Goal: Task Accomplishment & Management: Manage account settings

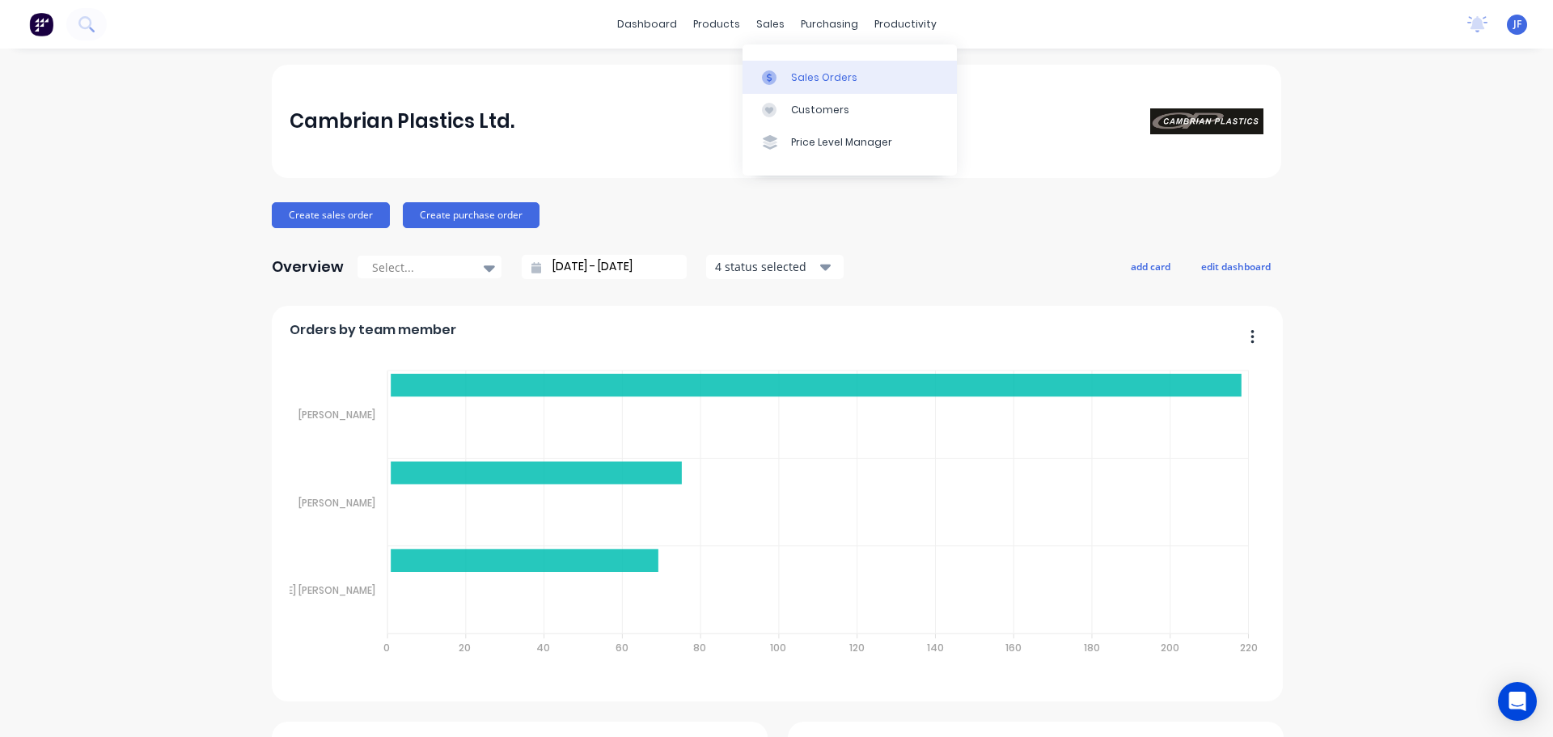
click at [780, 74] on div at bounding box center [774, 77] width 24 height 15
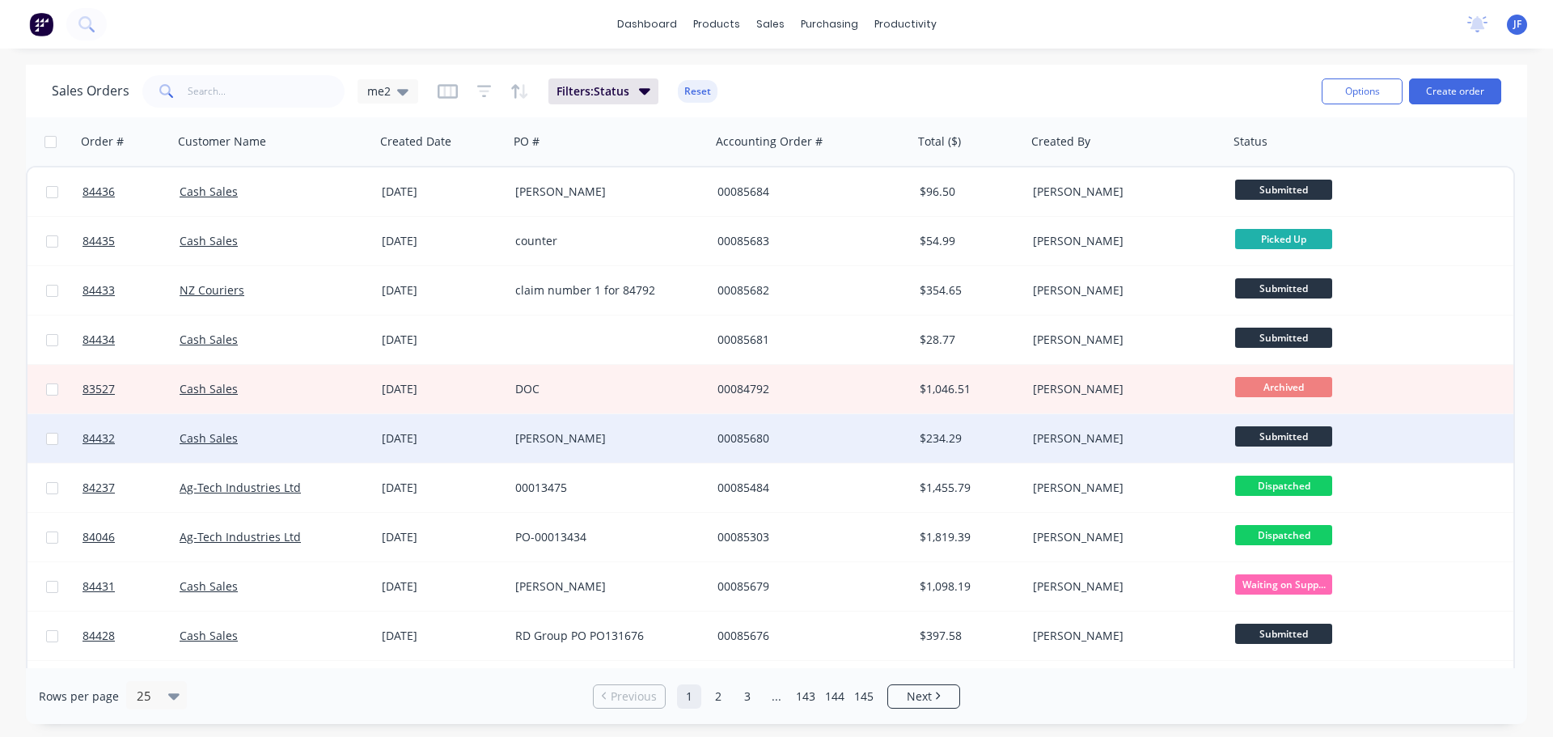
click at [459, 432] on div "[DATE]" at bounding box center [442, 438] width 121 height 16
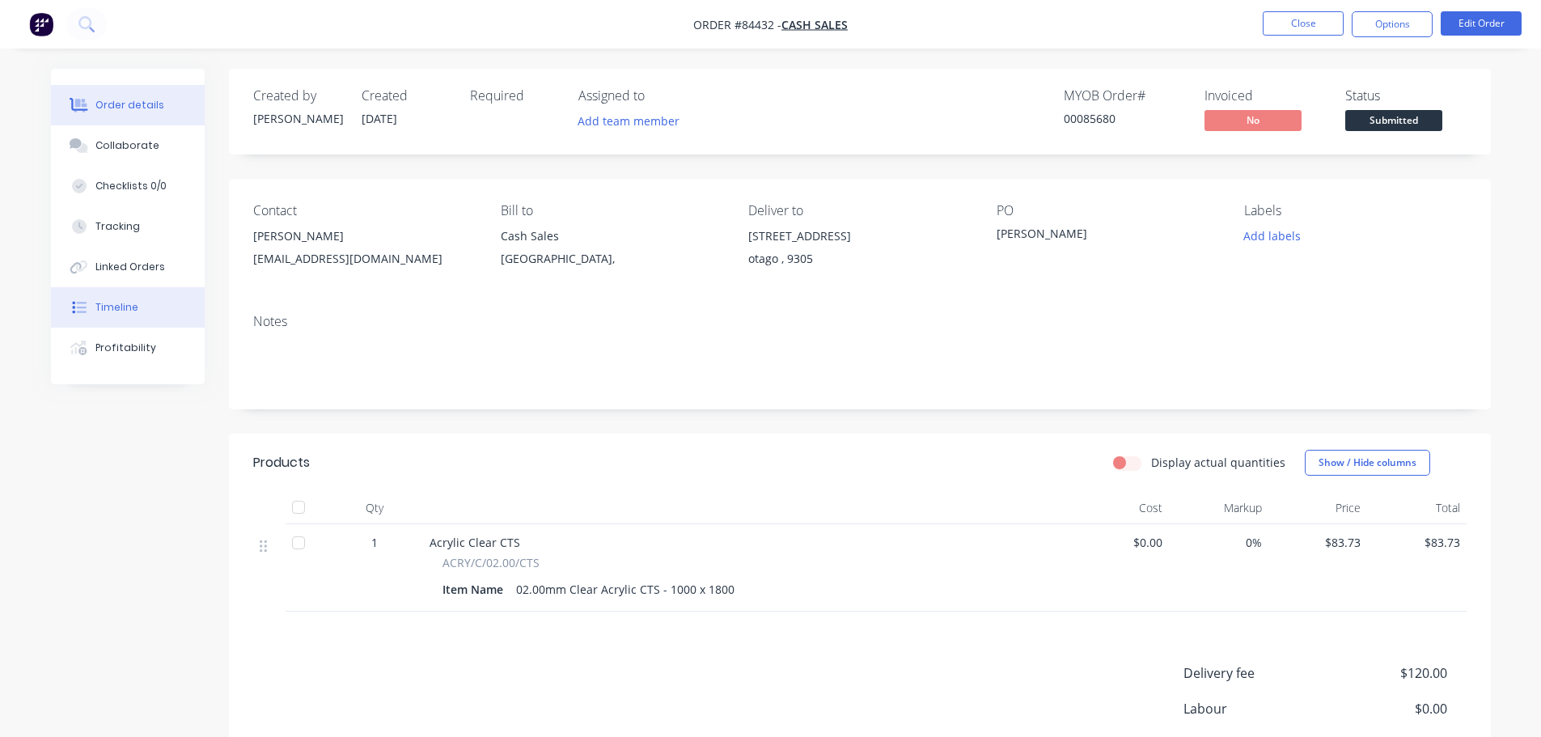
click at [147, 294] on button "Timeline" at bounding box center [128, 307] width 154 height 40
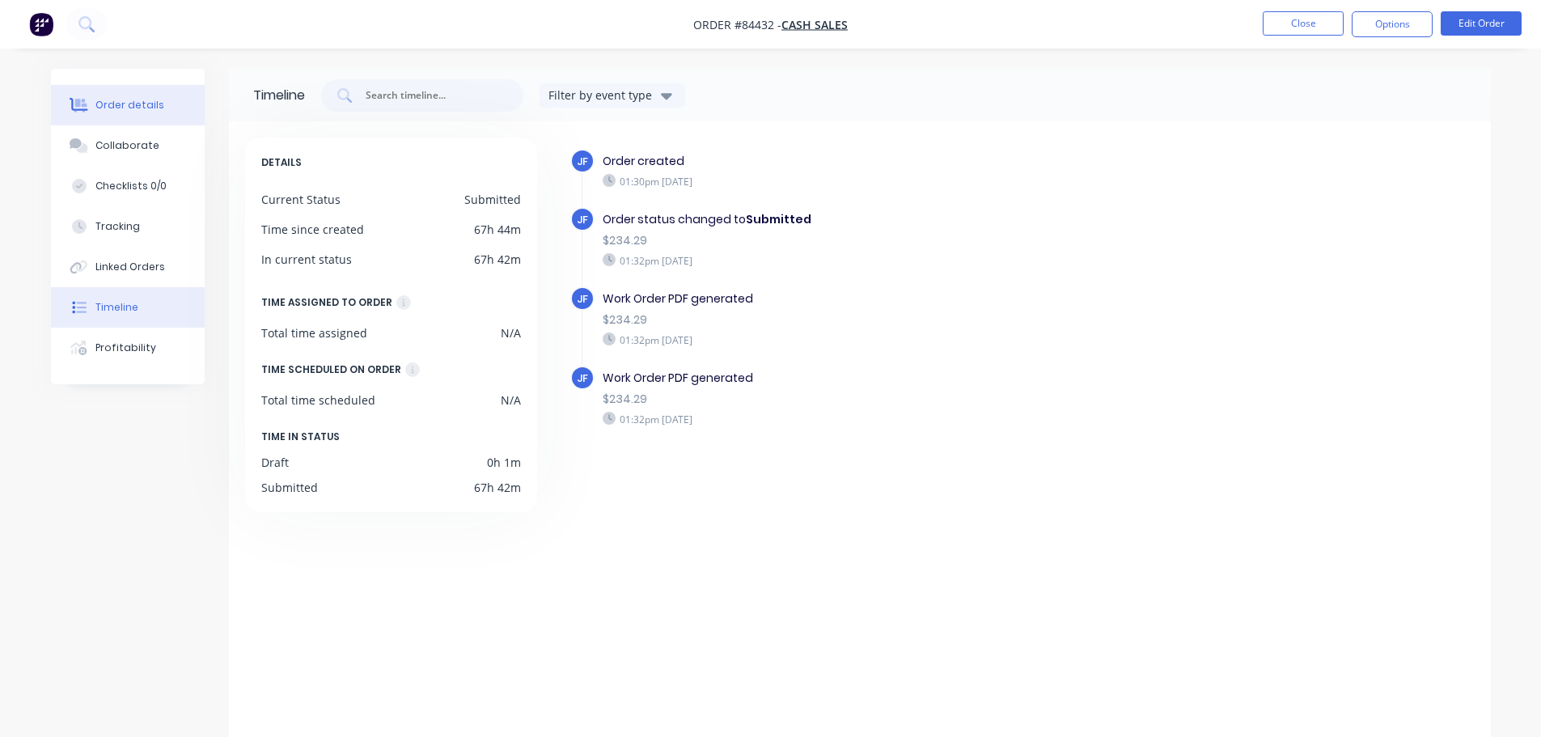
click at [150, 109] on div "Order details" at bounding box center [129, 105] width 69 height 15
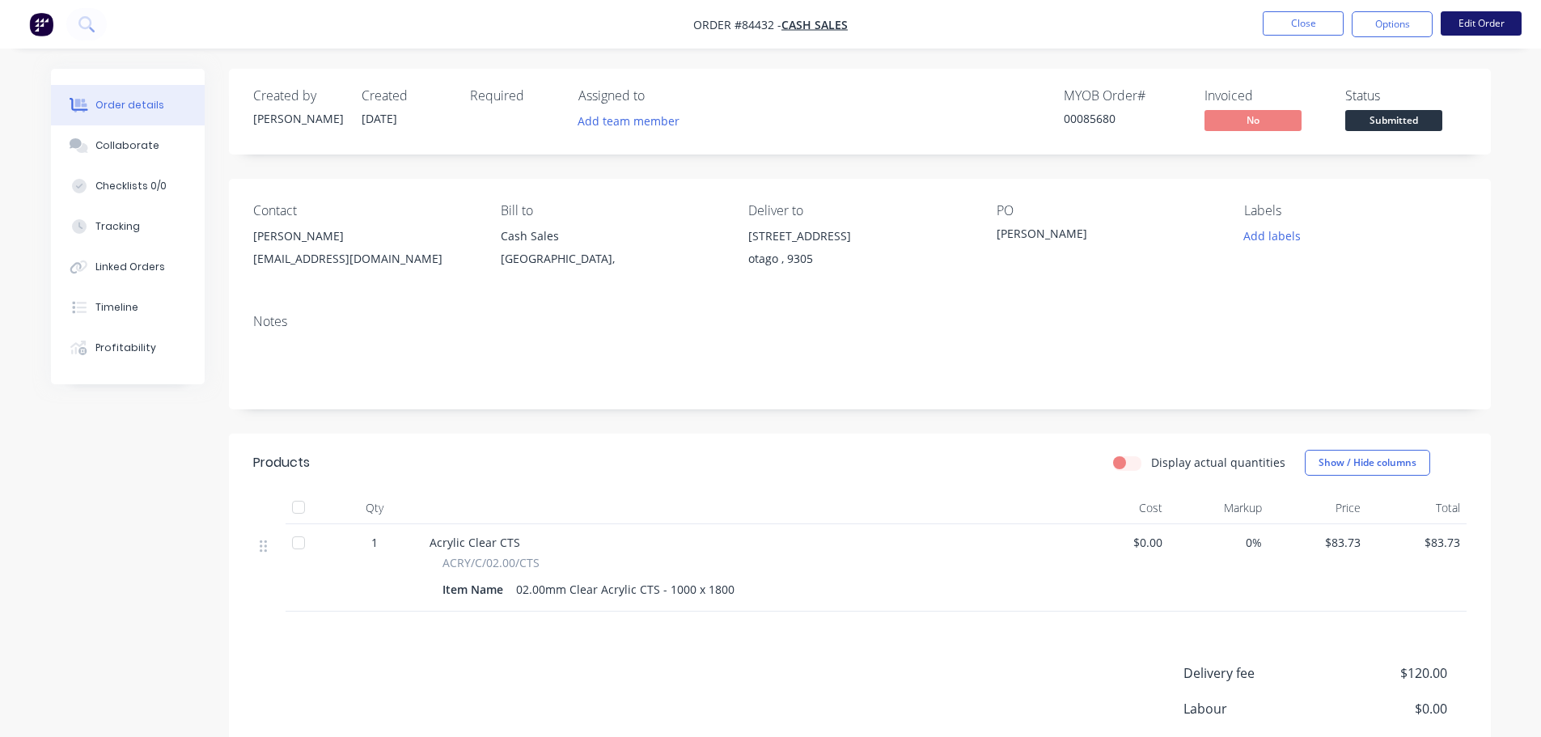
click at [1490, 23] on button "Edit Order" at bounding box center [1480, 23] width 81 height 24
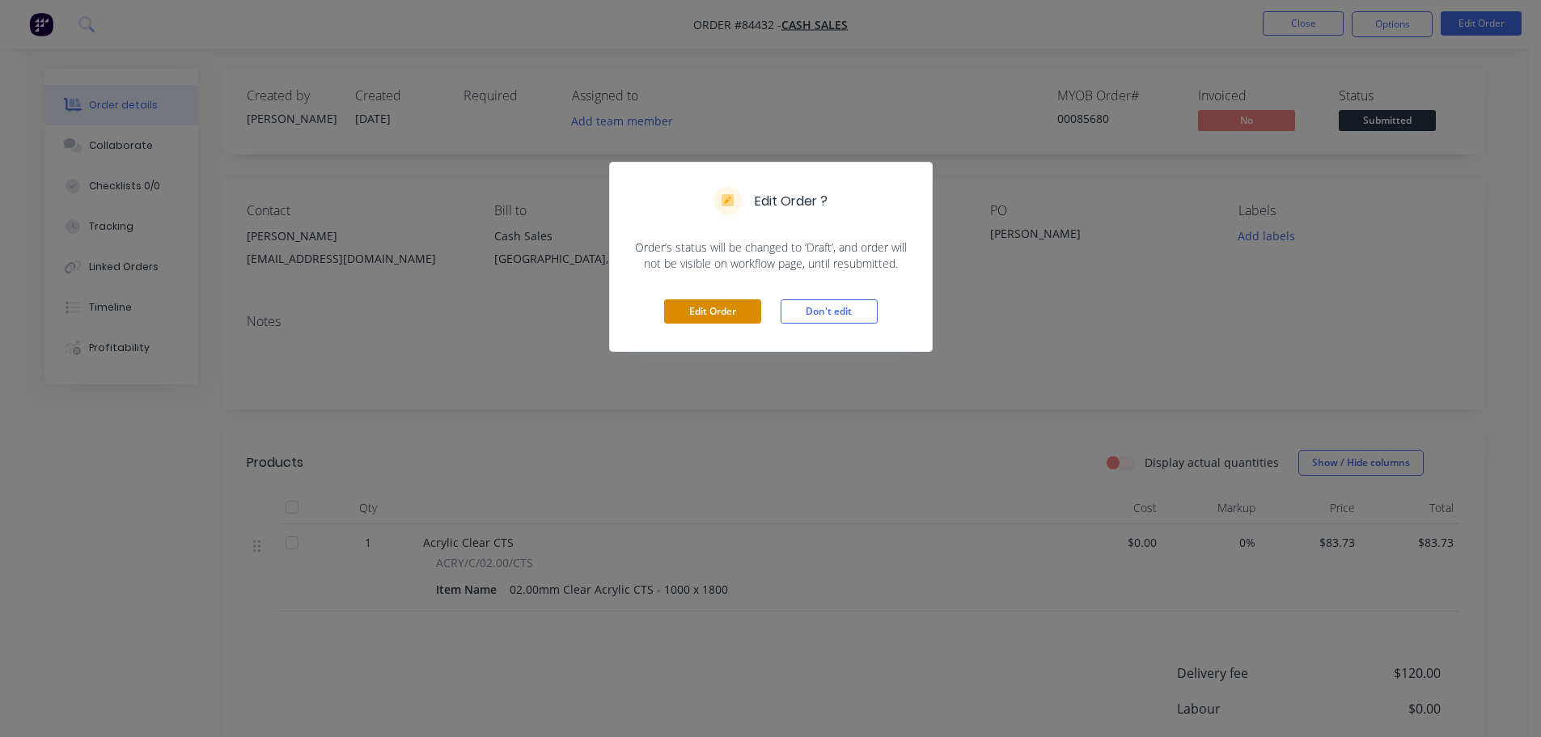
click at [680, 310] on button "Edit Order" at bounding box center [712, 311] width 97 height 24
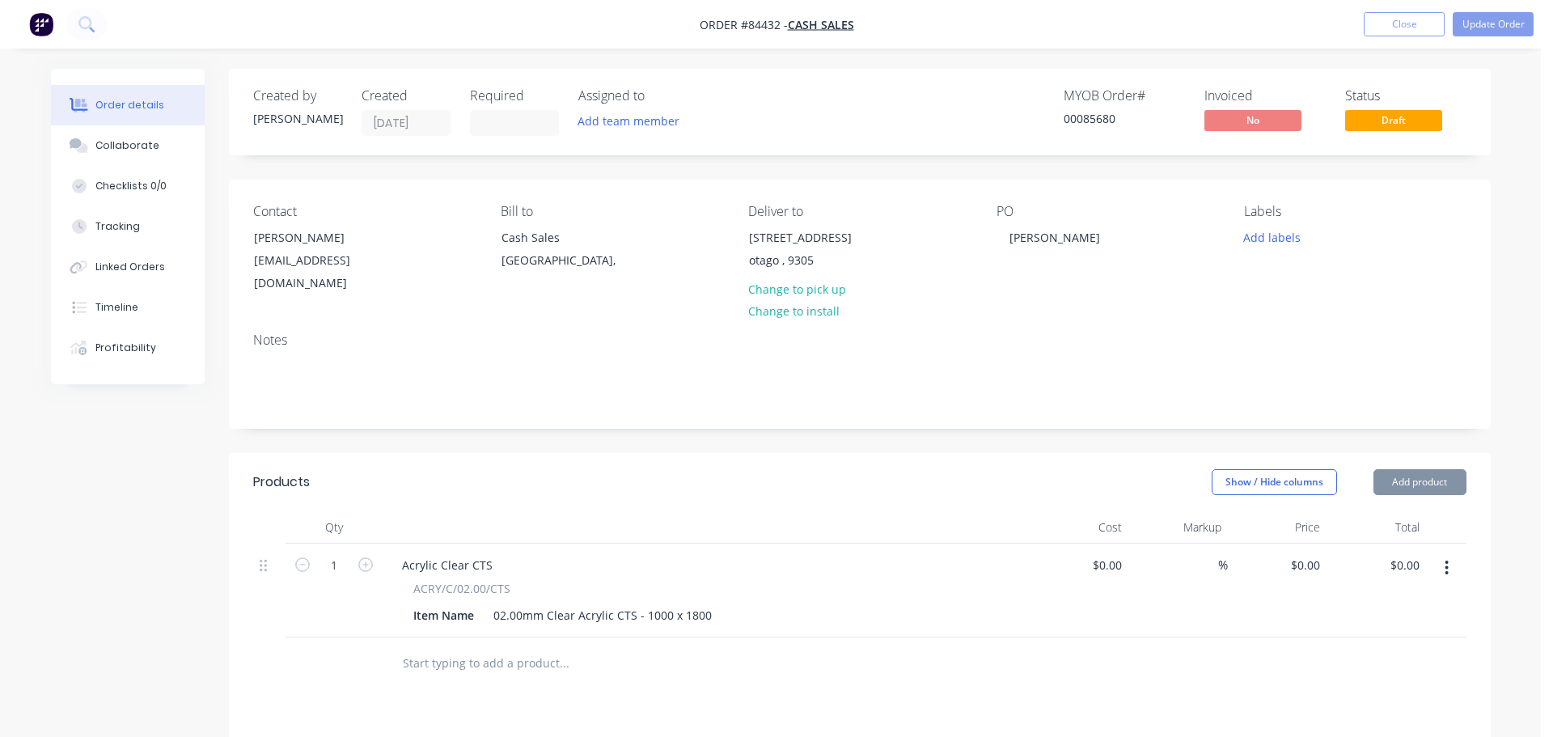
type input "$83.73"
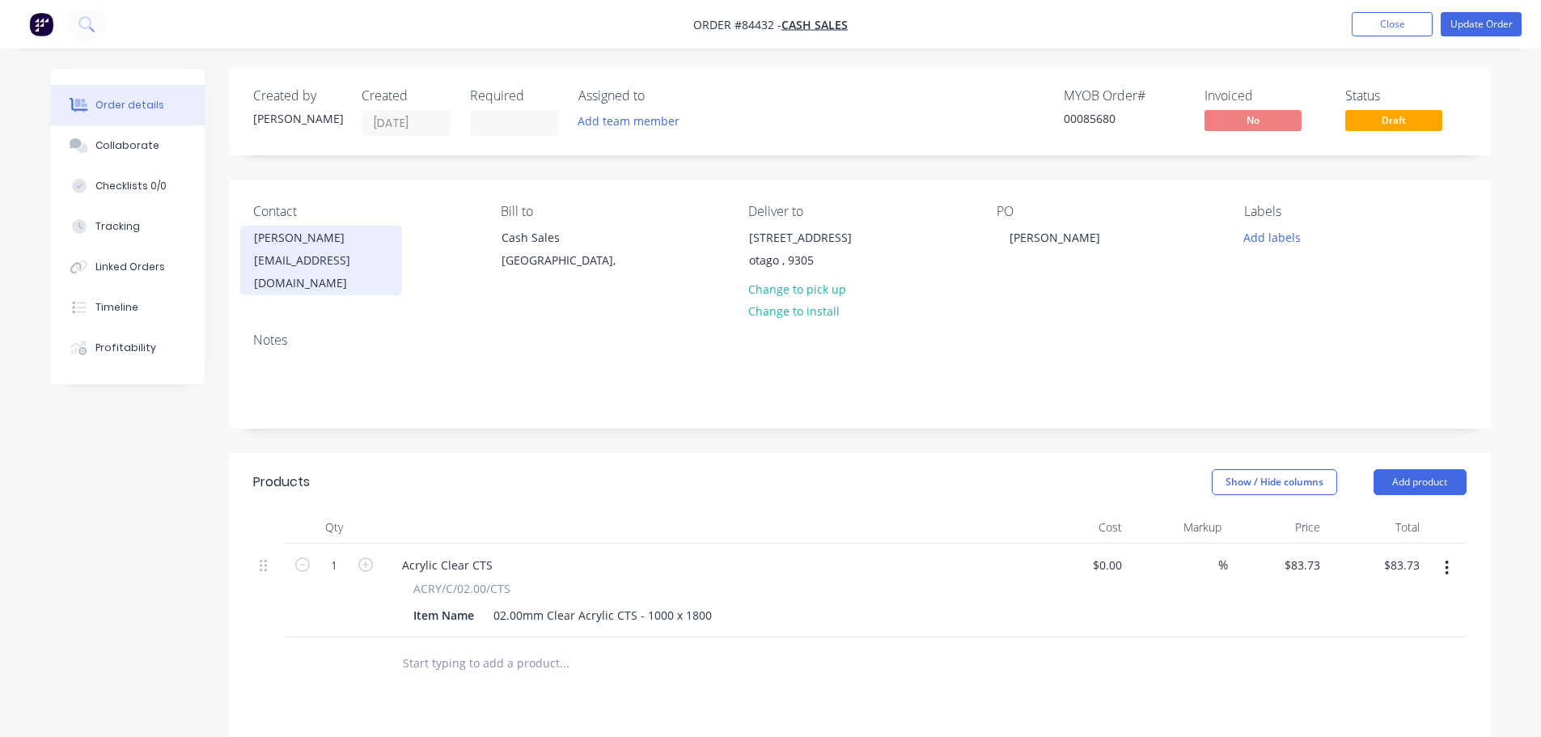
click at [302, 245] on div "Margaret Riorda" at bounding box center [321, 237] width 134 height 23
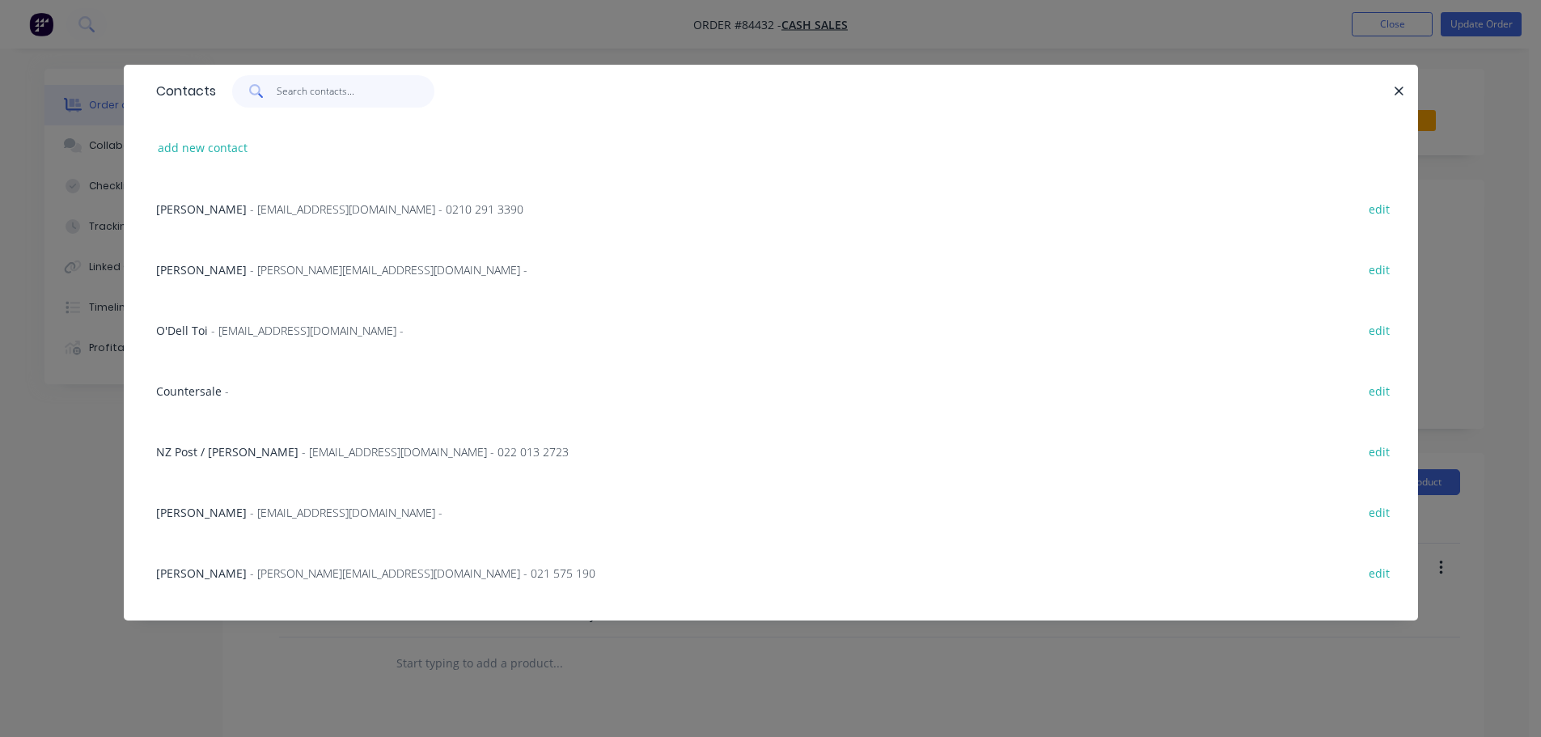
click at [328, 95] on input "text" at bounding box center [356, 91] width 158 height 32
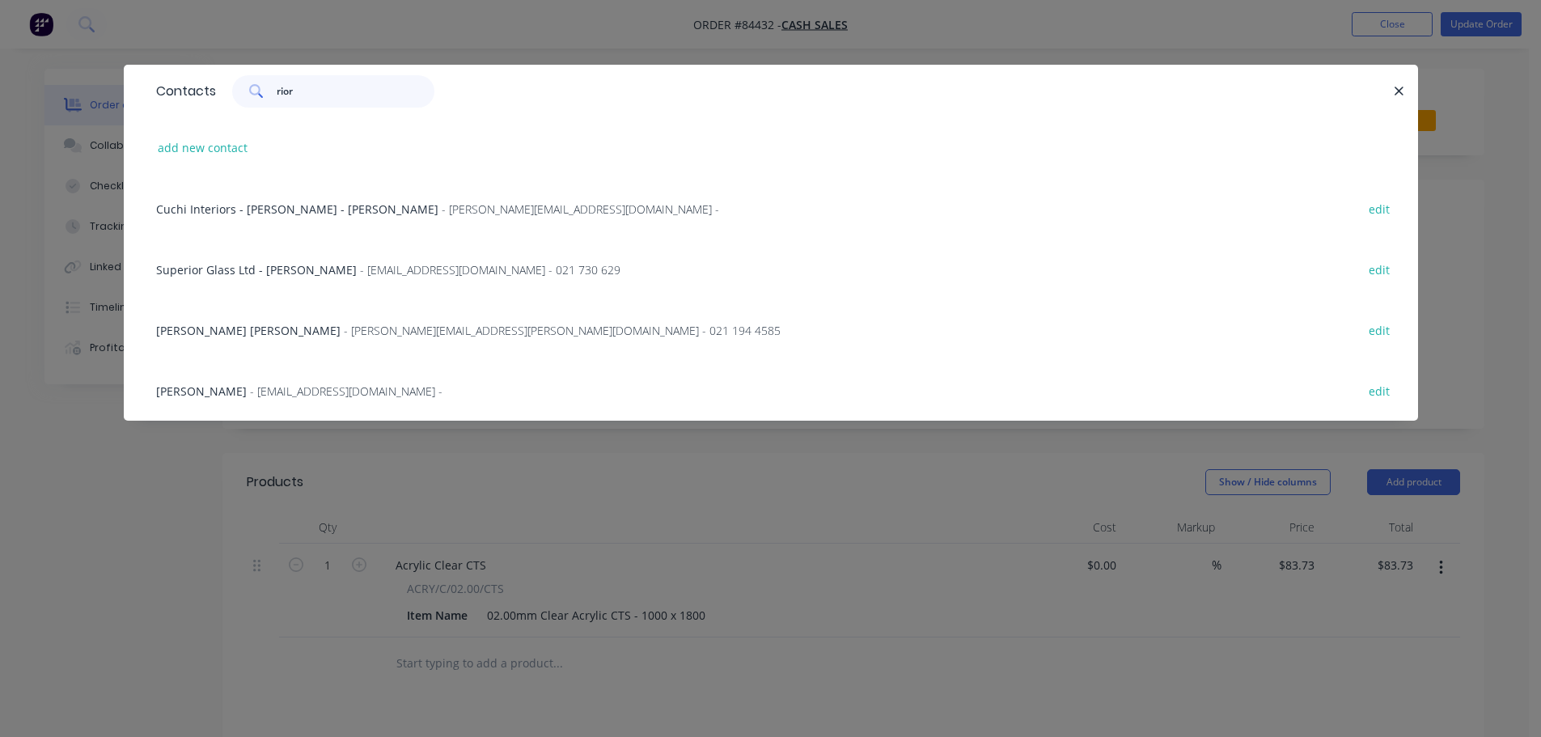
type input "rior"
click at [1381, 388] on button "edit" at bounding box center [1379, 390] width 38 height 22
select select "NZ"
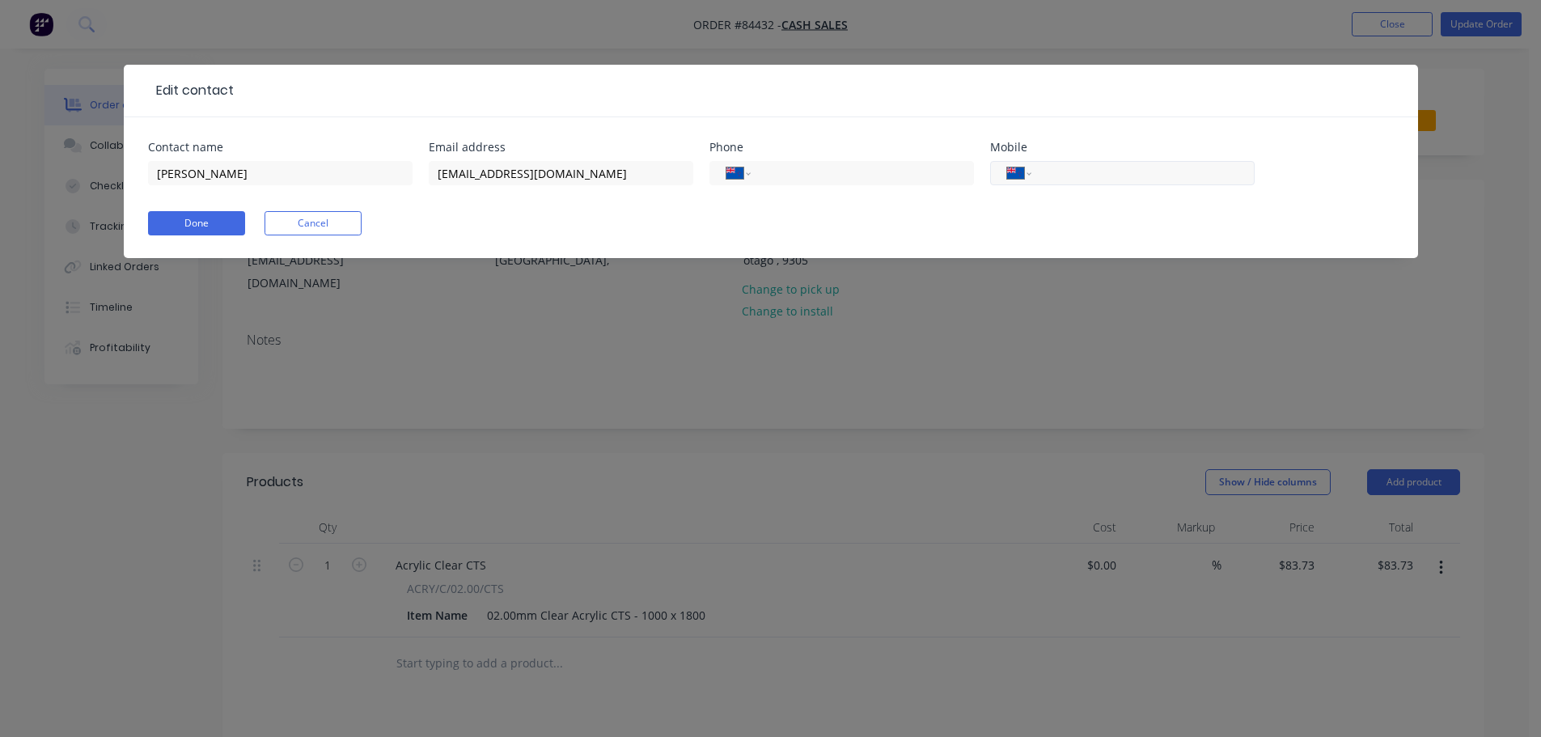
click at [1187, 164] on input "tel" at bounding box center [1140, 173] width 194 height 19
paste input "022 545 8145"
type input "022 545 8145"
click at [230, 219] on button "Done" at bounding box center [196, 223] width 97 height 24
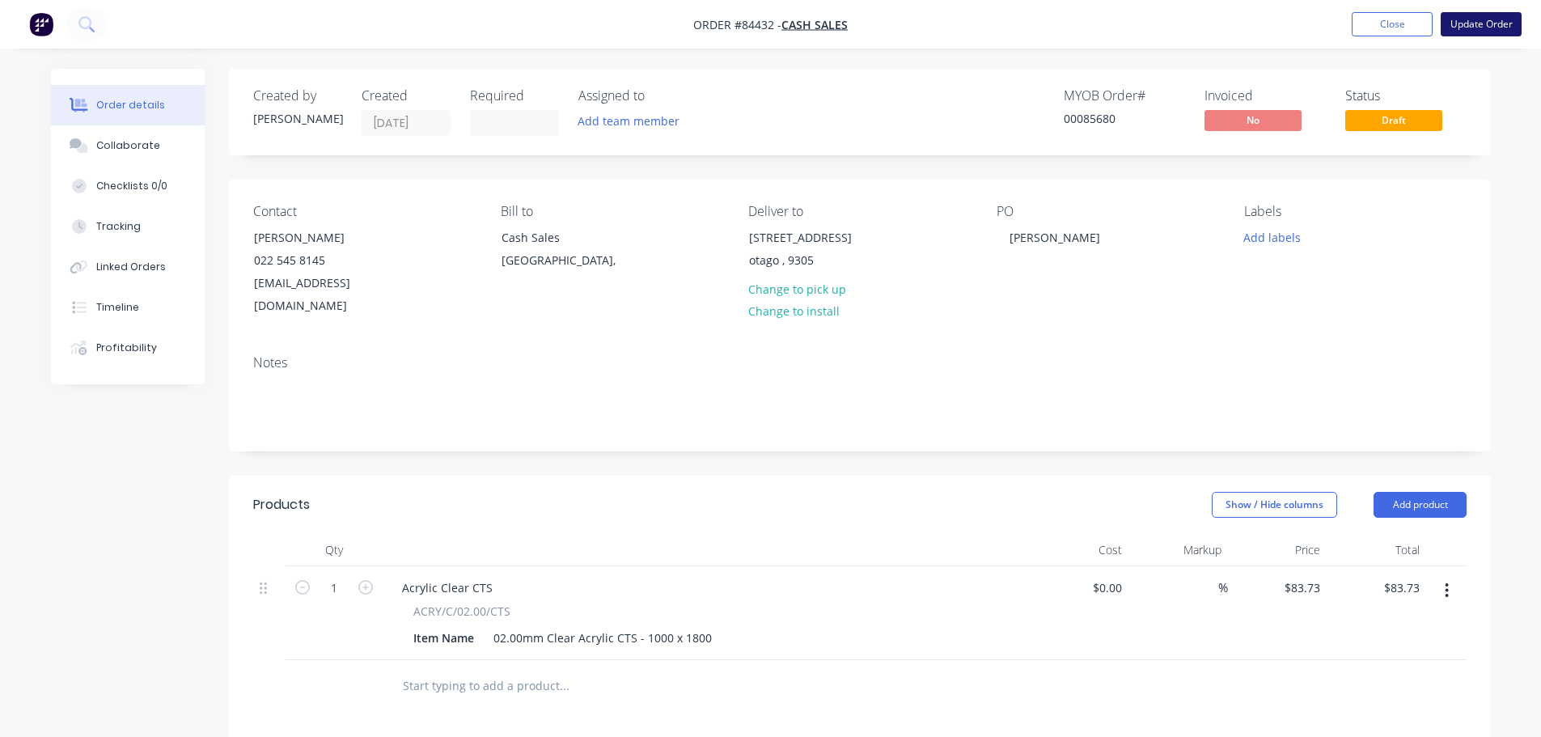
click at [1474, 23] on button "Update Order" at bounding box center [1480, 24] width 81 height 24
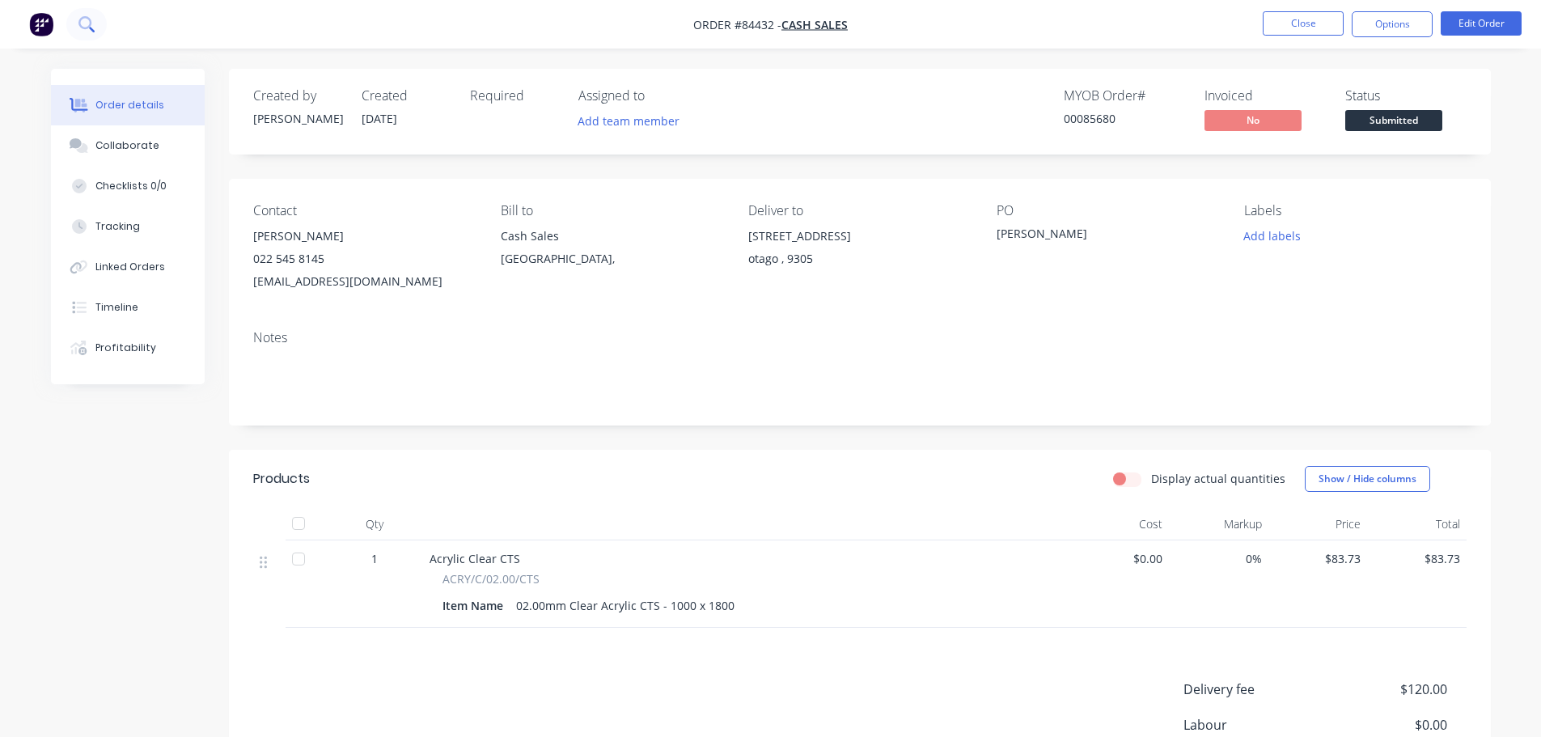
click at [78, 34] on button at bounding box center [86, 24] width 40 height 32
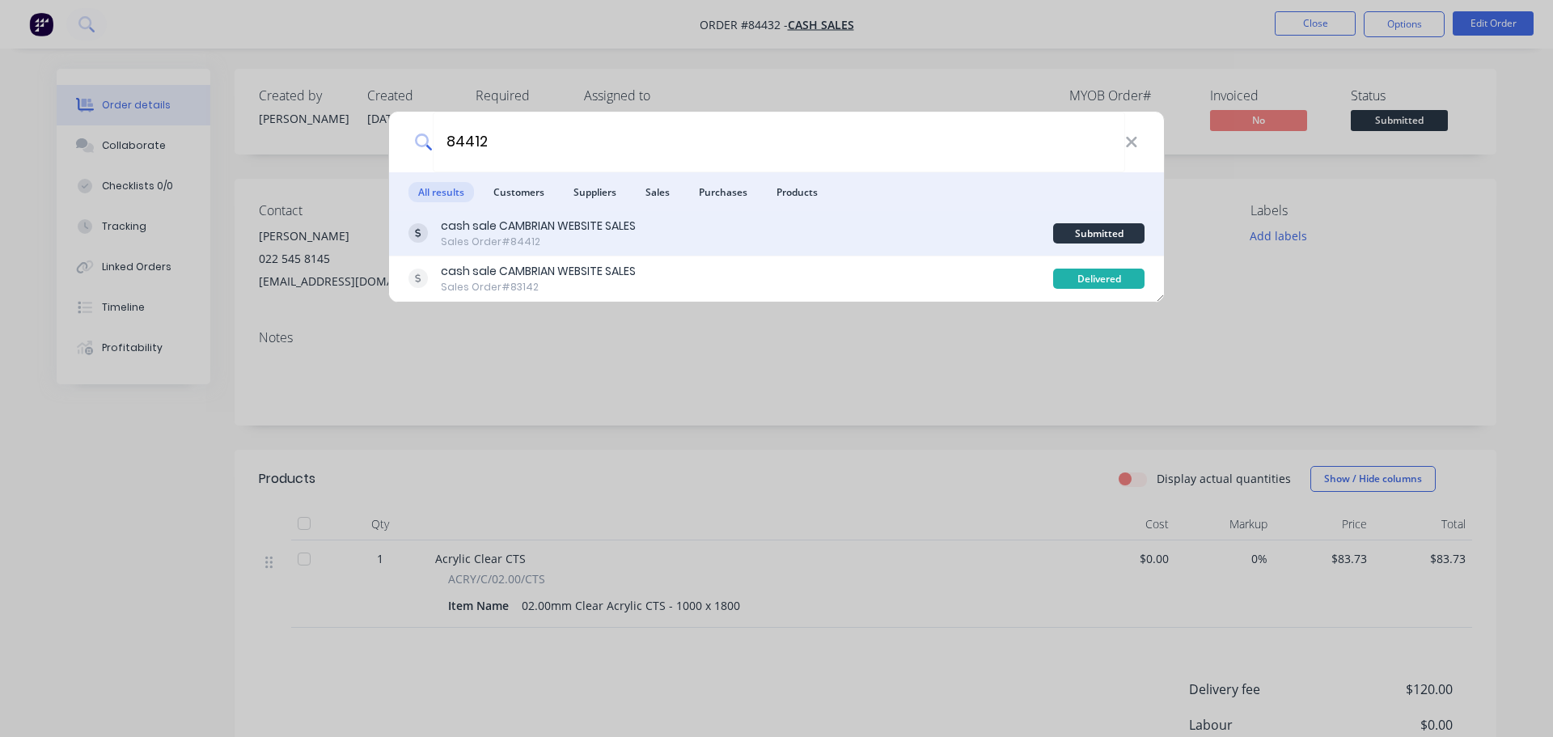
type input "84412"
click at [771, 250] on div "cash sale CAMBRIAN WEBSITE SALES Sales Order #84412 Submitted" at bounding box center [776, 233] width 775 height 45
click at [951, 237] on div "cash sale CAMBRIAN WEBSITE SALES Sales Order #84412" at bounding box center [730, 234] width 645 height 32
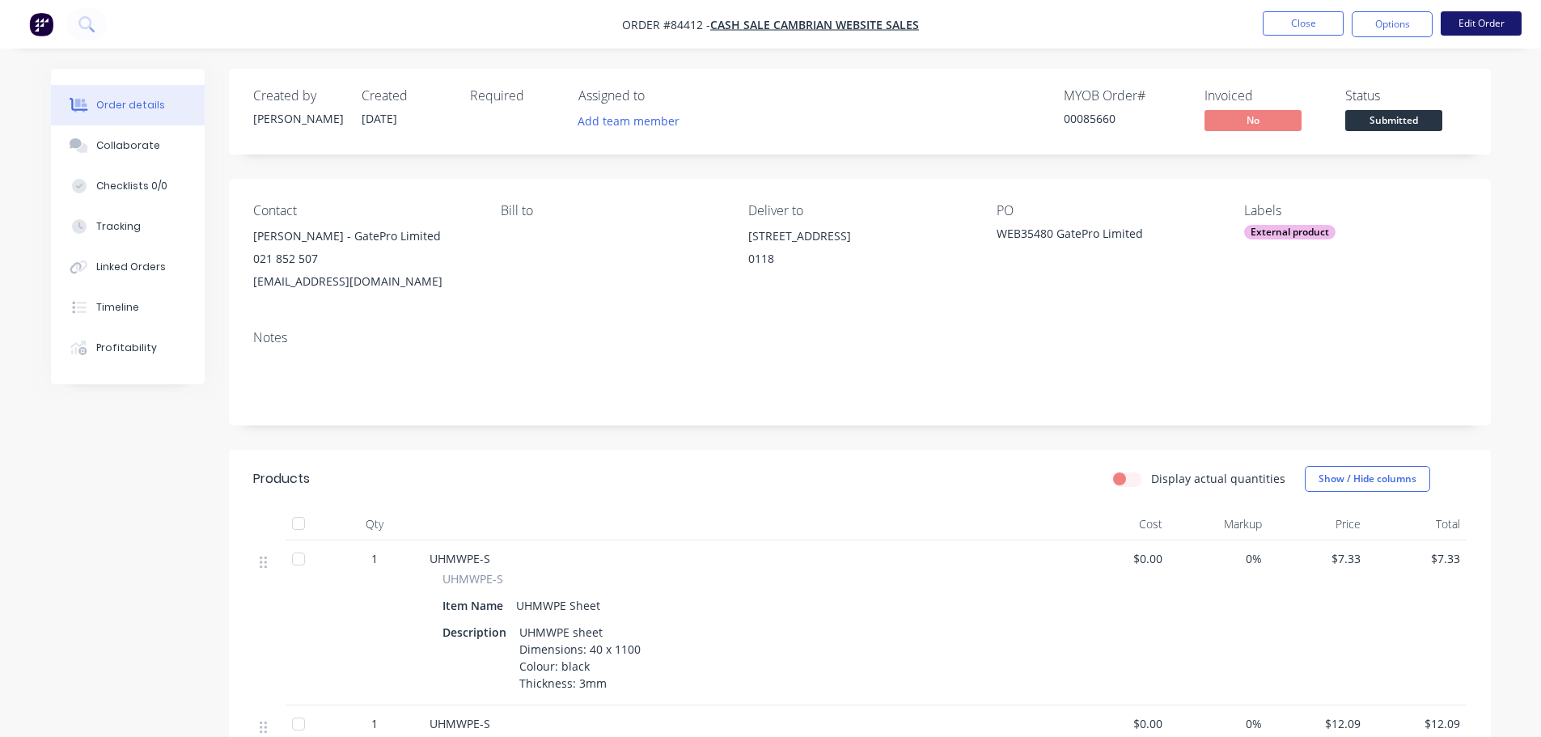
click at [1502, 23] on button "Edit Order" at bounding box center [1480, 23] width 81 height 24
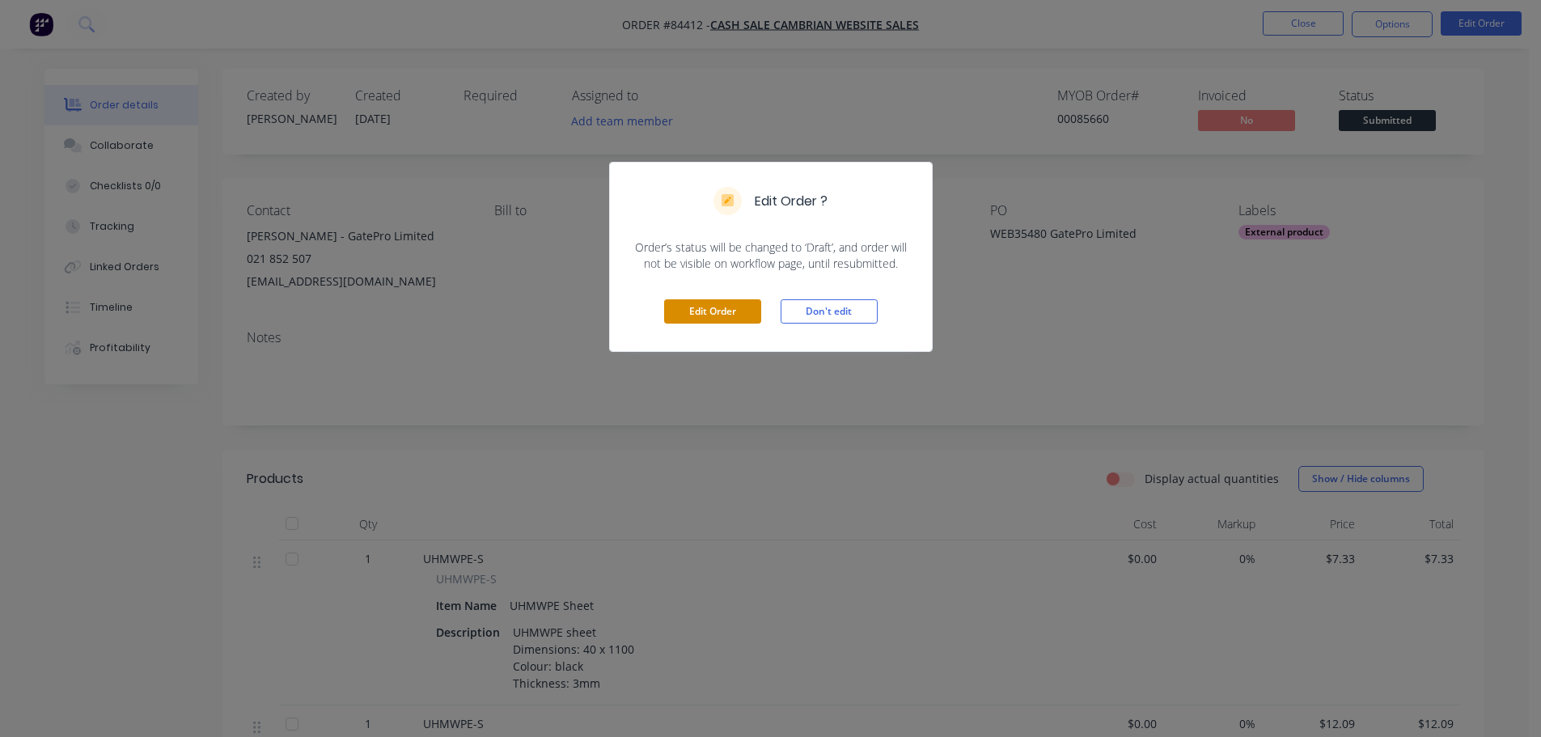
click at [713, 313] on button "Edit Order" at bounding box center [712, 311] width 97 height 24
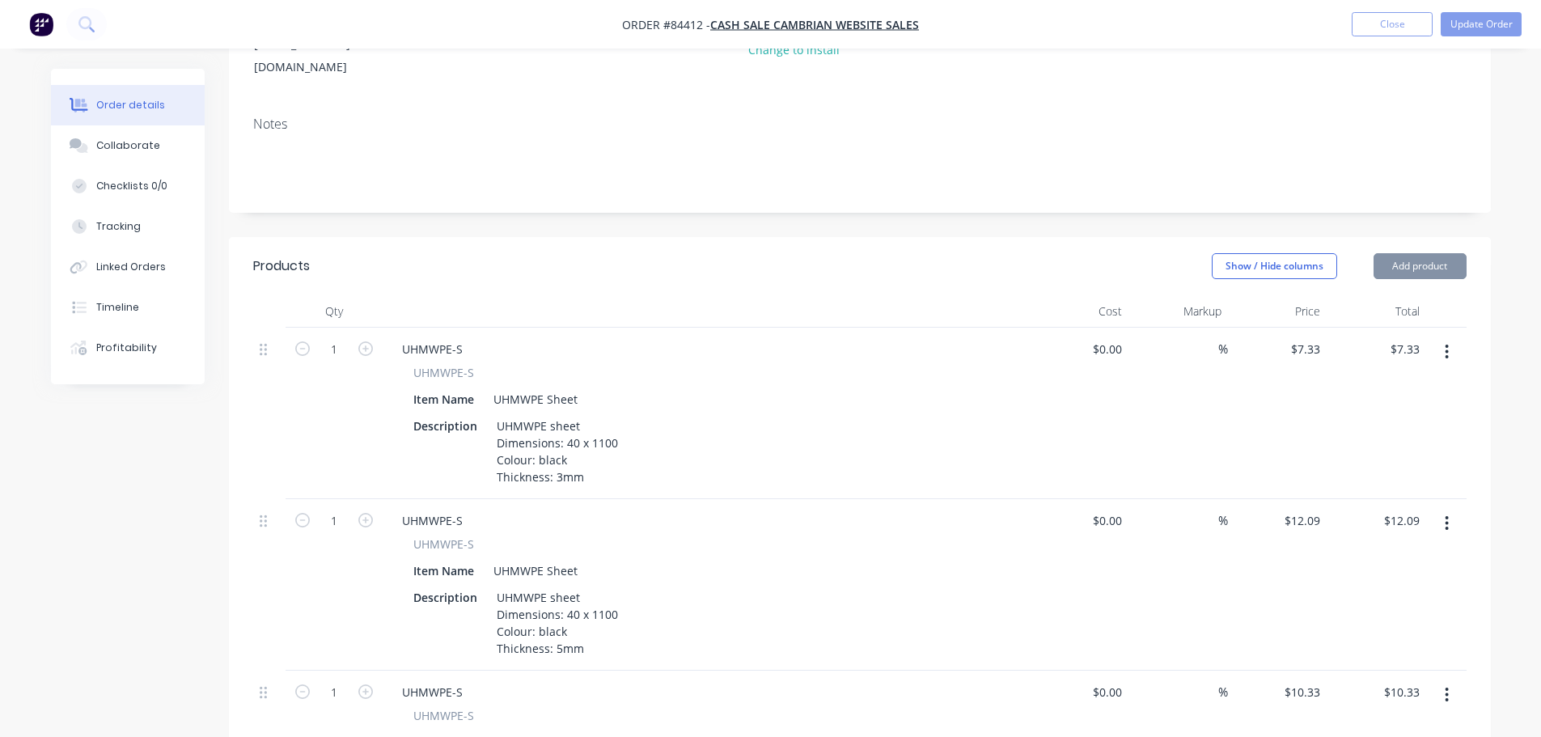
scroll to position [324, 0]
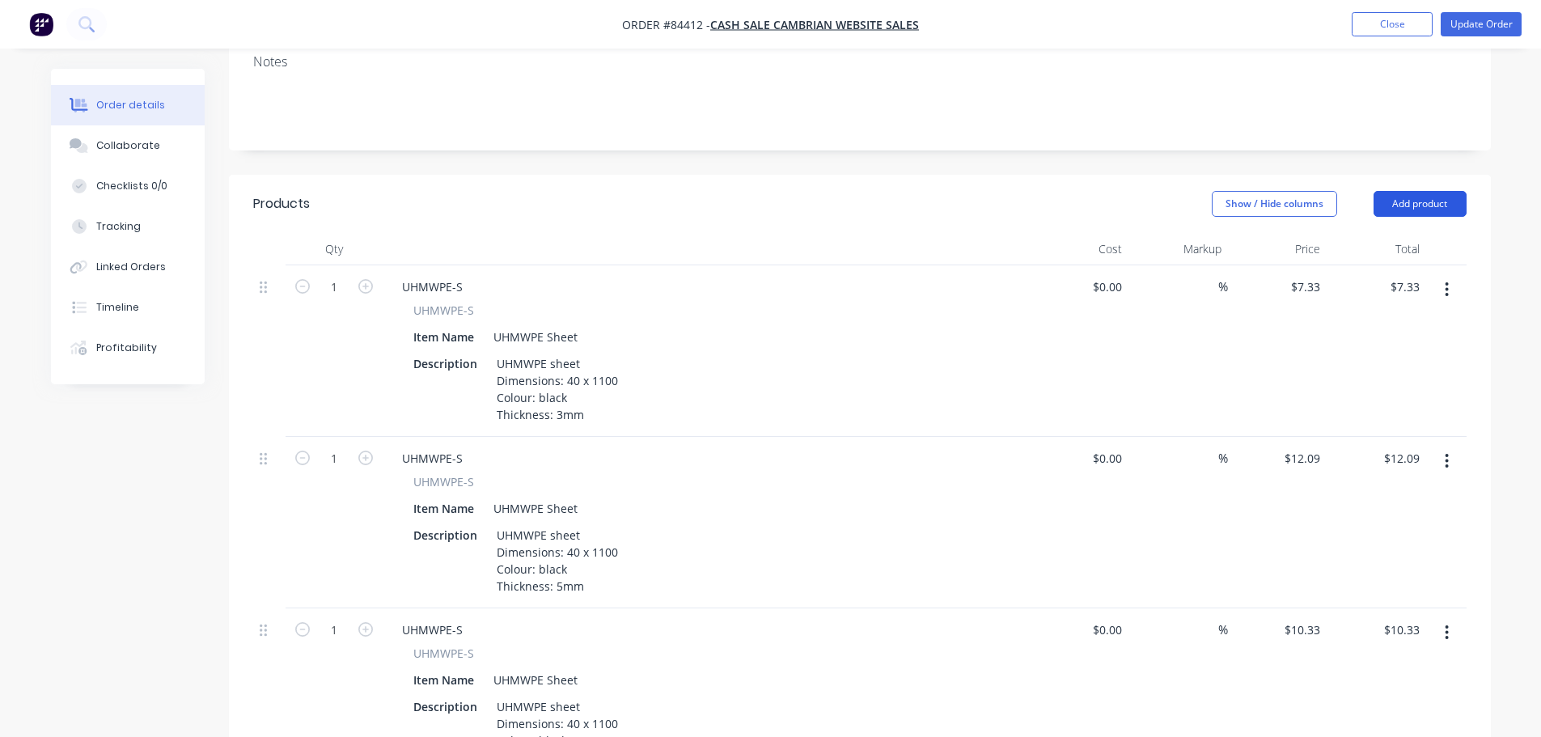
click at [1446, 193] on button "Add product" at bounding box center [1419, 204] width 93 height 26
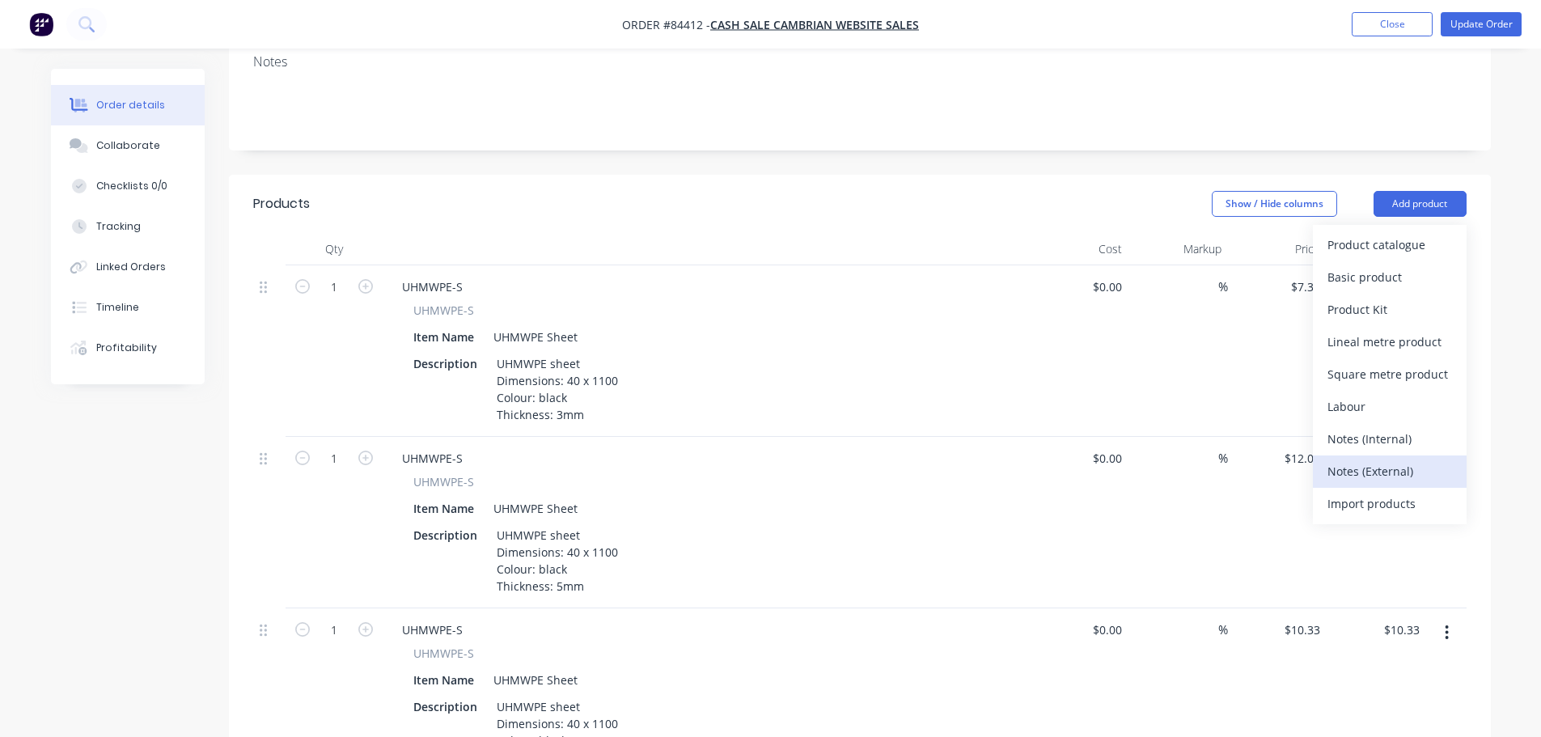
click at [1393, 459] on div "Notes (External)" at bounding box center [1389, 470] width 125 height 23
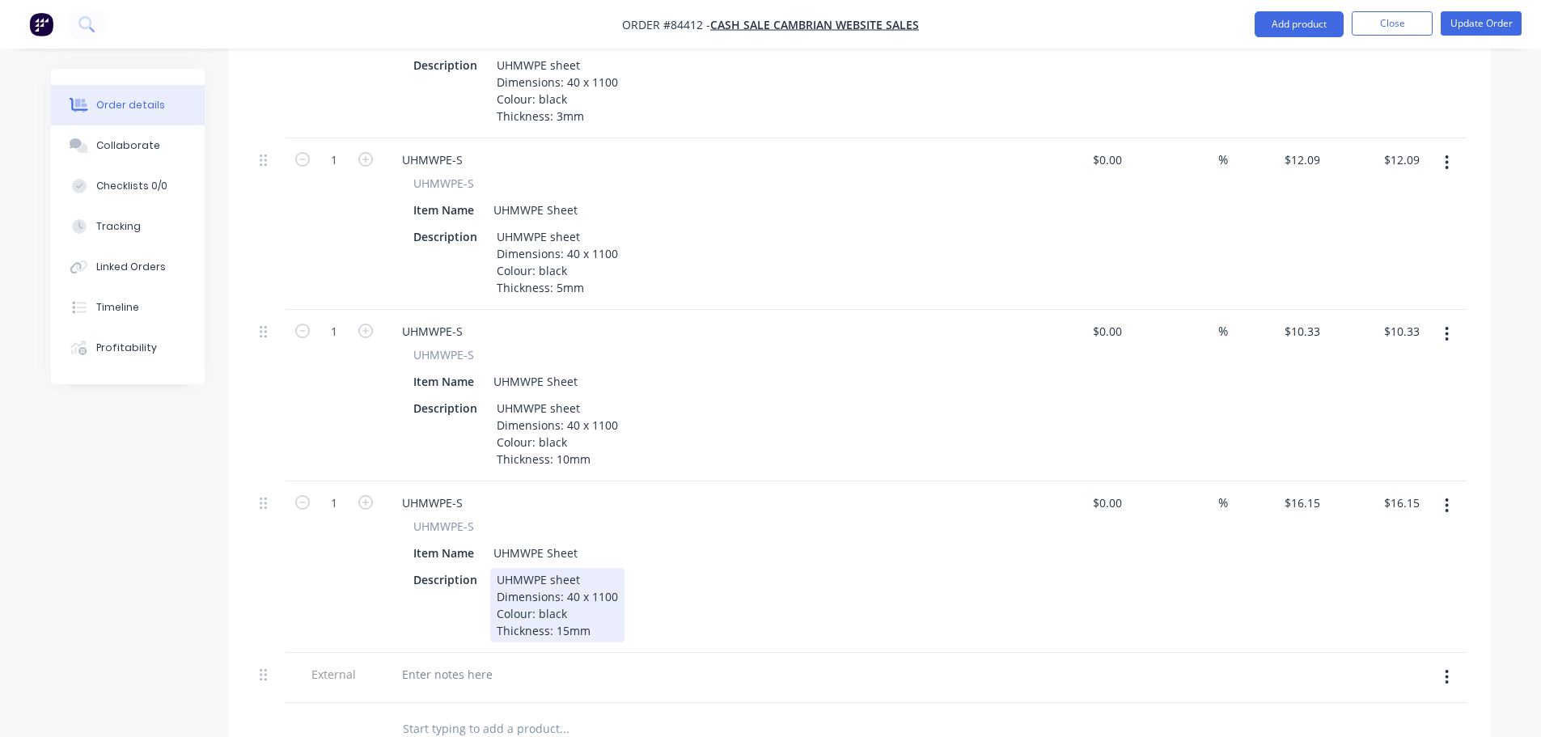
scroll to position [647, 0]
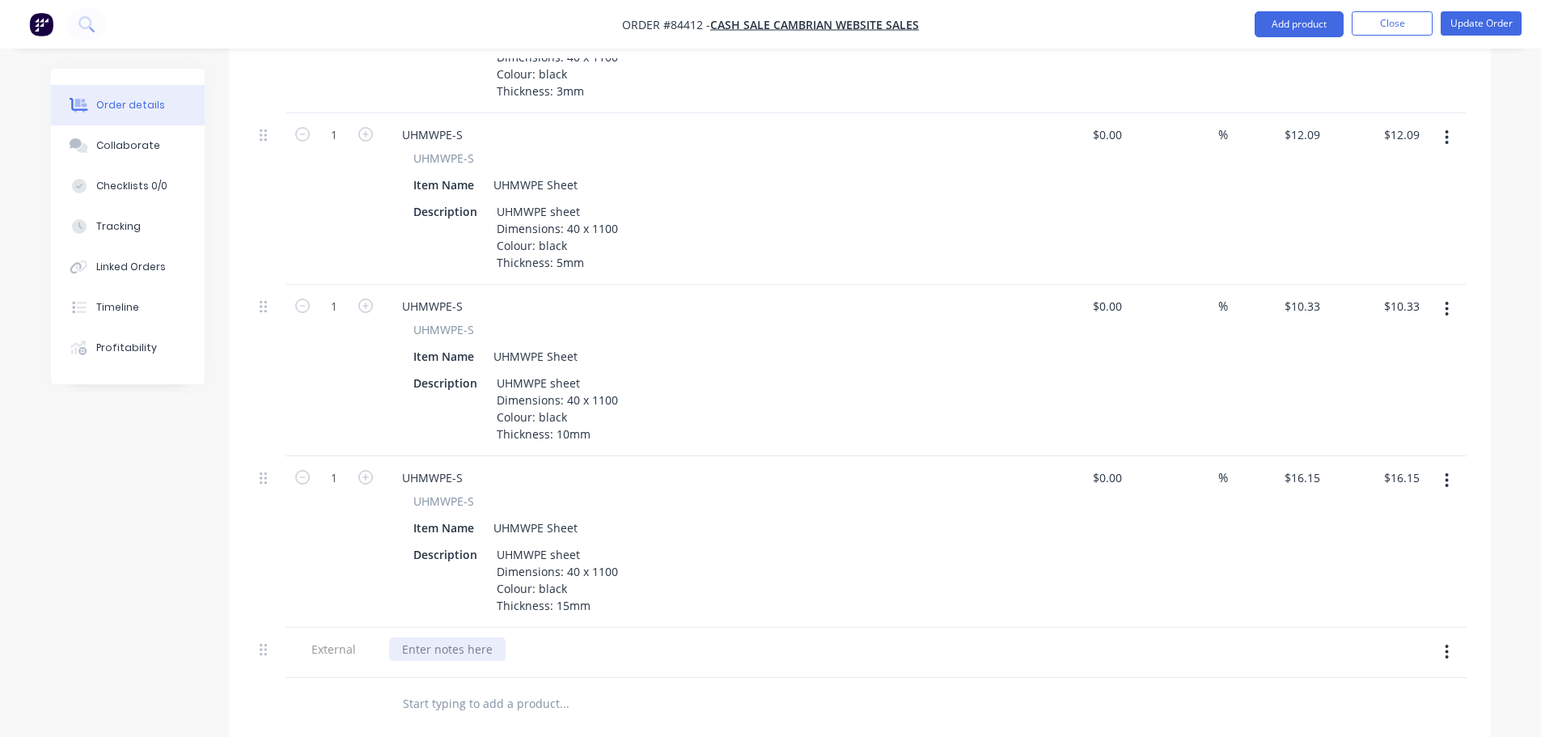
click at [451, 637] on div at bounding box center [447, 648] width 116 height 23
paste div
click at [1476, 18] on button "Update Order" at bounding box center [1480, 23] width 81 height 24
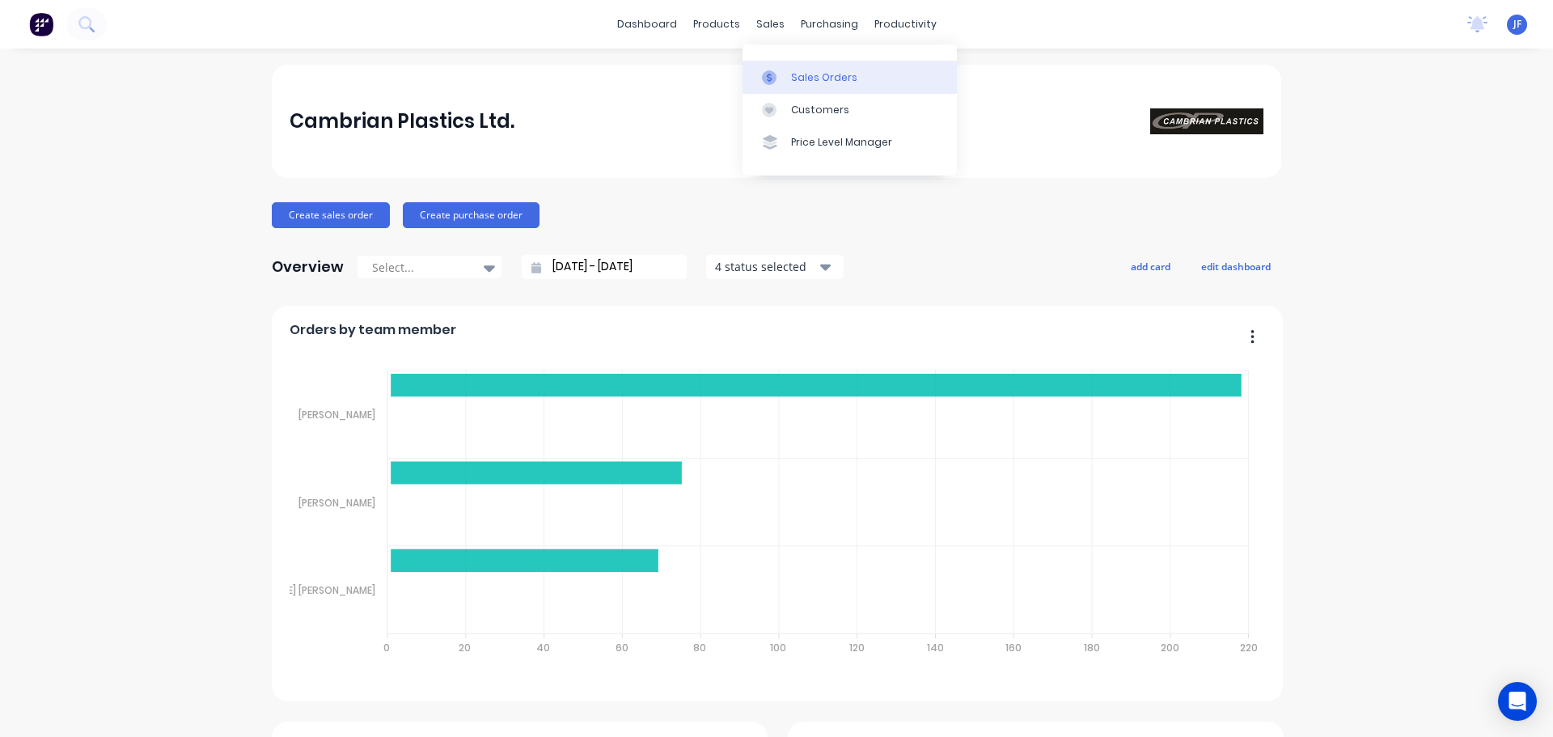
click at [773, 65] on link "Sales Orders" at bounding box center [849, 77] width 214 height 32
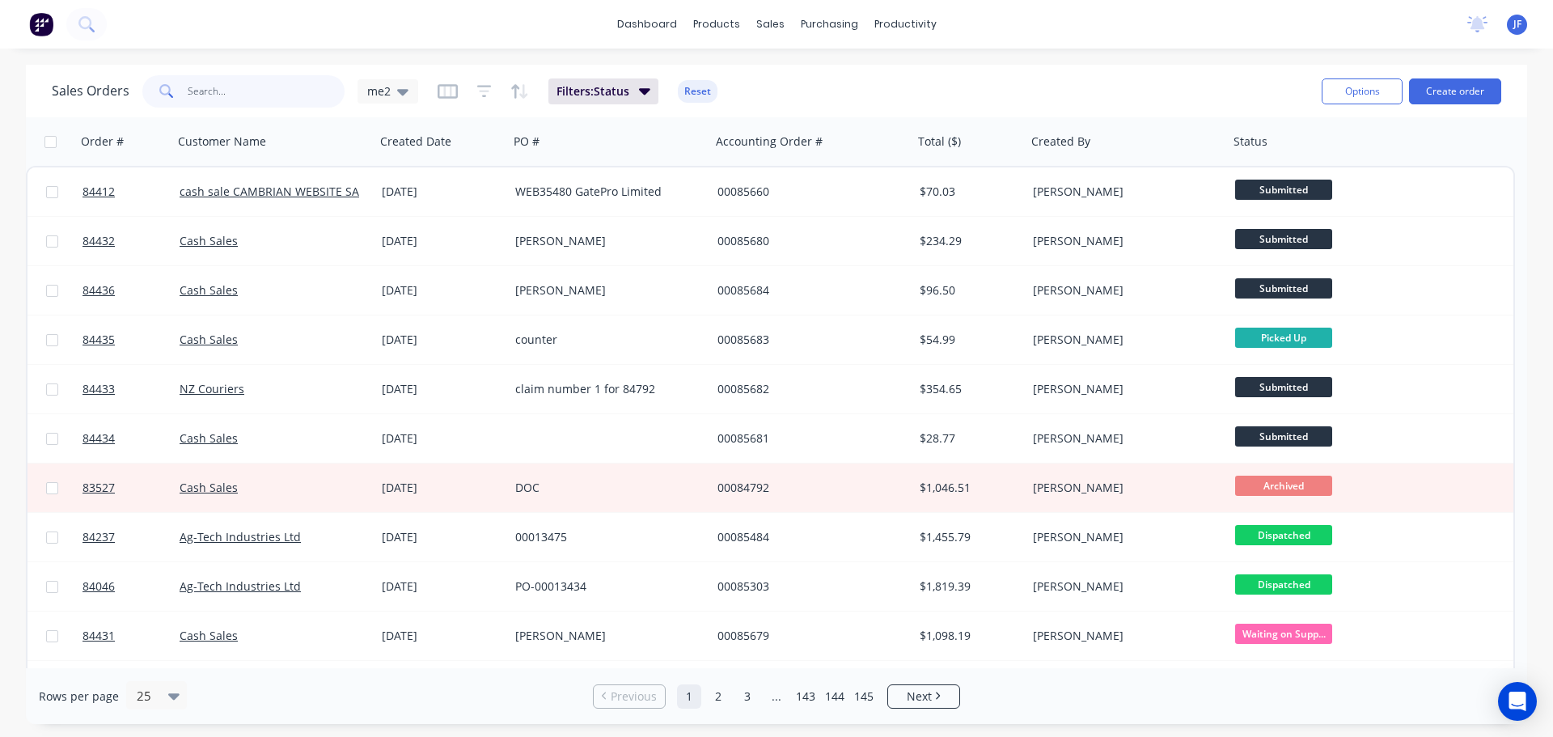
click at [255, 86] on input "text" at bounding box center [267, 91] width 158 height 32
click at [285, 99] on input "text" at bounding box center [267, 91] width 158 height 32
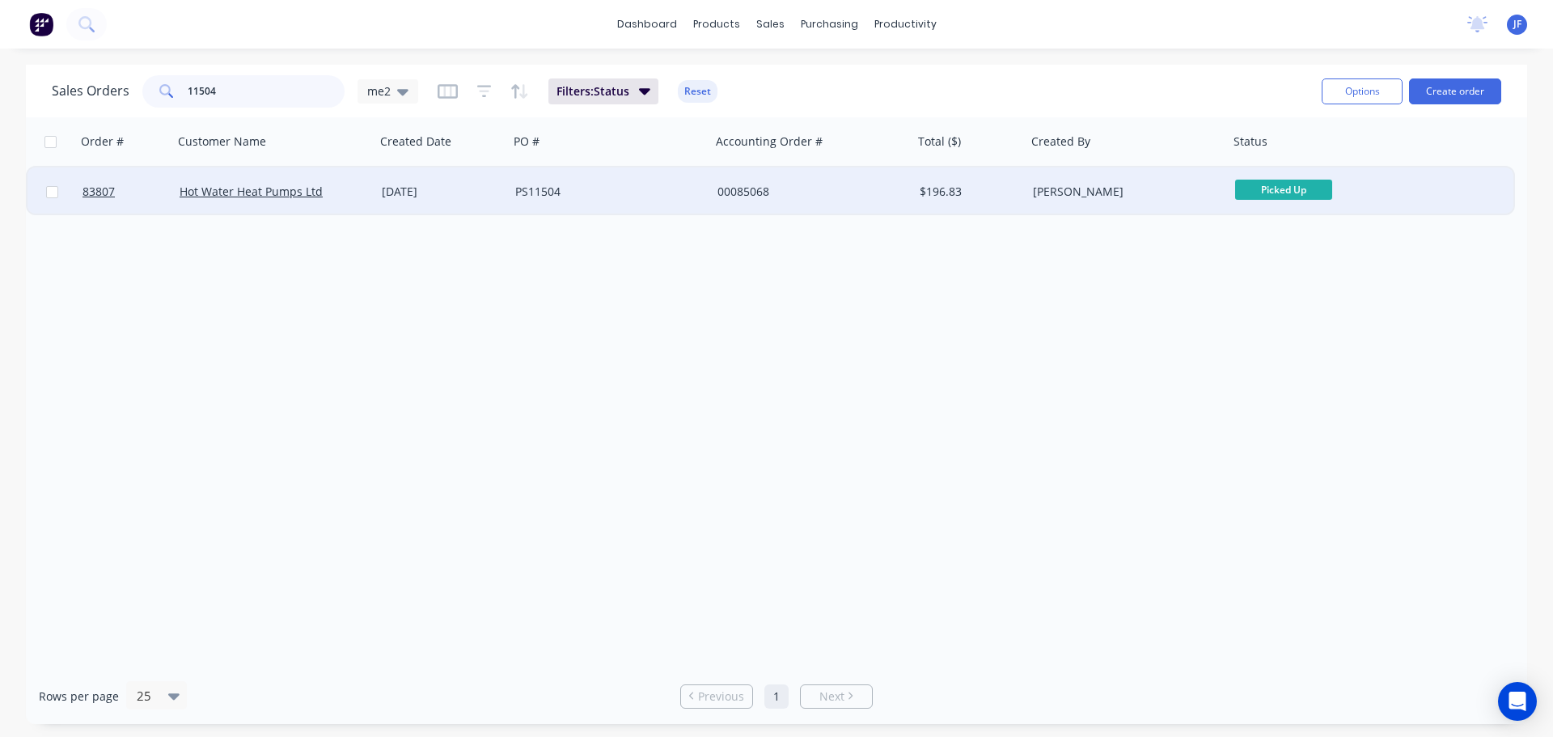
type input "11504"
click at [464, 186] on div "11 Aug 2025" at bounding box center [442, 192] width 121 height 16
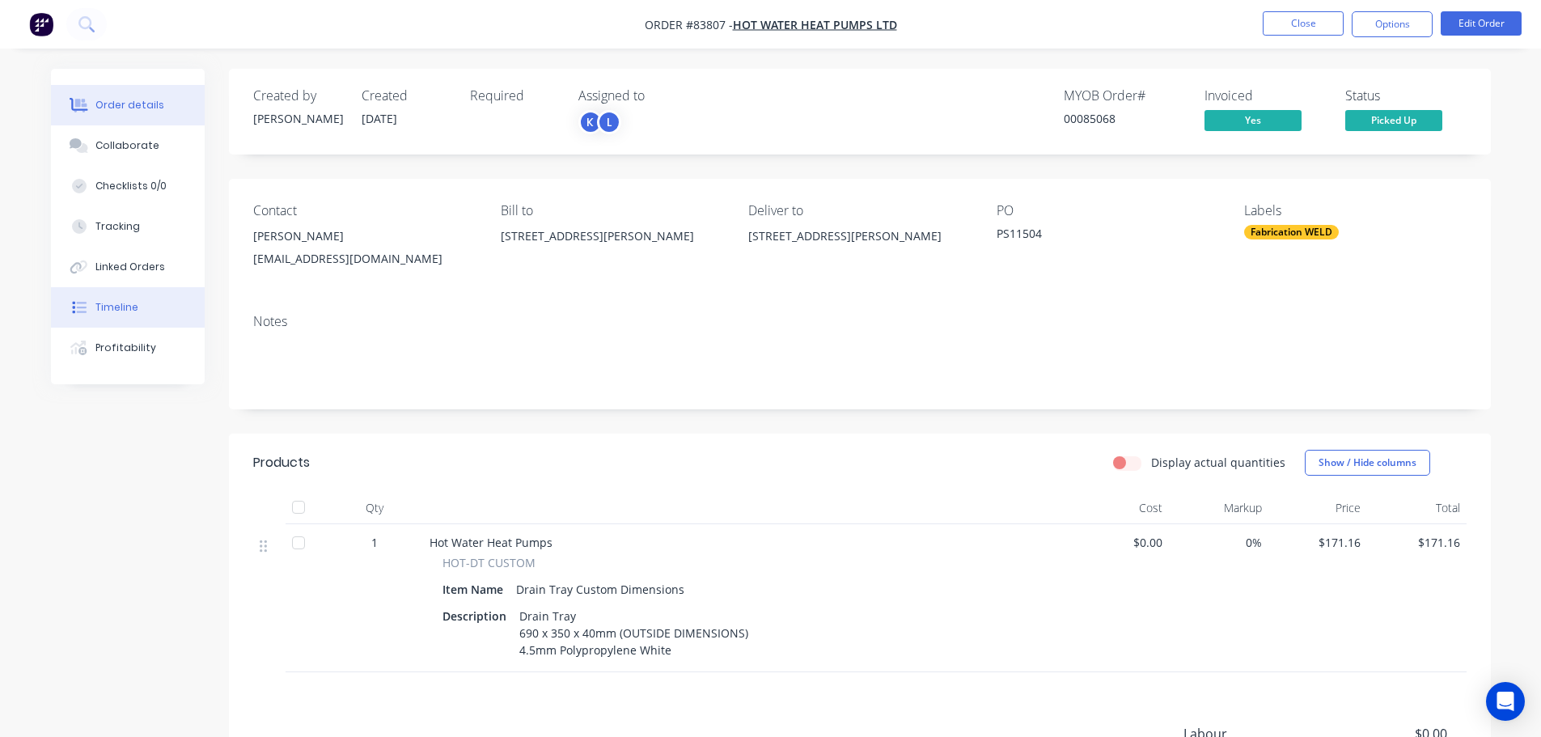
click at [105, 319] on button "Timeline" at bounding box center [128, 307] width 154 height 40
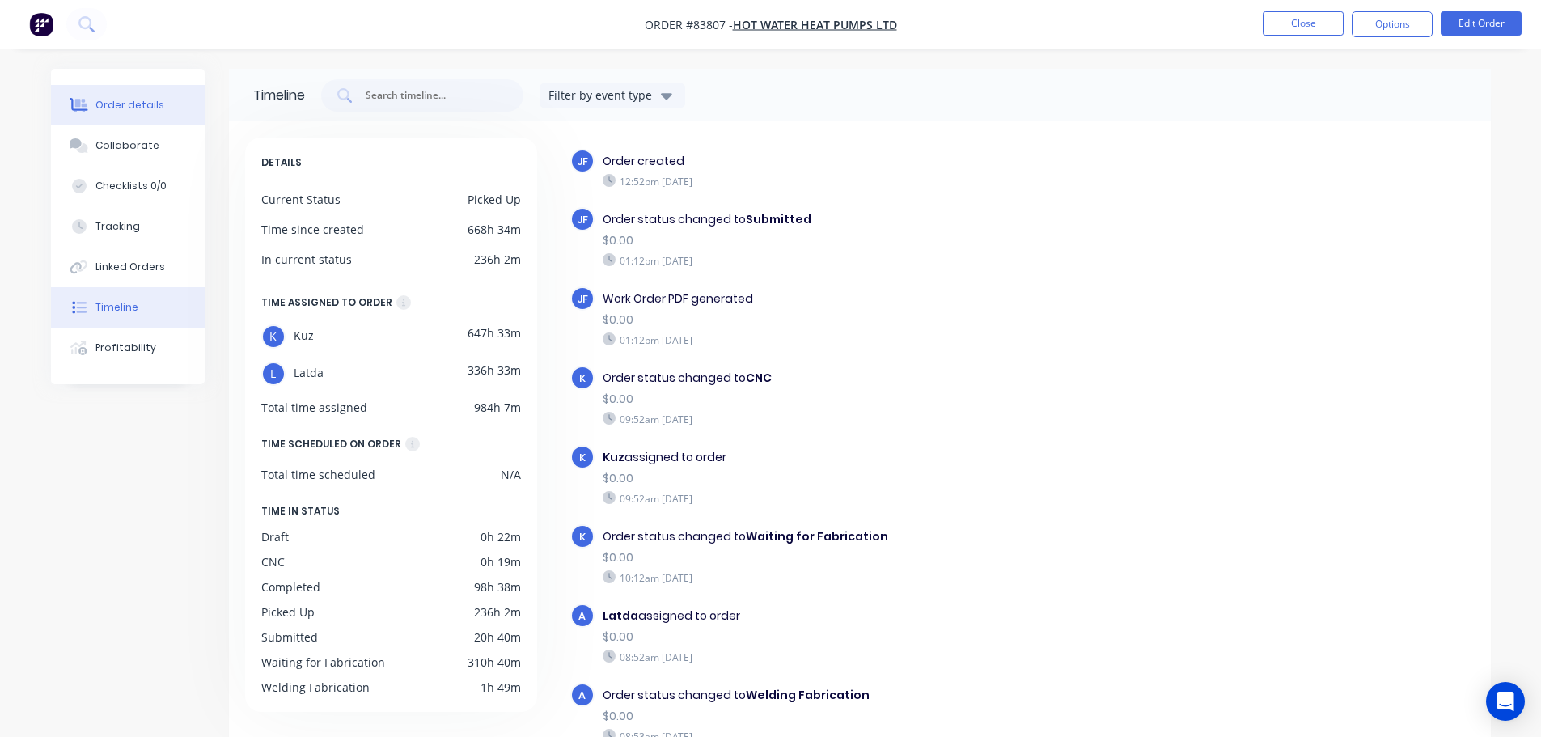
click at [134, 92] on button "Order details" at bounding box center [128, 105] width 154 height 40
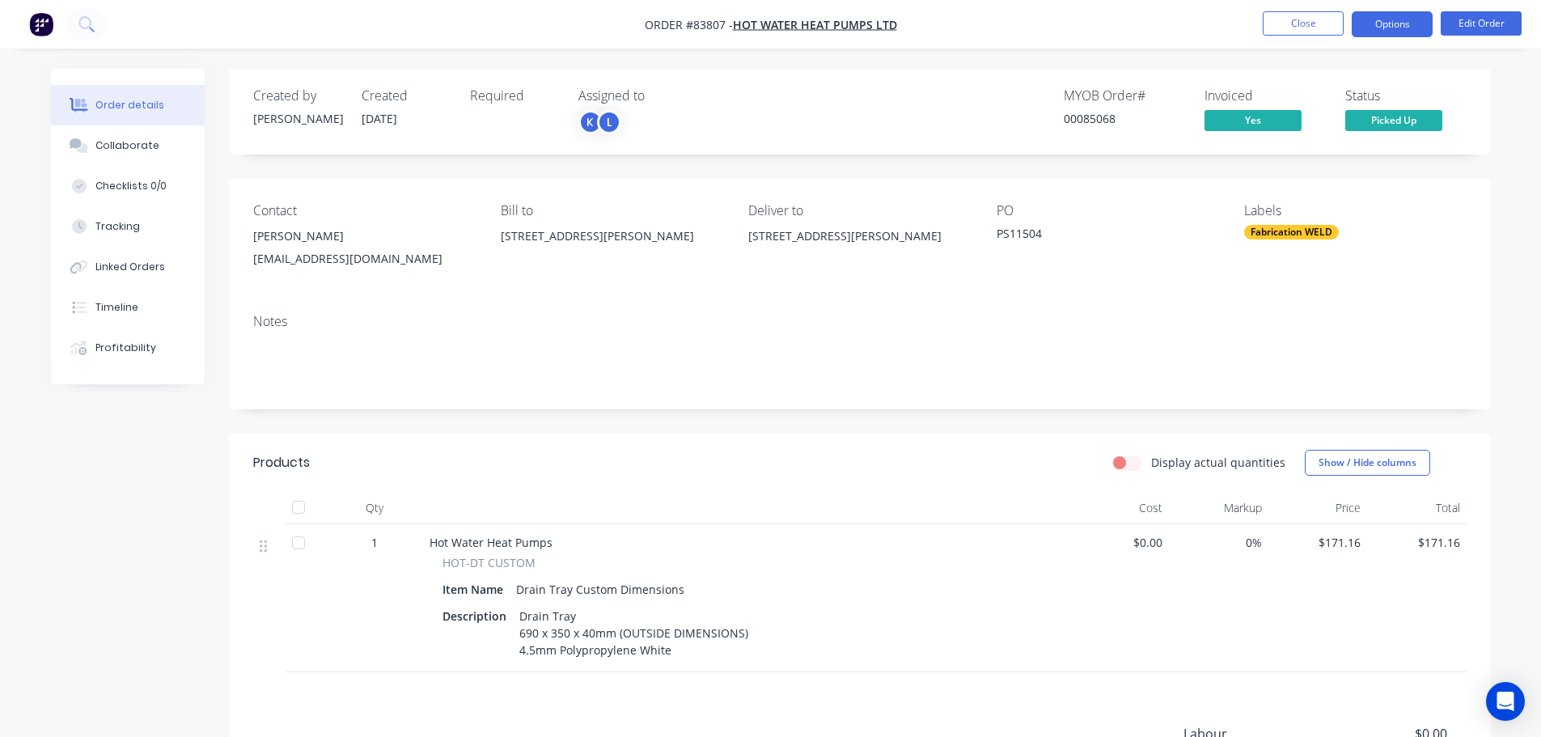
click at [1394, 20] on button "Options" at bounding box center [1392, 24] width 81 height 26
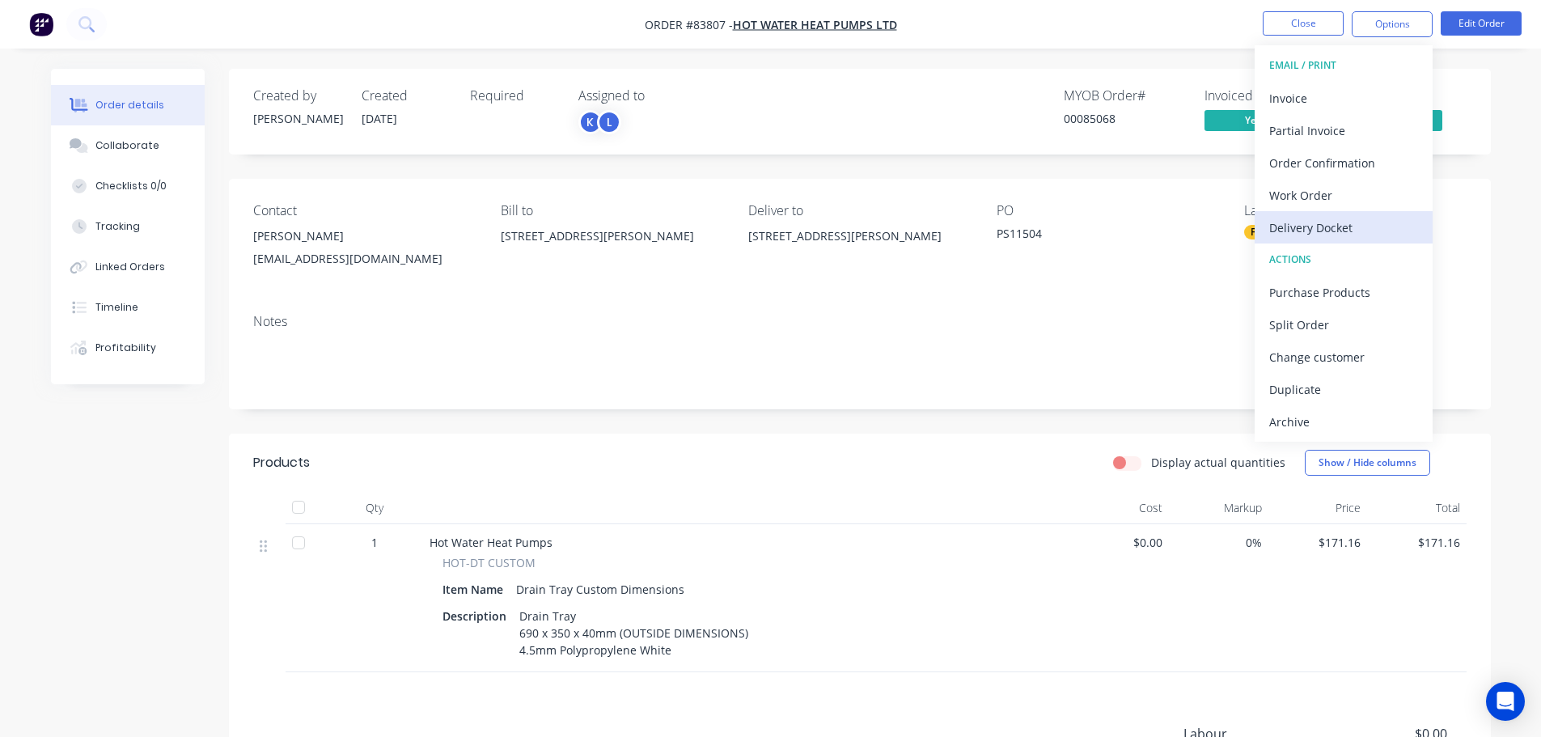
click at [1318, 224] on div "Delivery Docket" at bounding box center [1343, 227] width 149 height 23
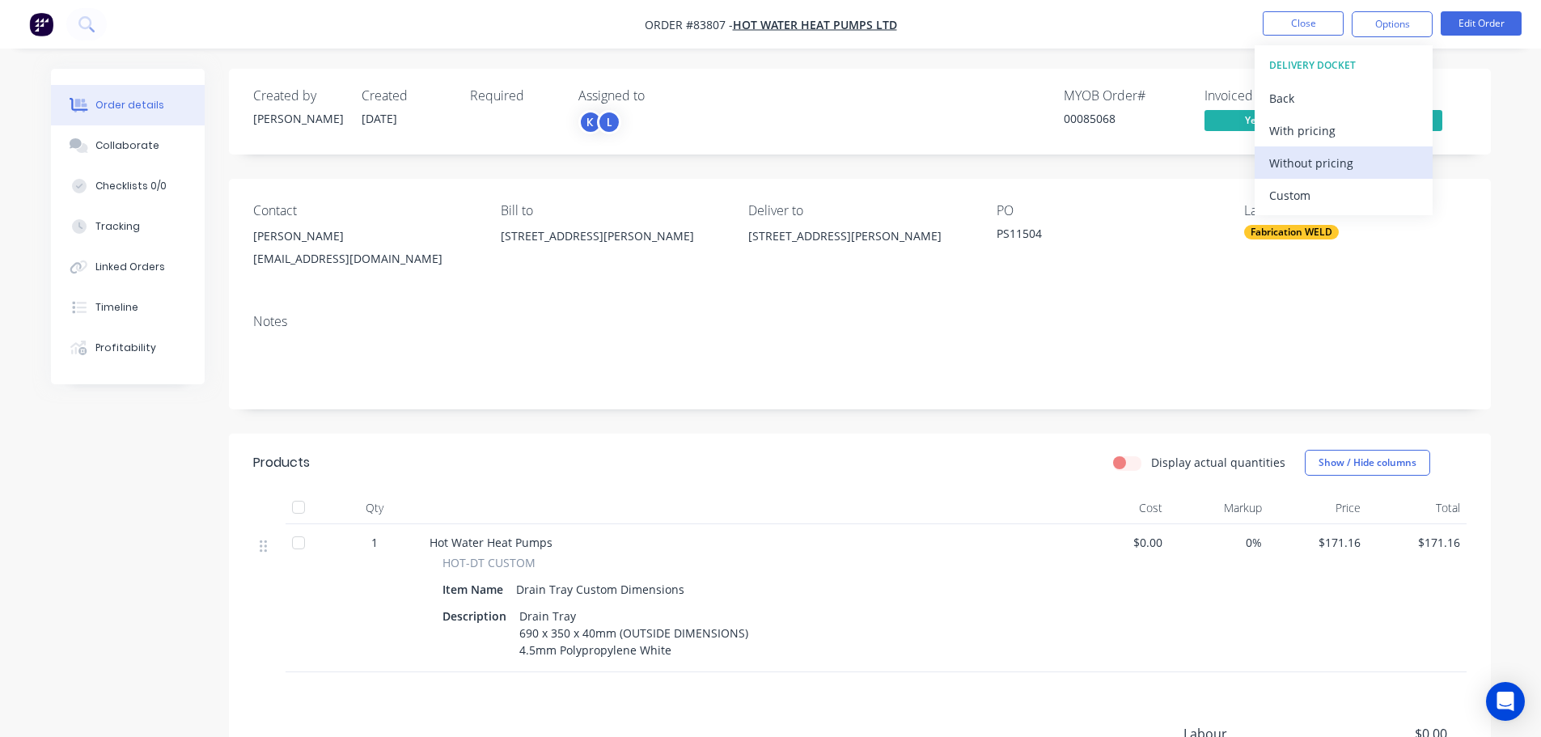
click at [1317, 164] on div "Without pricing" at bounding box center [1343, 162] width 149 height 23
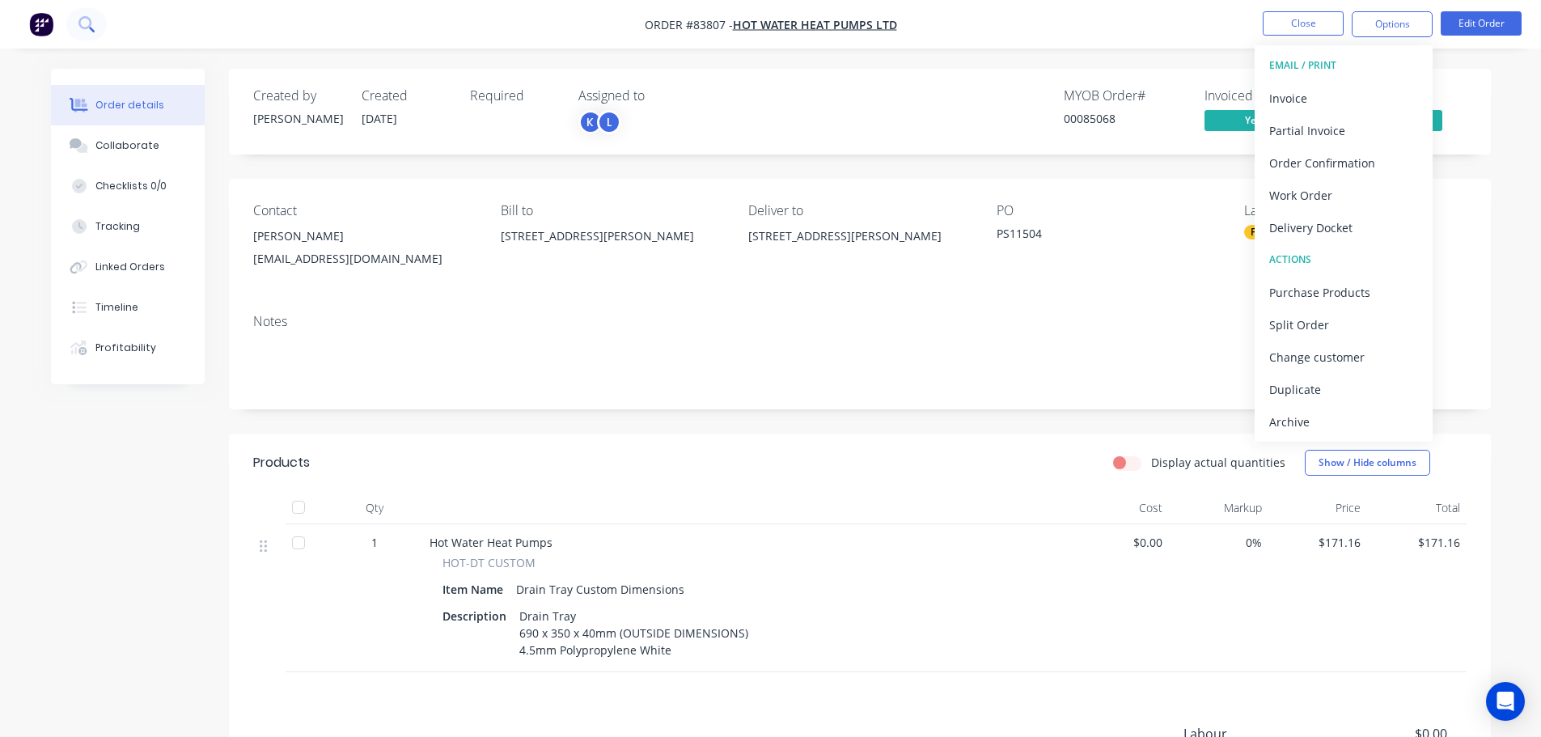
click at [88, 34] on button at bounding box center [86, 24] width 40 height 32
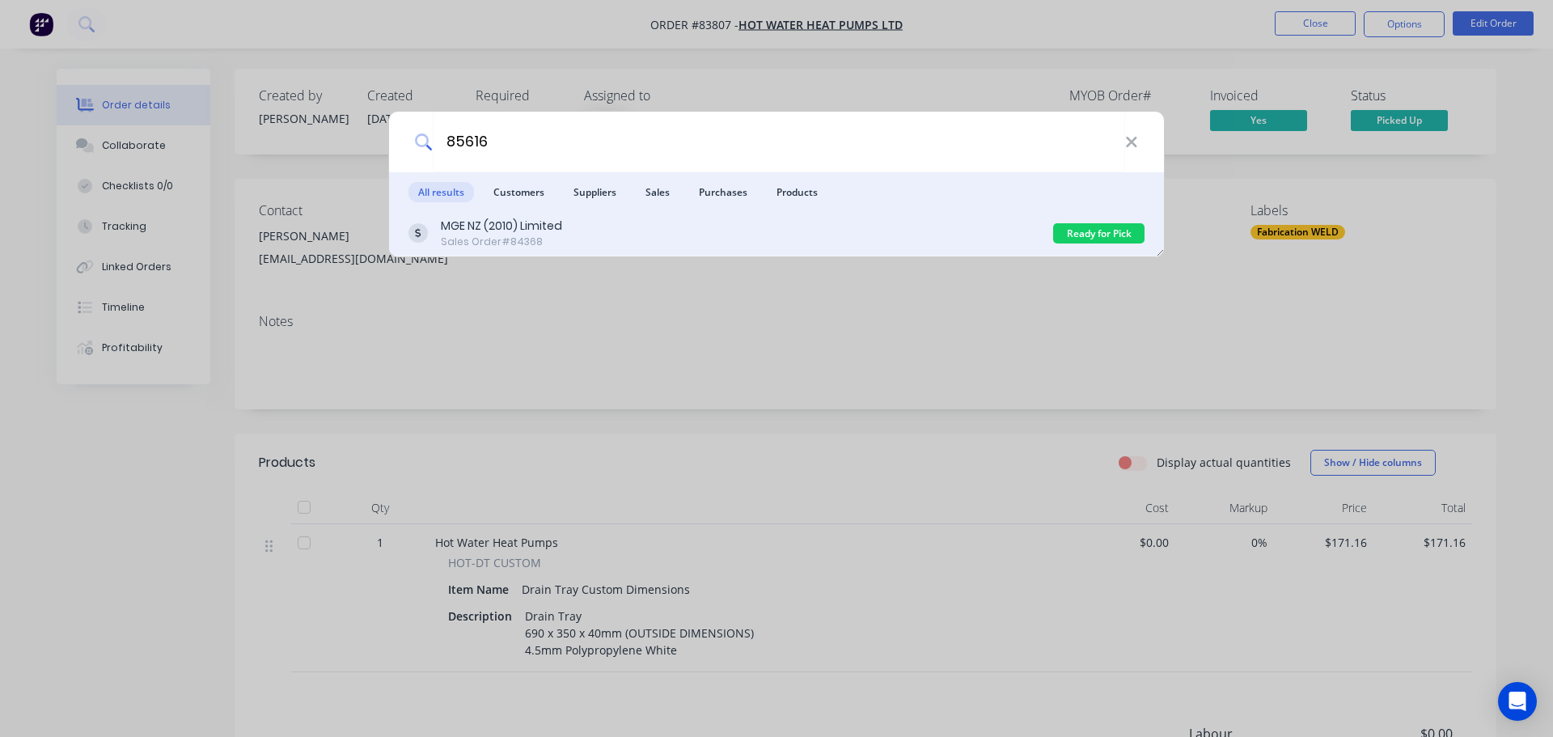
type input "85616"
click at [848, 226] on div "MGE NZ (2010) Limited Sales Order #84368" at bounding box center [730, 234] width 645 height 32
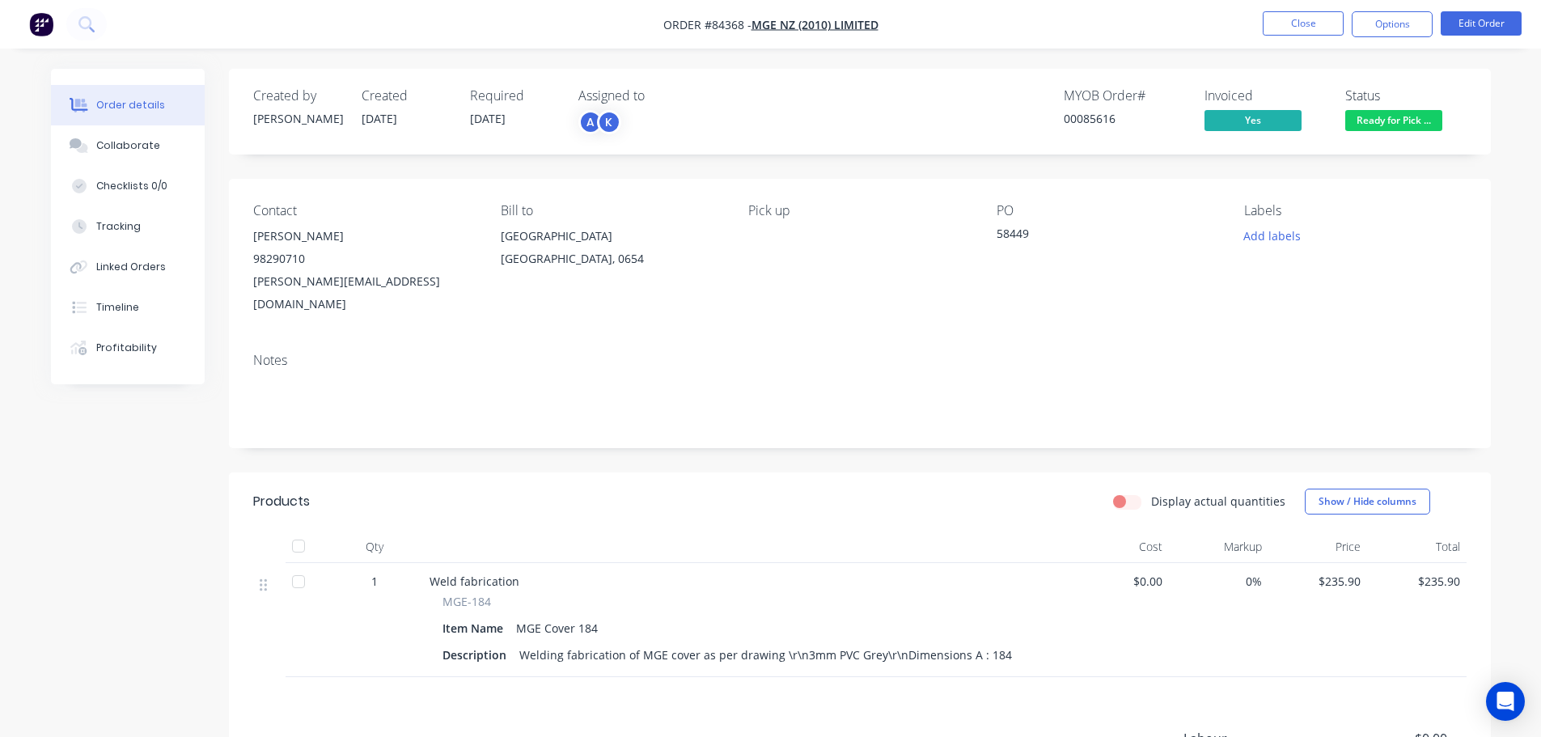
click at [1390, 111] on span "Ready for Pick ..." at bounding box center [1393, 120] width 97 height 20
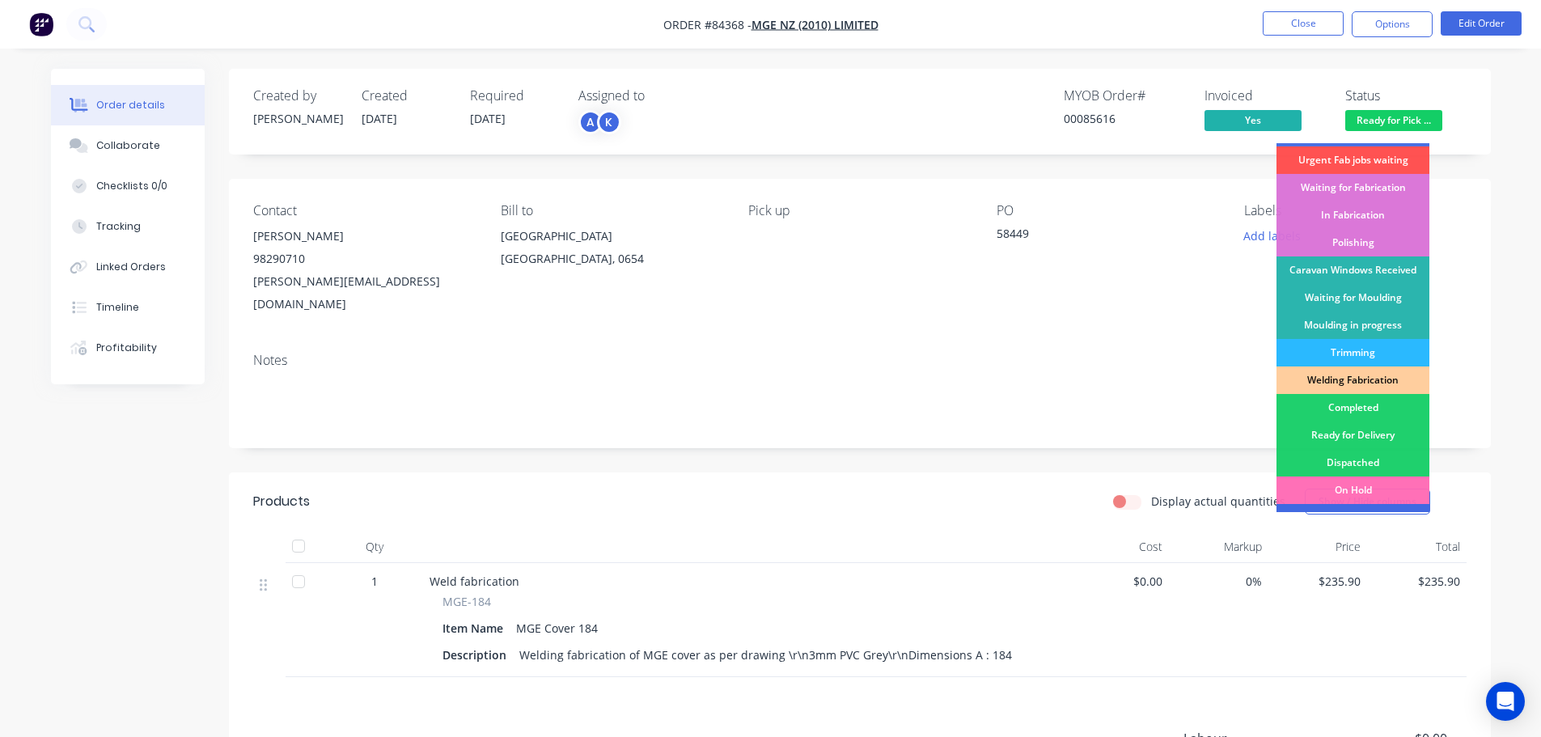
scroll to position [319, 0]
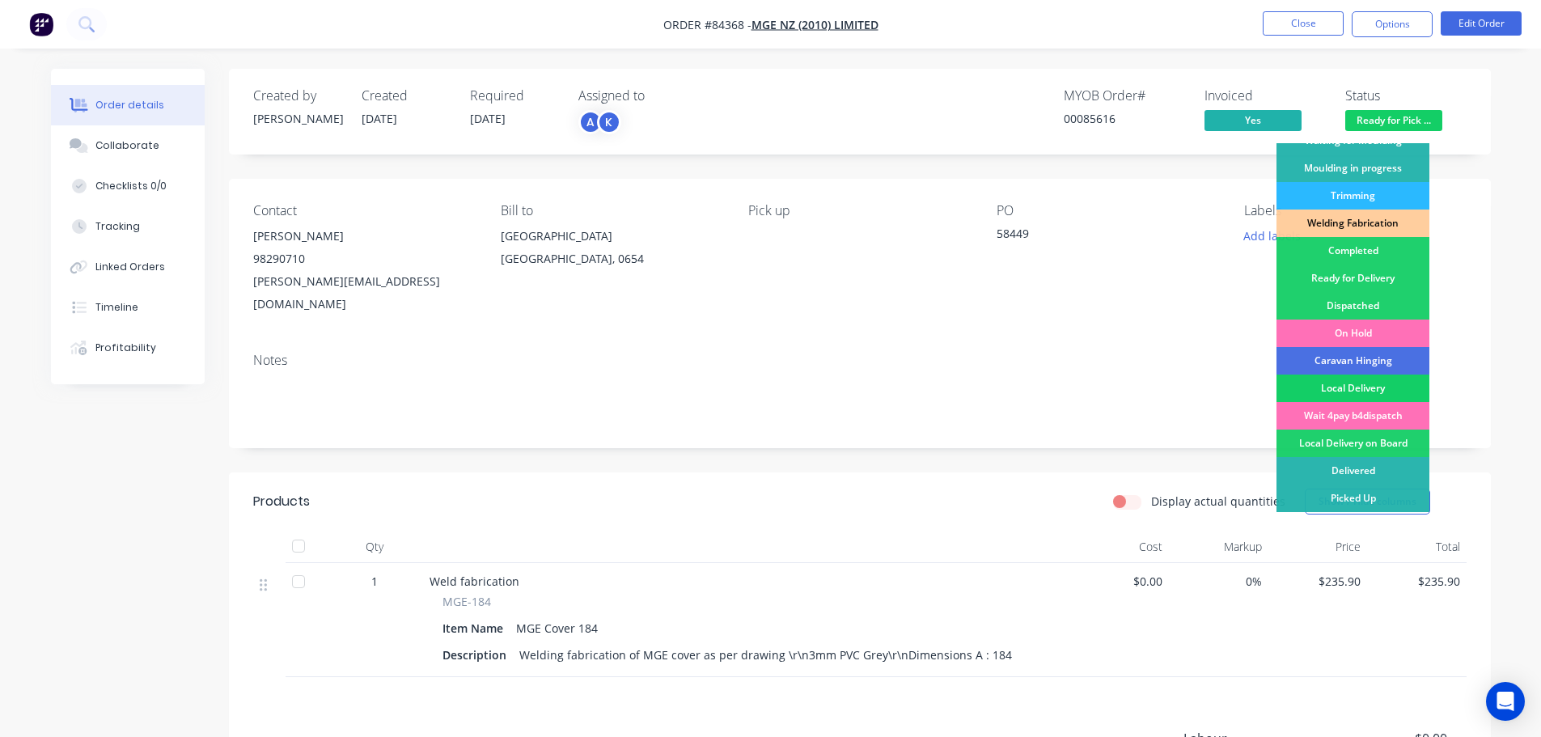
click at [1374, 386] on div "Local Delivery" at bounding box center [1352, 387] width 153 height 27
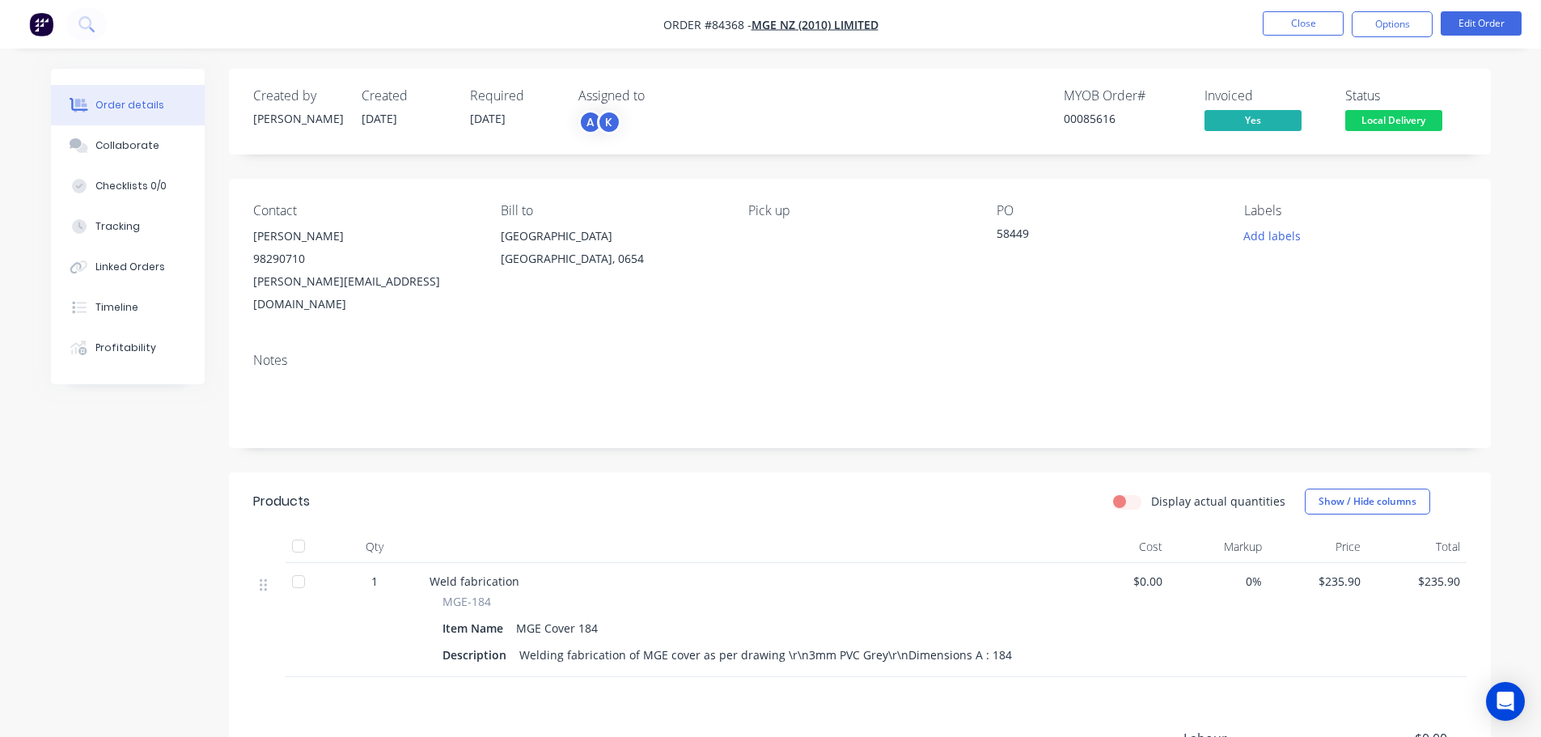
drag, startPoint x: 1394, startPoint y: 27, endPoint x: 1393, endPoint y: 40, distance: 13.0
click at [1394, 27] on button "Options" at bounding box center [1392, 24] width 81 height 26
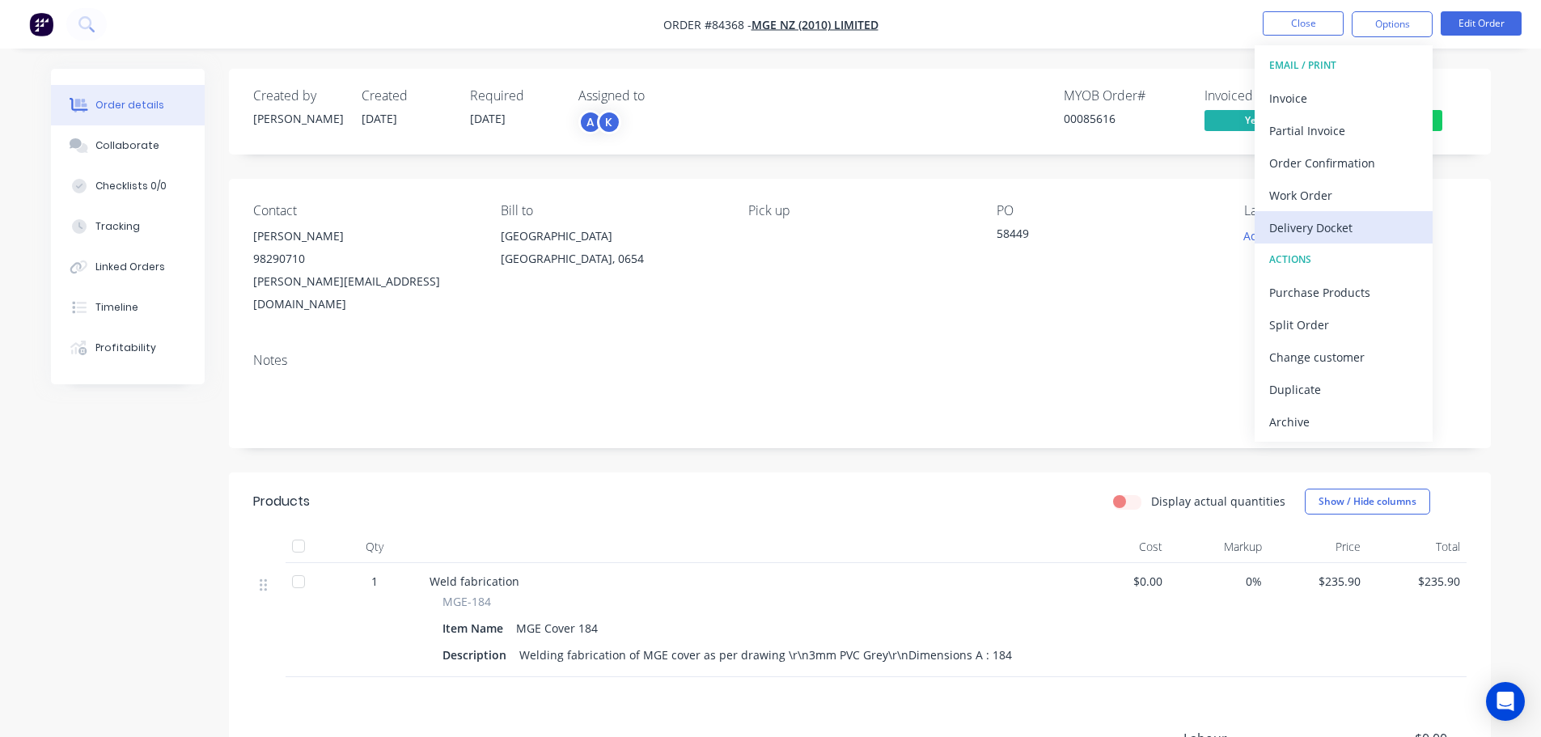
click at [1357, 233] on div "Delivery Docket" at bounding box center [1343, 227] width 149 height 23
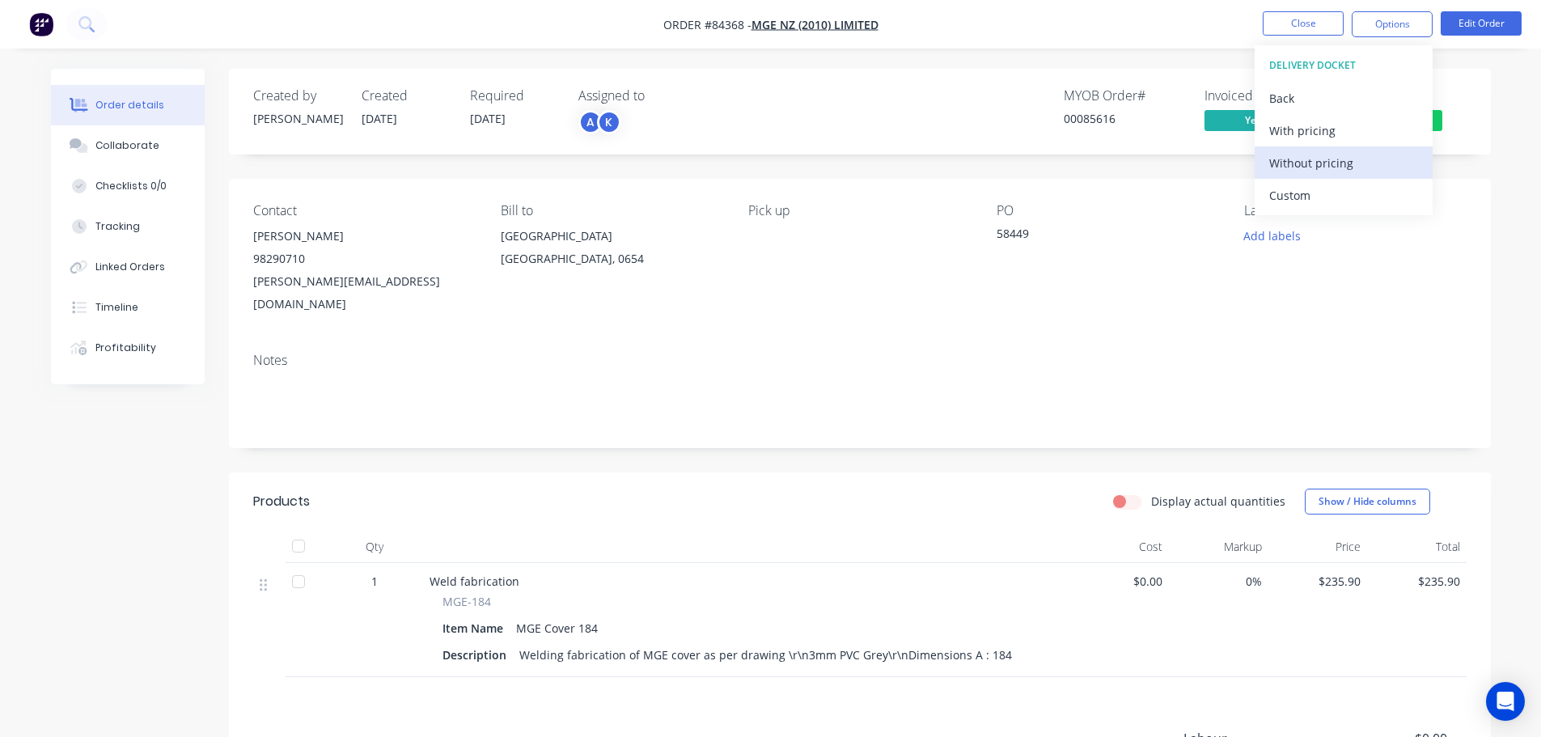
click at [1358, 172] on div "Without pricing" at bounding box center [1343, 162] width 149 height 23
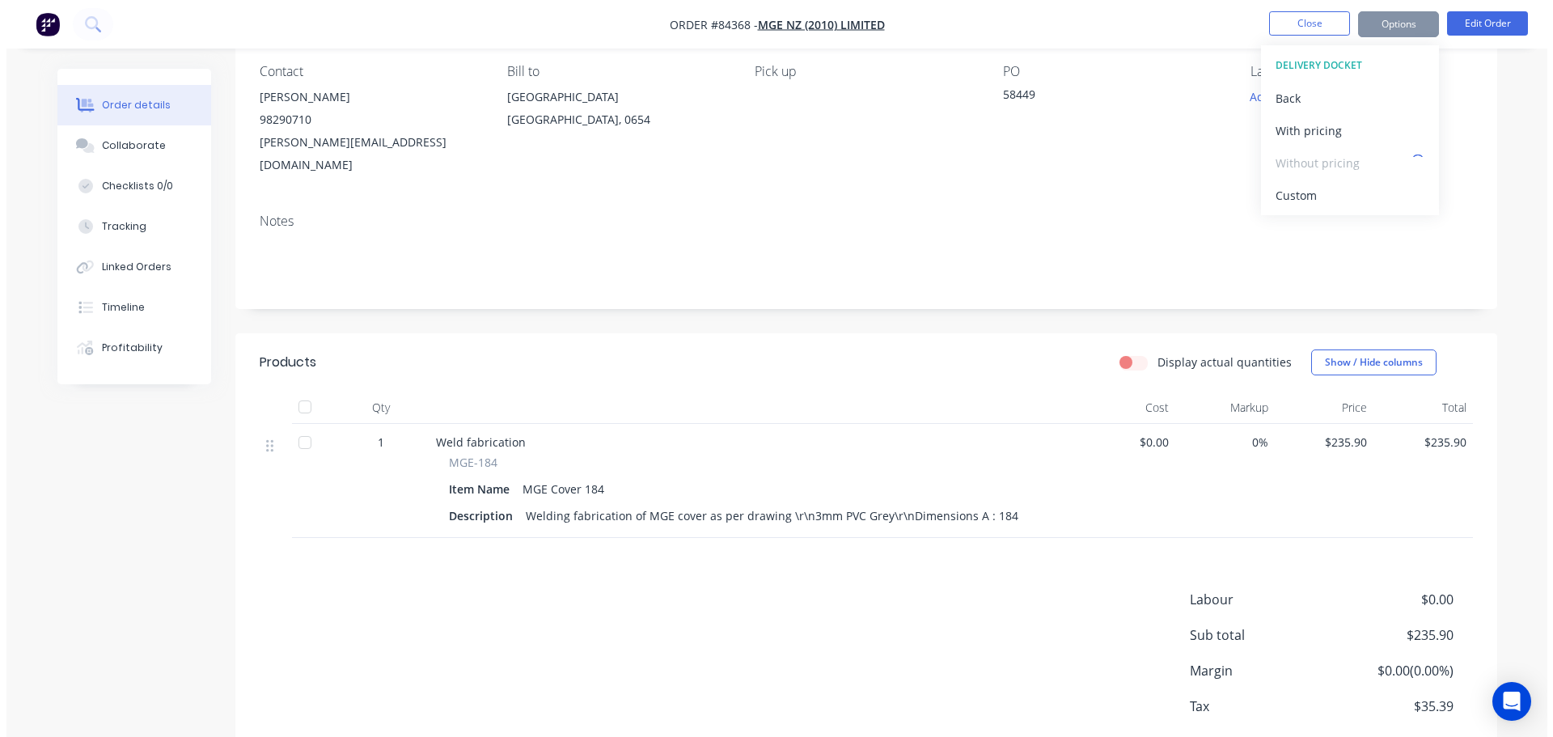
scroll to position [205, 0]
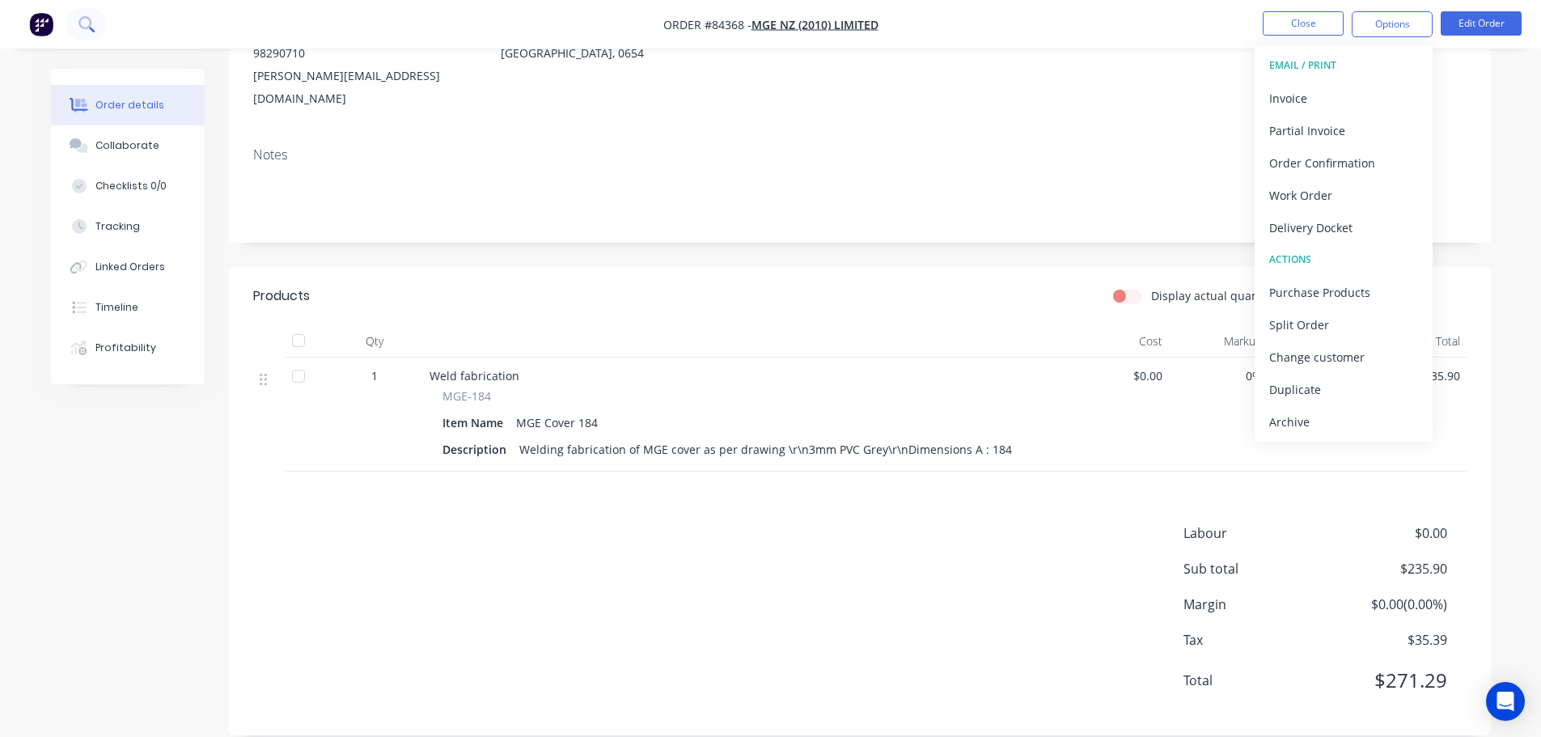
click at [95, 16] on button at bounding box center [86, 24] width 40 height 32
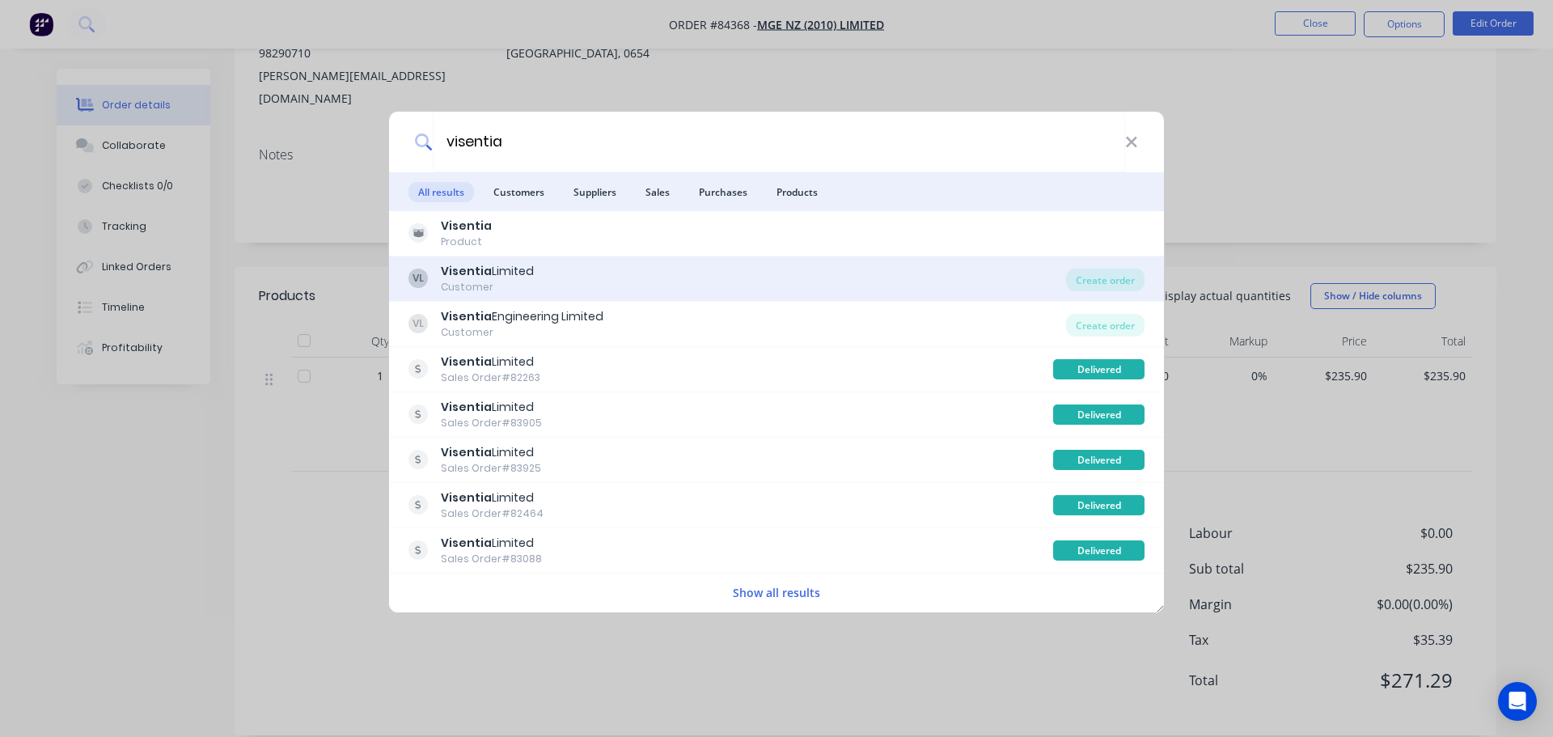
type input "visentia"
click at [753, 286] on div "VL Visentia Limited Customer" at bounding box center [737, 279] width 658 height 32
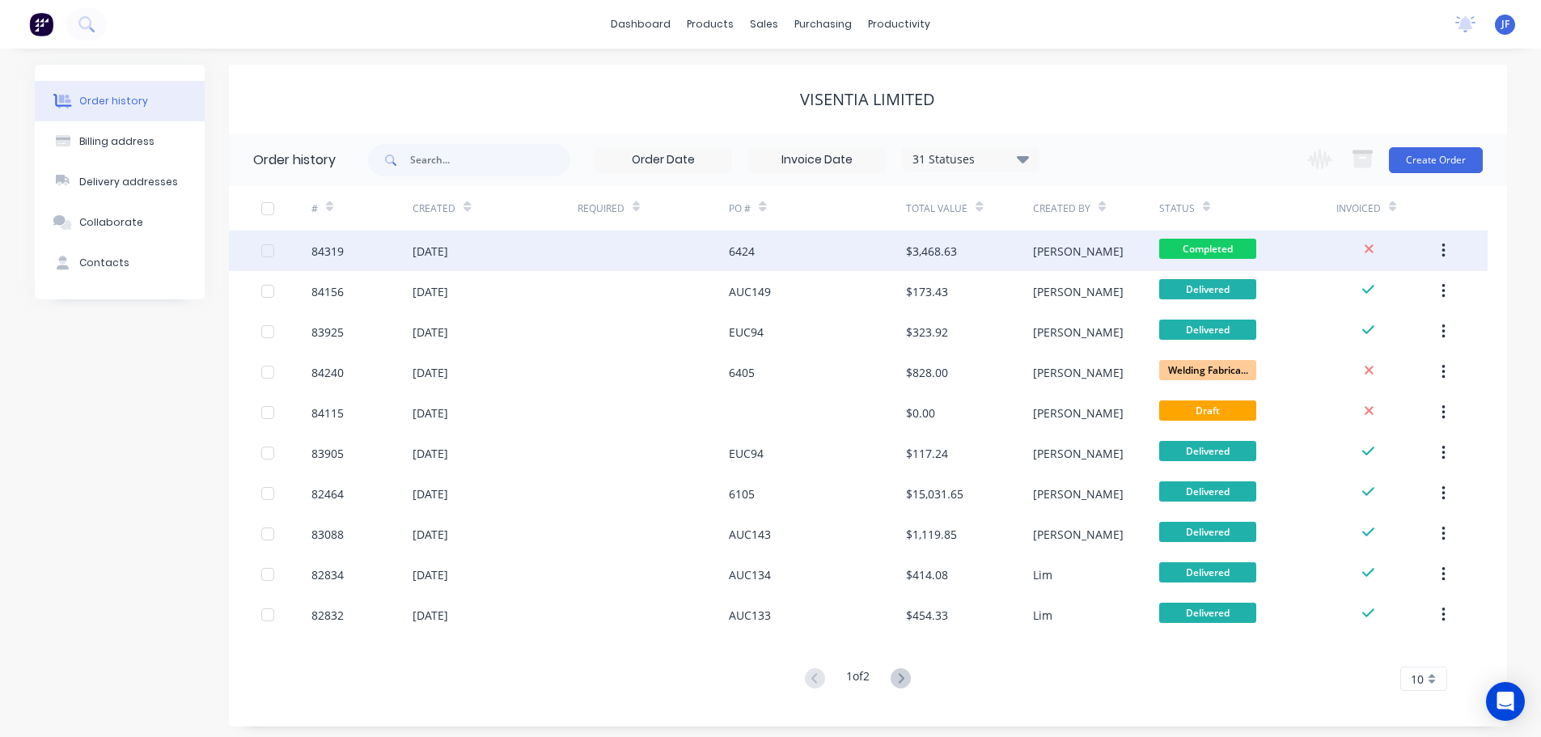
click at [1100, 243] on div "[PERSON_NAME]" at bounding box center [1096, 251] width 126 height 40
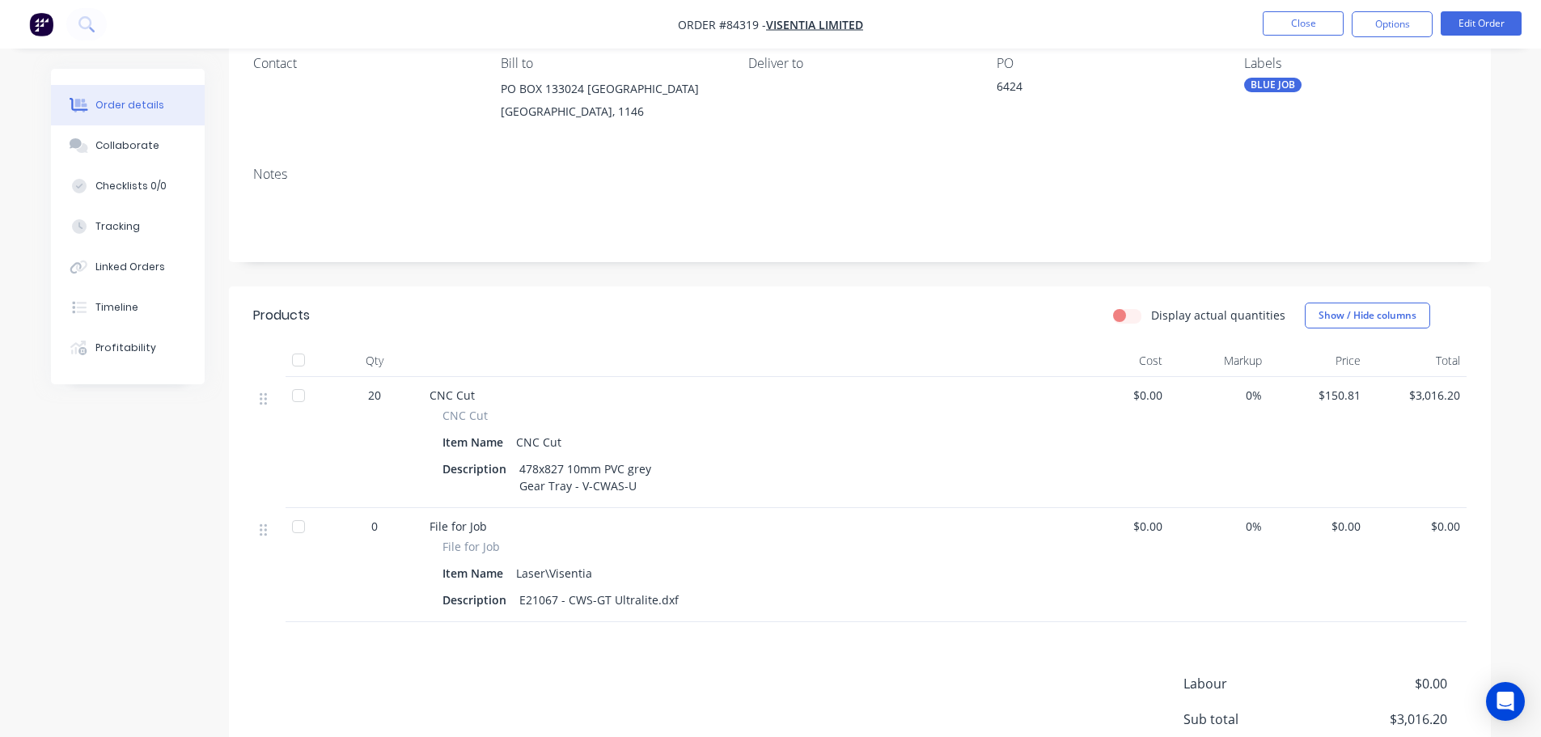
scroll to position [320, 0]
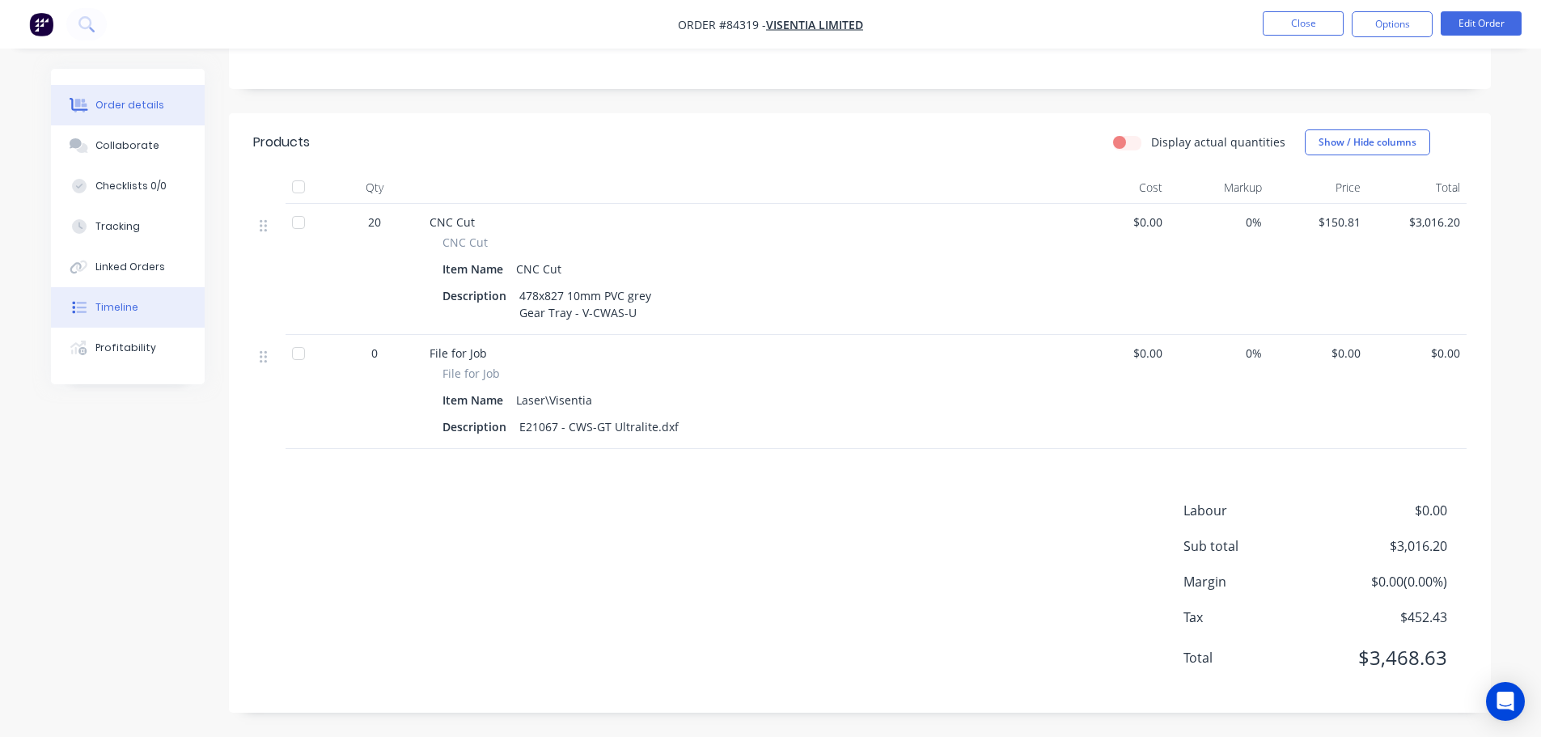
click at [103, 319] on button "Timeline" at bounding box center [128, 307] width 154 height 40
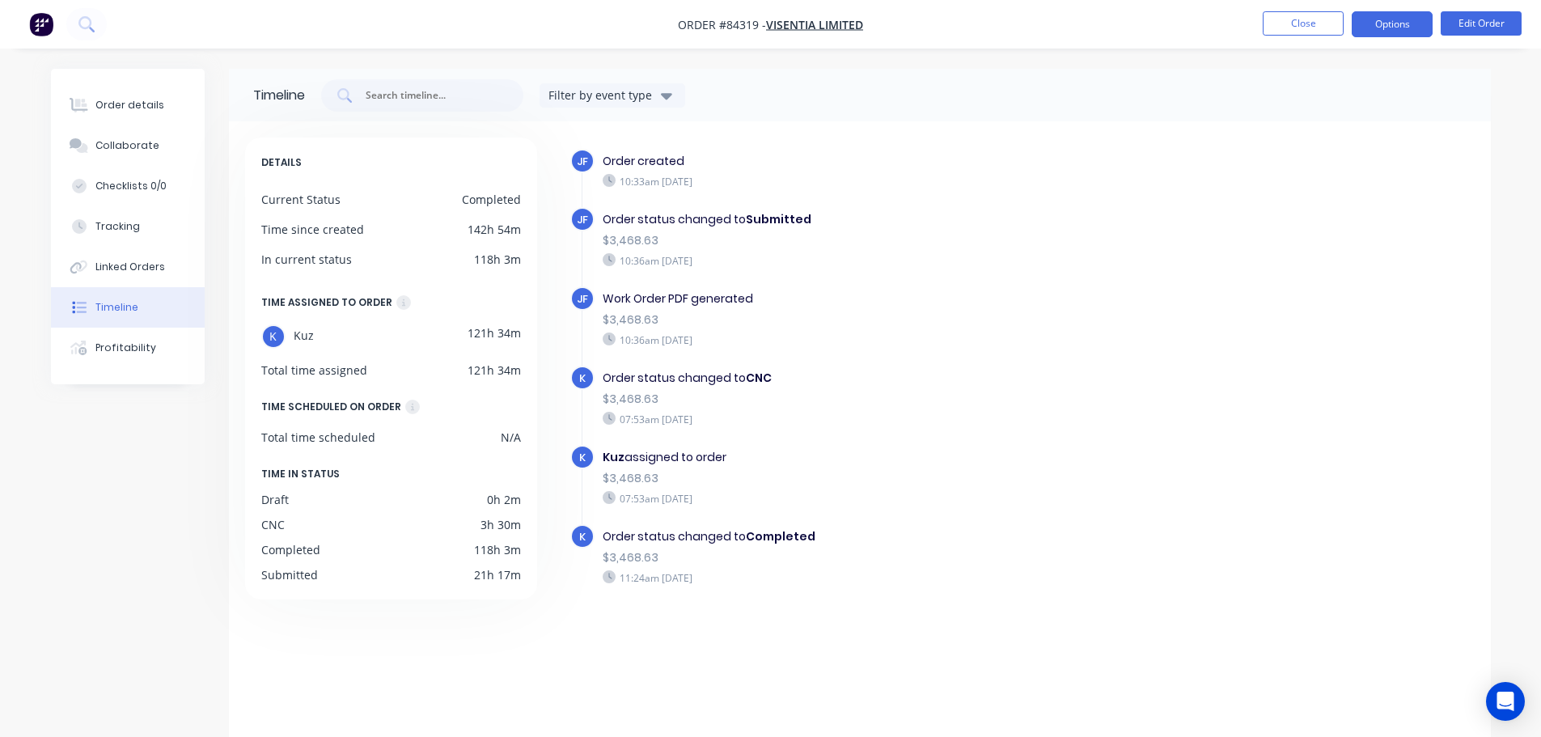
click at [1377, 16] on button "Options" at bounding box center [1392, 24] width 81 height 26
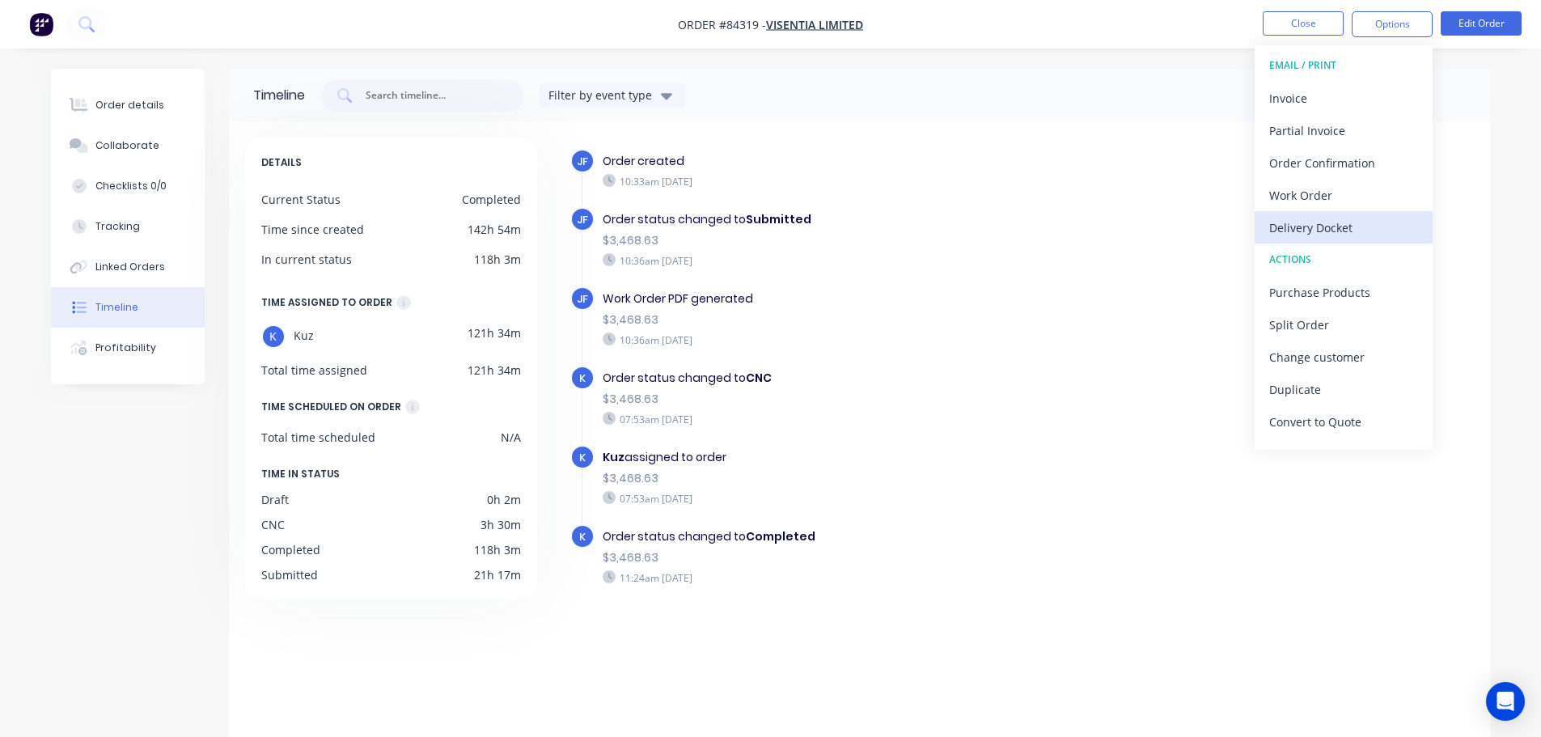
click at [1336, 224] on div "Delivery Docket" at bounding box center [1343, 227] width 149 height 23
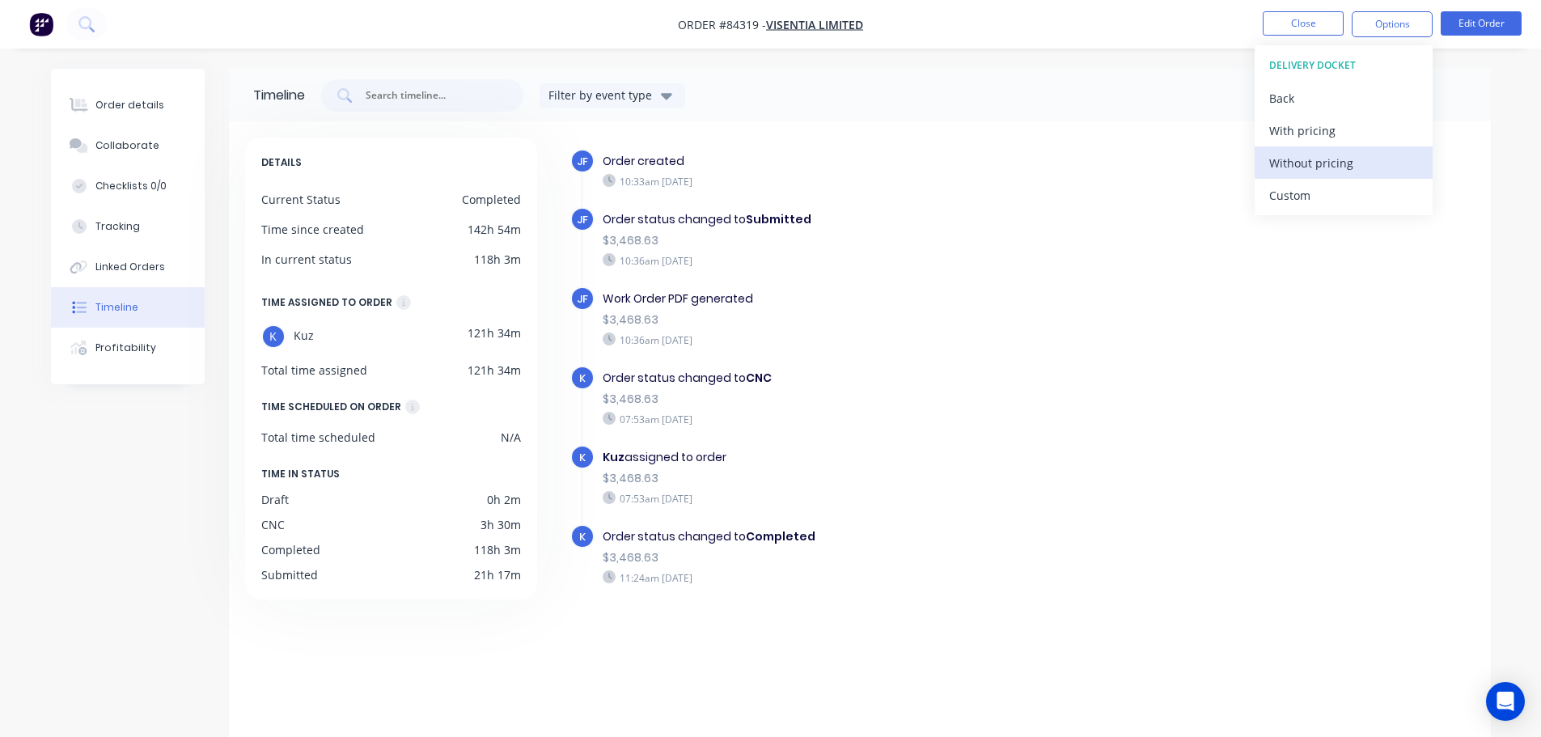
click at [1334, 165] on div "Without pricing" at bounding box center [1343, 162] width 149 height 23
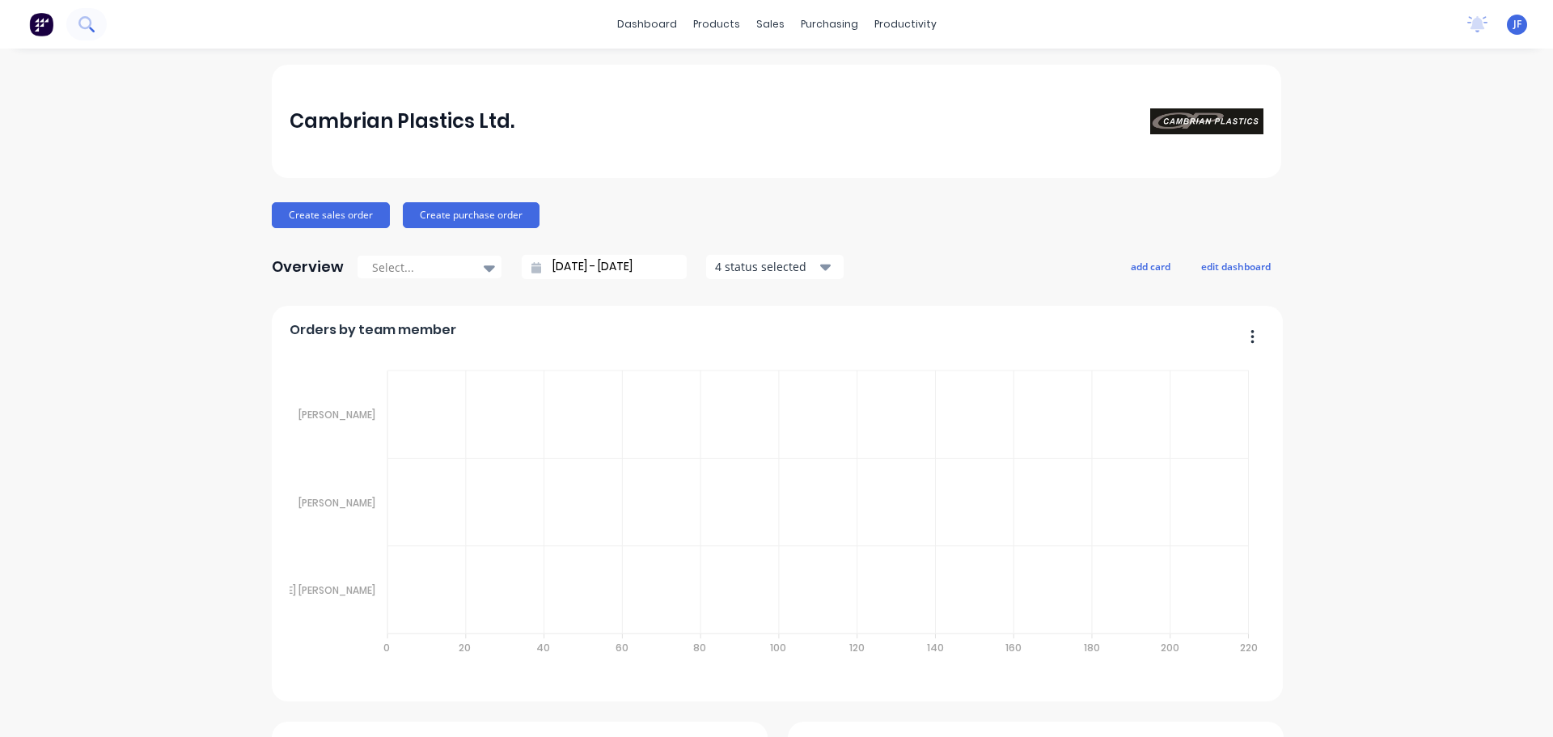
click at [83, 17] on icon at bounding box center [84, 22] width 13 height 13
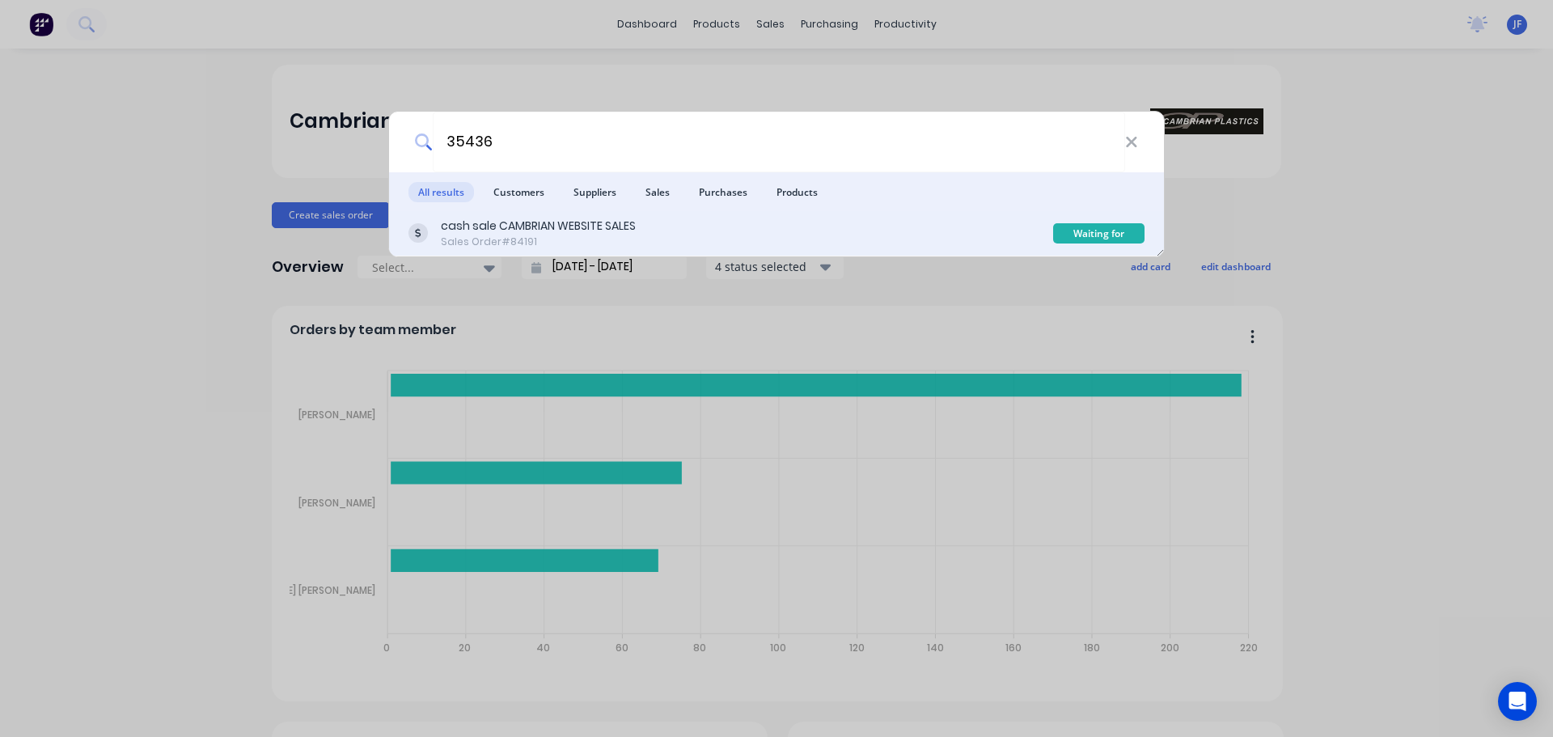
type input "35436"
click at [625, 214] on div "cash sale CAMBRIAN WEBSITE SALES Sales Order #84191 Waiting for Moulding" at bounding box center [776, 233] width 775 height 45
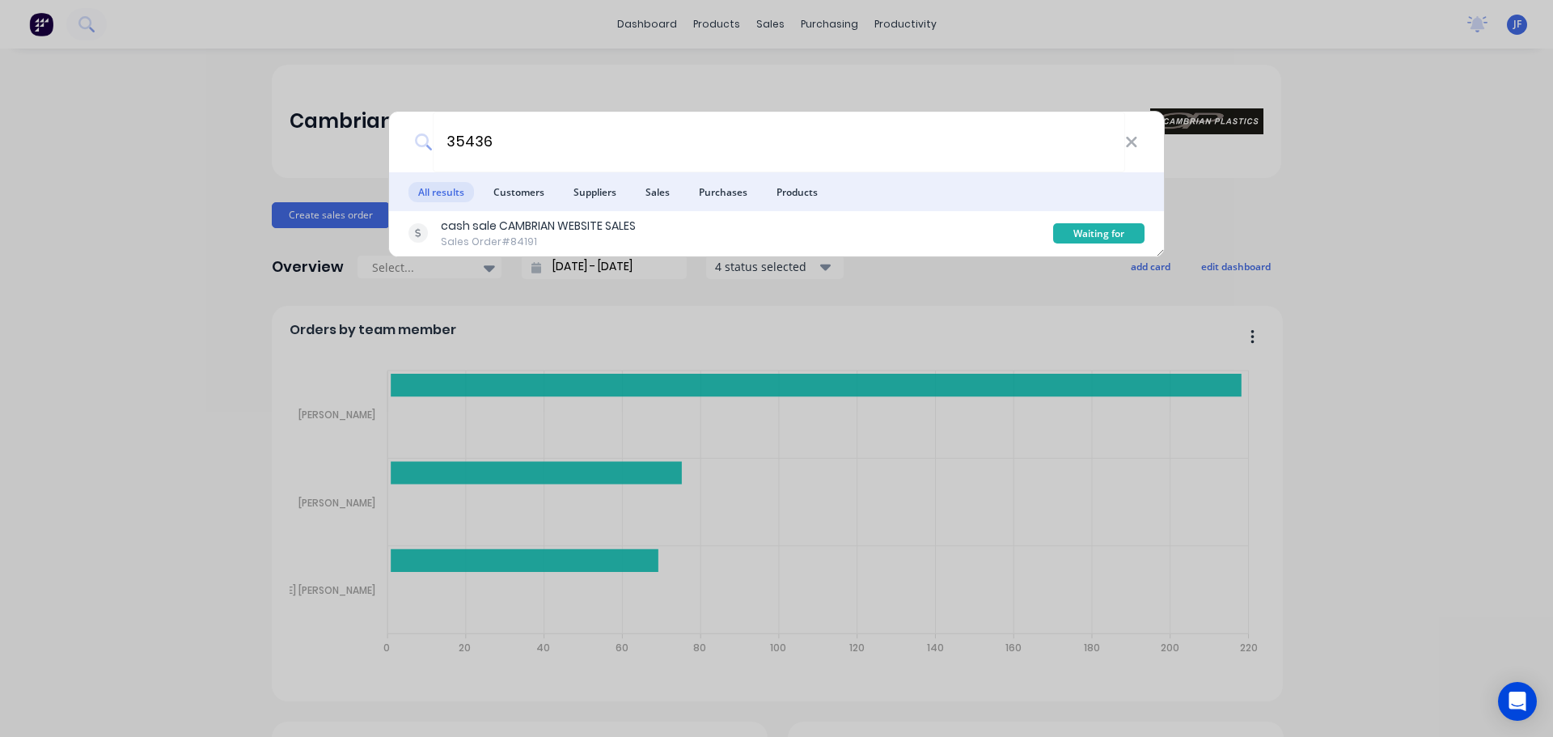
click at [539, 61] on div "35436 All results Customers Suppliers Sales Purchases Products cash sale CAMBRI…" at bounding box center [776, 368] width 1553 height 737
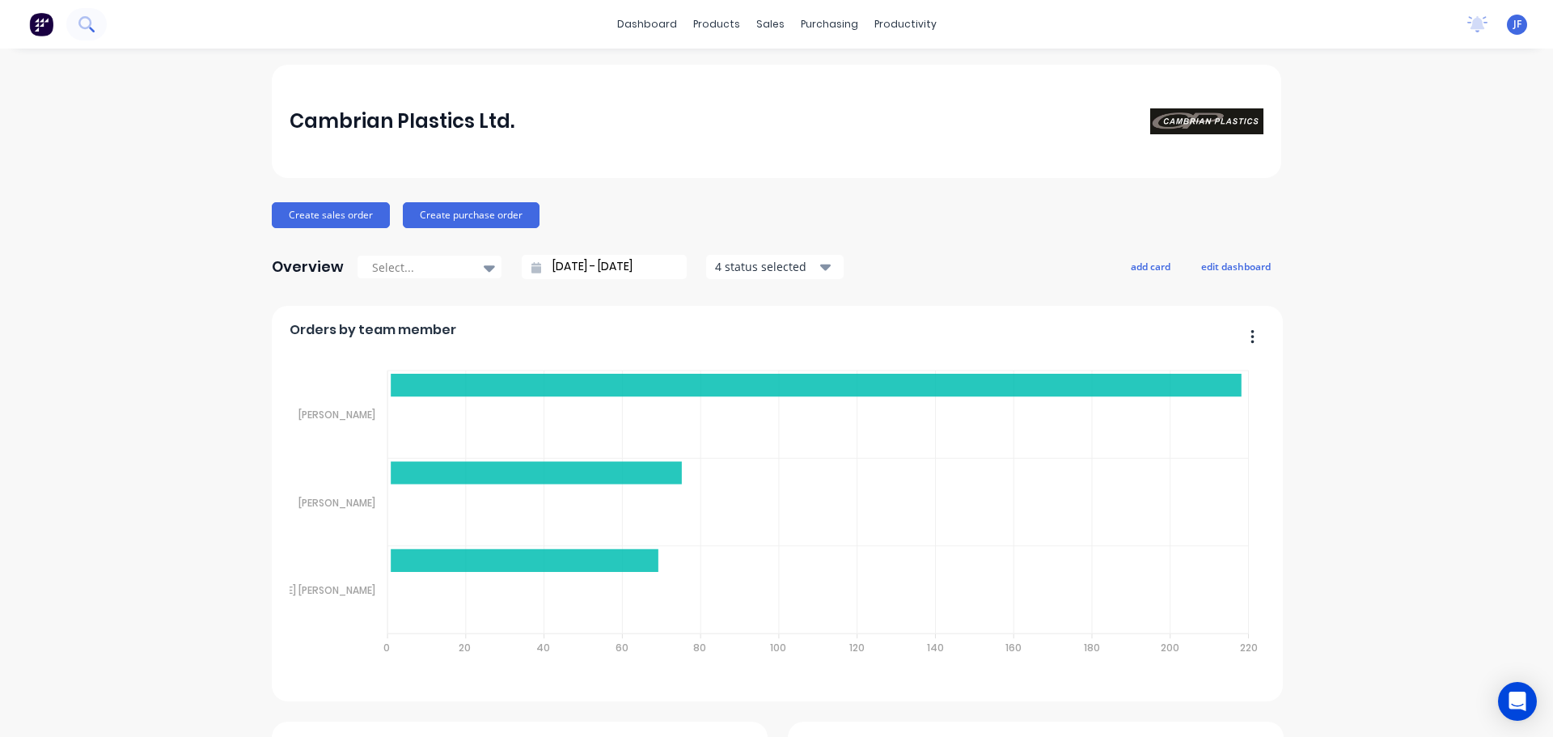
click at [91, 24] on icon at bounding box center [84, 22] width 13 height 13
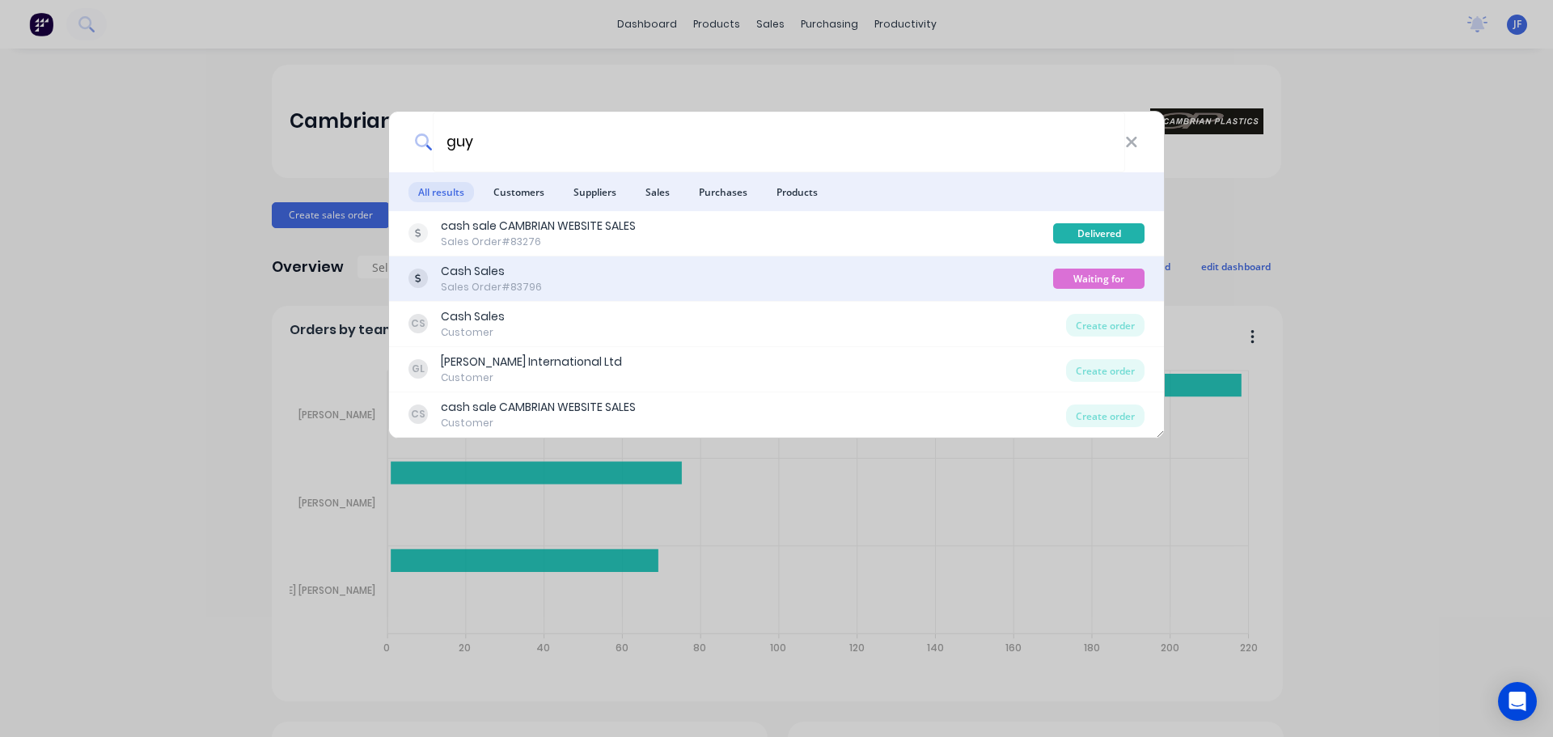
type input "guy"
click at [925, 282] on div "Cash Sales Sales Order #83796" at bounding box center [730, 279] width 645 height 32
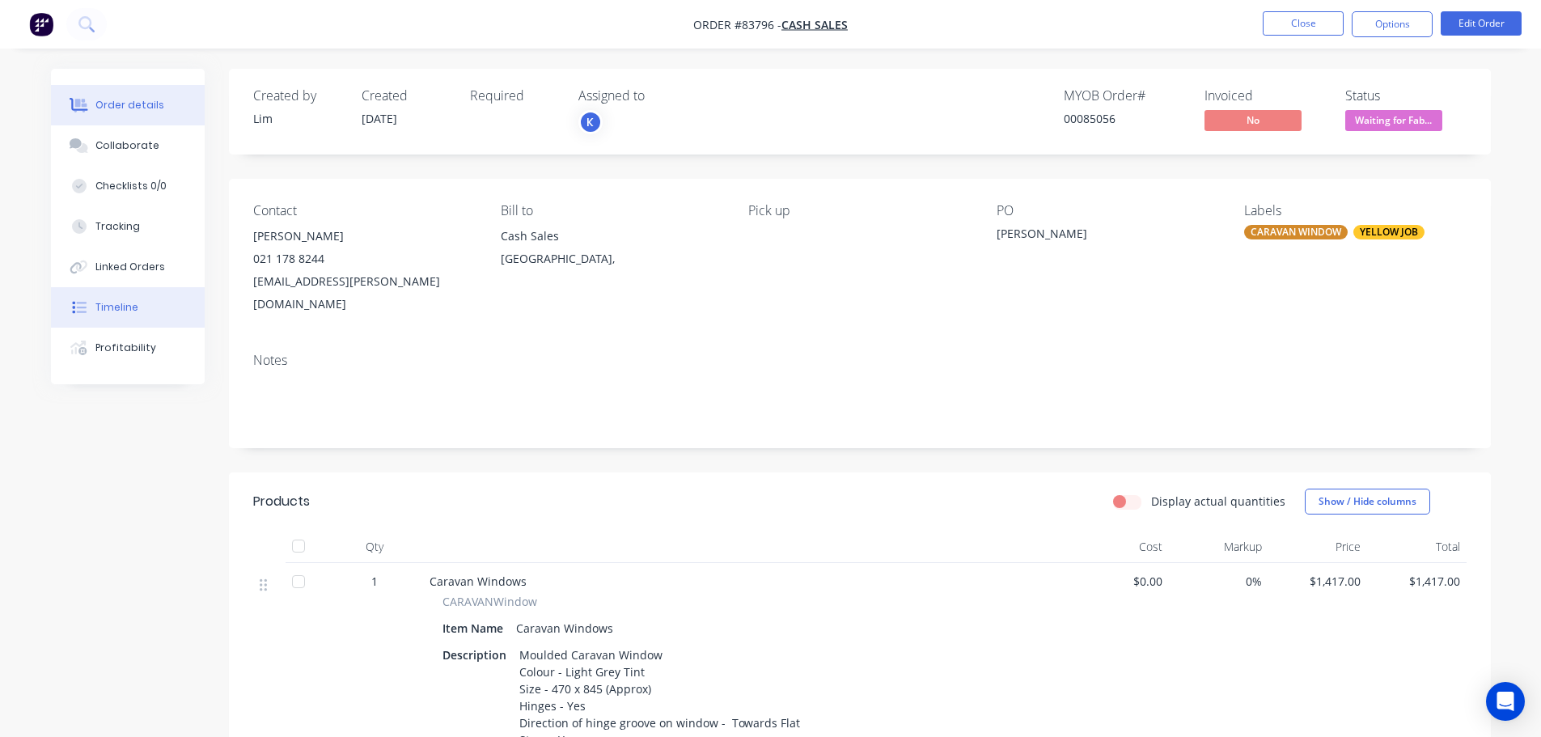
click at [132, 298] on button "Timeline" at bounding box center [128, 307] width 154 height 40
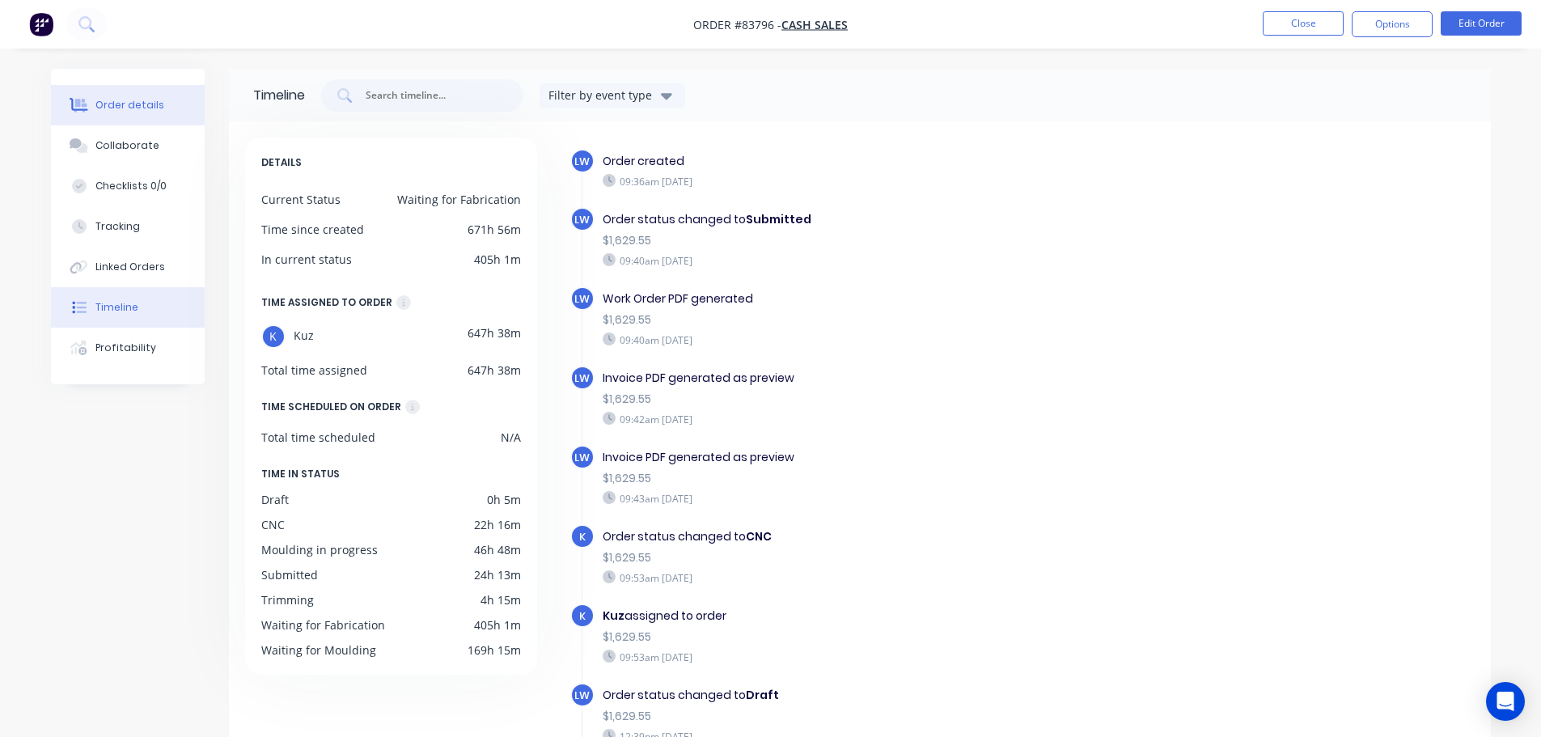
click at [115, 91] on button "Order details" at bounding box center [128, 105] width 154 height 40
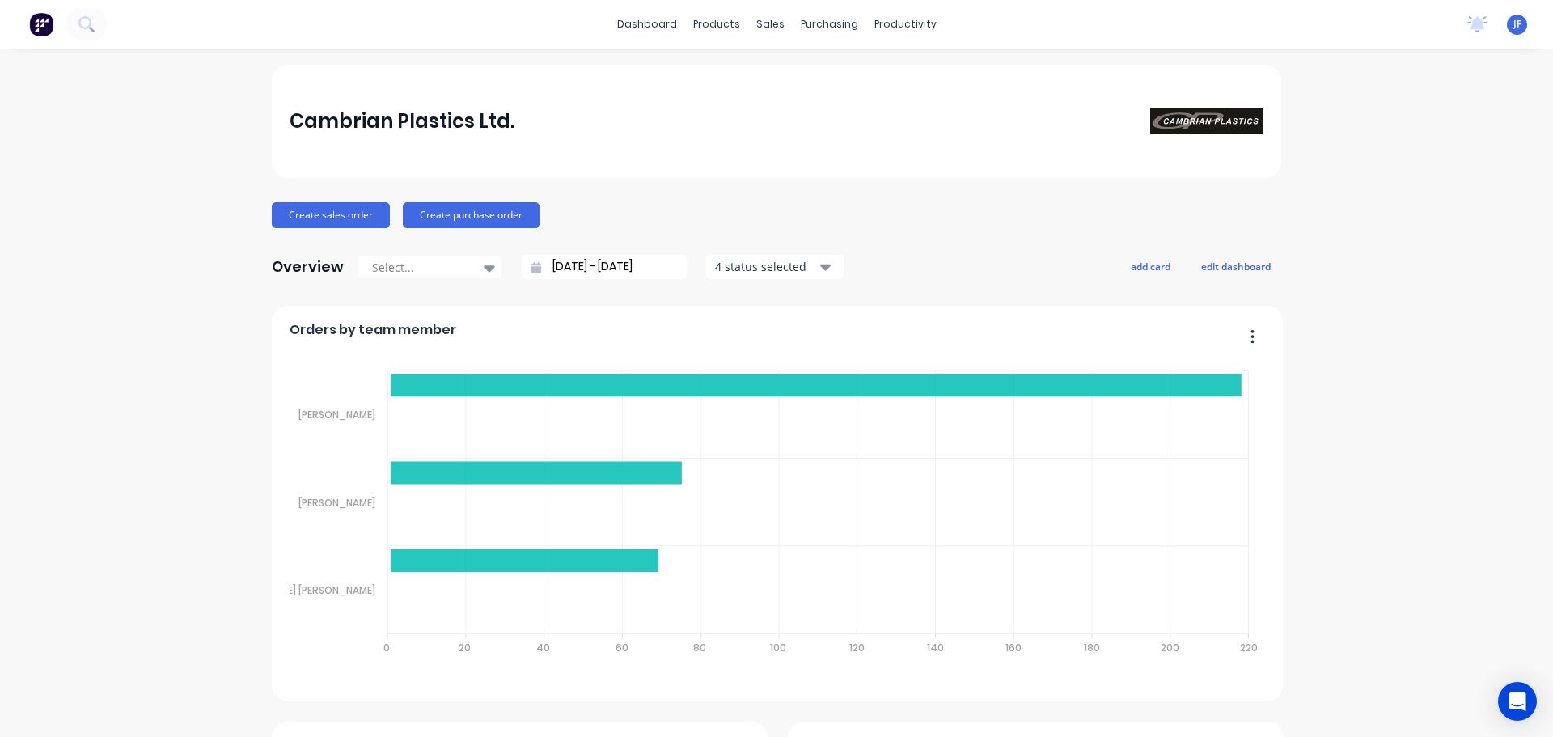
click at [66, 32] on div at bounding box center [53, 24] width 107 height 32
click at [84, 29] on icon at bounding box center [85, 23] width 15 height 15
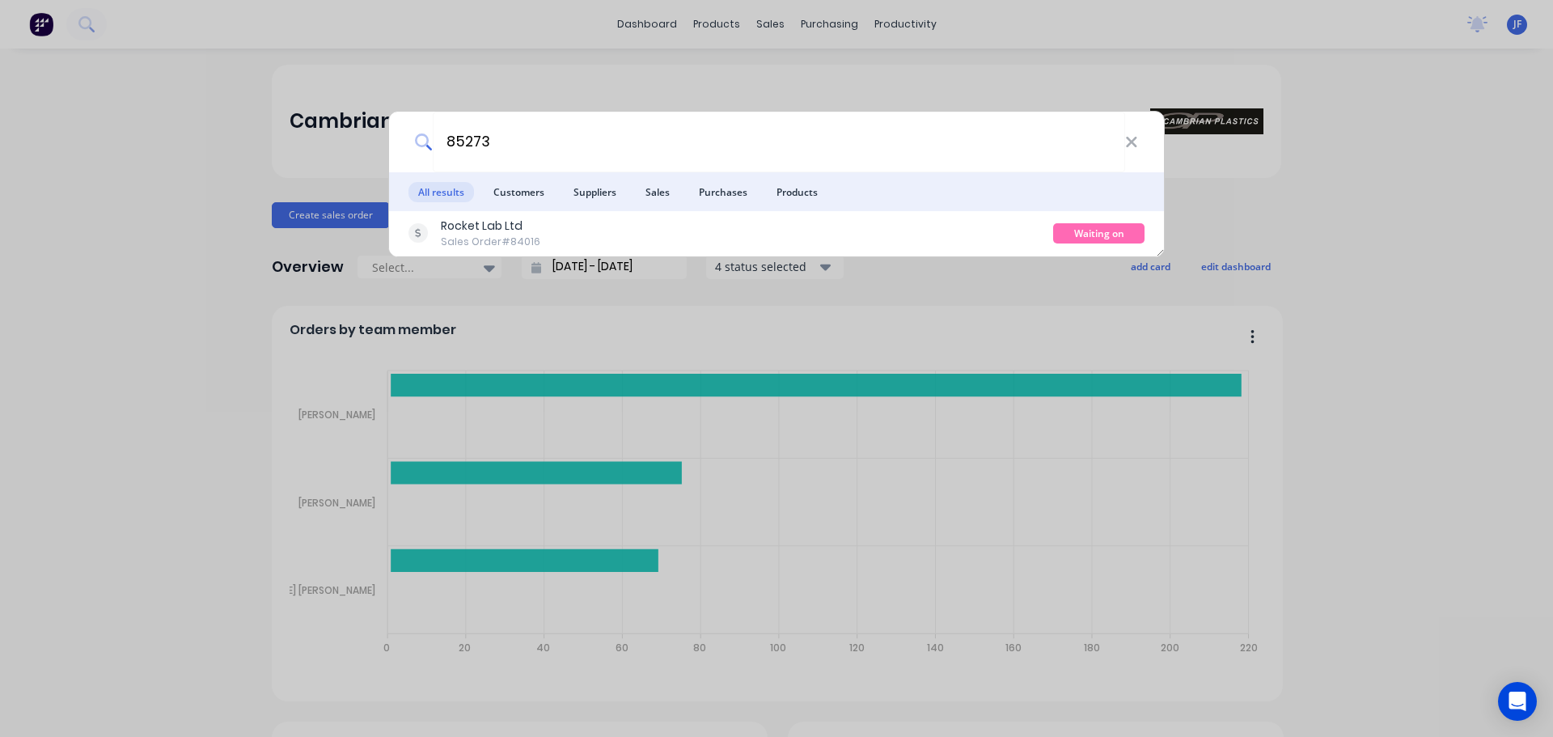
type input "85273"
click at [860, 244] on div "Rocket Lab Ltd Sales Order #84016" at bounding box center [730, 234] width 645 height 32
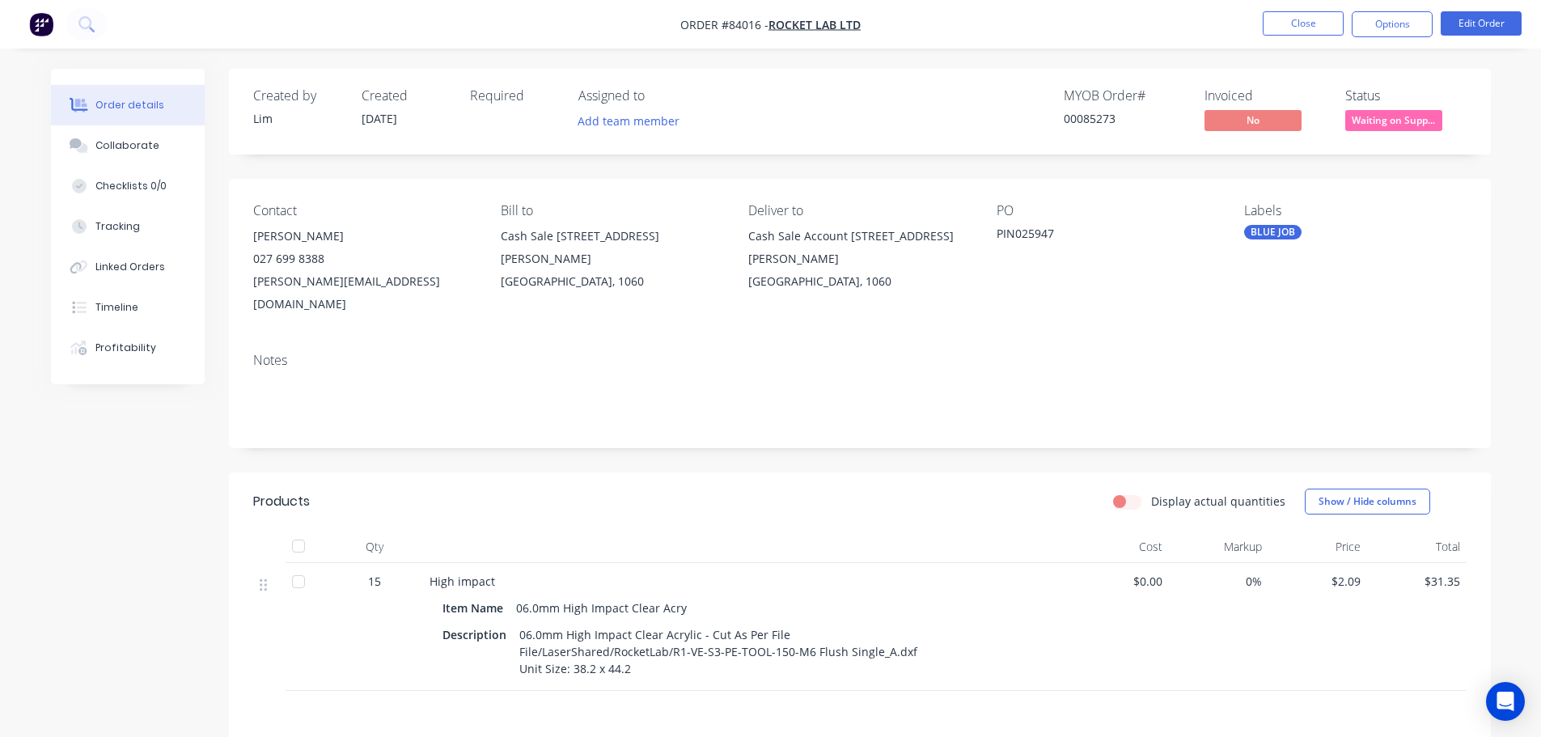
click at [1411, 116] on span "Waiting on Supp..." at bounding box center [1393, 120] width 97 height 20
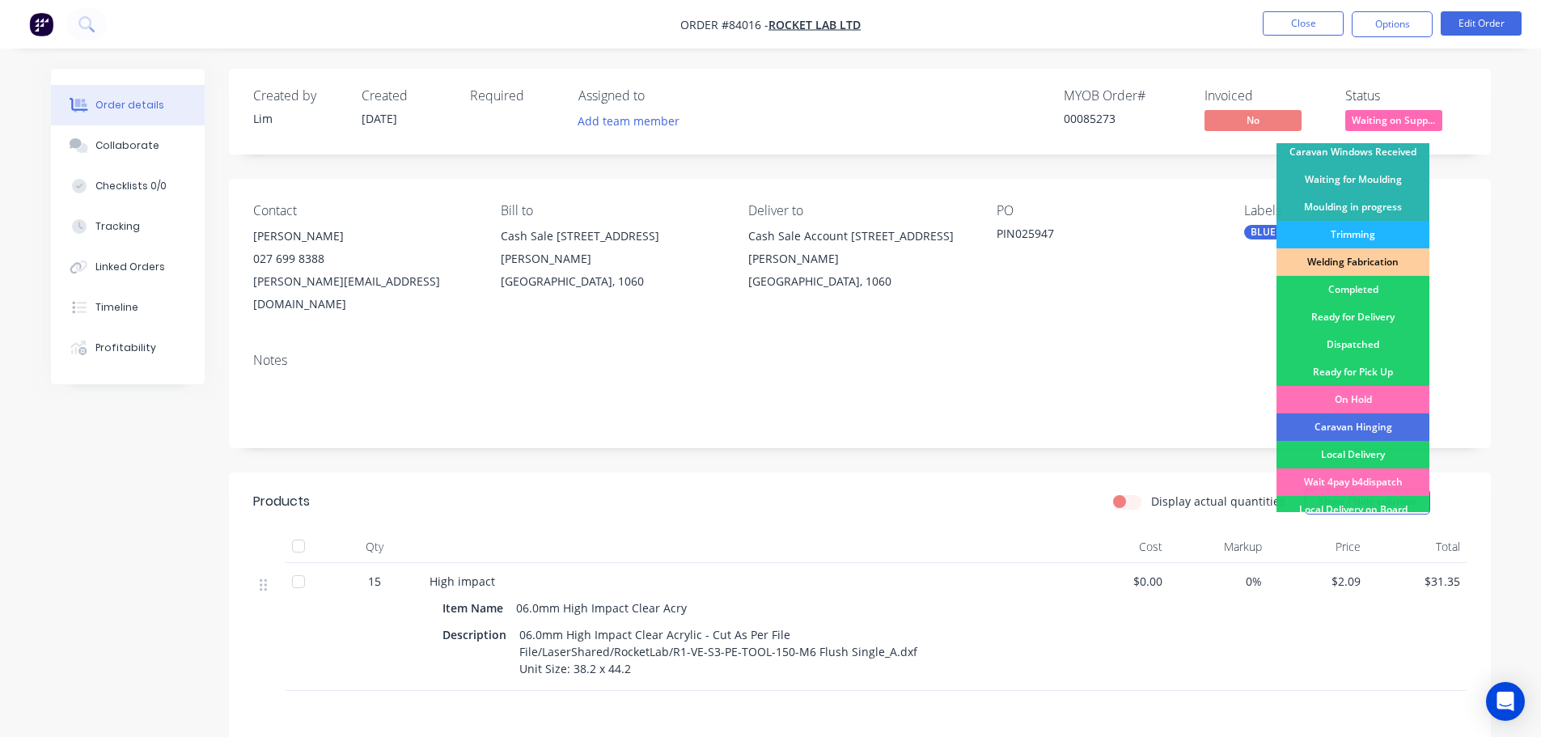
scroll to position [319, 0]
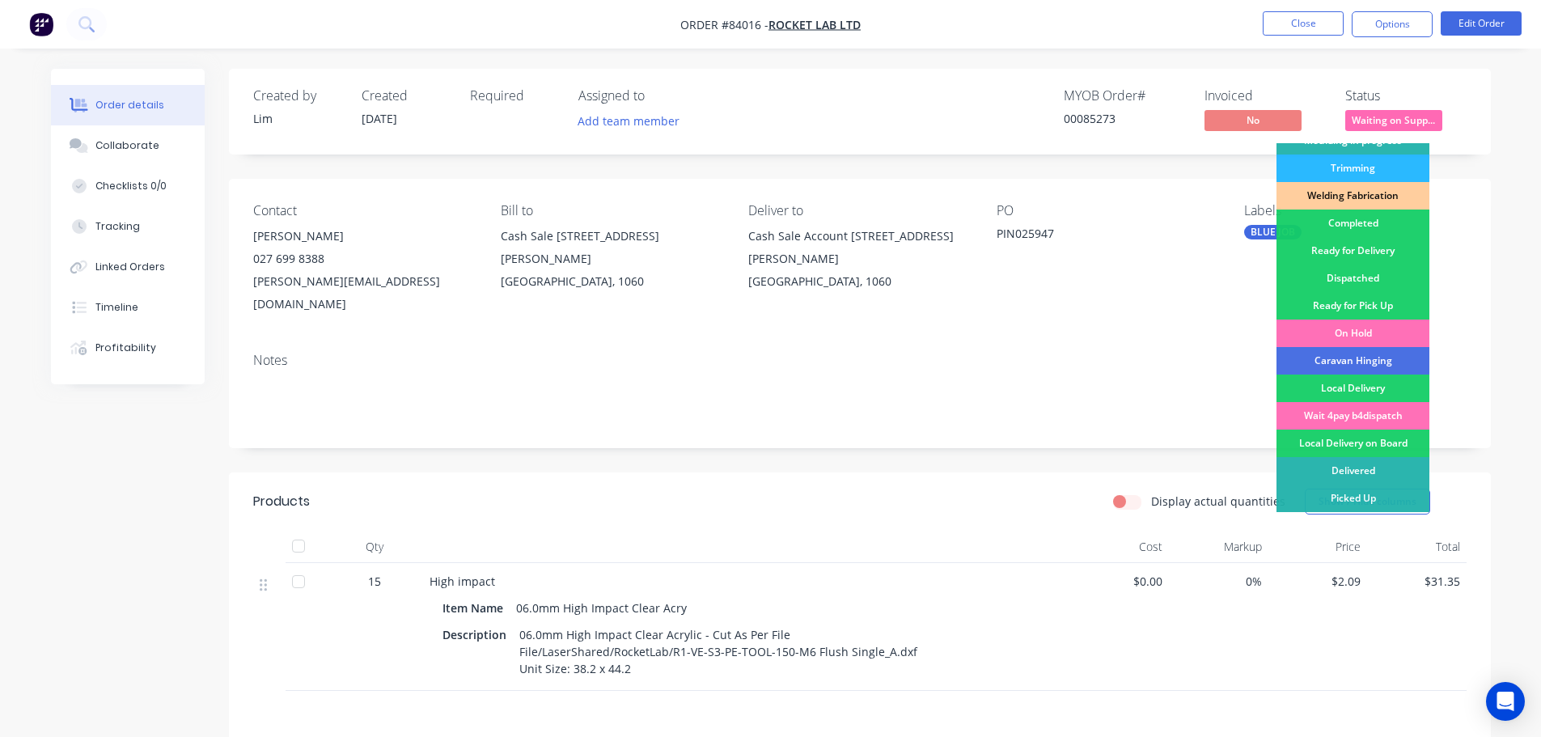
click at [1401, 252] on div "Ready for Delivery" at bounding box center [1352, 250] width 153 height 27
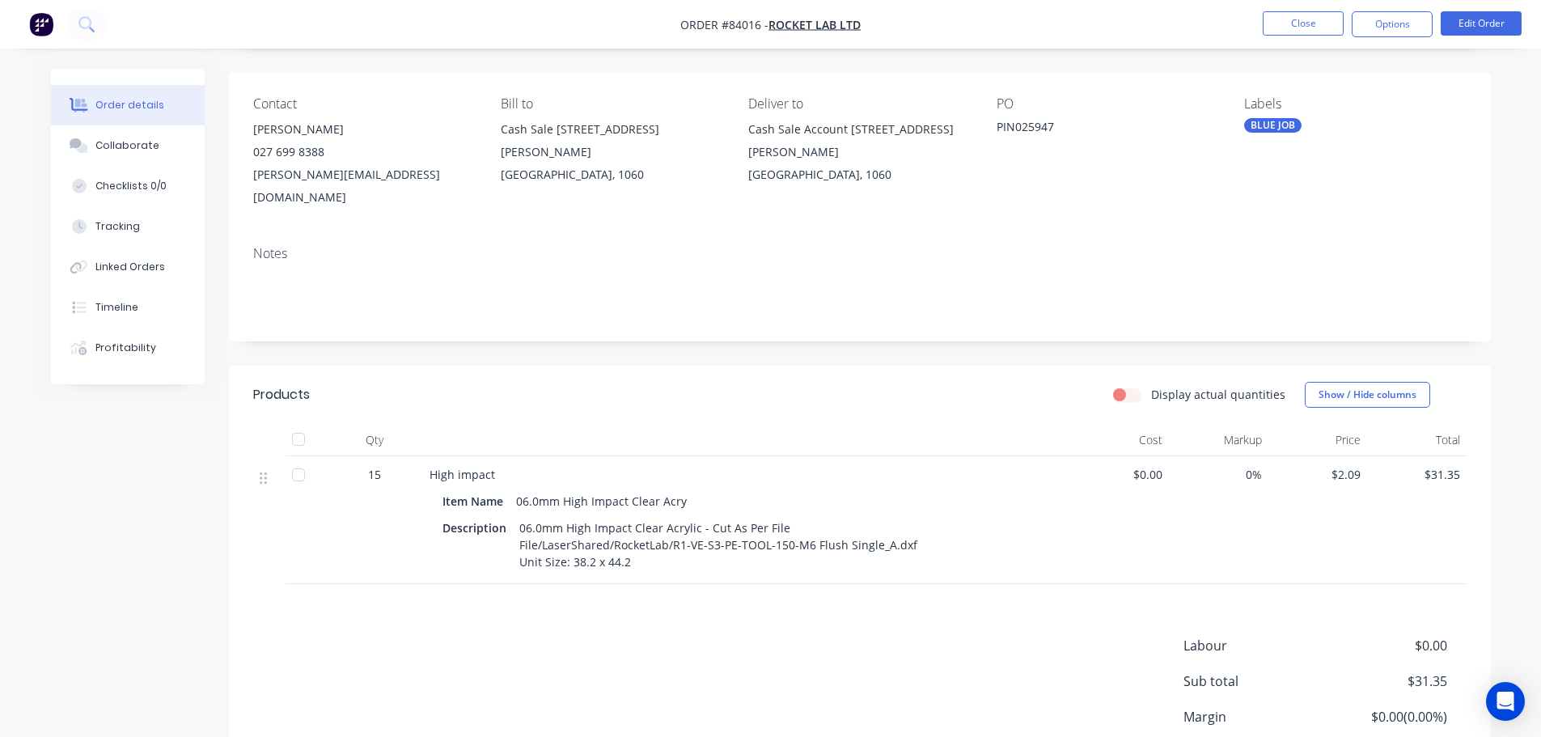
scroll to position [162, 0]
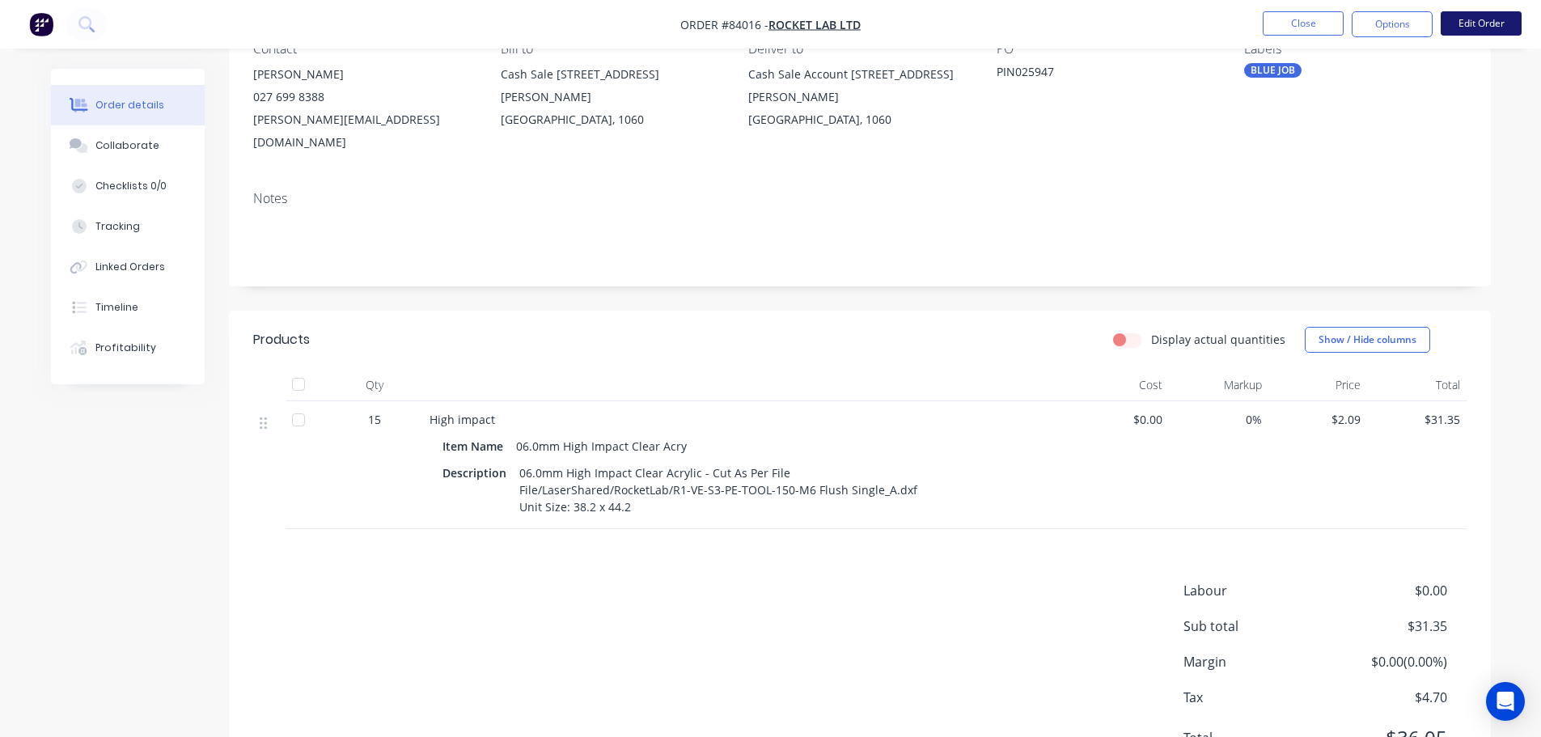
click at [1475, 28] on button "Edit Order" at bounding box center [1480, 23] width 81 height 24
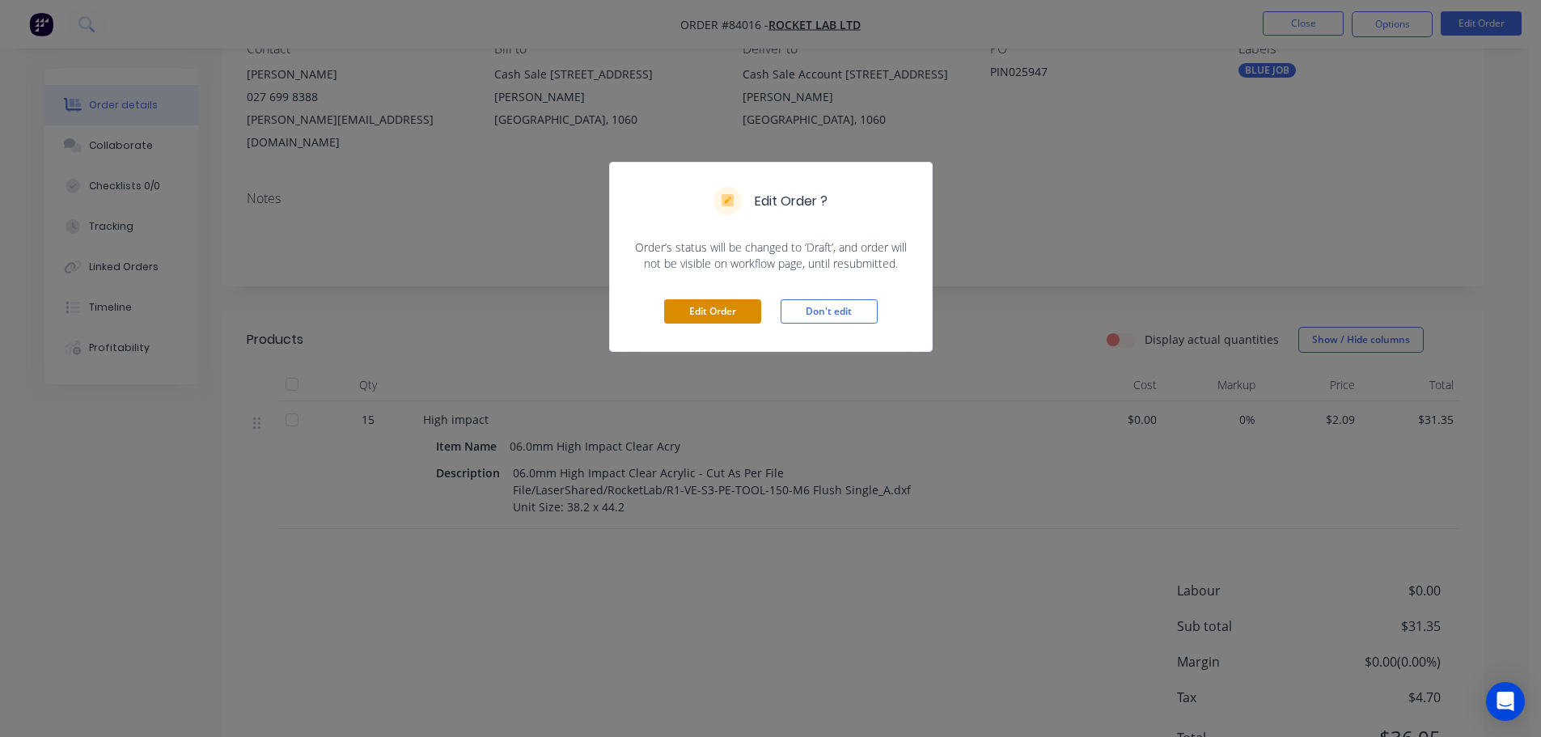
click at [711, 311] on button "Edit Order" at bounding box center [712, 311] width 97 height 24
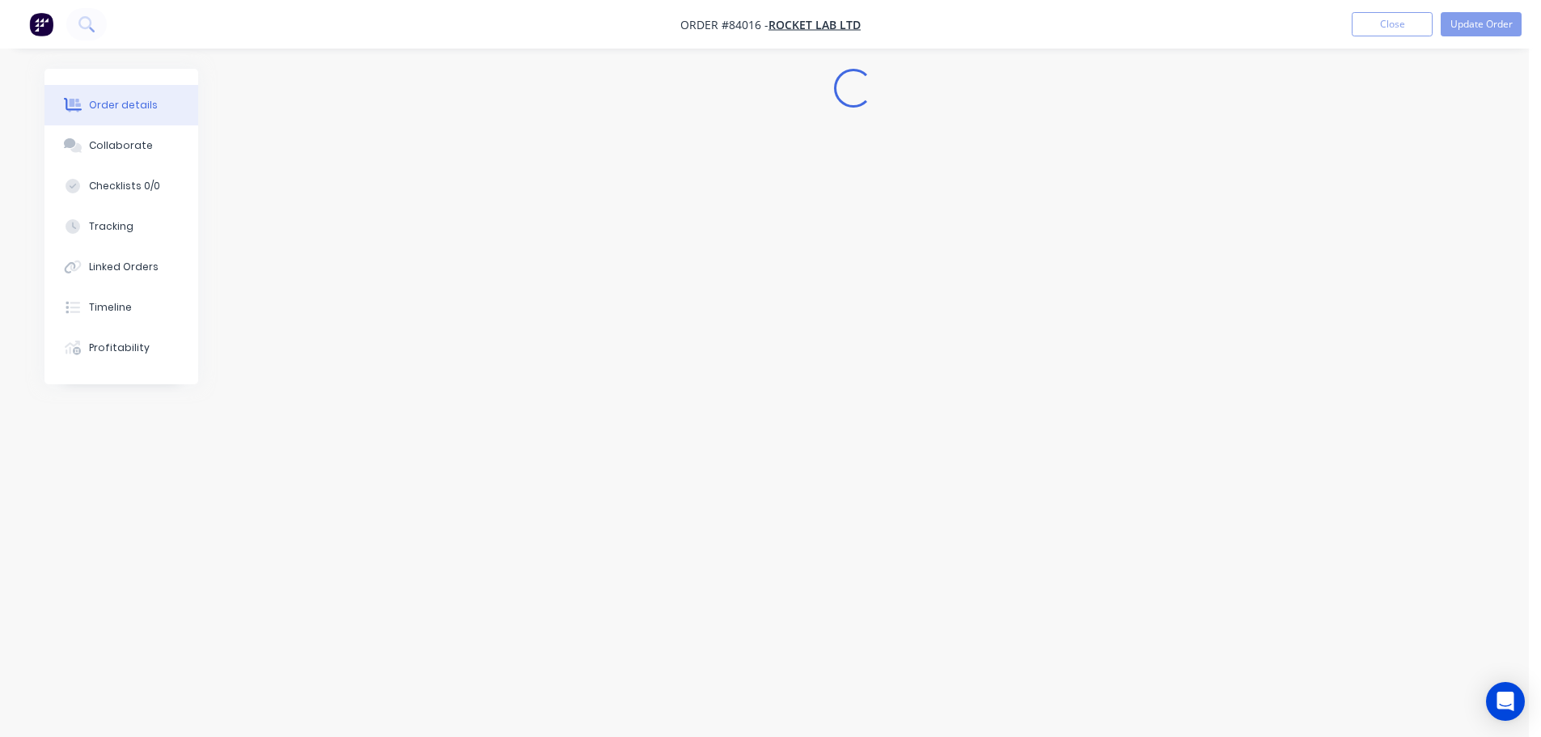
scroll to position [0, 0]
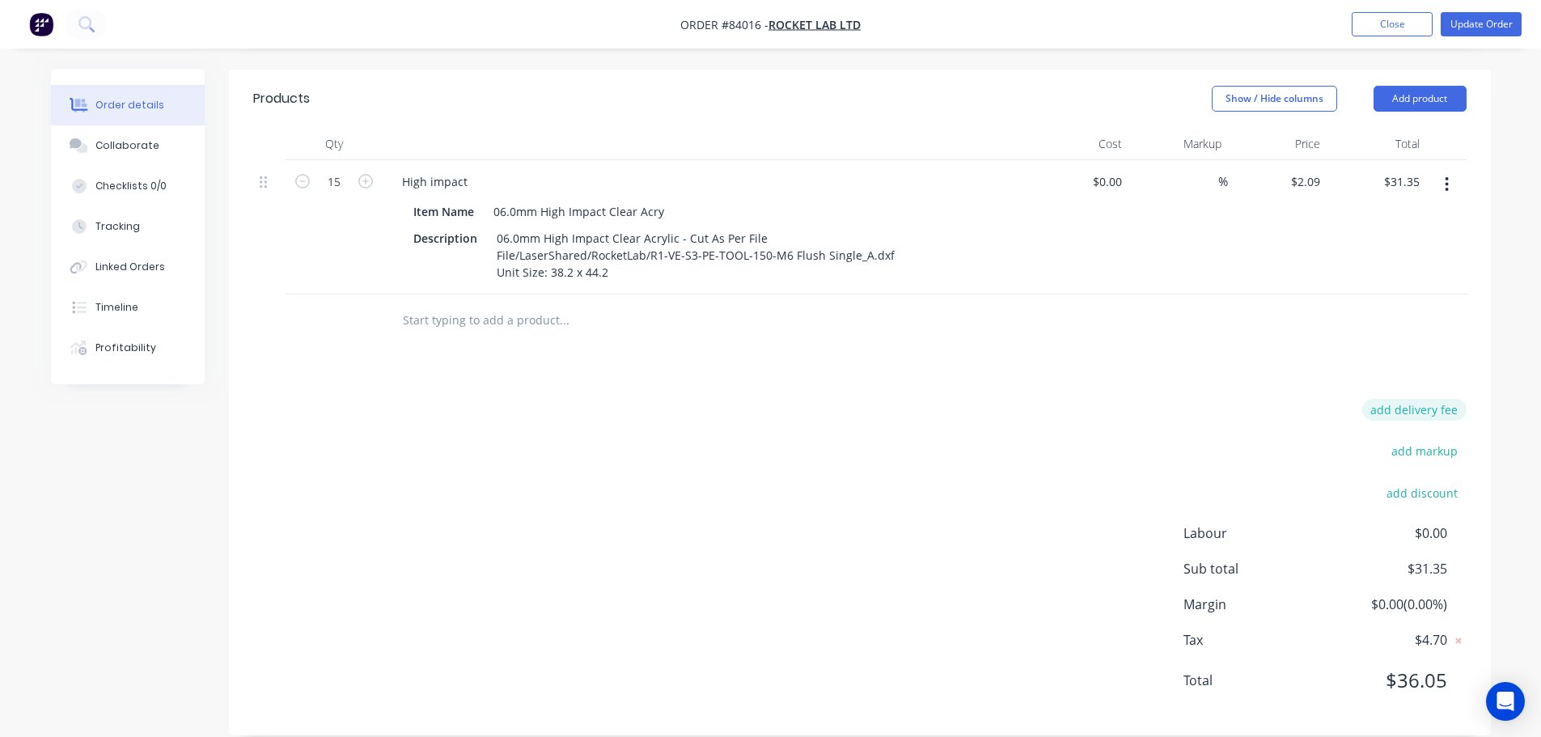
click at [1407, 399] on button "add delivery fee" at bounding box center [1414, 410] width 104 height 22
type input "12"
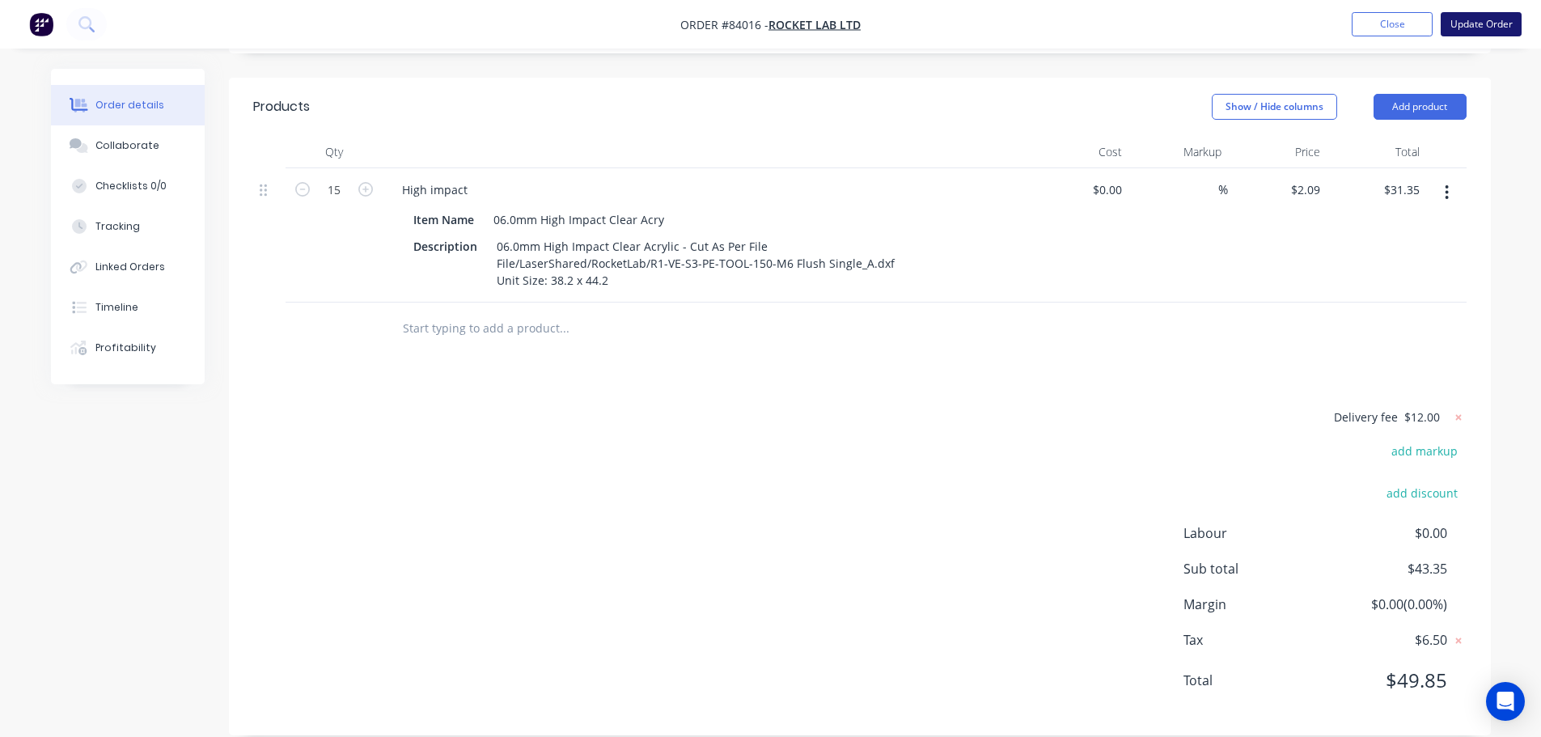
click at [1481, 30] on button "Update Order" at bounding box center [1480, 24] width 81 height 24
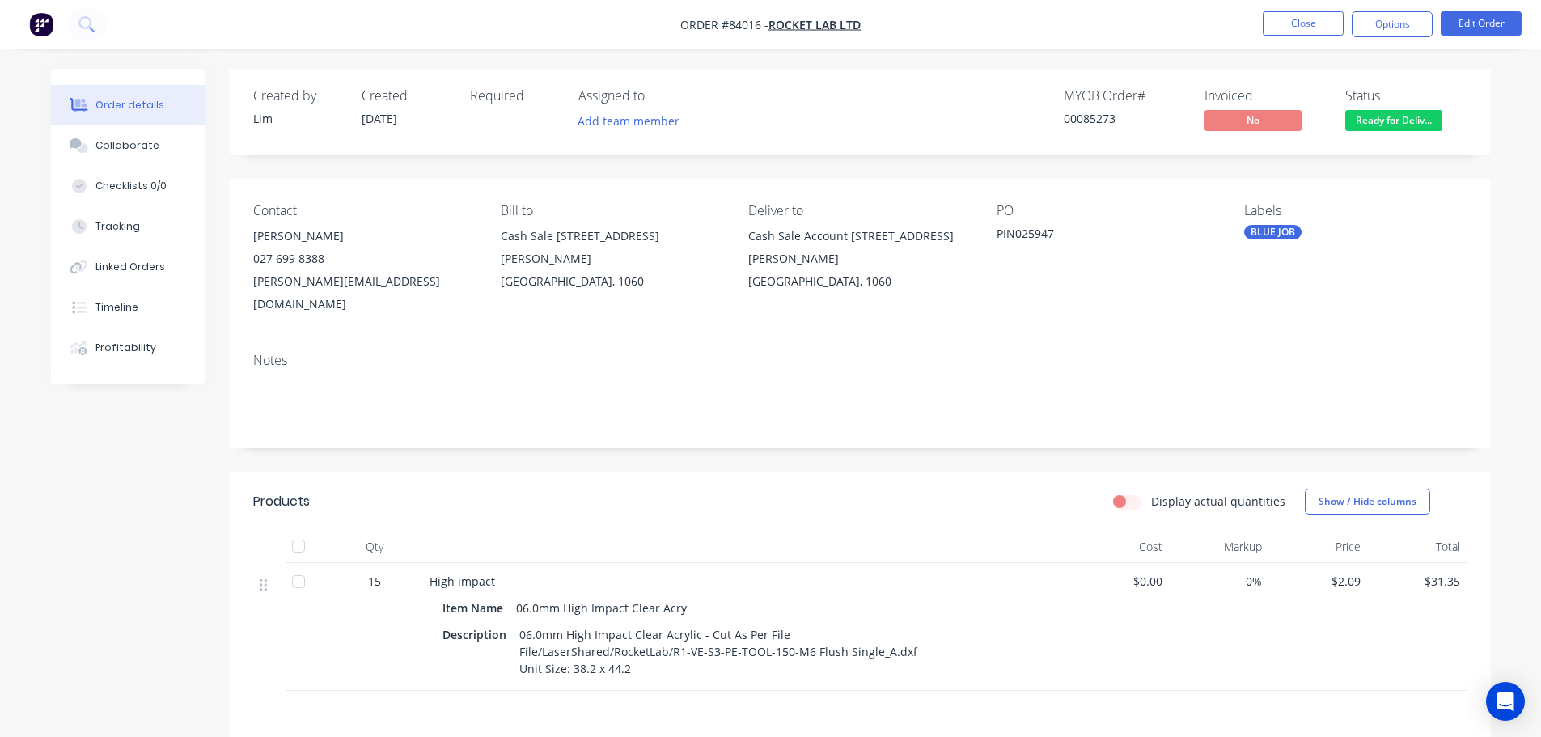
drag, startPoint x: 1401, startPoint y: 14, endPoint x: 1395, endPoint y: 44, distance: 30.5
click at [1400, 14] on button "Options" at bounding box center [1392, 24] width 81 height 26
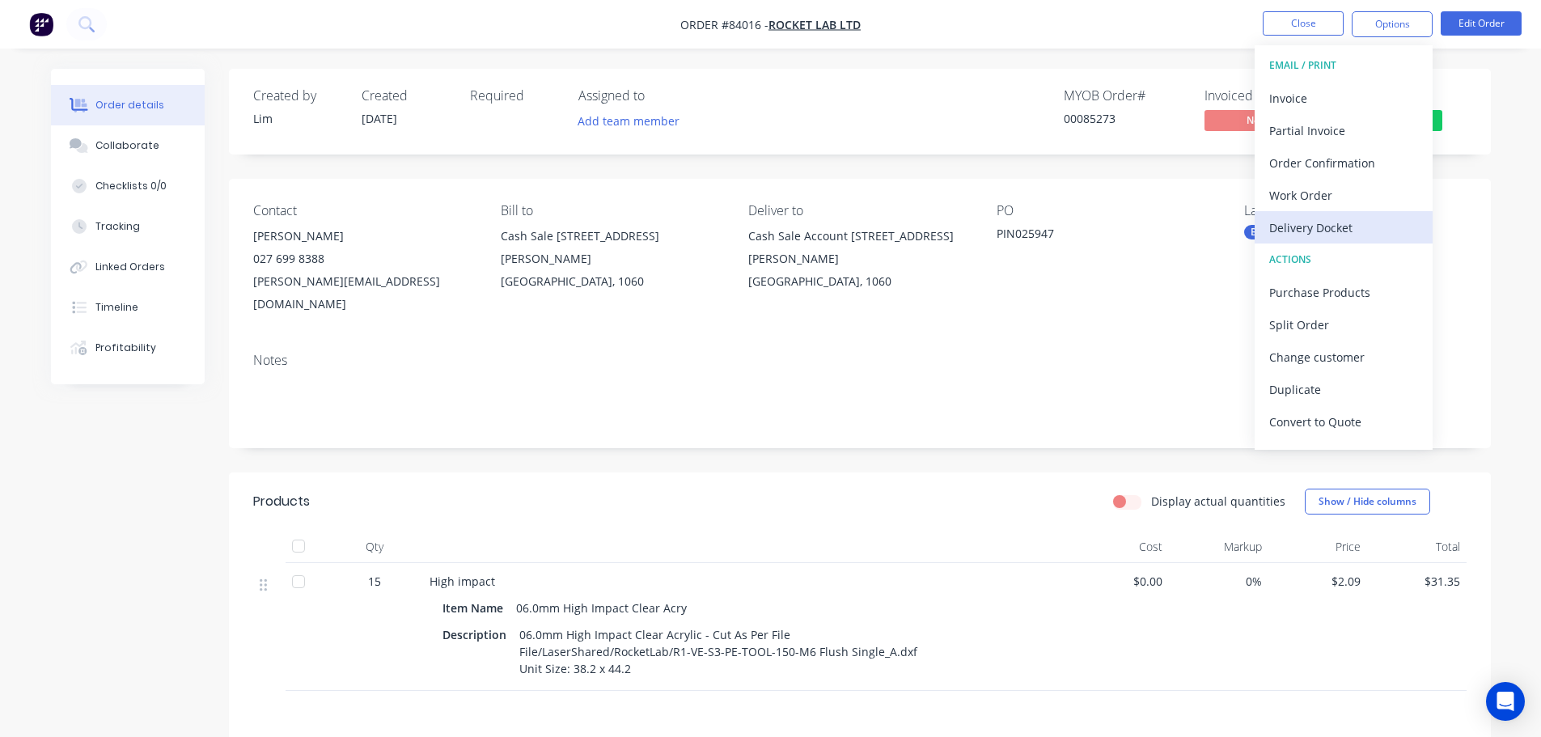
click at [1332, 221] on div "Delivery Docket" at bounding box center [1343, 227] width 149 height 23
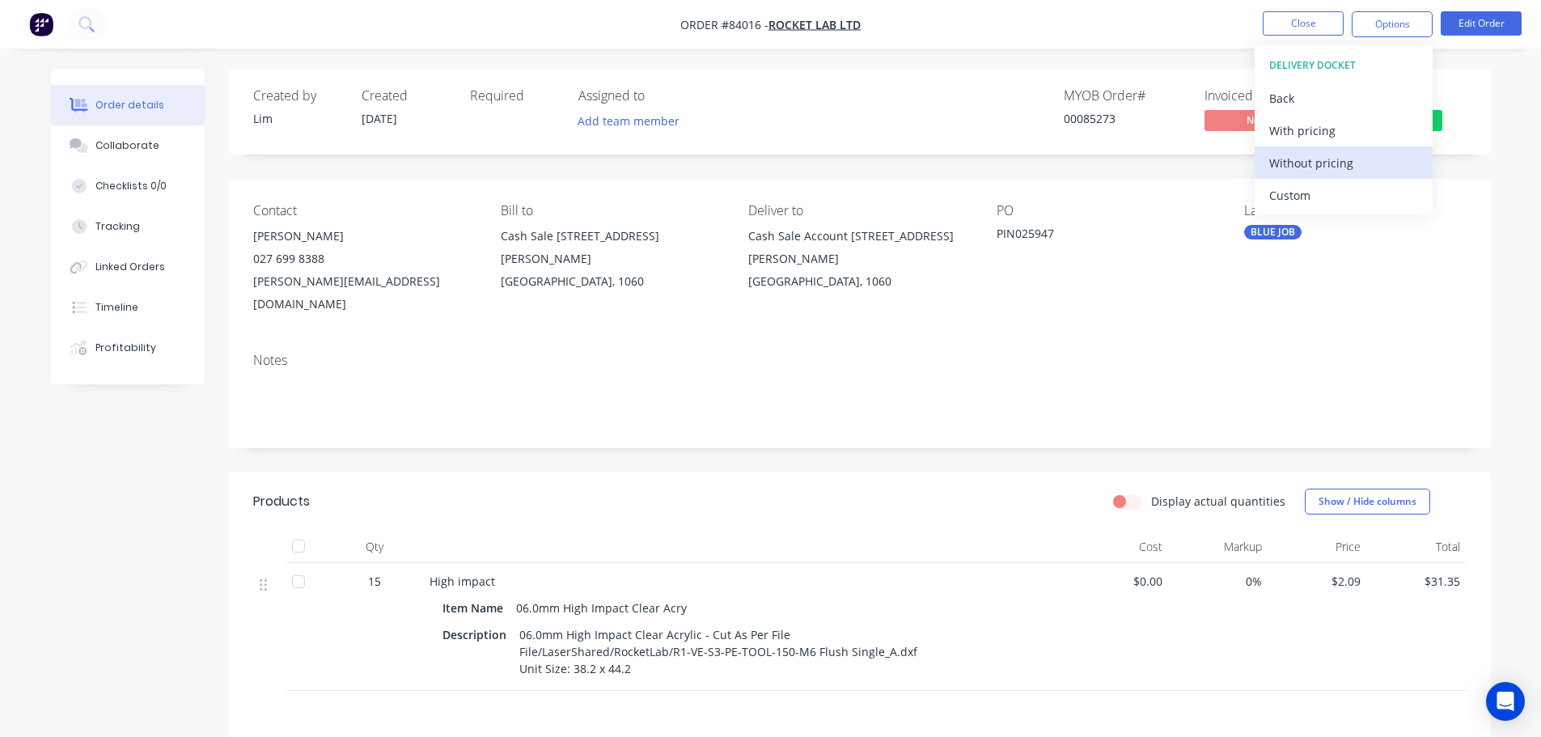
click at [1332, 159] on div "Without pricing" at bounding box center [1343, 162] width 149 height 23
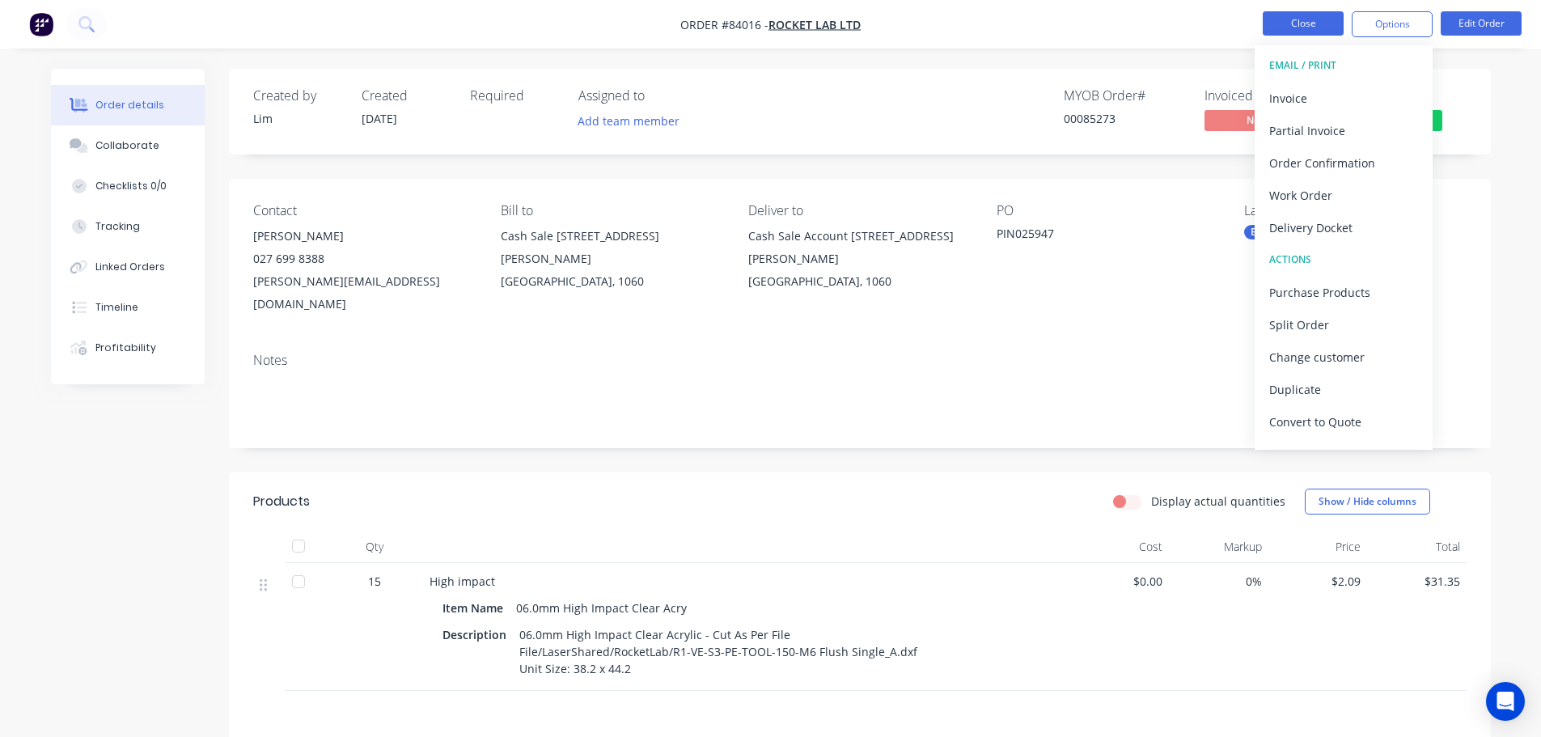
click at [1309, 23] on button "Close" at bounding box center [1303, 23] width 81 height 24
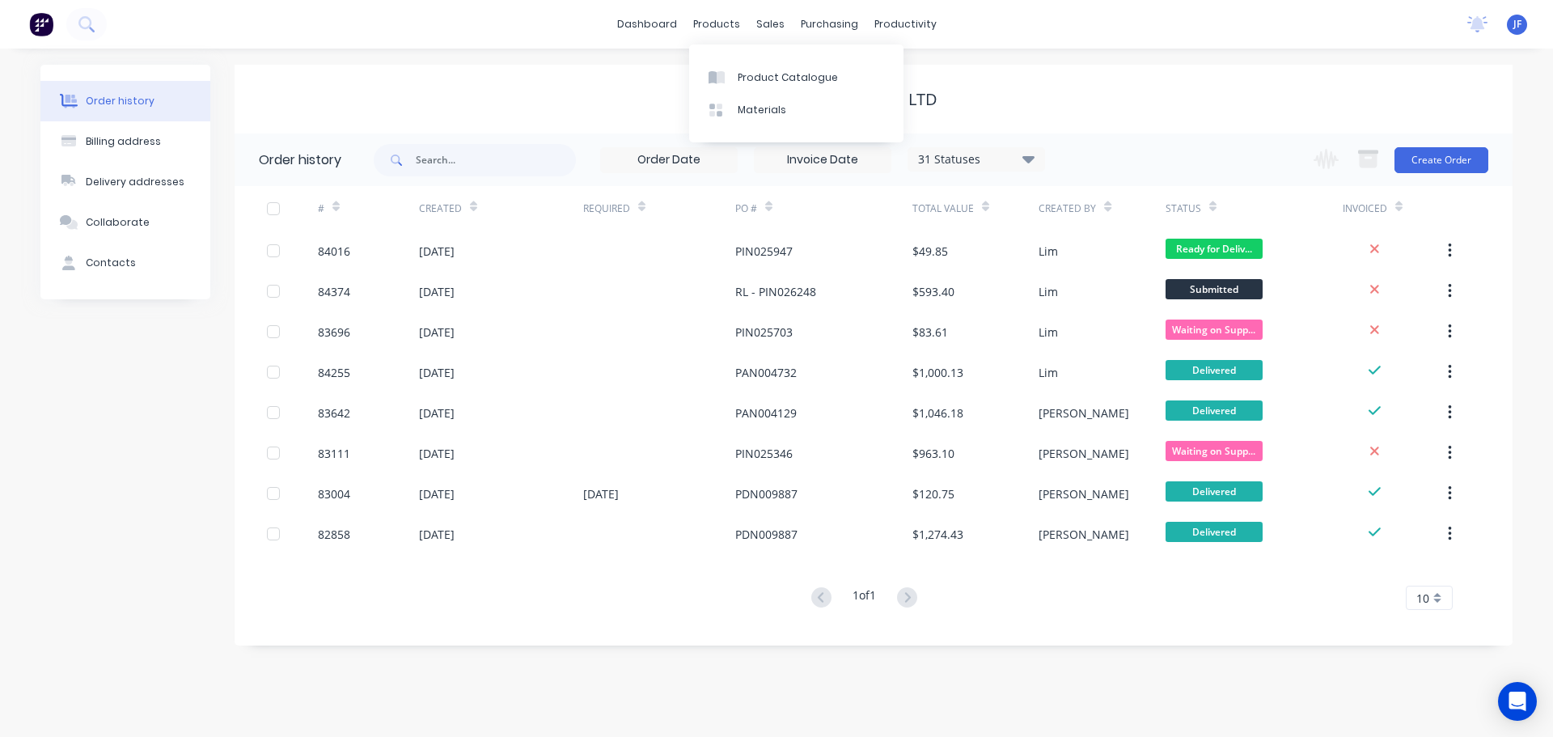
click at [61, 29] on div at bounding box center [53, 24] width 107 height 32
click at [78, 23] on icon at bounding box center [85, 23] width 15 height 15
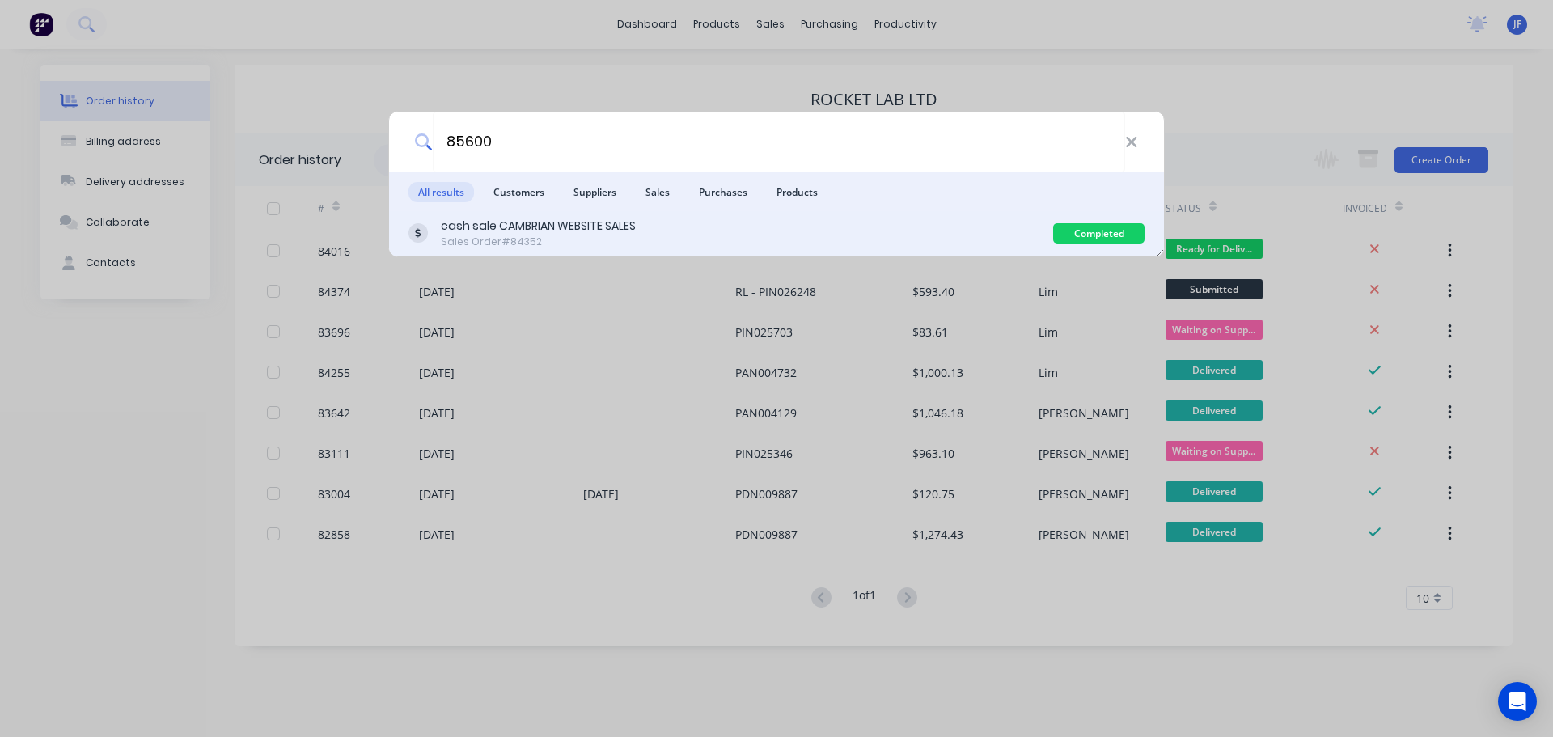
type input "85600"
click at [641, 237] on div "cash sale CAMBRIAN WEBSITE SALES Sales Order #84352" at bounding box center [730, 234] width 645 height 32
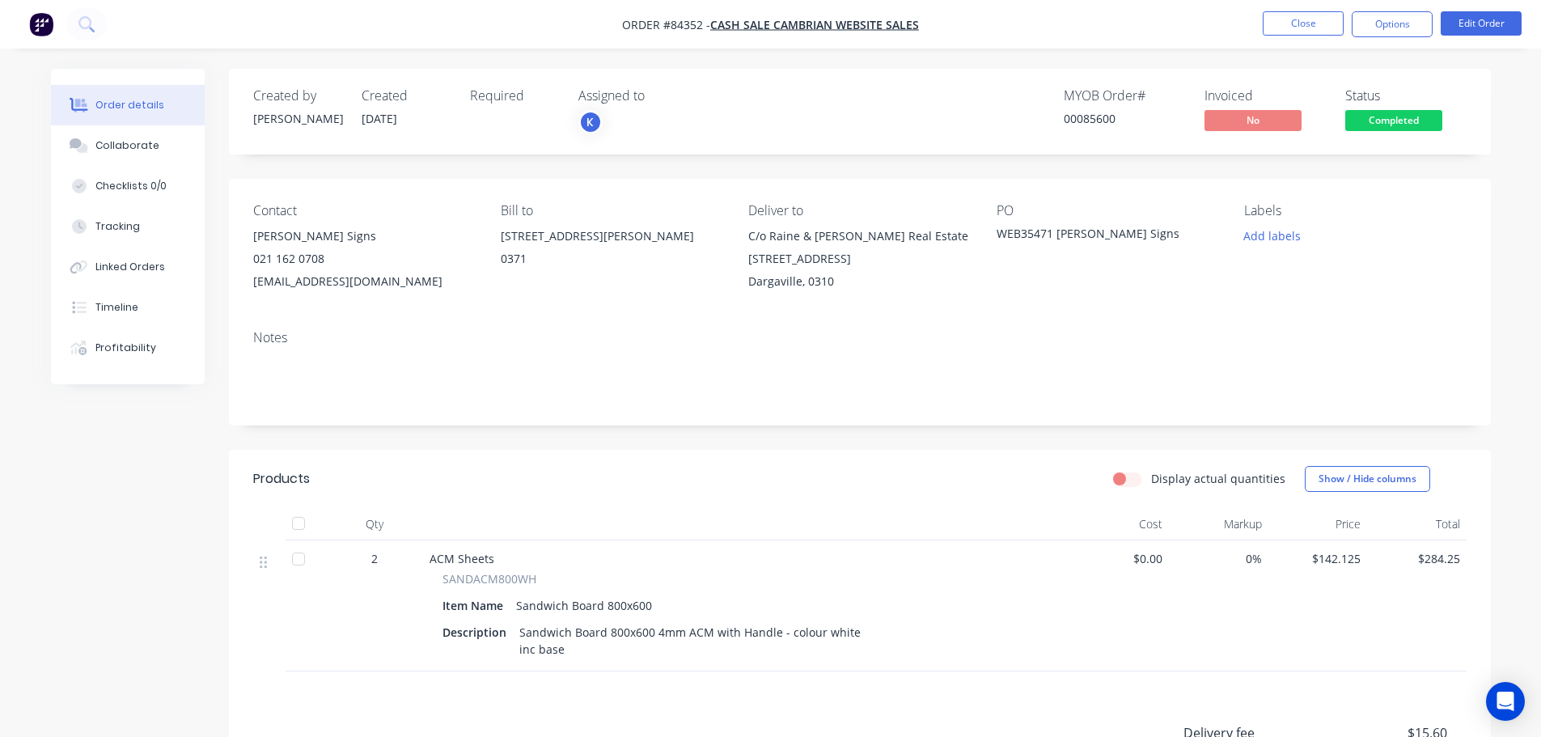
click at [1415, 115] on span "Completed" at bounding box center [1393, 120] width 97 height 20
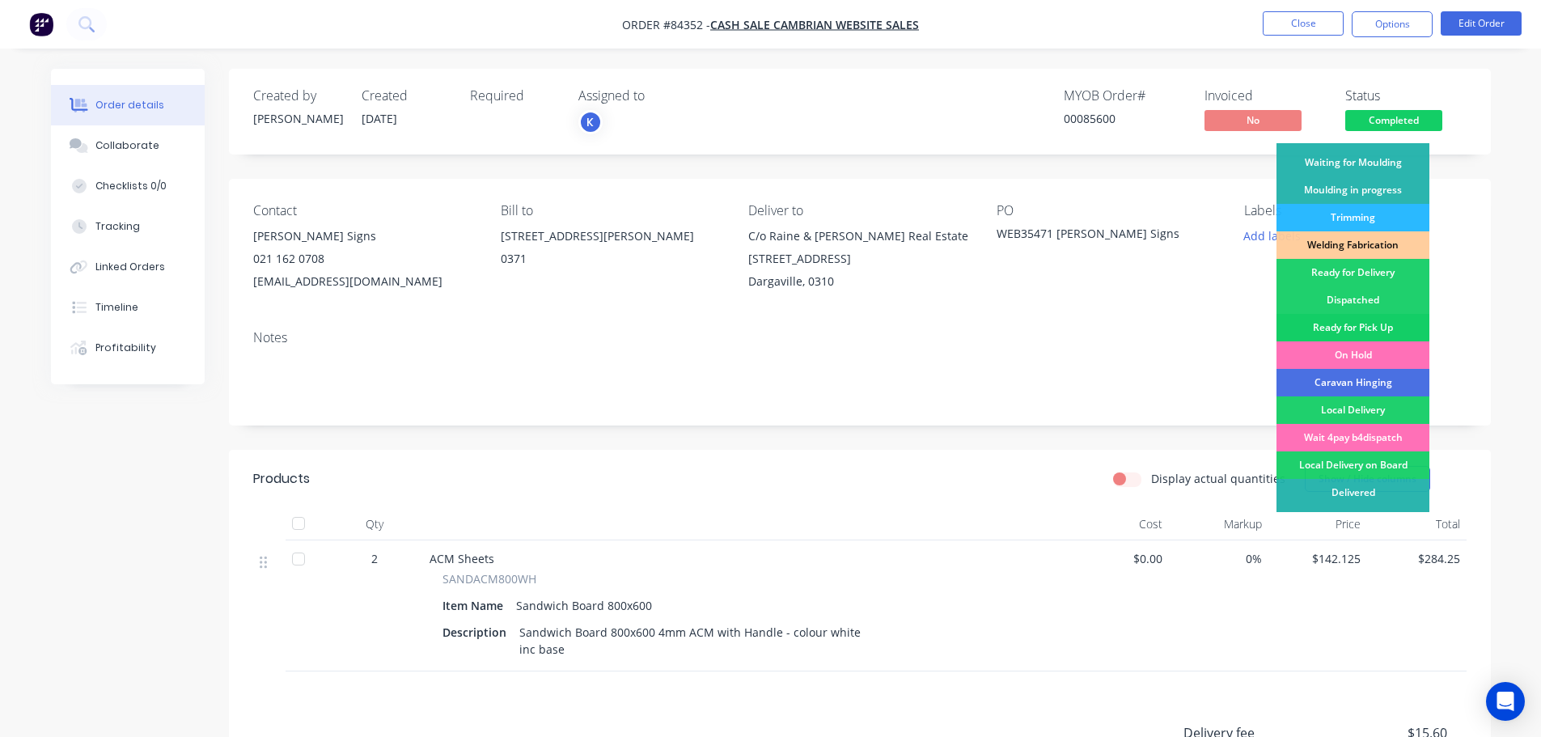
scroll to position [319, 0]
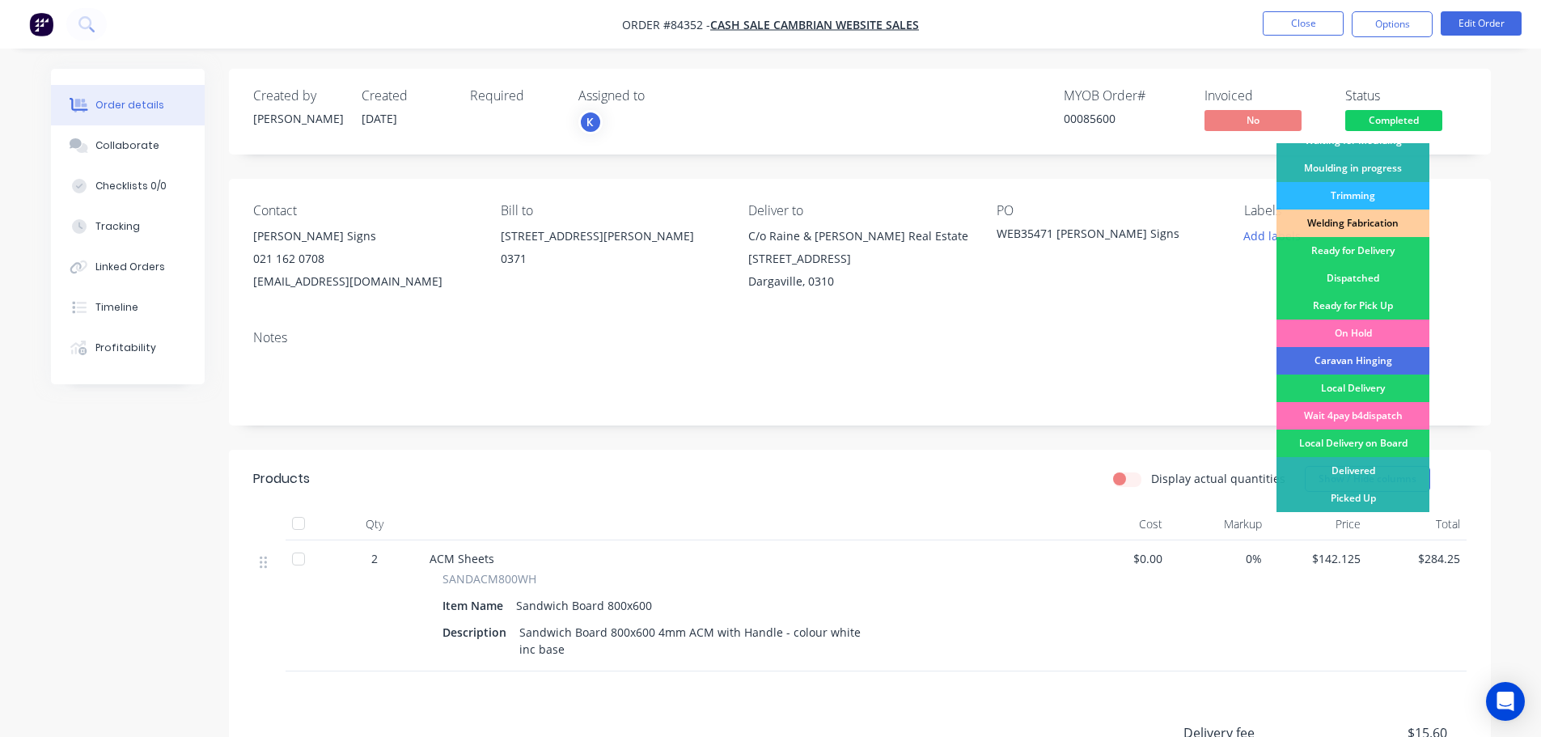
click at [1370, 241] on div "Ready for Delivery" at bounding box center [1352, 250] width 153 height 27
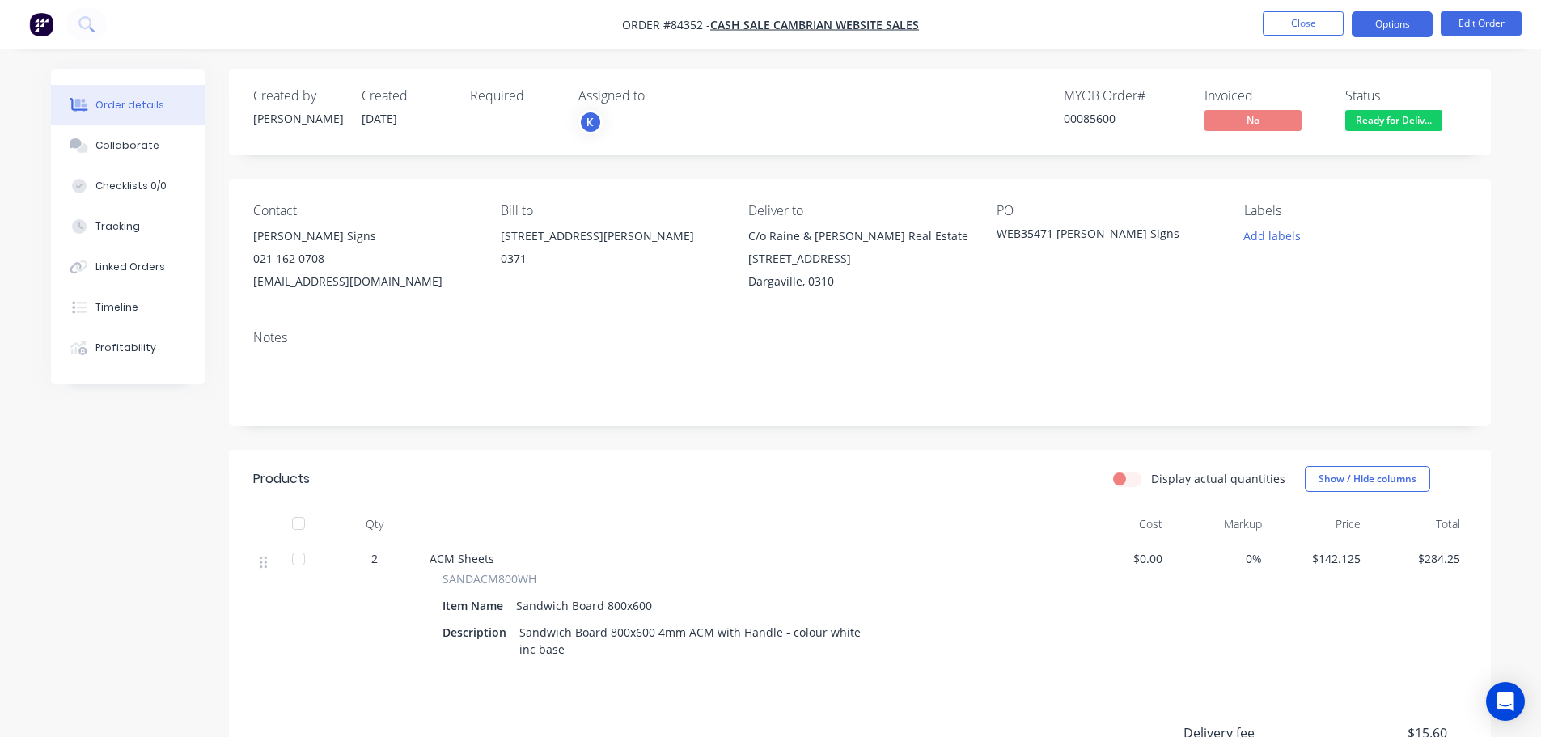
click at [1402, 26] on button "Options" at bounding box center [1392, 24] width 81 height 26
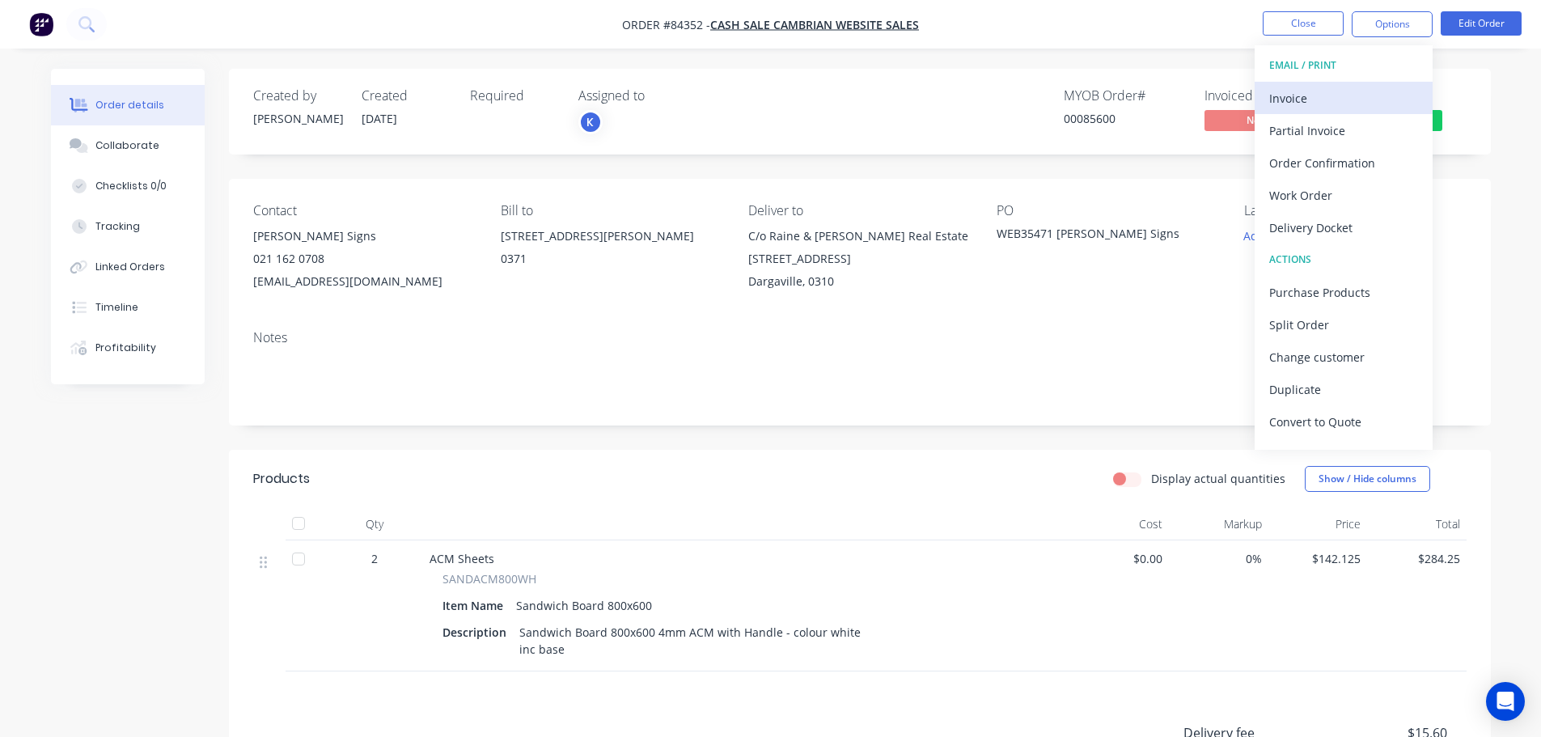
click at [1312, 110] on button "Invoice" at bounding box center [1343, 98] width 178 height 32
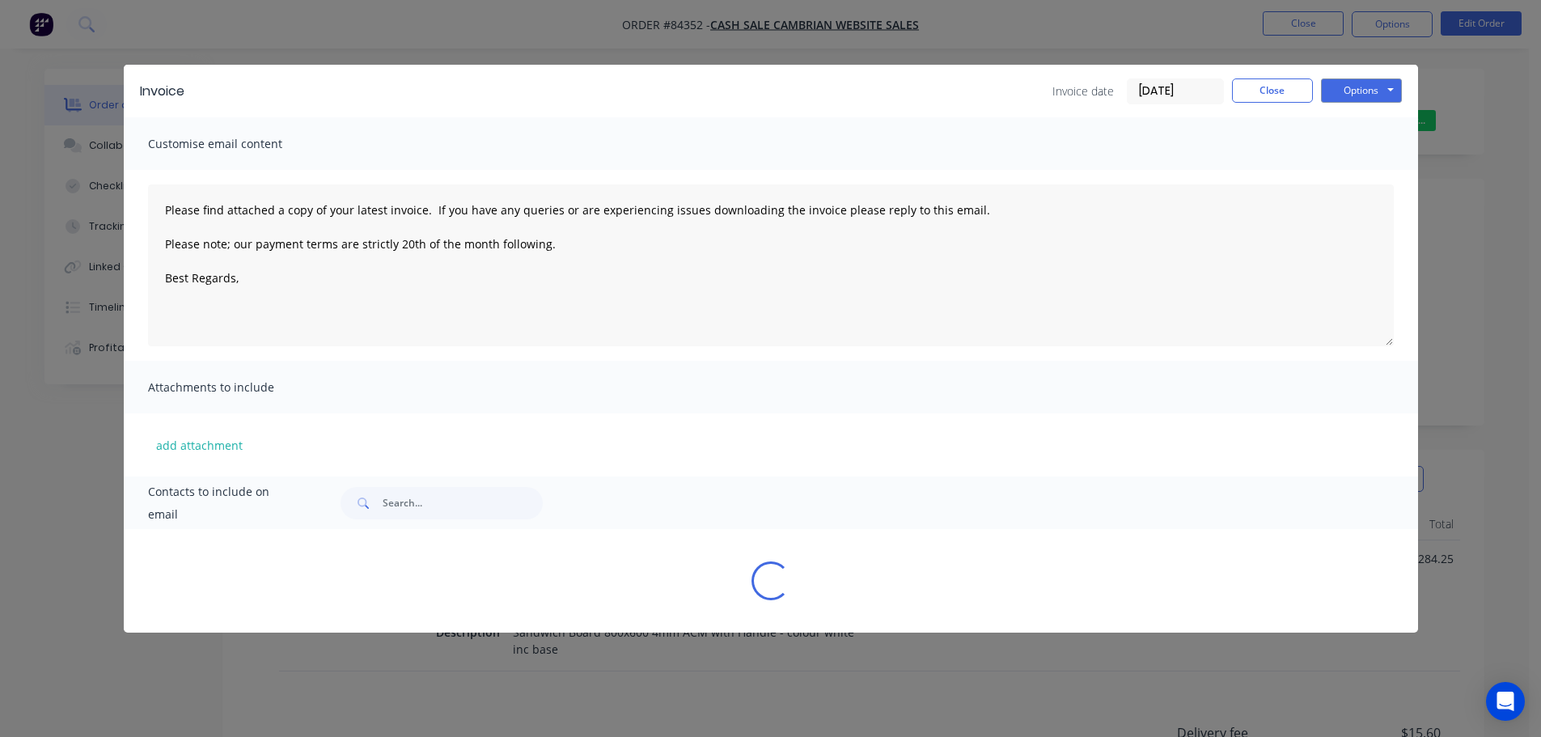
click at [1354, 99] on button "Options" at bounding box center [1361, 90] width 81 height 24
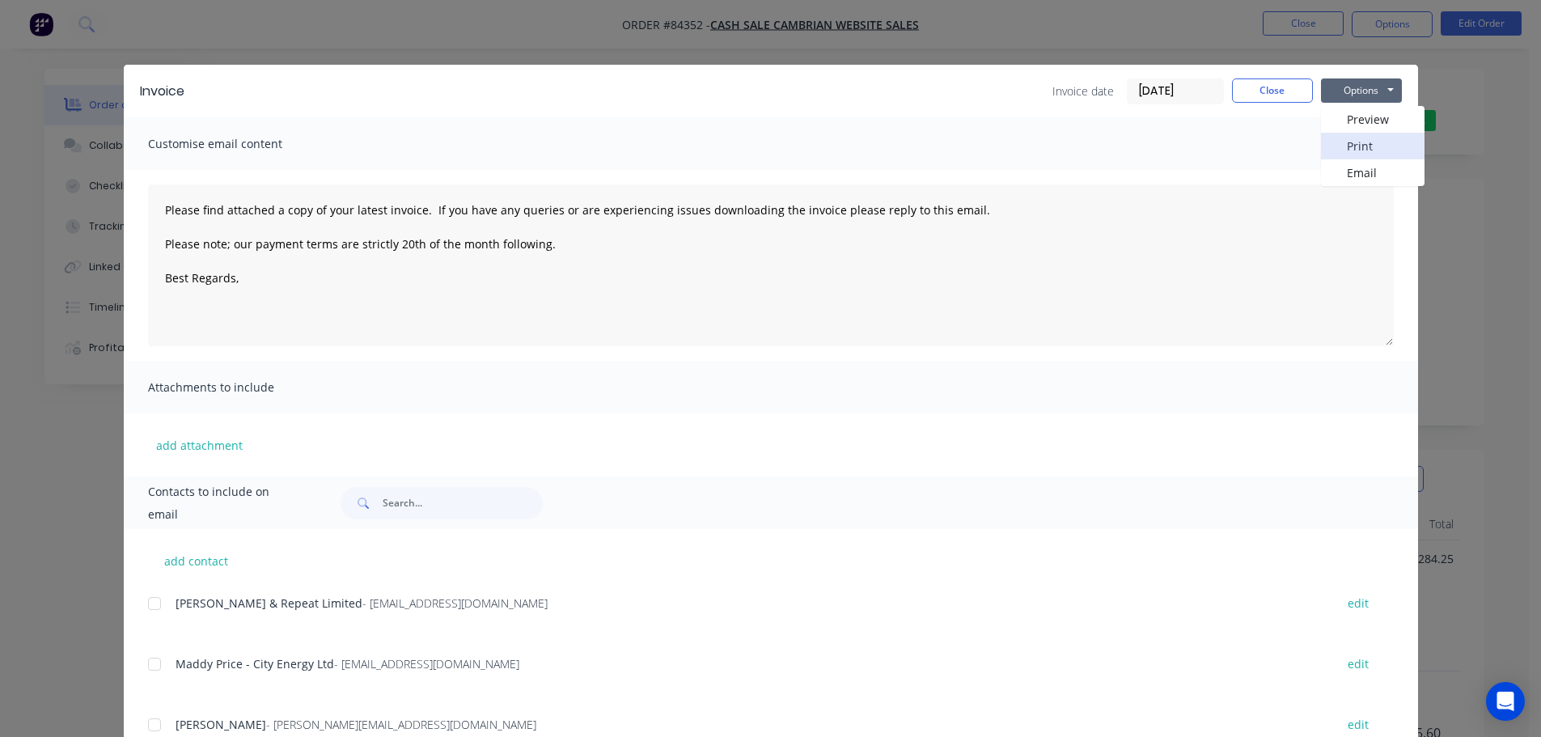
click at [1356, 154] on button "Print" at bounding box center [1373, 146] width 104 height 27
click at [1256, 87] on button "Close" at bounding box center [1272, 90] width 81 height 24
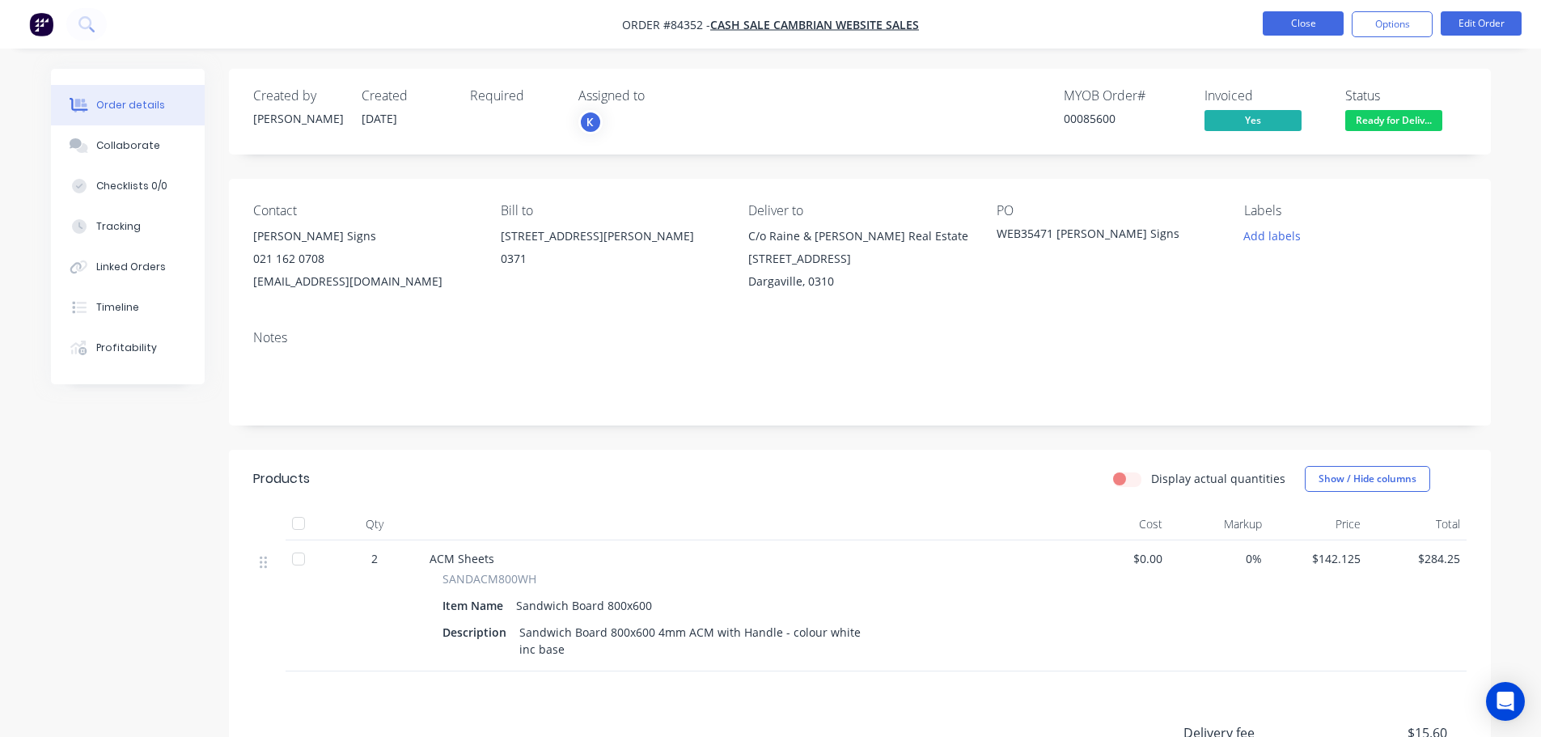
click at [1295, 22] on button "Close" at bounding box center [1303, 23] width 81 height 24
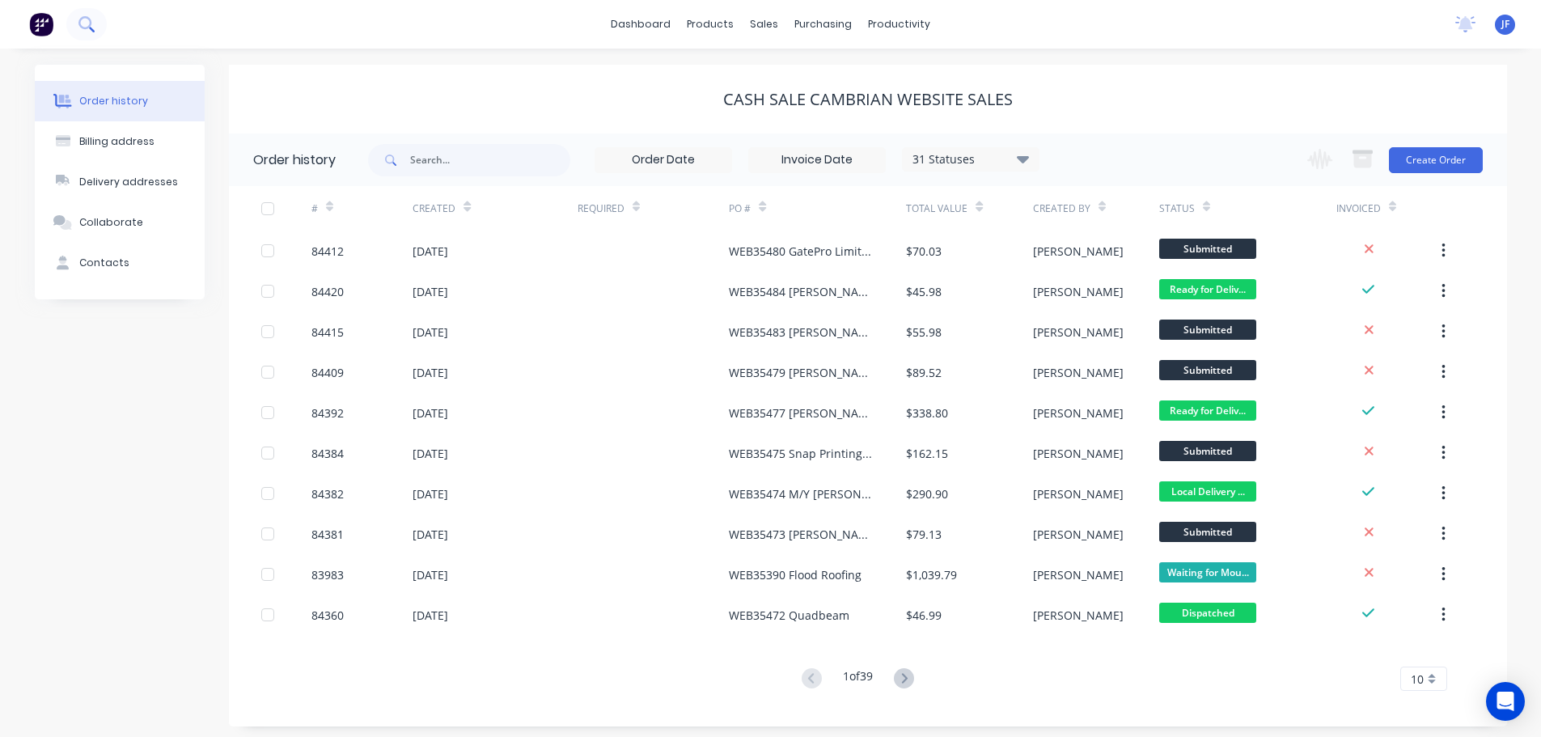
click at [88, 28] on icon at bounding box center [84, 22] width 13 height 13
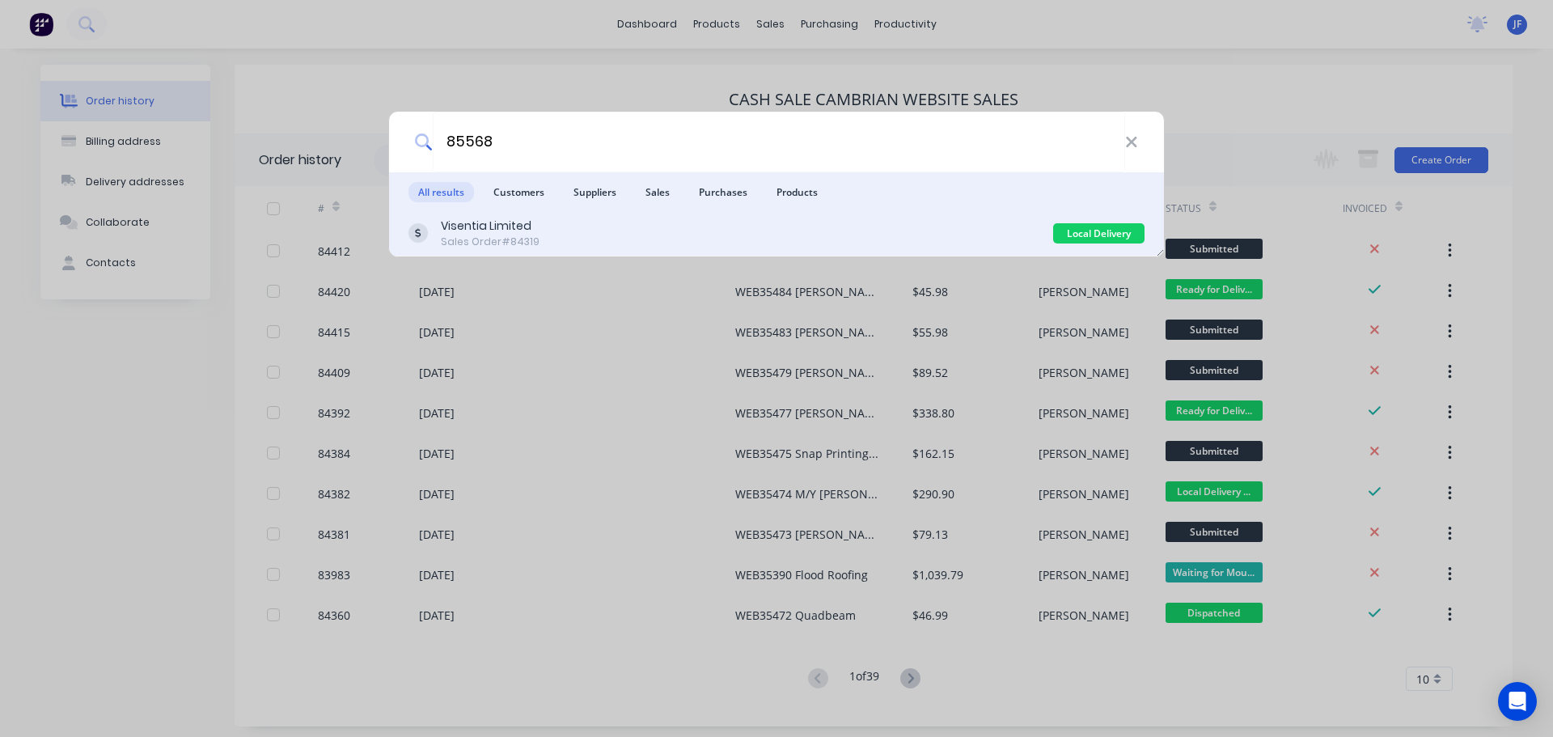
type input "85568"
click at [790, 225] on div "Visentia Limited Sales Order #84319" at bounding box center [730, 234] width 645 height 32
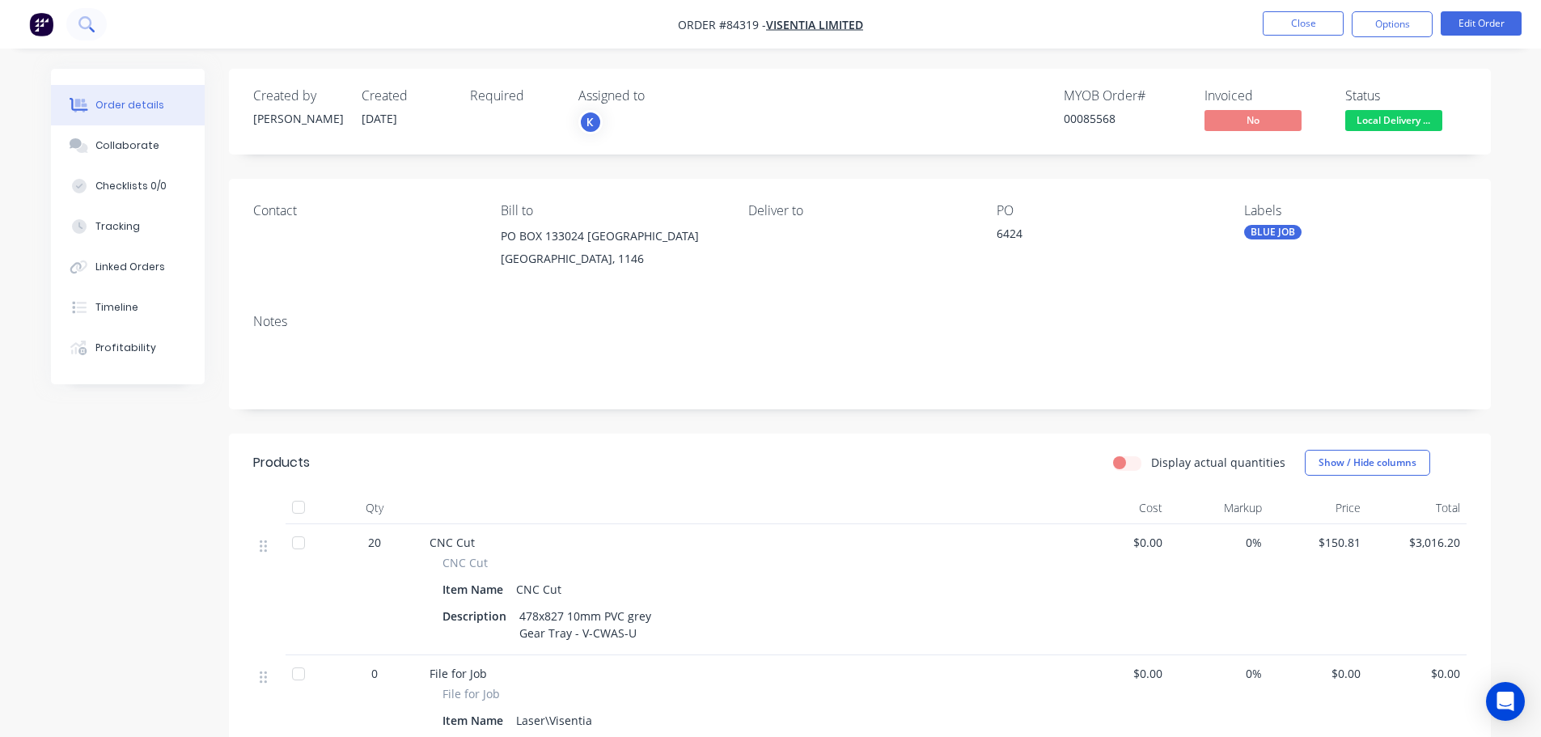
click at [87, 15] on button at bounding box center [86, 24] width 40 height 32
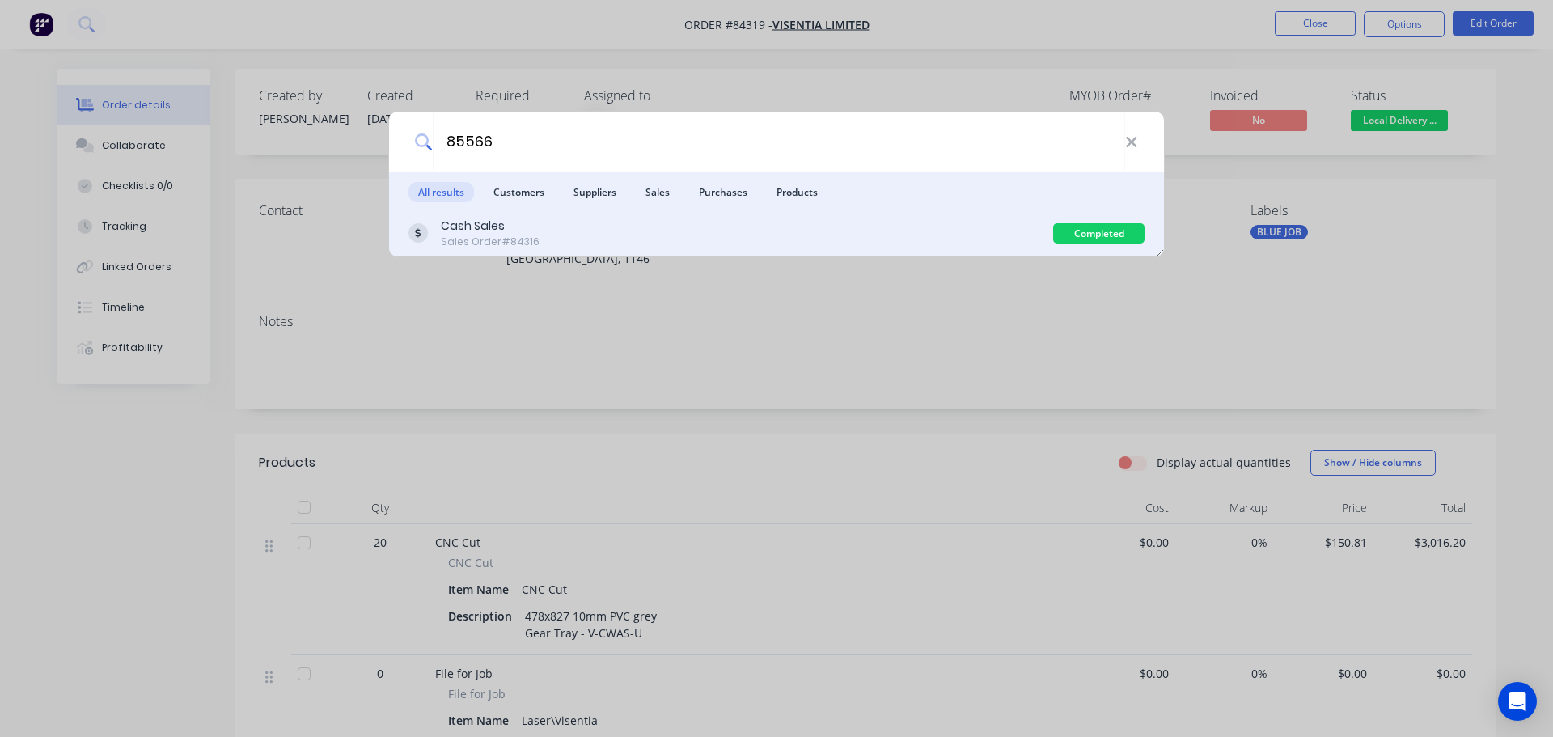
type input "85566"
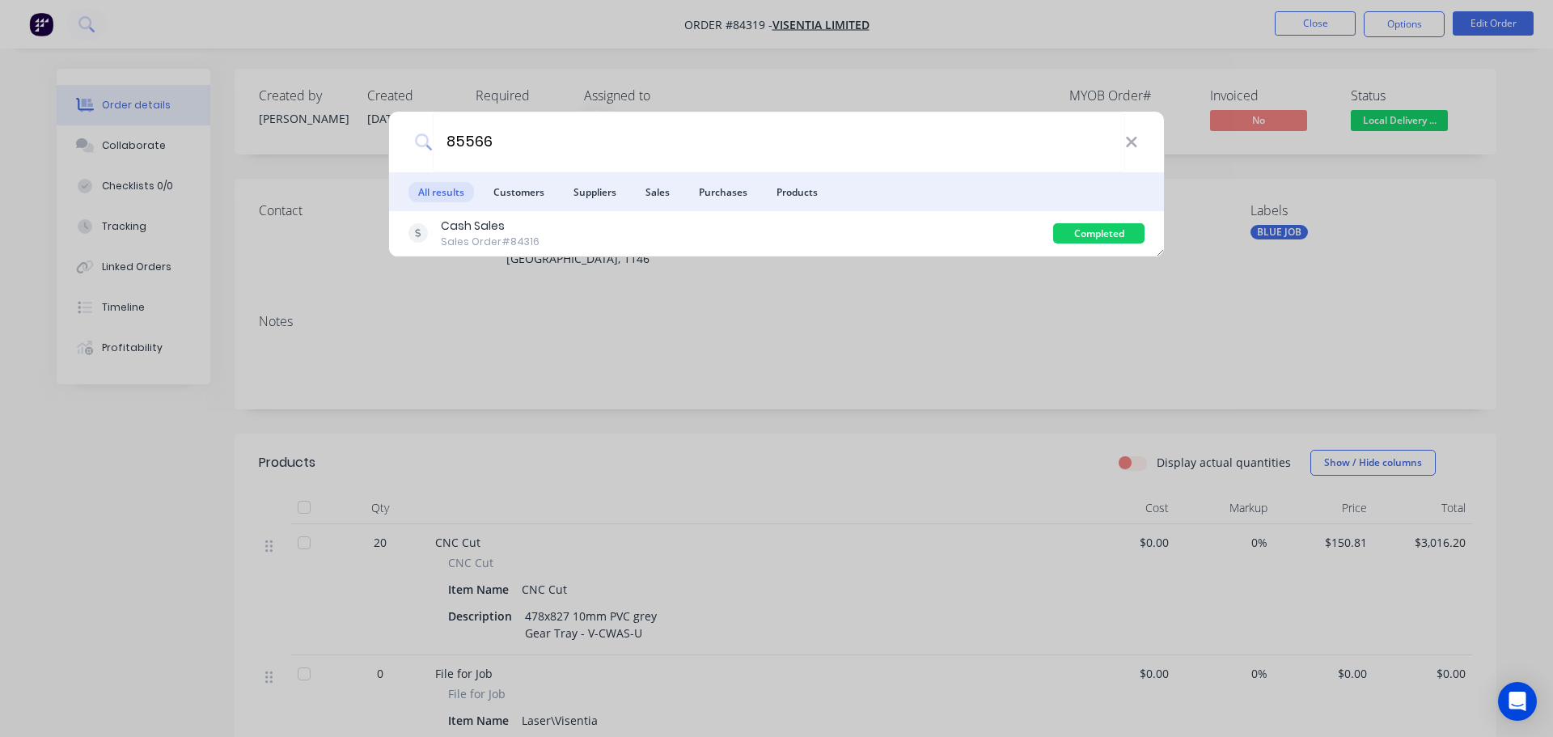
drag, startPoint x: 996, startPoint y: 235, endPoint x: 1000, endPoint y: 225, distance: 10.5
click at [995, 235] on div "Cash Sales Sales Order #84316" at bounding box center [730, 234] width 645 height 32
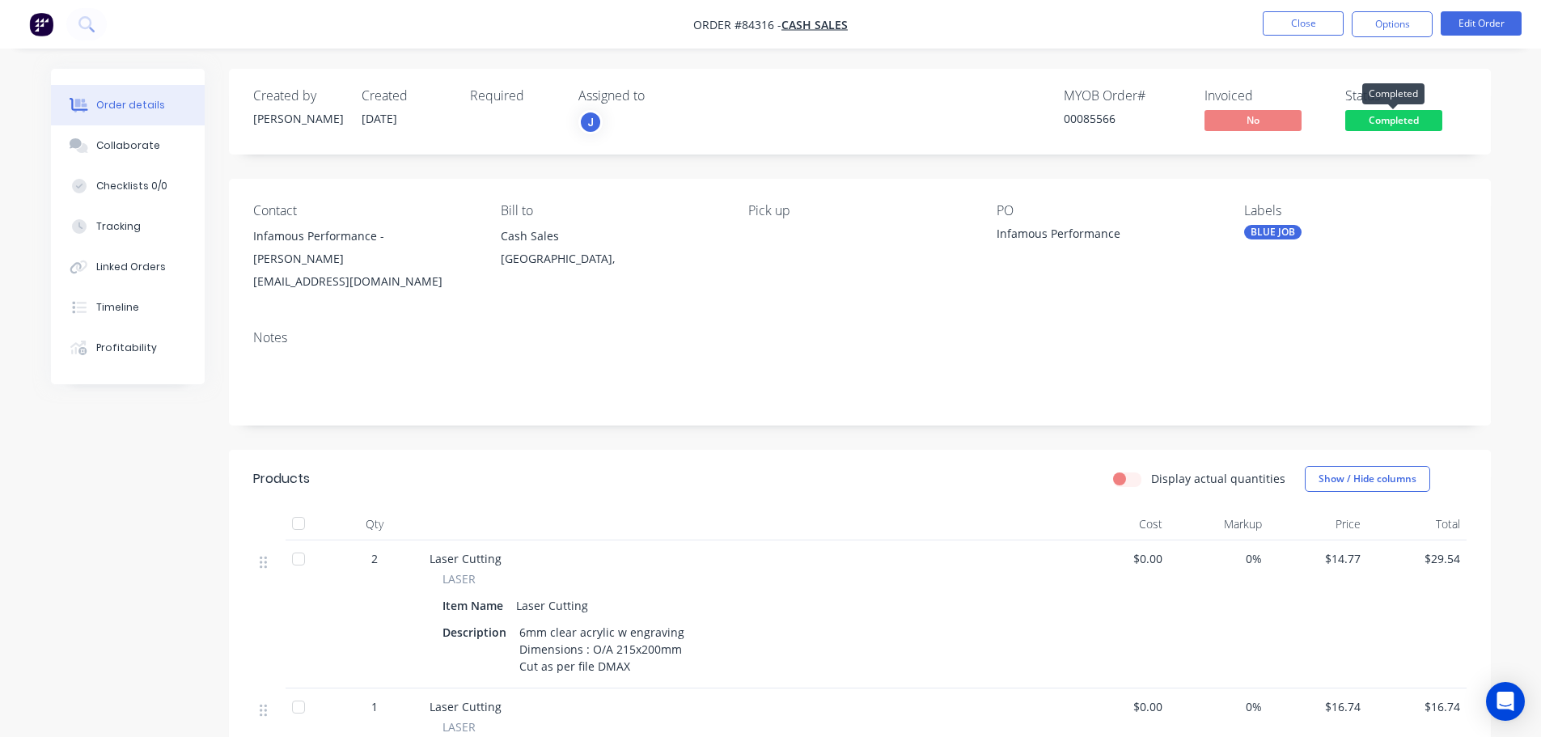
click at [1363, 129] on span "Completed" at bounding box center [1393, 120] width 97 height 20
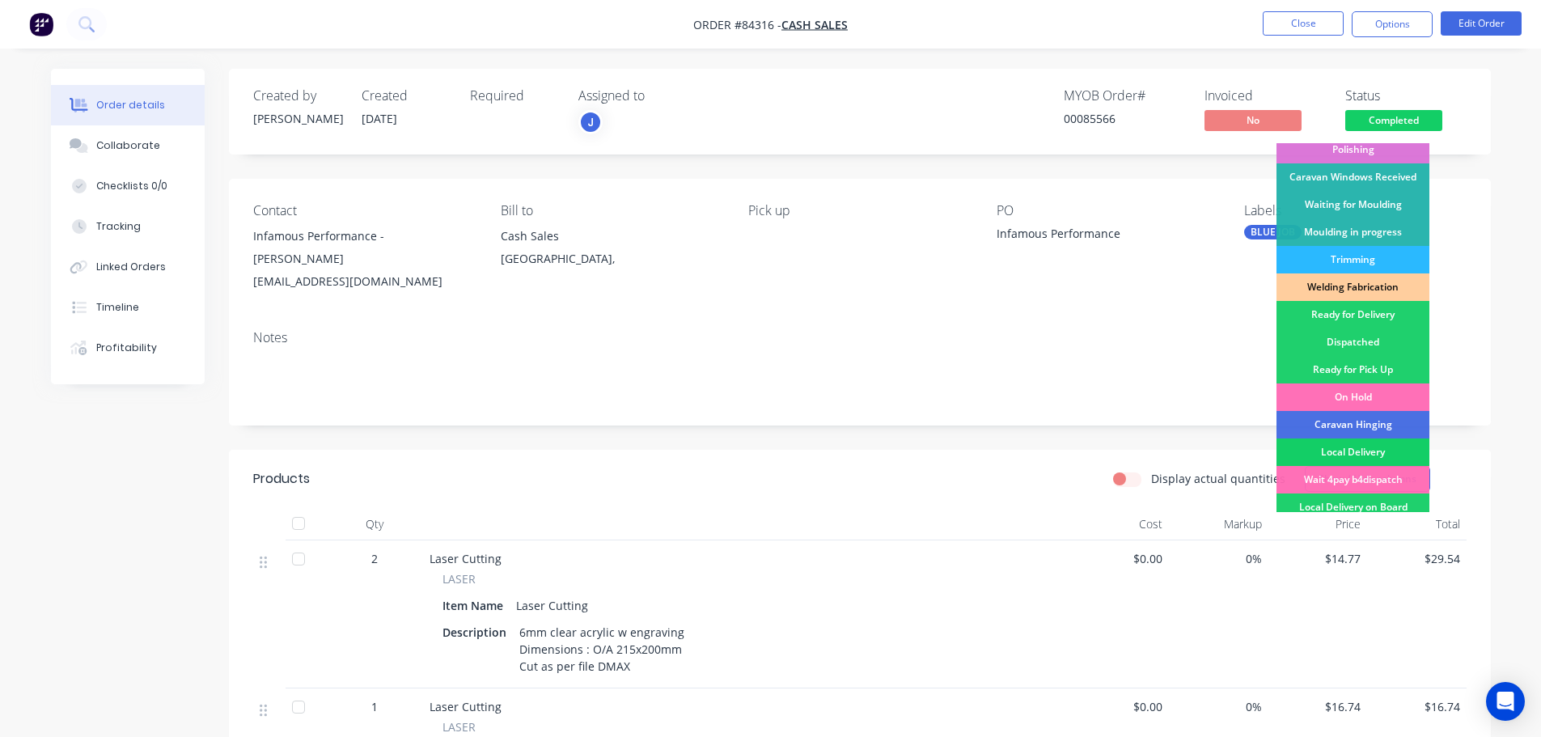
scroll to position [319, 0]
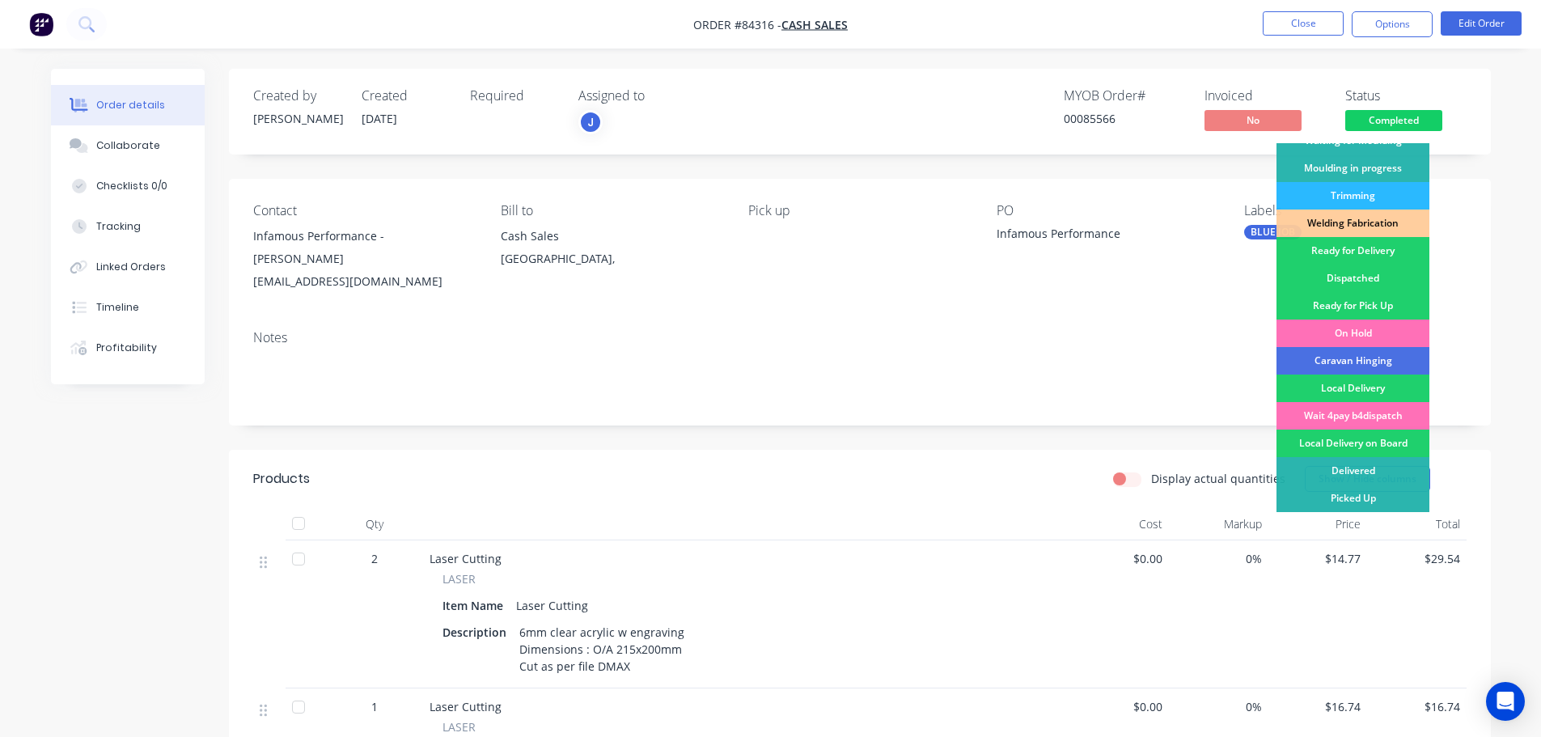
drag, startPoint x: 1365, startPoint y: 302, endPoint x: 1433, endPoint y: 17, distance: 292.7
click at [1365, 301] on div "Ready for Pick Up" at bounding box center [1352, 305] width 153 height 27
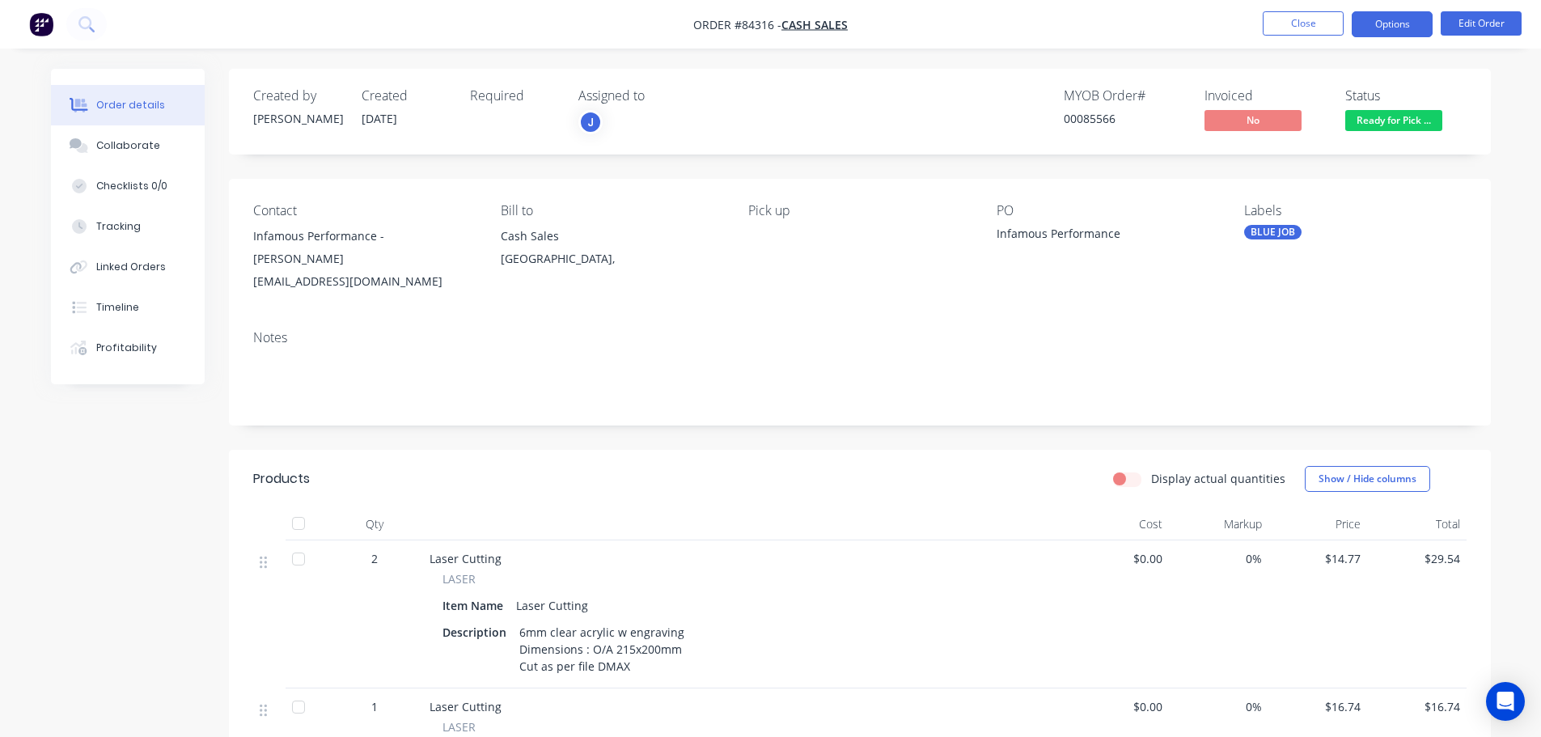
click at [1405, 21] on button "Options" at bounding box center [1392, 24] width 81 height 26
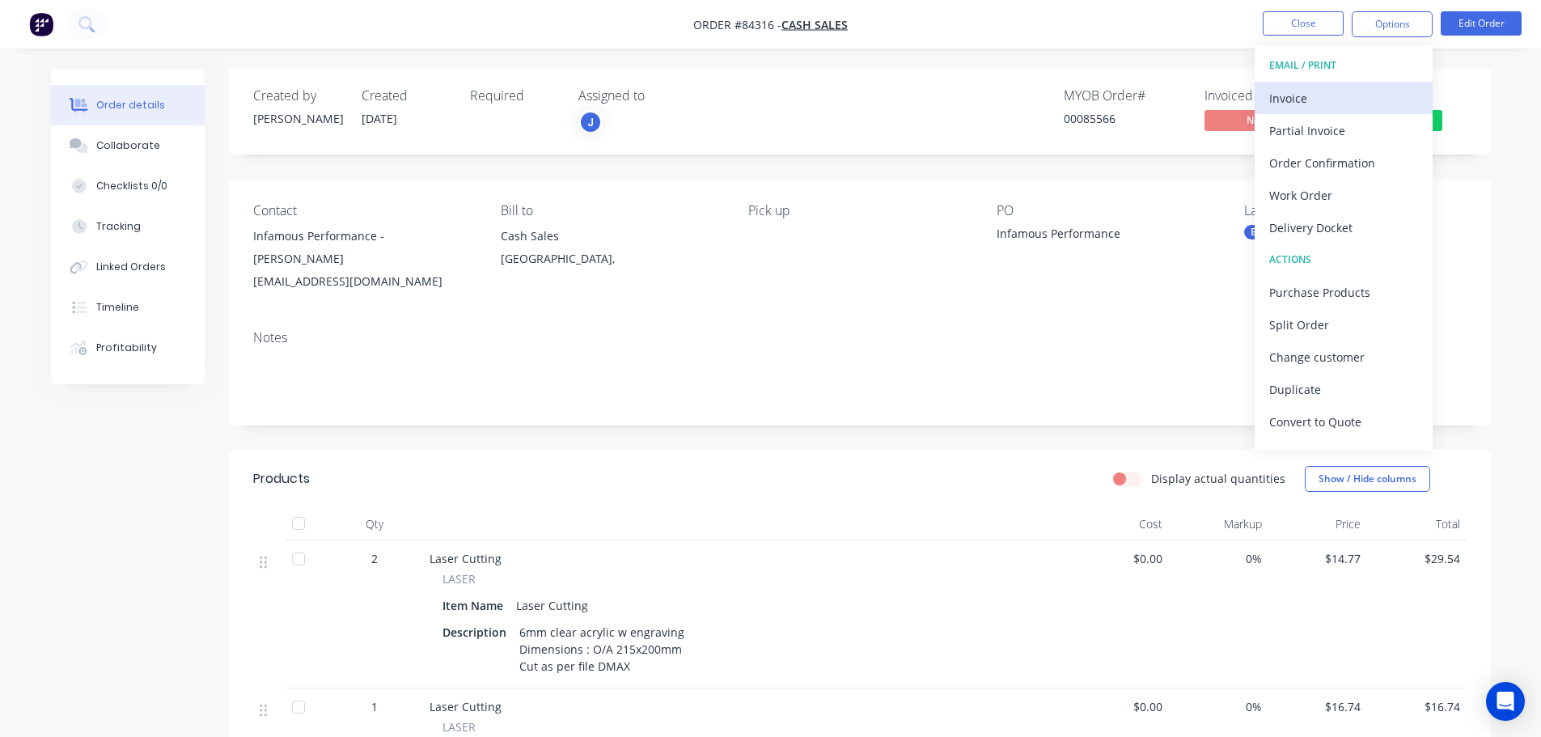
click at [1330, 99] on div "Invoice" at bounding box center [1343, 98] width 149 height 23
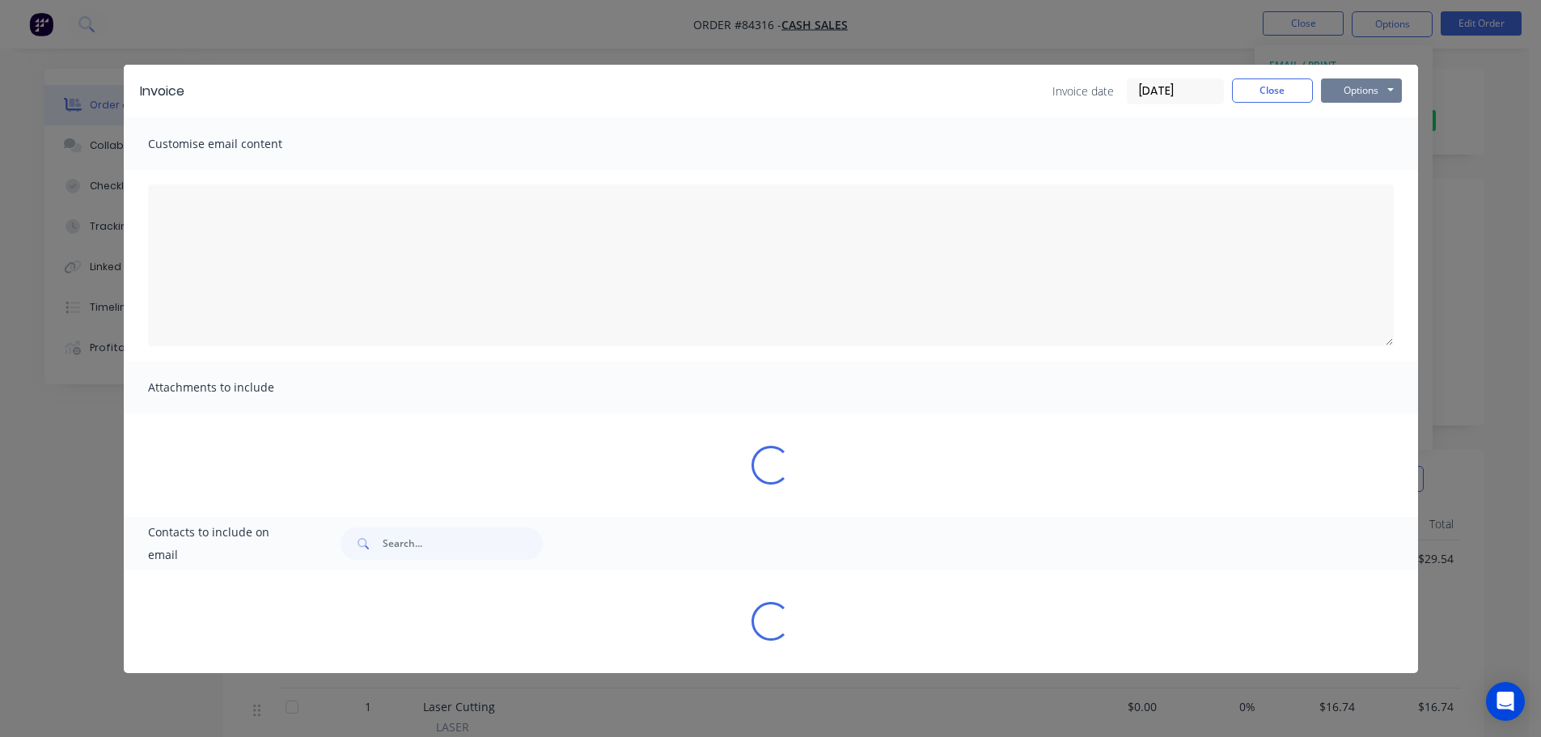
click at [1392, 93] on button "Options" at bounding box center [1361, 90] width 81 height 24
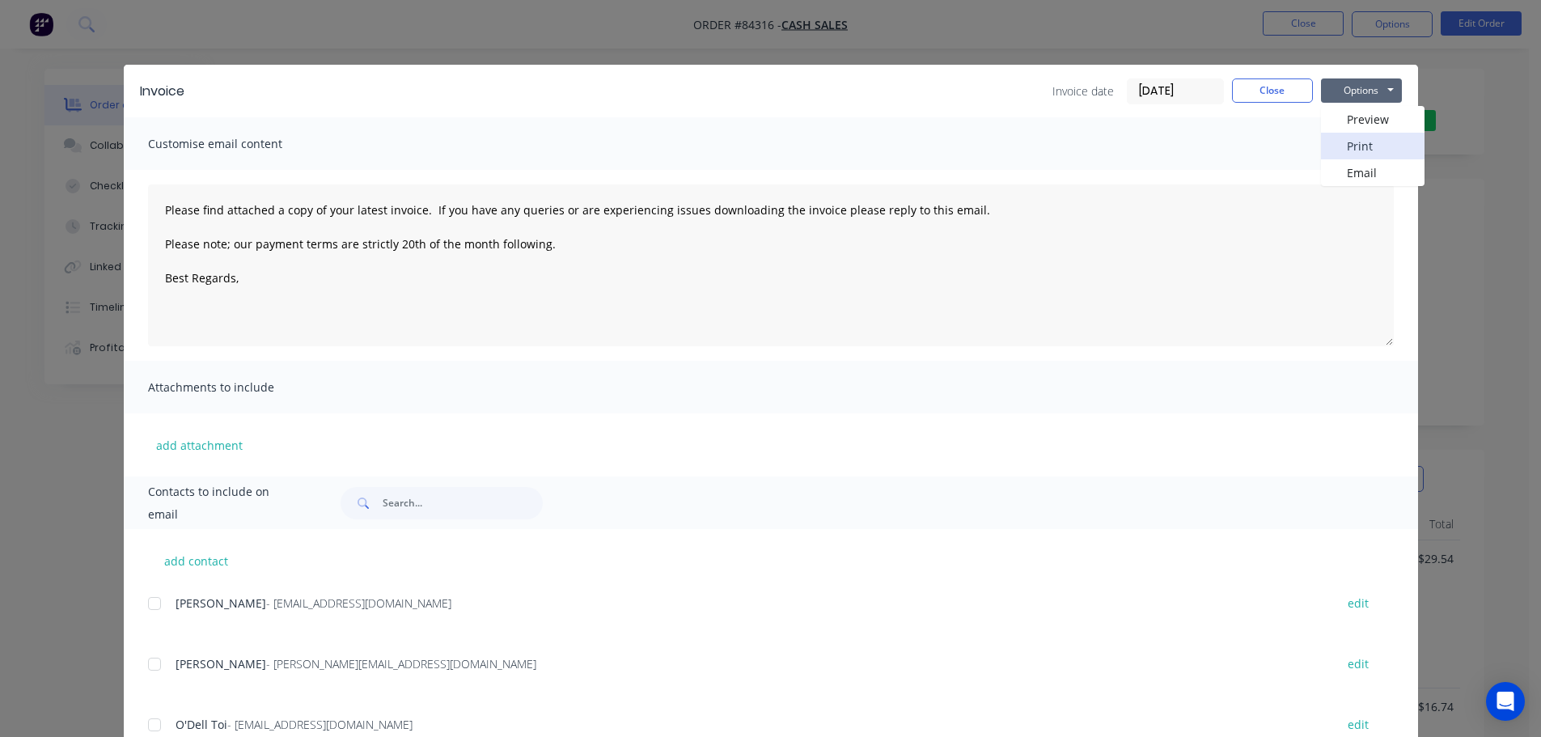
click at [1380, 149] on button "Print" at bounding box center [1373, 146] width 104 height 27
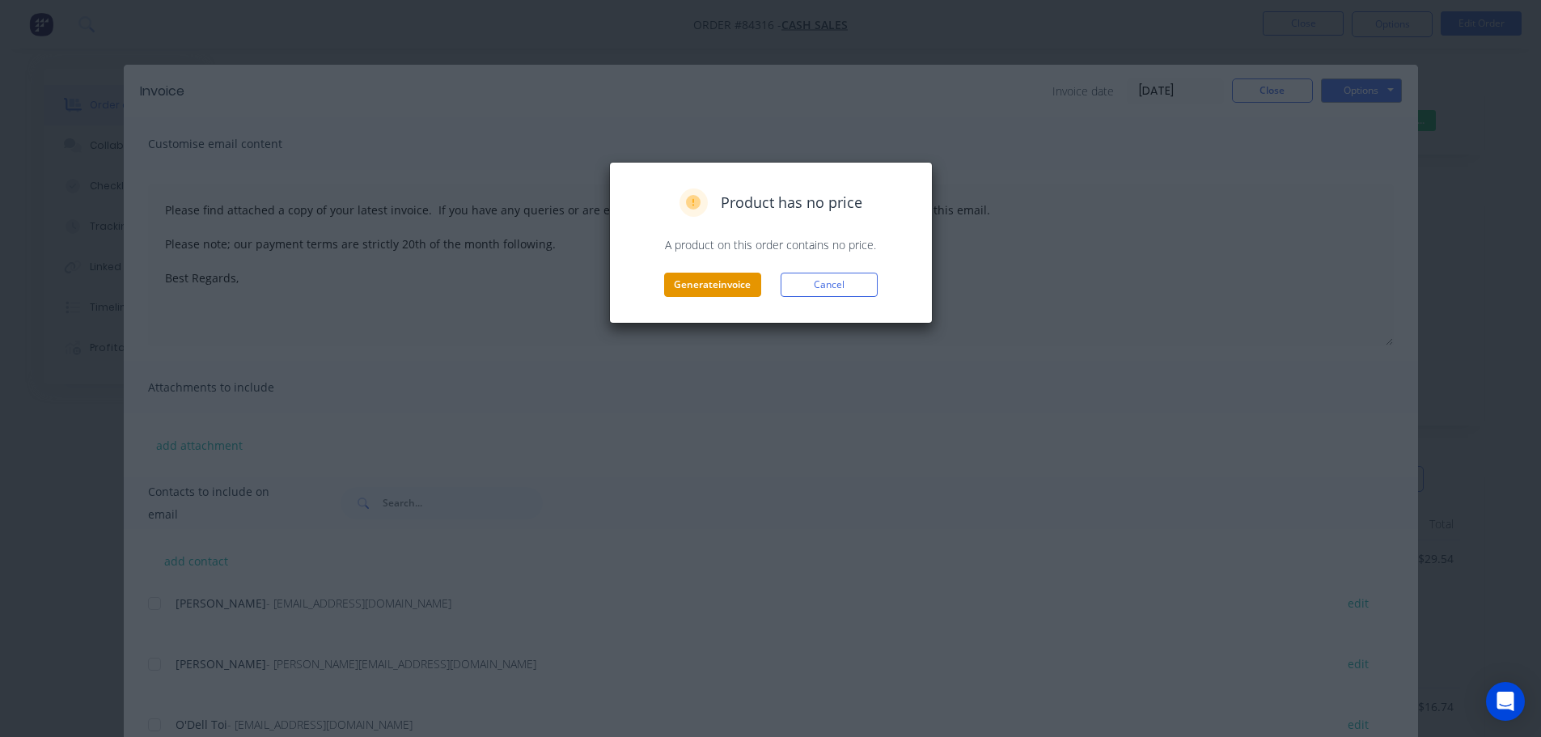
click at [699, 289] on button "Generate invoice" at bounding box center [712, 285] width 97 height 24
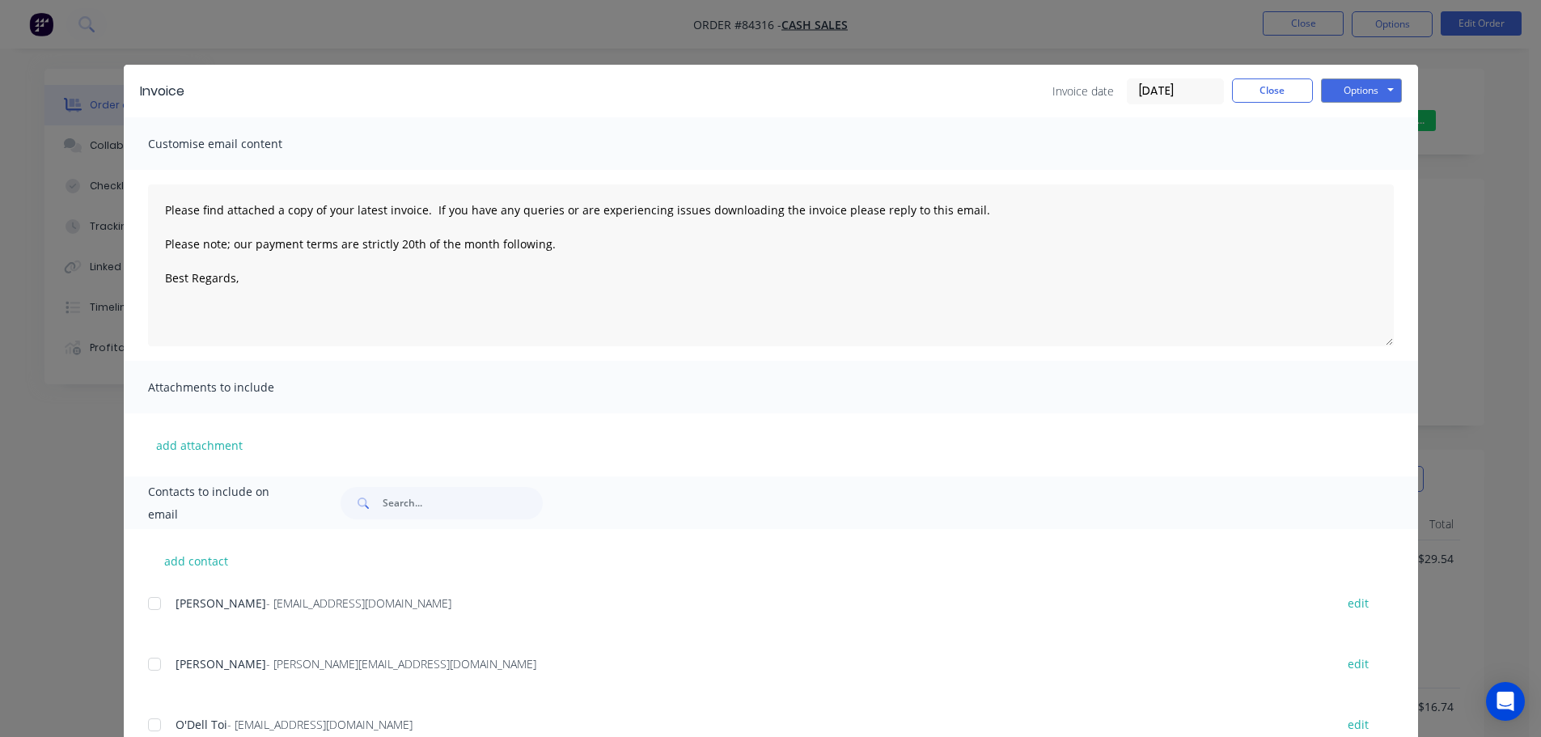
click at [85, 27] on div "Invoice Invoice date 08/09/25 Close Options Preview Print Email Customise email…" at bounding box center [770, 368] width 1541 height 737
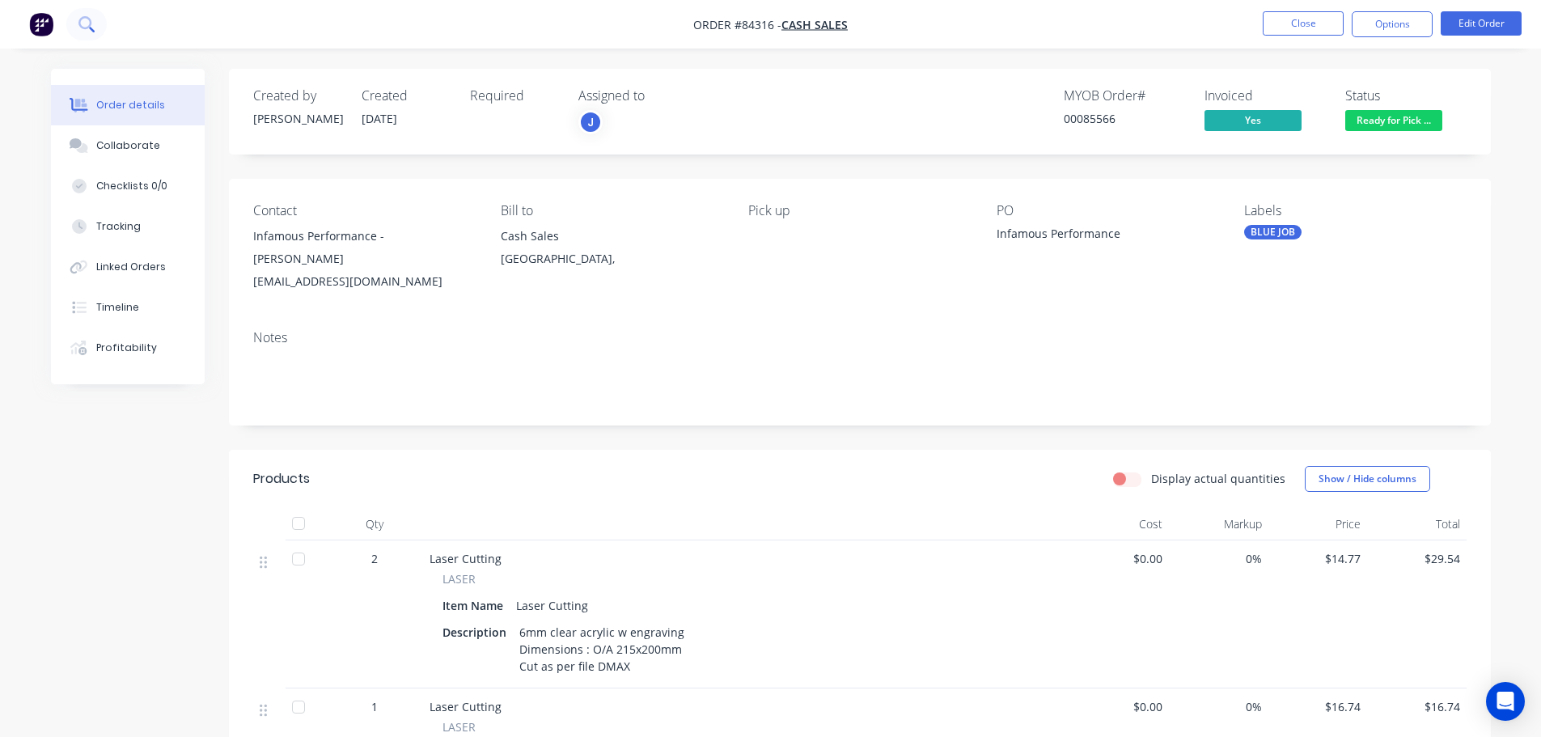
click at [83, 27] on icon at bounding box center [85, 23] width 15 height 15
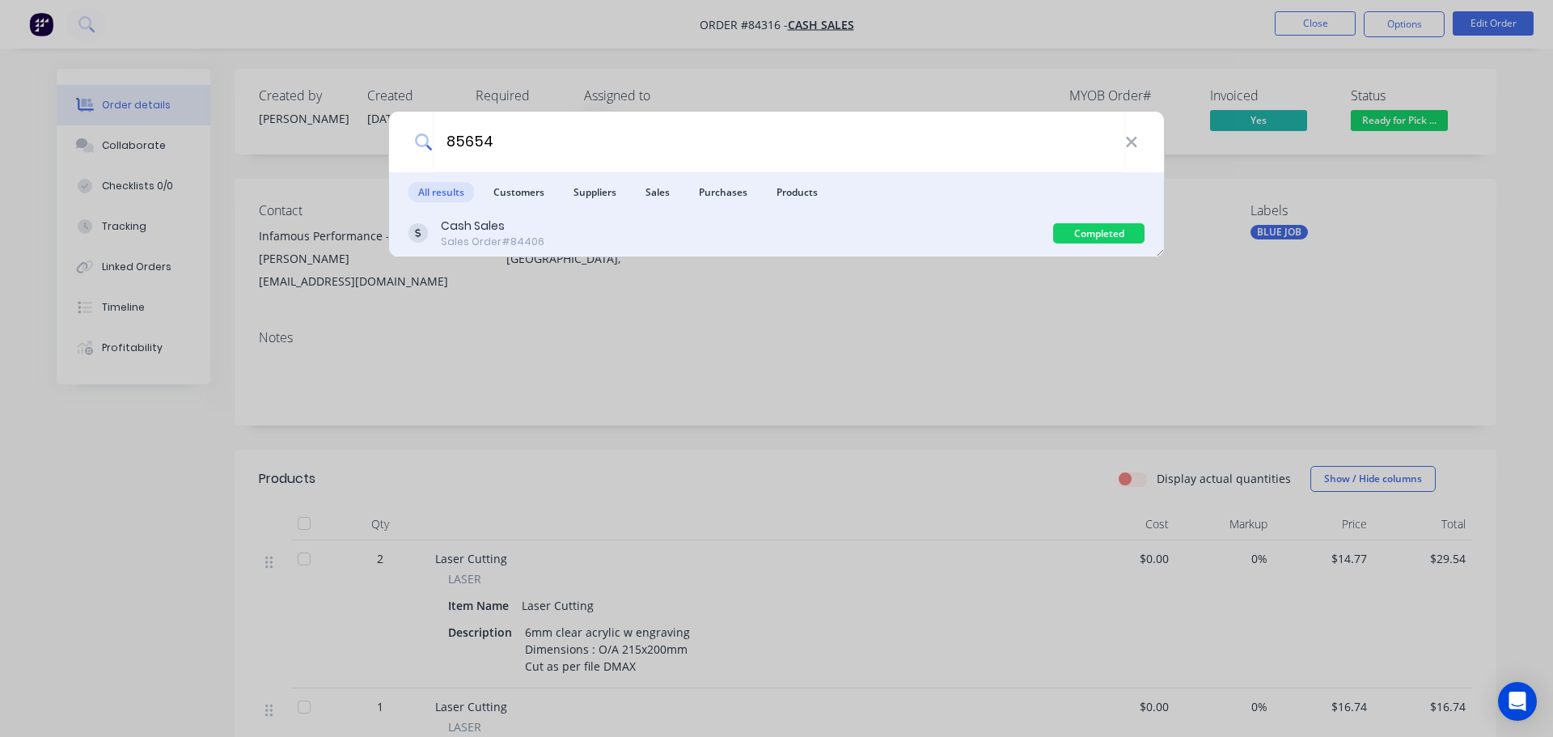
type input "85654"
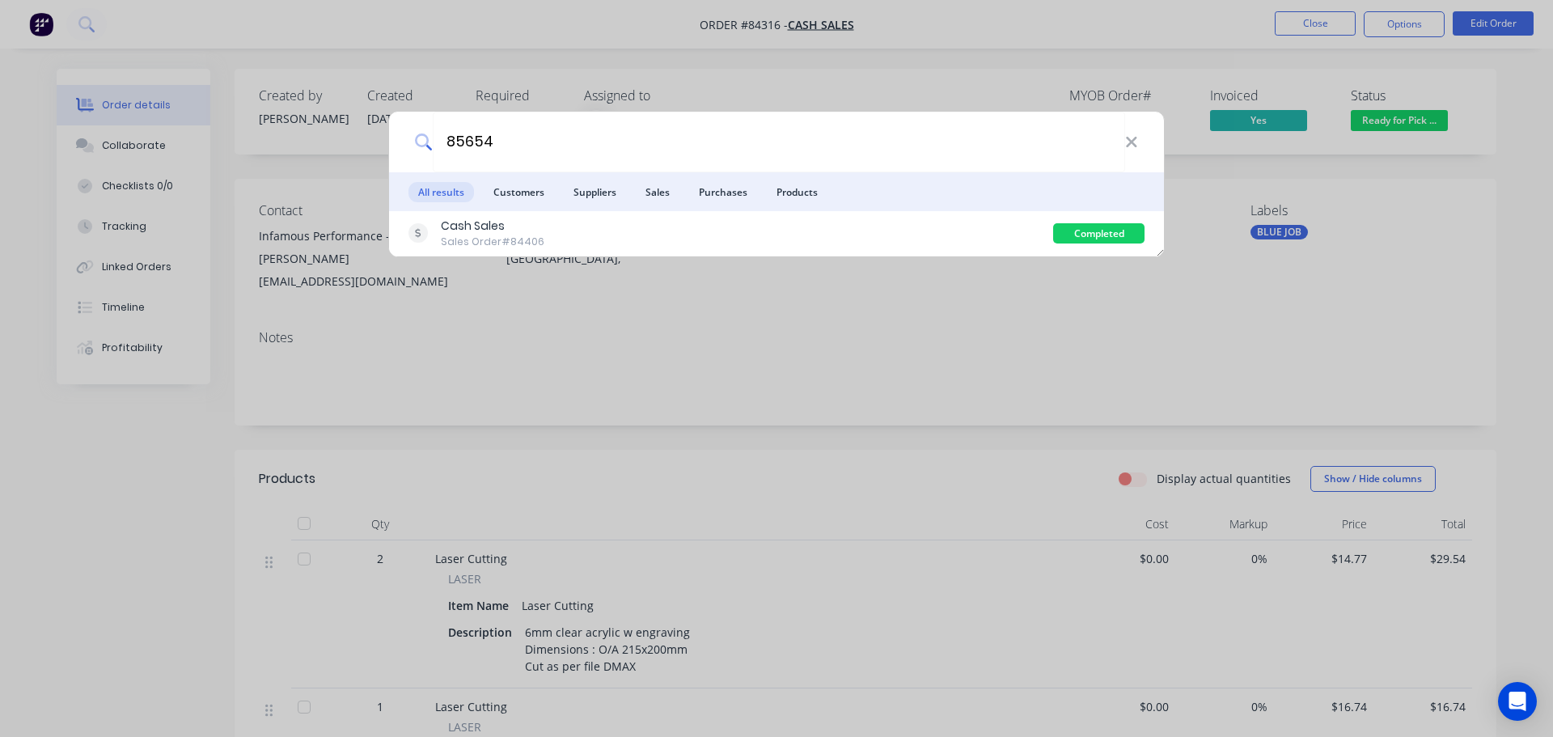
click at [780, 247] on div "Cash Sales Sales Order #84406" at bounding box center [730, 234] width 645 height 32
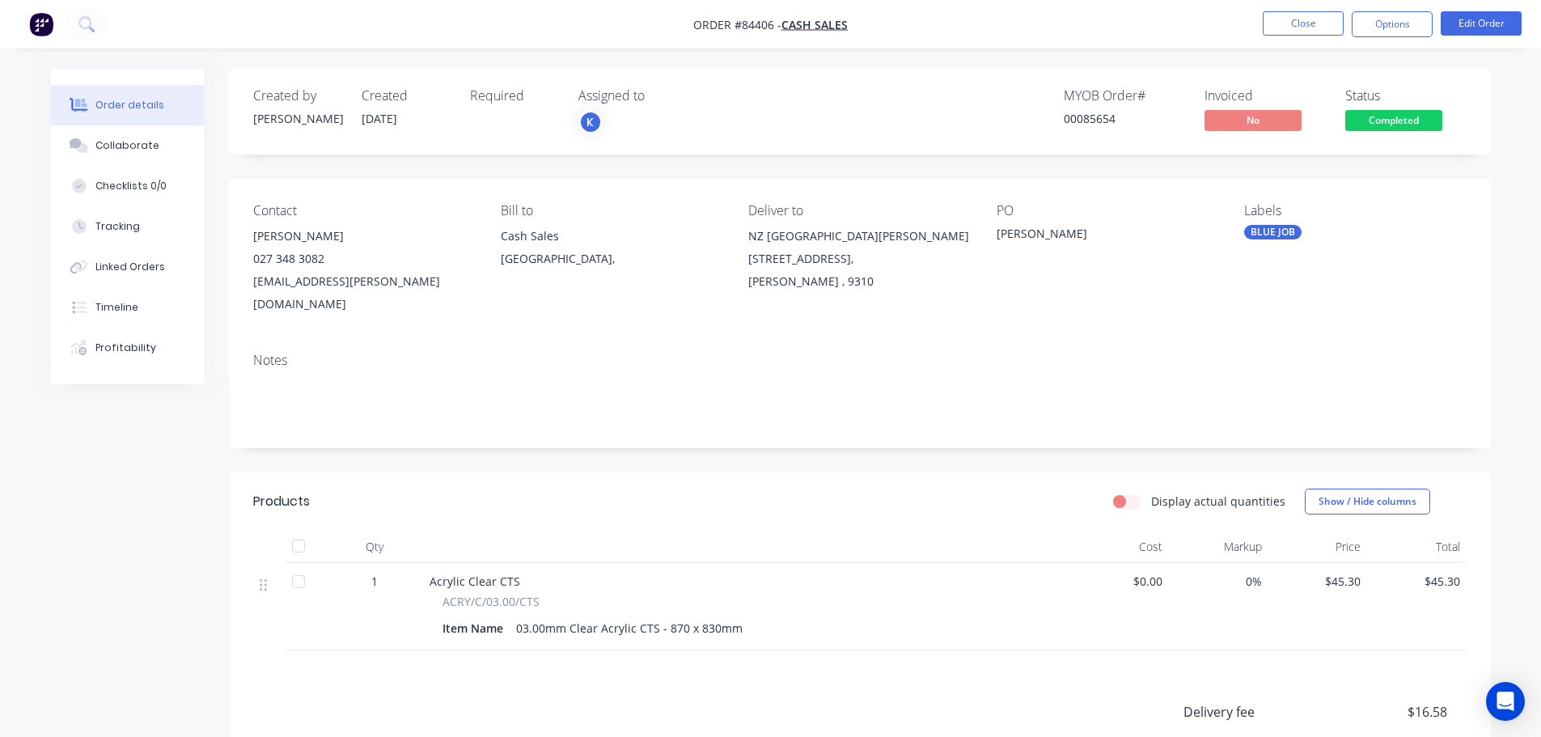
click at [1392, 123] on span "Completed" at bounding box center [1393, 120] width 97 height 20
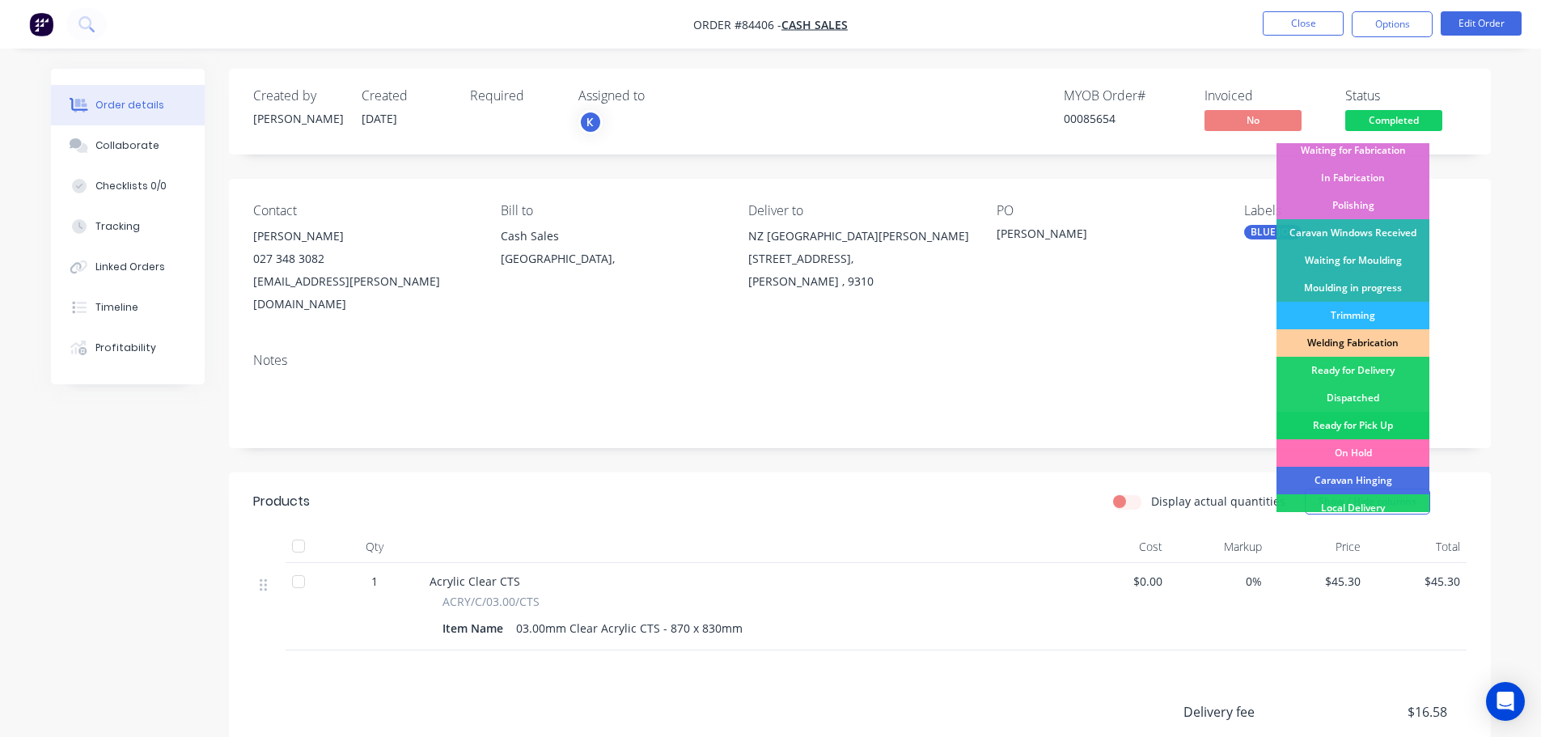
scroll to position [319, 0]
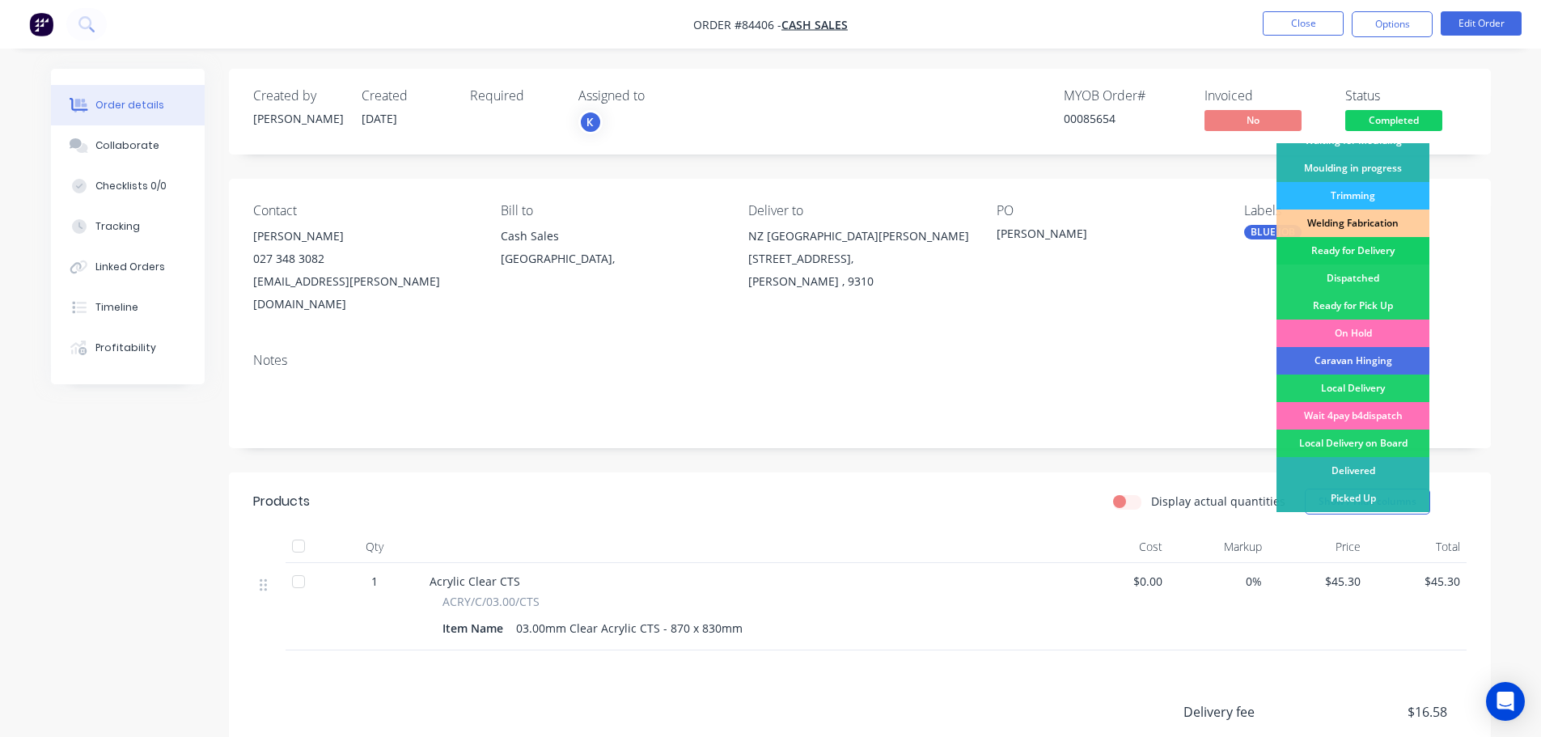
click at [1365, 253] on div "Ready for Delivery" at bounding box center [1352, 250] width 153 height 27
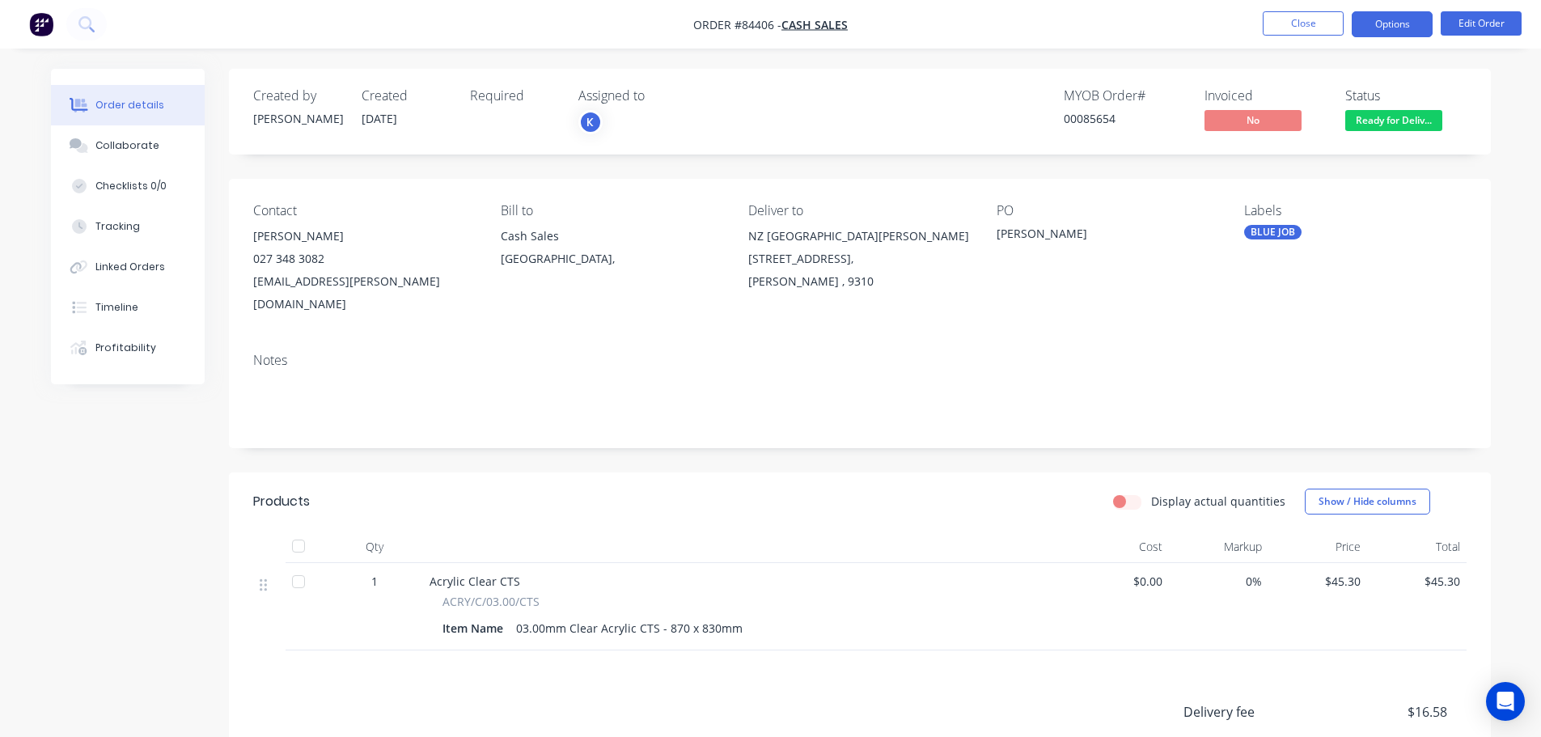
click at [1398, 22] on button "Options" at bounding box center [1392, 24] width 81 height 26
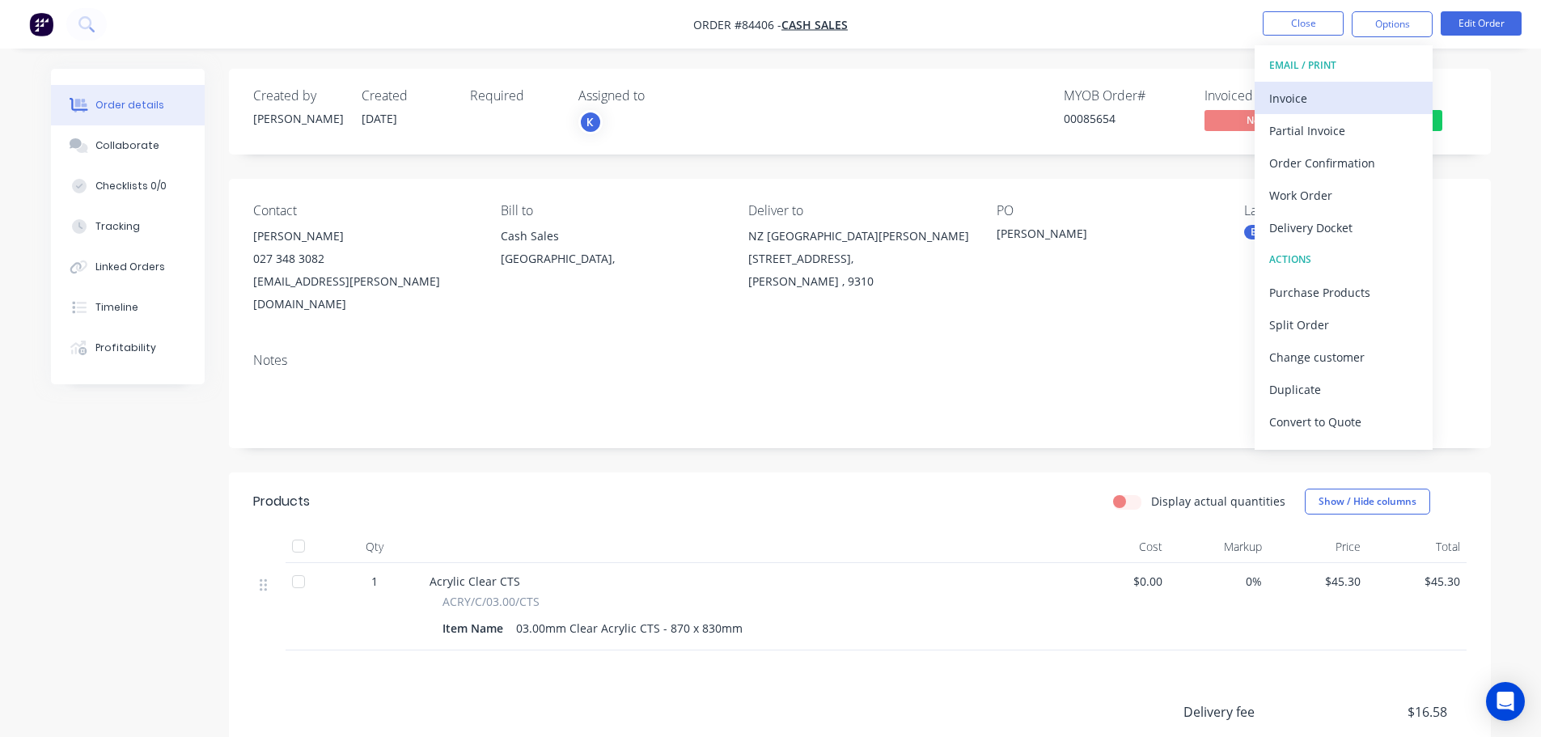
click at [1366, 89] on div "Invoice" at bounding box center [1343, 98] width 149 height 23
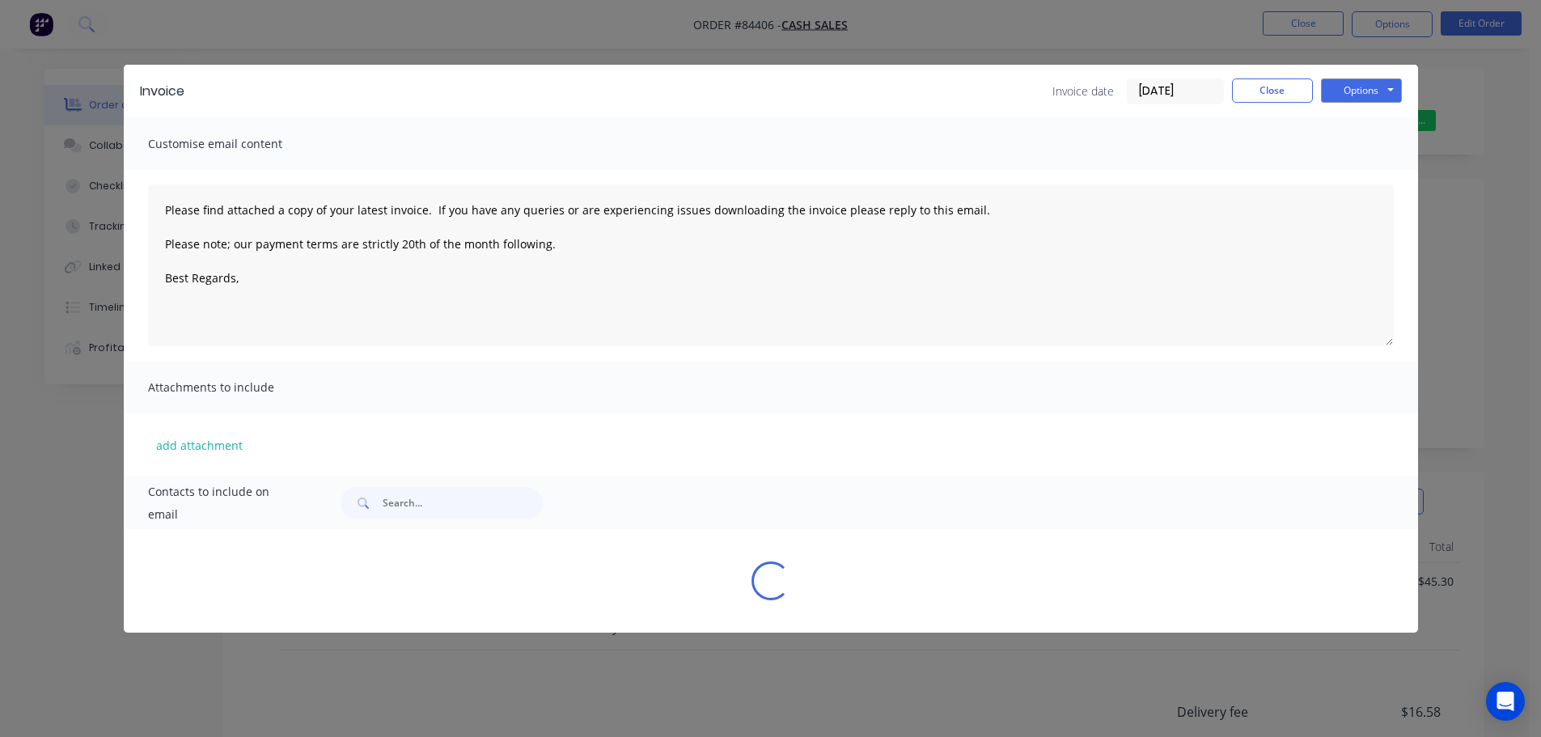
click at [1369, 84] on button "Options" at bounding box center [1361, 90] width 81 height 24
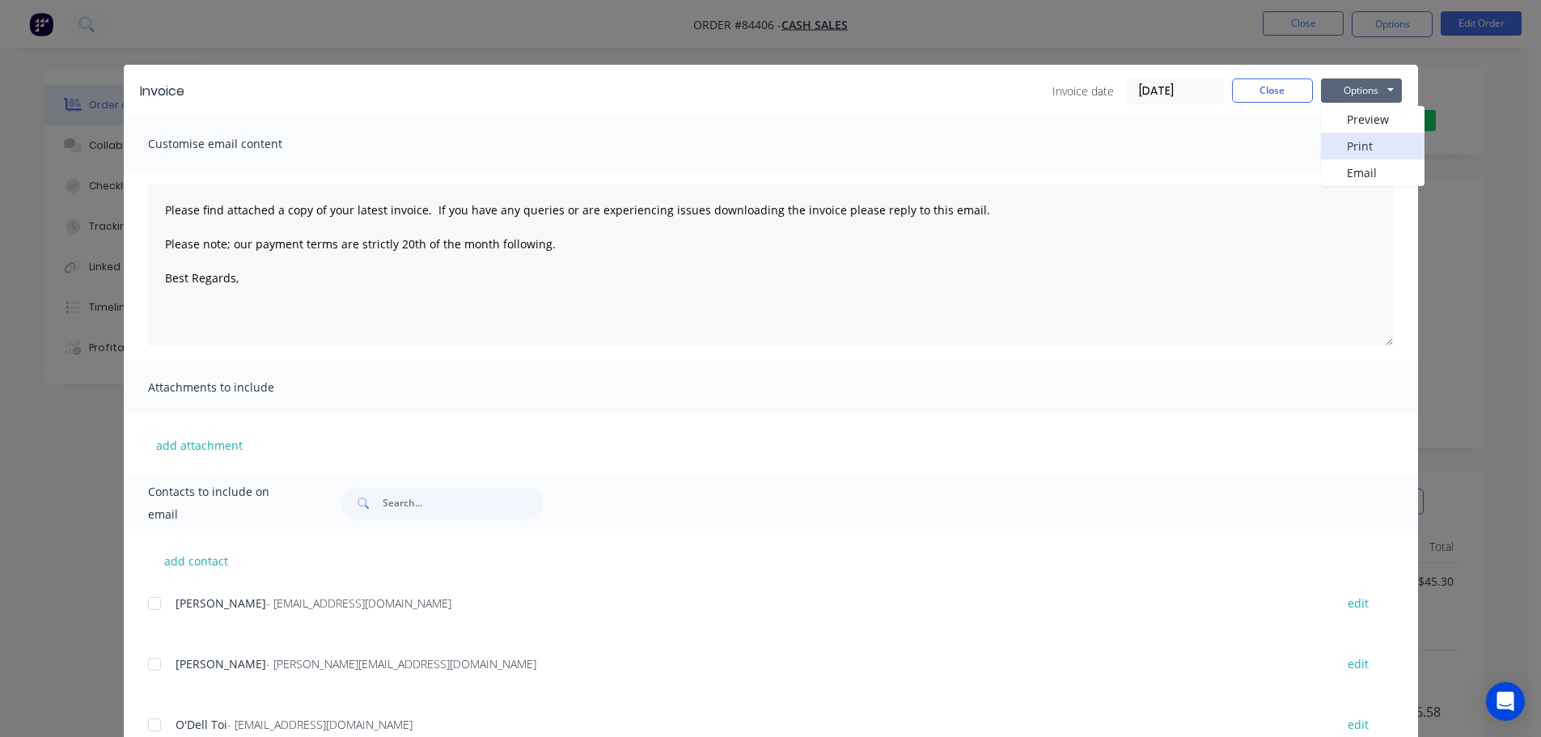
click at [1363, 142] on button "Print" at bounding box center [1373, 146] width 104 height 27
drag, startPoint x: 594, startPoint y: 61, endPoint x: 380, endPoint y: 24, distance: 217.5
click at [592, 61] on div "Invoice Invoice date 08/09/25 Close Options Preview Print Email Customise email…" at bounding box center [770, 368] width 1541 height 737
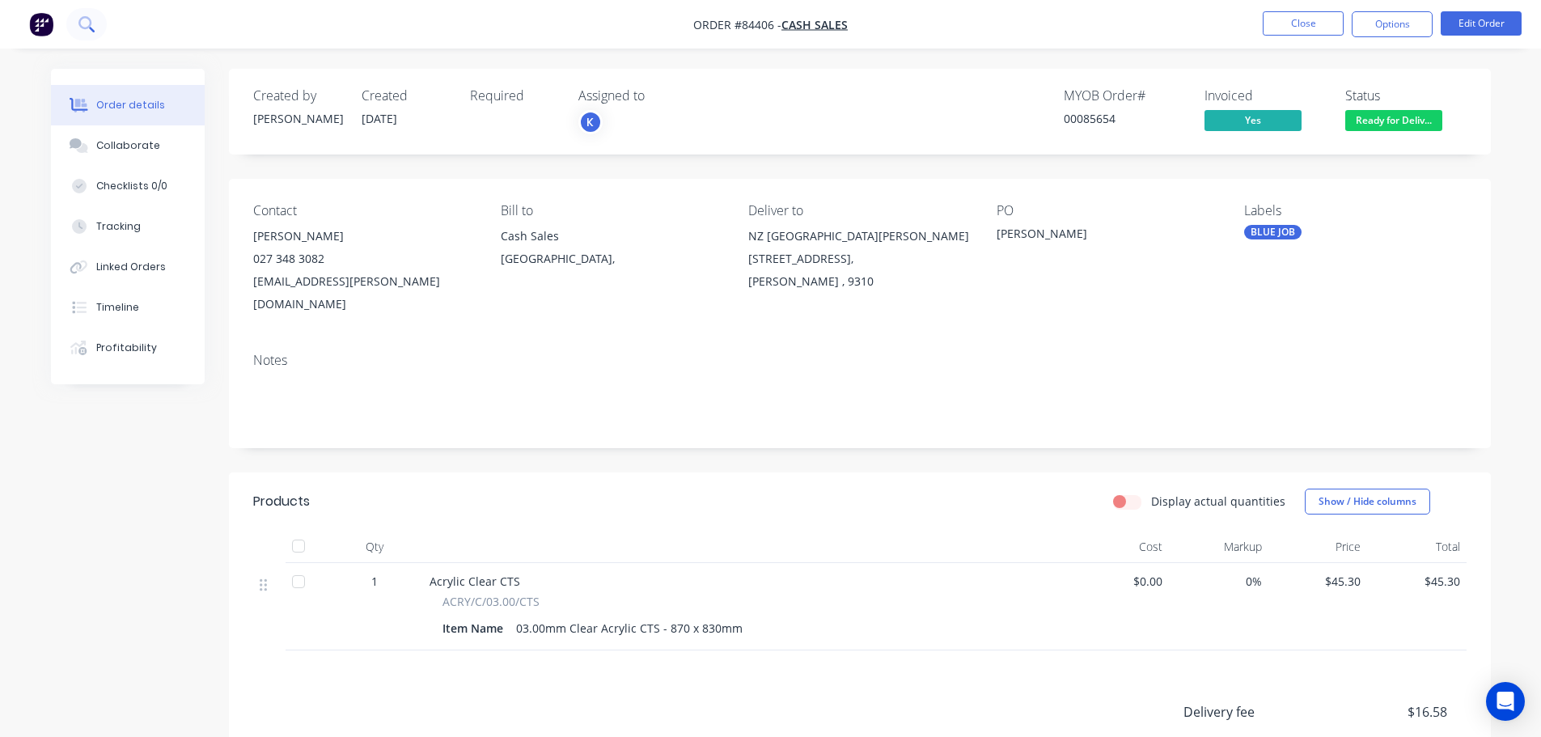
click at [102, 17] on button at bounding box center [86, 24] width 40 height 32
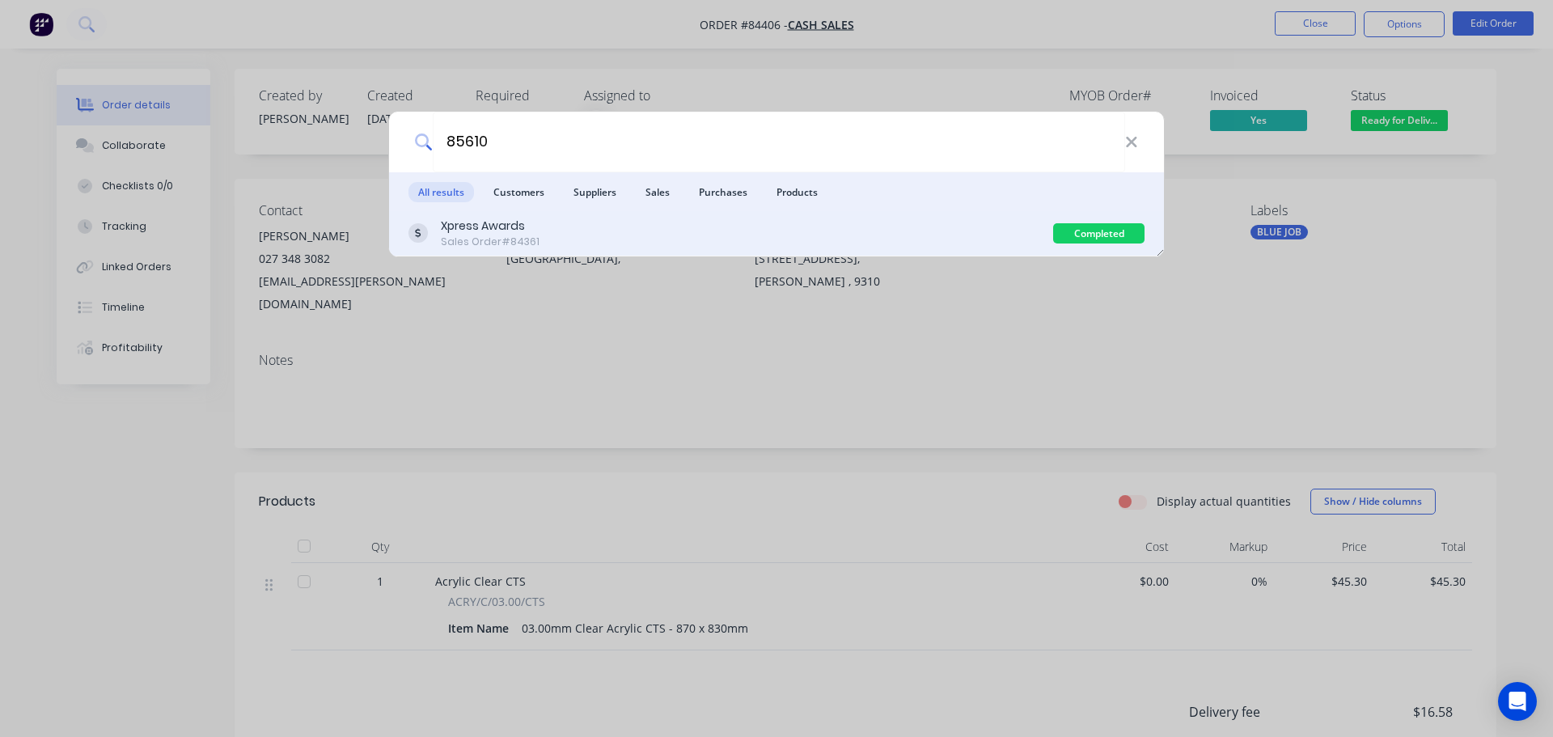
type input "85610"
click at [705, 242] on div "Xpress Awards Sales Order #84361" at bounding box center [730, 234] width 645 height 32
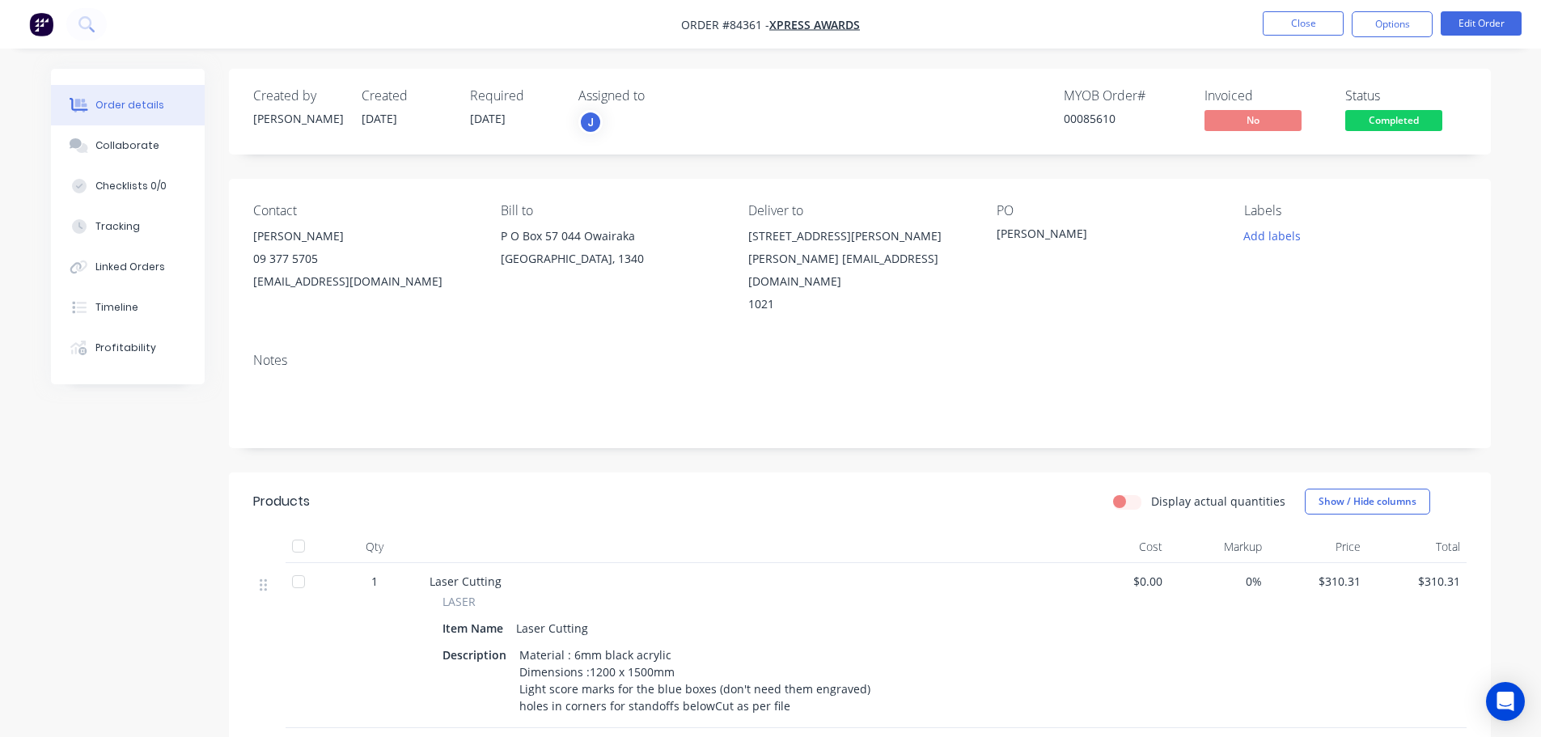
click at [1432, 110] on span "Completed" at bounding box center [1393, 120] width 97 height 20
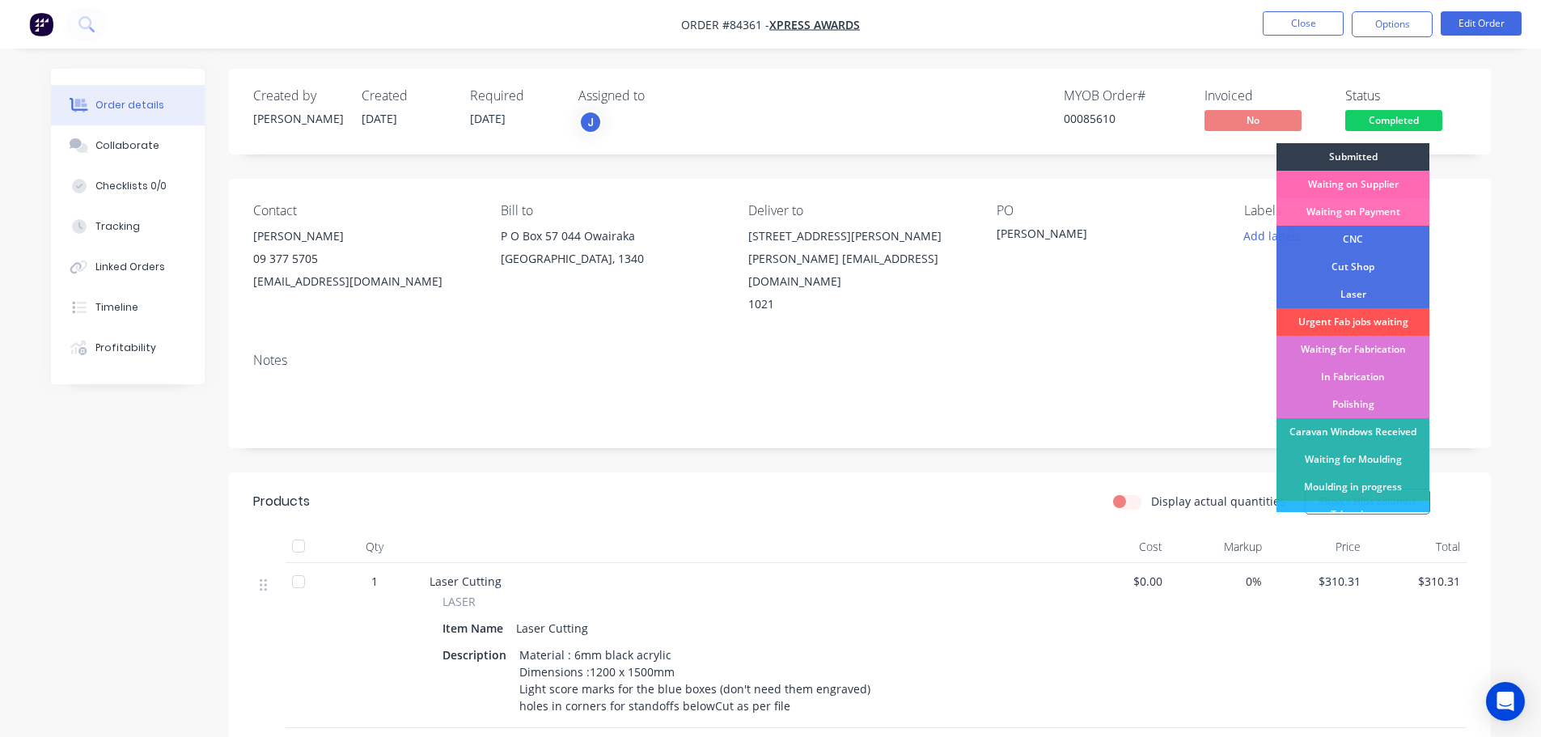
click at [1414, 179] on div "Waiting on Supplier" at bounding box center [1352, 184] width 153 height 27
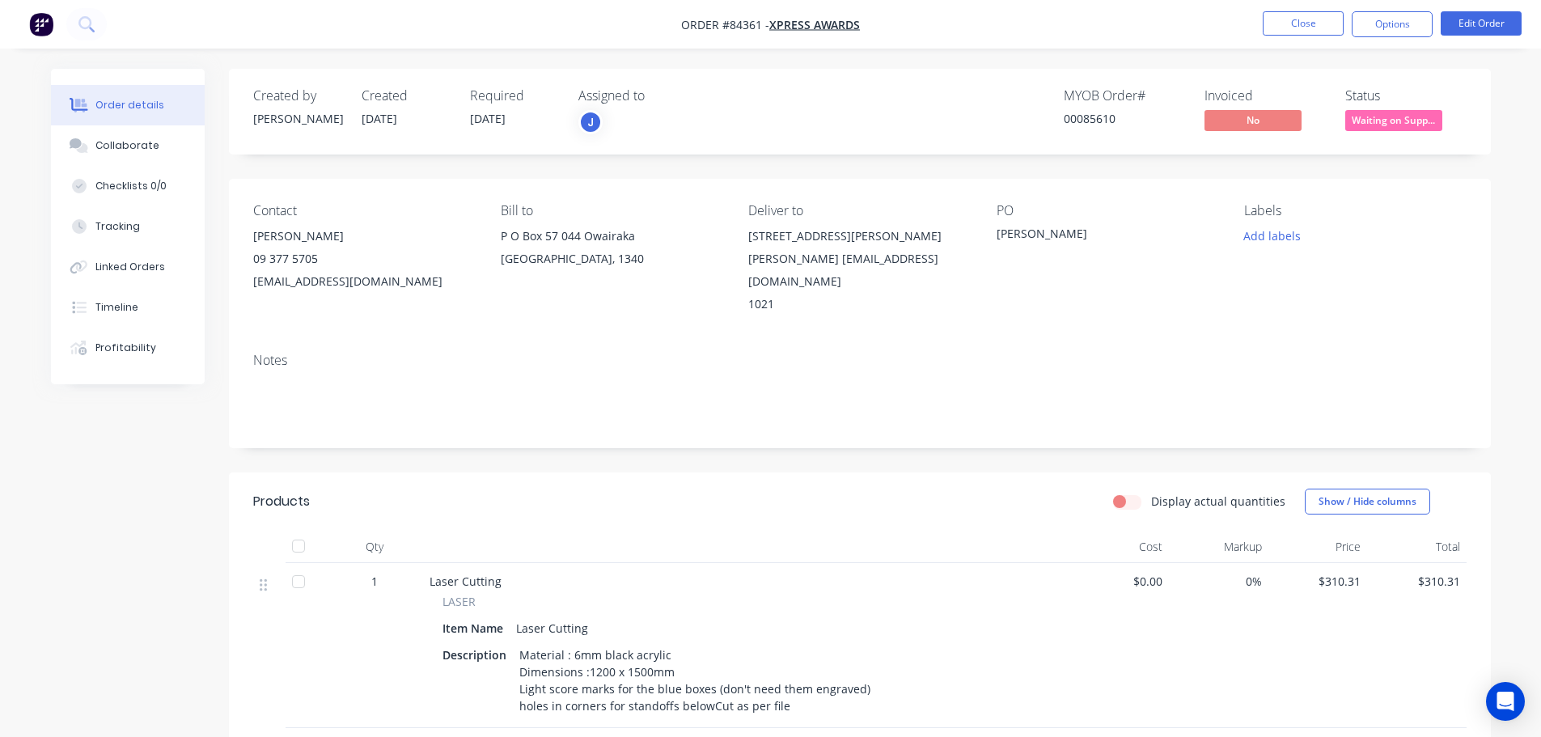
click at [1371, 78] on div "Created by Jess Created 02/09/25 Required 12/09/25 Assigned to J MYOB Order # 0…" at bounding box center [860, 112] width 1262 height 86
click at [91, 27] on icon at bounding box center [92, 30] width 6 height 6
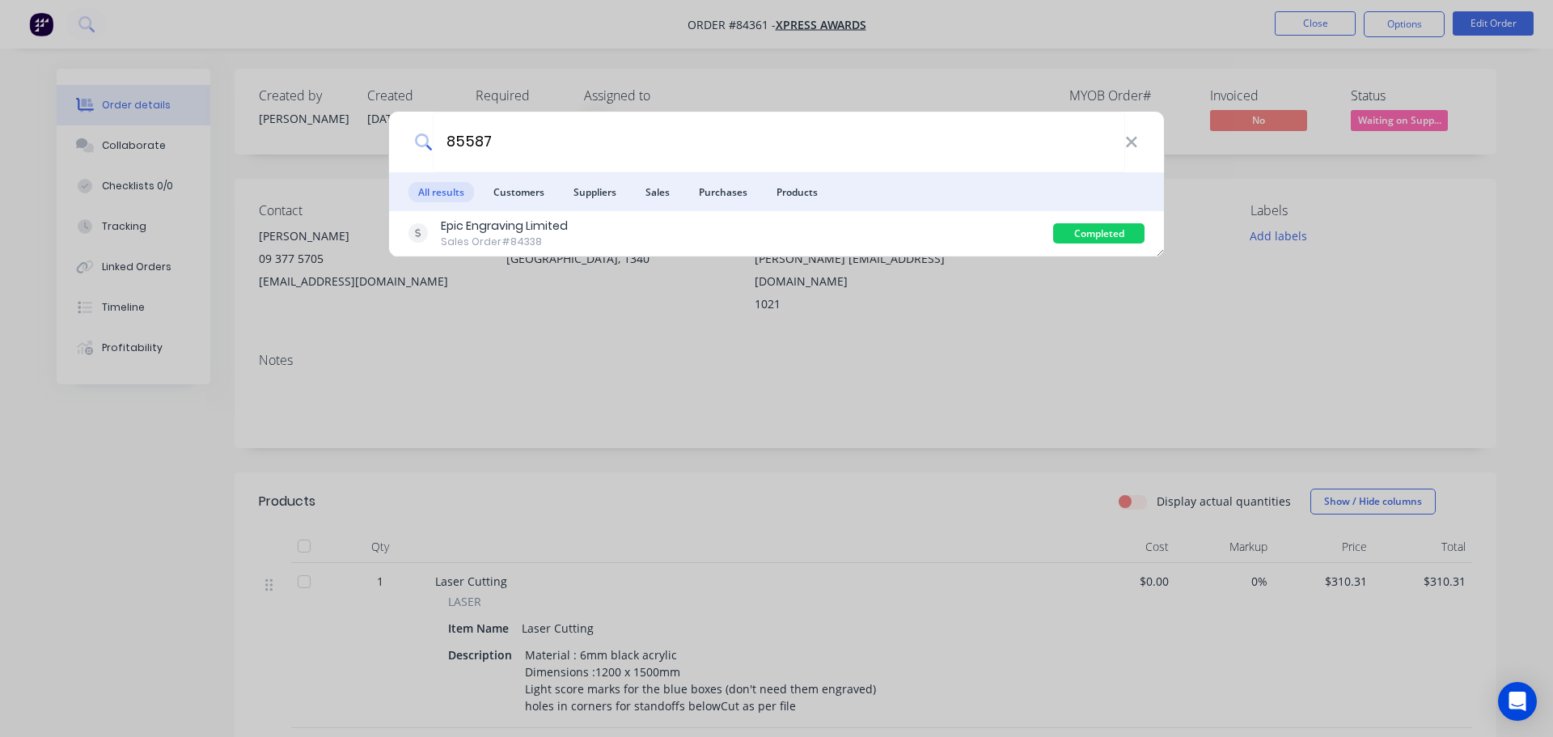
type input "85587"
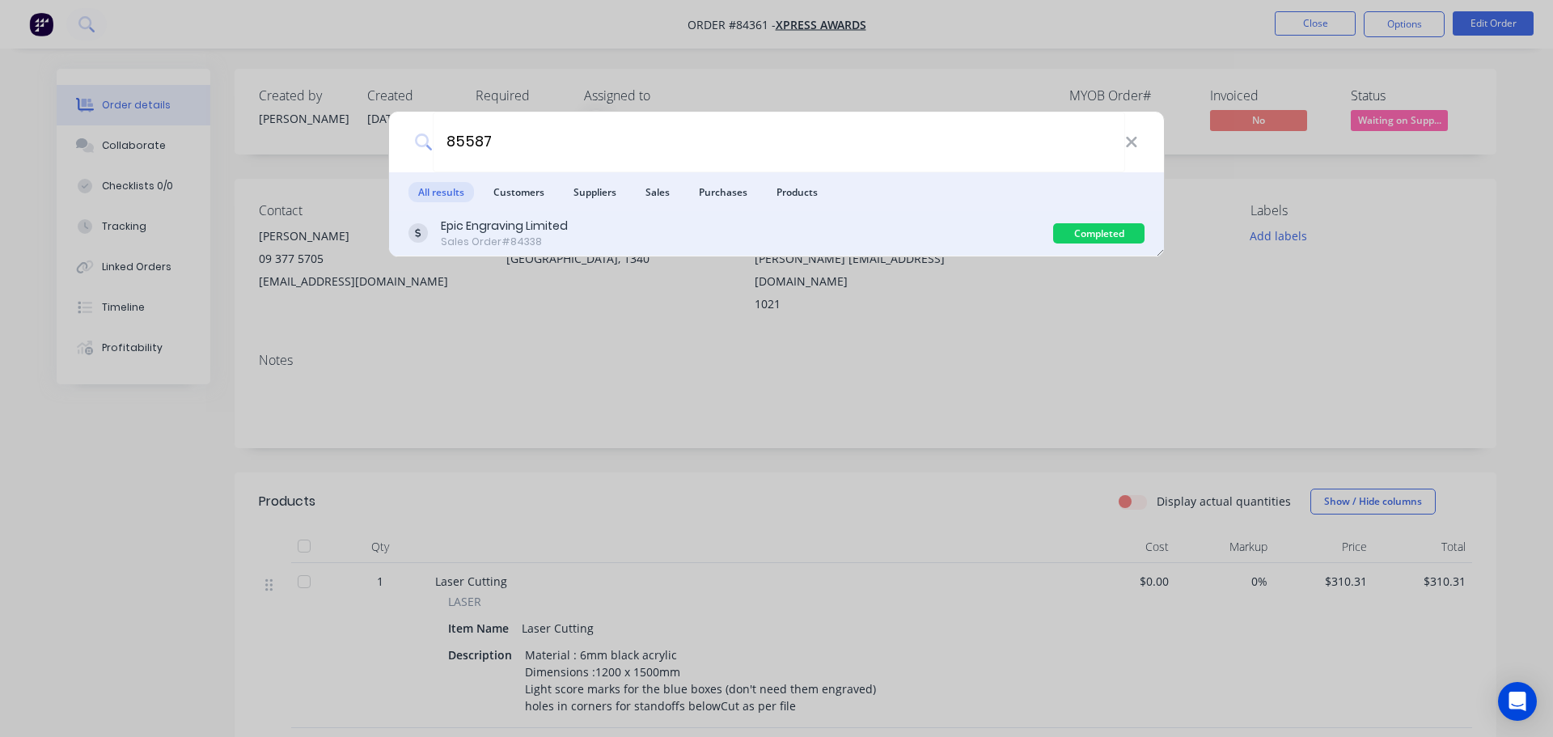
click at [762, 251] on div "Epic Engraving Limited Sales Order #84338 Completed" at bounding box center [776, 233] width 775 height 45
click at [823, 225] on div "Epic Engraving Limited Sales Order #84338" at bounding box center [730, 234] width 645 height 32
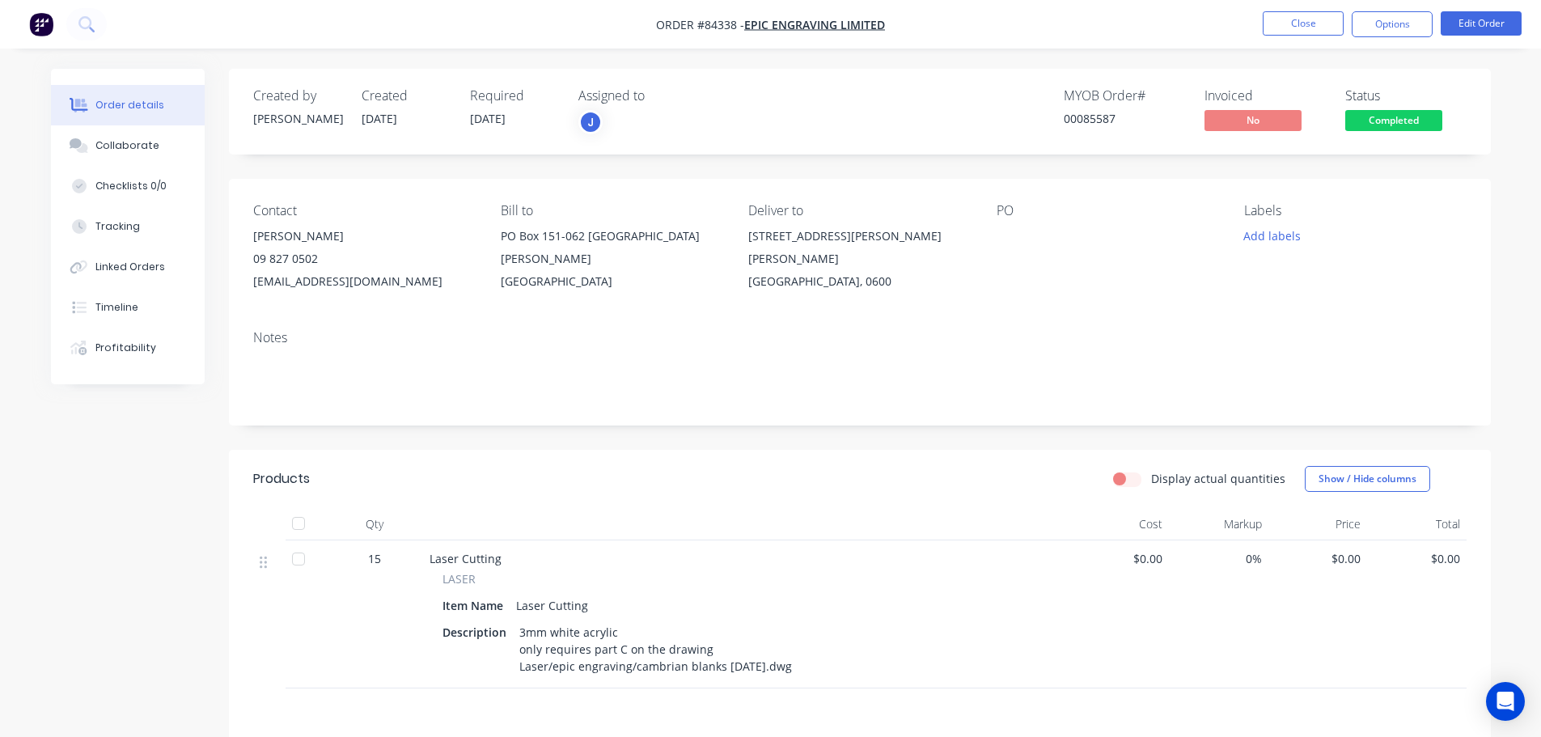
click at [1391, 111] on span "Completed" at bounding box center [1393, 120] width 97 height 20
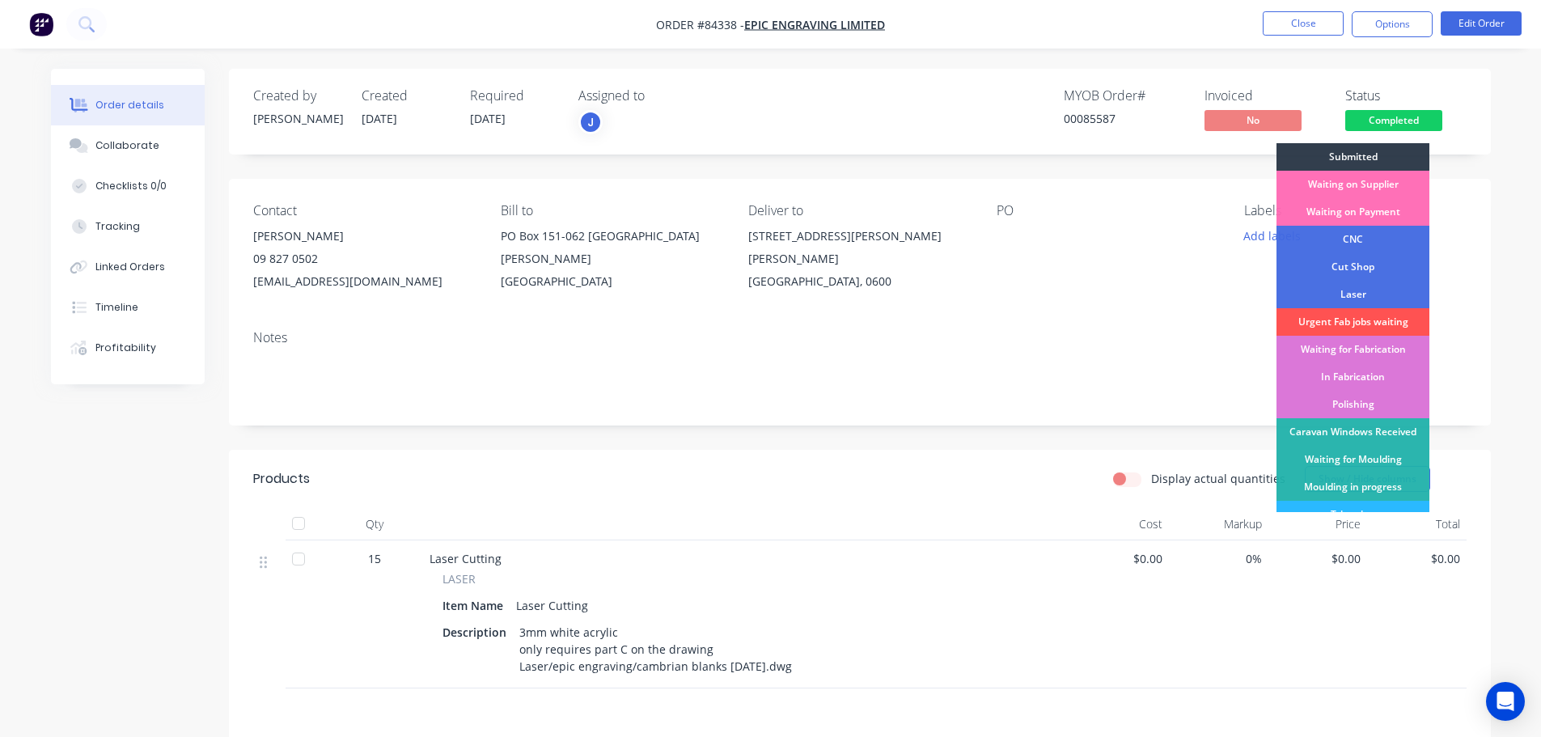
scroll to position [319, 0]
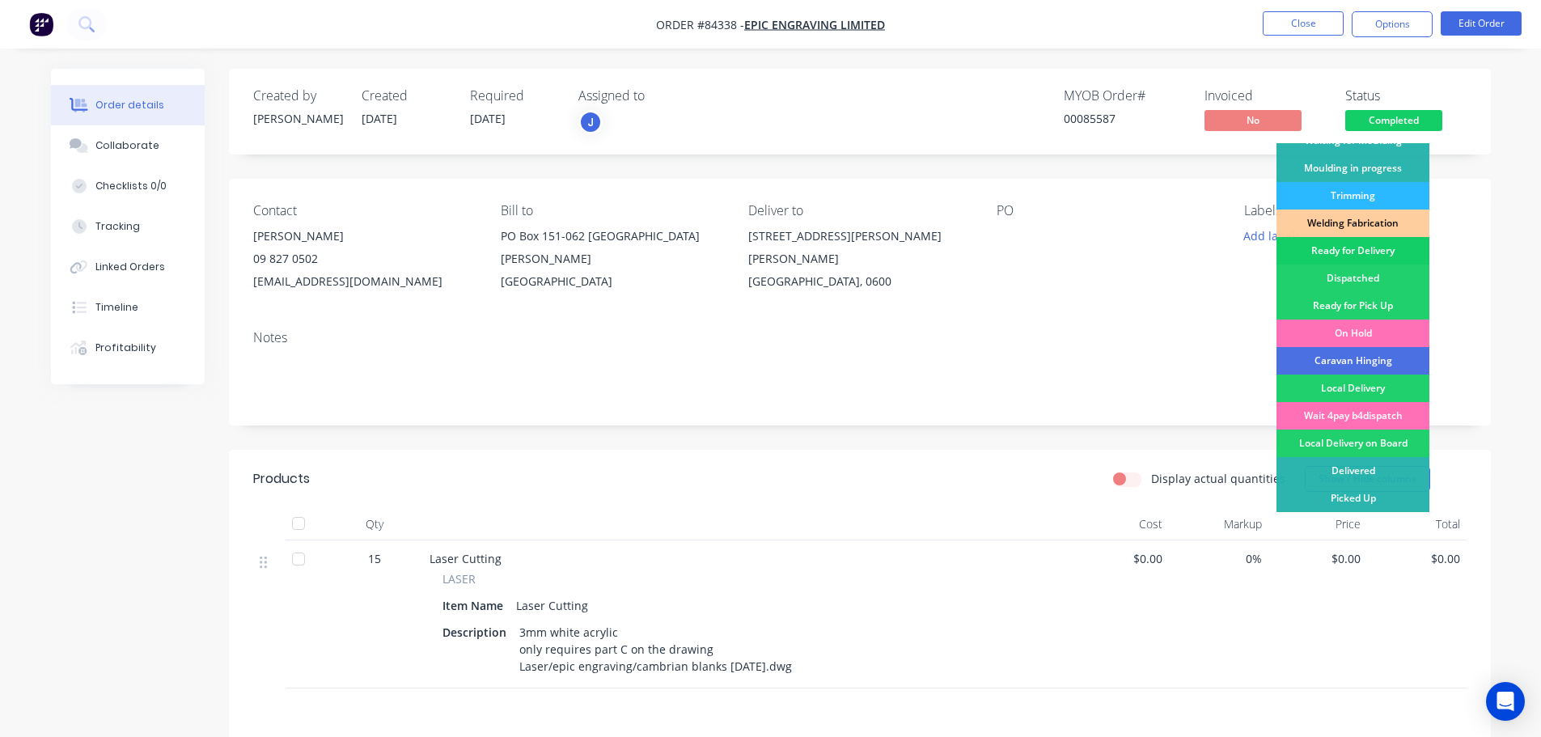
click at [1392, 246] on div "Ready for Delivery" at bounding box center [1352, 250] width 153 height 27
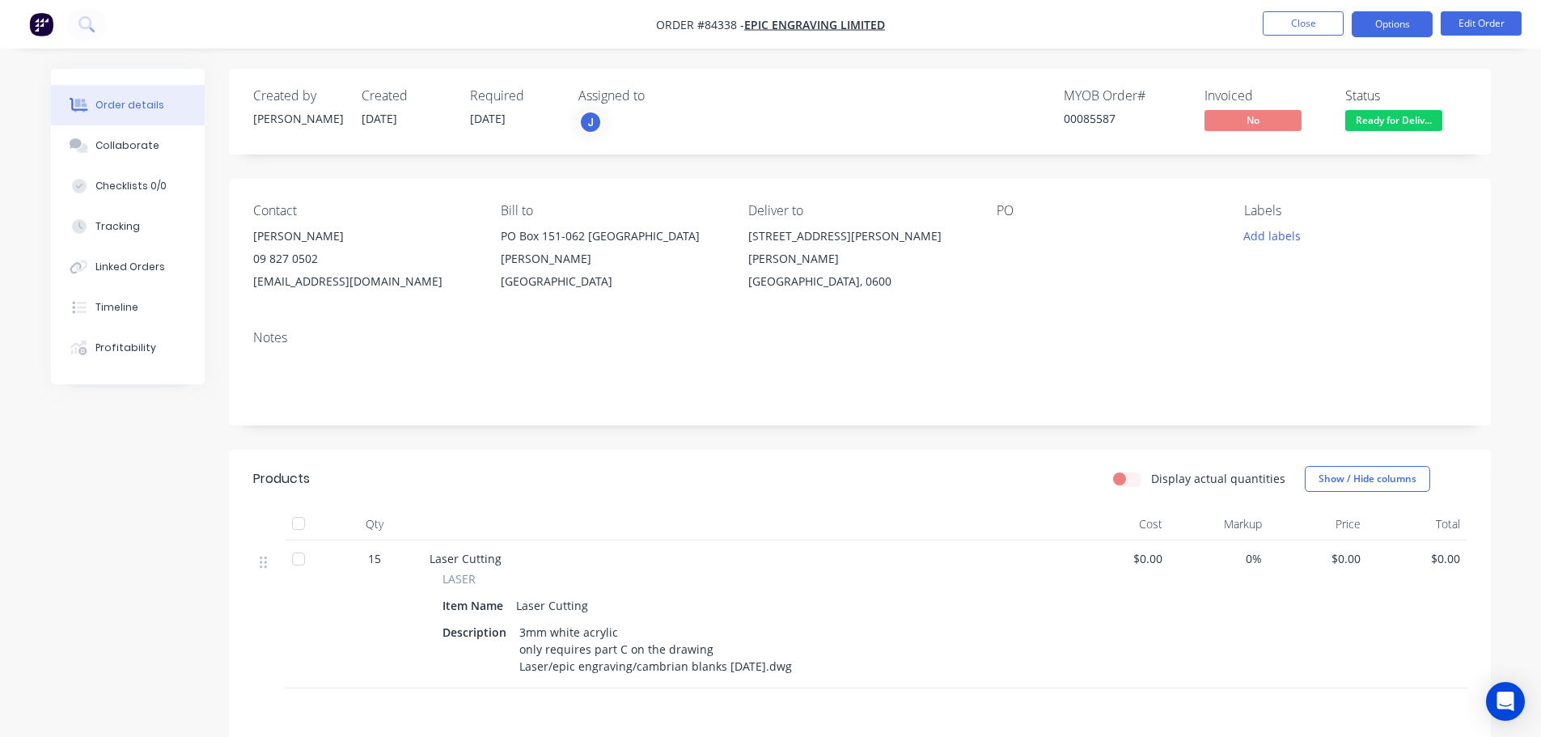
click at [1392, 24] on button "Options" at bounding box center [1392, 24] width 81 height 26
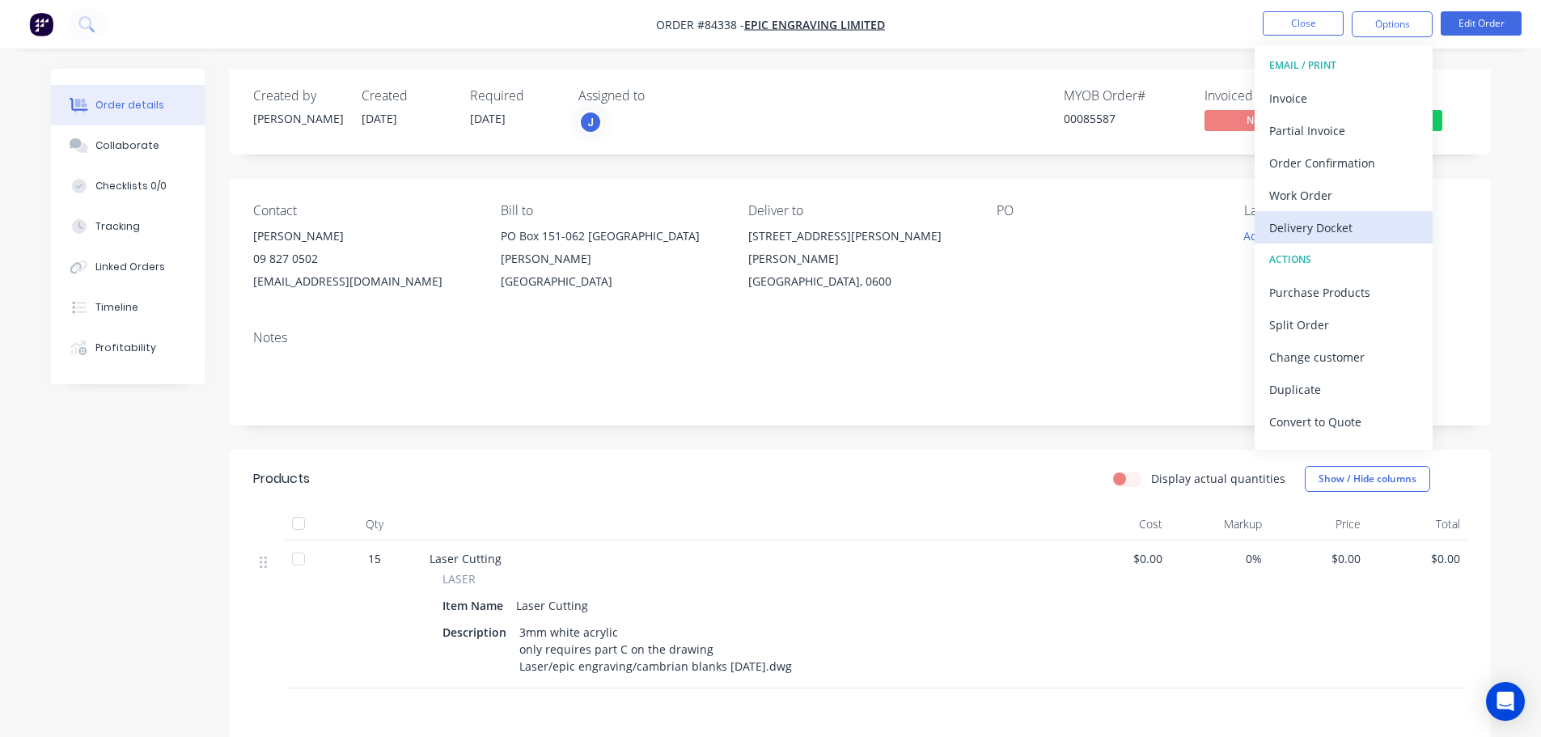
click at [1345, 226] on div "Delivery Docket" at bounding box center [1343, 227] width 149 height 23
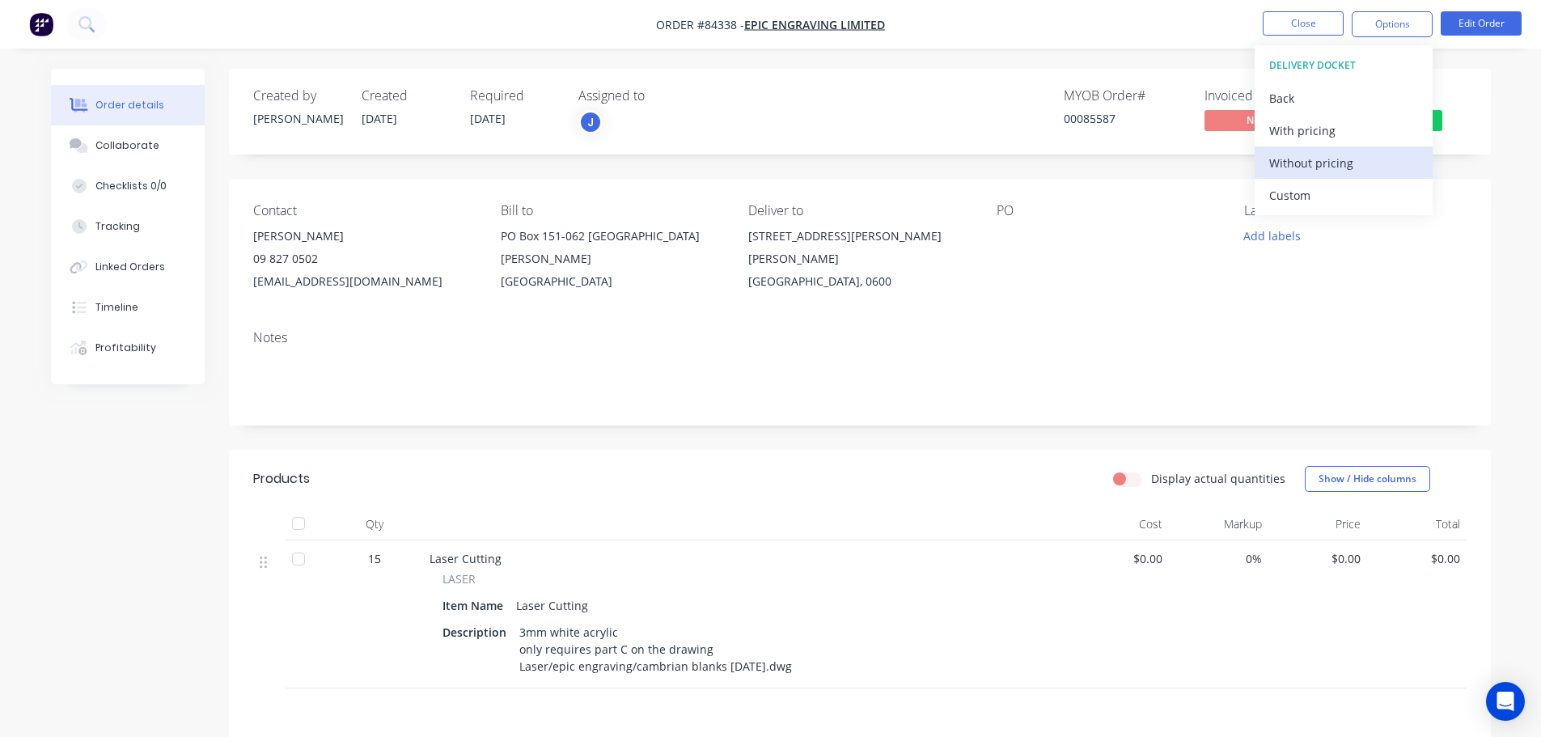
click at [1347, 165] on div "Without pricing" at bounding box center [1343, 162] width 149 height 23
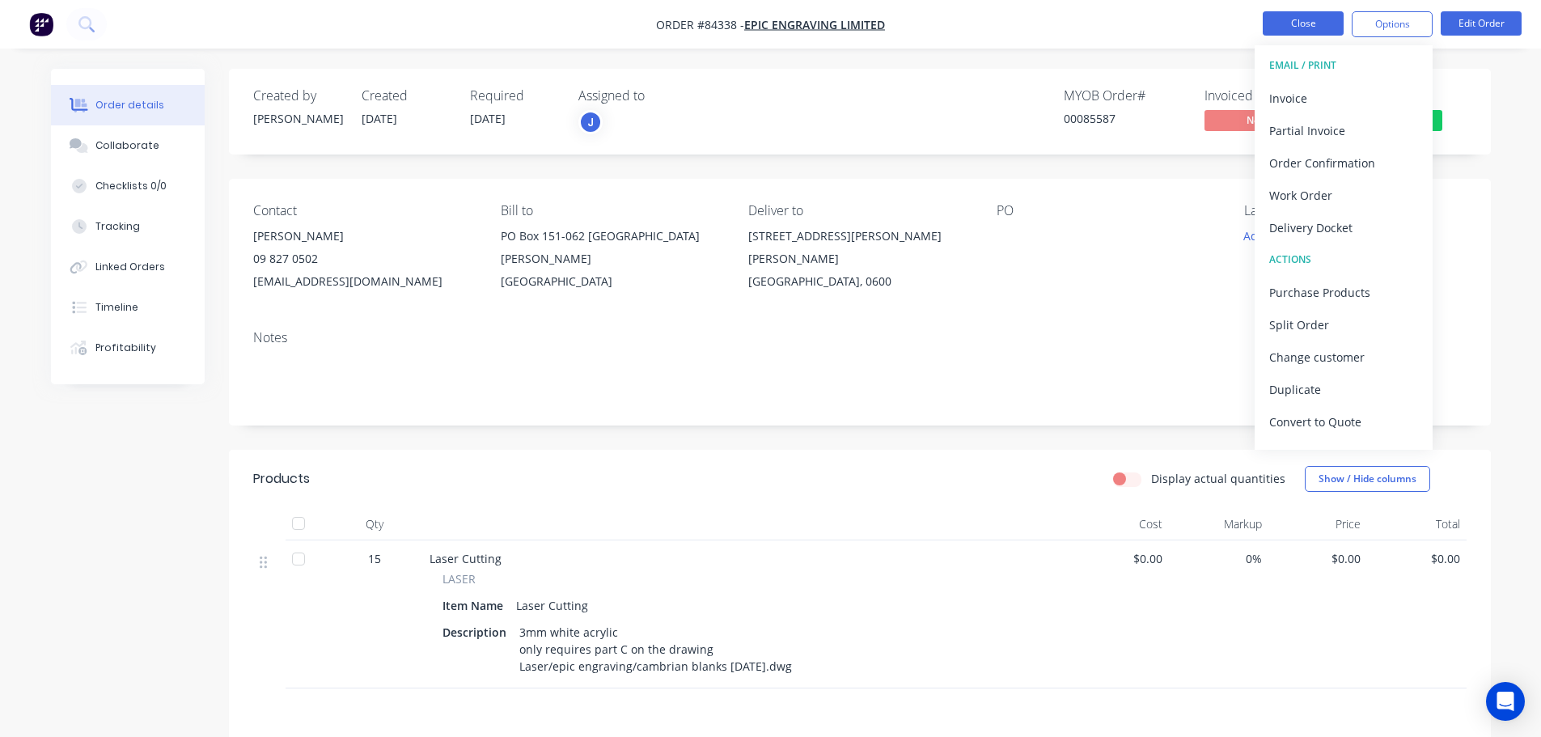
click at [1271, 25] on button "Close" at bounding box center [1303, 23] width 81 height 24
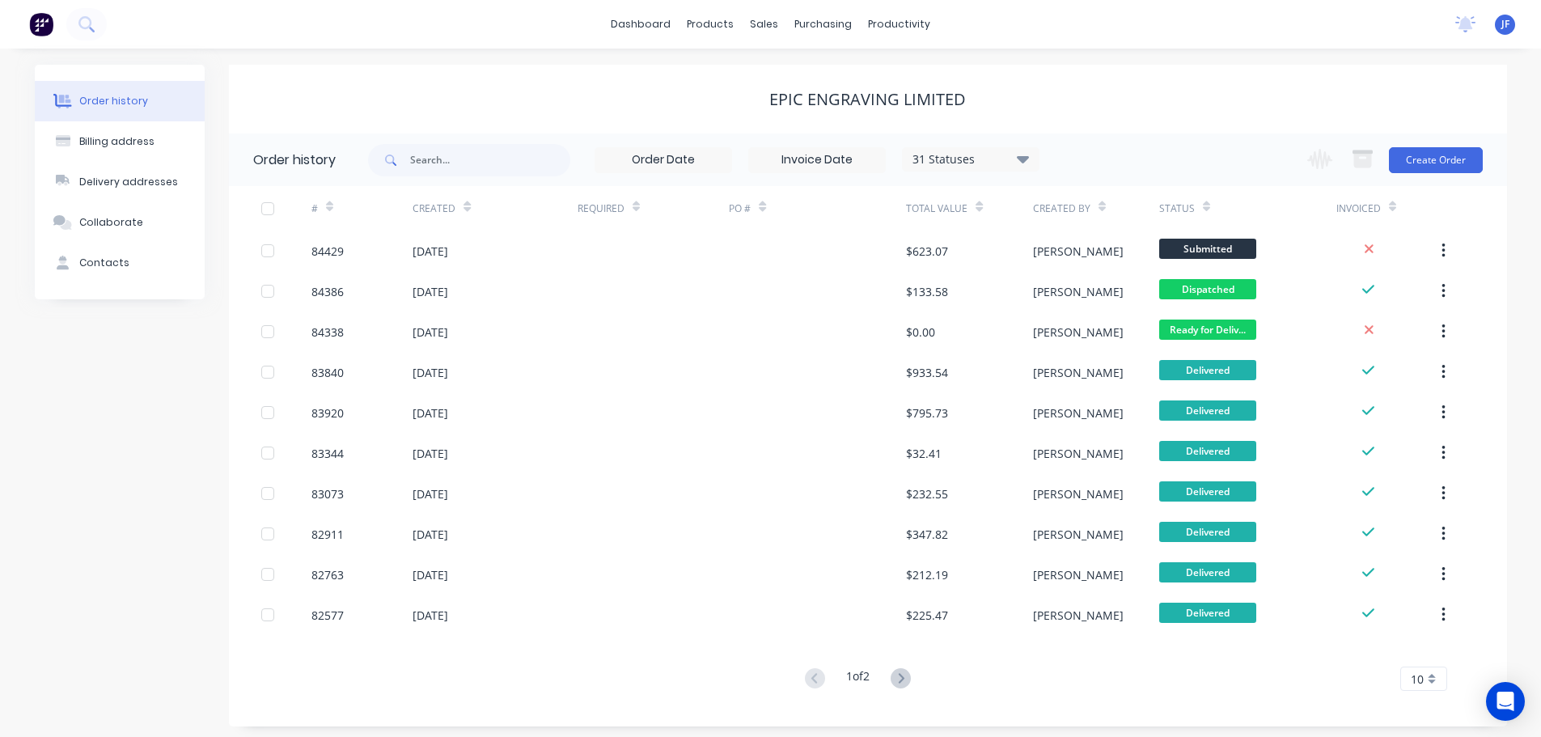
click at [67, 15] on div at bounding box center [53, 24] width 107 height 32
click at [91, 27] on icon at bounding box center [85, 23] width 15 height 15
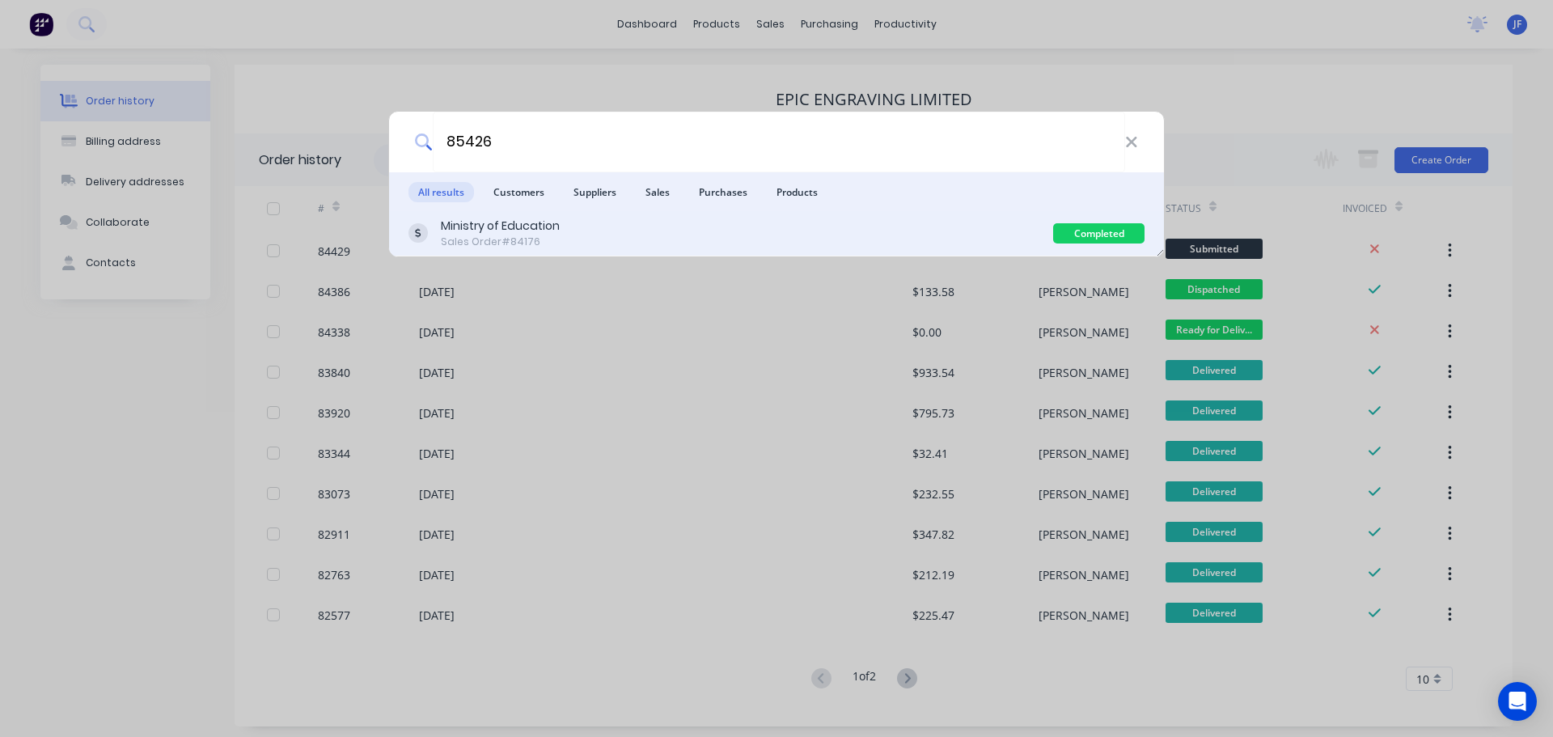
type input "85426"
click at [490, 218] on div "Ministry of Education" at bounding box center [500, 226] width 119 height 17
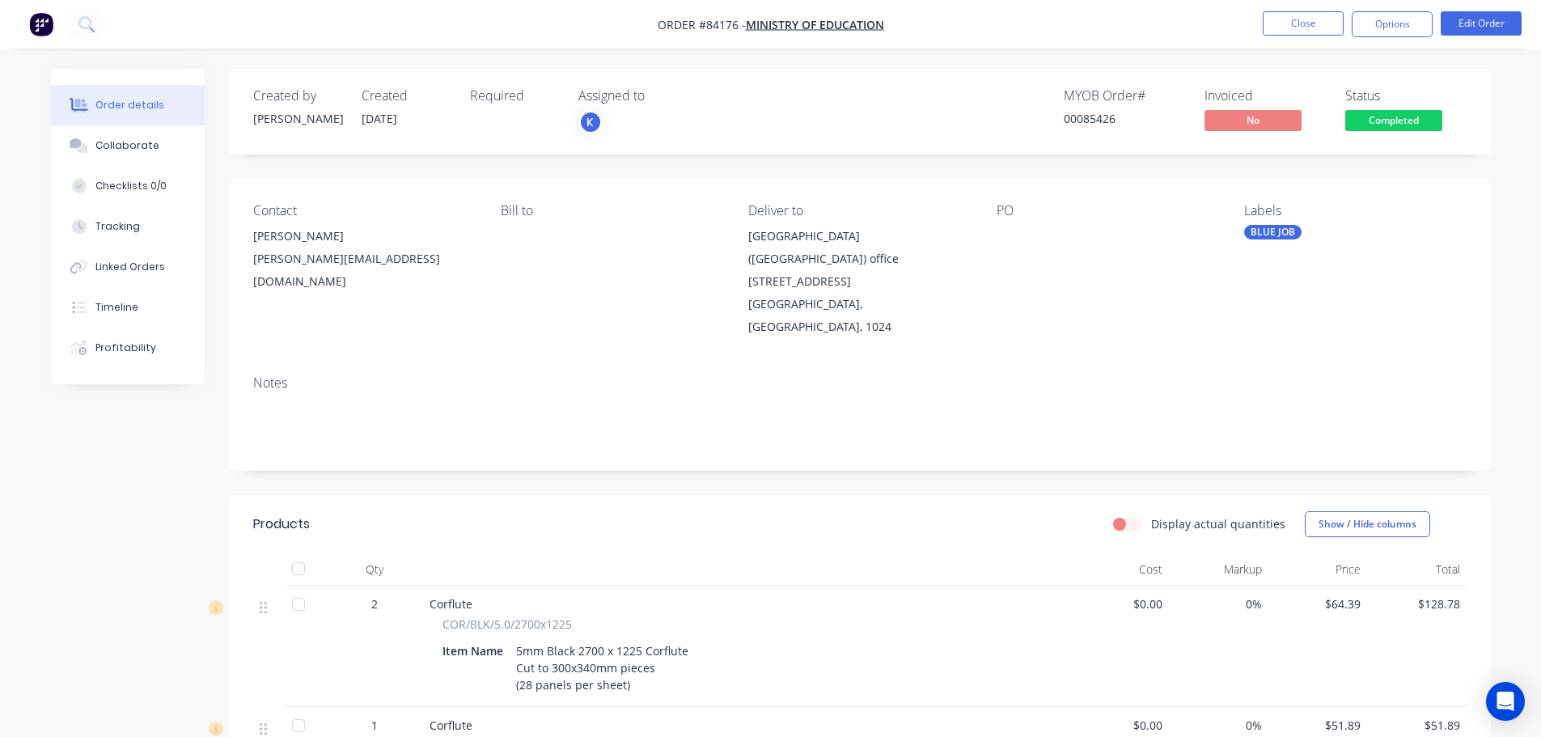
click at [1398, 123] on span "Completed" at bounding box center [1393, 120] width 97 height 20
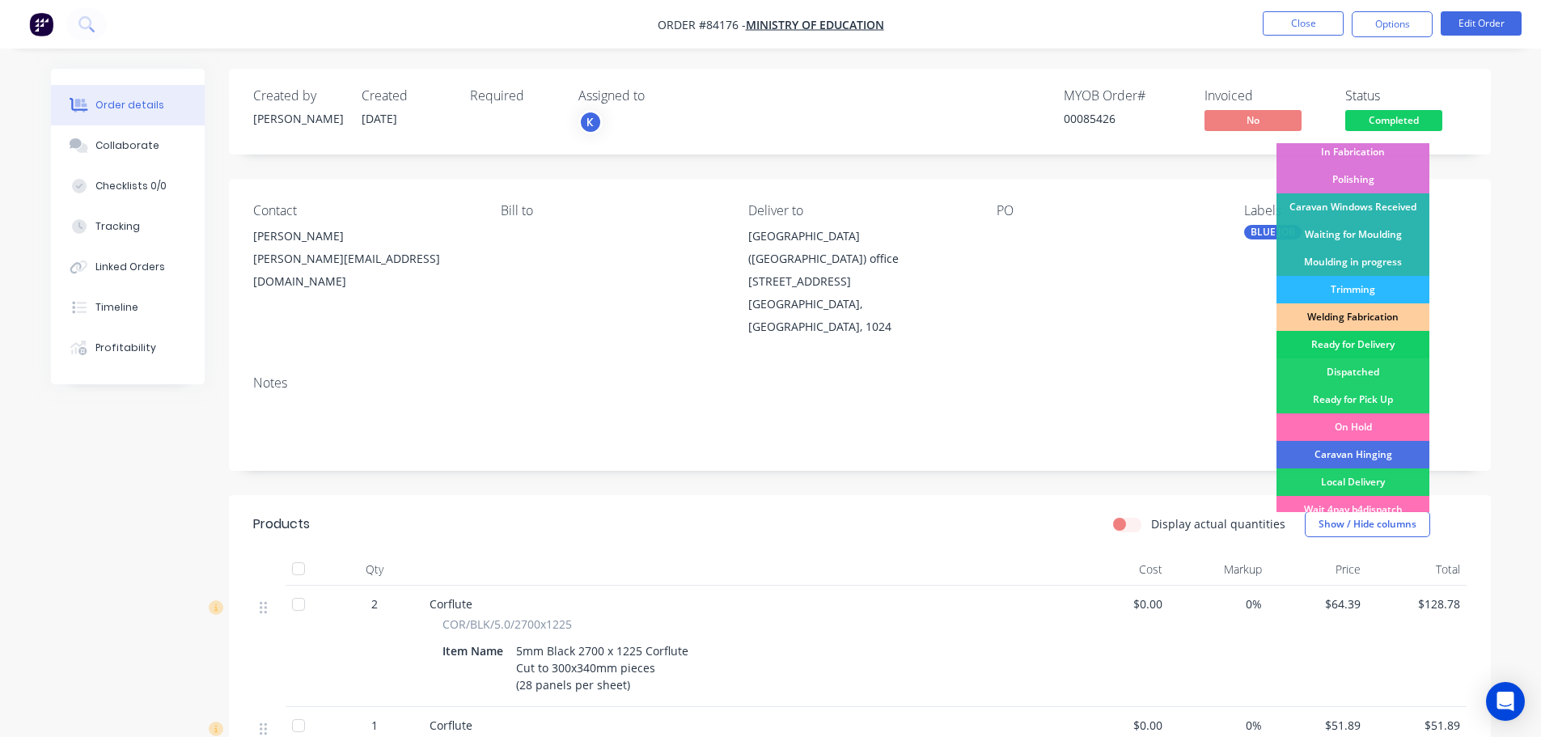
scroll to position [319, 0]
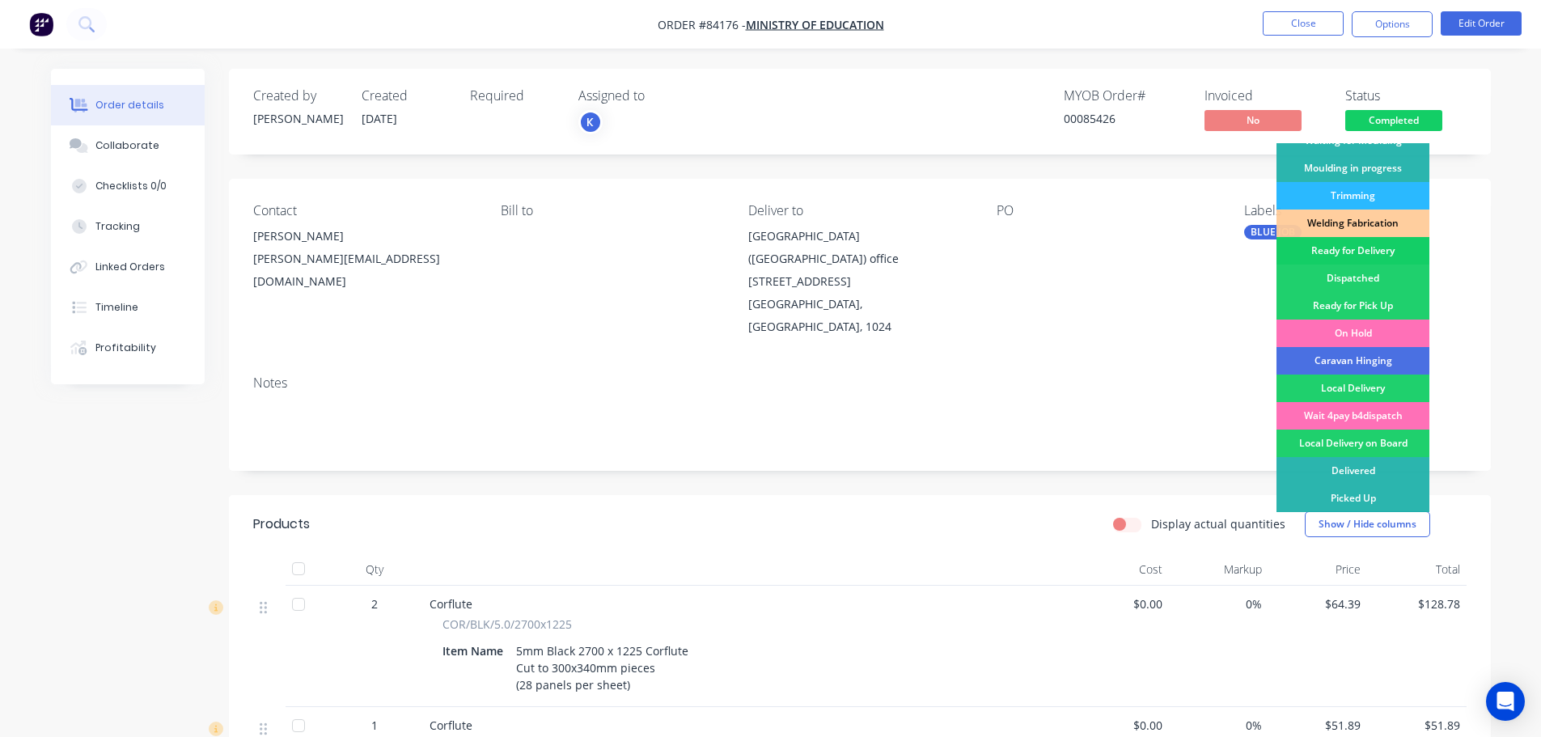
click at [1358, 254] on div "Ready for Delivery" at bounding box center [1352, 250] width 153 height 27
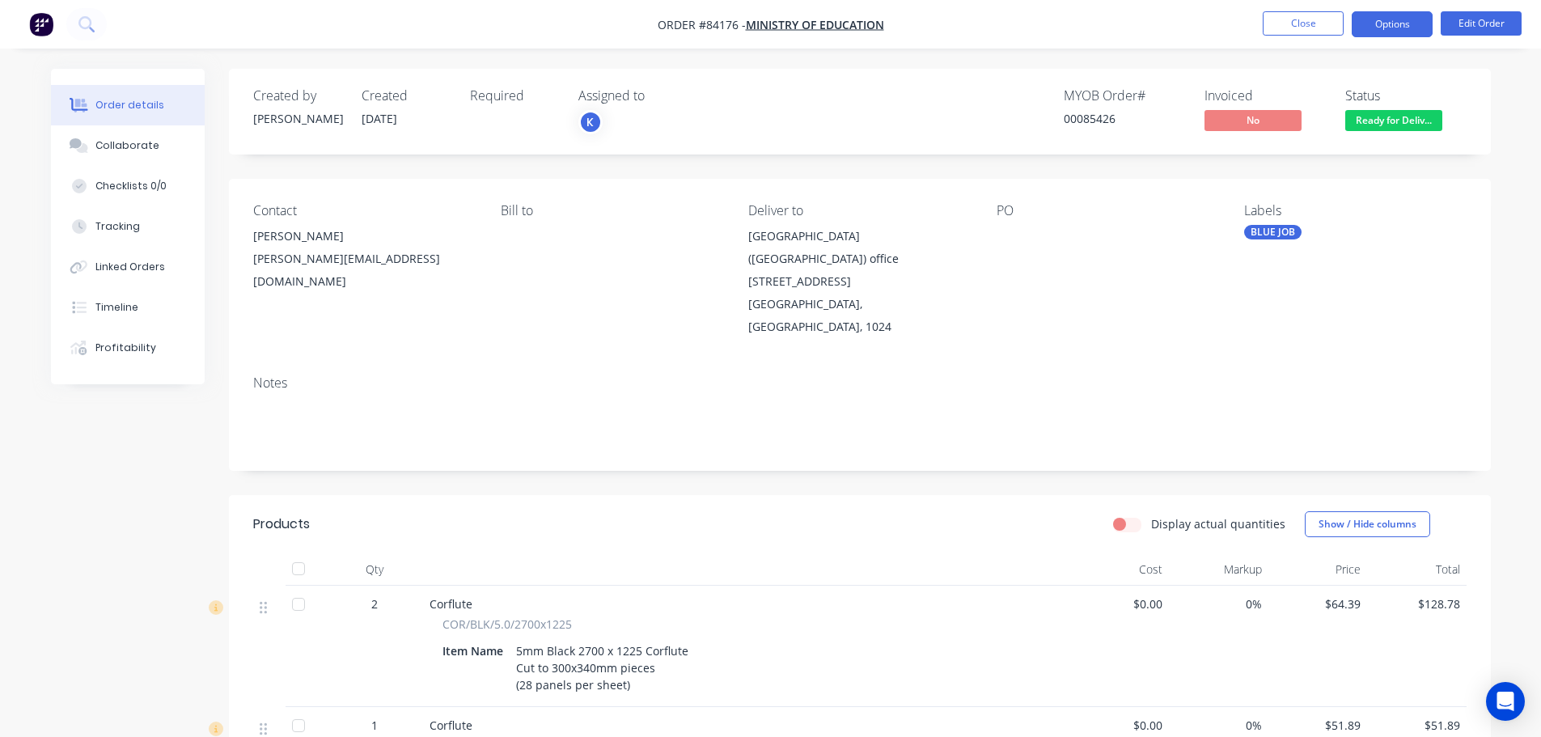
click at [1419, 27] on button "Options" at bounding box center [1392, 24] width 81 height 26
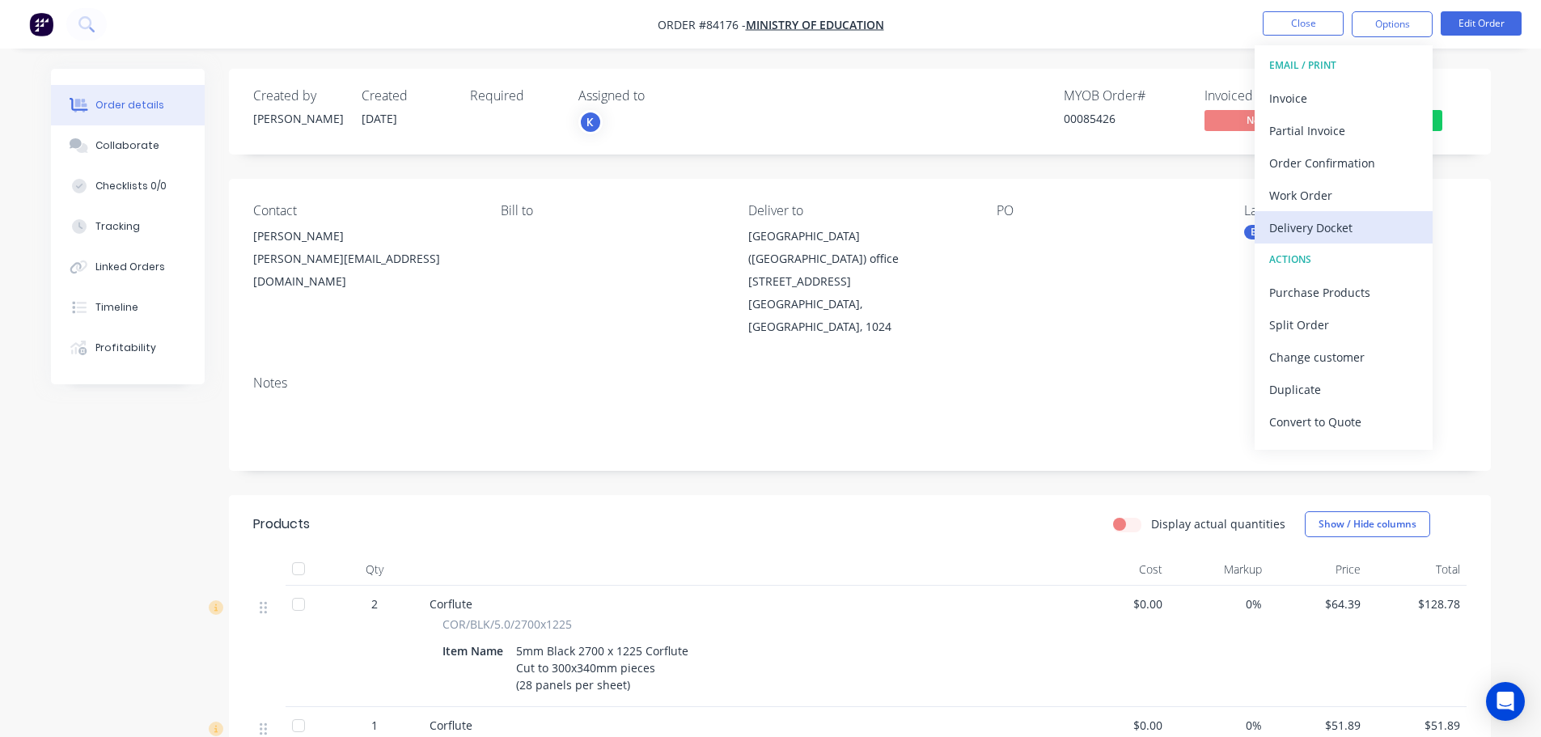
click at [1358, 226] on div "Delivery Docket" at bounding box center [1343, 227] width 149 height 23
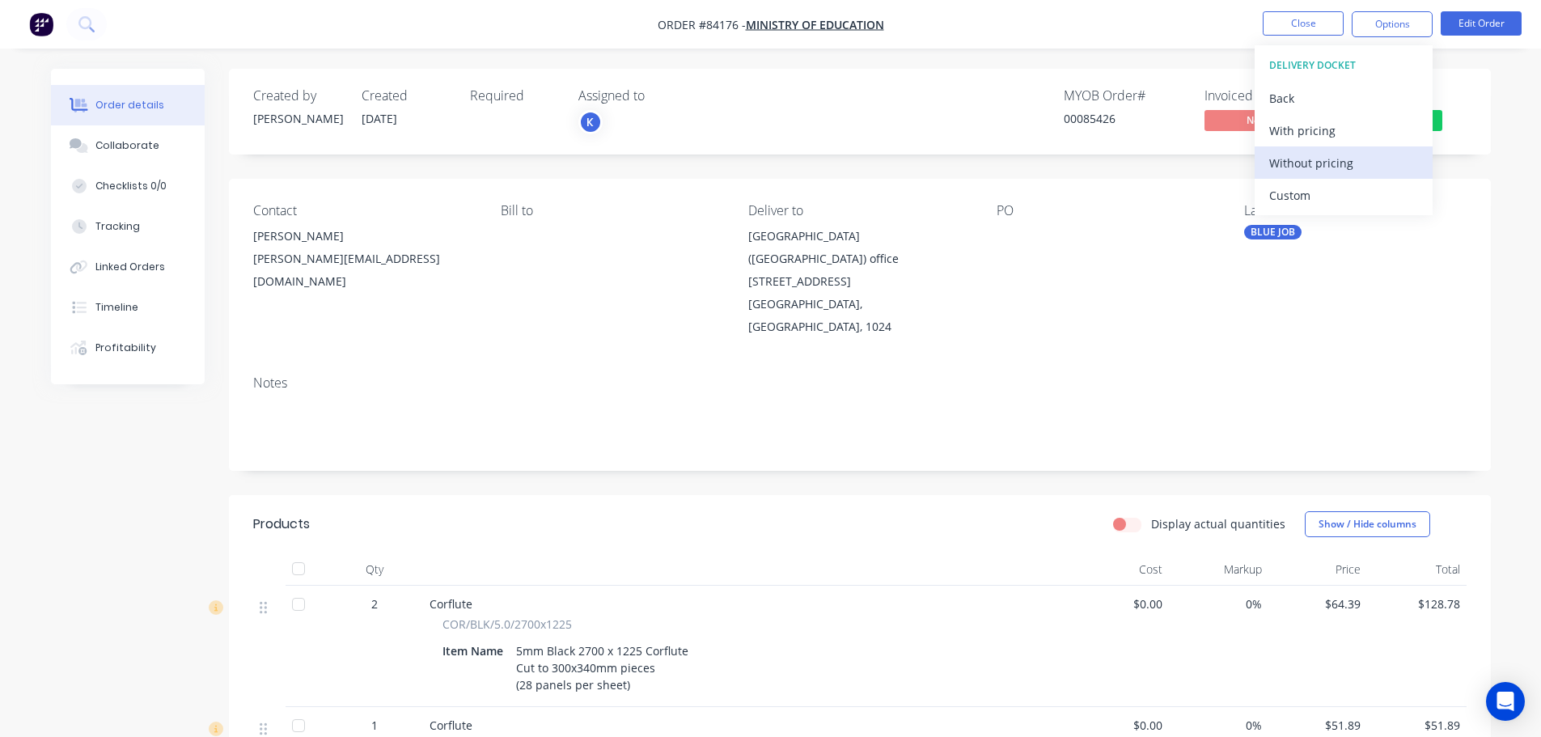
click at [1357, 169] on div "Without pricing" at bounding box center [1343, 162] width 149 height 23
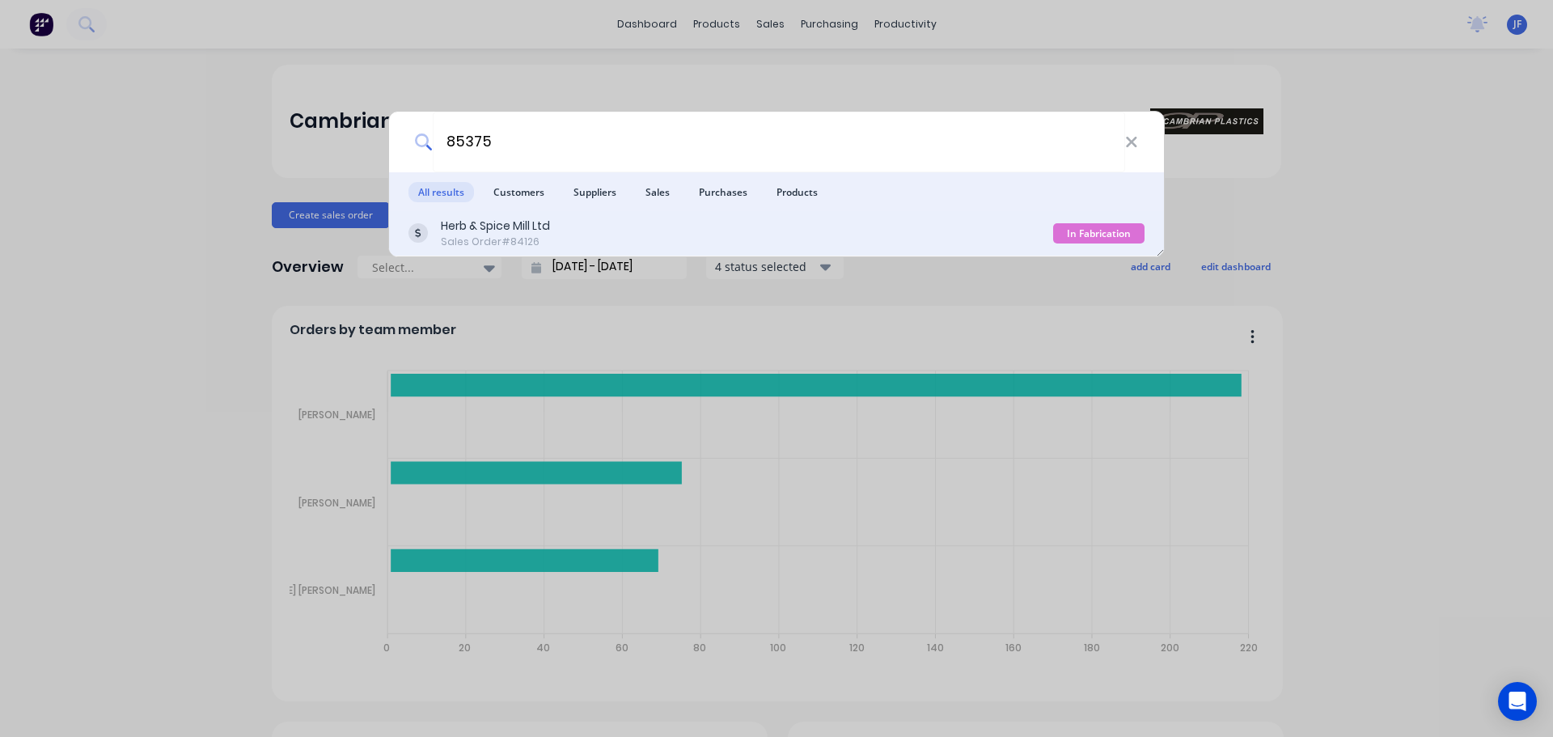
type input "85375"
click at [995, 219] on div "Herb & Spice Mill Ltd Sales Order #84126" at bounding box center [730, 234] width 645 height 32
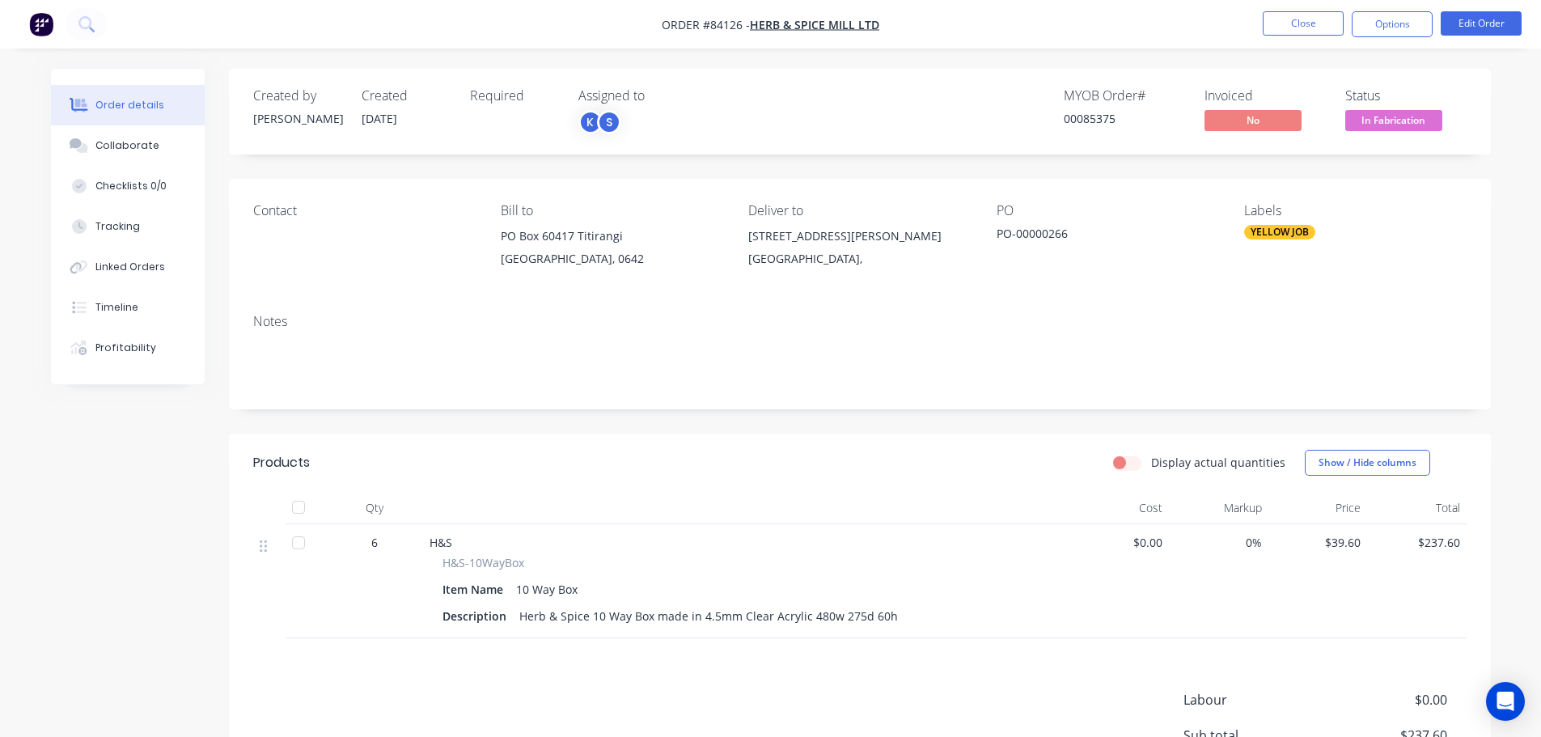
click at [1353, 125] on span "In Fabrication" at bounding box center [1393, 120] width 97 height 20
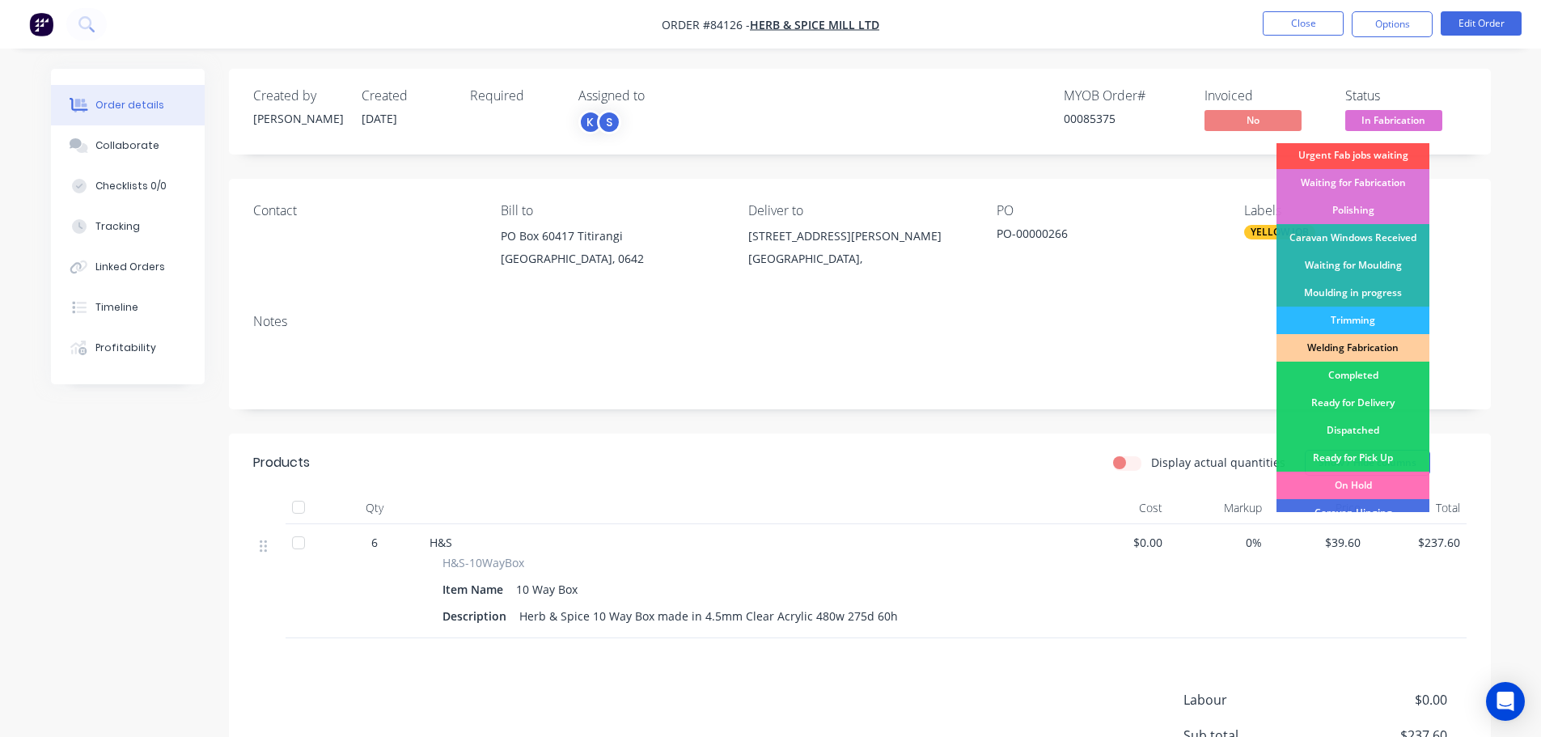
scroll to position [319, 0]
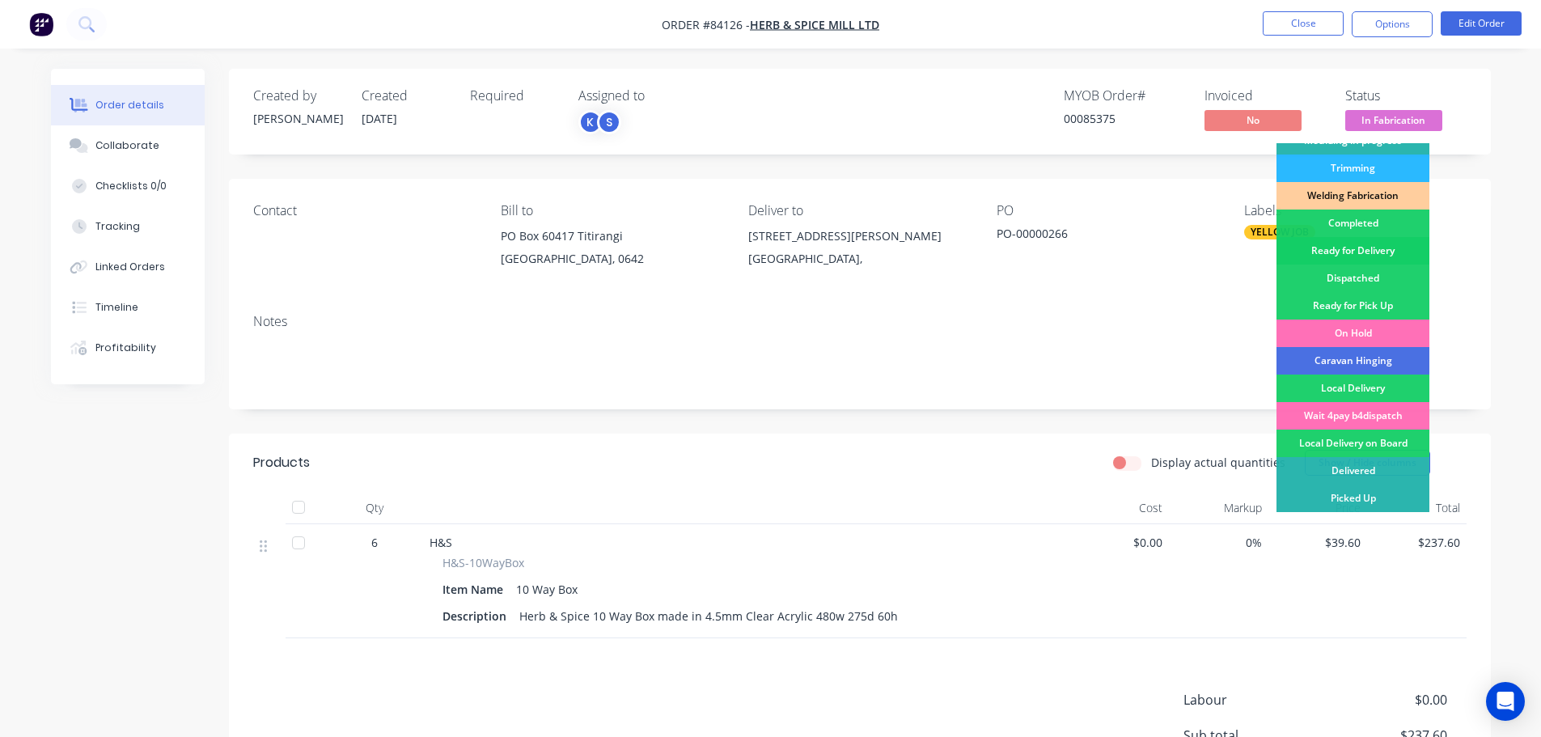
click at [1373, 251] on div "Ready for Delivery" at bounding box center [1352, 250] width 153 height 27
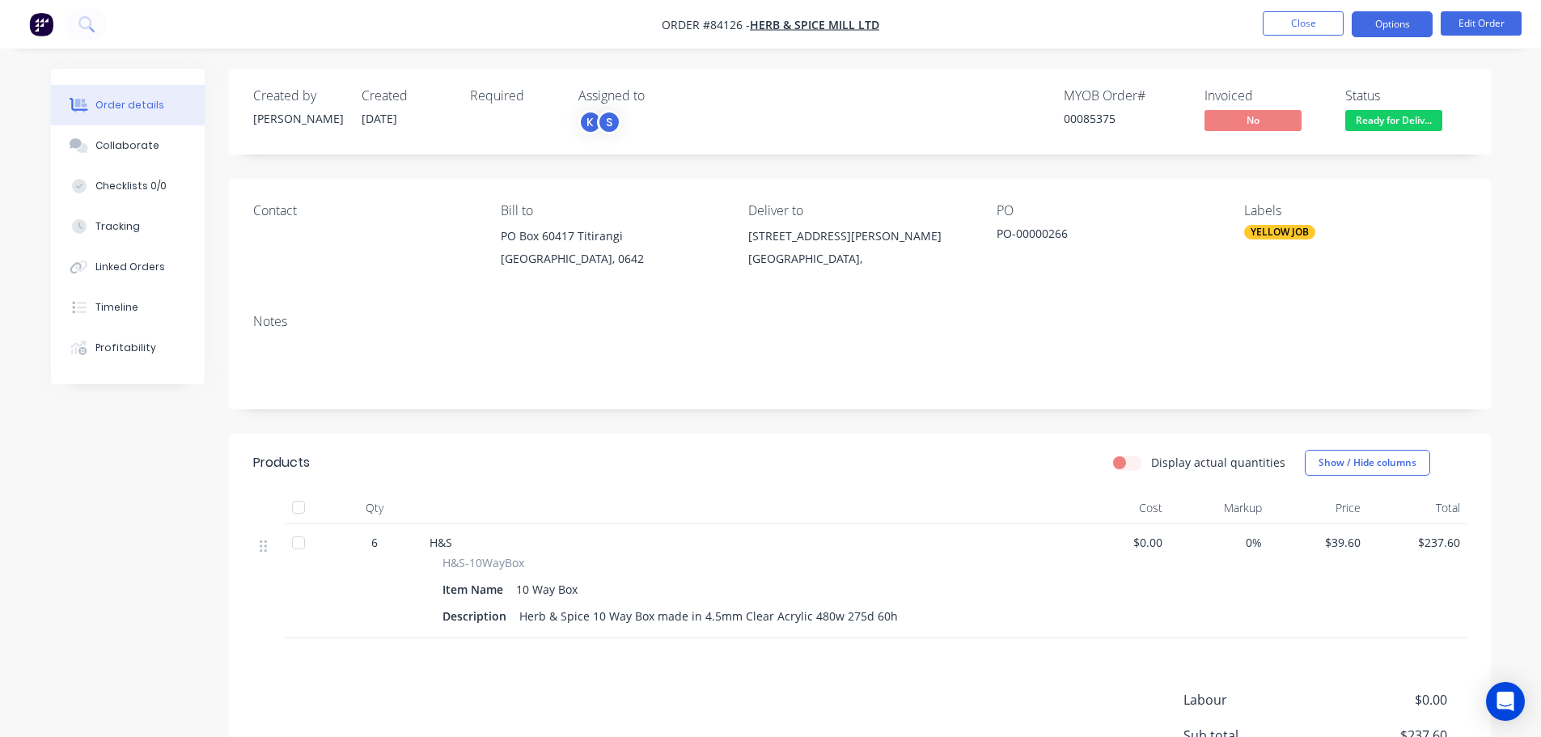
click at [1403, 20] on button "Options" at bounding box center [1392, 24] width 81 height 26
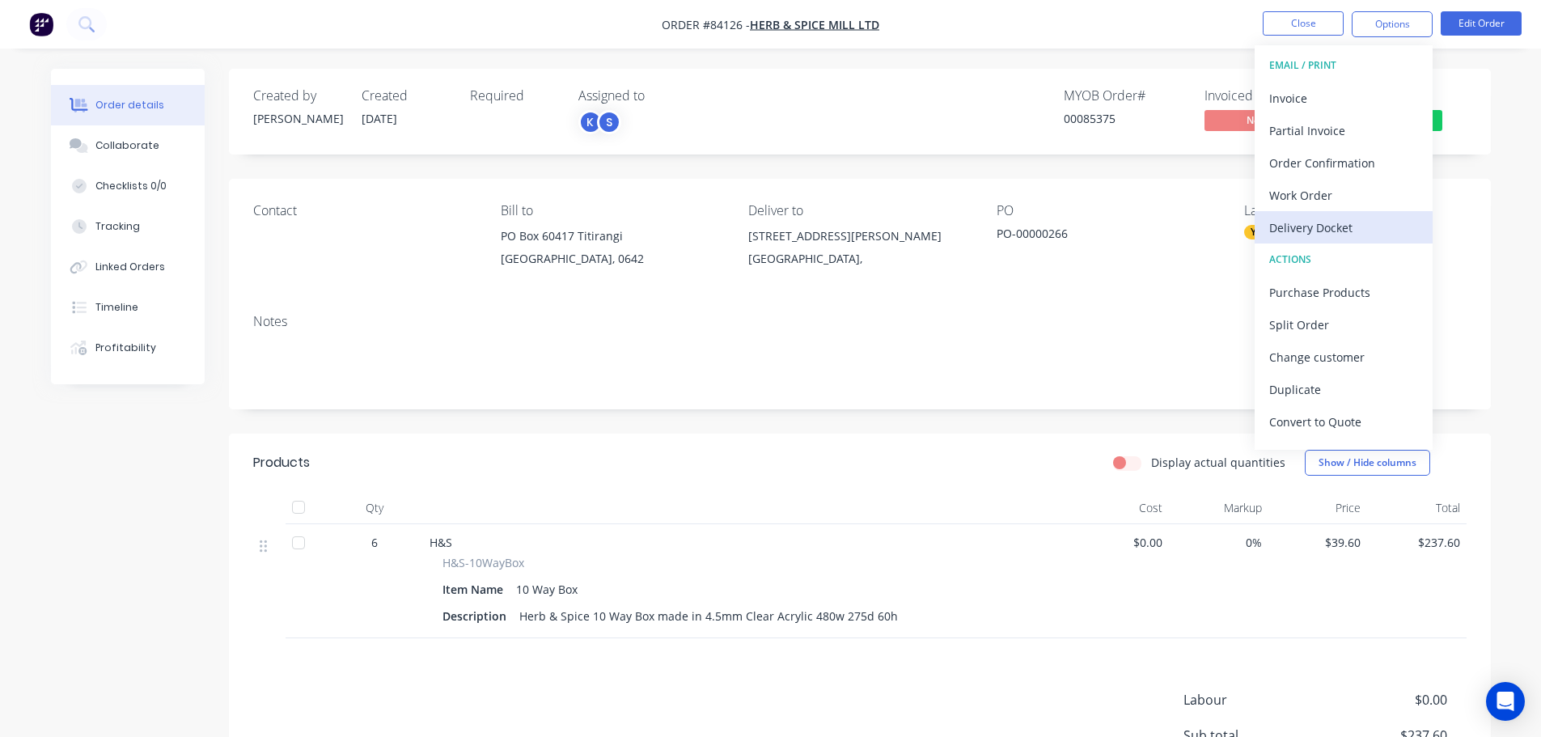
click at [1376, 237] on div "Delivery Docket" at bounding box center [1343, 227] width 149 height 23
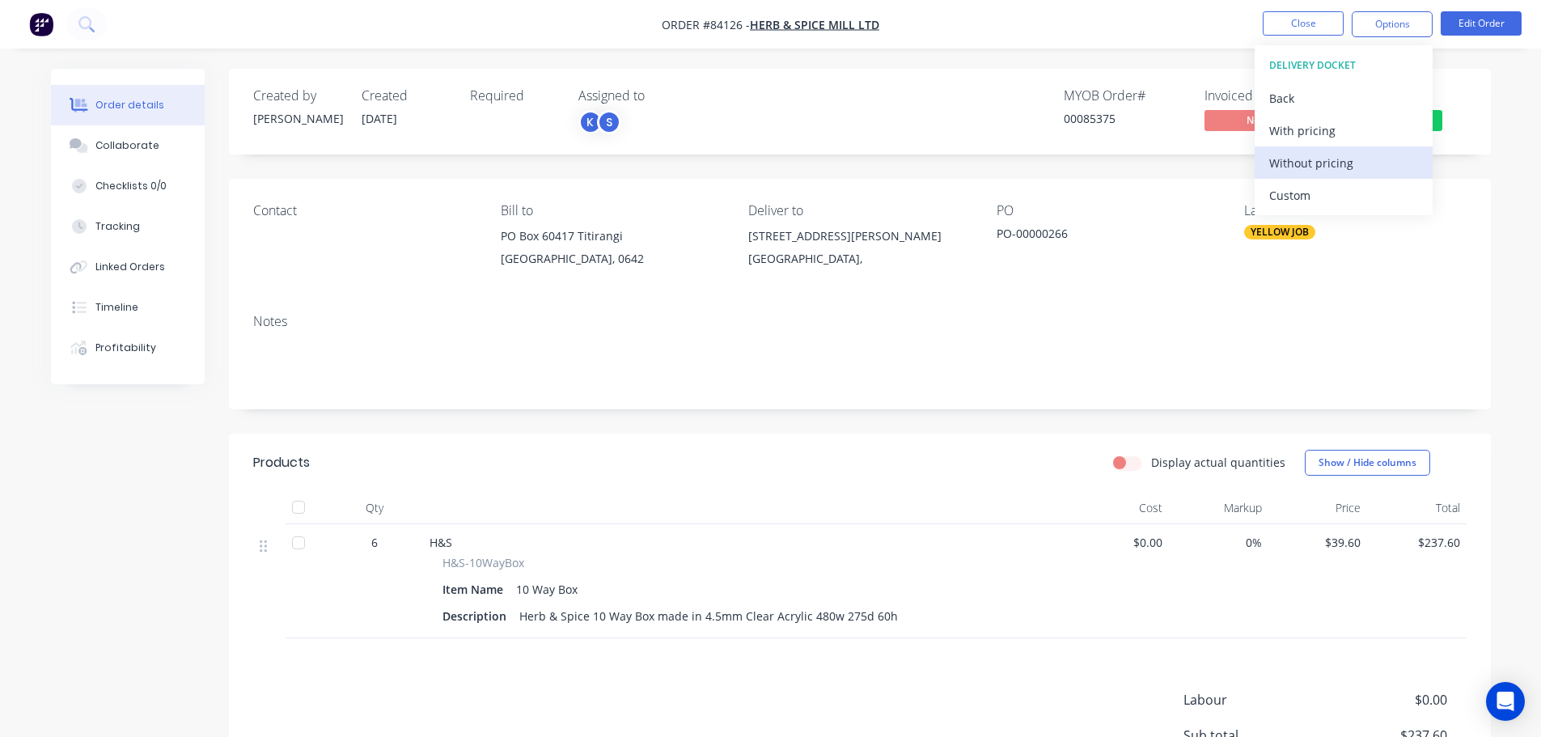
click at [1354, 167] on div "Without pricing" at bounding box center [1343, 162] width 149 height 23
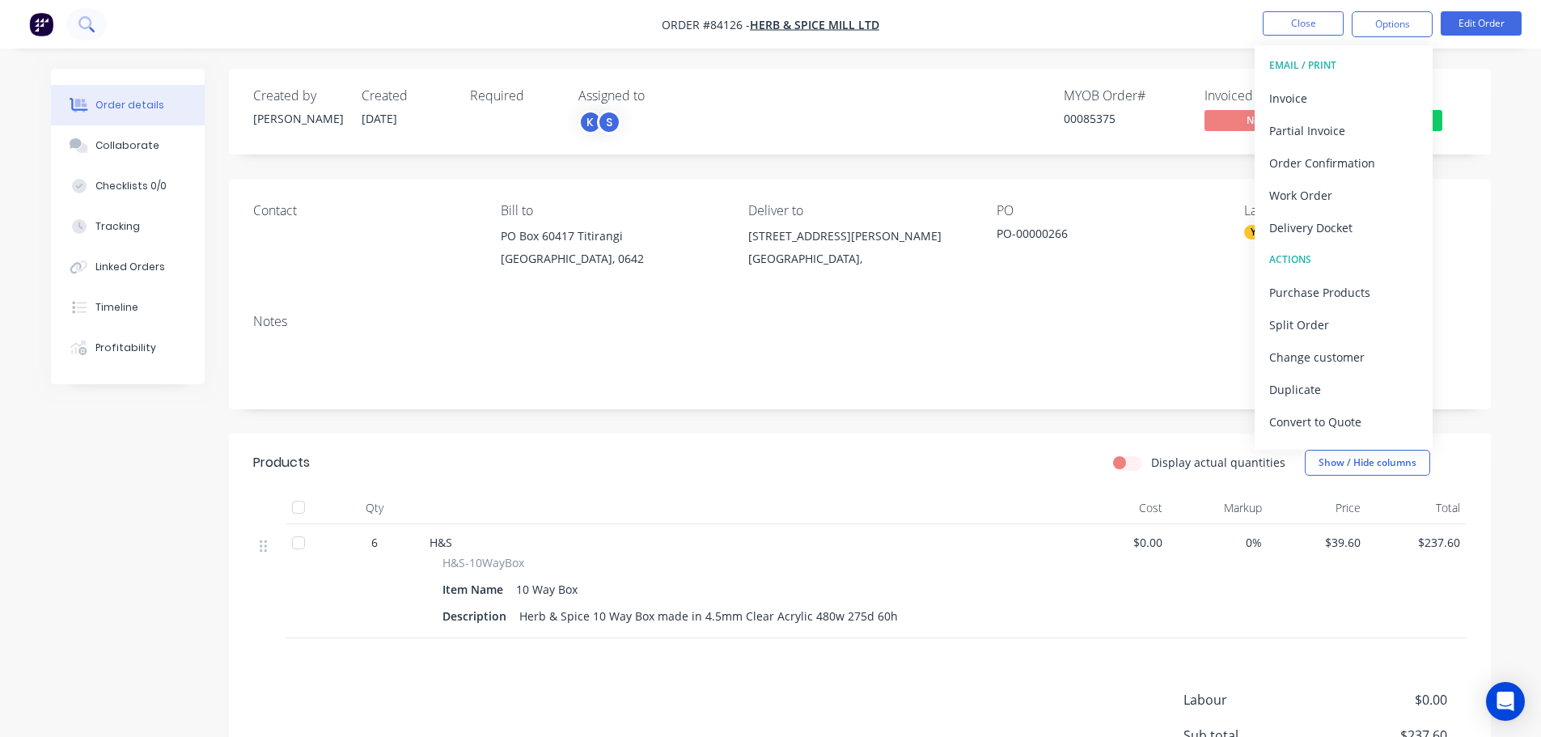
click at [95, 27] on button at bounding box center [86, 24] width 40 height 32
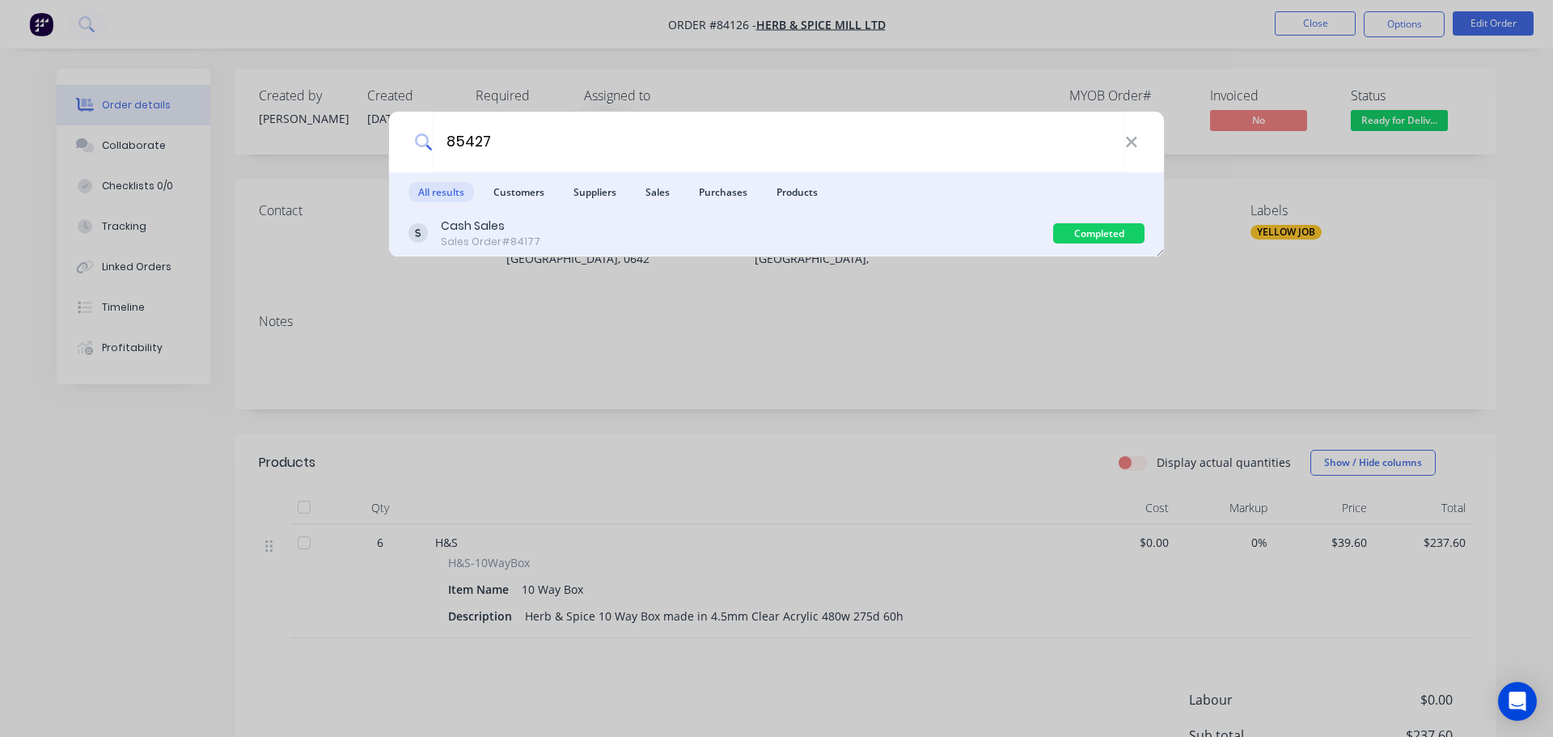
type input "85427"
click at [806, 224] on div "Cash Sales Sales Order #84177" at bounding box center [730, 234] width 645 height 32
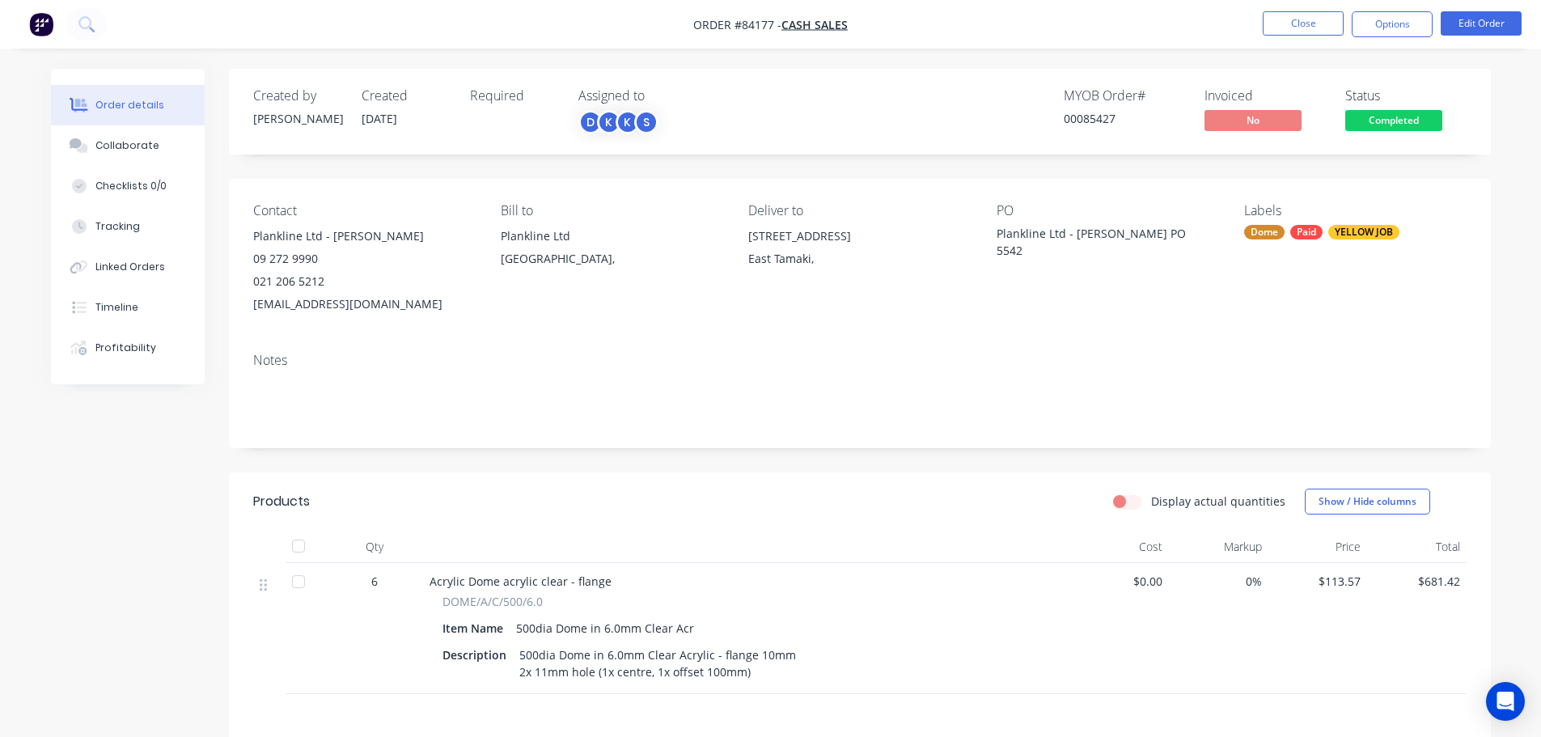
click at [1394, 126] on span "Completed" at bounding box center [1393, 120] width 97 height 20
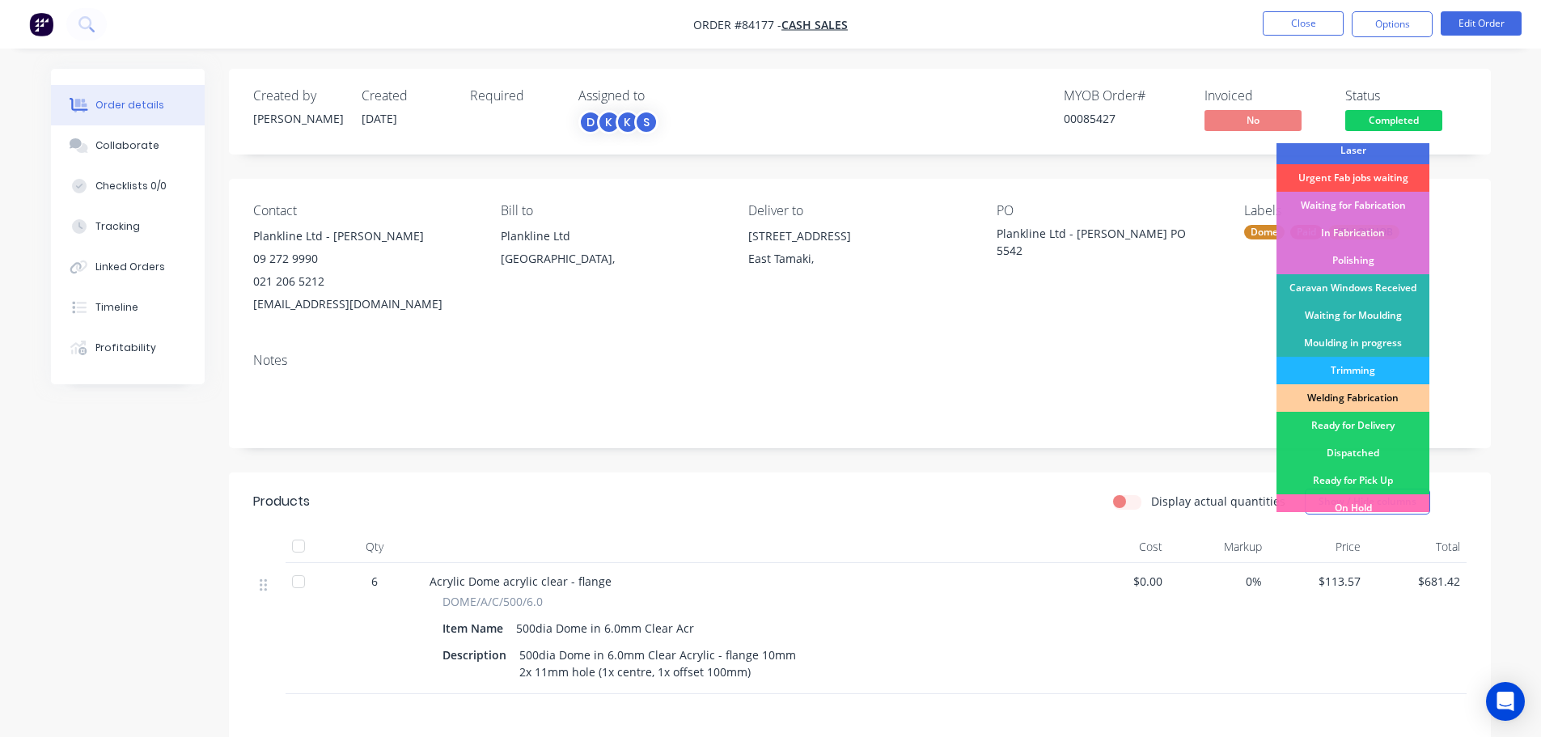
scroll to position [319, 0]
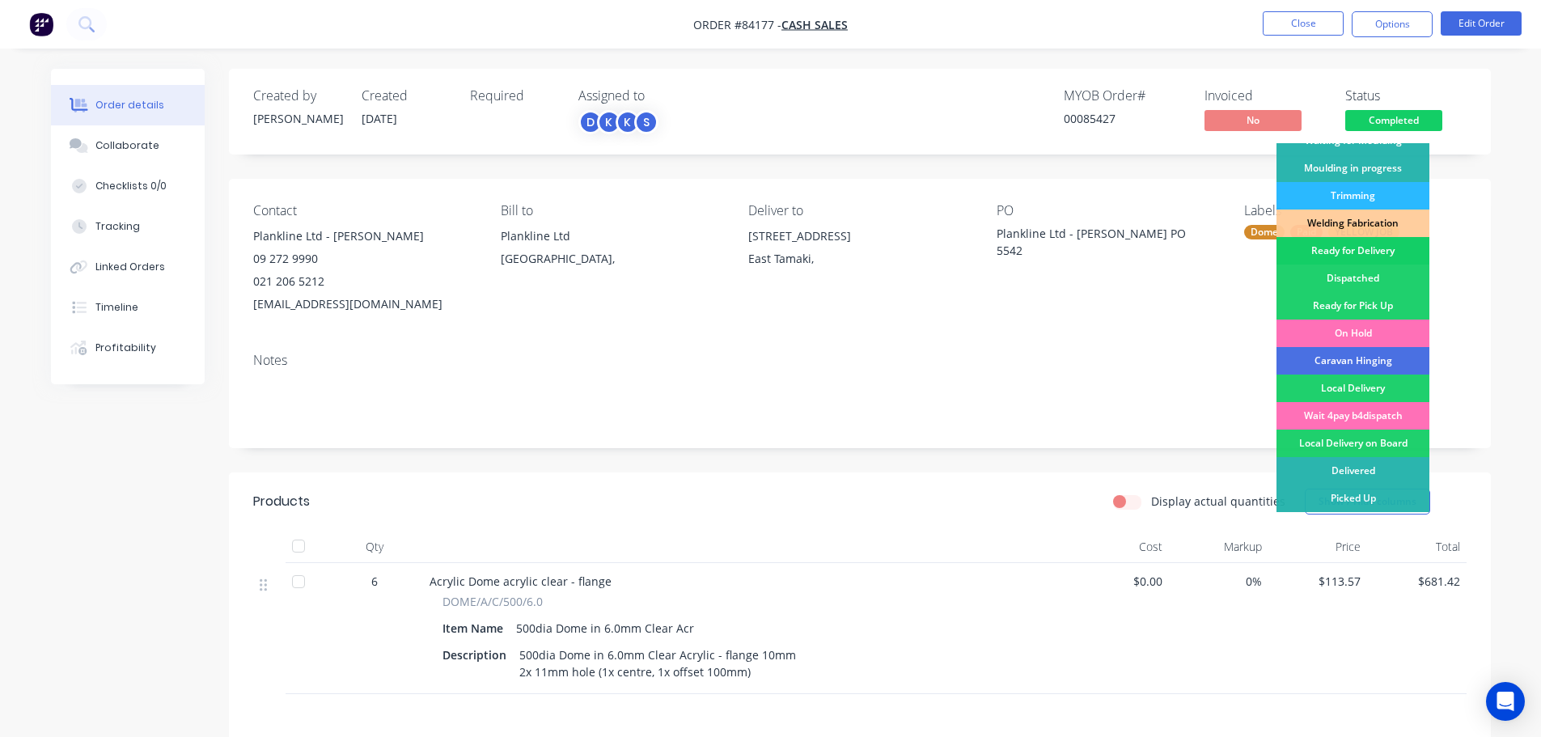
click at [1384, 248] on div "Ready for Delivery" at bounding box center [1352, 250] width 153 height 27
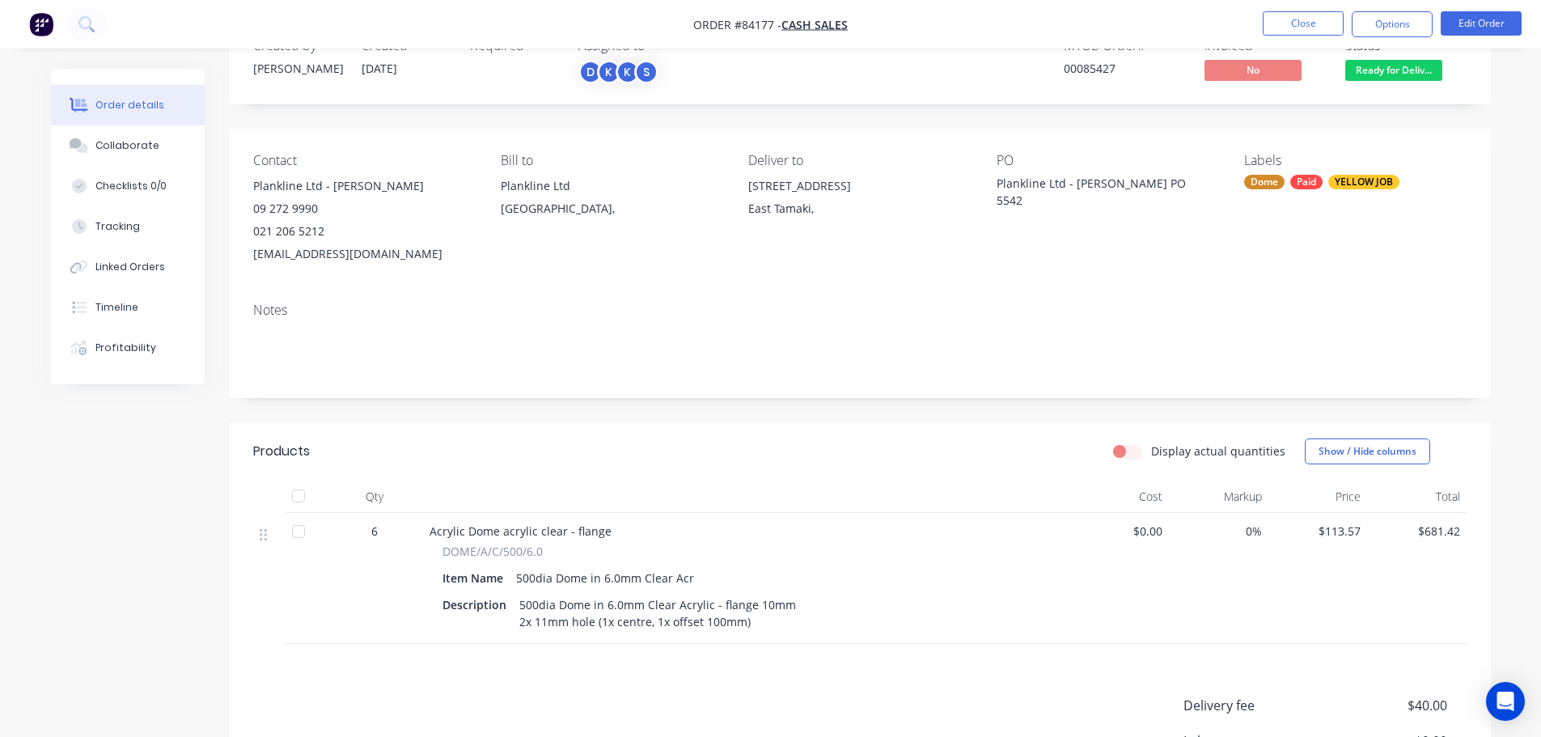
scroll to position [0, 0]
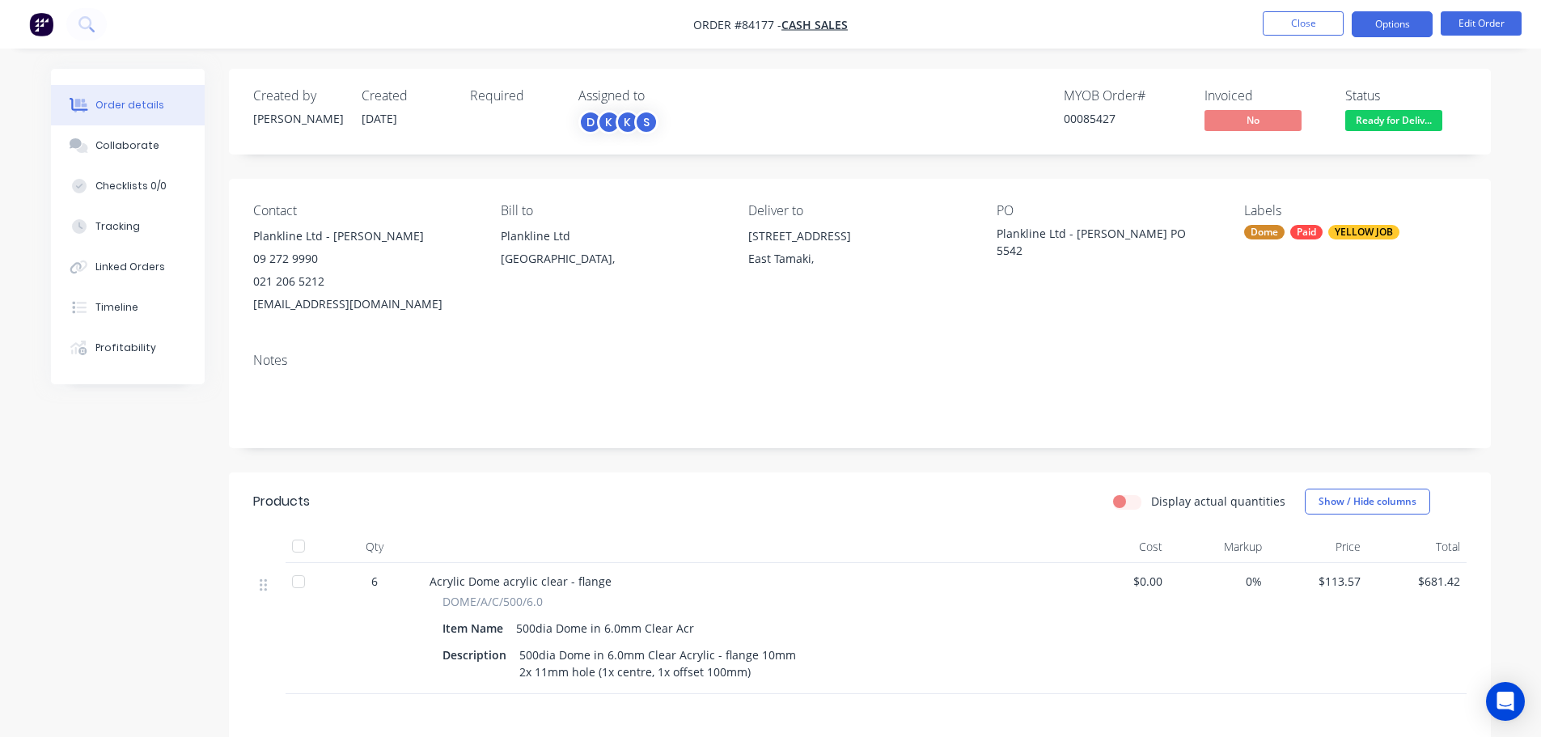
click at [1391, 28] on button "Options" at bounding box center [1392, 24] width 81 height 26
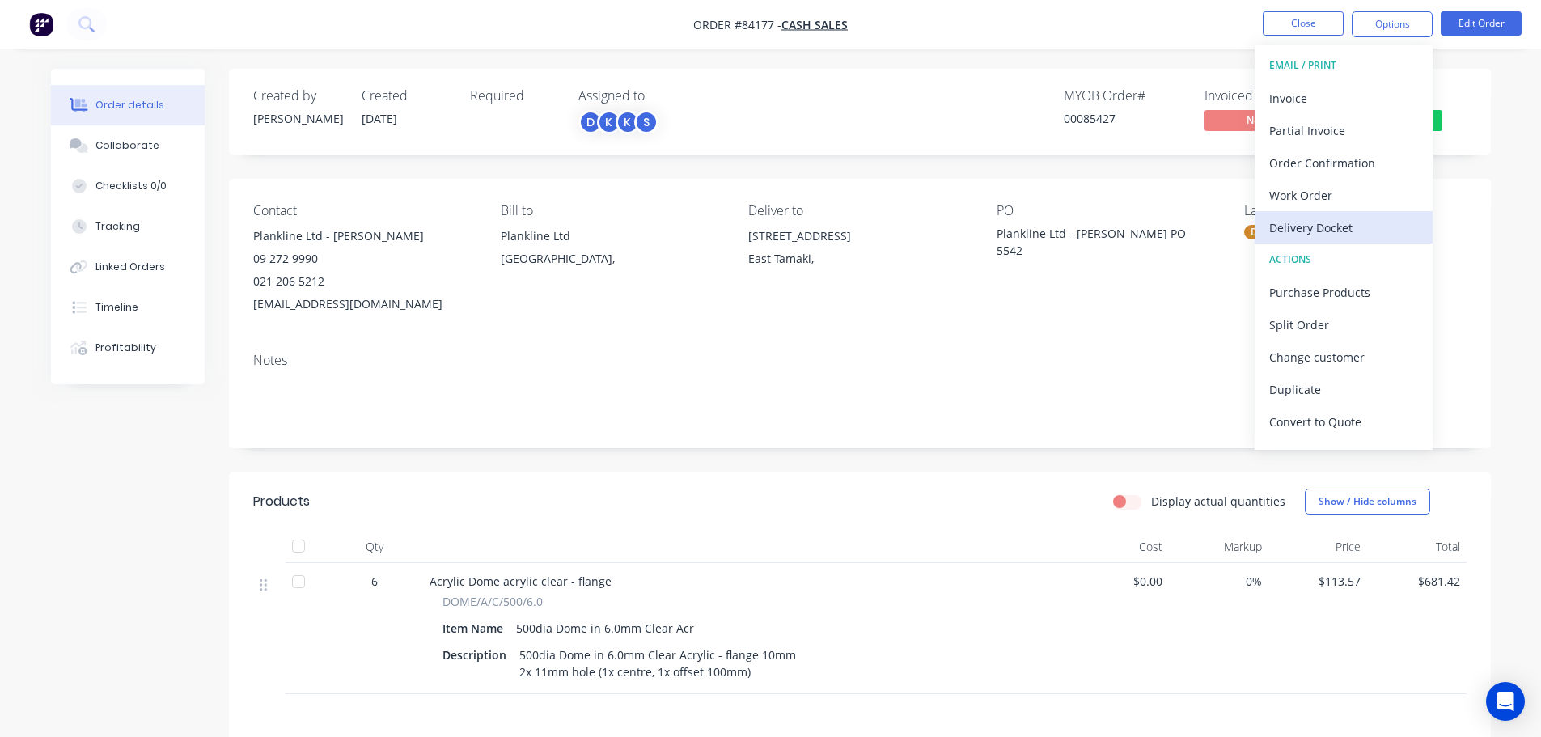
click at [1360, 237] on div "Delivery Docket" at bounding box center [1343, 227] width 149 height 23
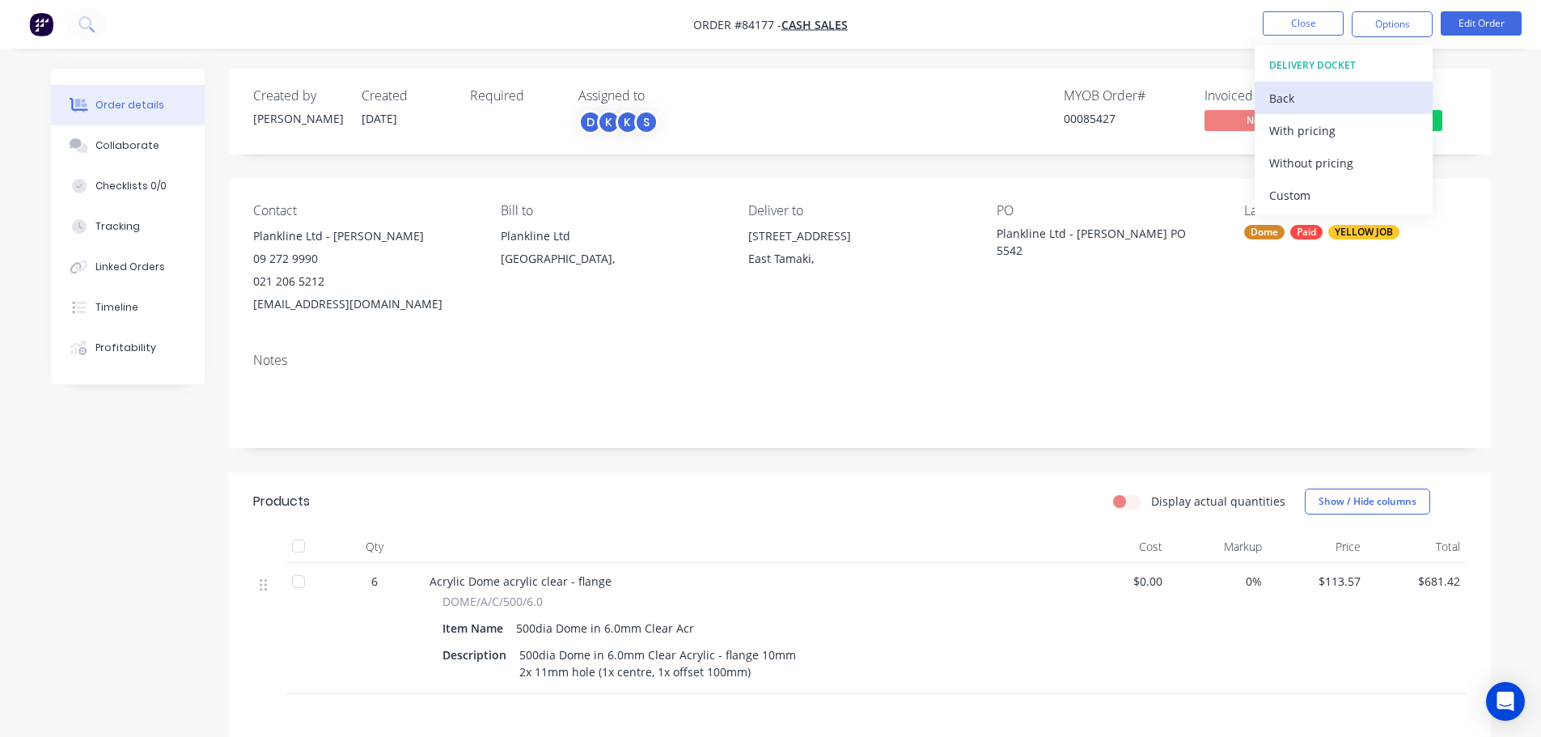
click at [1323, 100] on div "Back" at bounding box center [1343, 98] width 149 height 23
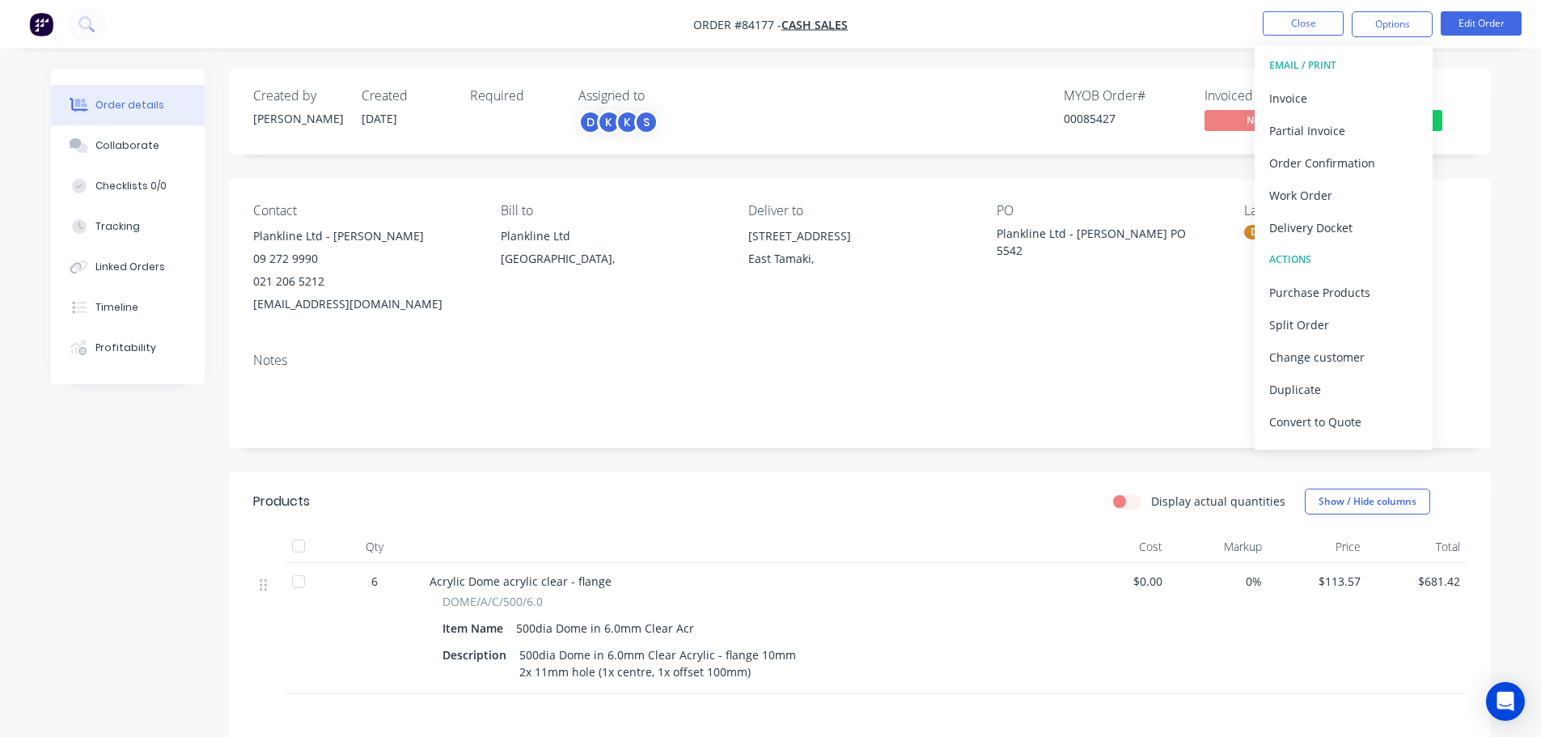
click at [1330, 97] on div "Invoice" at bounding box center [1343, 98] width 149 height 23
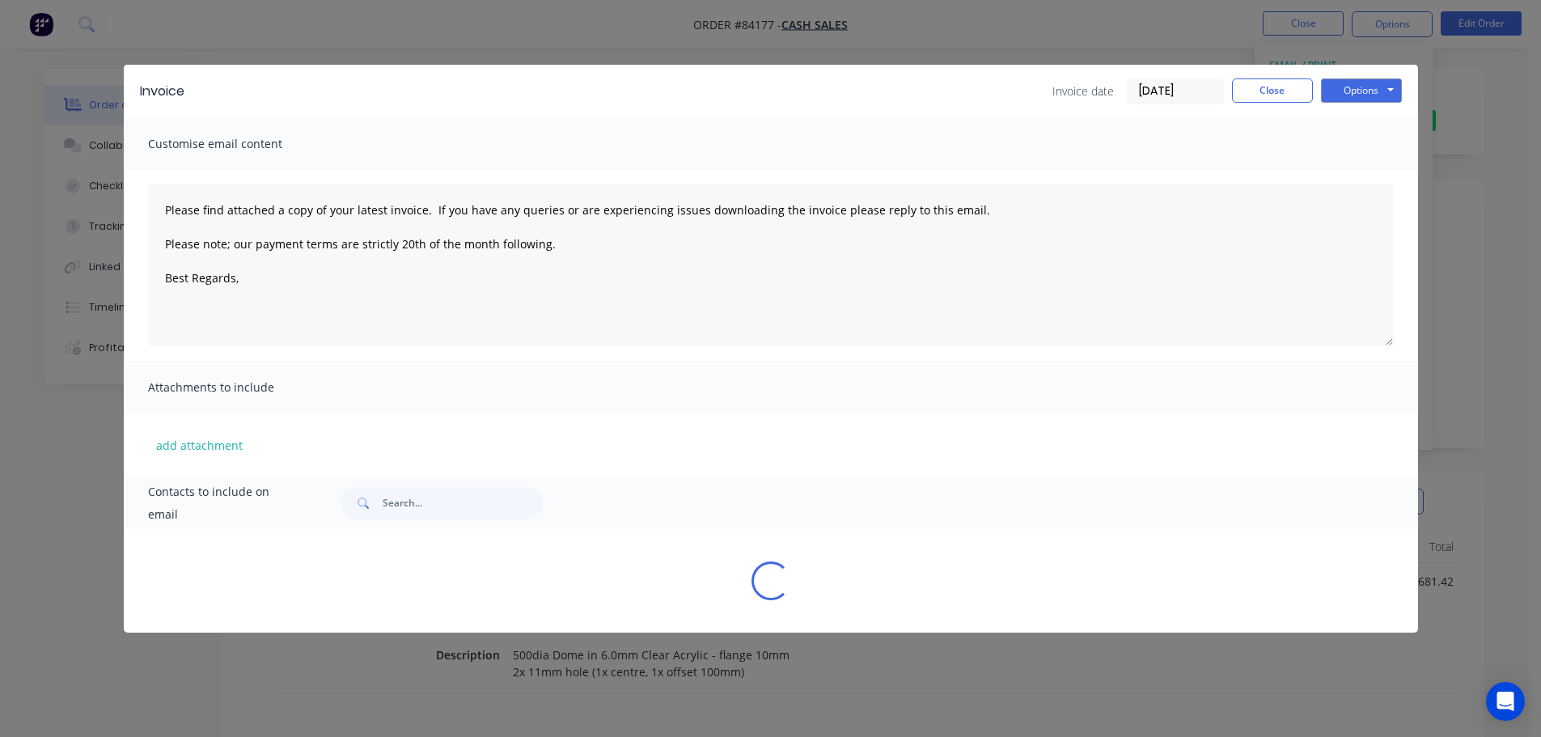
click at [1337, 112] on div "Invoice Invoice date [DATE] Close Options Preview Print Email" at bounding box center [771, 91] width 1294 height 53
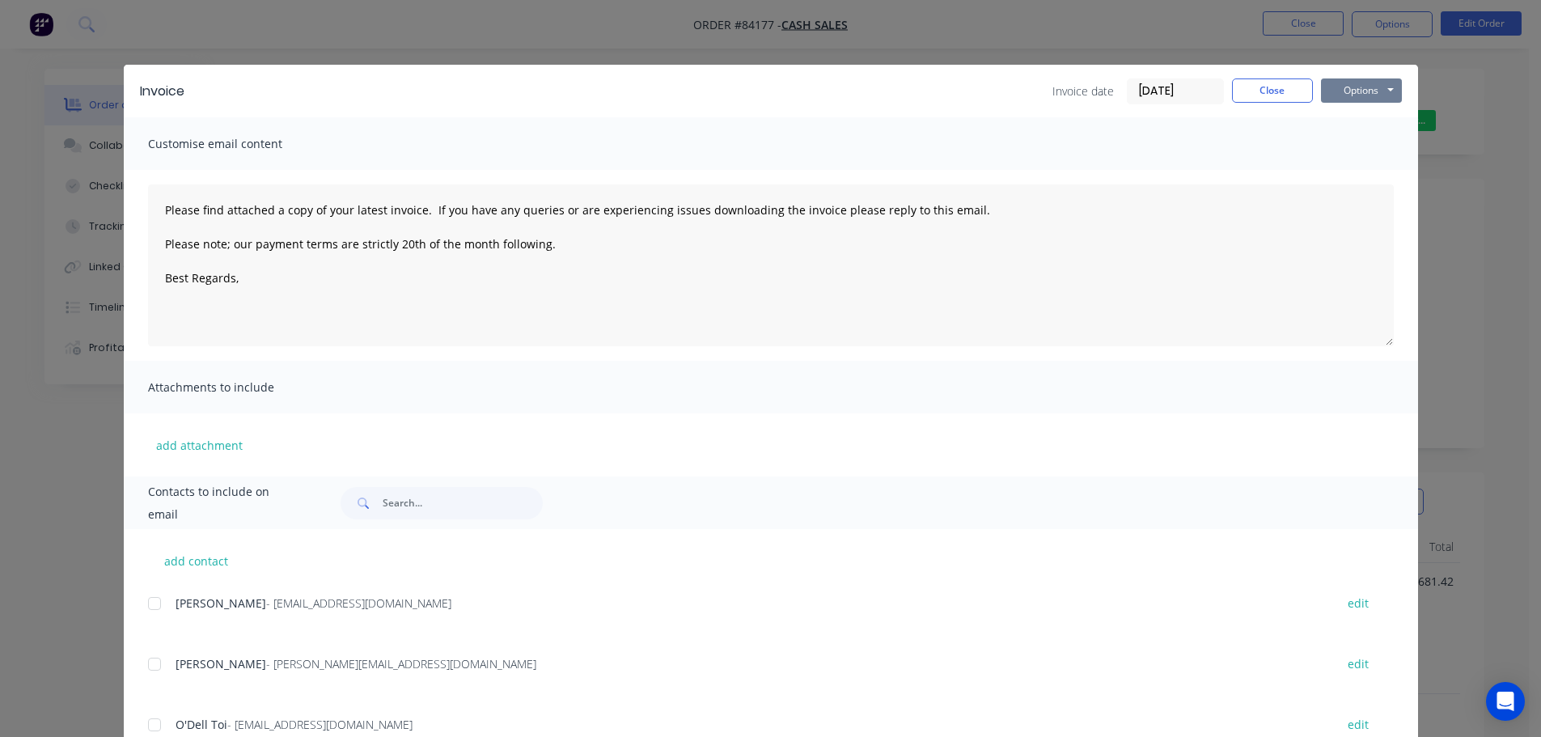
click at [1343, 95] on button "Options" at bounding box center [1361, 90] width 81 height 24
click at [1347, 142] on button "Print" at bounding box center [1373, 146] width 104 height 27
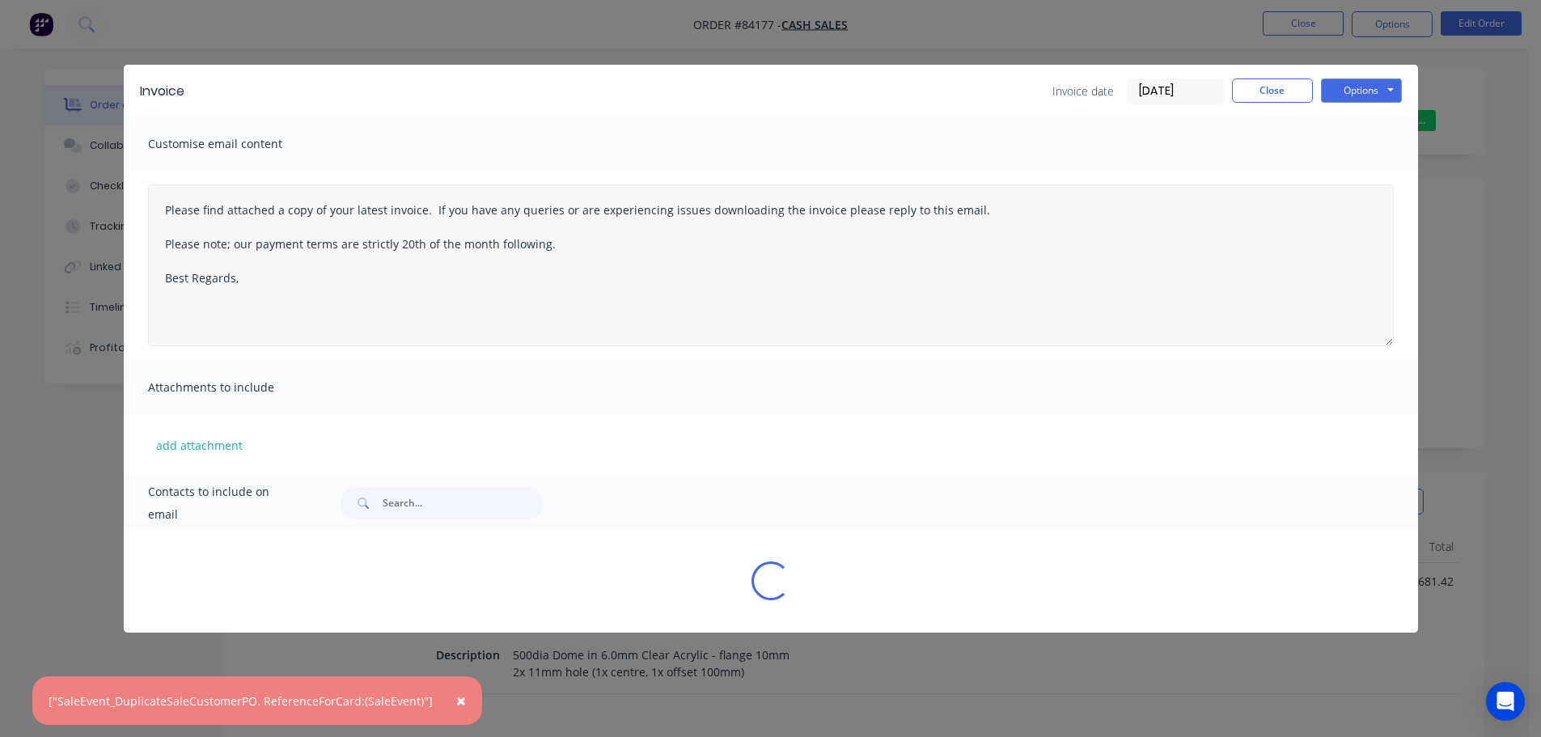
type textarea "Please find attached a copy of your latest invoice. If you have any queries or …"
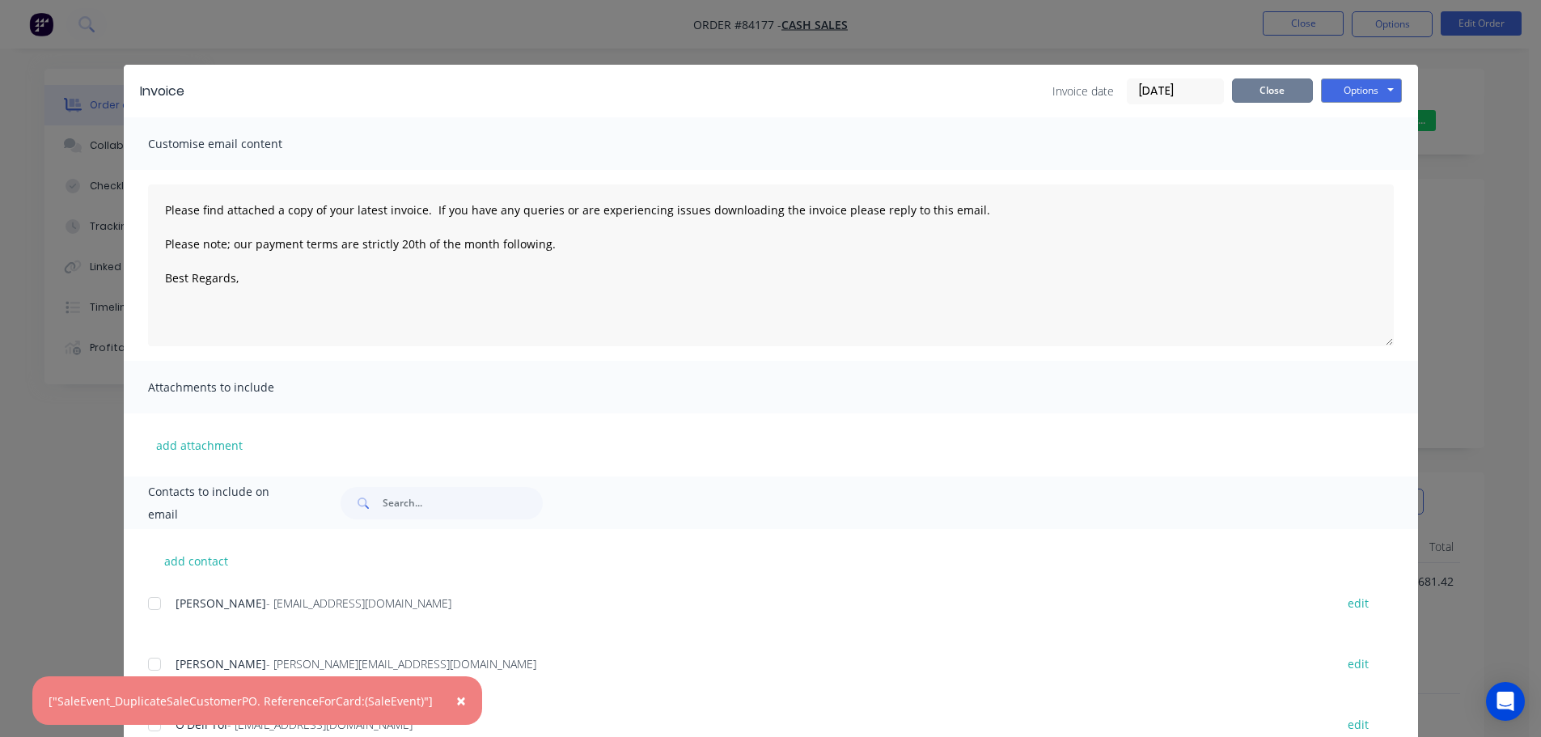
click at [1239, 99] on button "Close" at bounding box center [1272, 90] width 81 height 24
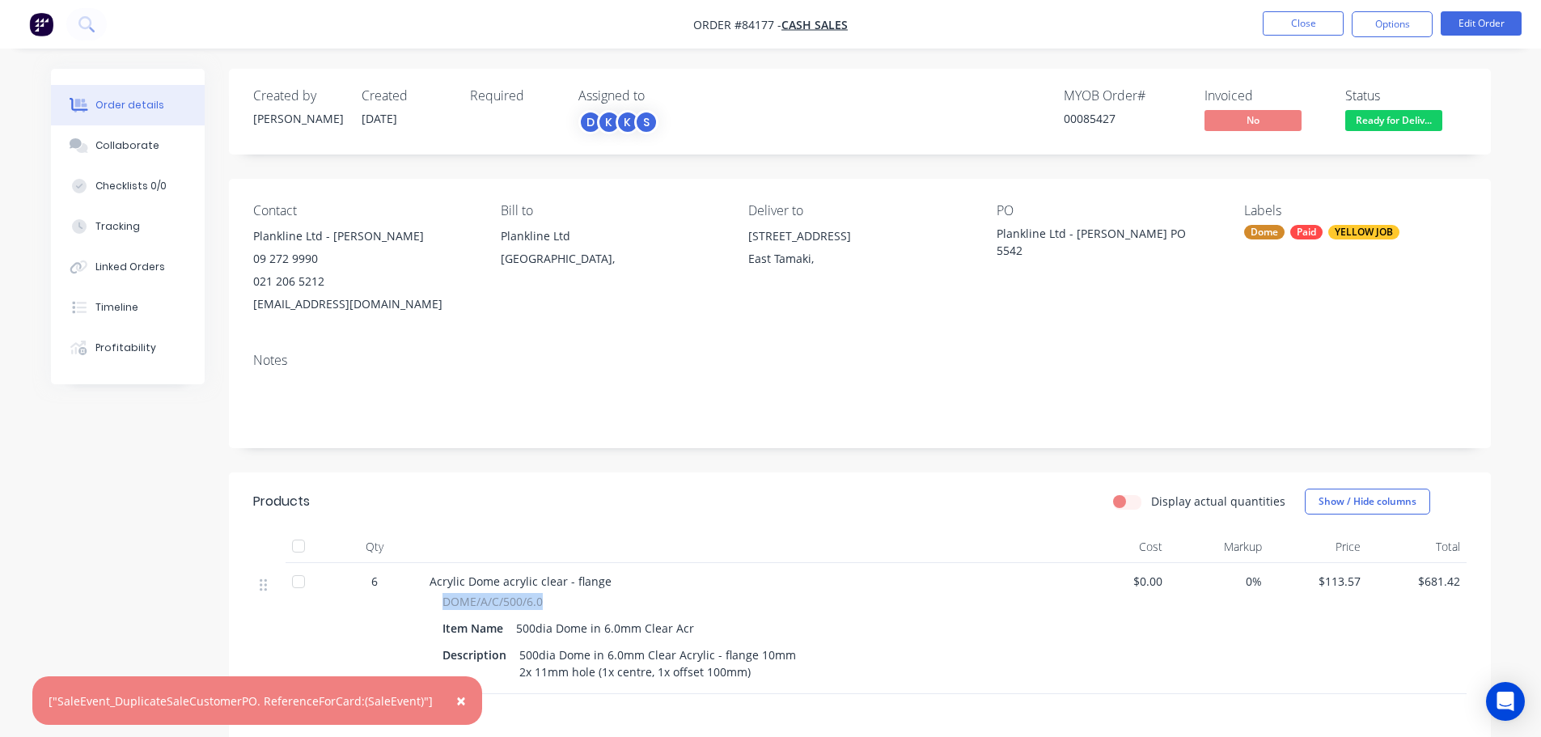
drag, startPoint x: 446, startPoint y: 603, endPoint x: 822, endPoint y: 734, distance: 398.3
click at [563, 601] on div "DOME/A/C/500/6.0" at bounding box center [746, 601] width 608 height 17
copy span "DOME/A/C/500/6.0"
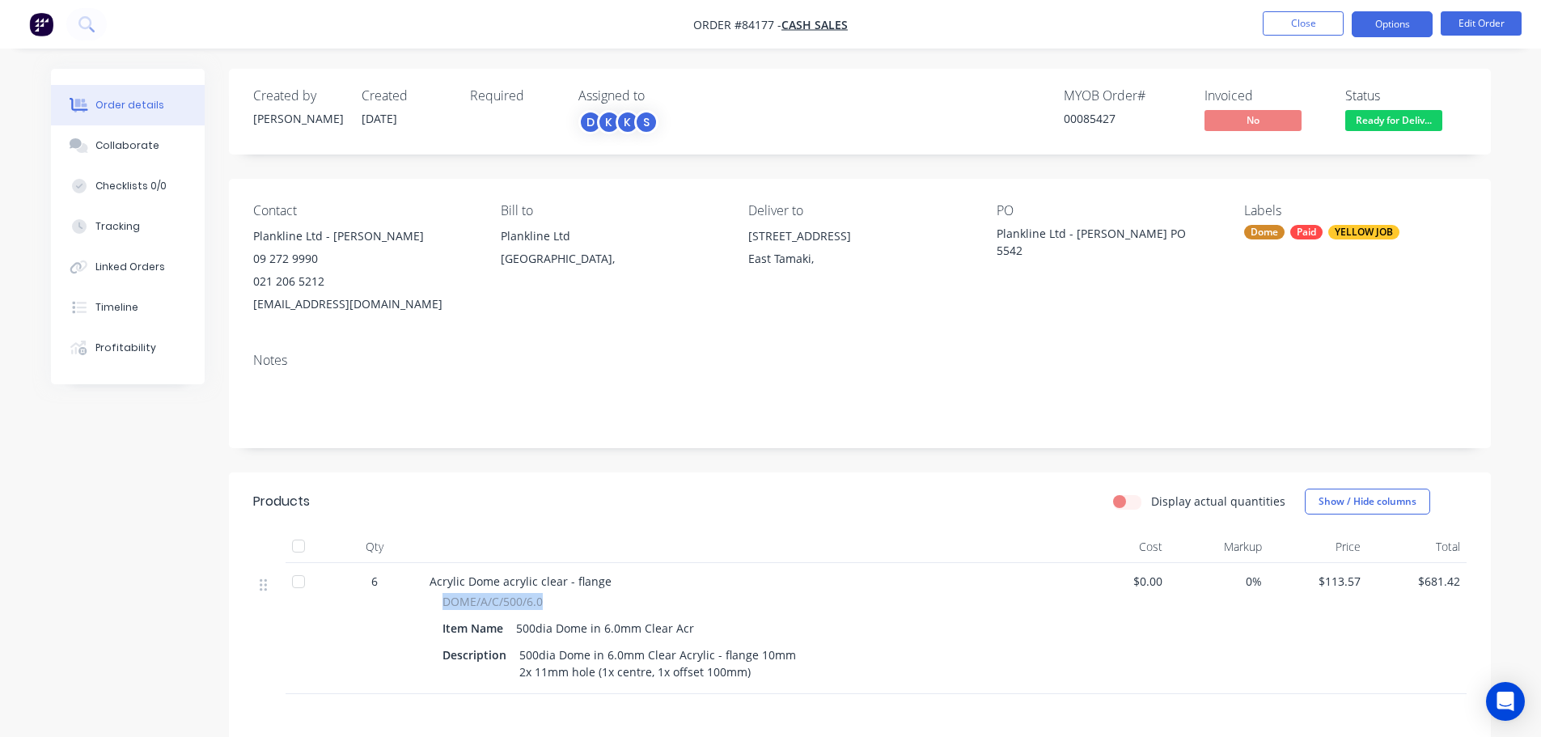
click at [1391, 23] on button "Options" at bounding box center [1392, 24] width 81 height 26
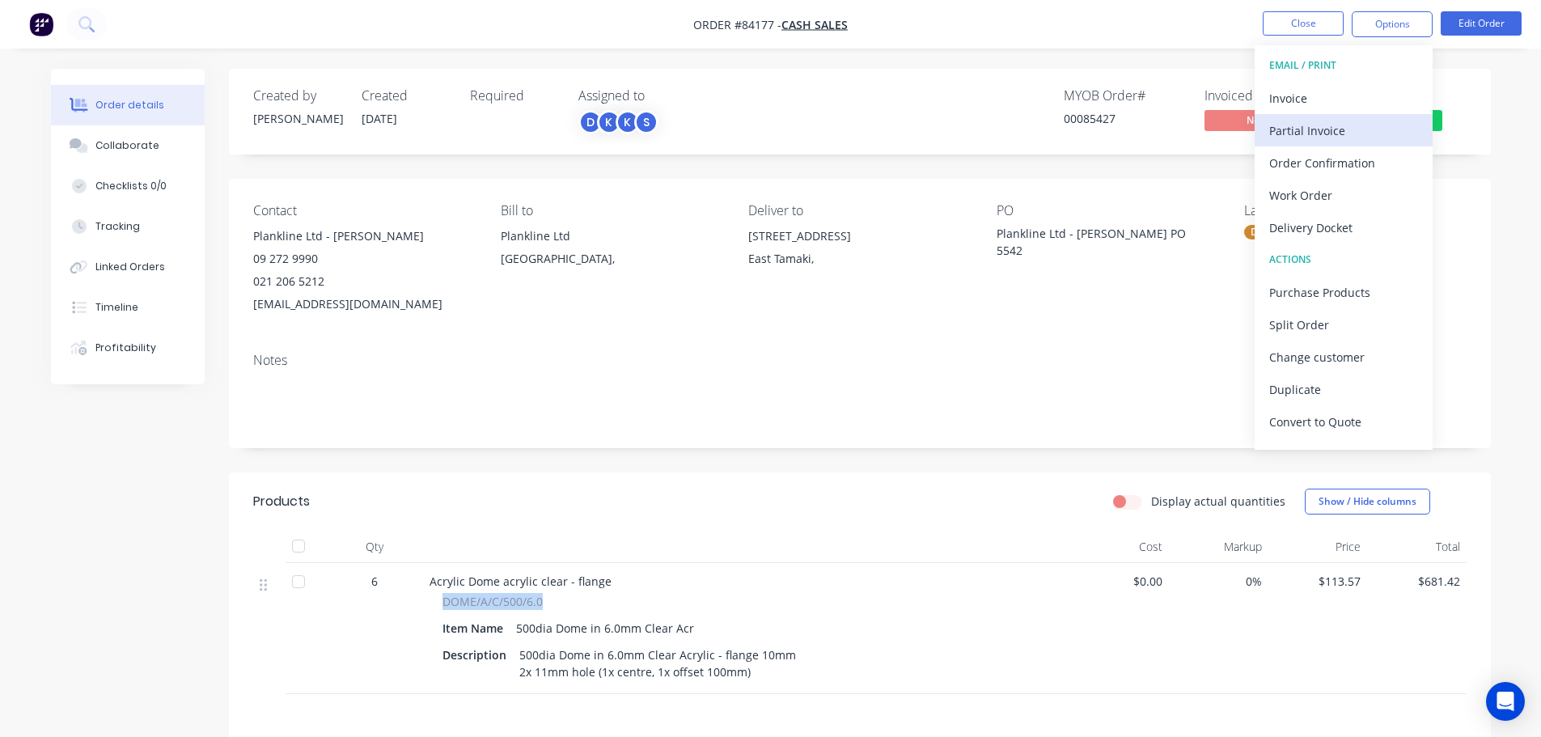
click at [1363, 117] on button "Partial Invoice" at bounding box center [1343, 130] width 178 height 32
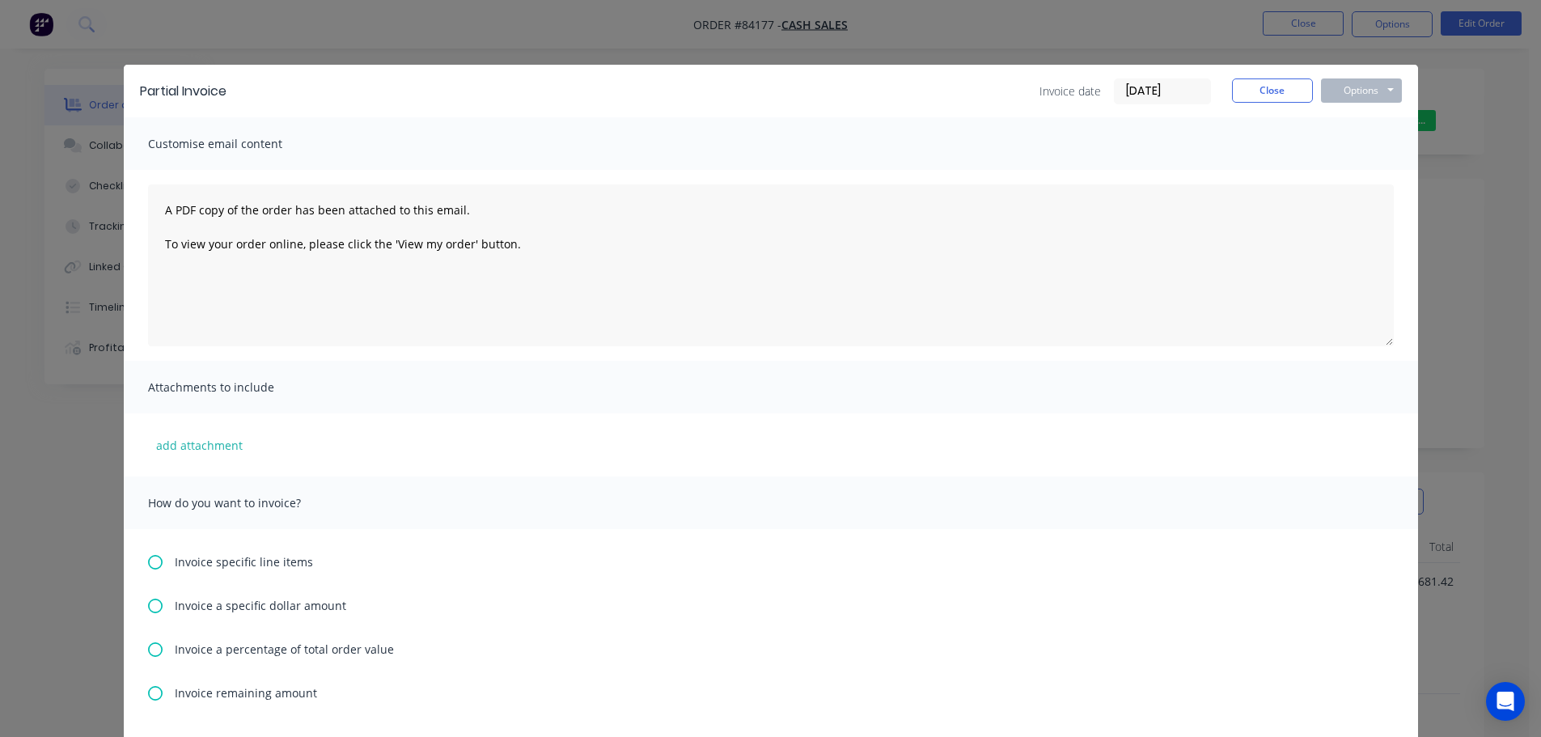
click at [1363, 117] on div "Customise email content" at bounding box center [771, 143] width 1294 height 53
click at [1267, 94] on button "Close" at bounding box center [1272, 90] width 81 height 24
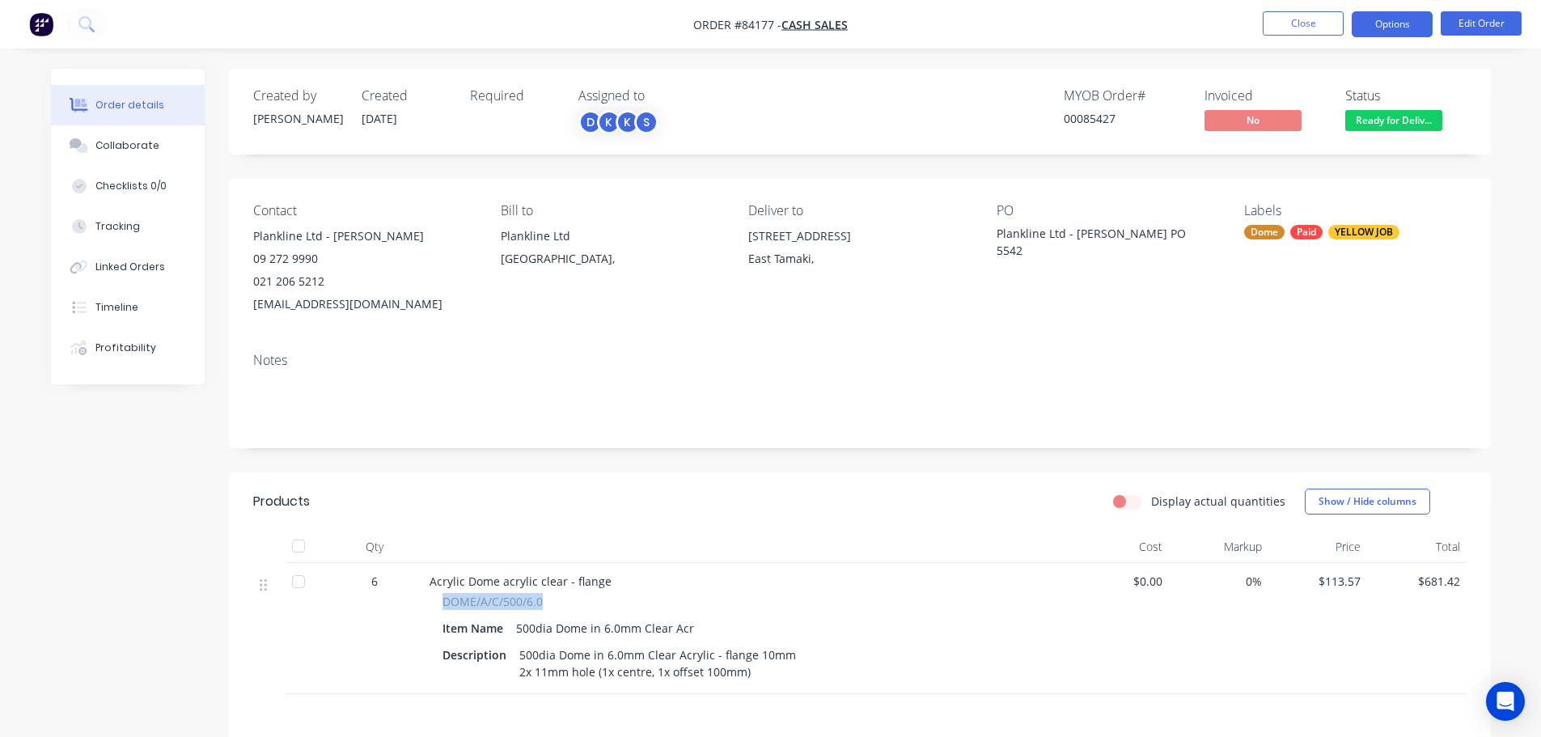
click at [1390, 28] on button "Options" at bounding box center [1392, 24] width 81 height 26
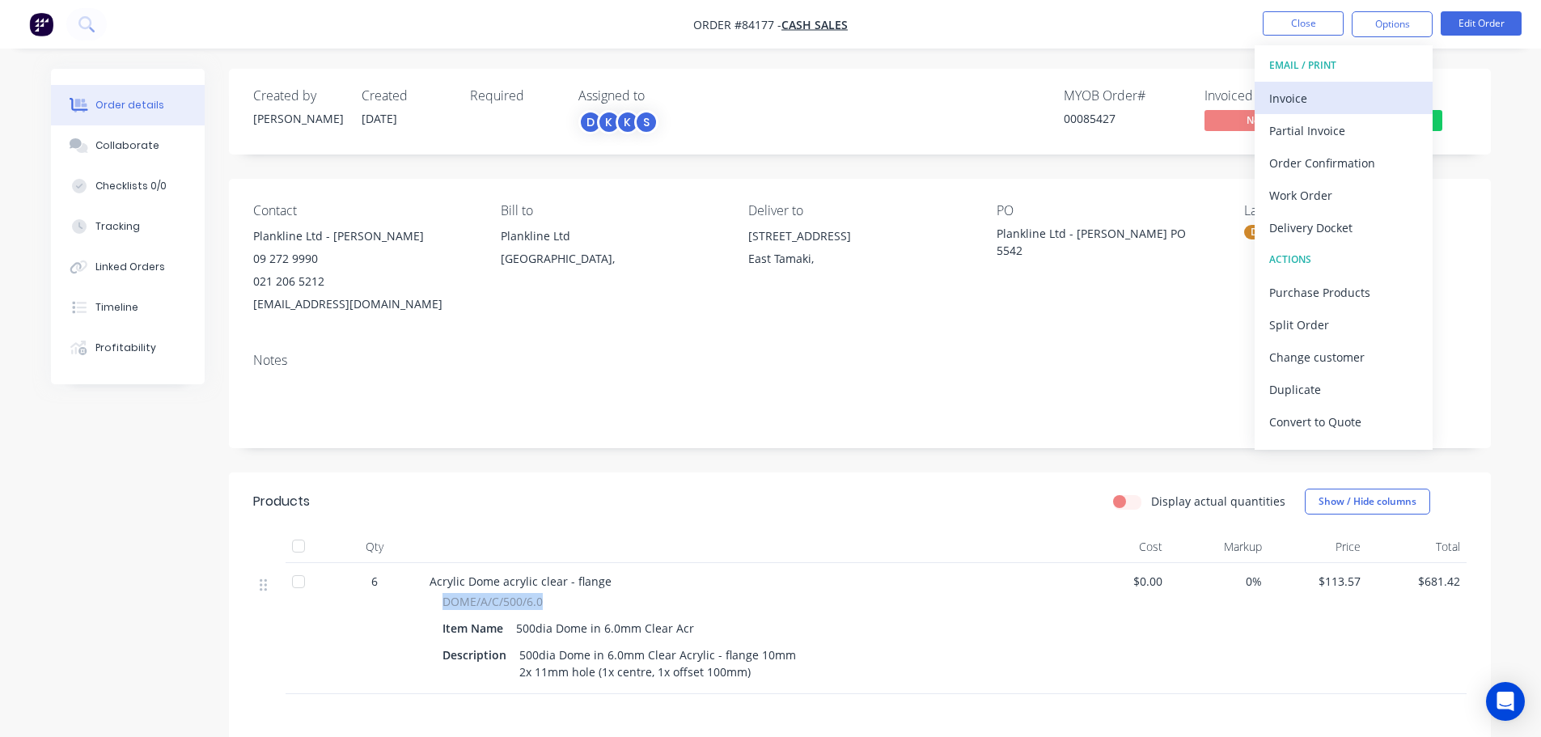
click at [1374, 94] on div "Invoice" at bounding box center [1343, 98] width 149 height 23
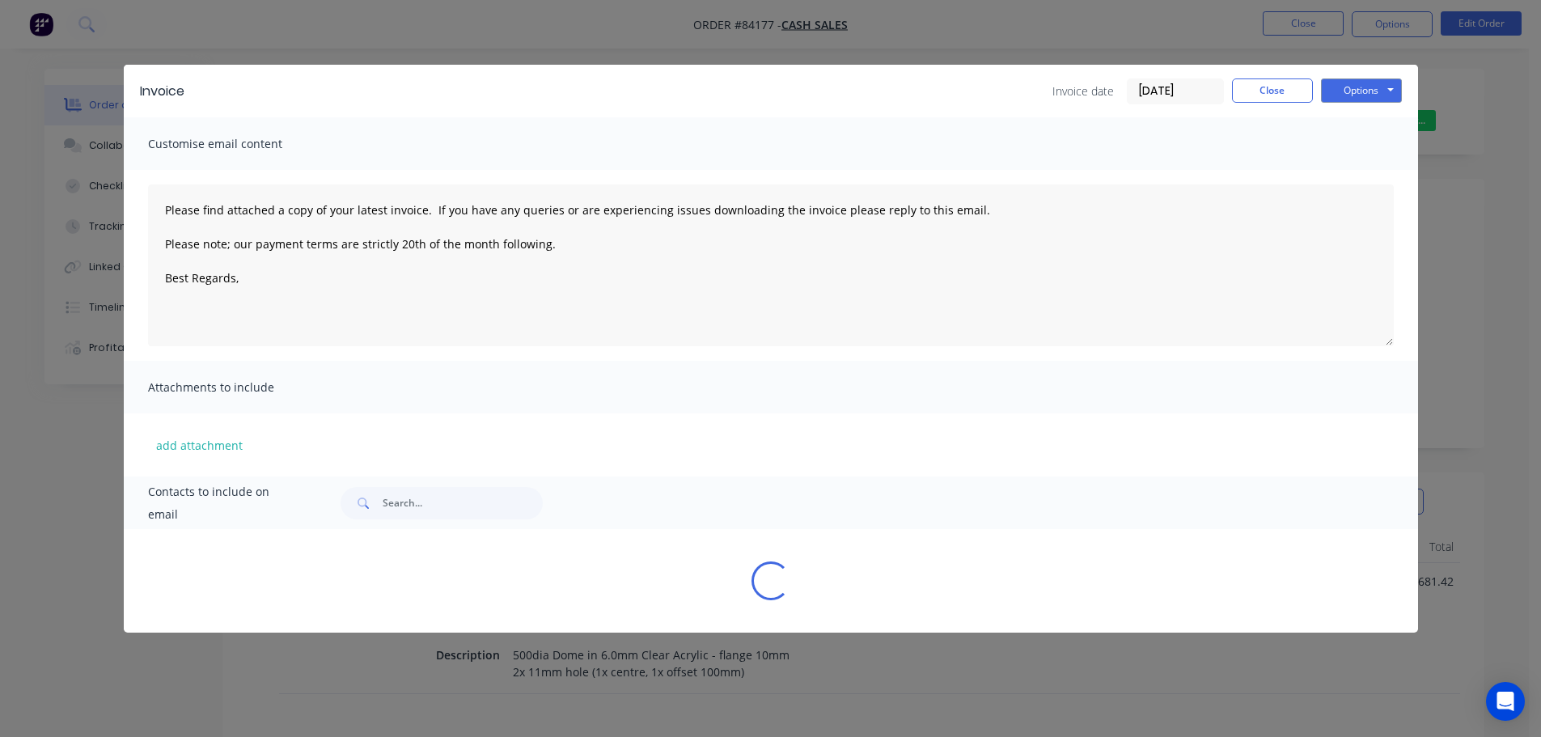
click at [1374, 82] on button "Options" at bounding box center [1361, 90] width 81 height 24
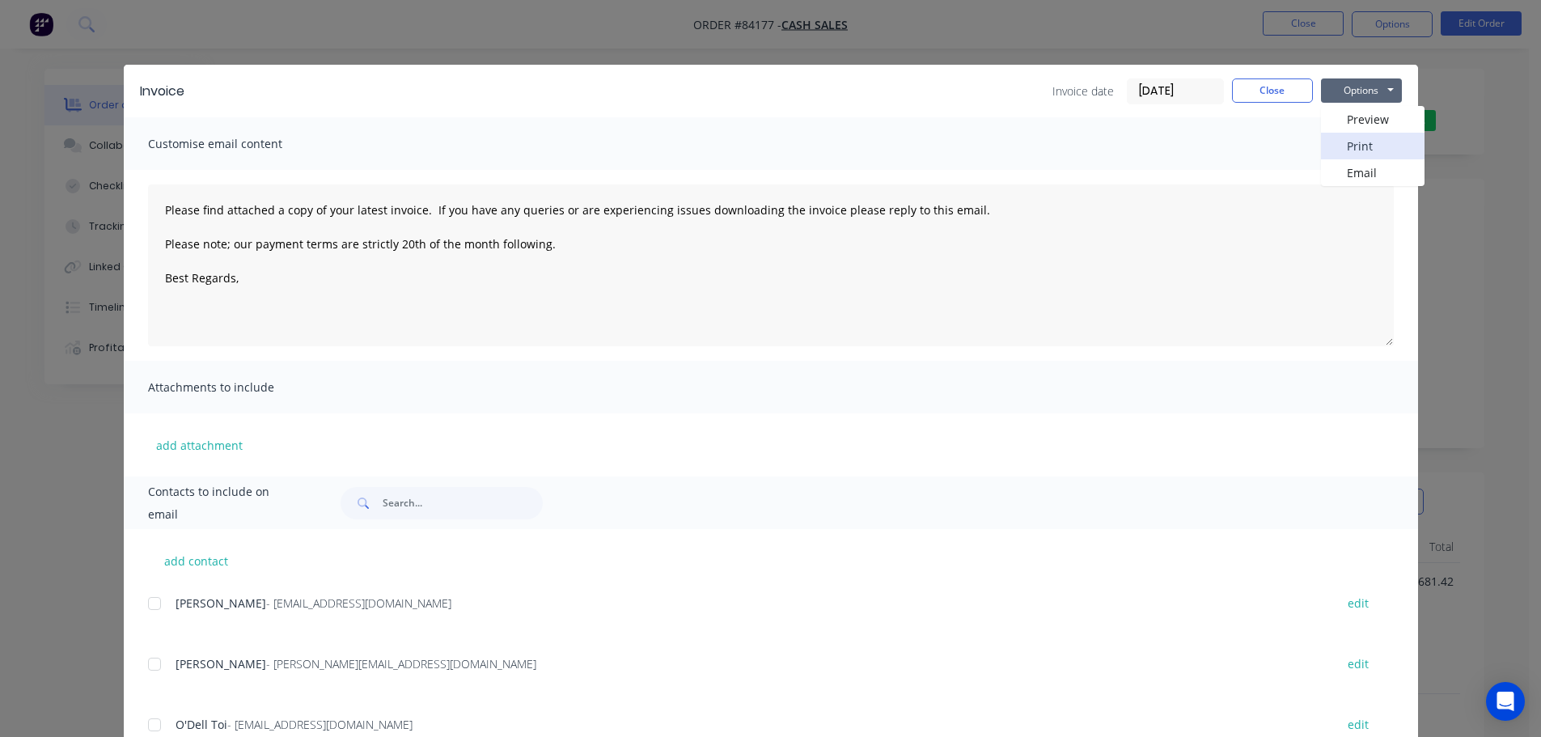
click at [1363, 136] on button "Print" at bounding box center [1373, 146] width 104 height 27
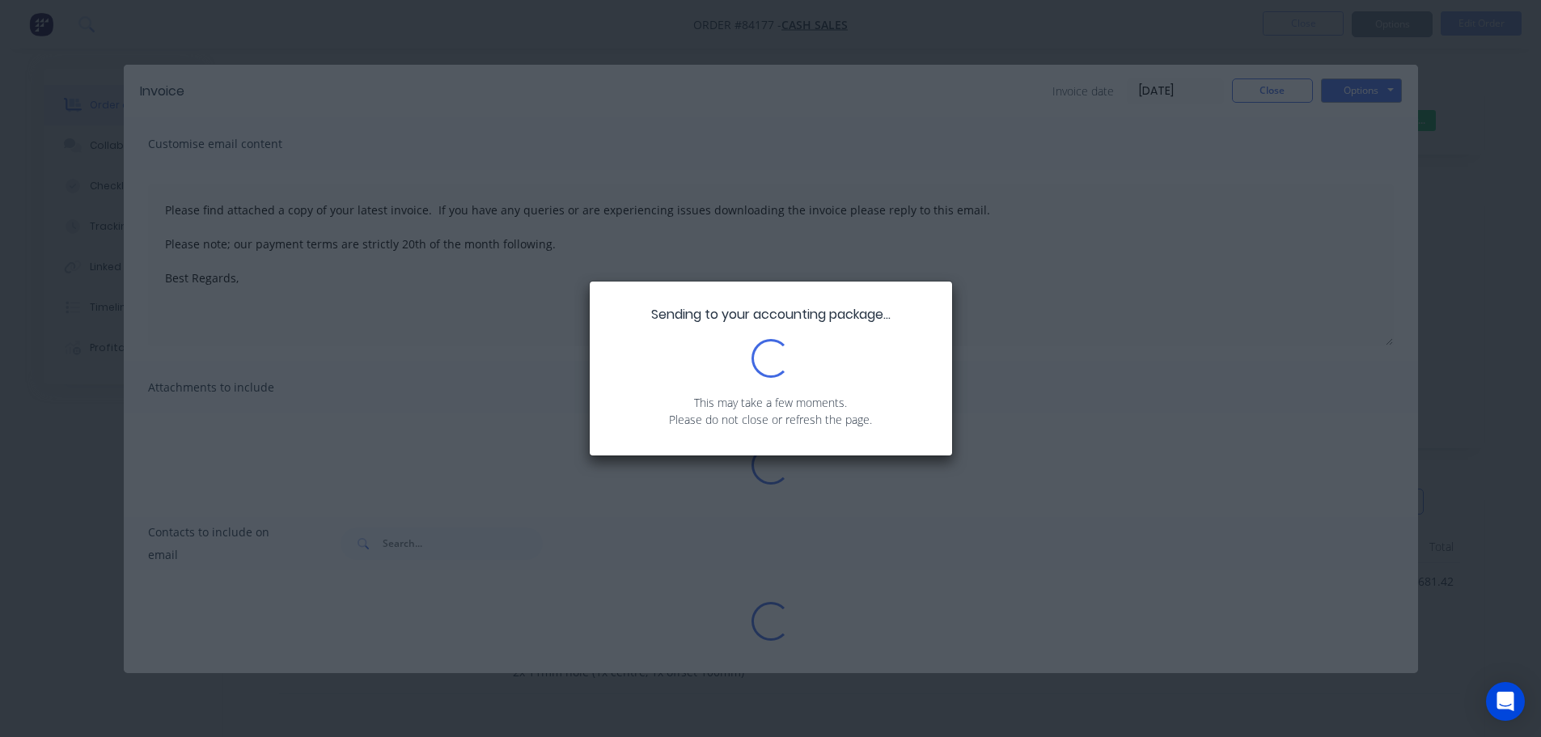
type textarea "Please find attached a copy of your latest invoice. If you have any queries or …"
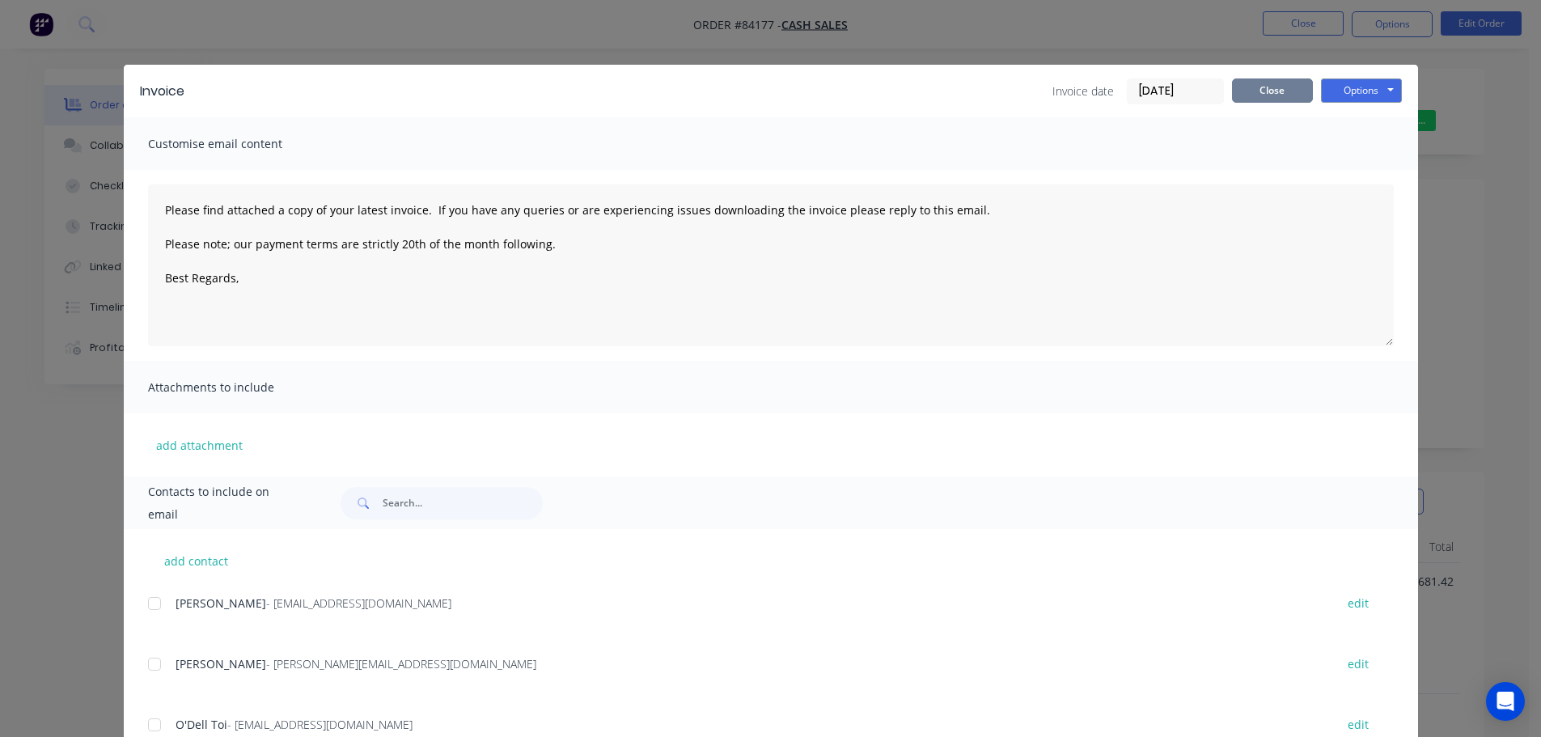
click at [1258, 91] on button "Close" at bounding box center [1272, 90] width 81 height 24
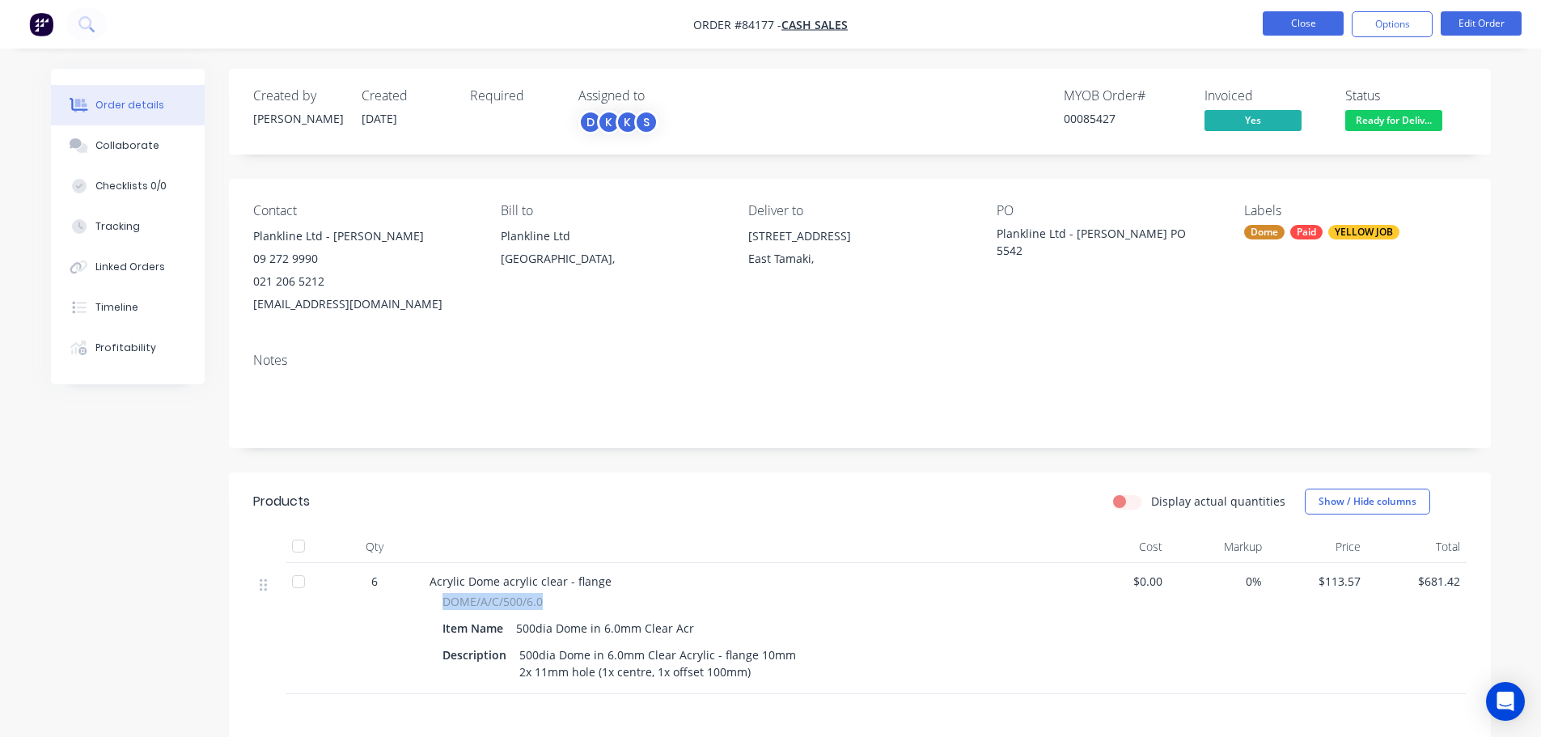
click at [1282, 24] on button "Close" at bounding box center [1303, 23] width 81 height 24
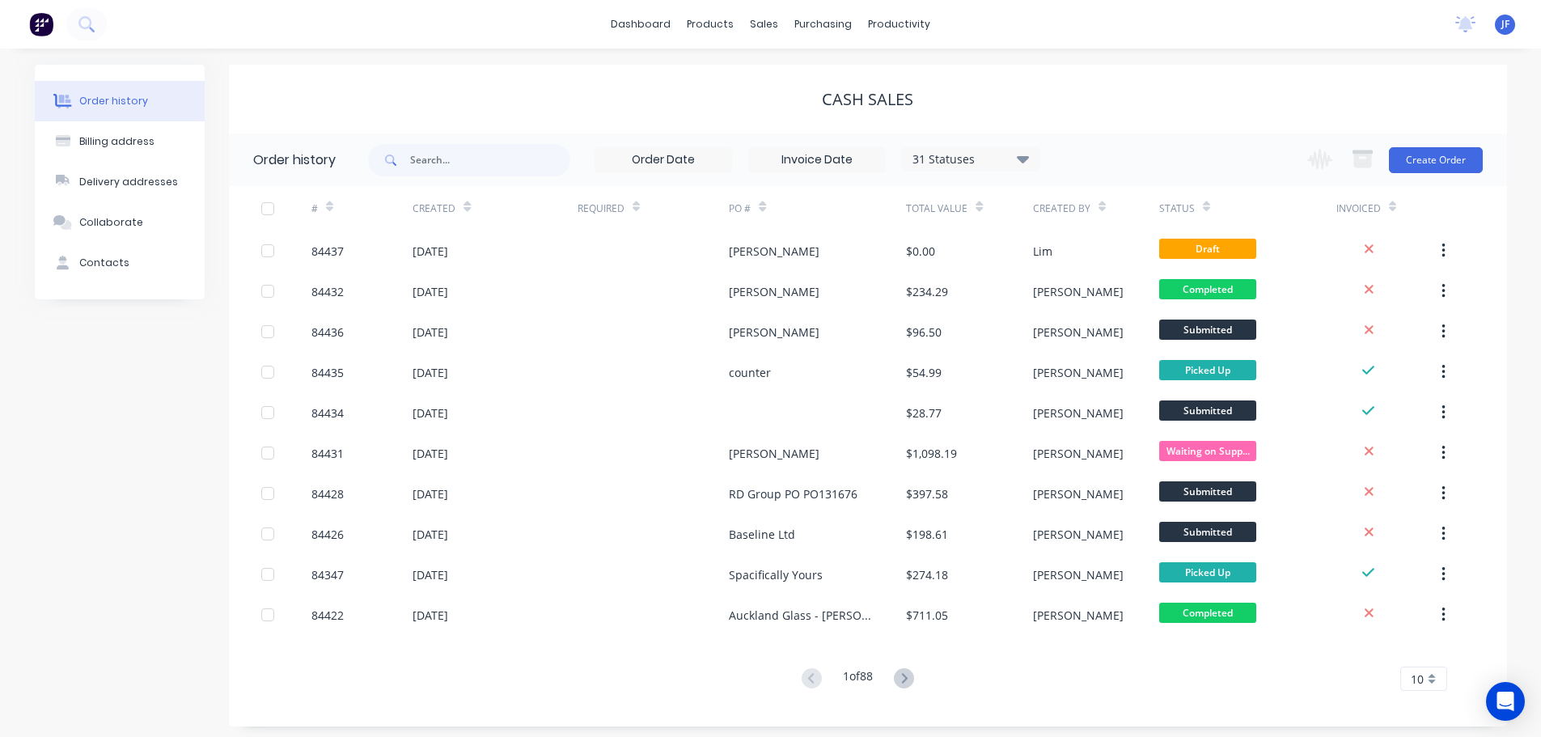
click at [95, 6] on div "dashboard products sales purchasing productivity dashboard products Product Cat…" at bounding box center [770, 24] width 1541 height 49
click at [93, 19] on icon at bounding box center [85, 23] width 15 height 15
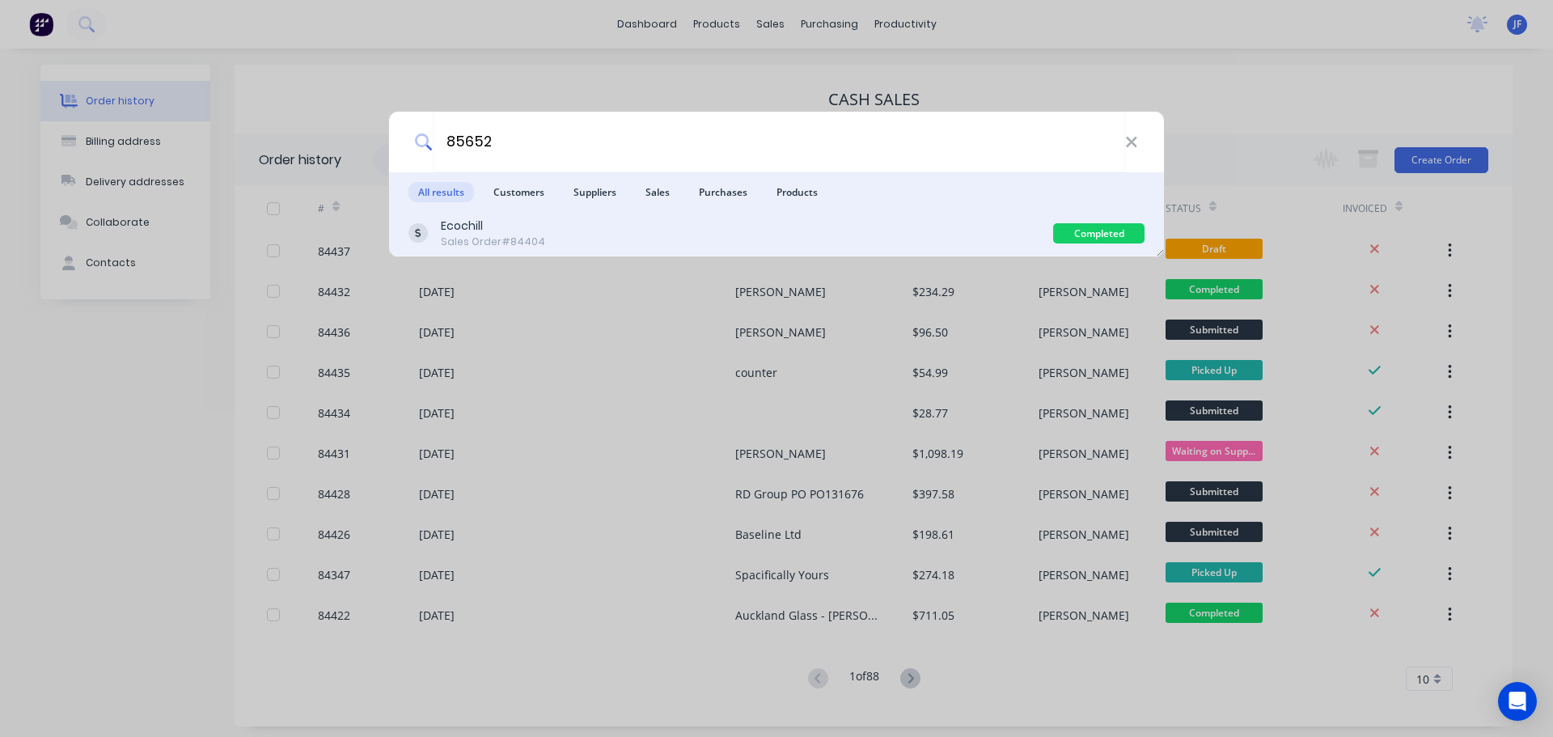
type input "85652"
click at [663, 226] on div "Ecochill Sales Order #84404" at bounding box center [730, 234] width 645 height 32
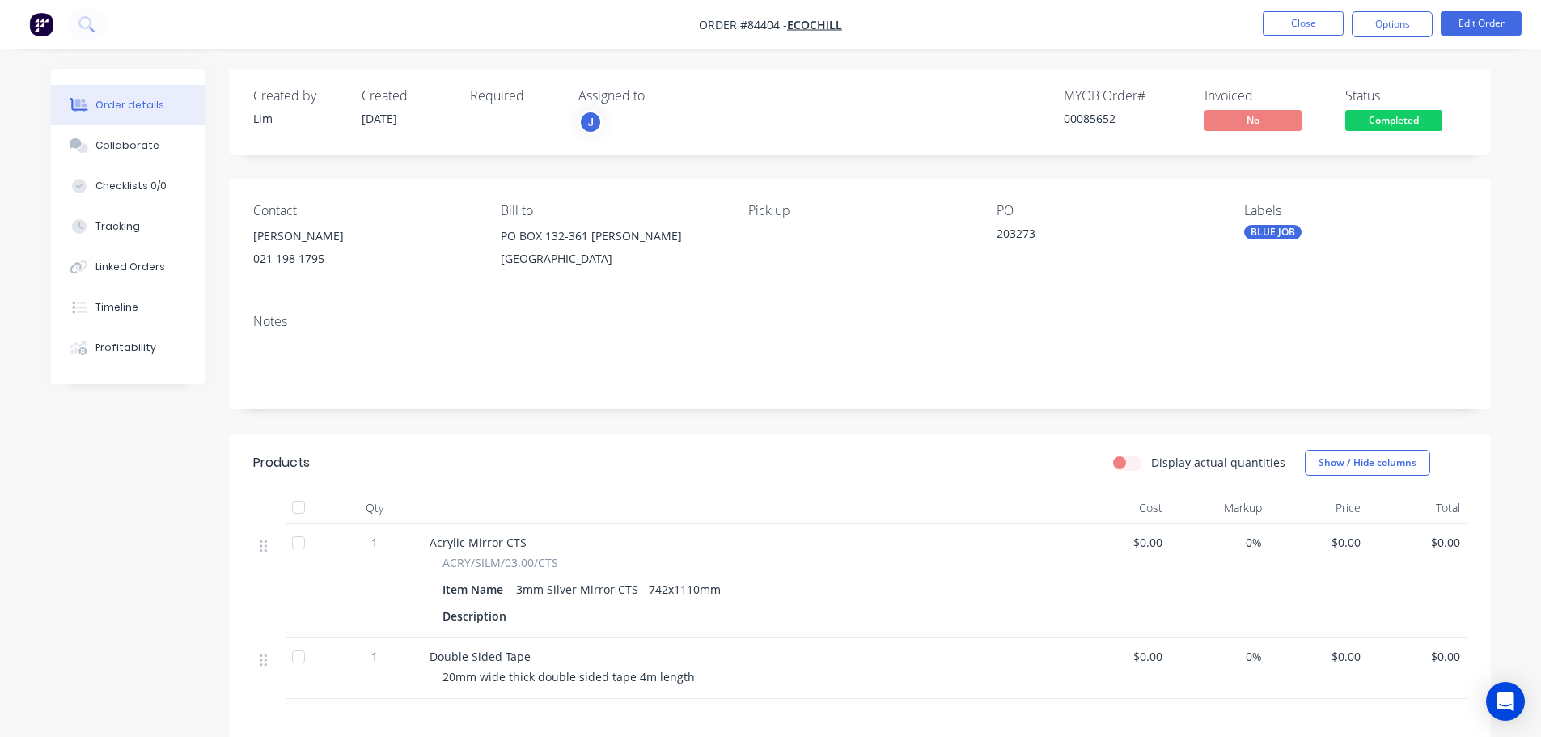
click at [1419, 109] on div "Status Completed" at bounding box center [1405, 111] width 121 height 47
click at [1417, 124] on span "Completed" at bounding box center [1393, 120] width 97 height 20
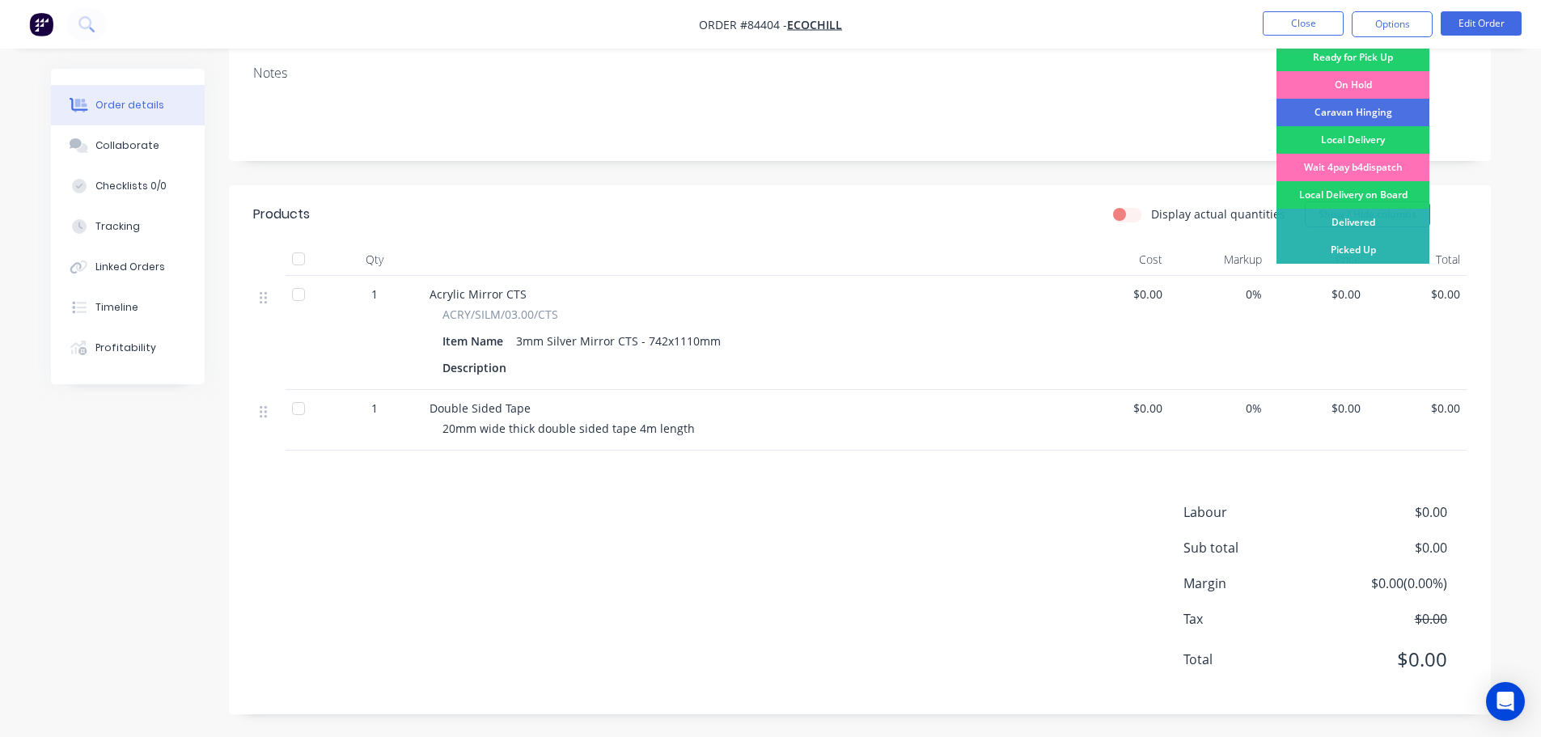
scroll to position [250, 0]
click at [1373, 253] on div "Picked Up" at bounding box center [1352, 248] width 153 height 27
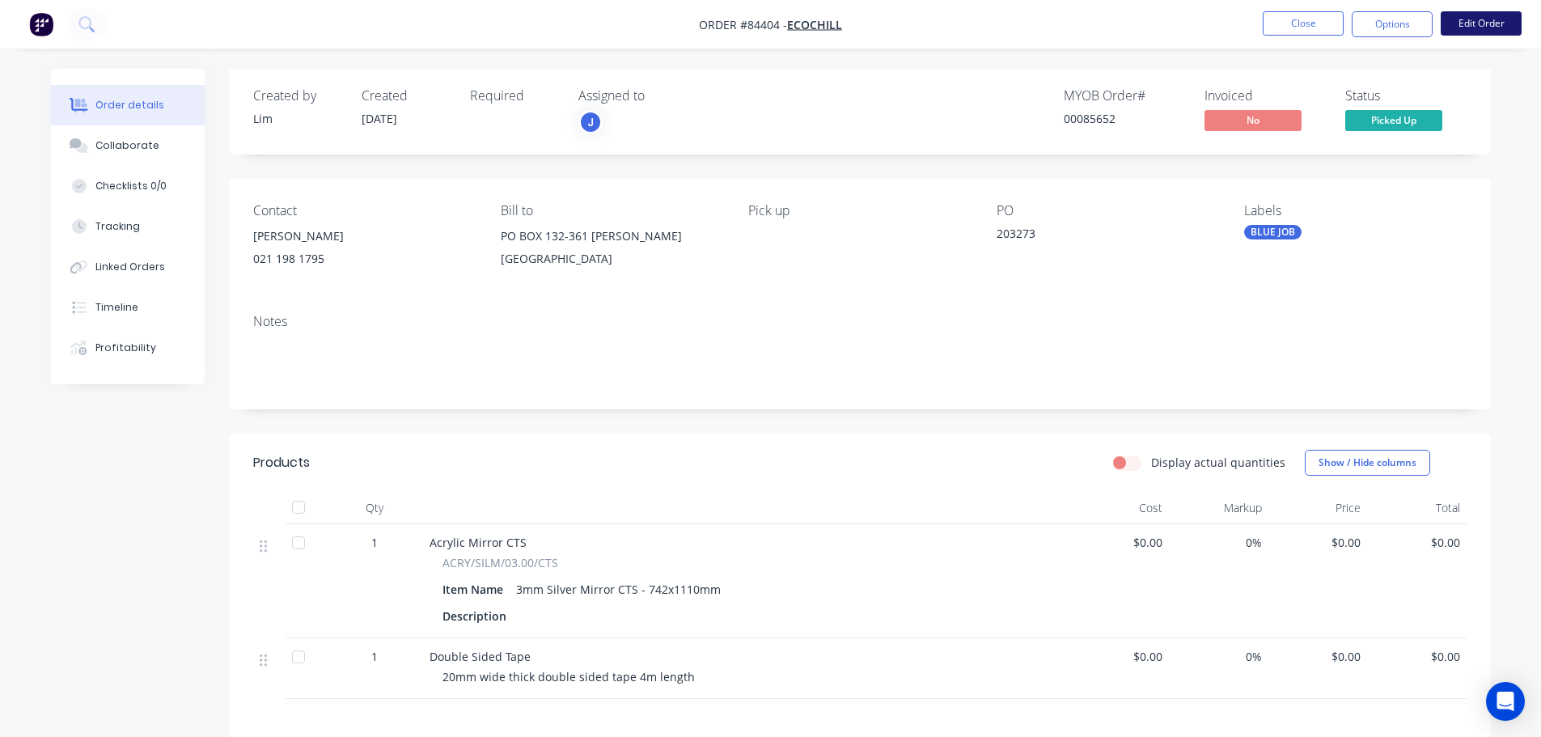
click at [1466, 16] on button "Edit Order" at bounding box center [1480, 23] width 81 height 24
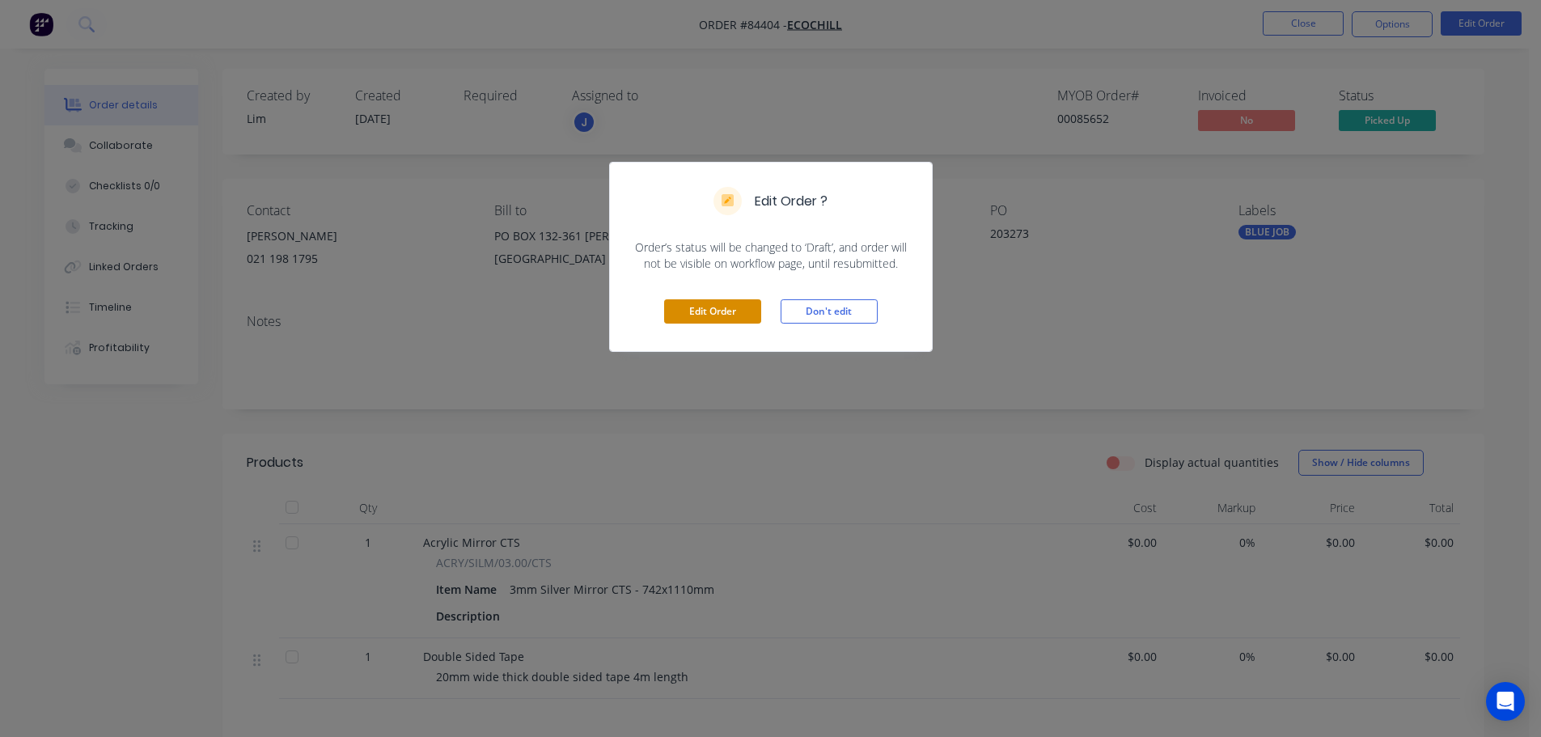
click at [729, 307] on button "Edit Order" at bounding box center [712, 311] width 97 height 24
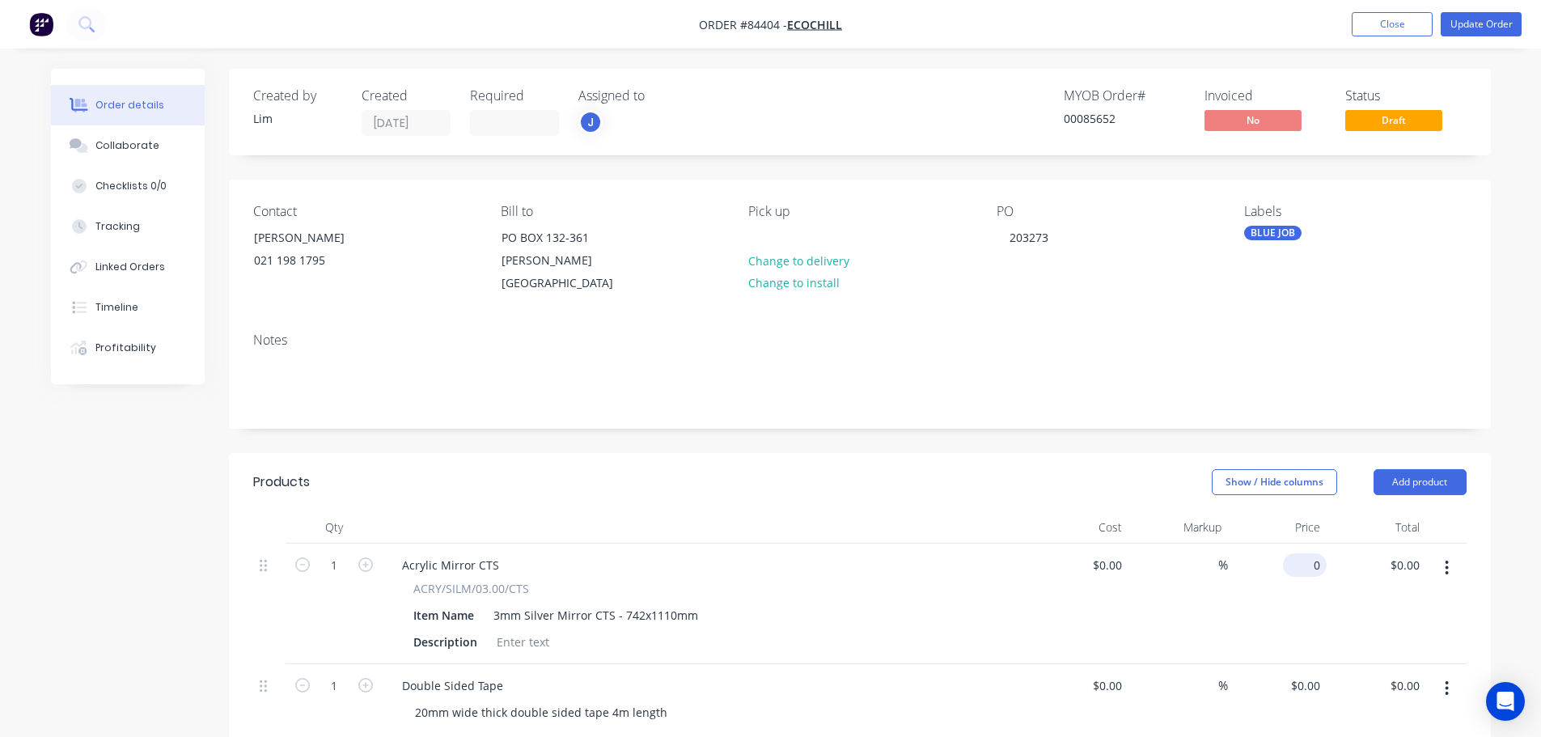
click at [1316, 553] on input "0" at bounding box center [1307, 564] width 37 height 23
type input "$174.01"
click at [1142, 453] on header "Products Show / Hide columns Add product" at bounding box center [860, 482] width 1262 height 58
click at [1487, 17] on button "Update Order" at bounding box center [1480, 24] width 81 height 24
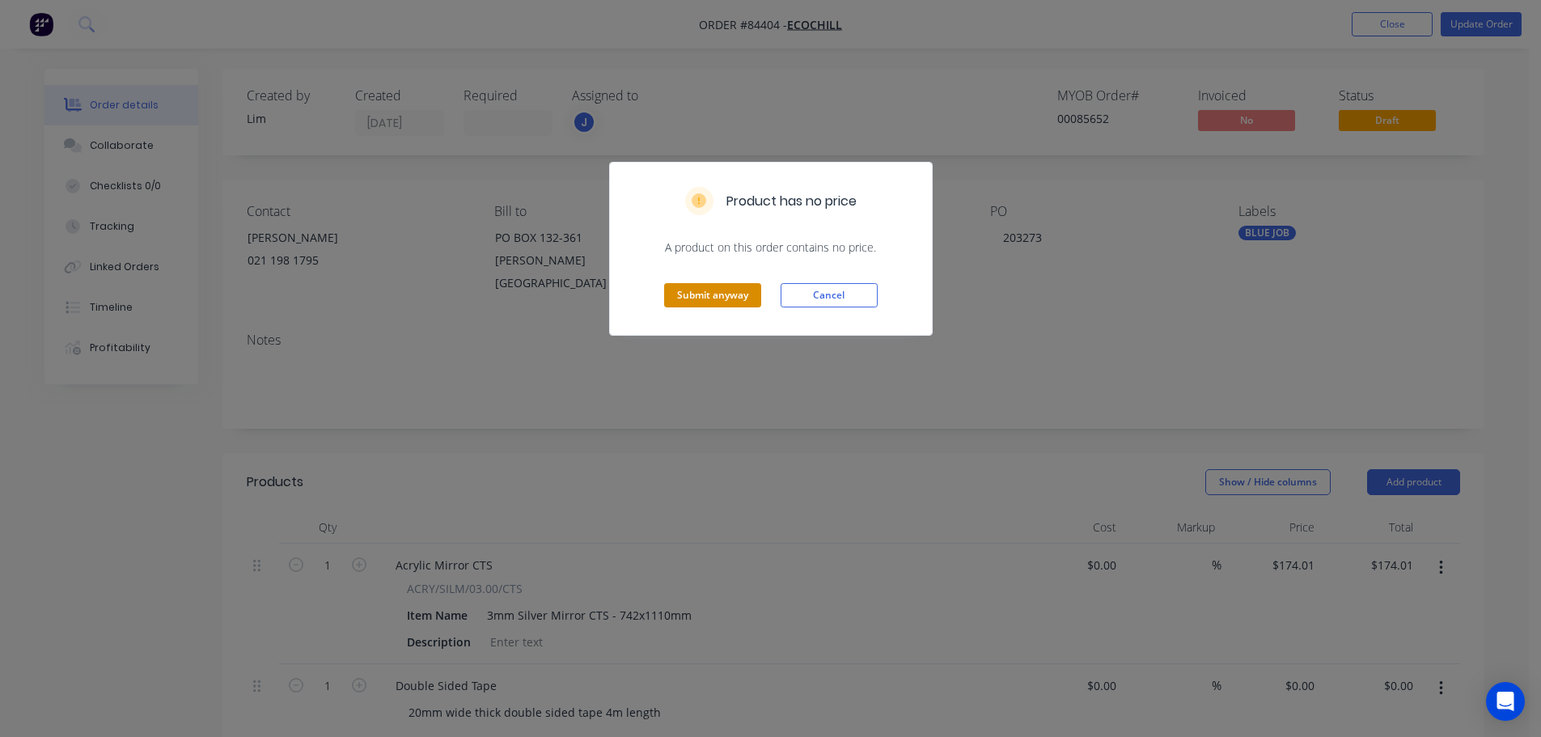
click at [713, 285] on button "Submit anyway" at bounding box center [712, 295] width 97 height 24
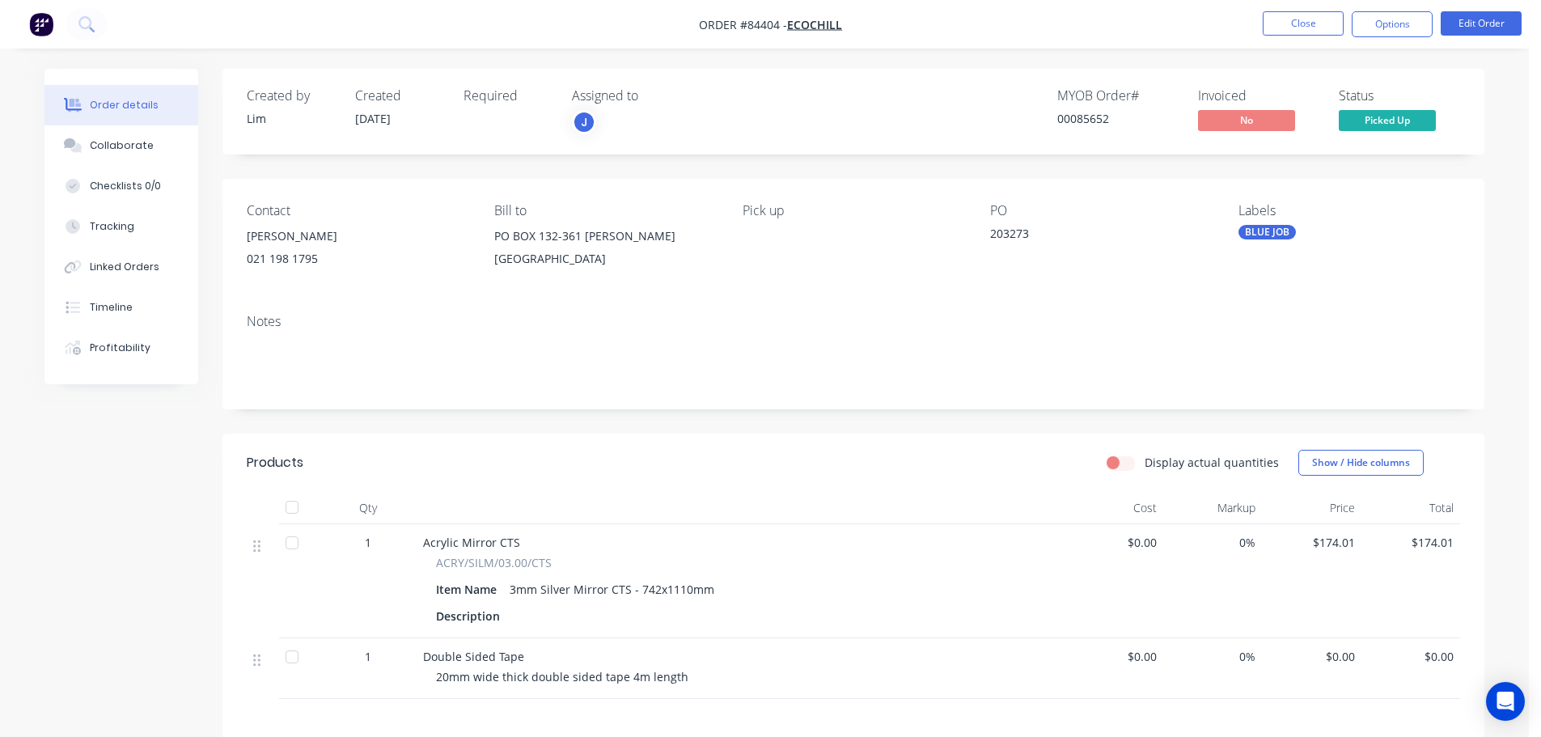
click at [1302, 37] on nav "Order #84404 - Ecochill Close Options Edit Order" at bounding box center [770, 24] width 1541 height 49
click at [82, 19] on icon at bounding box center [85, 23] width 15 height 15
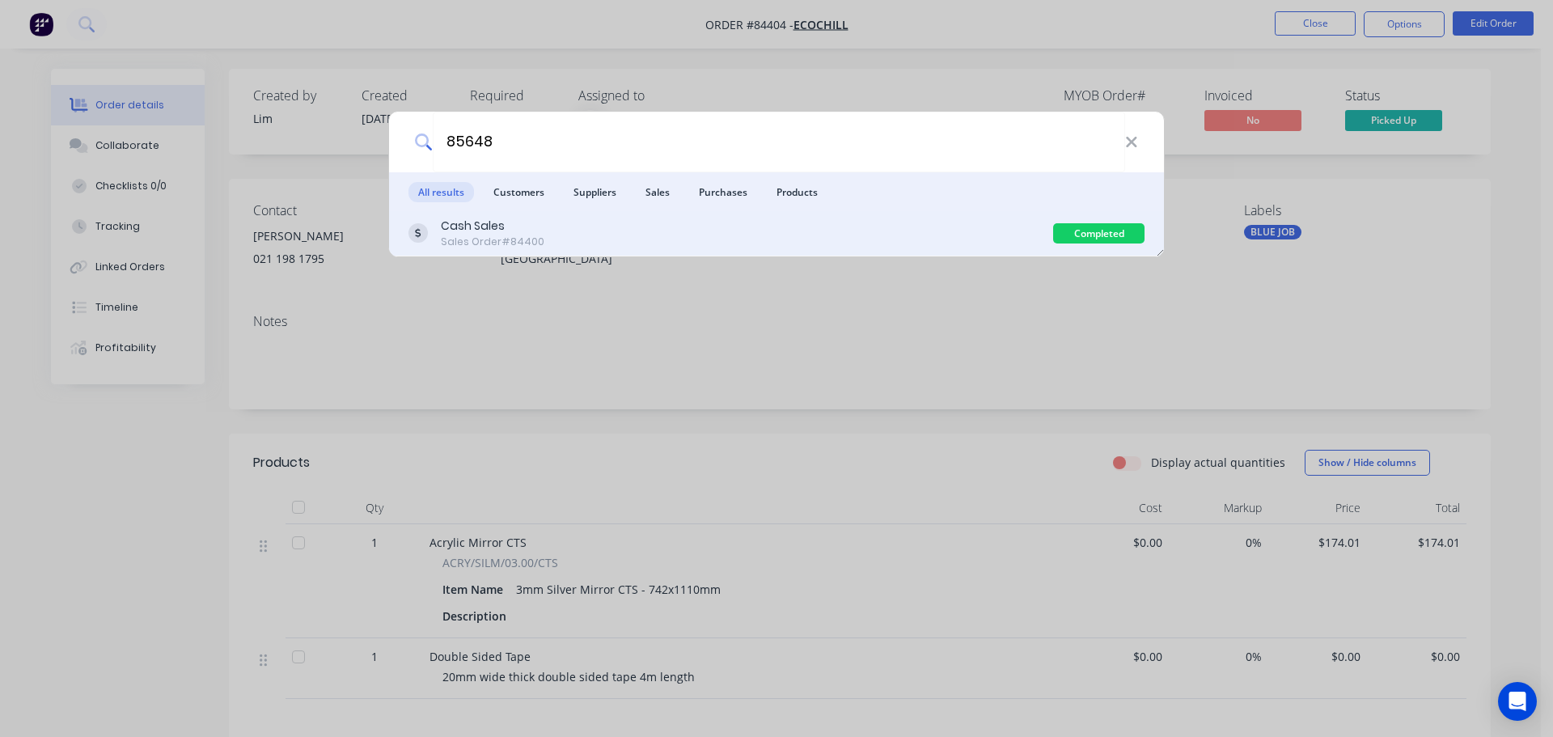
type input "85648"
click at [719, 227] on div "Cash Sales Sales Order #84400" at bounding box center [730, 234] width 645 height 32
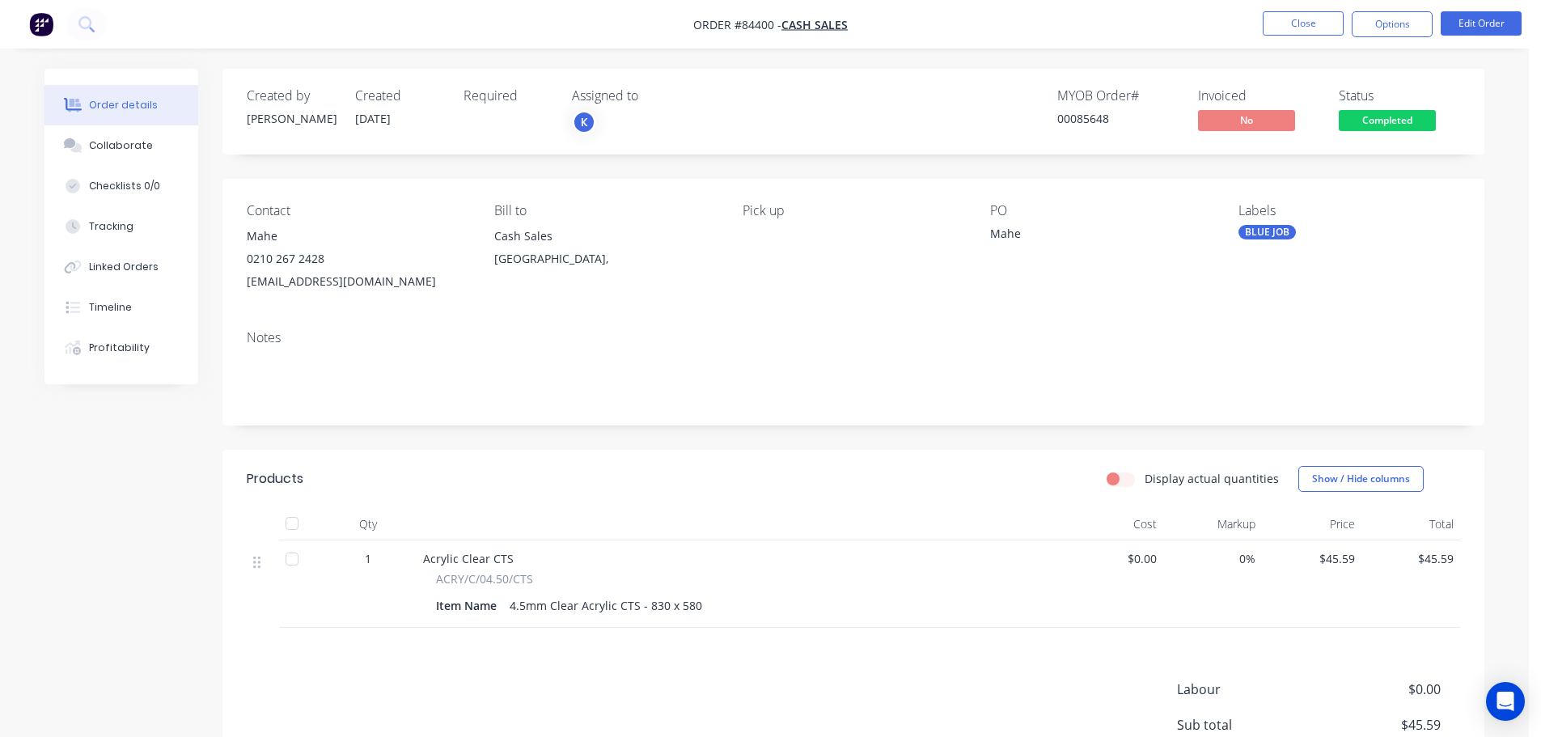
click at [1365, 112] on span "Completed" at bounding box center [1387, 120] width 97 height 20
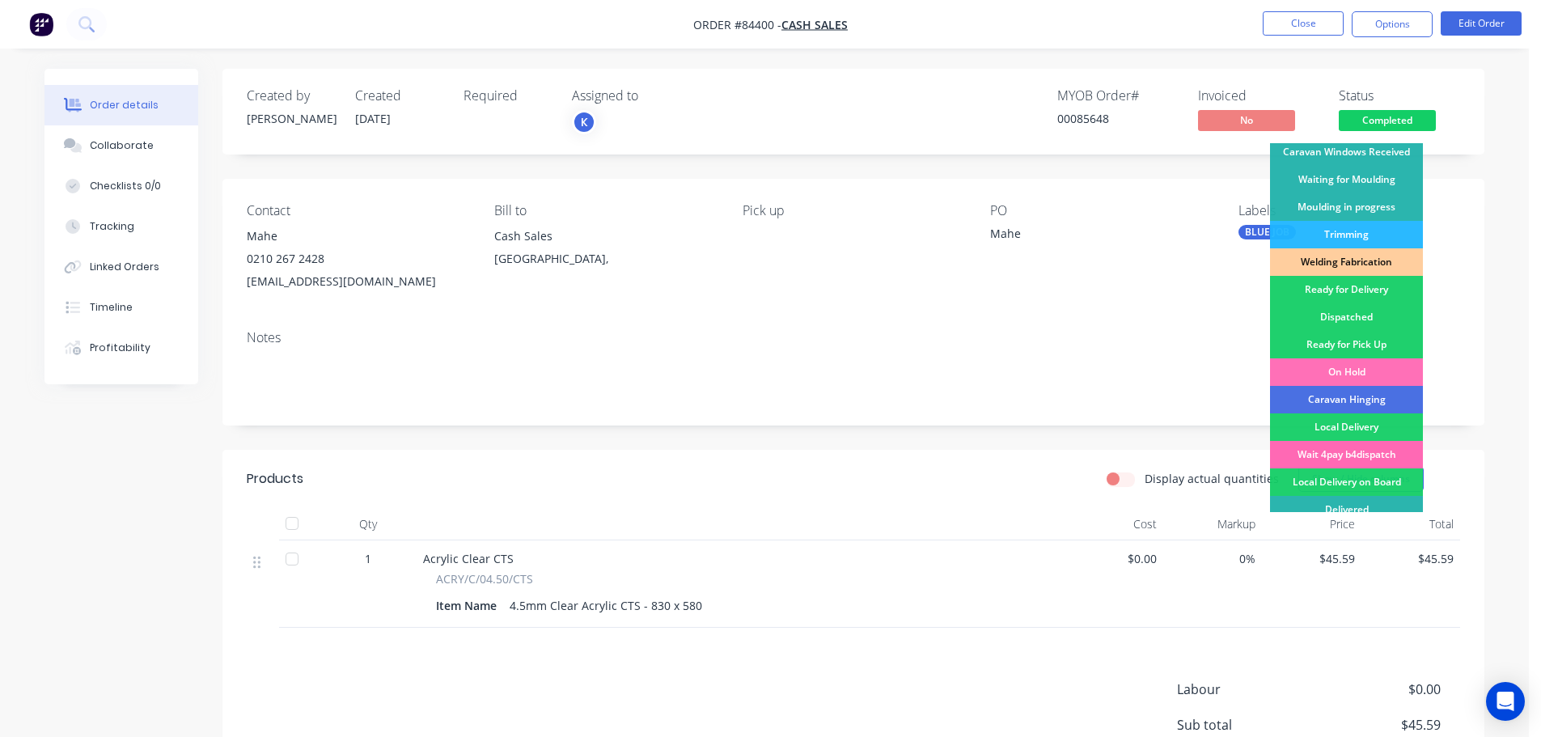
scroll to position [319, 0]
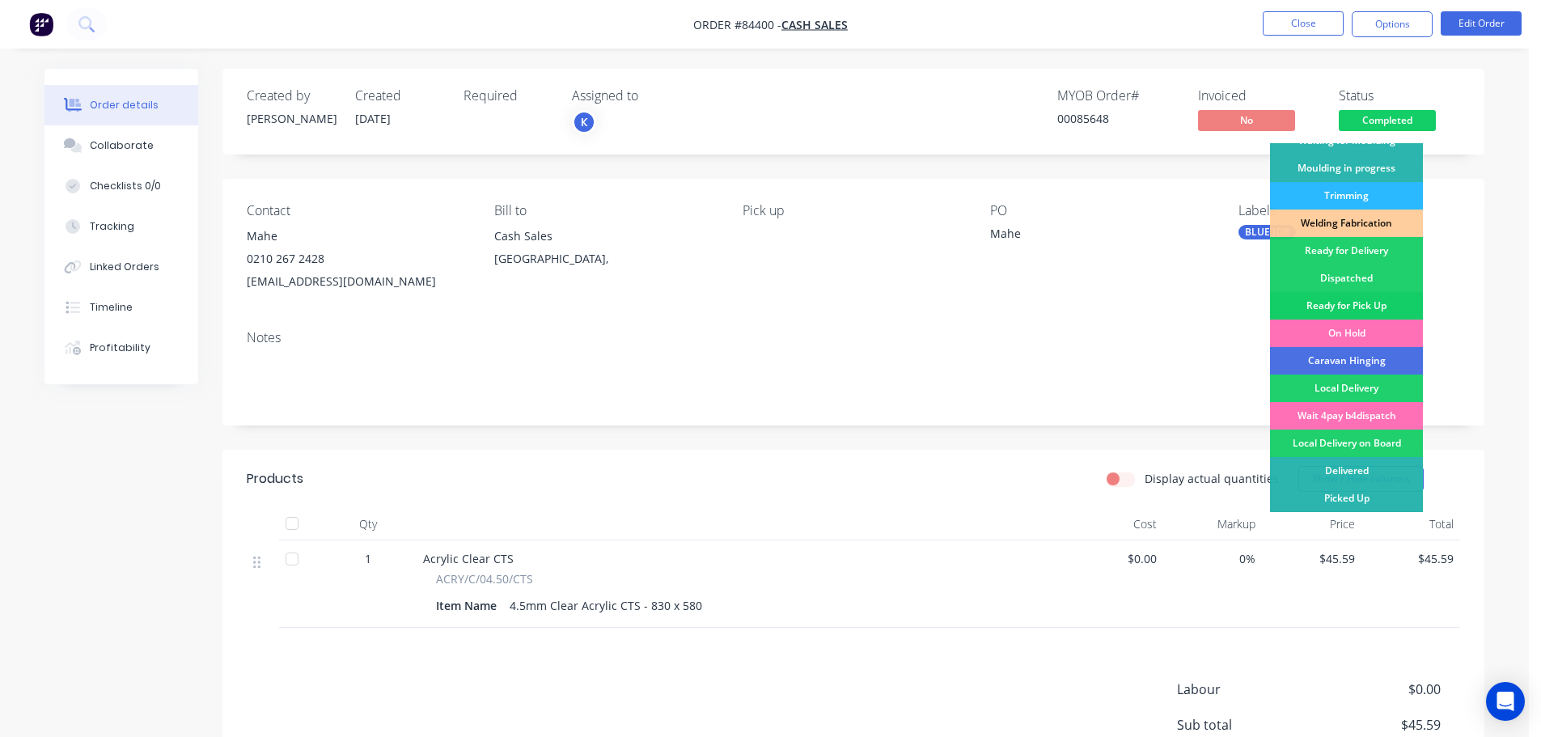
click at [1358, 314] on div "Ready for Pick Up" at bounding box center [1346, 305] width 153 height 27
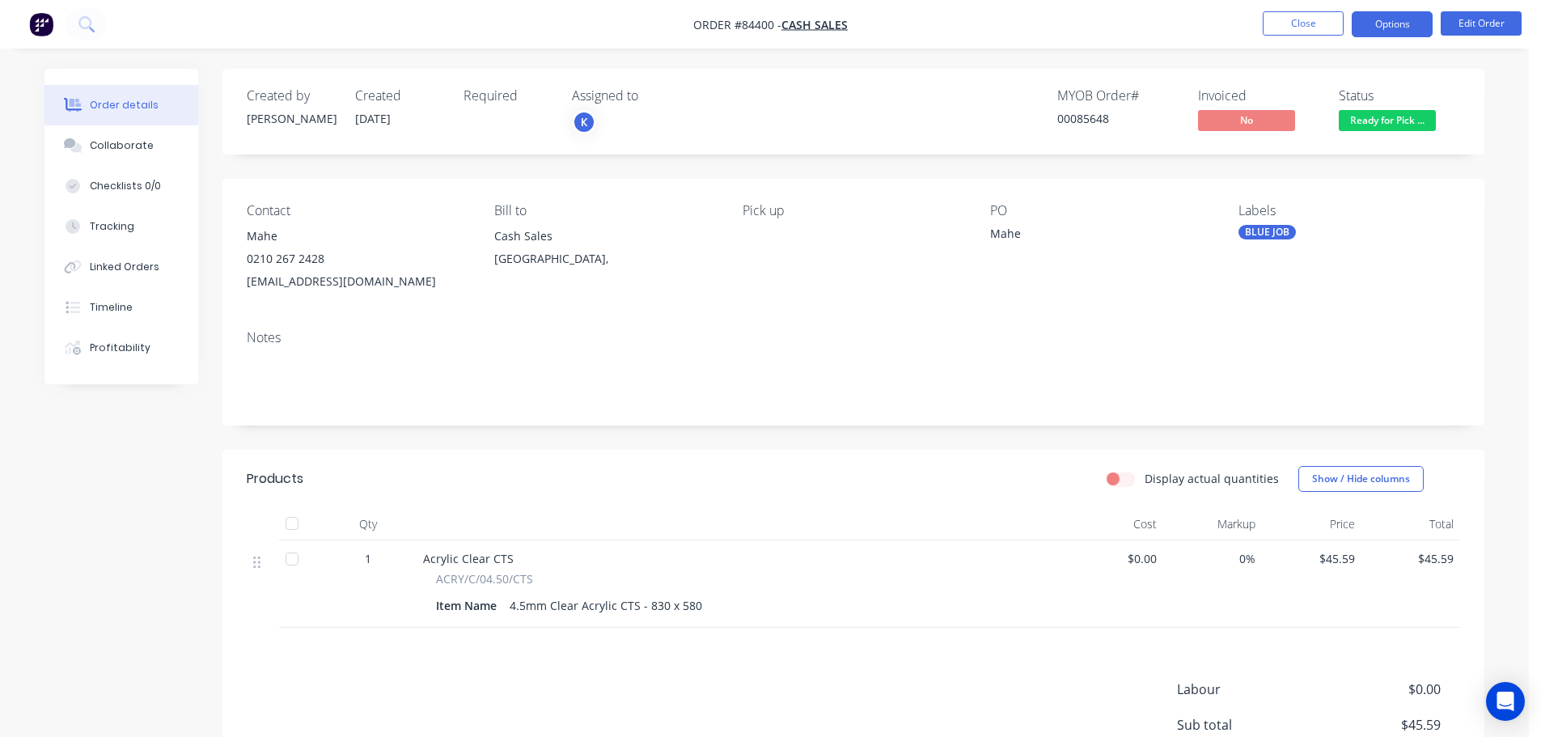
click at [1388, 28] on button "Options" at bounding box center [1392, 24] width 81 height 26
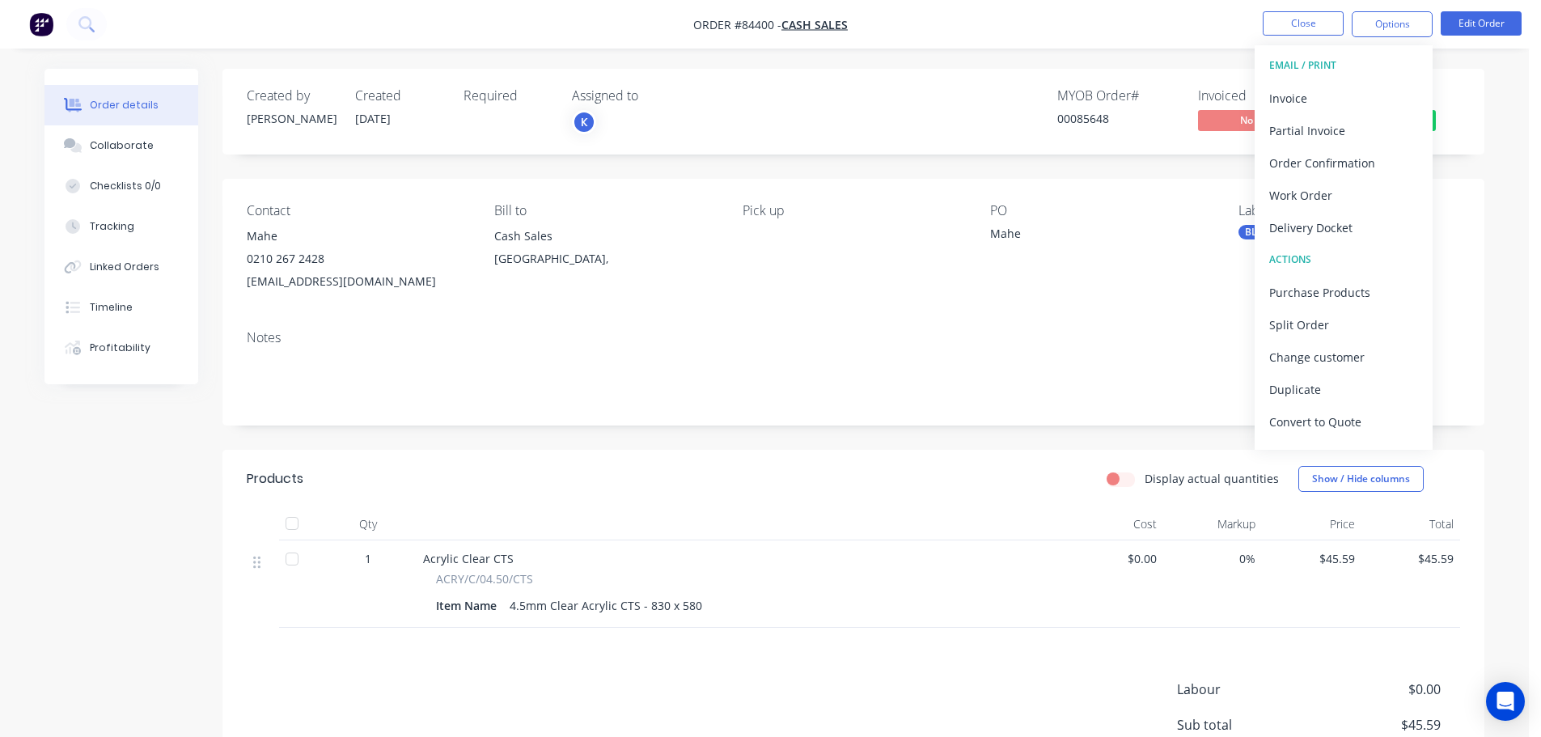
click at [1327, 112] on button "Invoice" at bounding box center [1343, 98] width 178 height 32
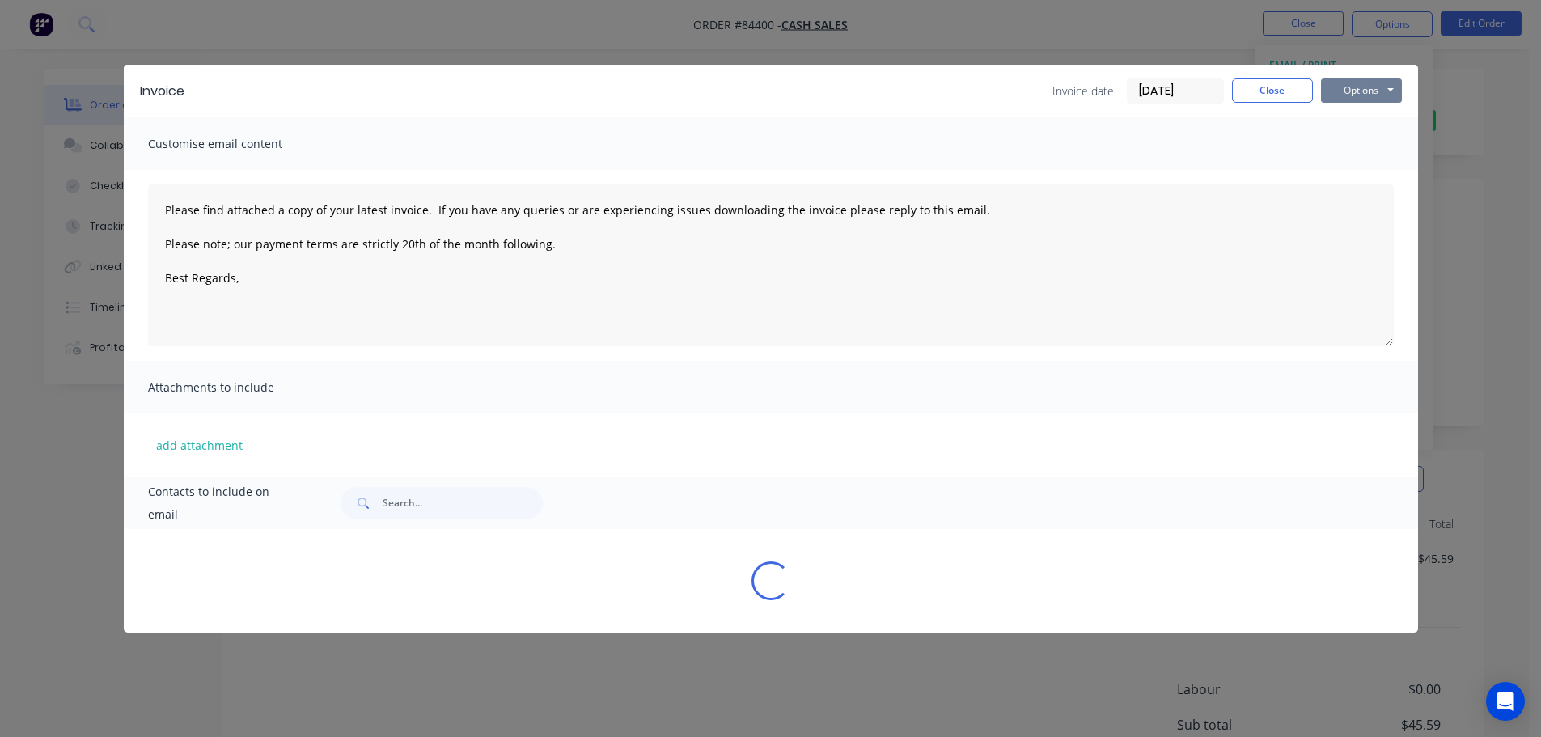
click at [1365, 95] on button "Options" at bounding box center [1361, 90] width 81 height 24
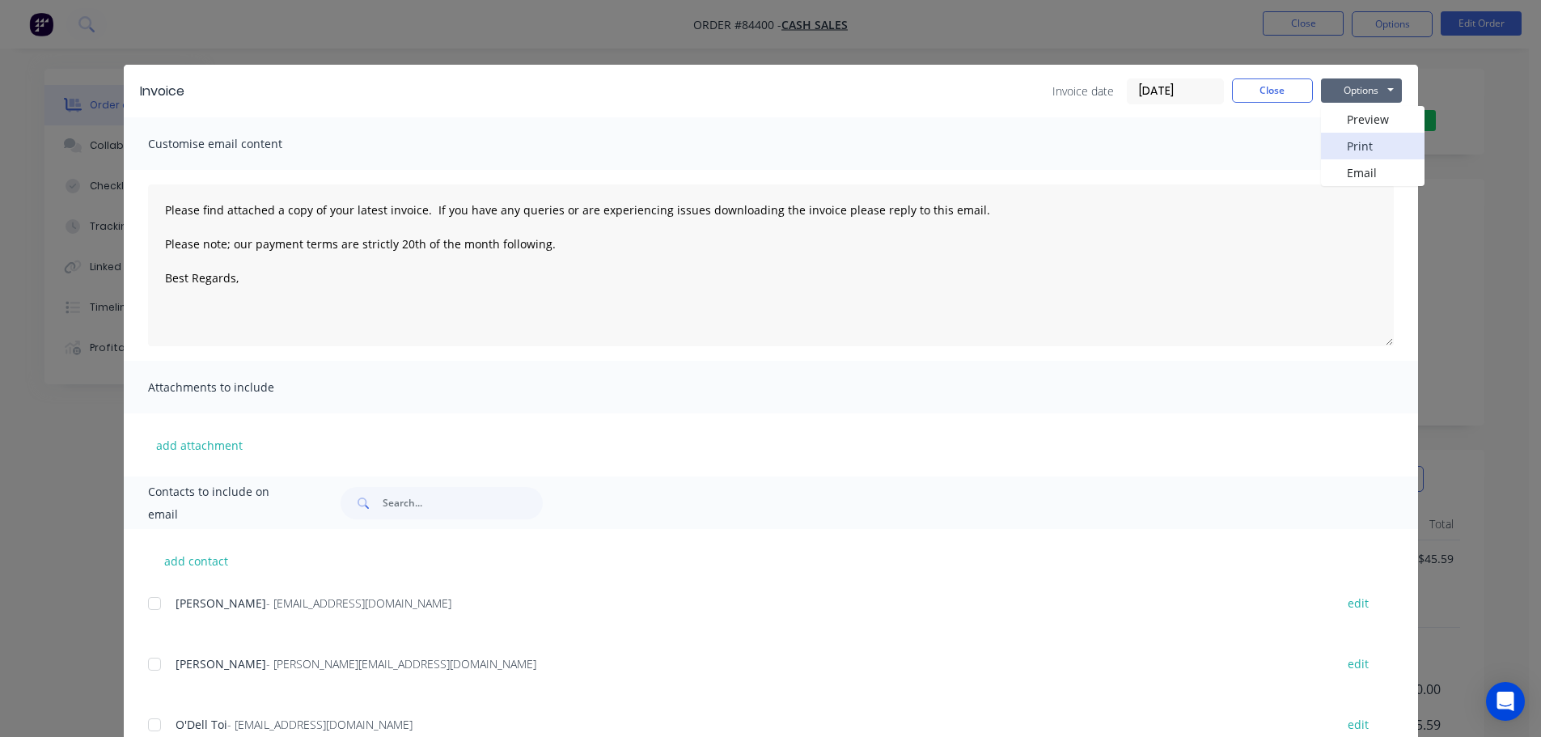
click at [1366, 142] on button "Print" at bounding box center [1373, 146] width 104 height 27
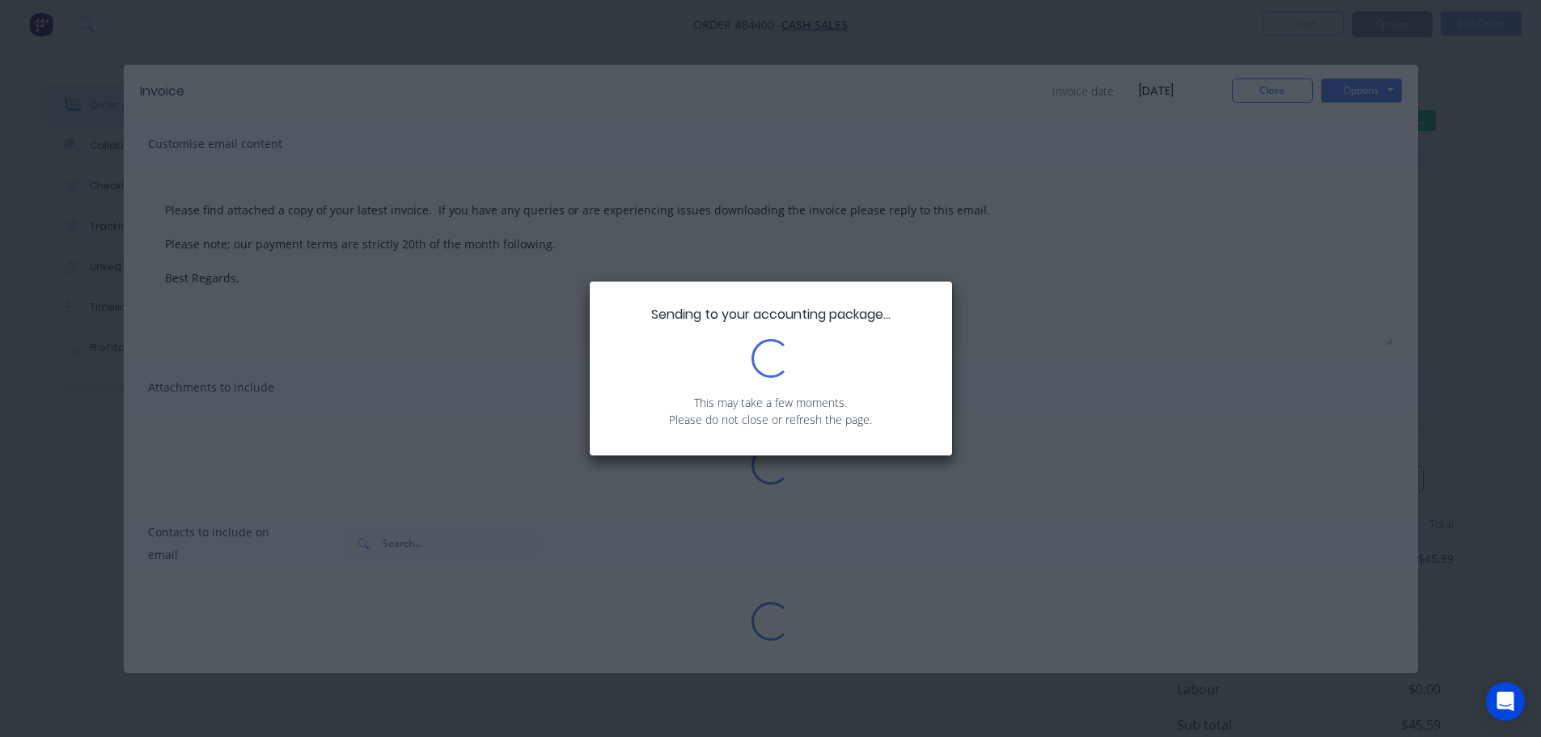
type textarea "Please find attached a copy of your latest invoice. If you have any queries or …"
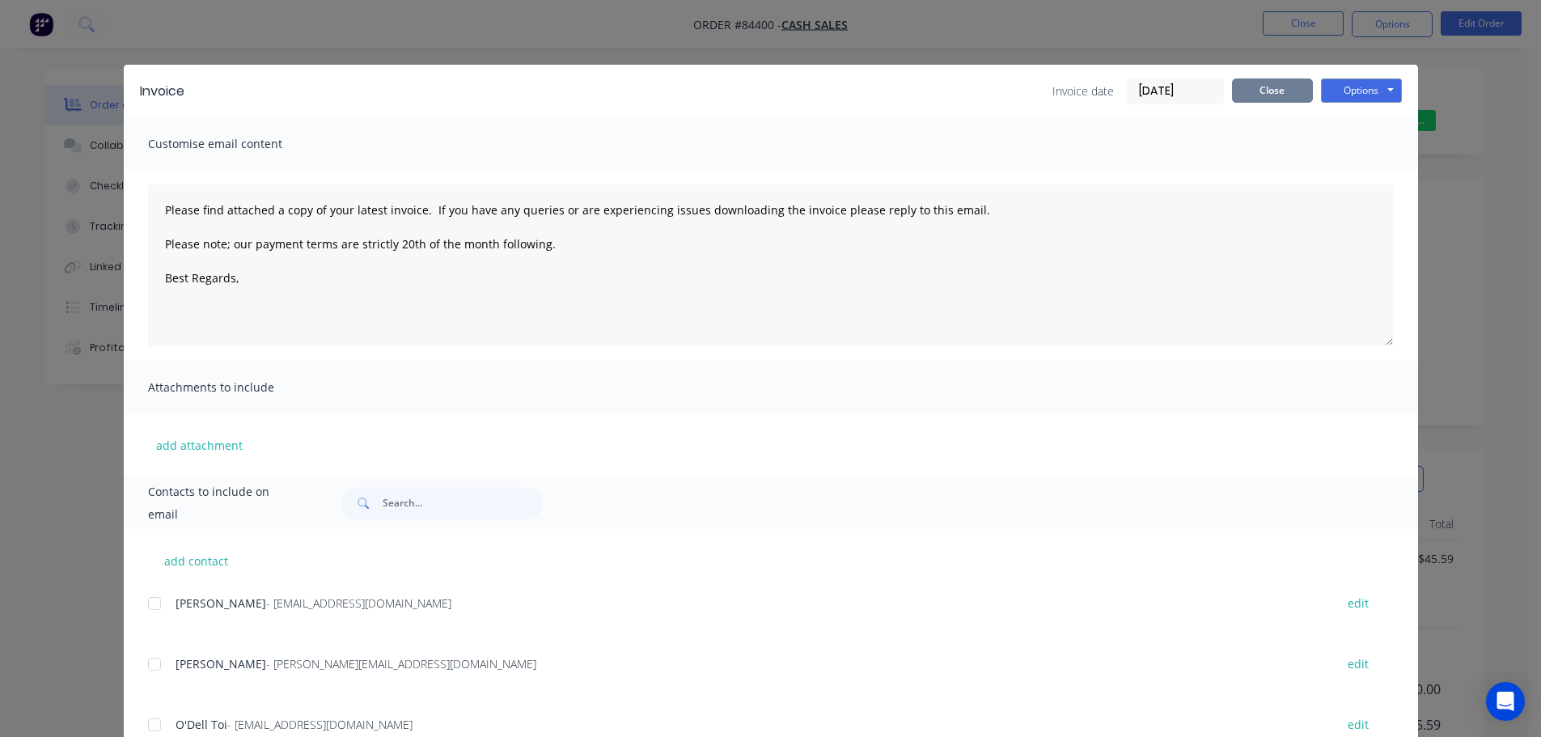
drag, startPoint x: 1262, startPoint y: 96, endPoint x: 1292, endPoint y: 23, distance: 79.0
click at [1263, 95] on button "Close" at bounding box center [1272, 90] width 81 height 24
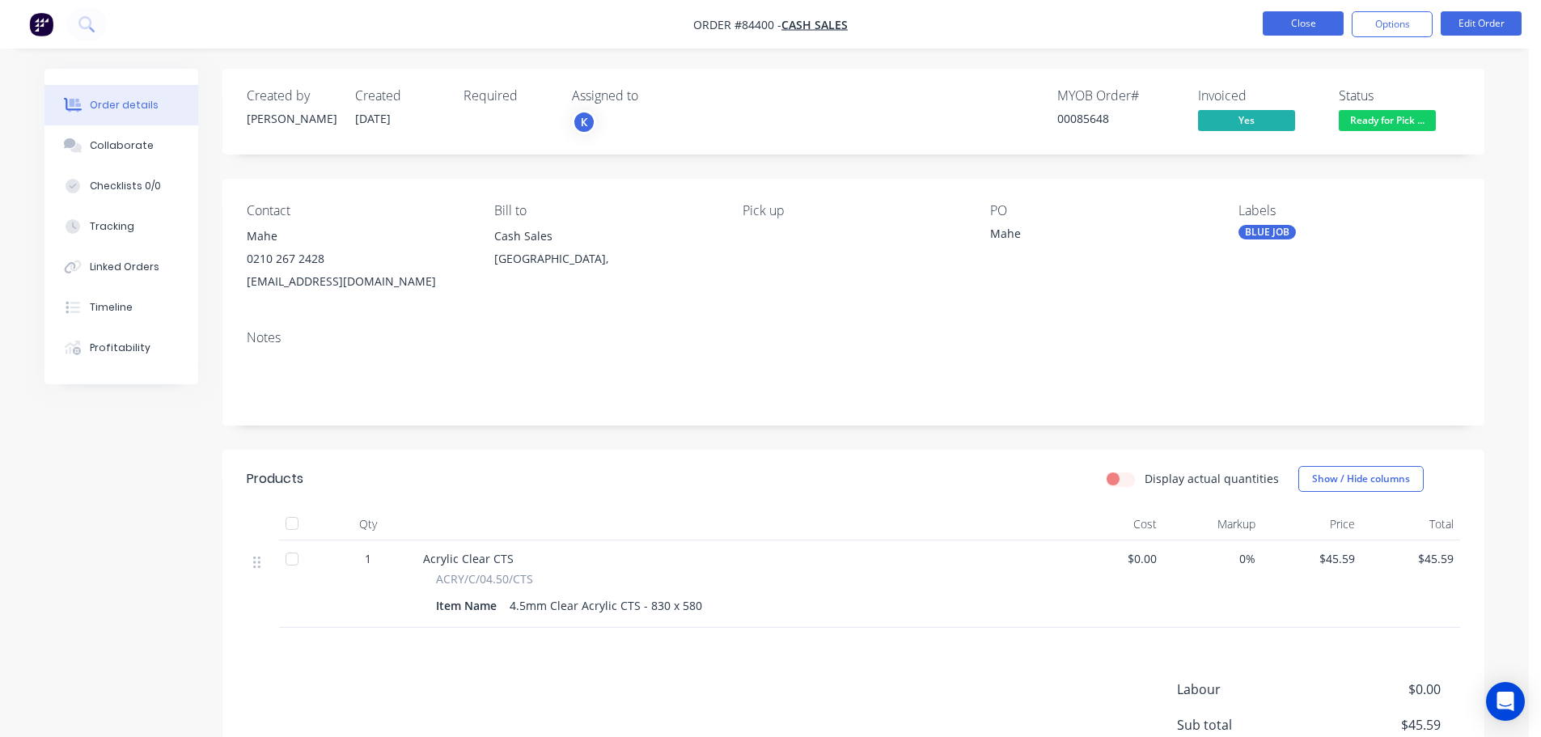
click at [1292, 23] on button "Close" at bounding box center [1303, 23] width 81 height 24
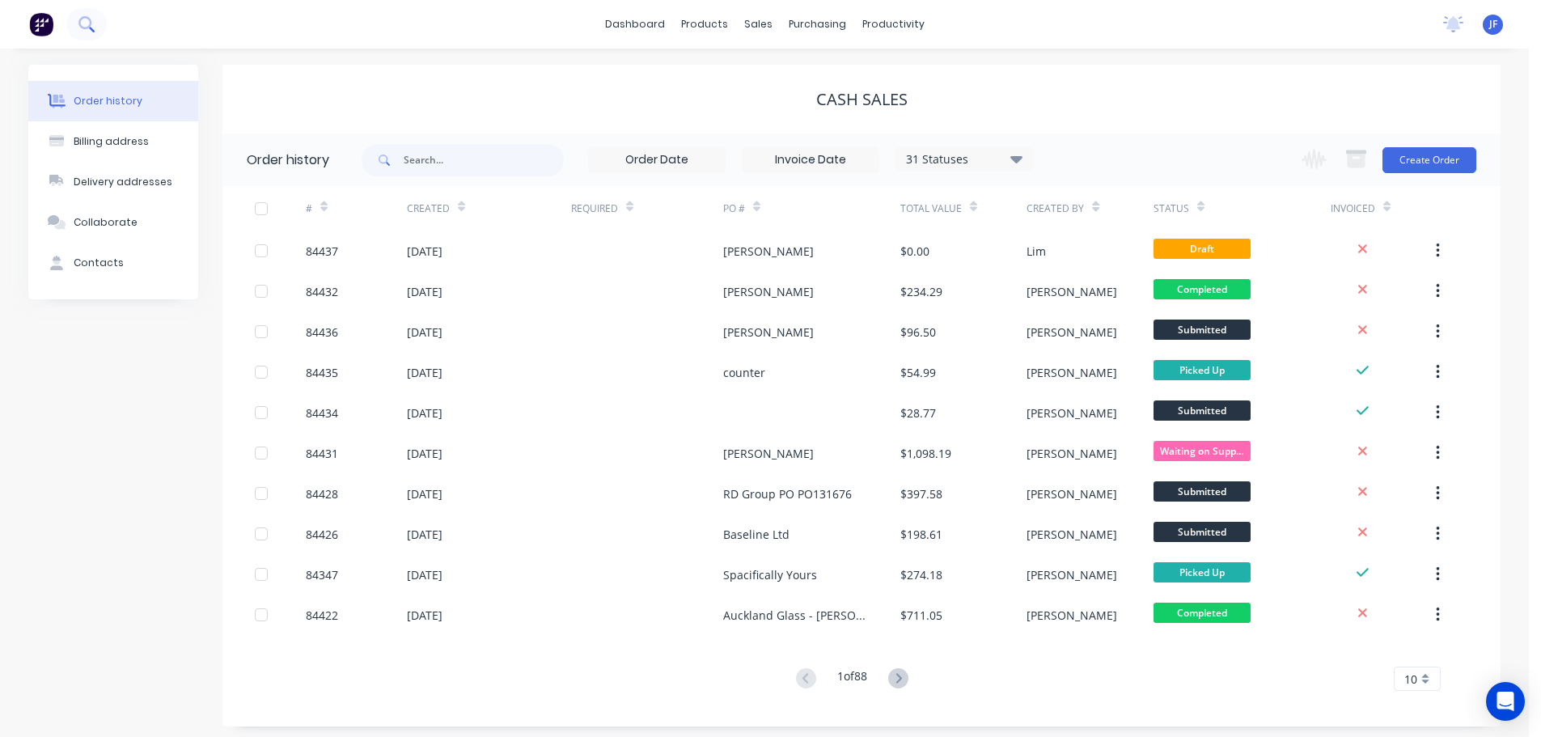
click at [78, 24] on button at bounding box center [86, 24] width 40 height 32
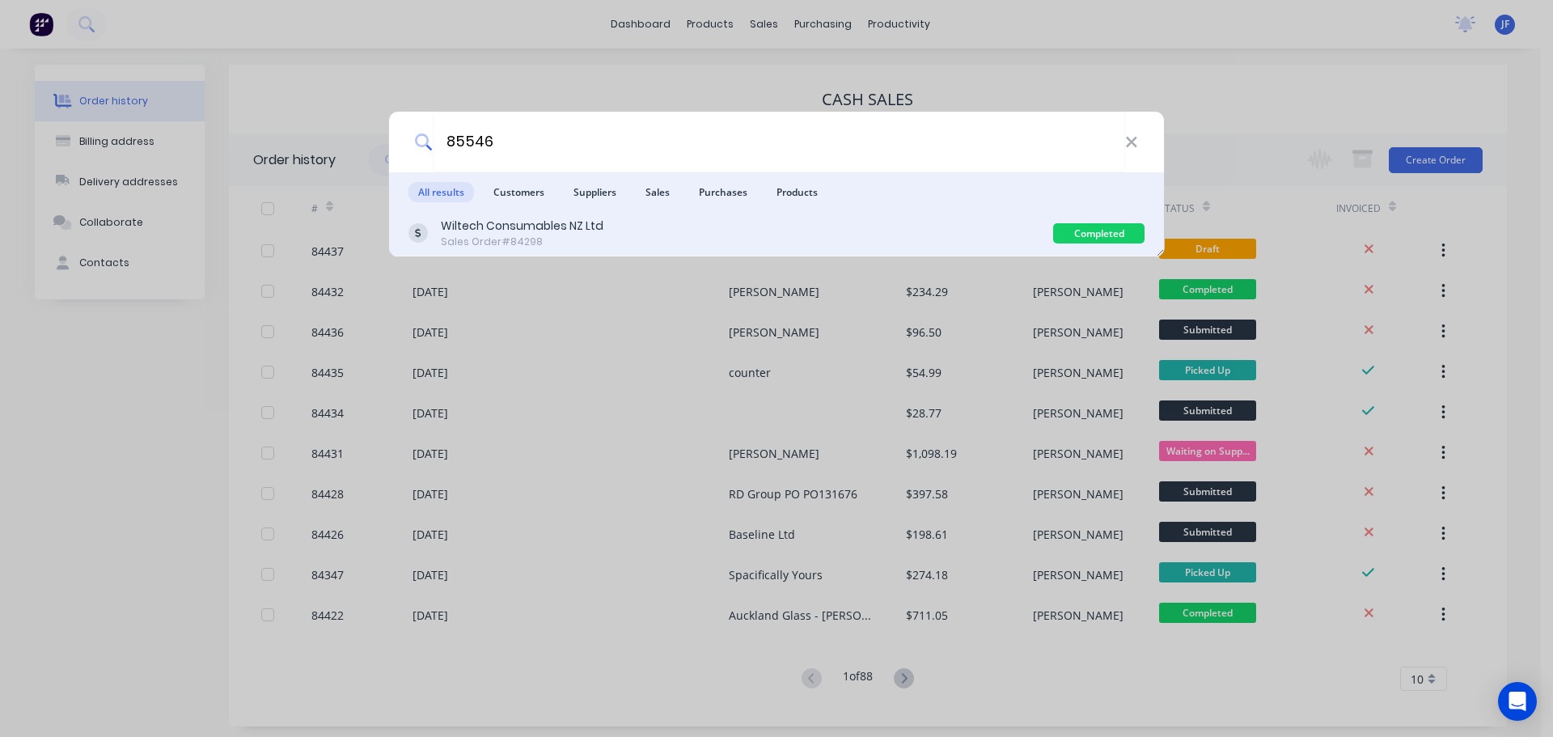
type input "85546"
click at [518, 231] on div "Wiltech Consumables NZ Ltd" at bounding box center [522, 226] width 163 height 17
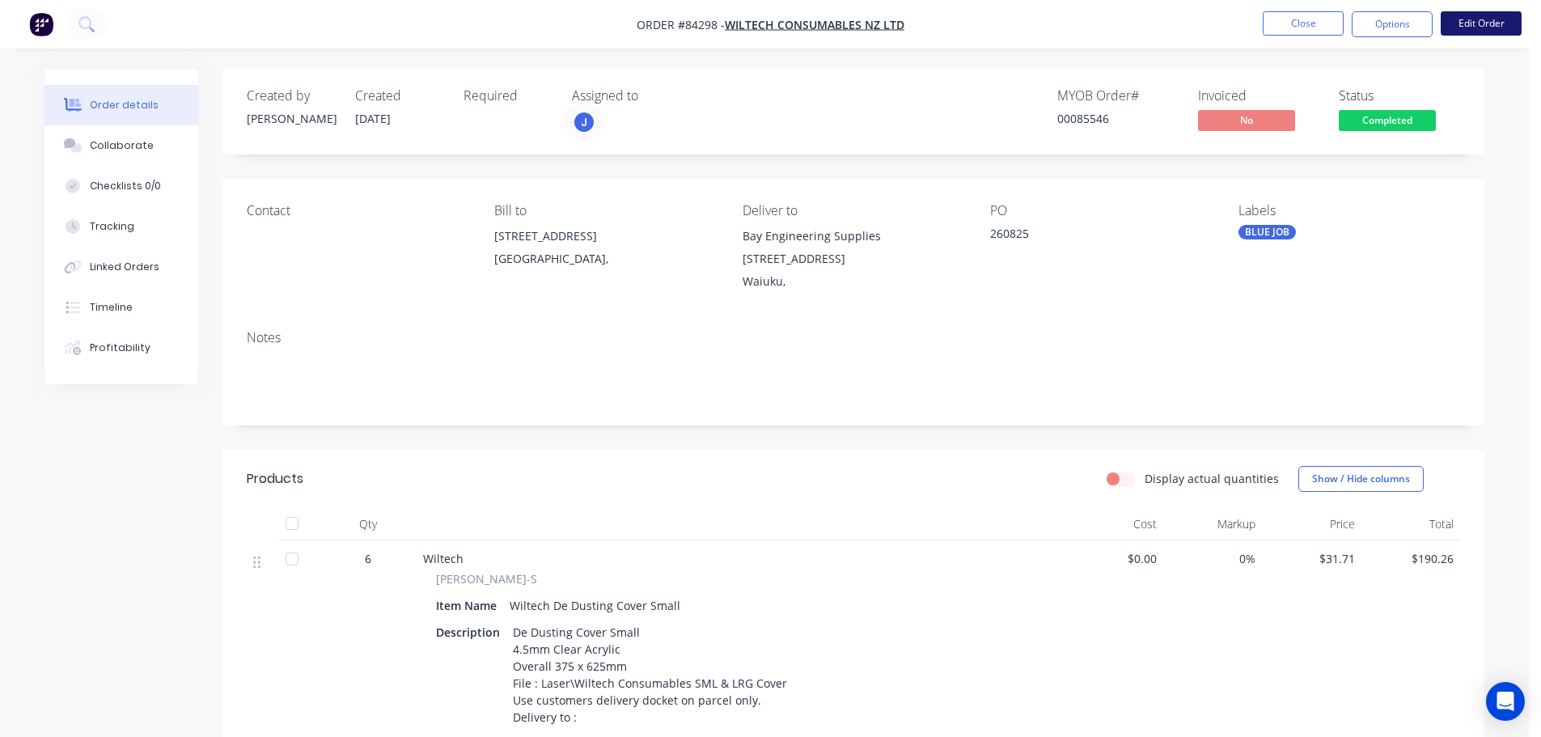
click at [1470, 25] on button "Edit Order" at bounding box center [1480, 23] width 81 height 24
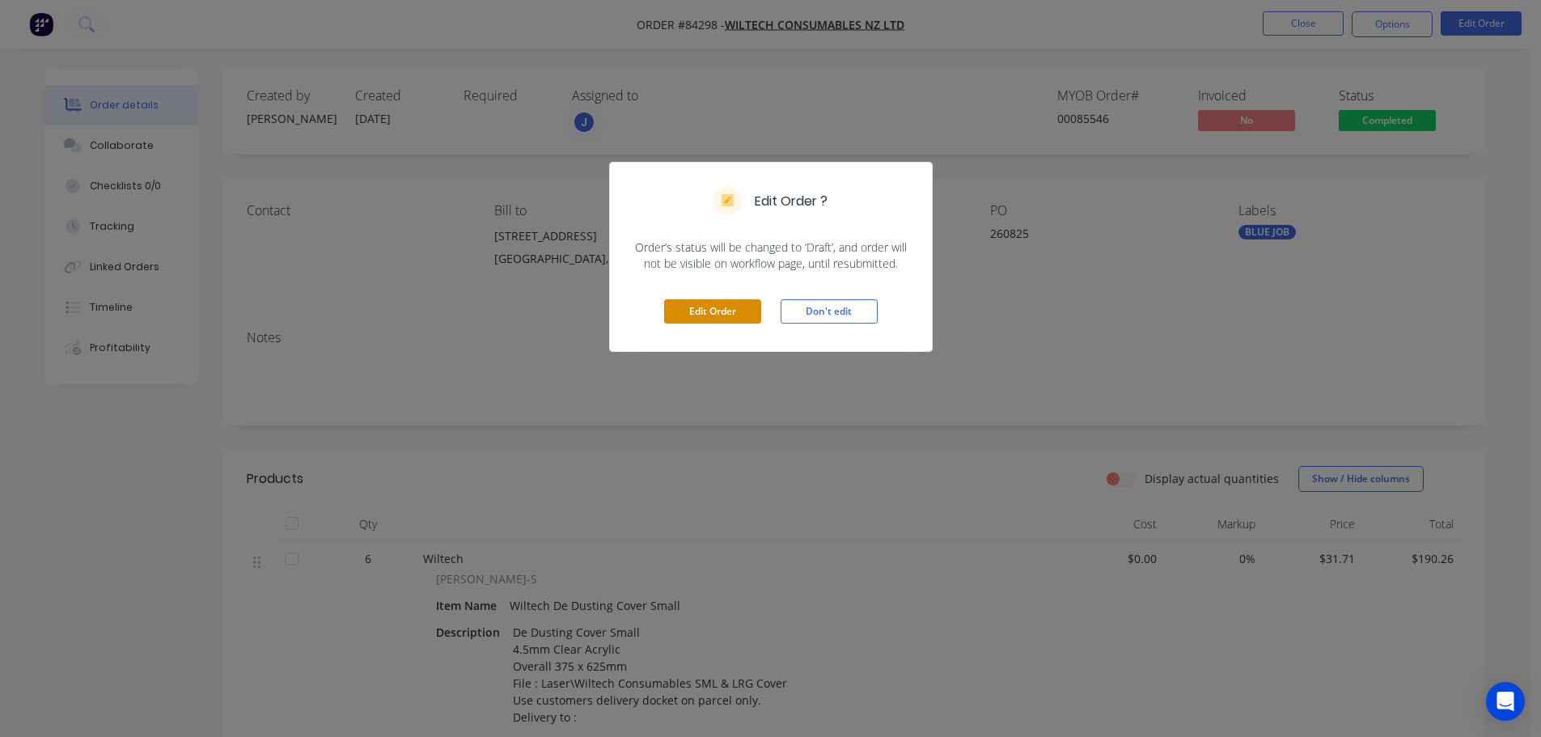
click at [717, 304] on button "Edit Order" at bounding box center [712, 311] width 97 height 24
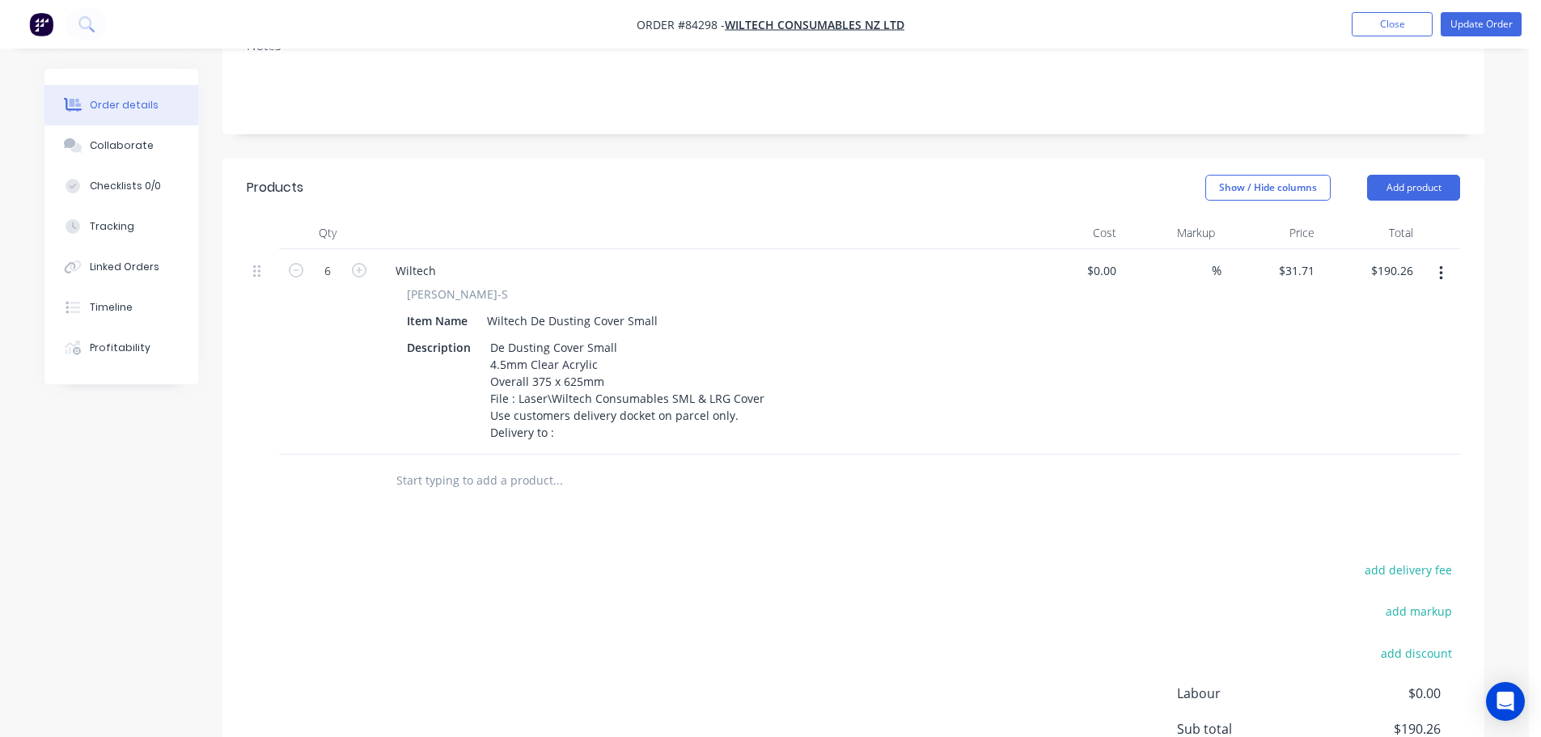
scroll to position [324, 0]
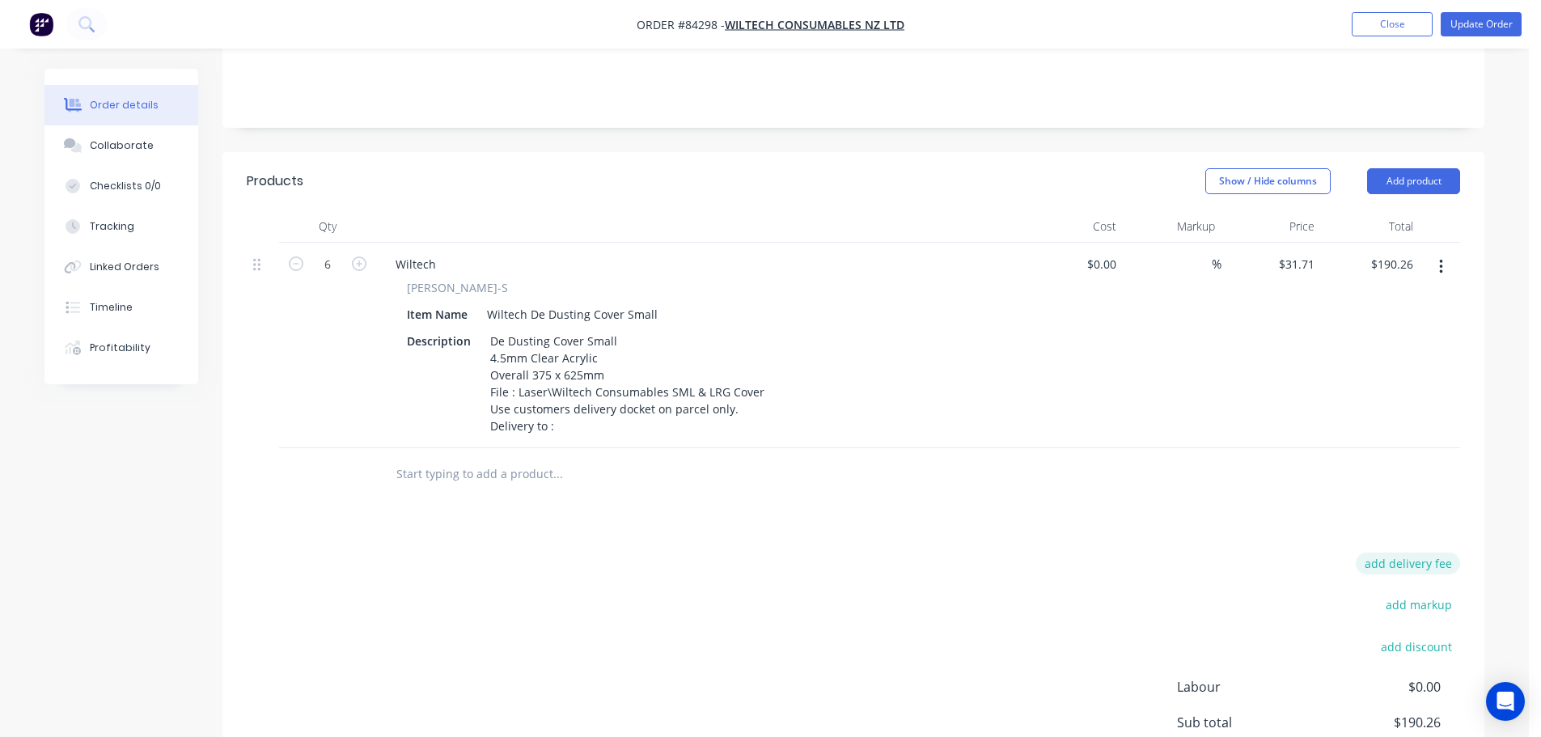
click at [1385, 552] on button "add delivery fee" at bounding box center [1408, 563] width 104 height 22
type input "12"
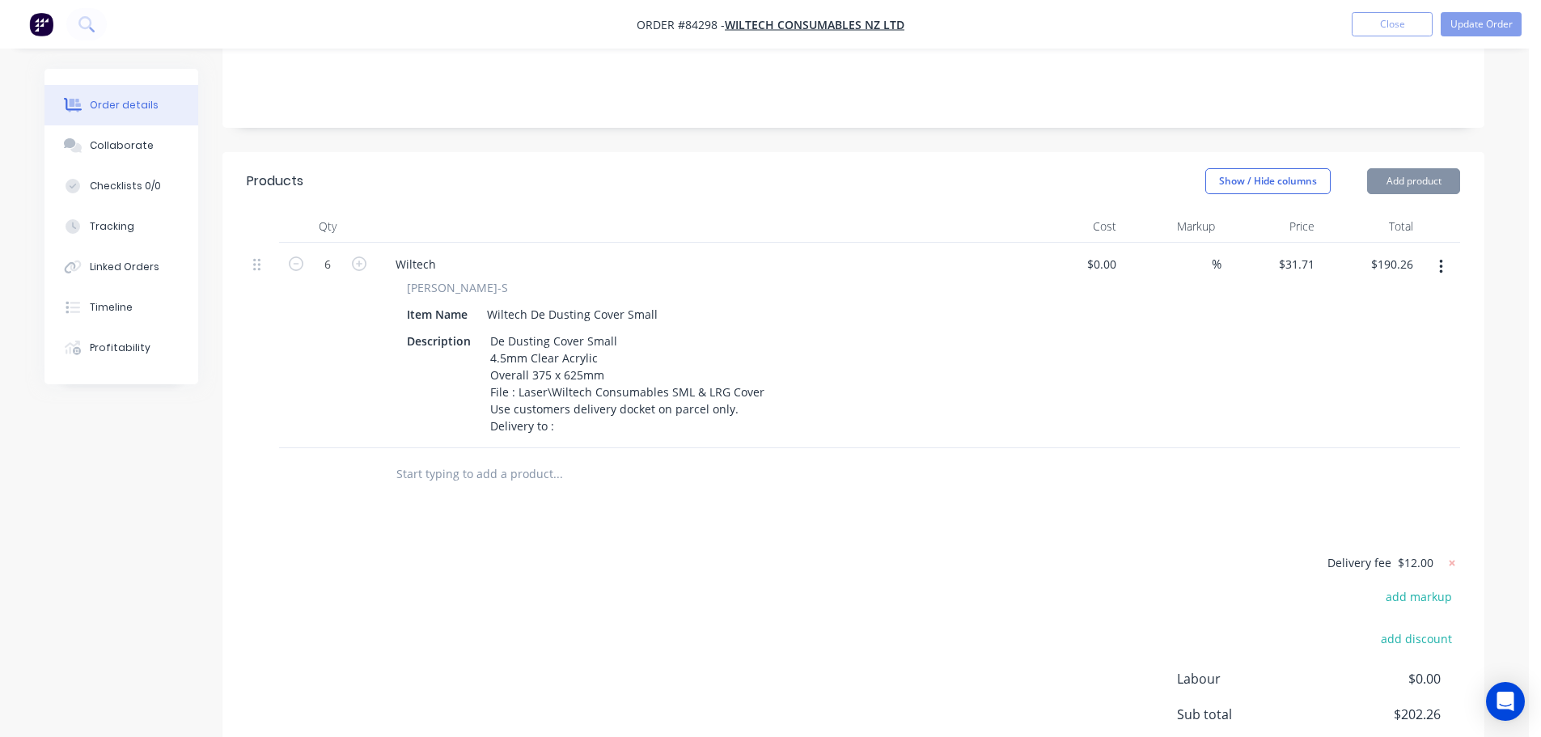
click at [1238, 456] on div at bounding box center [853, 474] width 1213 height 53
click at [1453, 28] on button "Update Order" at bounding box center [1480, 24] width 81 height 24
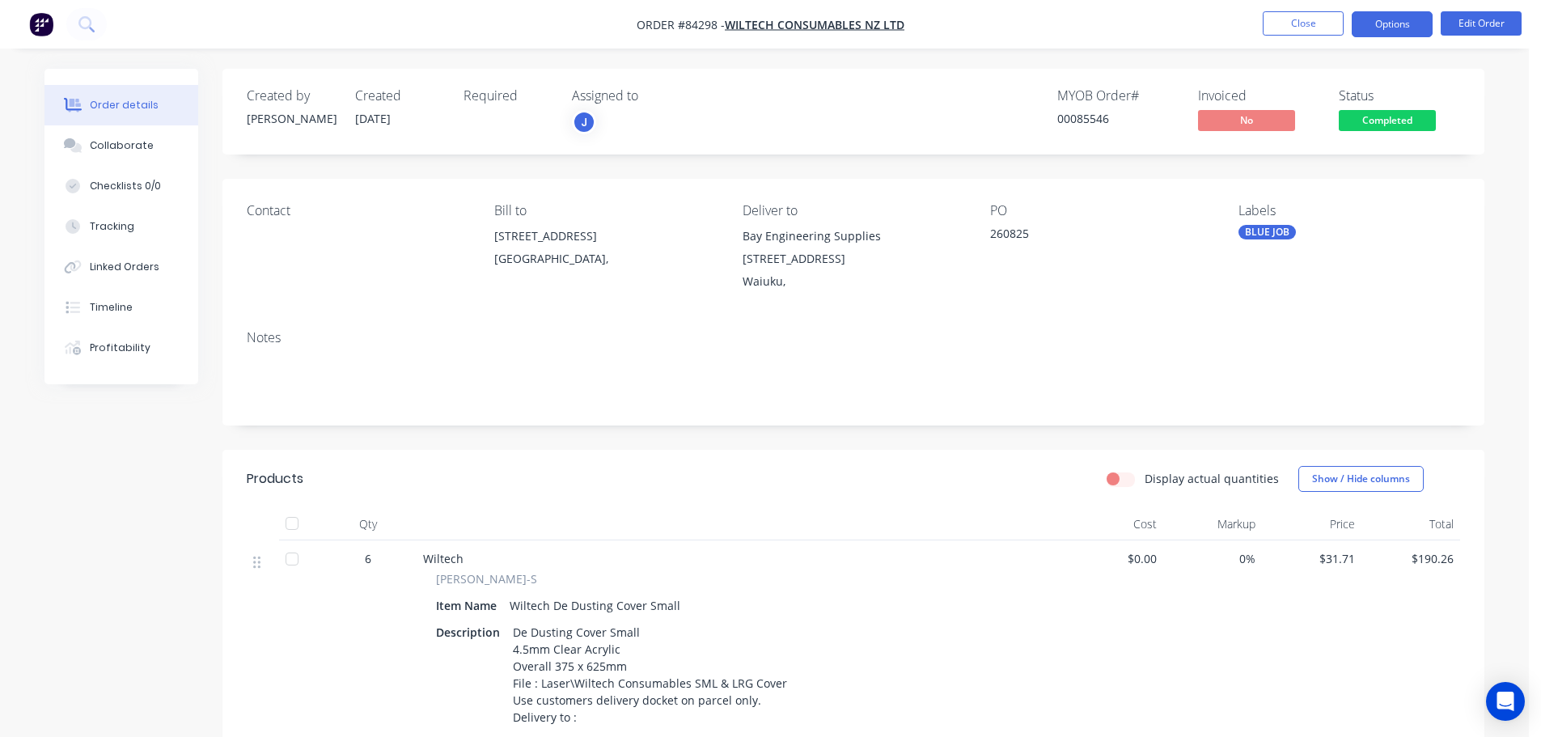
click at [1390, 23] on button "Options" at bounding box center [1392, 24] width 81 height 26
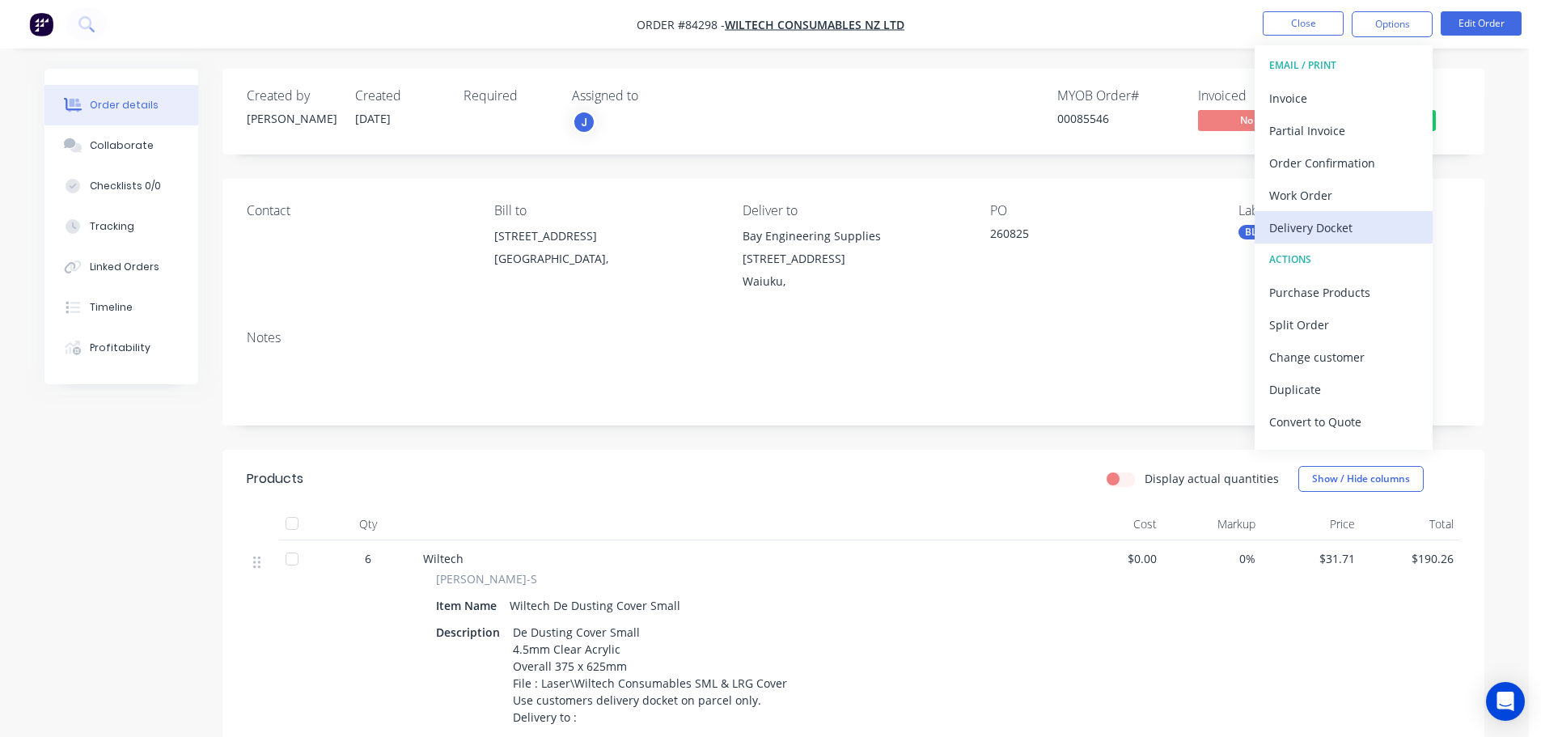
click at [1336, 237] on div "Delivery Docket" at bounding box center [1343, 227] width 149 height 23
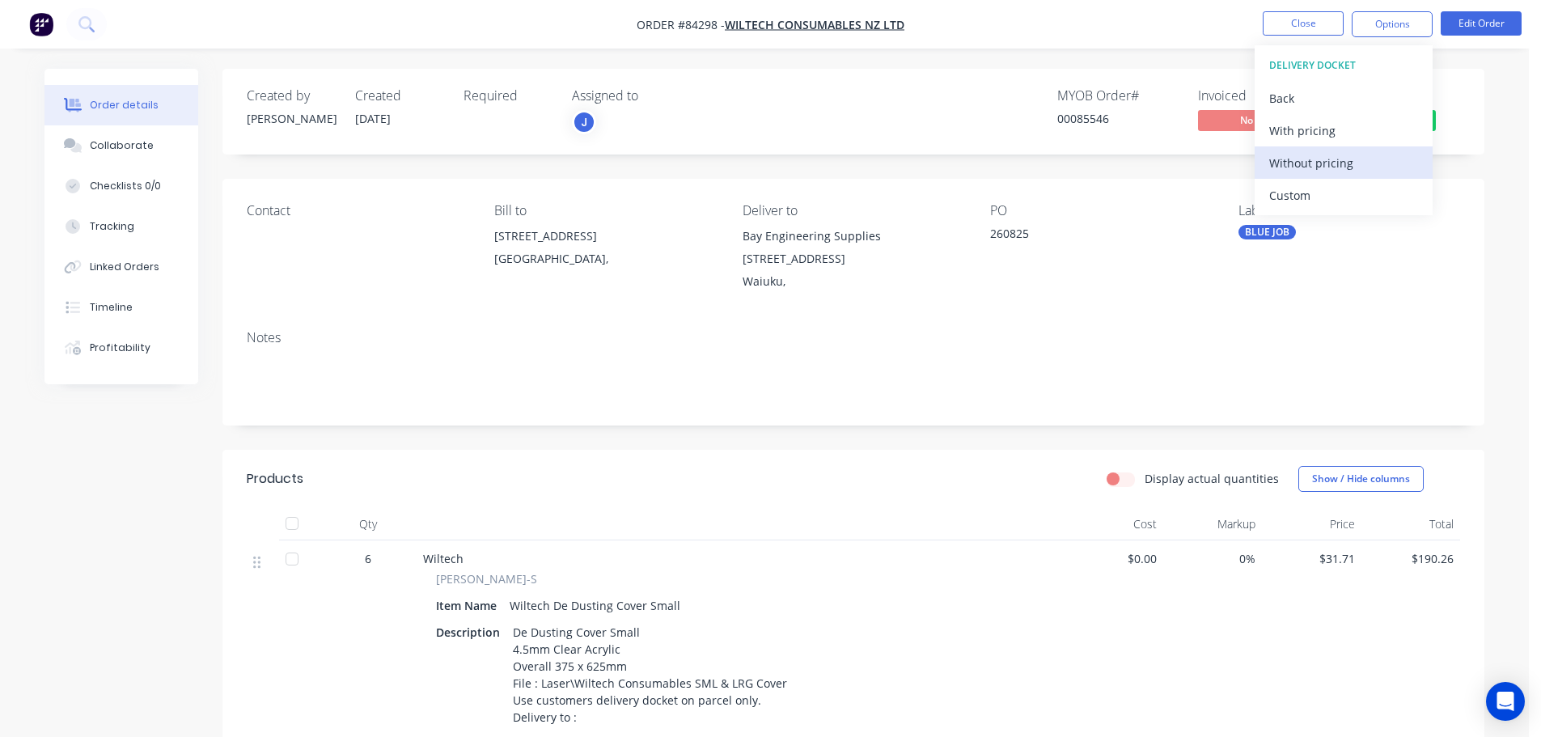
click at [1333, 172] on div "Without pricing" at bounding box center [1343, 162] width 149 height 23
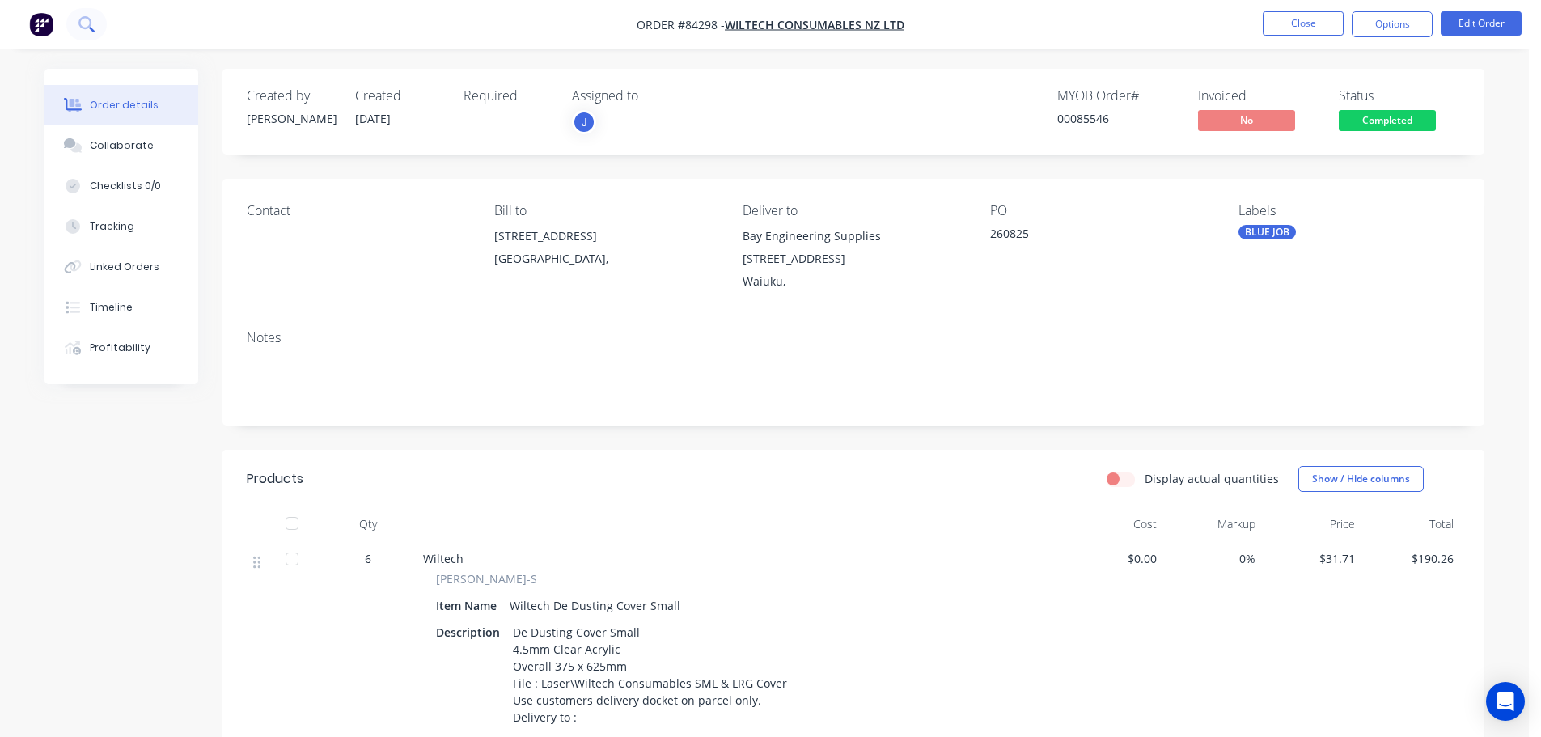
click at [86, 22] on icon at bounding box center [85, 23] width 15 height 15
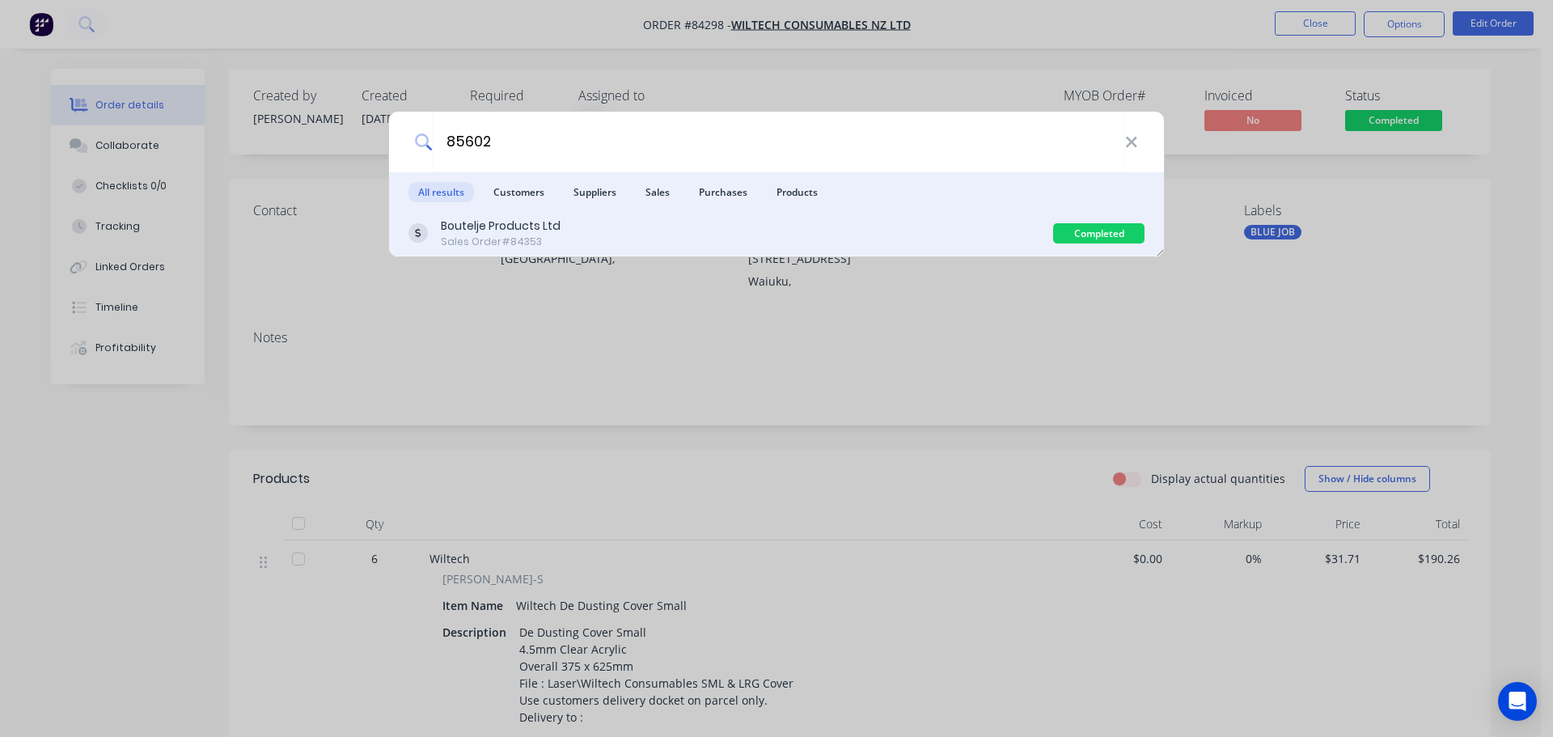
type input "85602"
click at [731, 231] on div "Boutelje Products Ltd Sales Order #84353" at bounding box center [730, 234] width 645 height 32
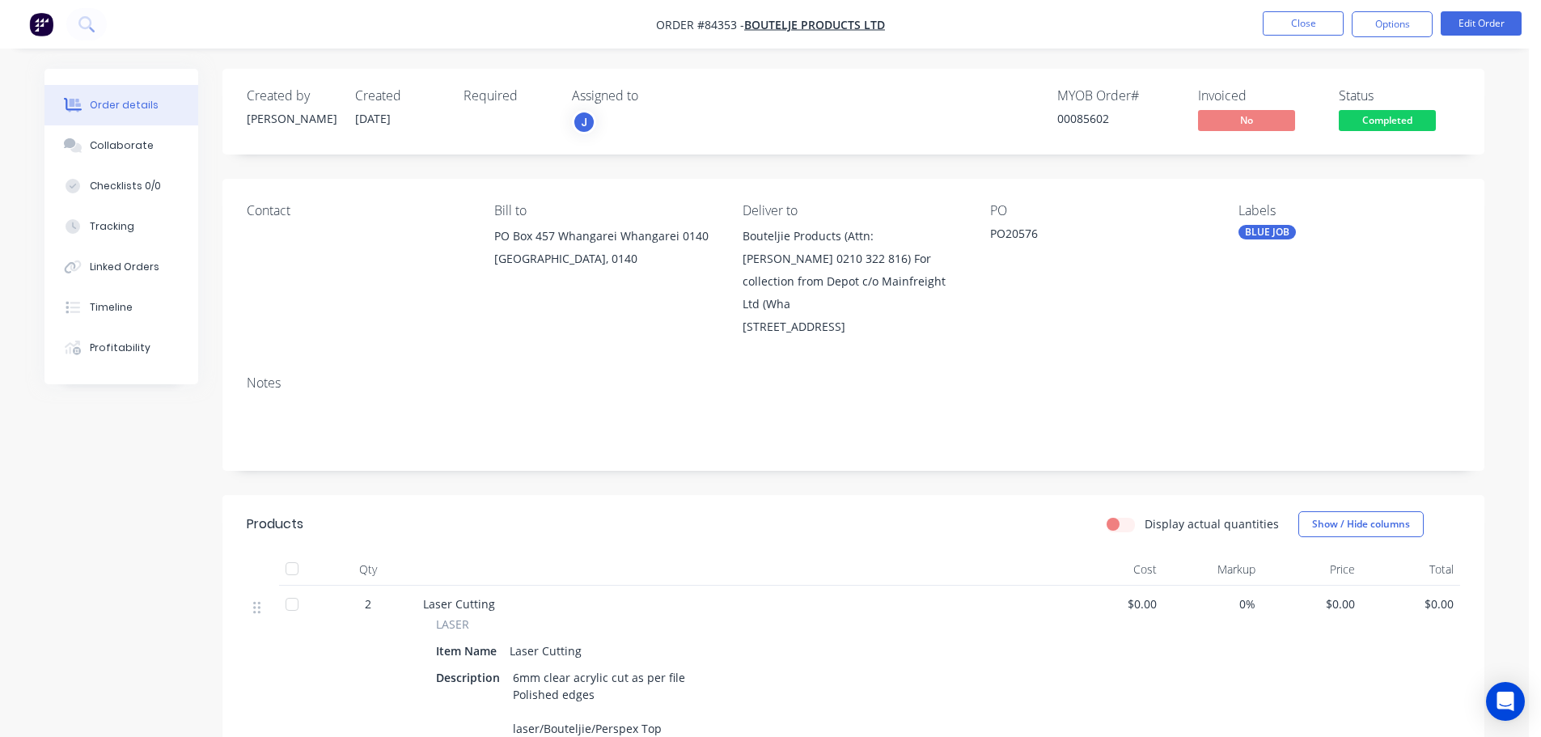
click at [1387, 116] on span "Completed" at bounding box center [1387, 120] width 97 height 20
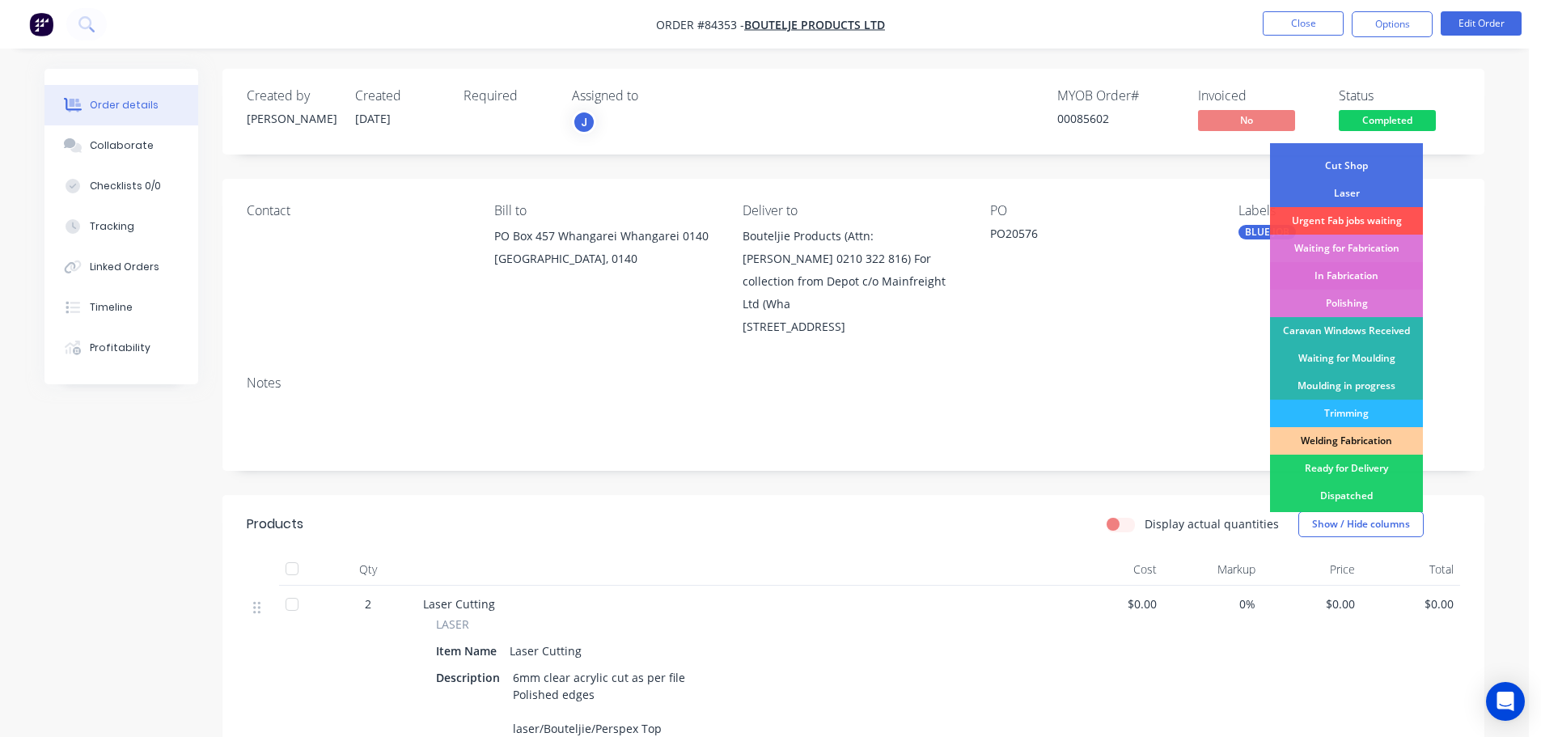
scroll to position [162, 0]
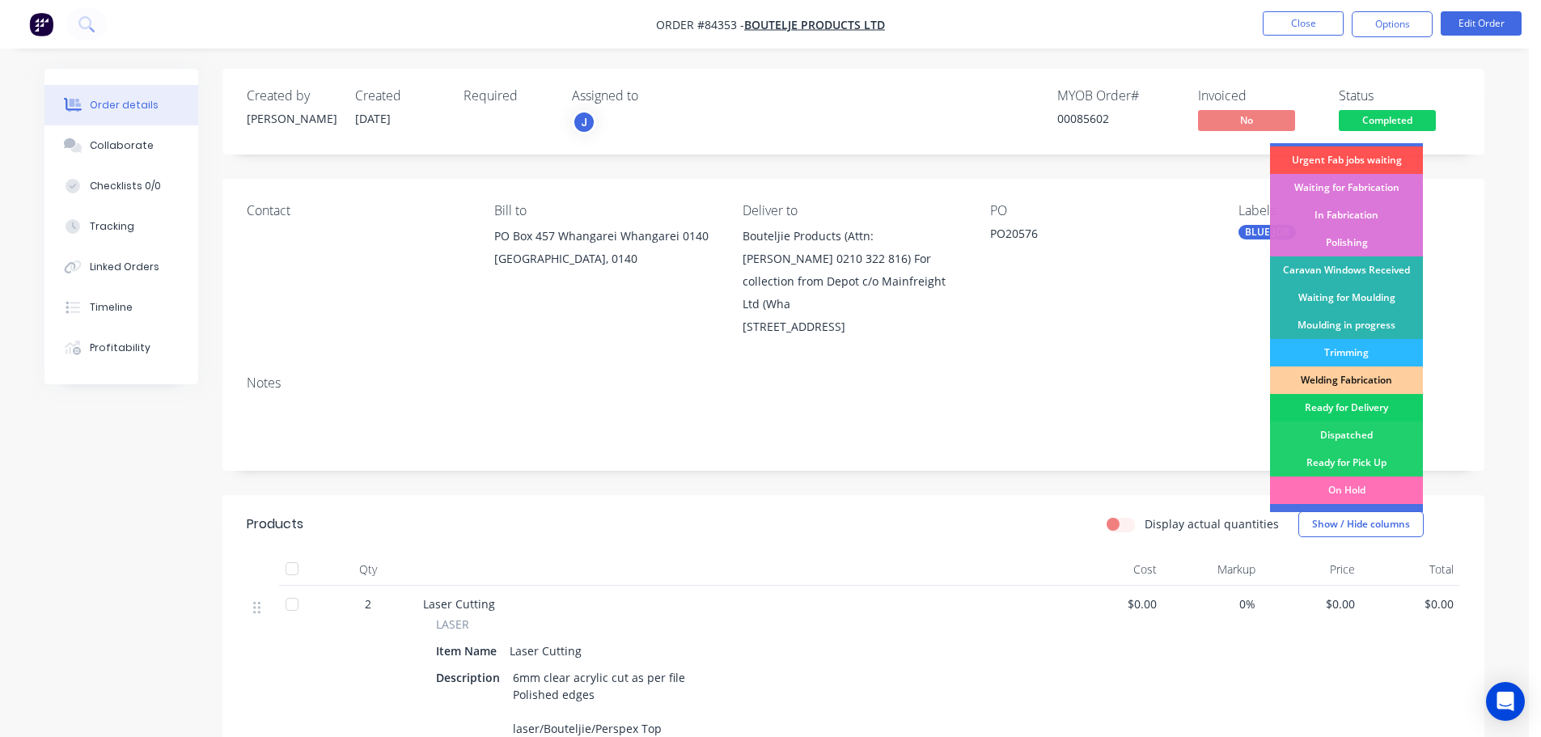
click at [1364, 412] on div "Ready for Delivery" at bounding box center [1346, 407] width 153 height 27
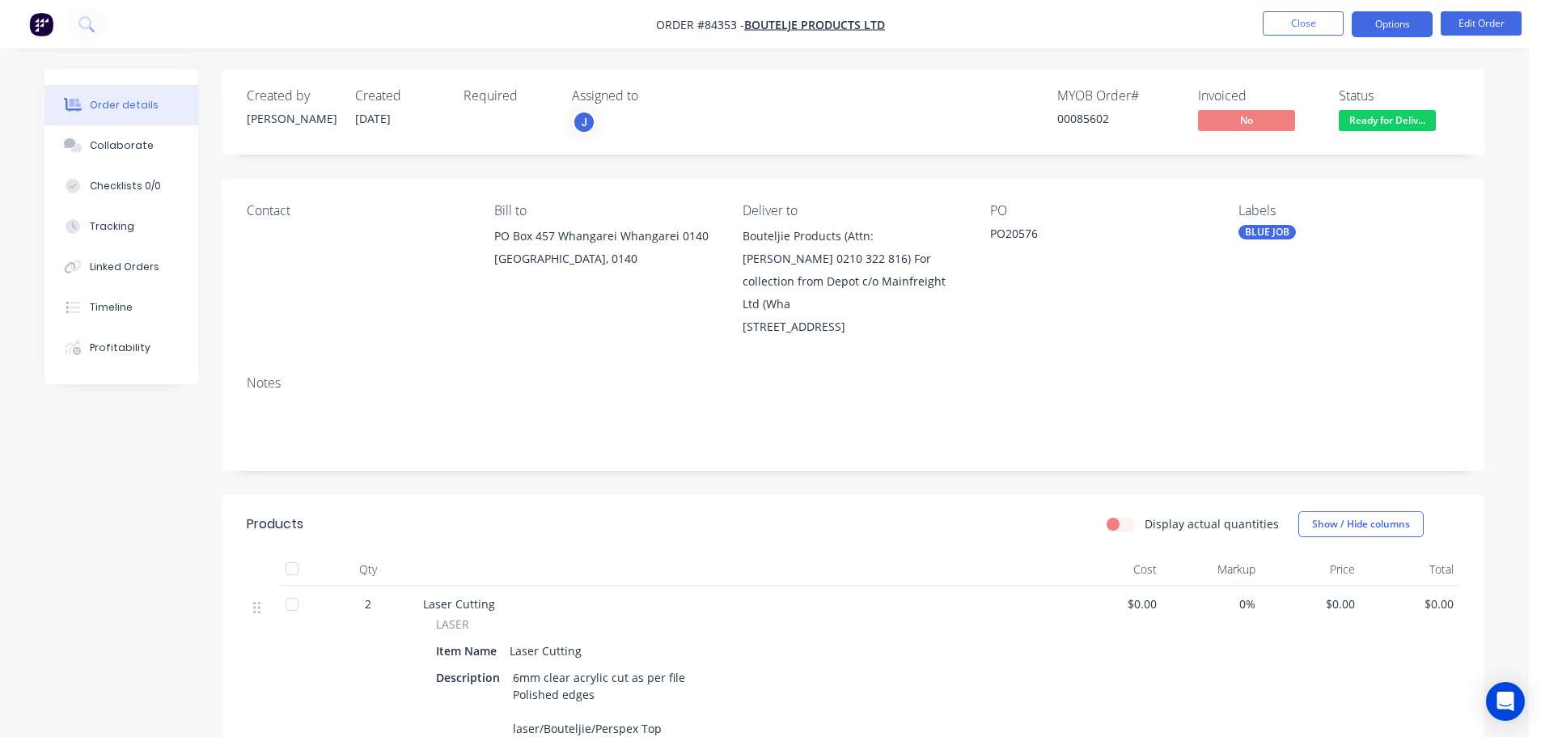
click at [1389, 29] on button "Options" at bounding box center [1392, 24] width 81 height 26
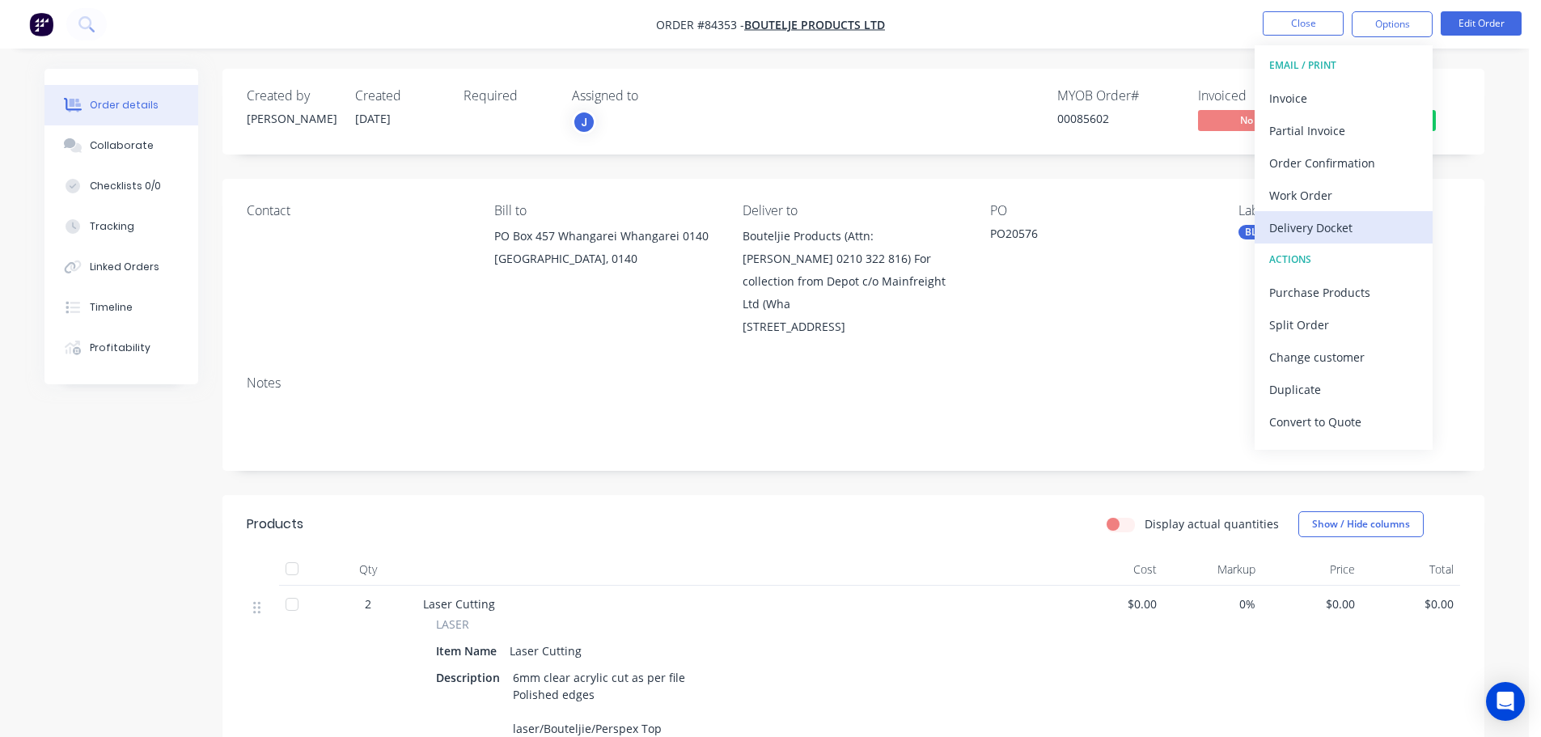
click at [1368, 225] on div "Delivery Docket" at bounding box center [1343, 227] width 149 height 23
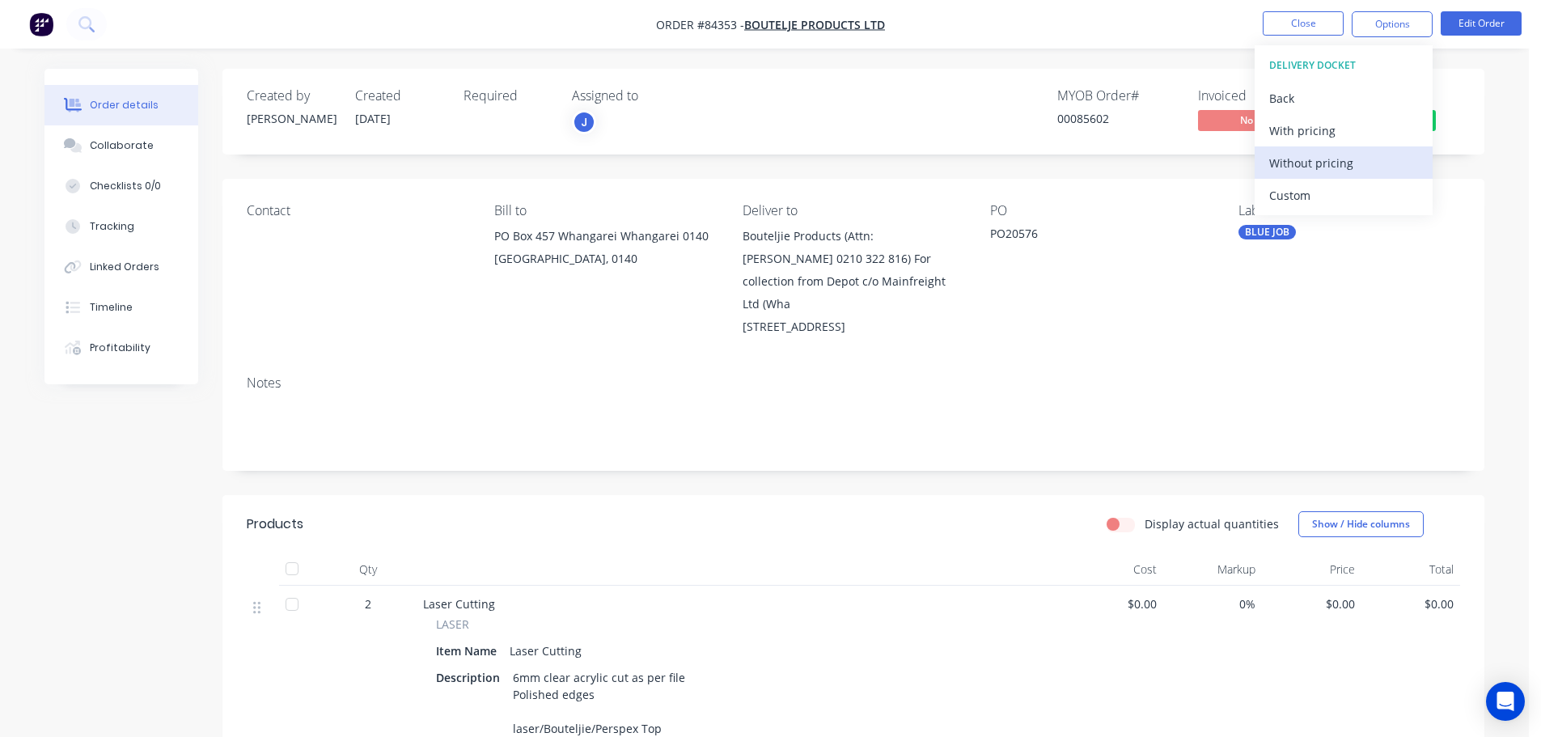
click at [1356, 172] on div "Without pricing" at bounding box center [1343, 162] width 149 height 23
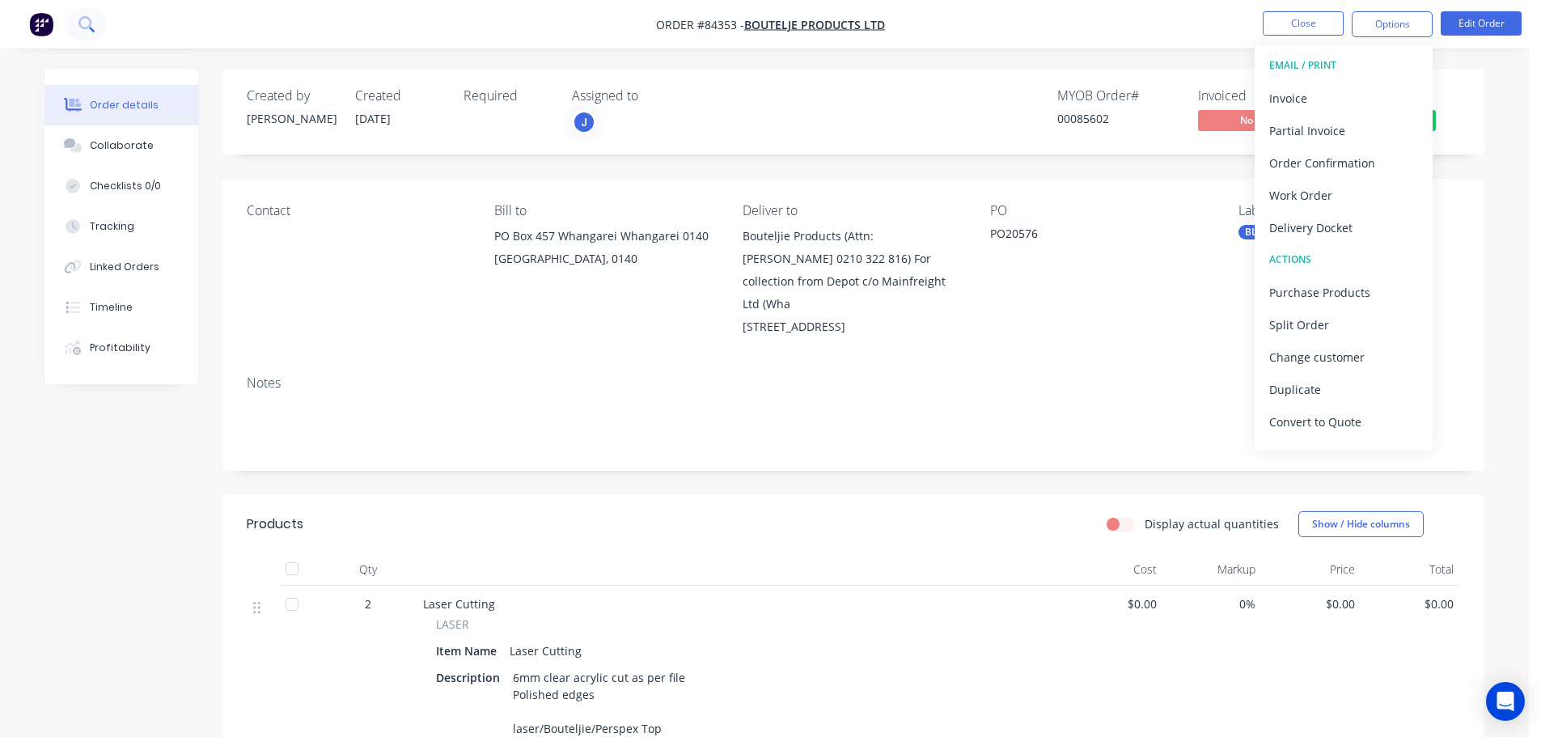
click at [94, 28] on icon at bounding box center [85, 23] width 15 height 15
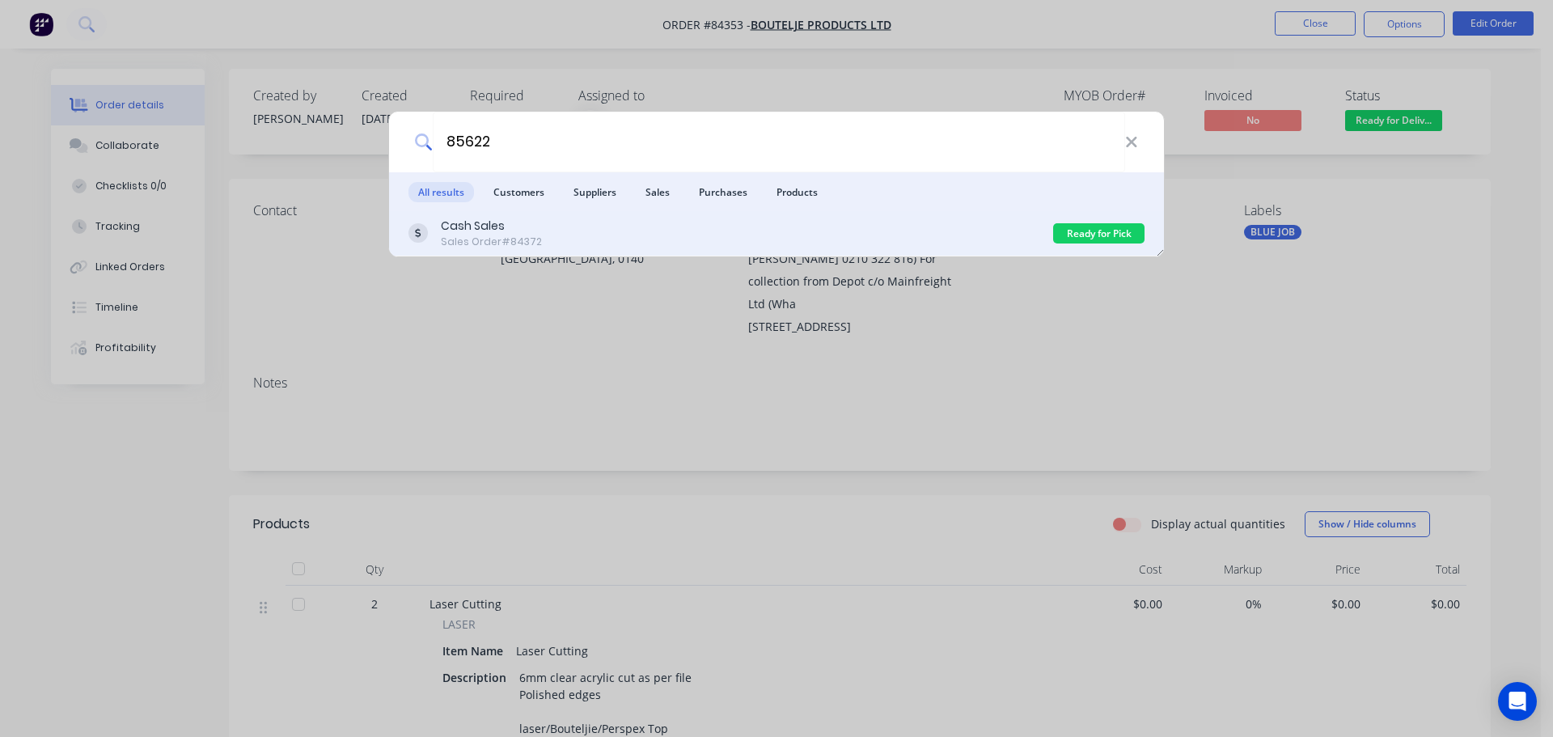
type input "85622"
click at [639, 240] on div "Cash Sales Sales Order #84372" at bounding box center [730, 234] width 645 height 32
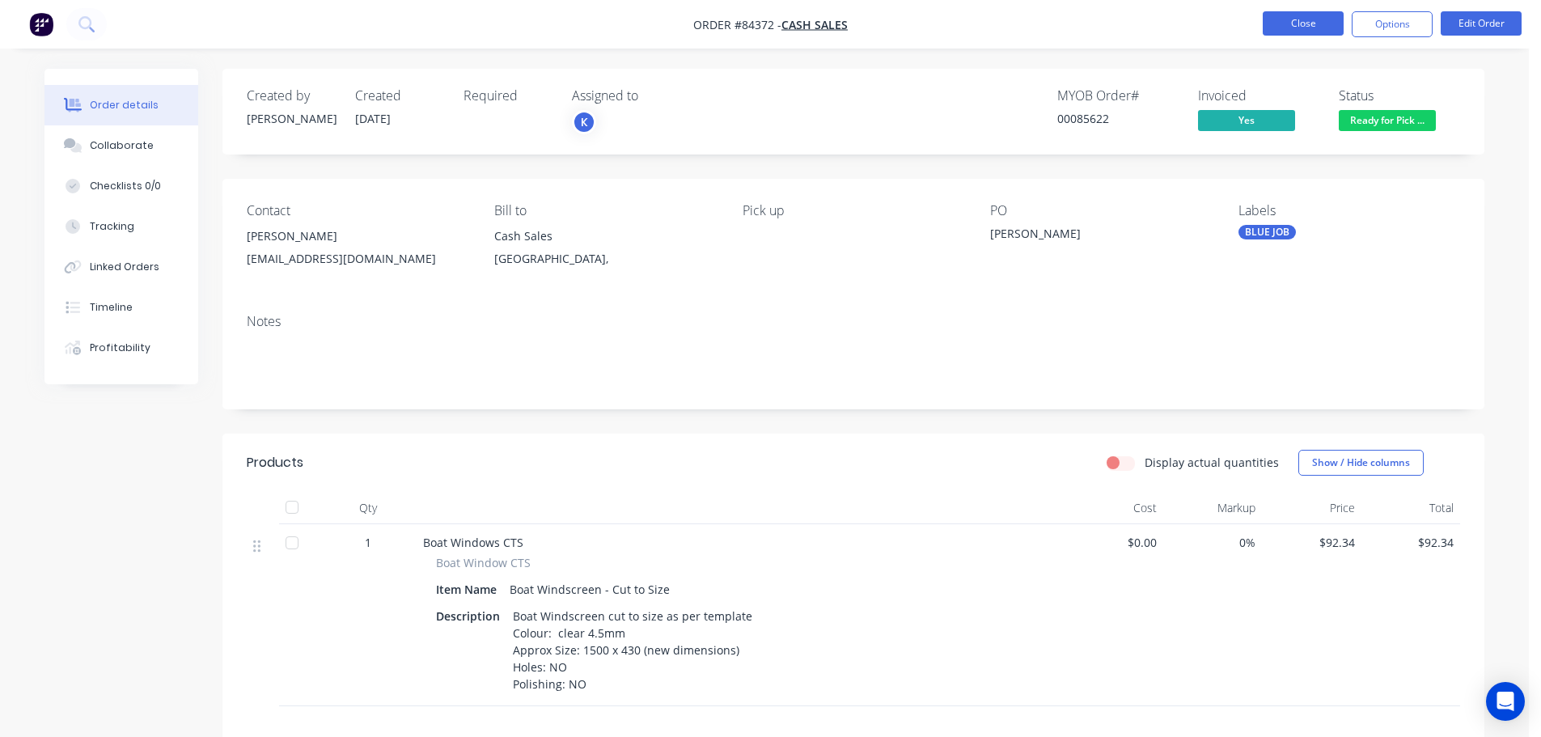
click at [1294, 12] on button "Close" at bounding box center [1303, 23] width 81 height 24
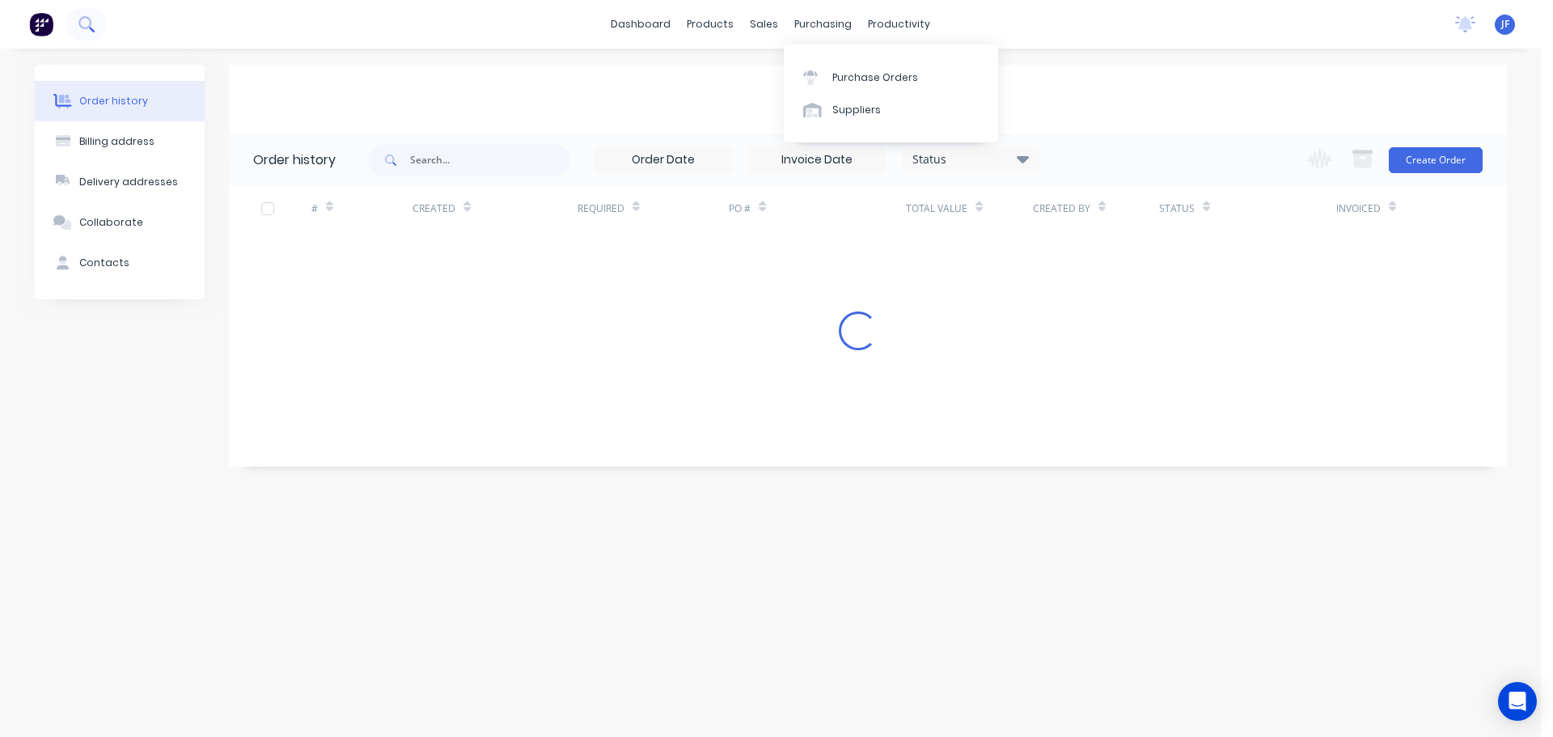
click at [77, 15] on button at bounding box center [86, 24] width 40 height 32
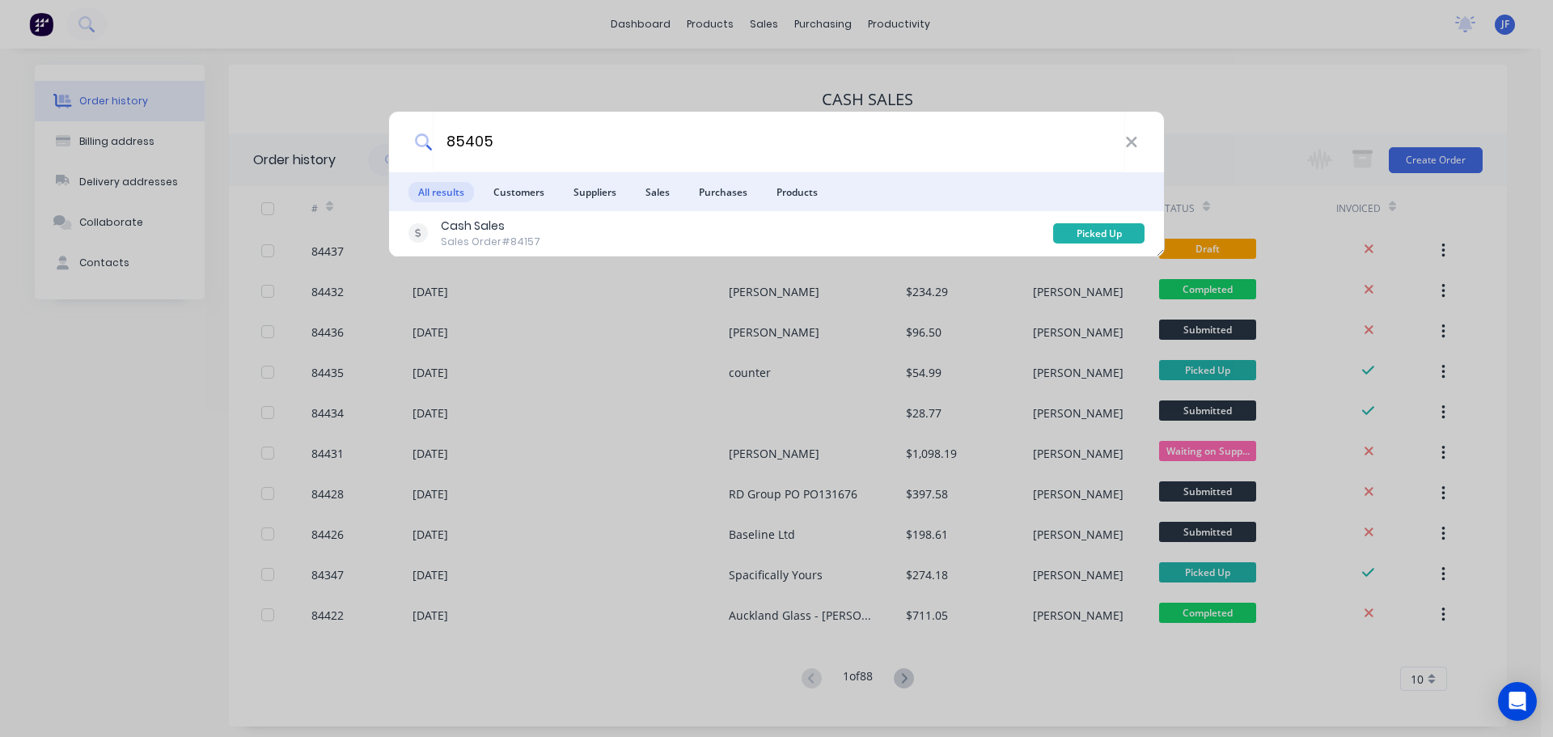
type input "85405"
drag, startPoint x: 161, startPoint y: 123, endPoint x: 108, endPoint y: 40, distance: 97.8
click at [163, 120] on div "85405 All results Customers Suppliers Sales Purchases Products Cash Sales Sales…" at bounding box center [776, 368] width 1553 height 737
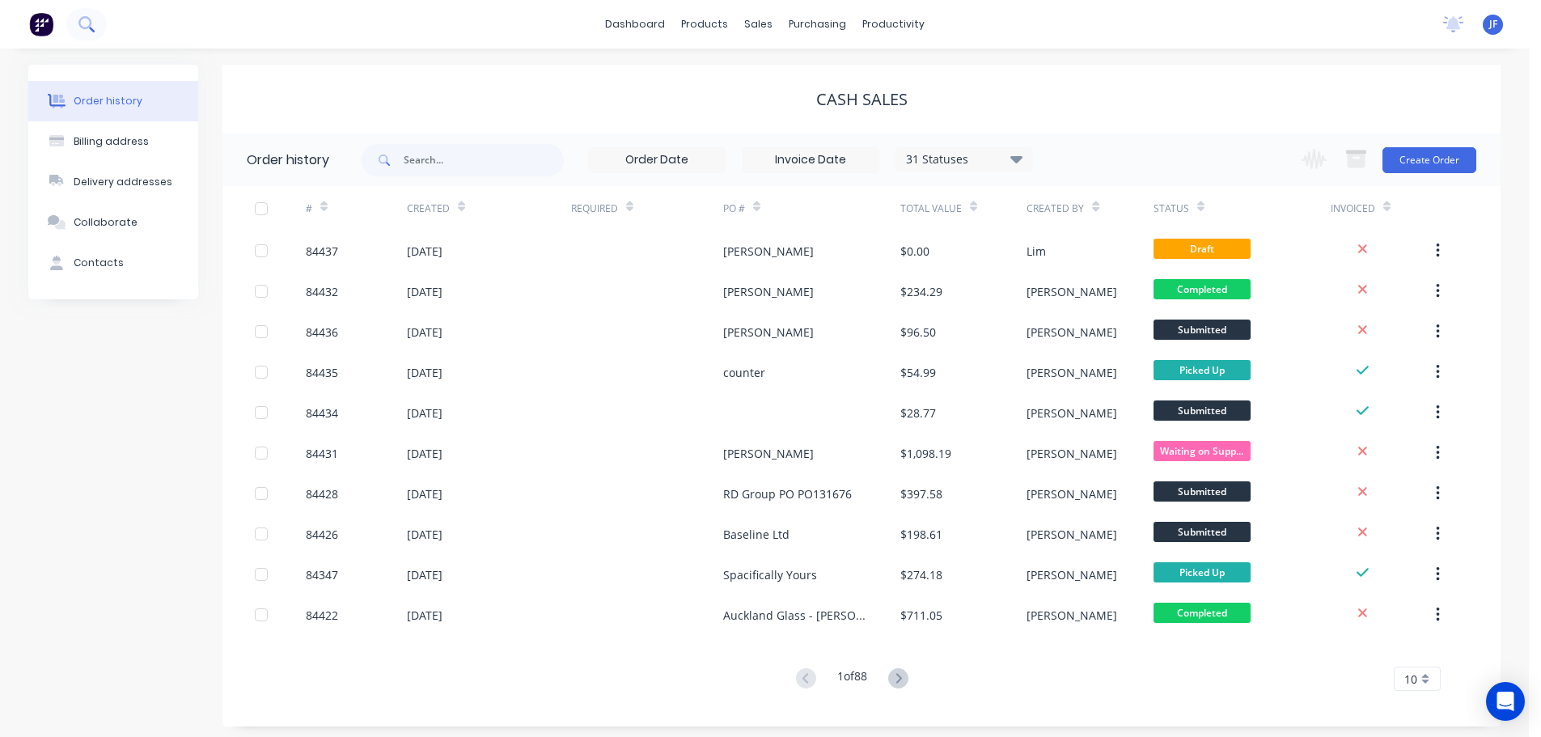
click at [89, 17] on icon at bounding box center [85, 23] width 15 height 15
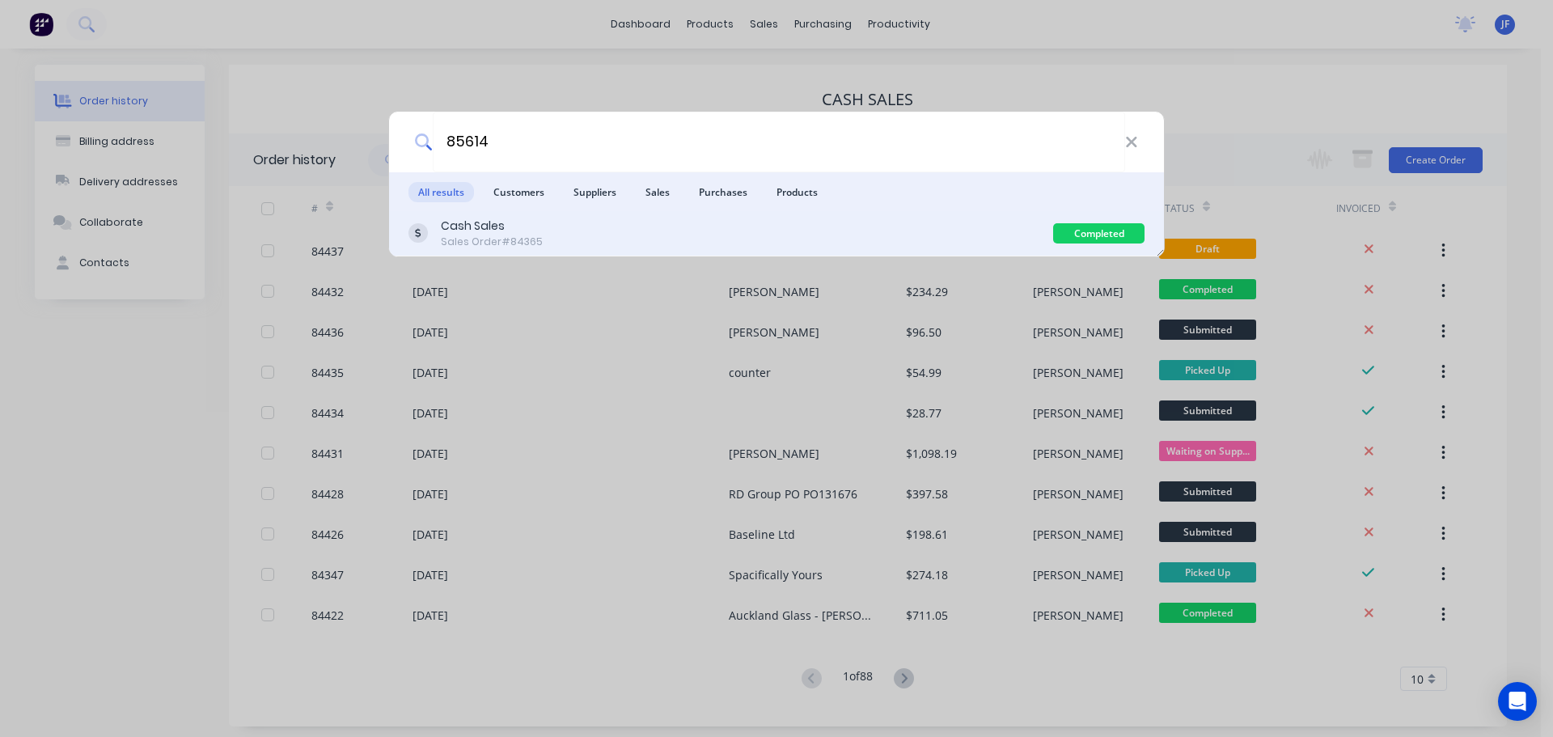
type input "85614"
click at [838, 229] on div "Cash Sales Sales Order #84365" at bounding box center [730, 234] width 645 height 32
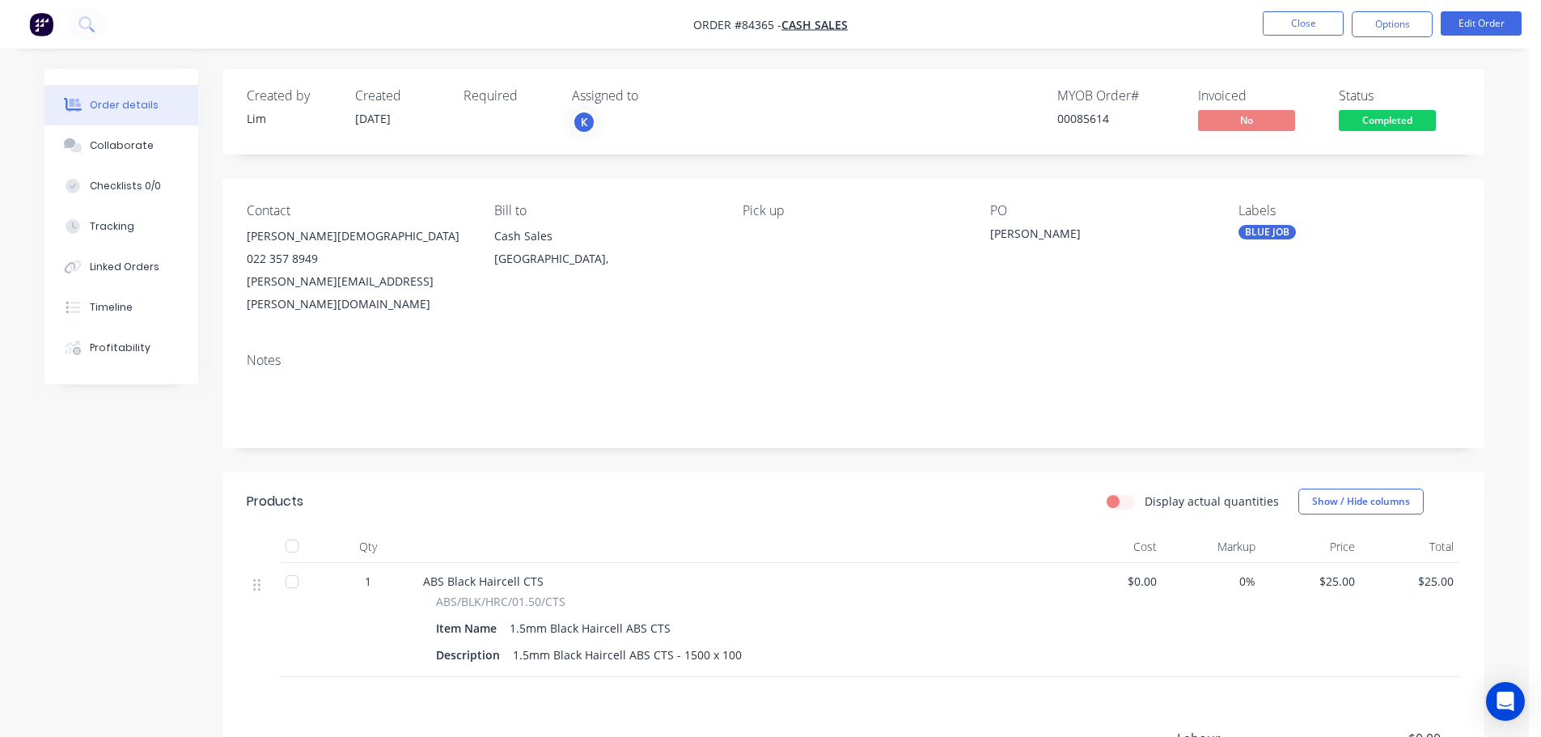
click at [1411, 129] on span "Completed" at bounding box center [1387, 120] width 97 height 20
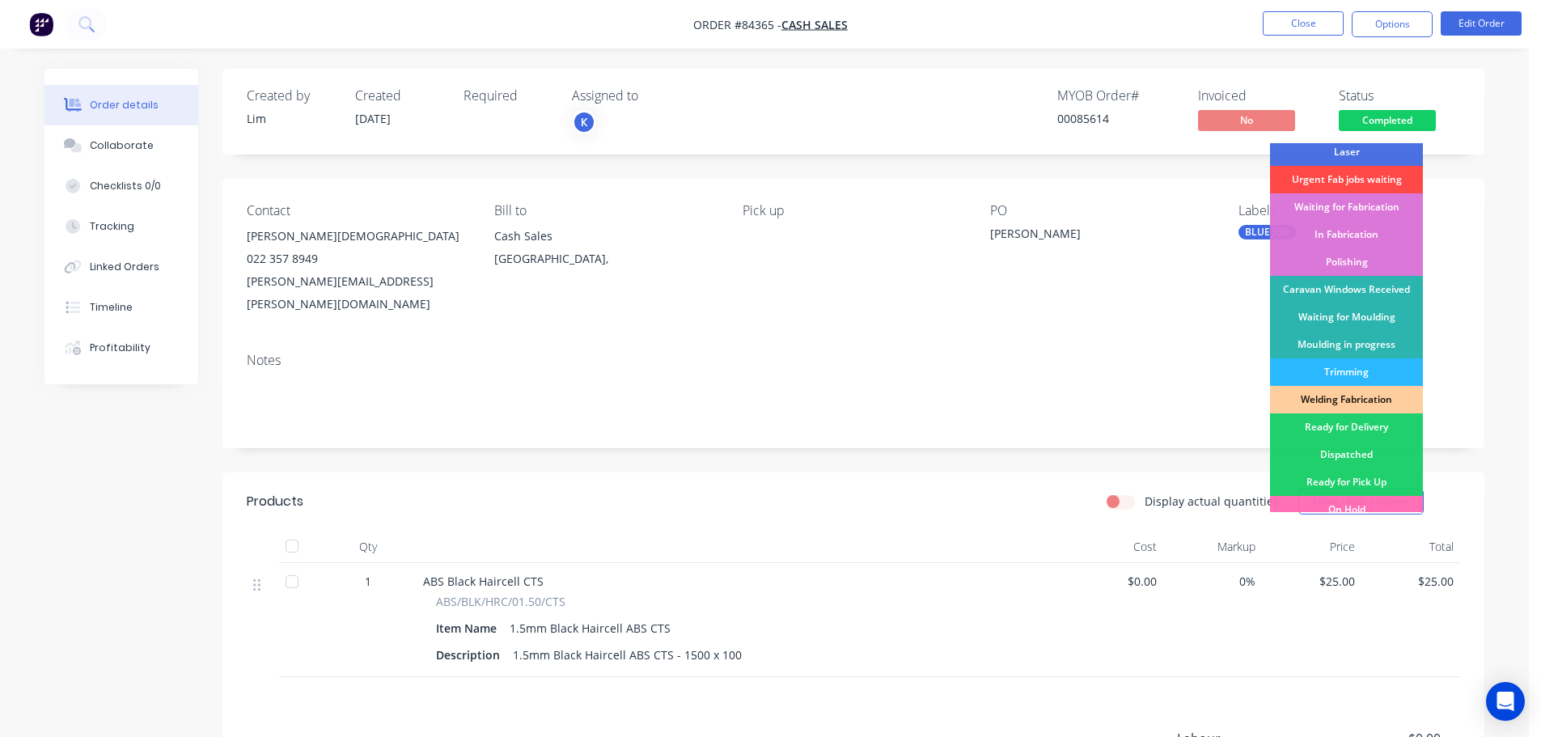
scroll to position [319, 0]
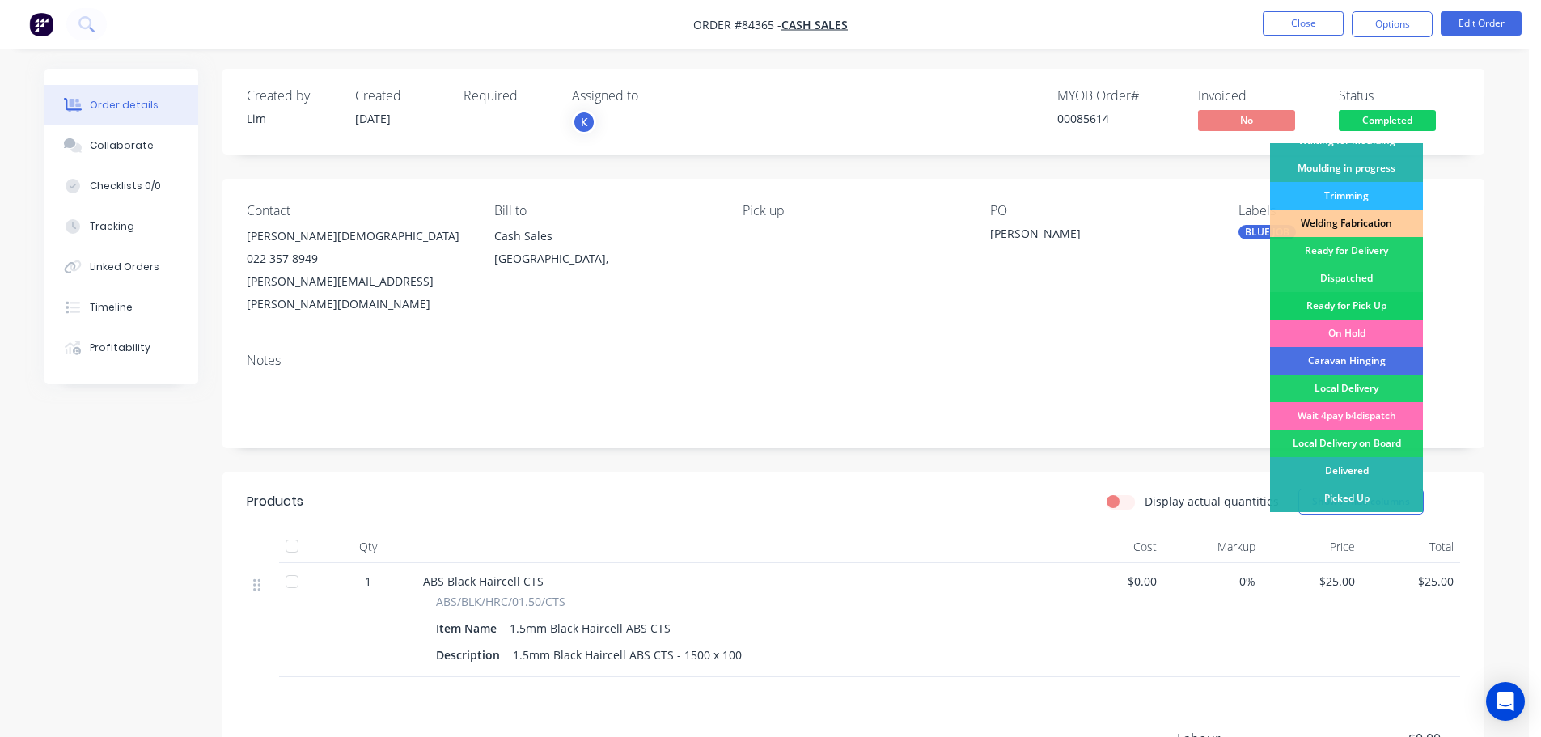
click at [1391, 304] on div "Ready for Pick Up" at bounding box center [1346, 305] width 153 height 27
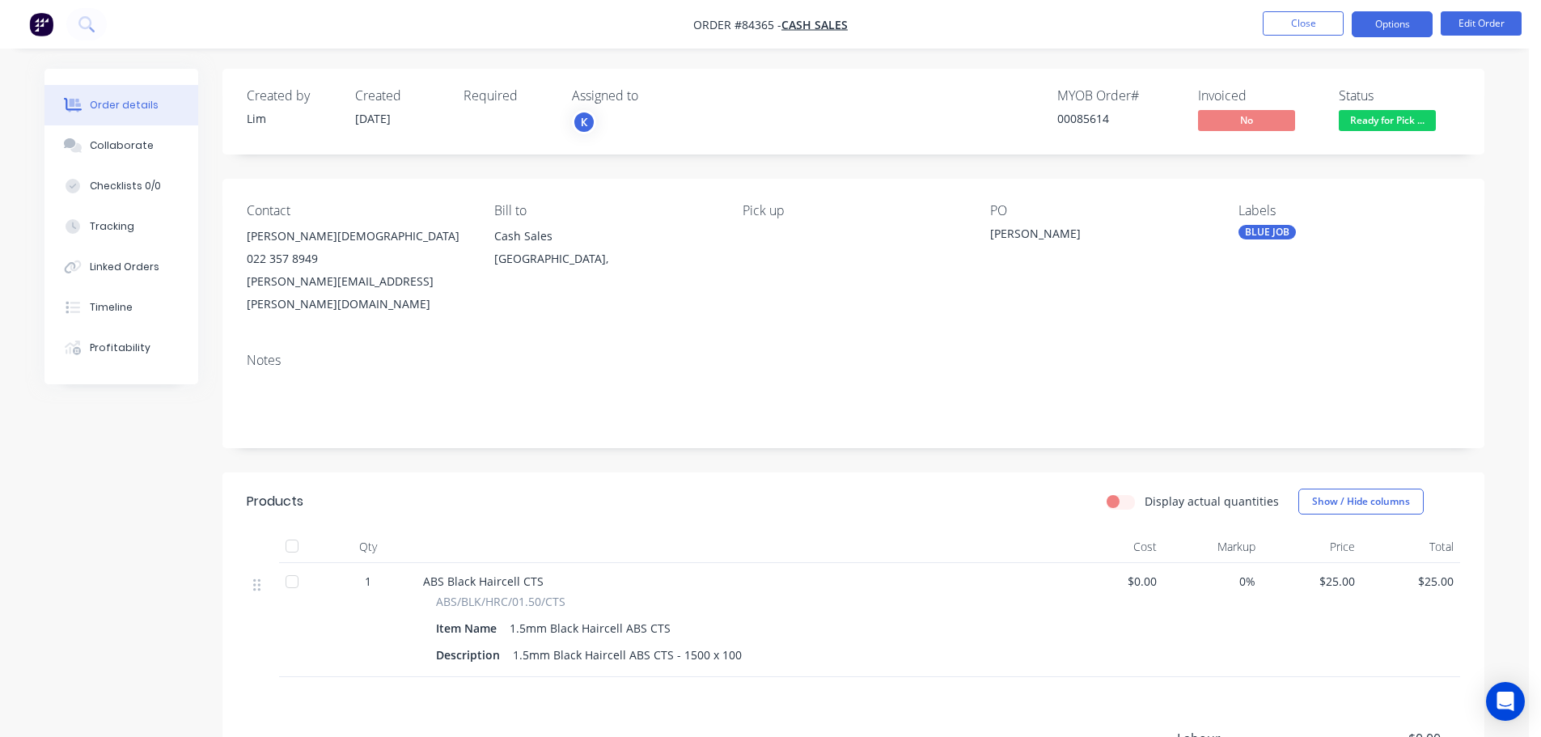
click at [1377, 29] on button "Options" at bounding box center [1392, 24] width 81 height 26
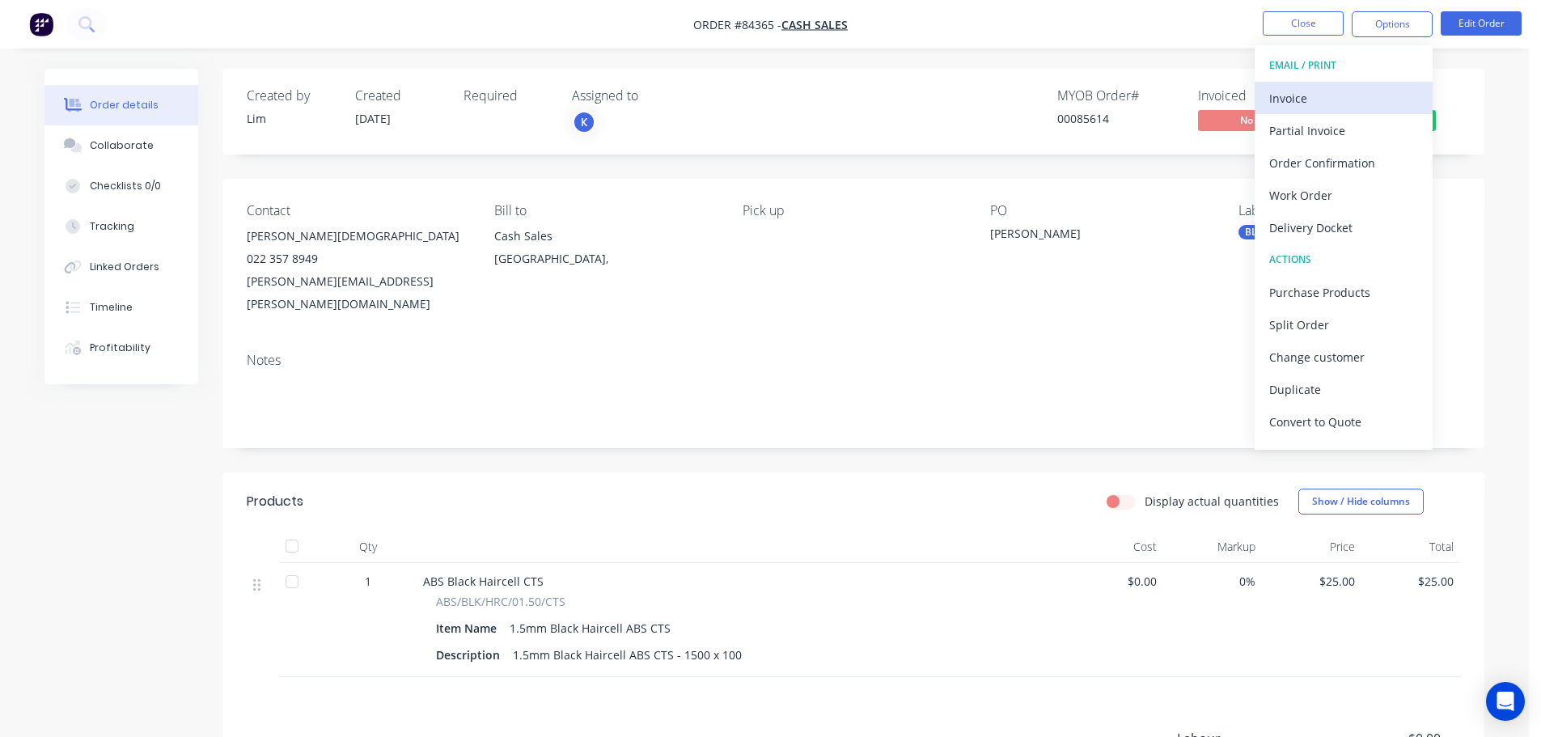
click at [1373, 87] on div "Invoice" at bounding box center [1343, 98] width 149 height 23
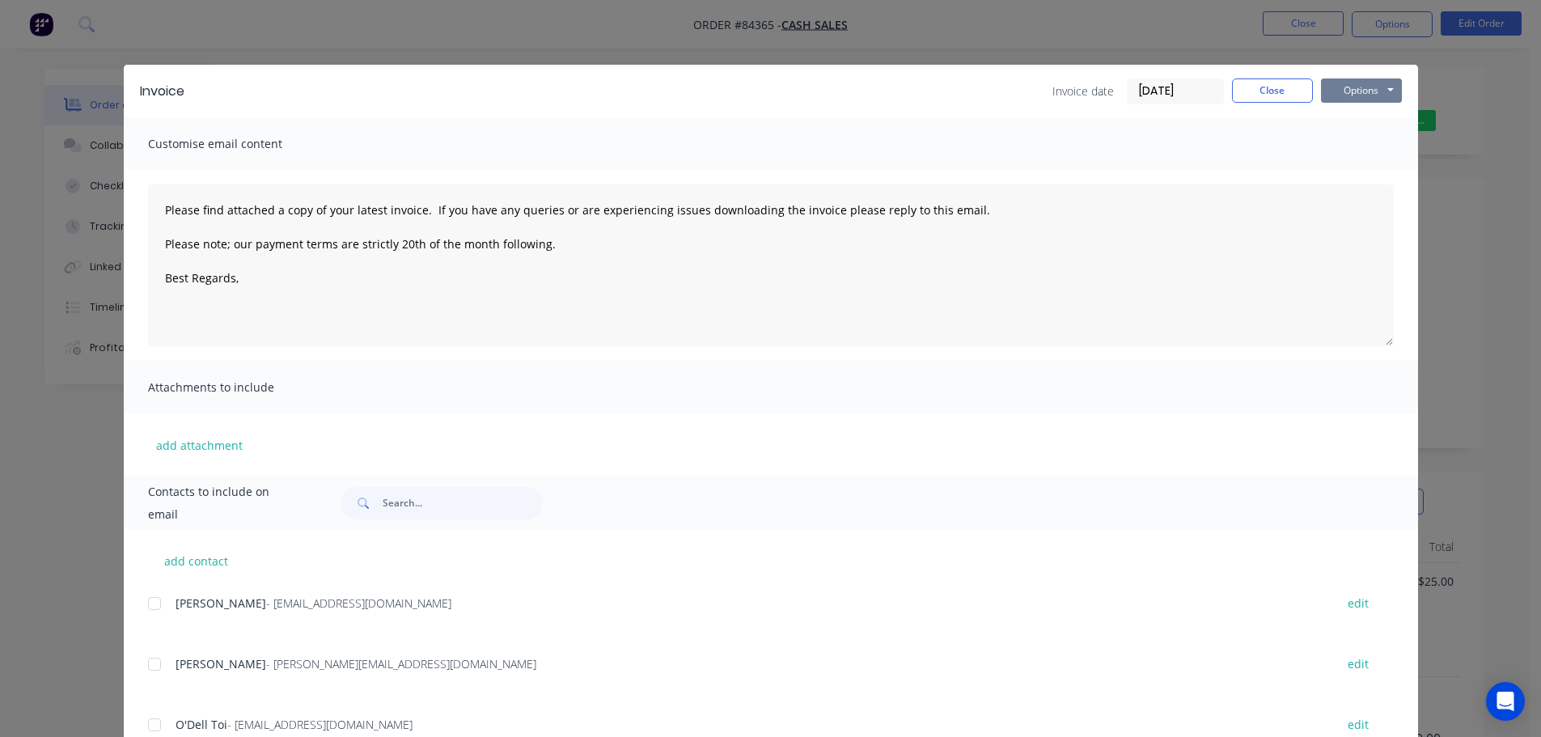
click at [1373, 83] on button "Options" at bounding box center [1361, 90] width 81 height 24
click at [1373, 142] on button "Print" at bounding box center [1373, 146] width 104 height 27
type textarea "Please find attached a copy of your latest invoice. If you have any queries or …"
click at [97, 15] on div "Invoice Invoice date 08/09/25 Close Options Preview Print Email Customise email…" at bounding box center [770, 368] width 1541 height 737
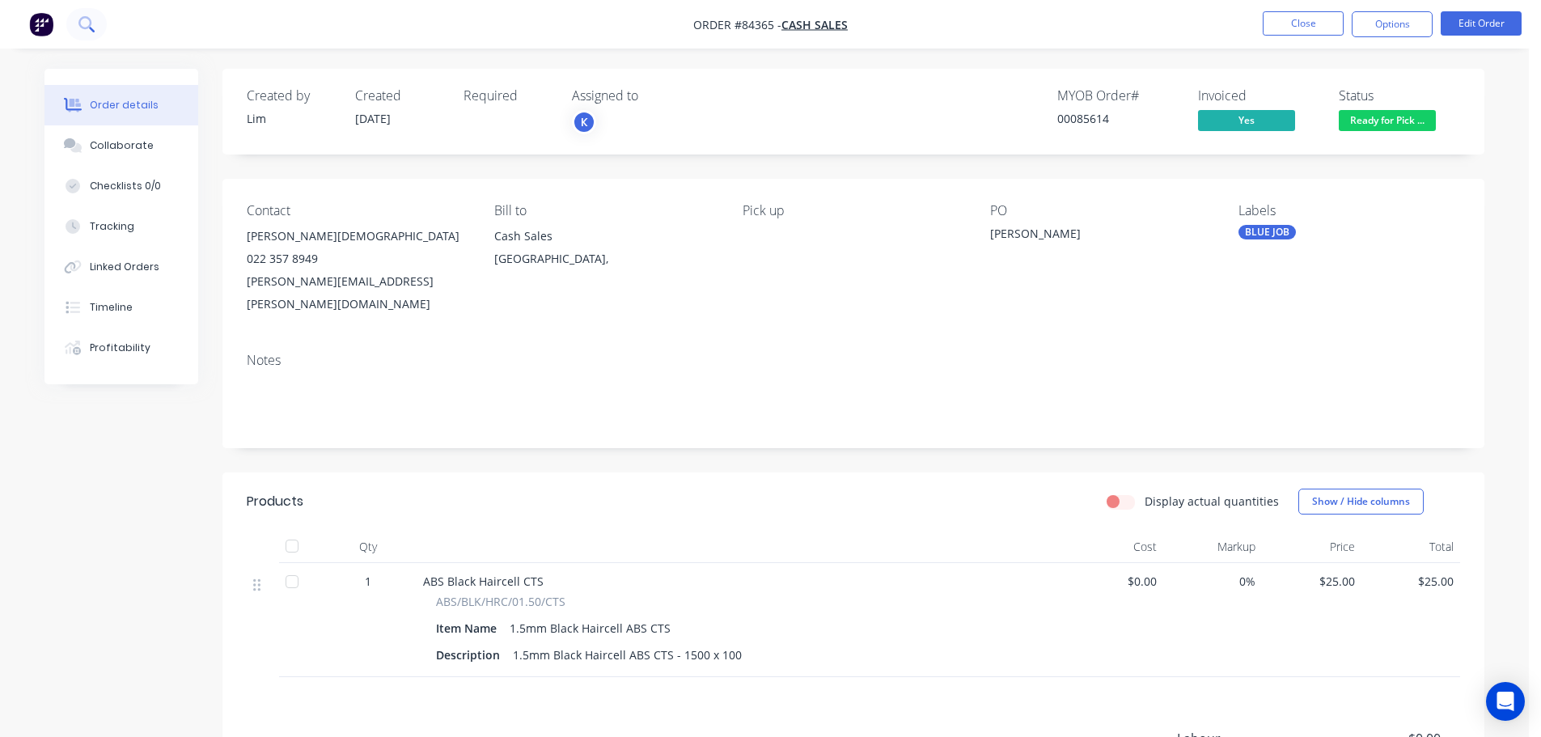
click at [88, 24] on icon at bounding box center [85, 23] width 15 height 15
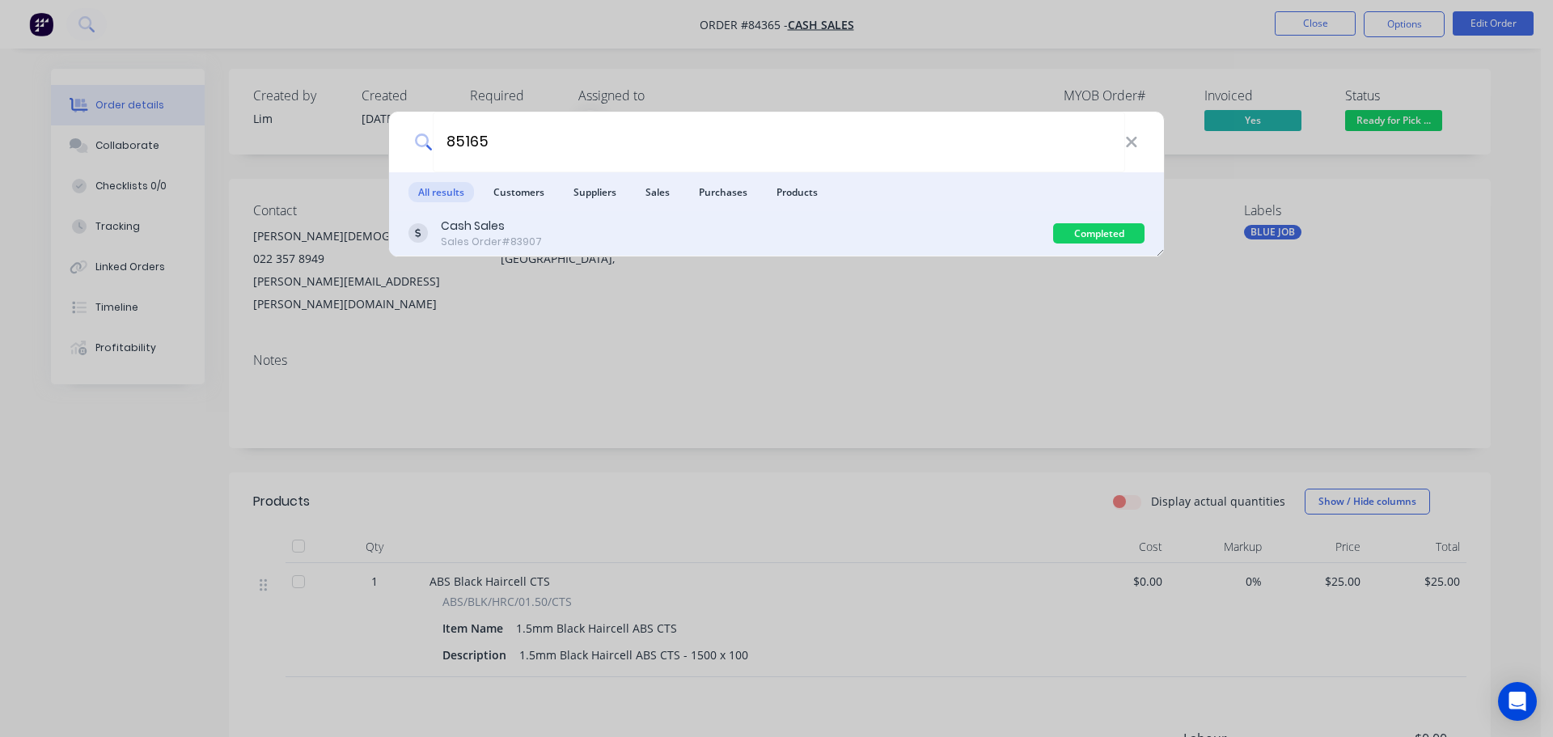
type input "85165"
click at [577, 215] on div "Cash Sales Sales Order #83907 Completed" at bounding box center [776, 233] width 775 height 45
click at [682, 228] on div "Cash Sales Sales Order #83907" at bounding box center [730, 234] width 645 height 32
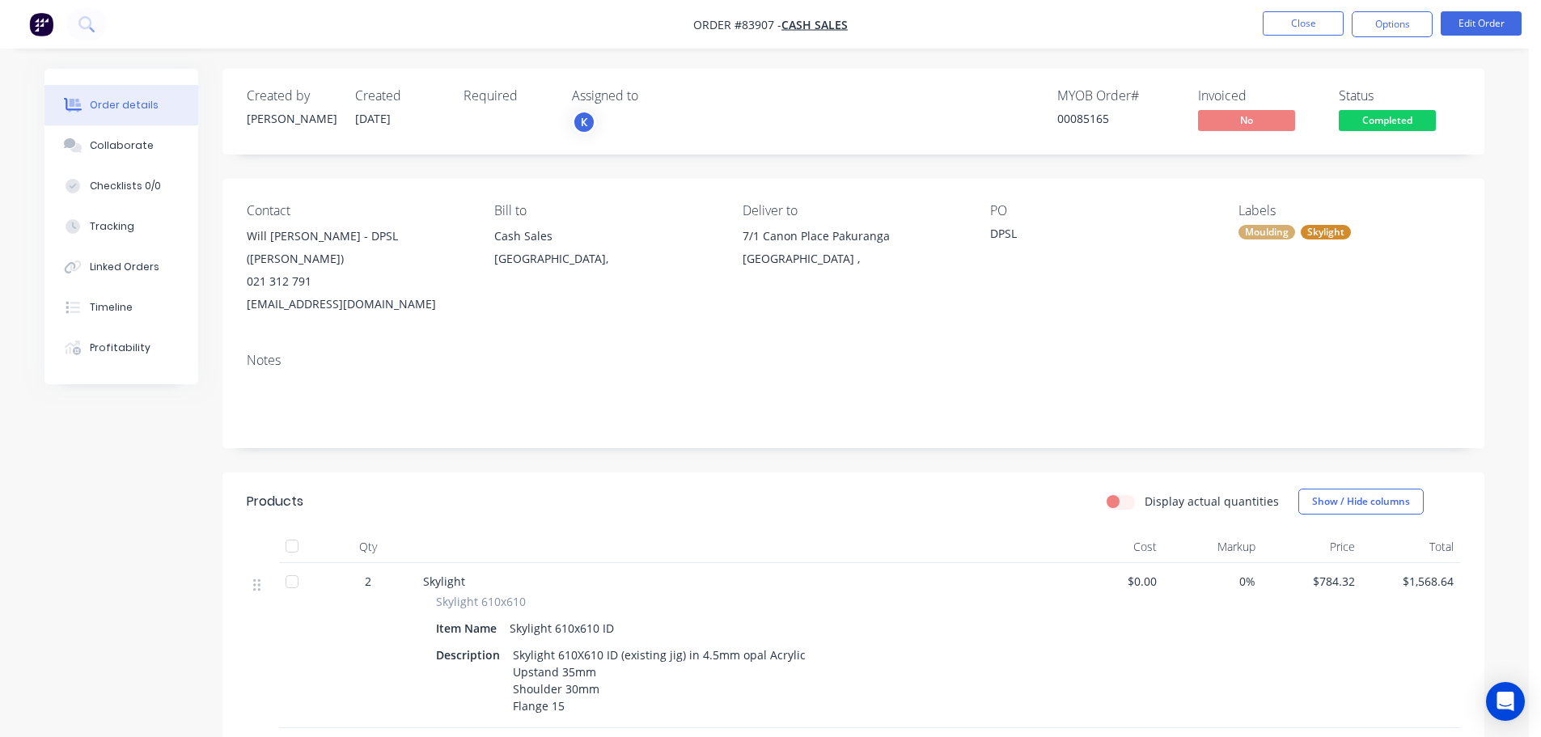
click at [1377, 125] on span "Completed" at bounding box center [1387, 120] width 97 height 20
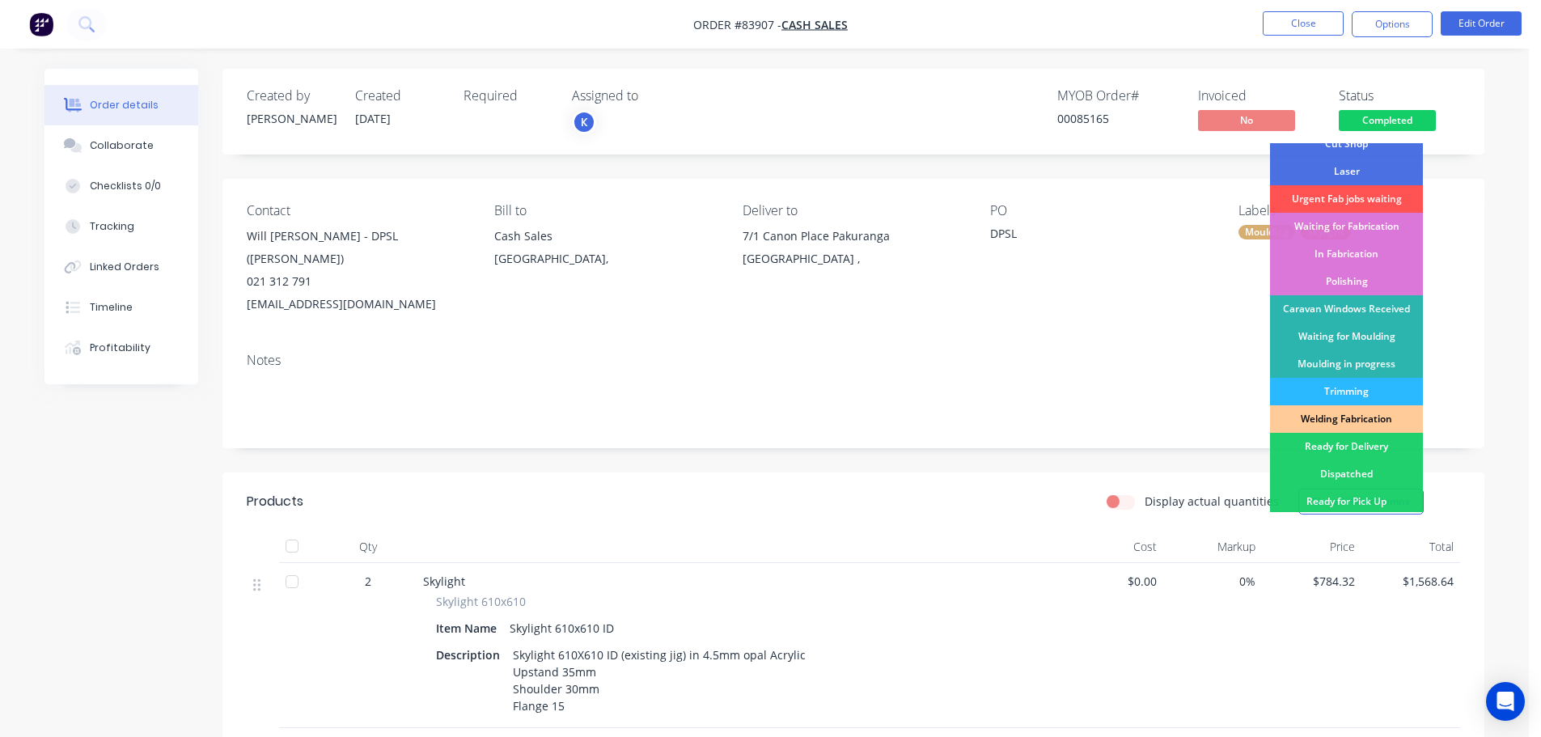
scroll to position [162, 0]
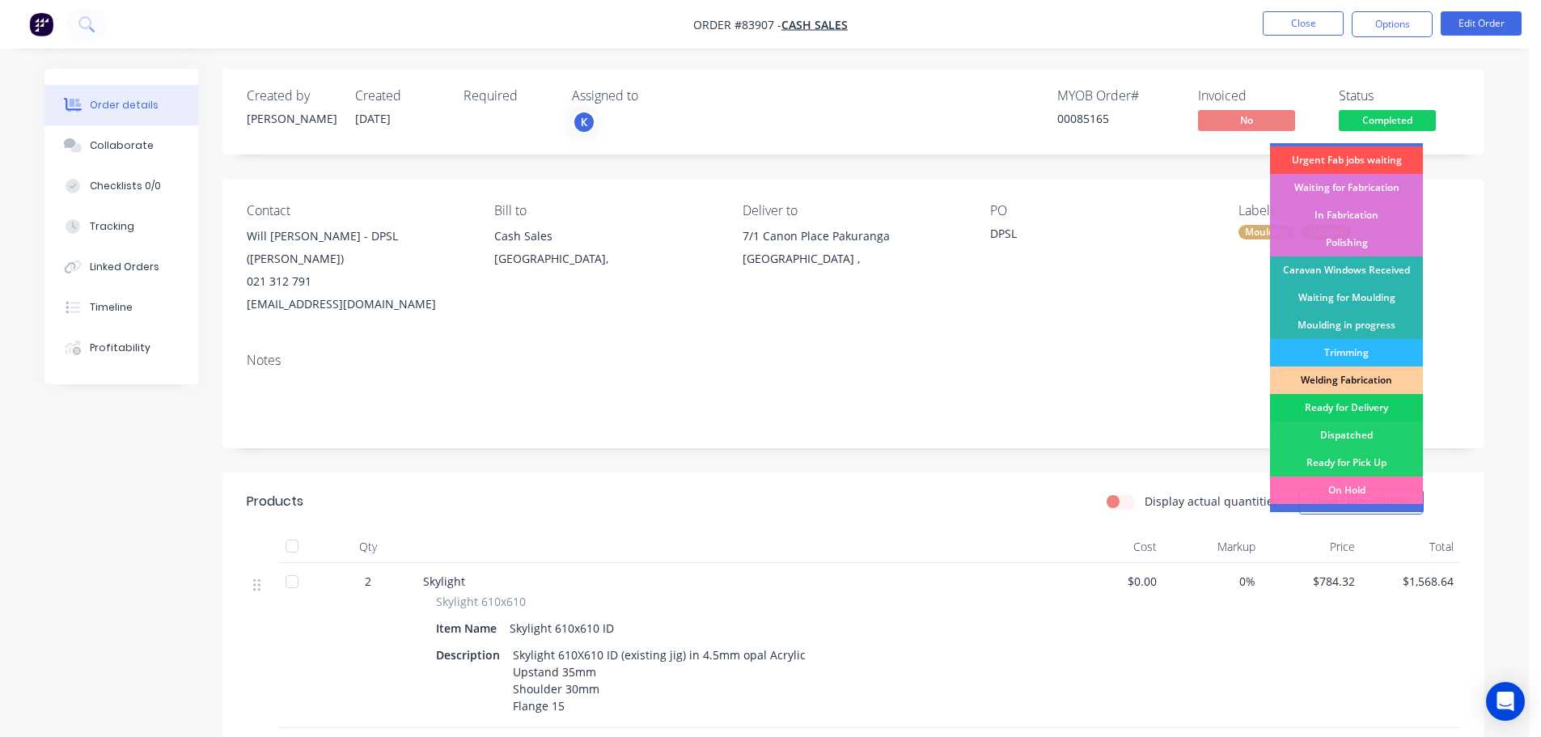
click at [1360, 396] on div "Ready for Delivery" at bounding box center [1346, 407] width 153 height 27
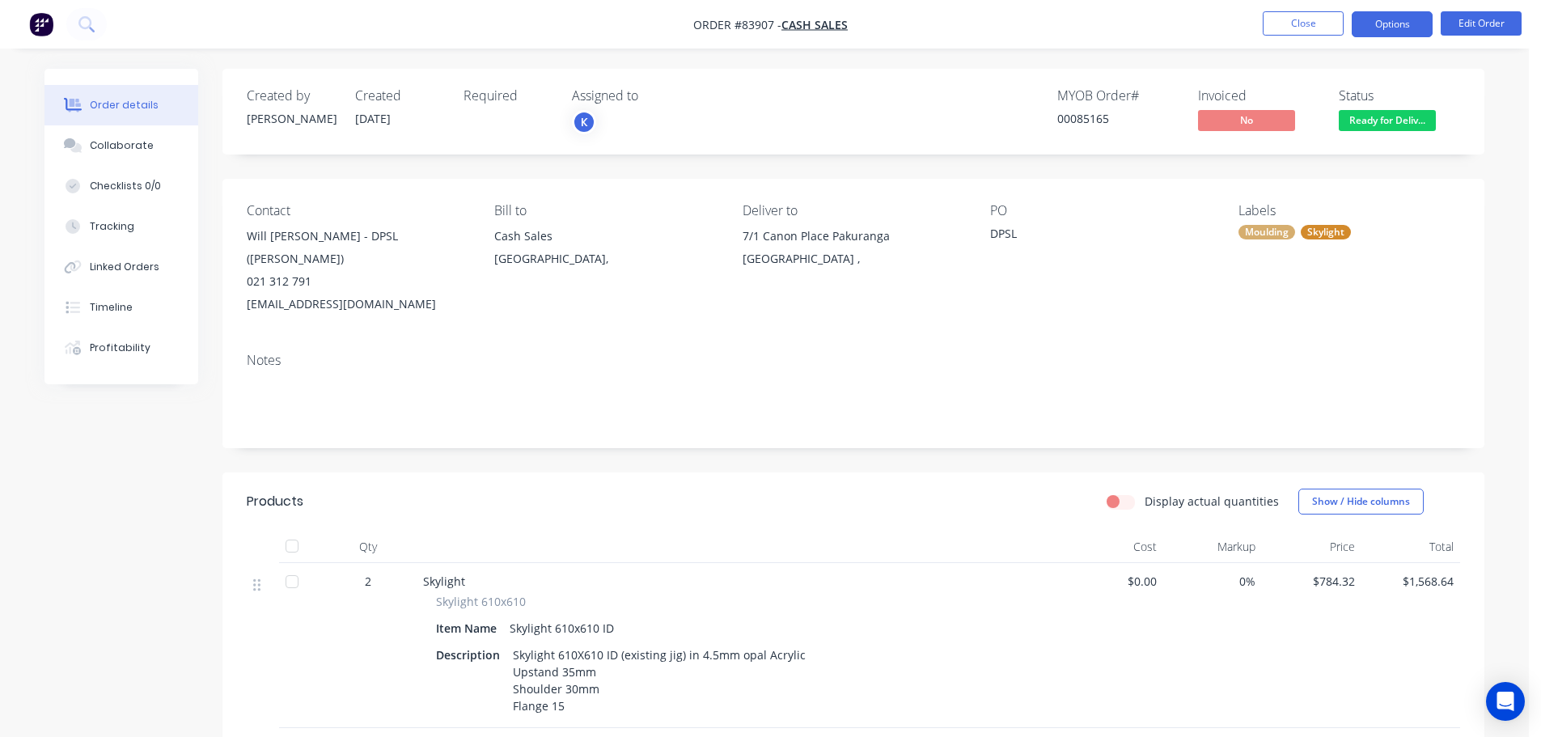
click at [1389, 30] on button "Options" at bounding box center [1392, 24] width 81 height 26
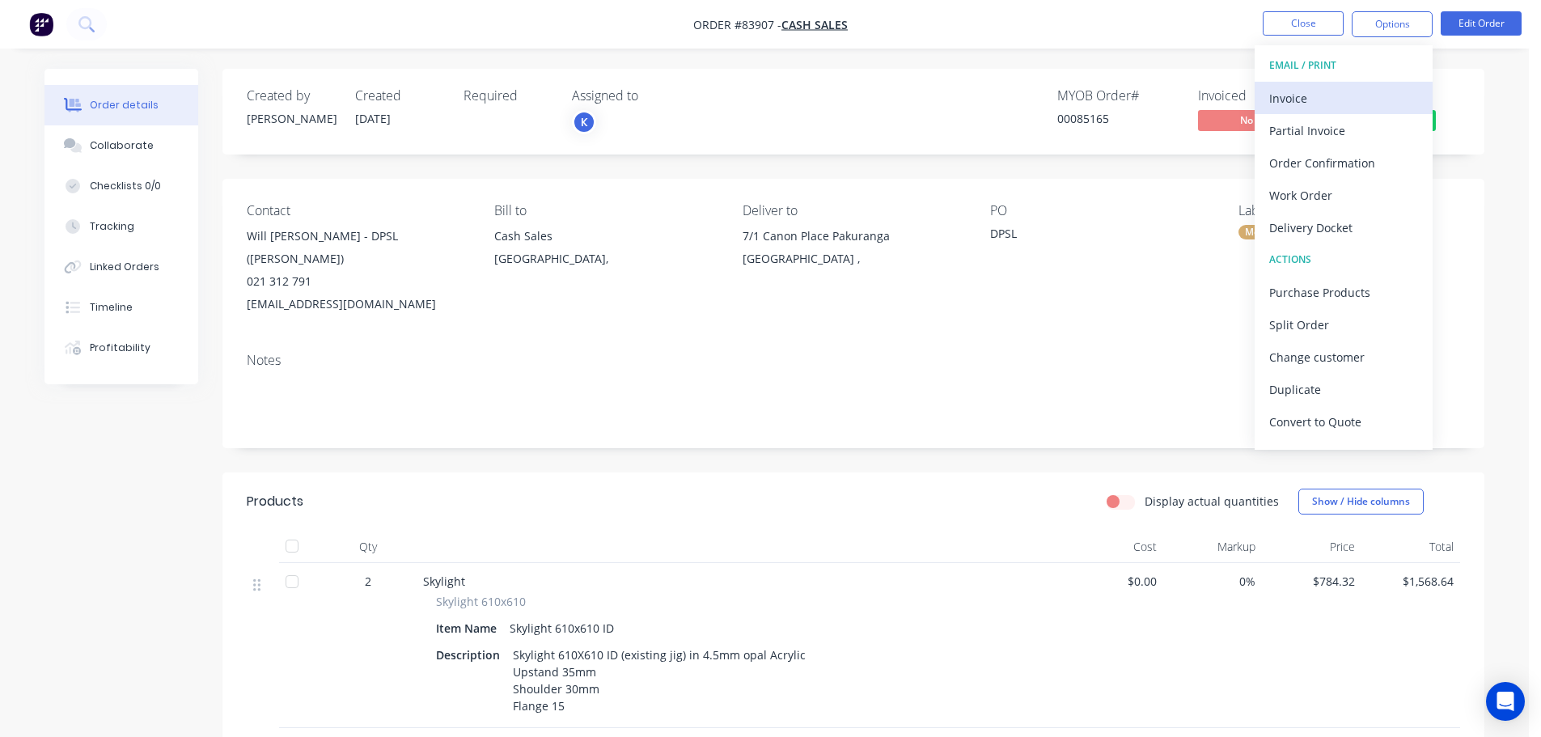
click at [1345, 98] on div "Invoice" at bounding box center [1343, 98] width 149 height 23
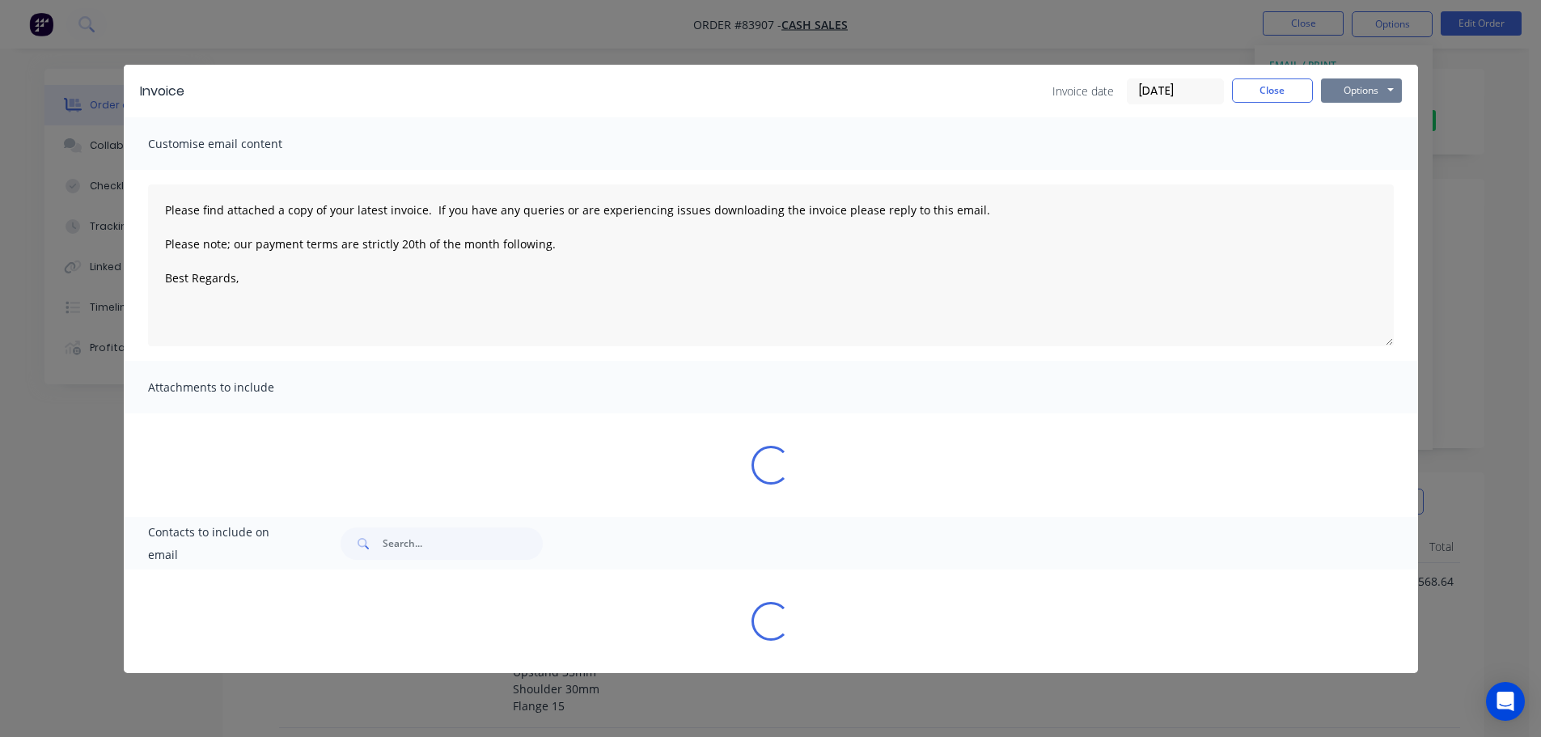
click at [1377, 87] on button "Options" at bounding box center [1361, 90] width 81 height 24
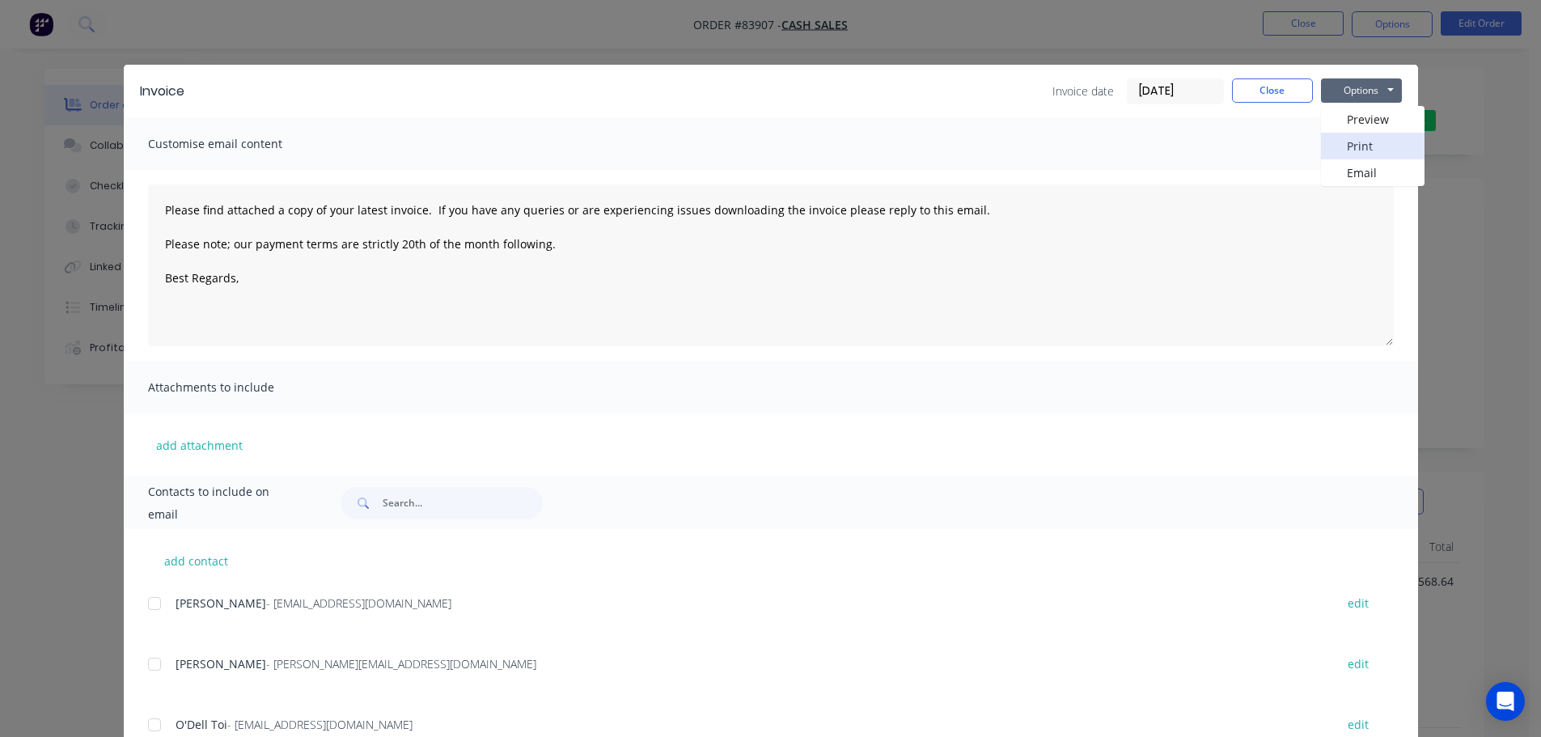
click at [1375, 140] on button "Print" at bounding box center [1373, 146] width 104 height 27
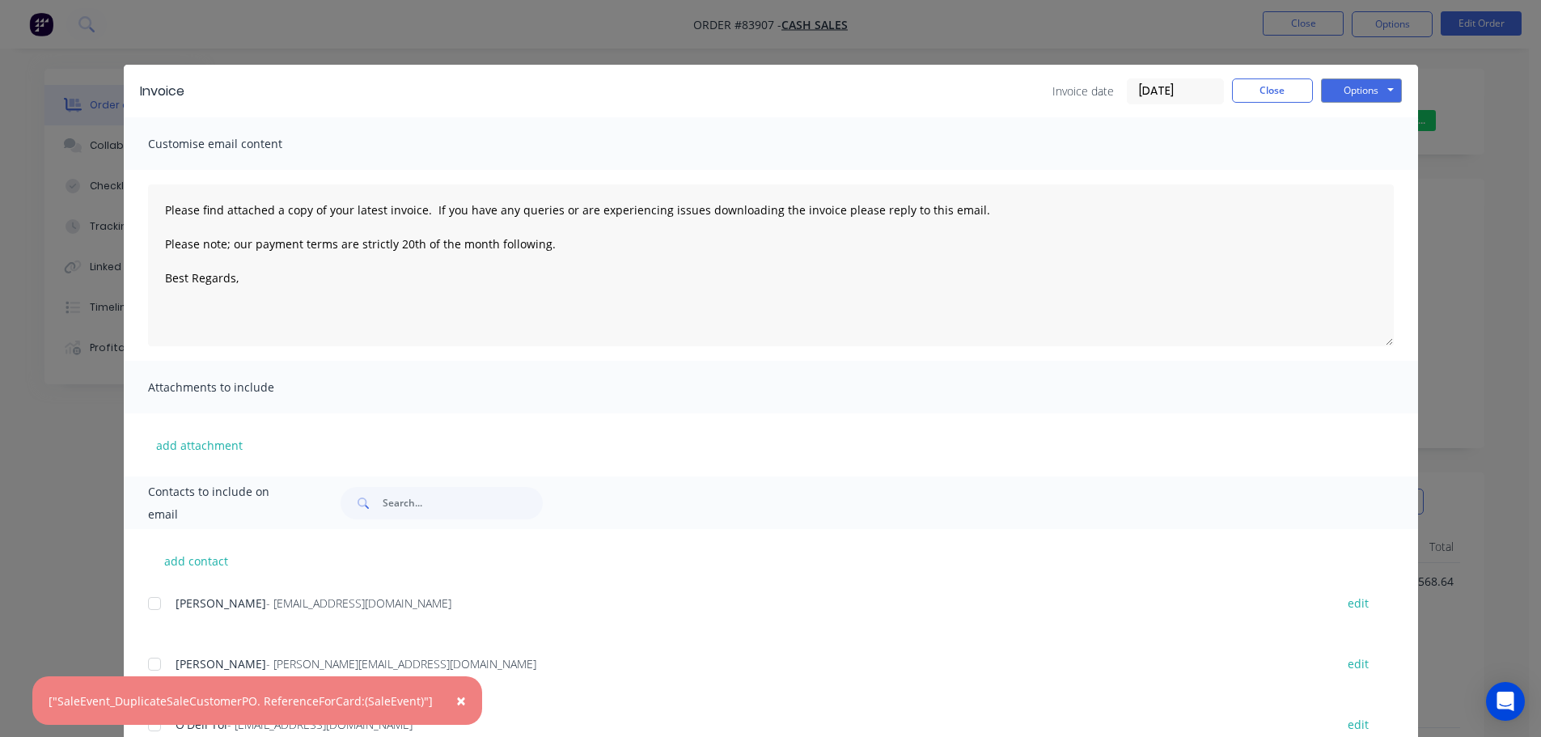
click at [456, 696] on span "×" at bounding box center [461, 700] width 10 height 23
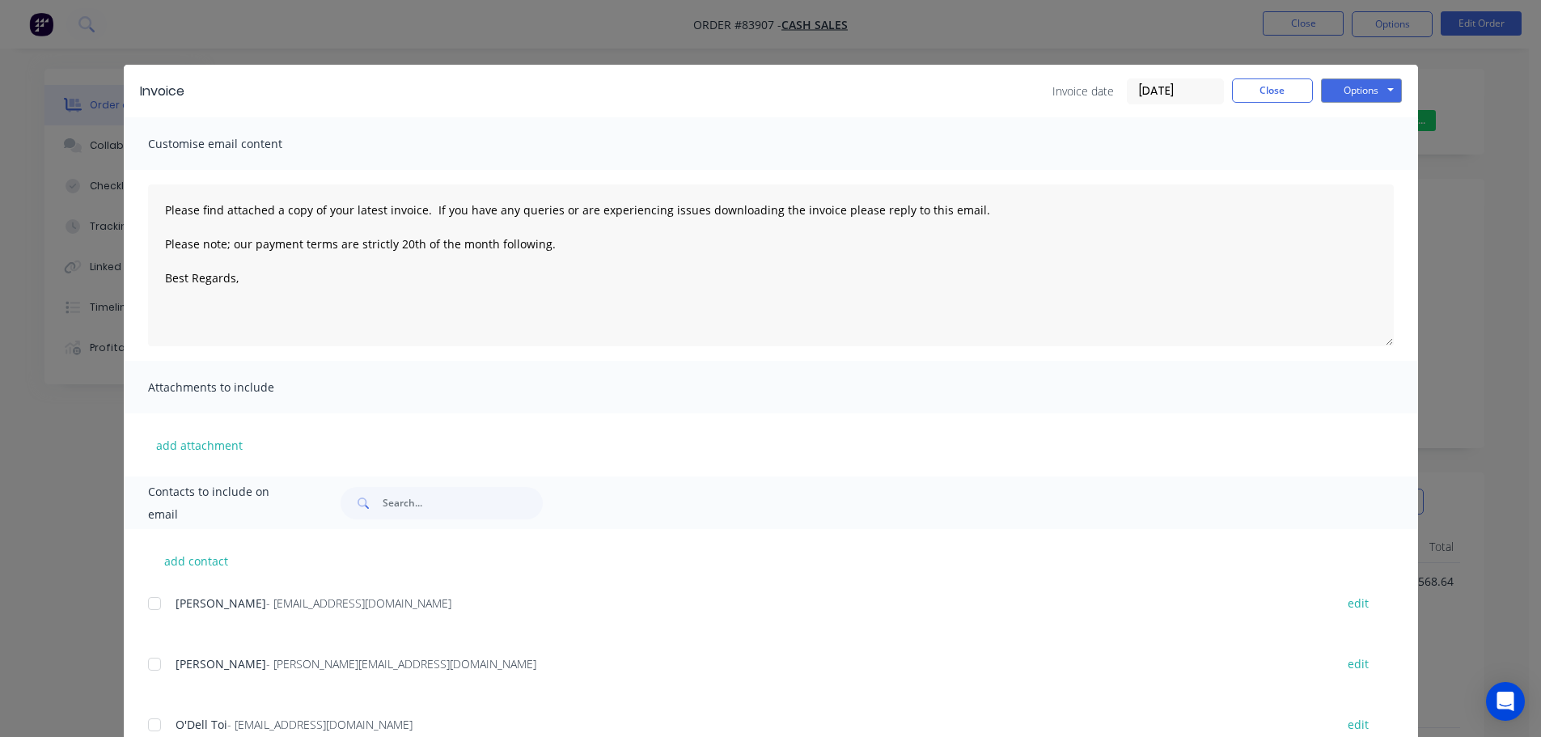
type textarea "Please find attached a copy of your latest invoice. If you have any queries or …"
click at [1284, 91] on button "Close" at bounding box center [1272, 90] width 81 height 24
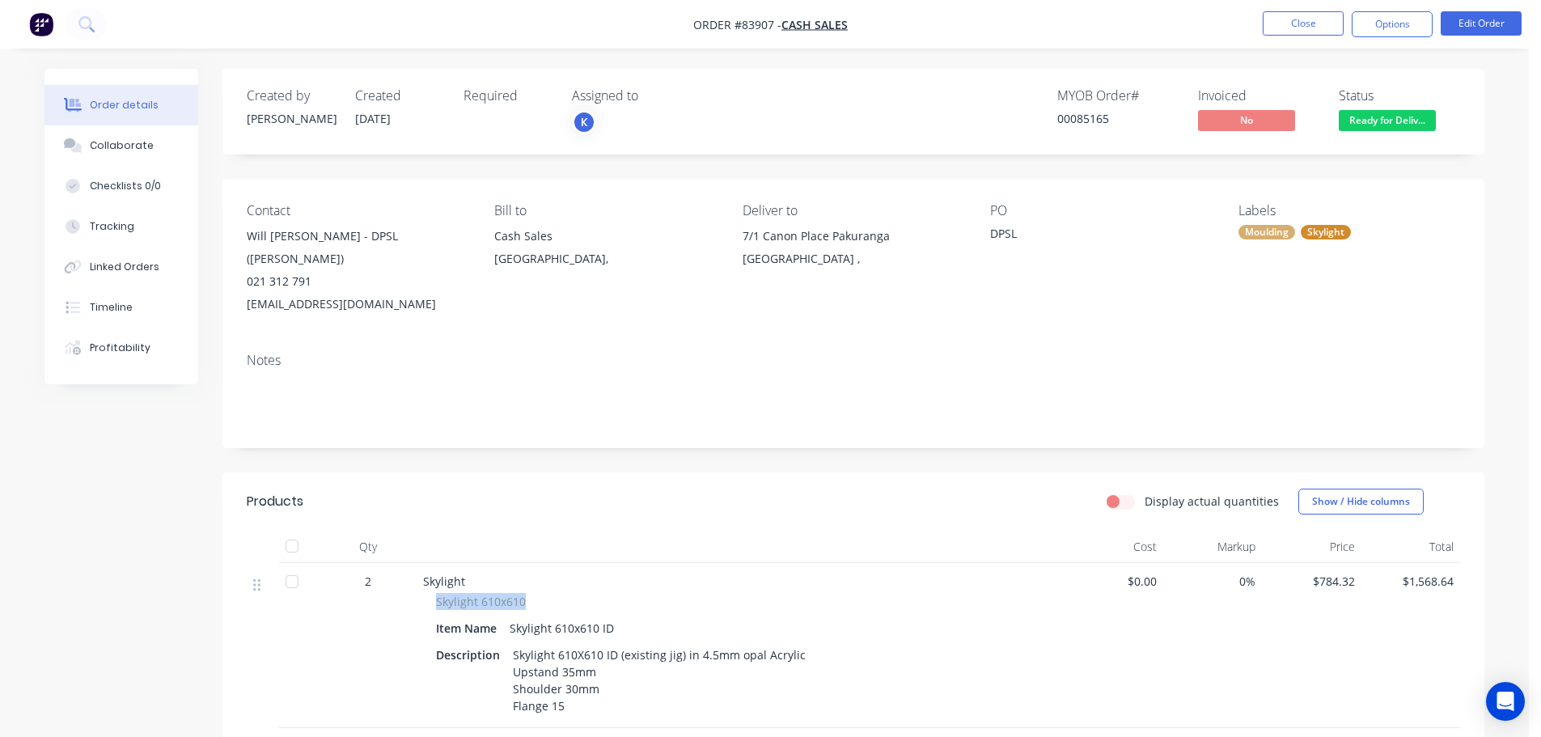
drag, startPoint x: 437, startPoint y: 579, endPoint x: 577, endPoint y: 583, distance: 140.0
click at [577, 593] on div "Skylight 610x610" at bounding box center [740, 601] width 608 height 17
click at [1394, 31] on button "Options" at bounding box center [1392, 24] width 81 height 26
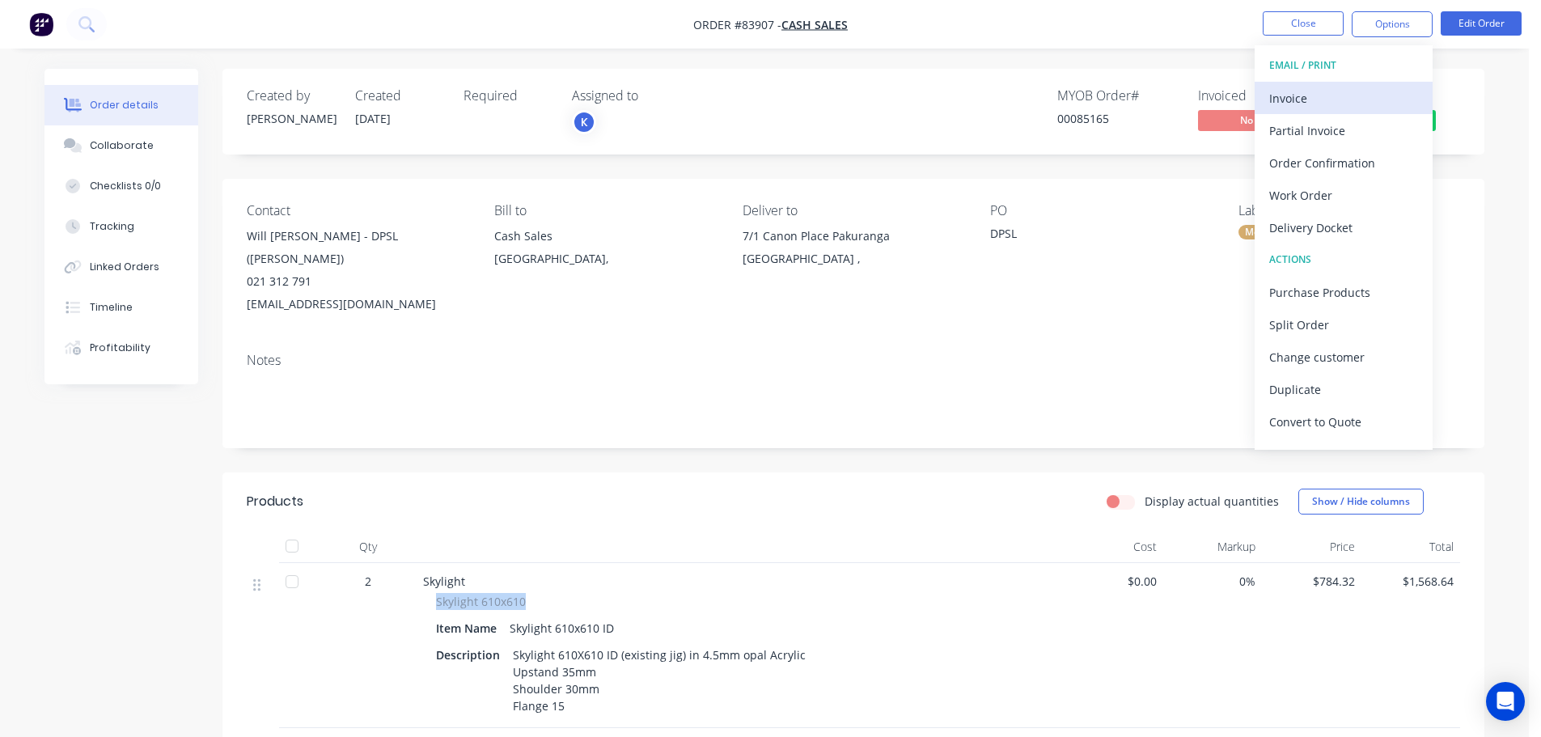
click at [1377, 82] on div "EMAIL / PRINT Invoice Partial Invoice Order Confirmation Work Order Delivery Do…" at bounding box center [1343, 247] width 178 height 404
click at [1377, 83] on button "Invoice" at bounding box center [1343, 98] width 178 height 32
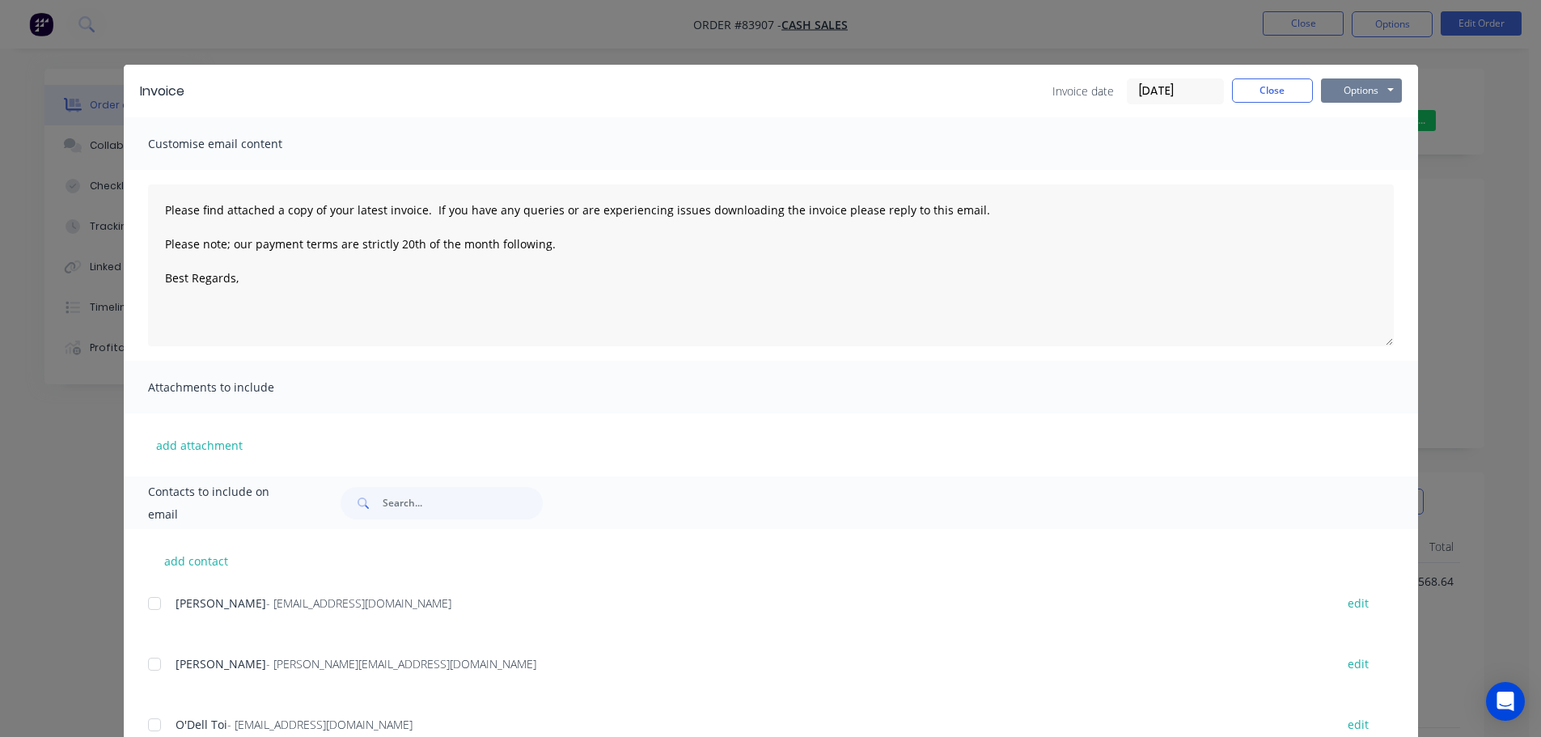
click at [1377, 82] on button "Options" at bounding box center [1361, 90] width 81 height 24
click at [1363, 145] on button "Print" at bounding box center [1373, 146] width 104 height 27
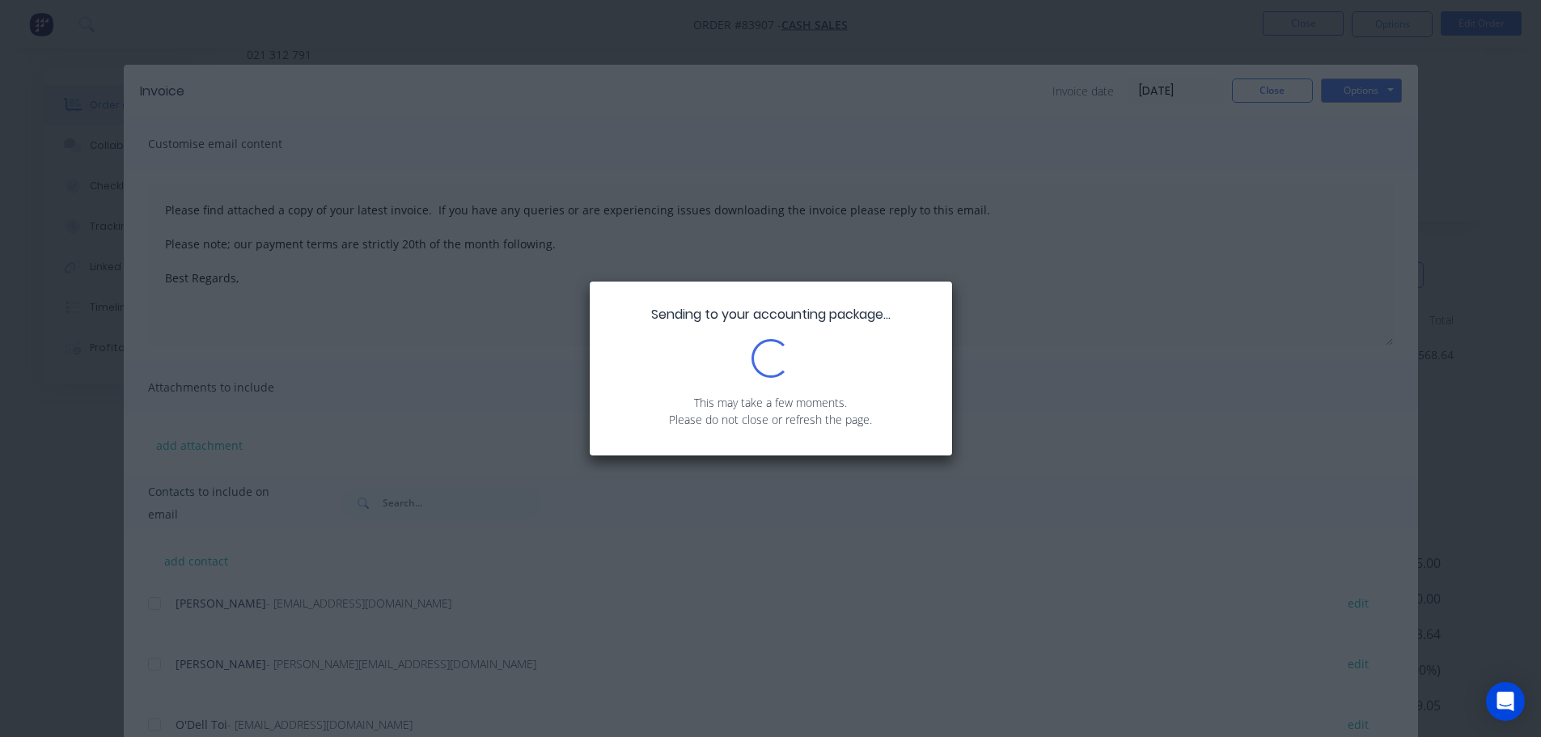
scroll to position [292, 0]
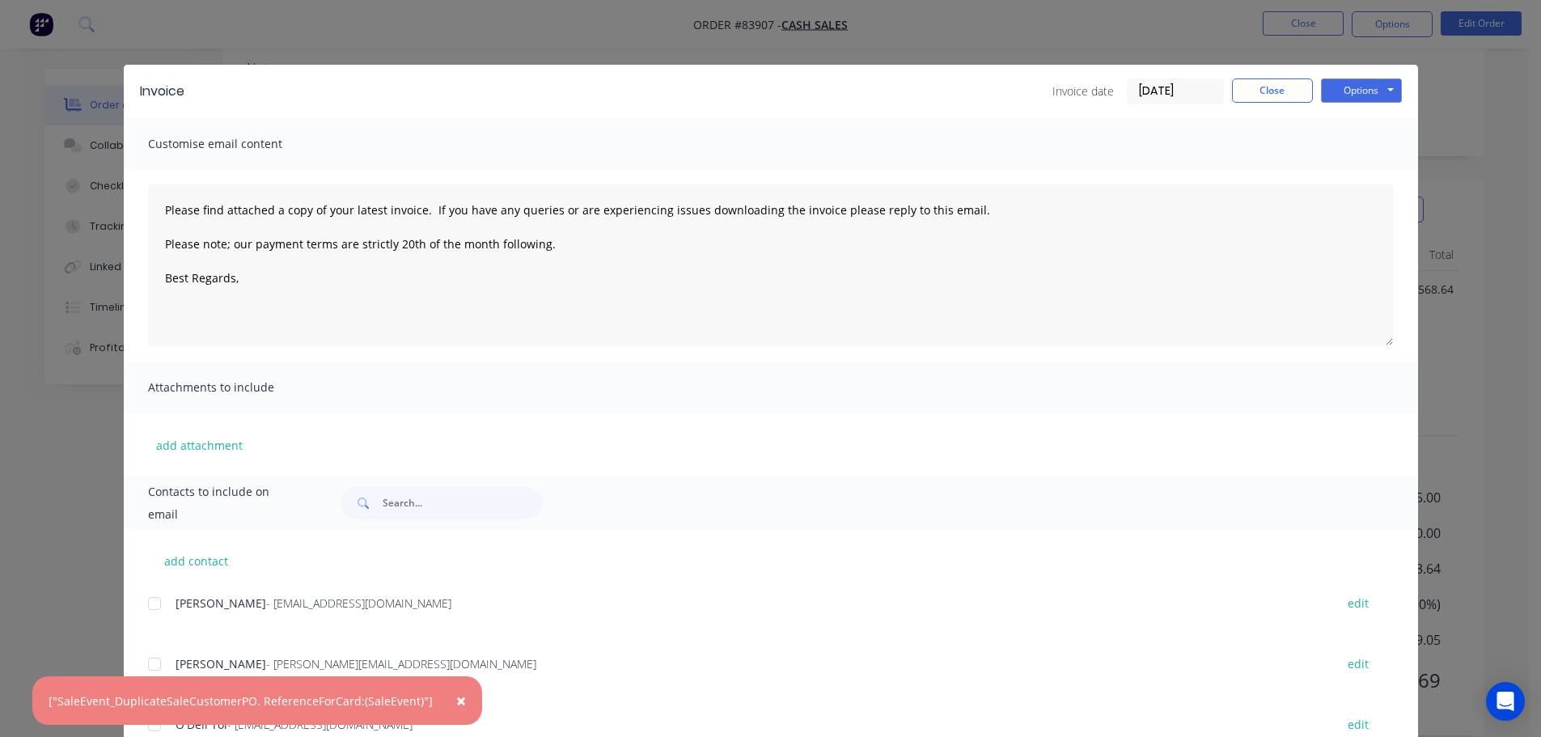
click at [456, 700] on span "×" at bounding box center [461, 700] width 10 height 23
type textarea "Please find attached a copy of your latest invoice. If you have any queries or …"
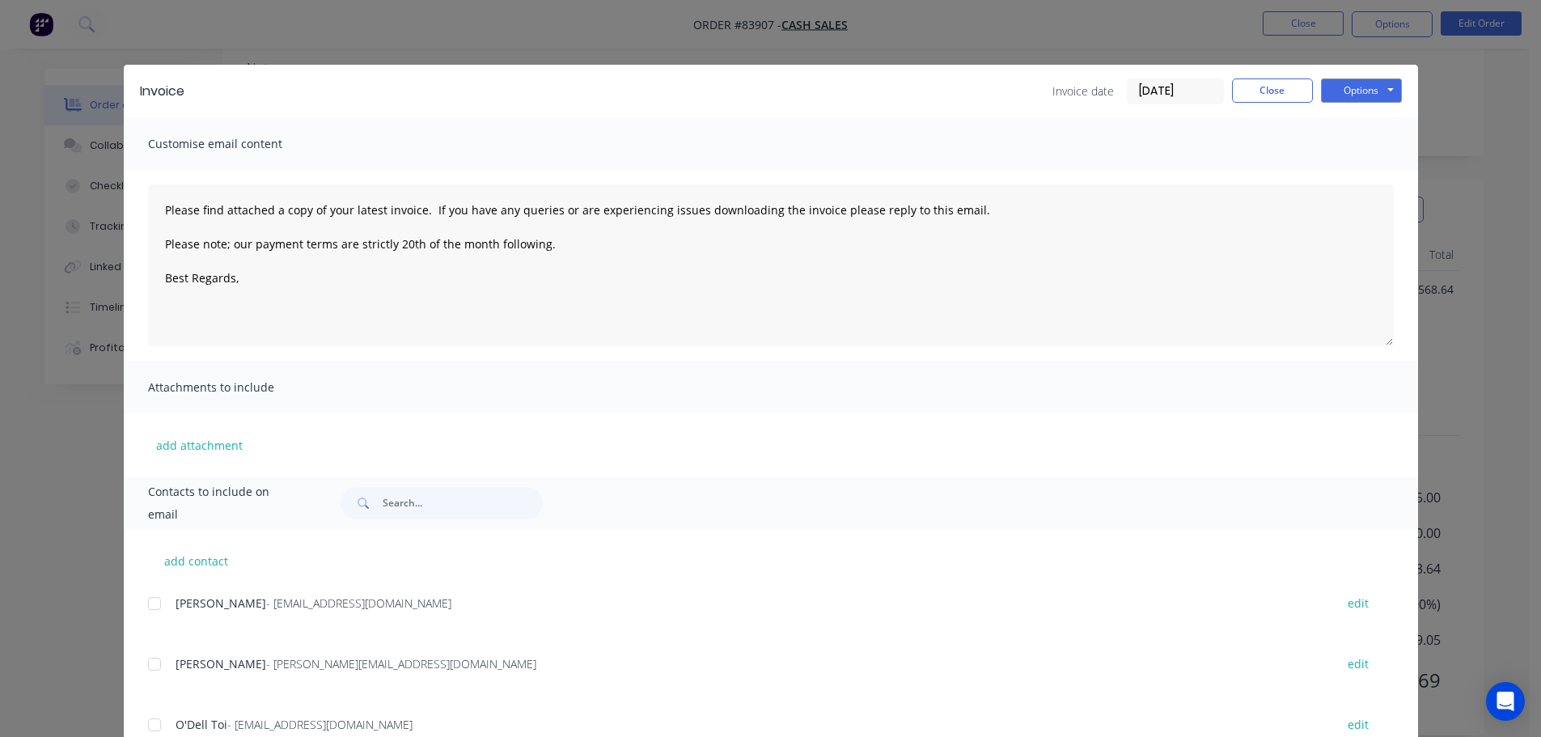
click at [57, 516] on div "Invoice Invoice date 08/09/25 Close Options Preview Print Email Customise email…" at bounding box center [770, 368] width 1541 height 737
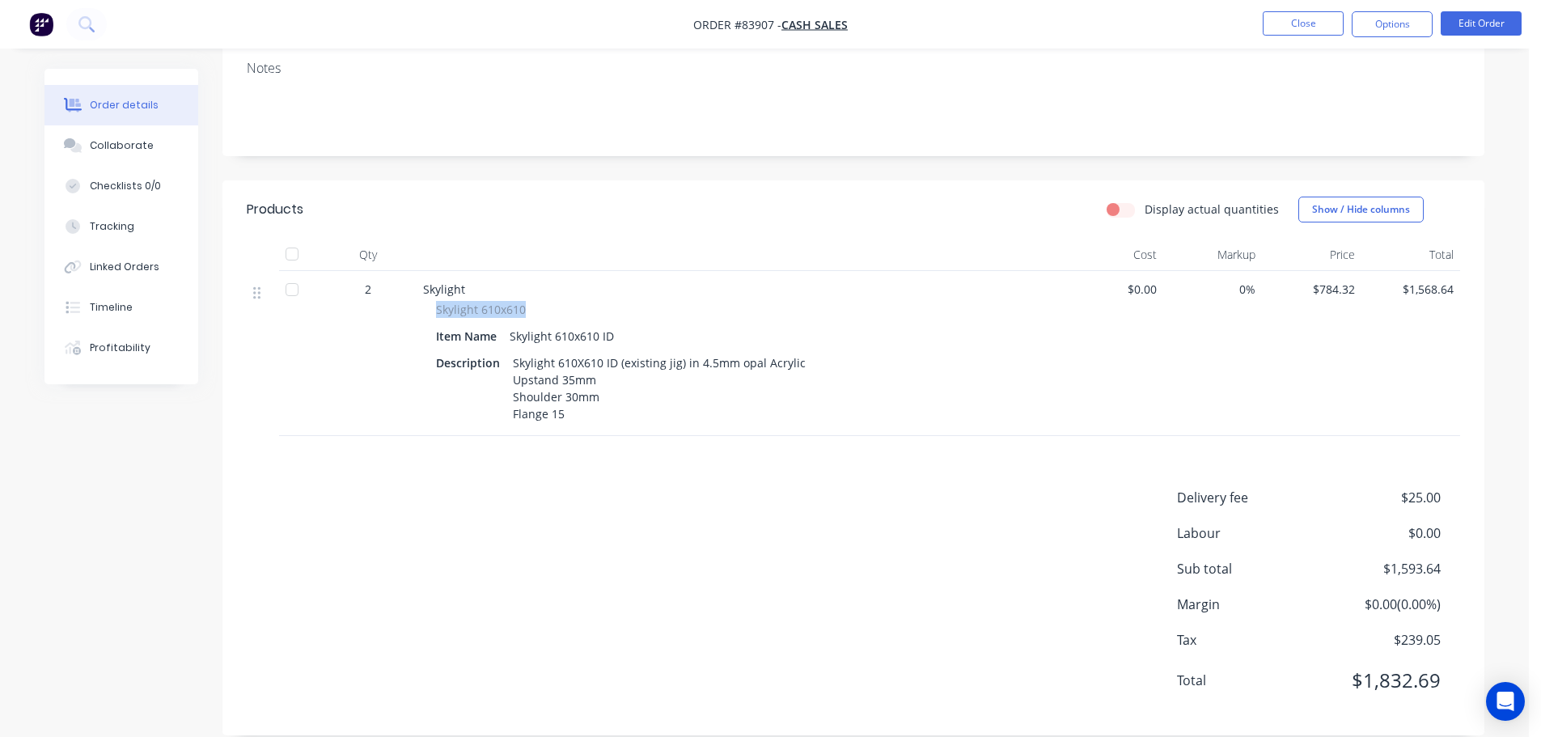
drag, startPoint x: 434, startPoint y: 282, endPoint x: 558, endPoint y: 286, distance: 123.8
click at [558, 301] on div "Skylight 610x610 Item Name Skylight 610x610 ID Description Skylight 610X610 ID …" at bounding box center [740, 363] width 634 height 125
copy span "Skylight 610x610"
click at [1392, 26] on button "Options" at bounding box center [1392, 24] width 81 height 26
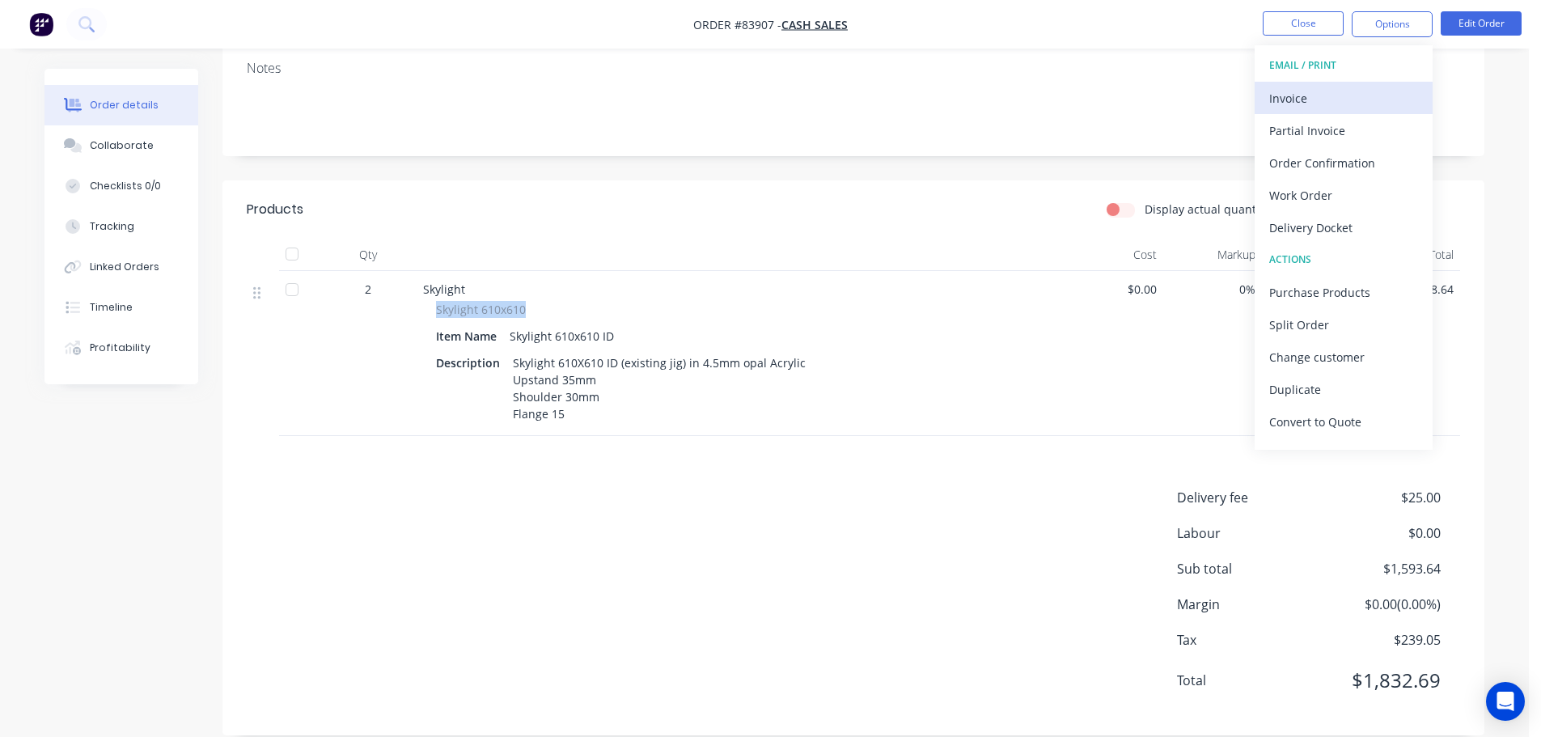
click at [1357, 84] on button "Invoice" at bounding box center [1343, 98] width 178 height 32
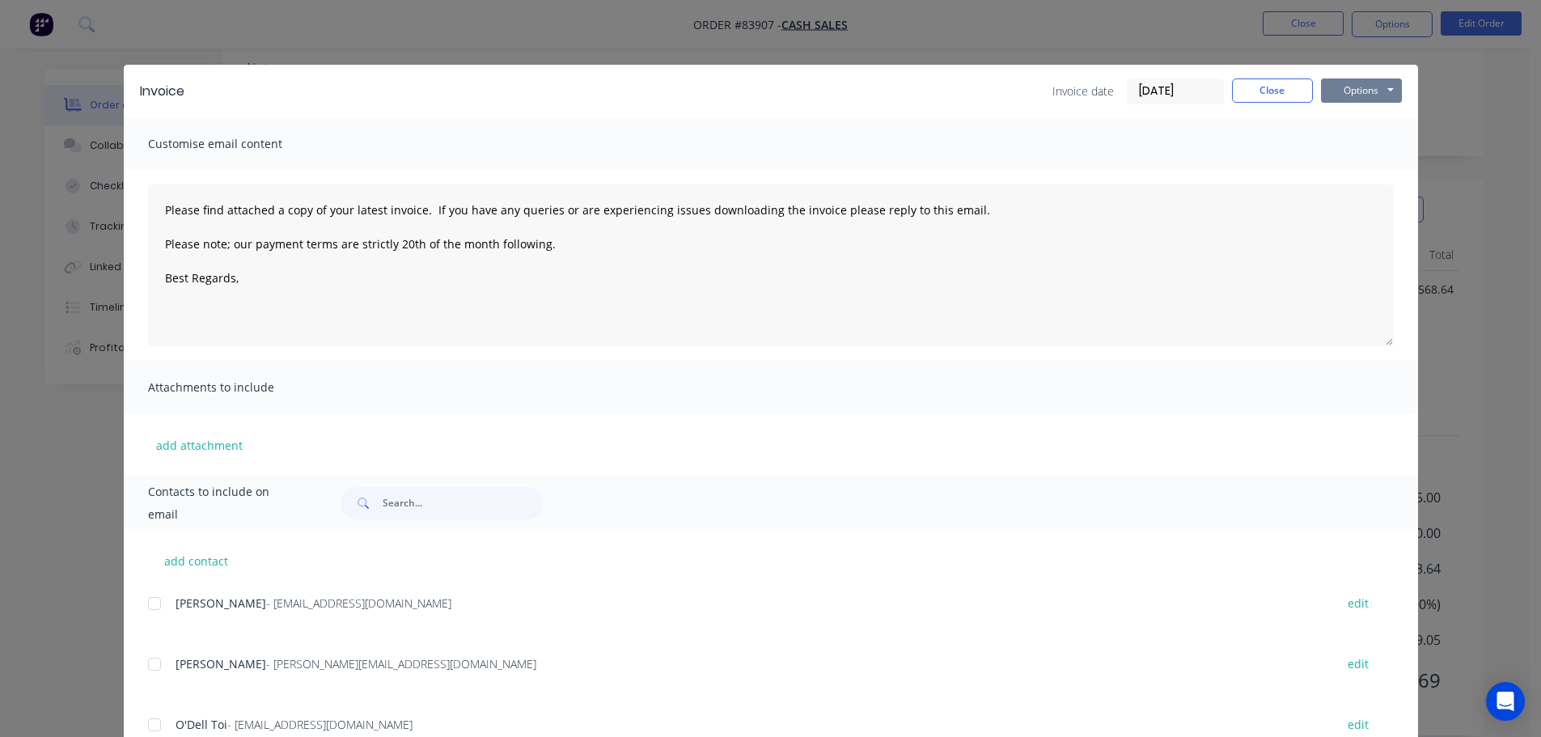
click at [1360, 82] on button "Options" at bounding box center [1361, 90] width 81 height 24
click at [1353, 136] on button "Print" at bounding box center [1373, 146] width 104 height 27
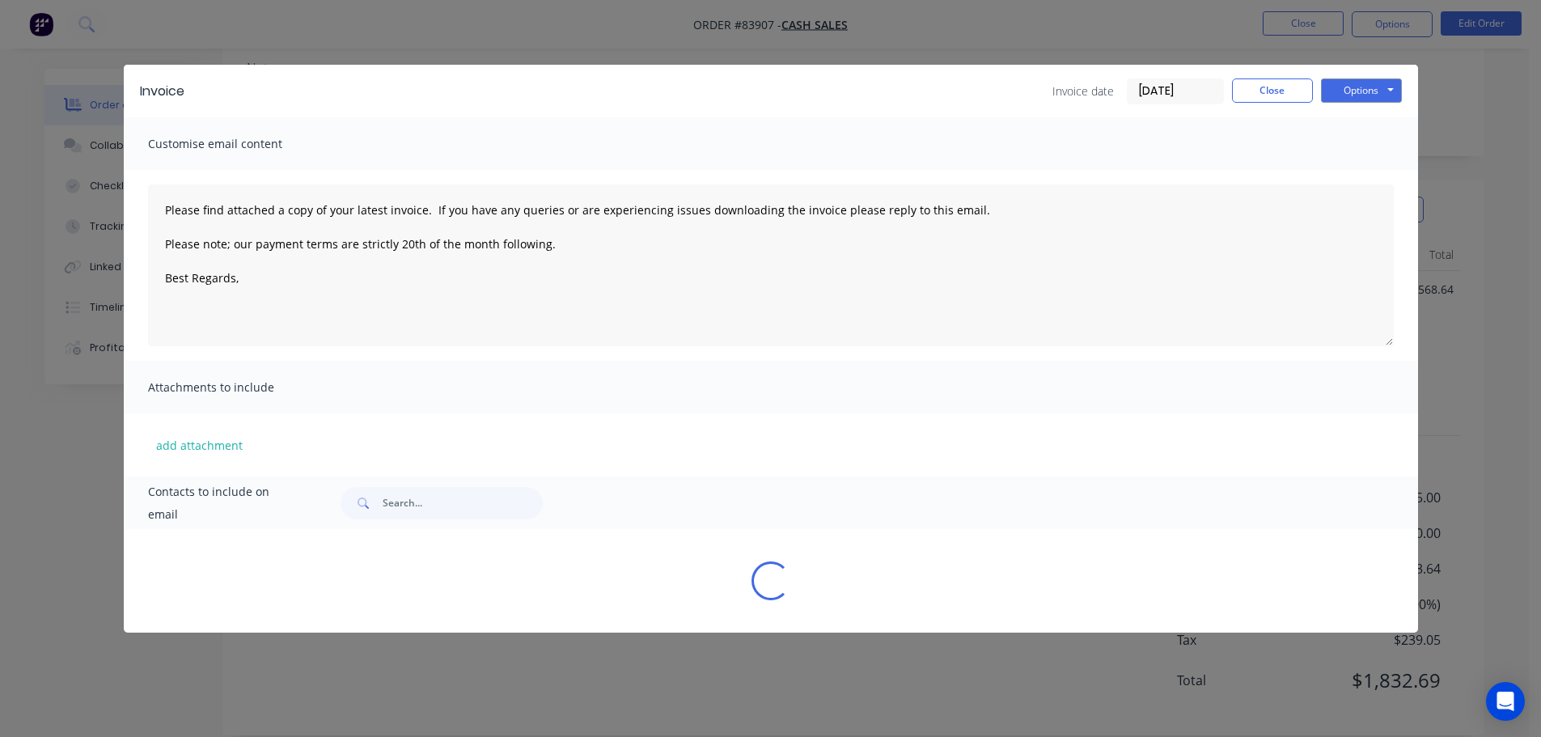
type textarea "Please find attached a copy of your latest invoice. If you have any queries or …"
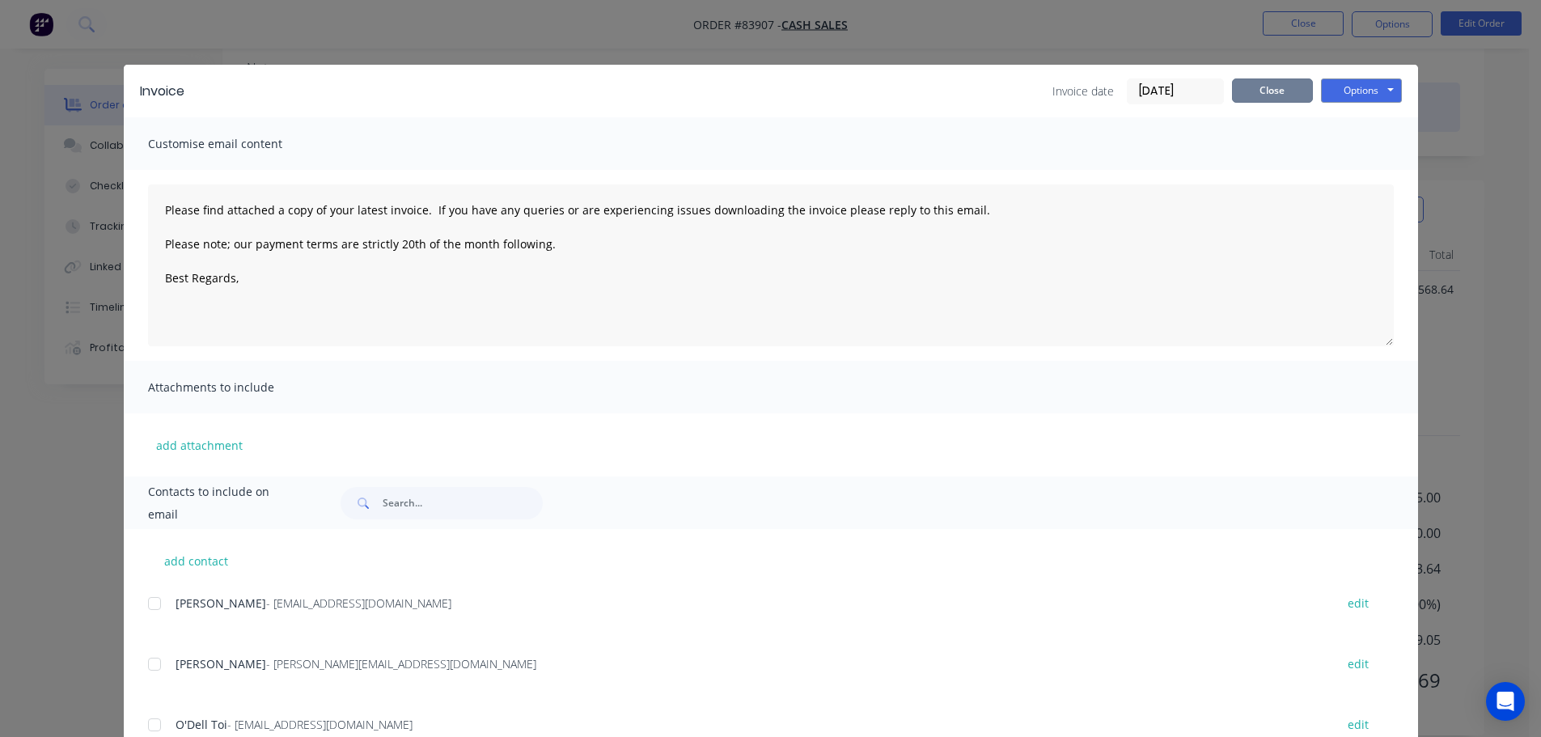
click at [1250, 81] on button "Close" at bounding box center [1272, 90] width 81 height 24
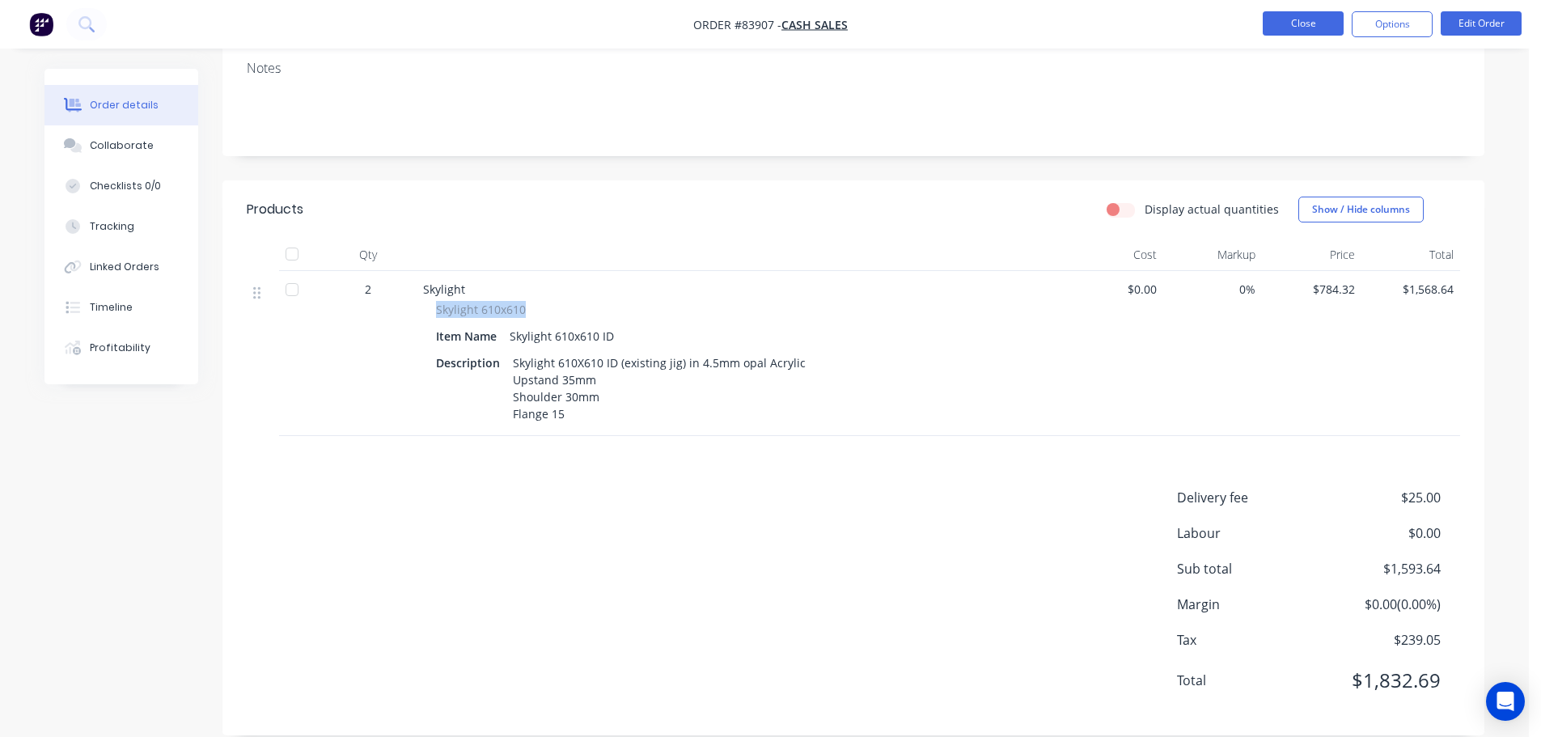
click at [1292, 27] on button "Close" at bounding box center [1303, 23] width 81 height 24
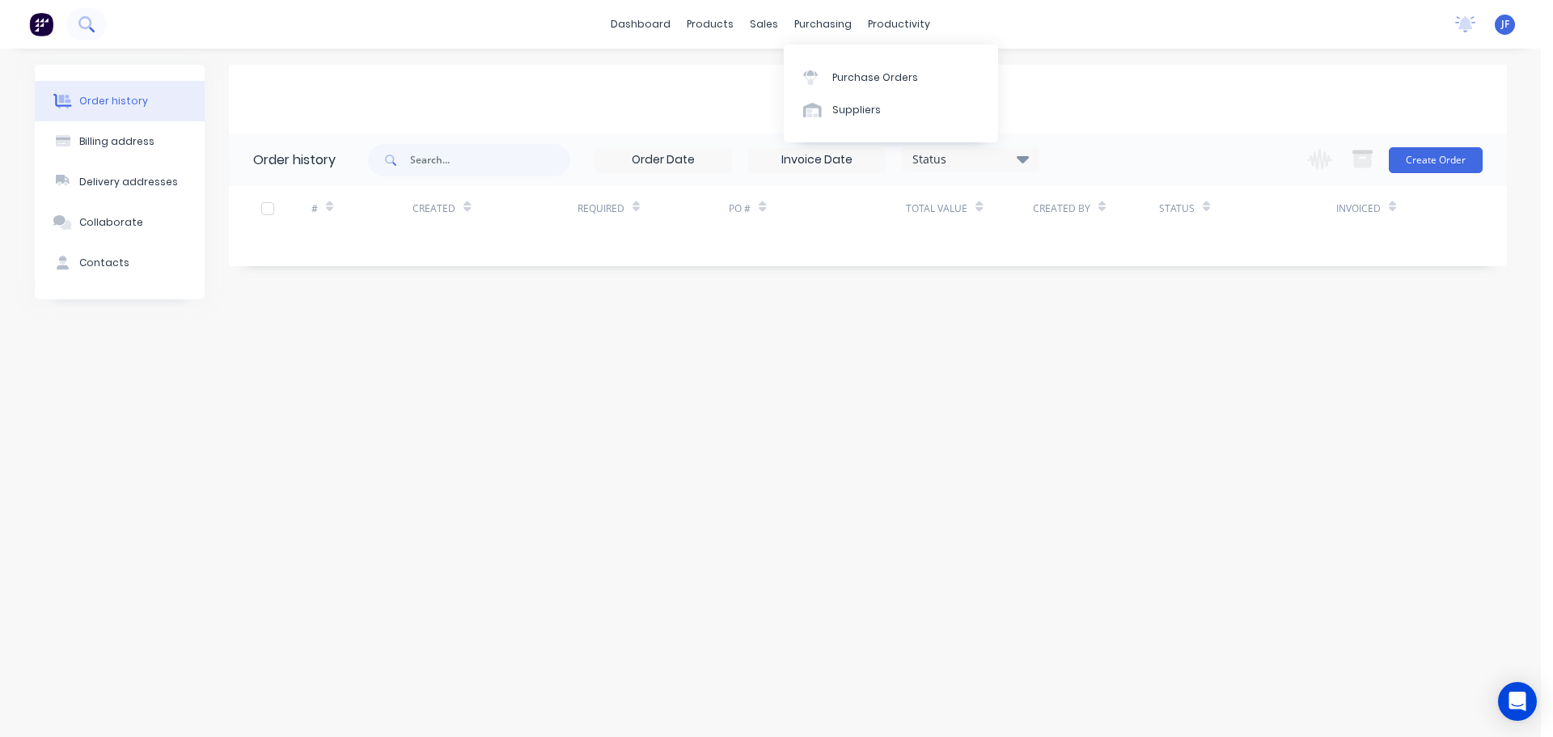
click at [90, 28] on icon at bounding box center [92, 30] width 6 height 6
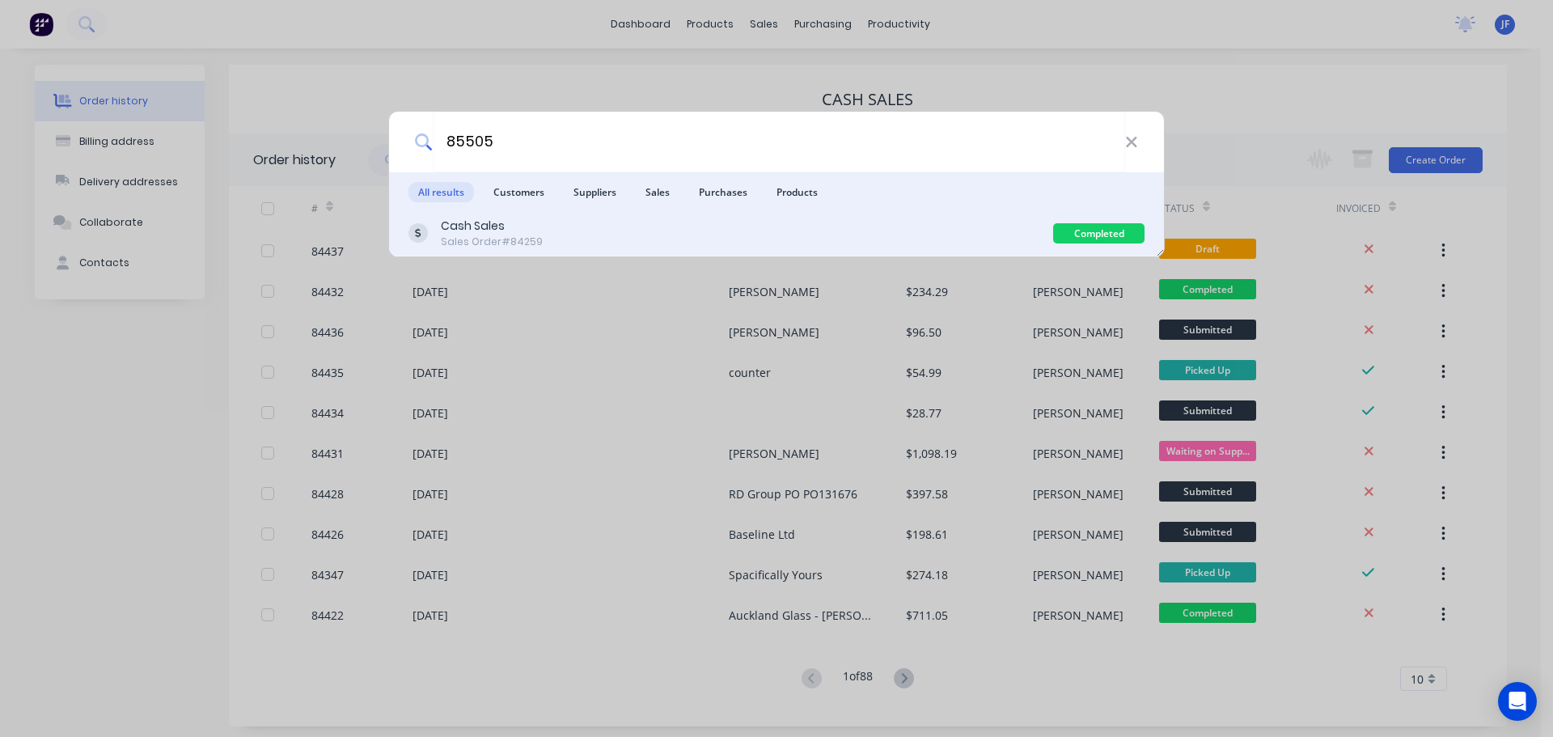
type input "85505"
click at [780, 237] on div "Cash Sales Sales Order #84259" at bounding box center [730, 234] width 645 height 32
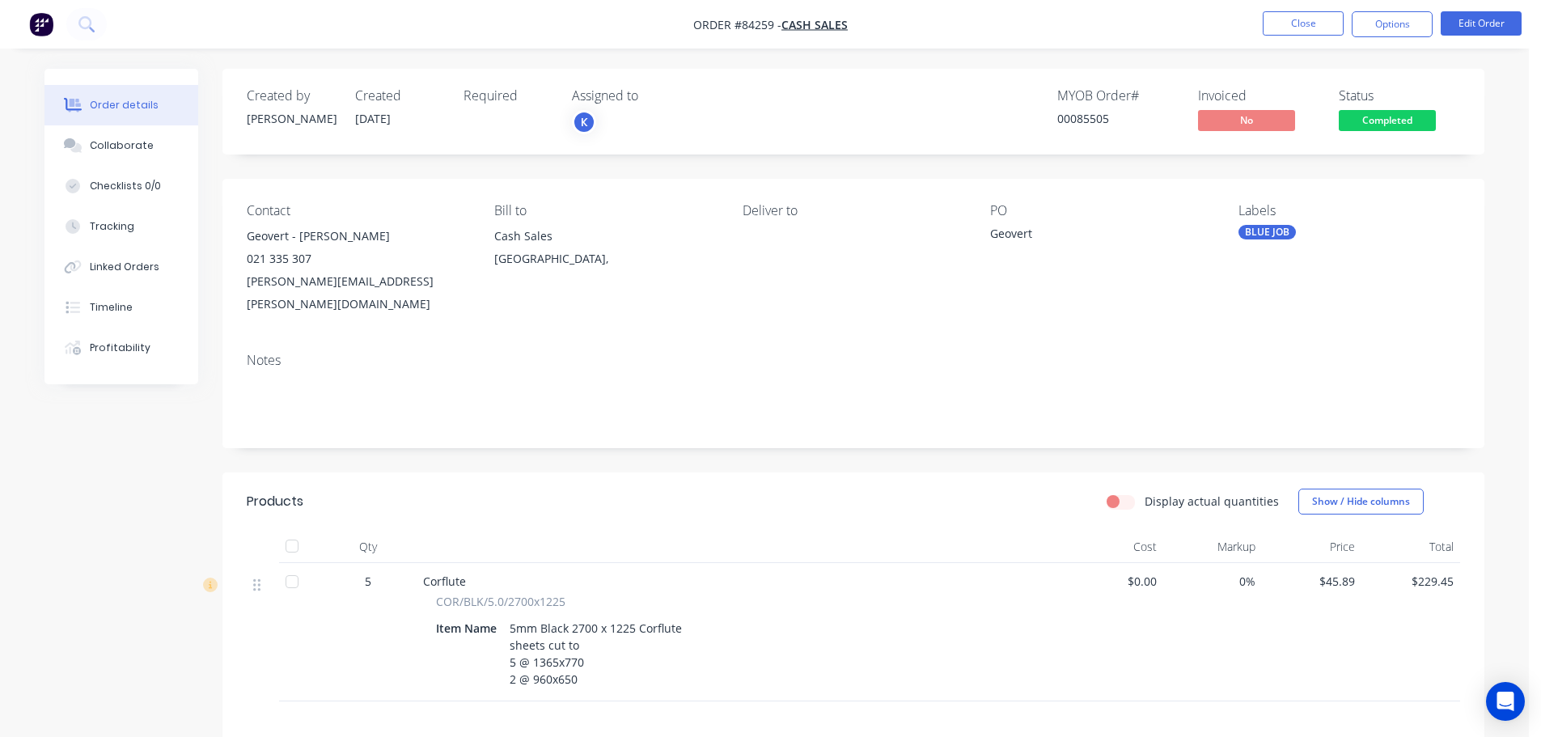
click at [1415, 113] on span "Completed" at bounding box center [1387, 120] width 97 height 20
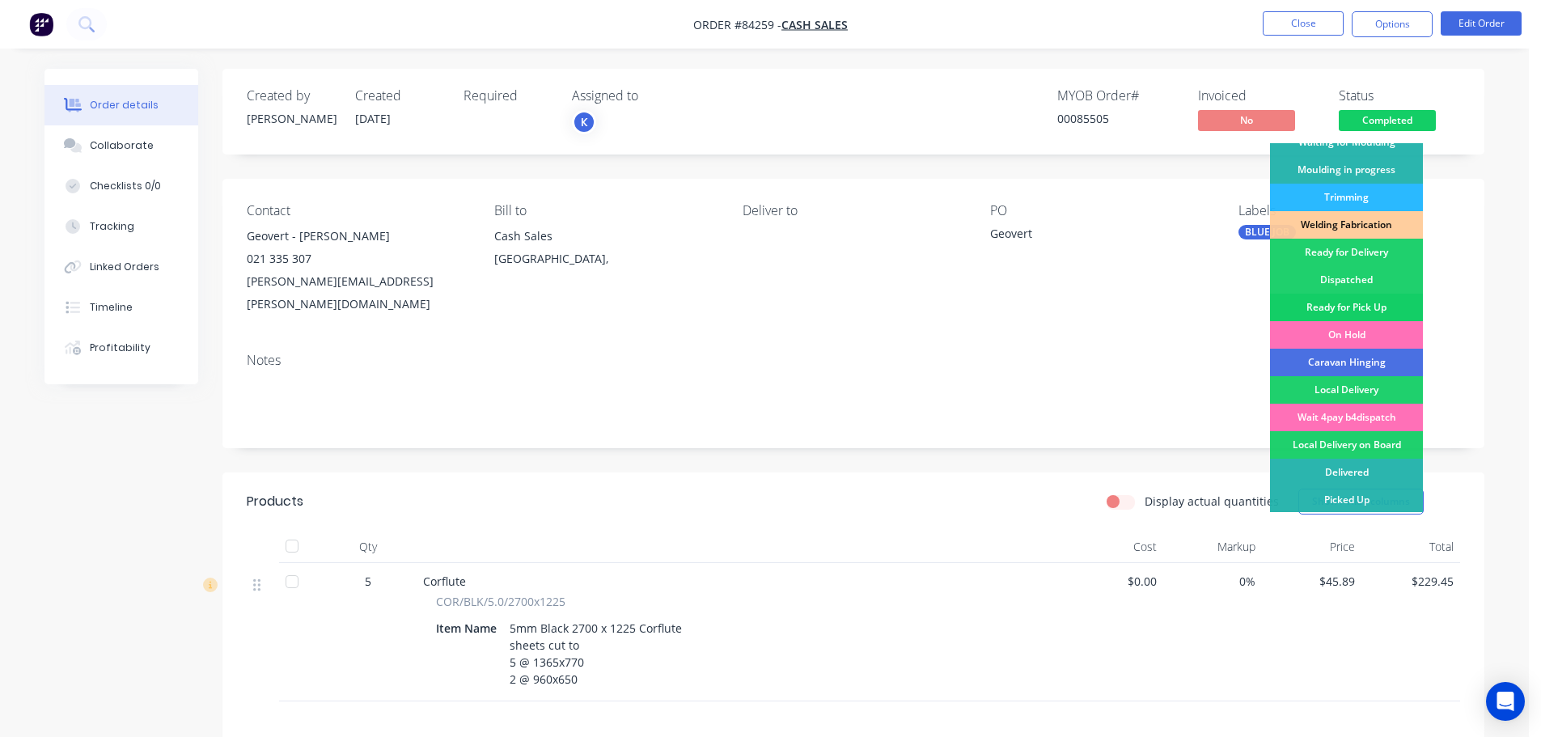
scroll to position [319, 0]
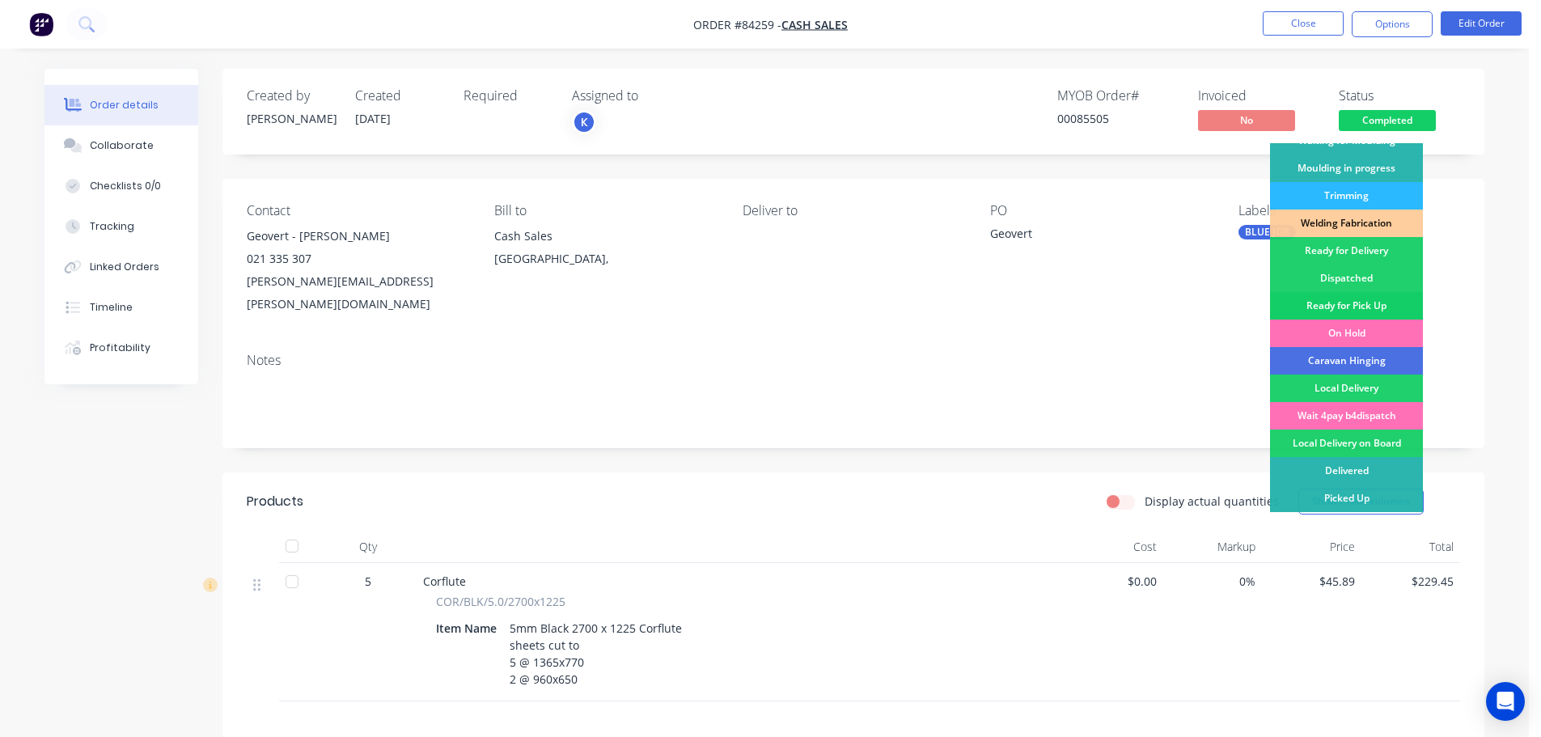
click at [1356, 296] on div "Ready for Pick Up" at bounding box center [1346, 305] width 153 height 27
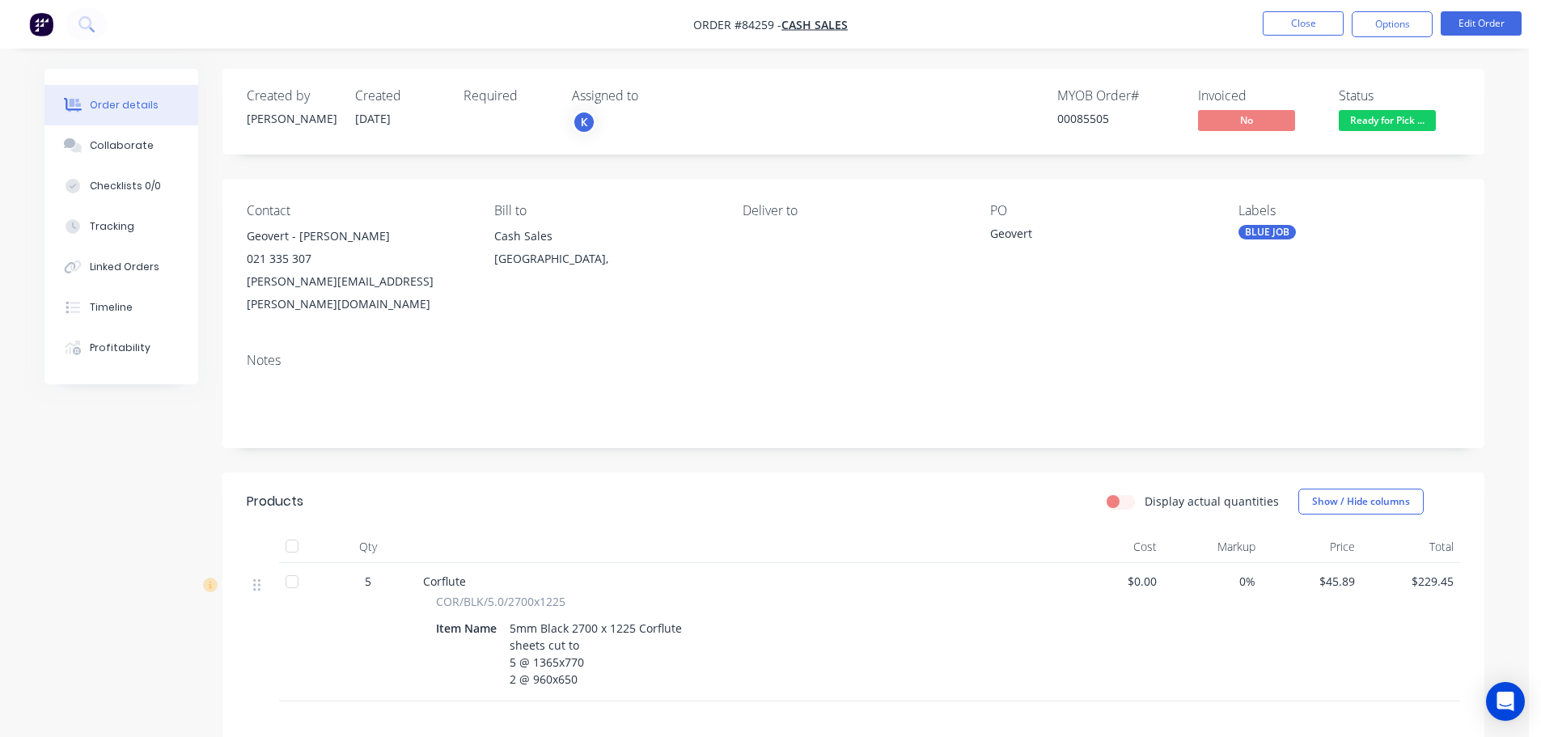
click at [1370, 40] on nav "Order #84259 - Cash Sales Close Options Edit Order" at bounding box center [770, 24] width 1541 height 49
click at [1357, 41] on nav "Order #84259 - Cash Sales Close Options Edit Order" at bounding box center [770, 24] width 1541 height 49
click at [1362, 34] on button "Options" at bounding box center [1392, 24] width 81 height 26
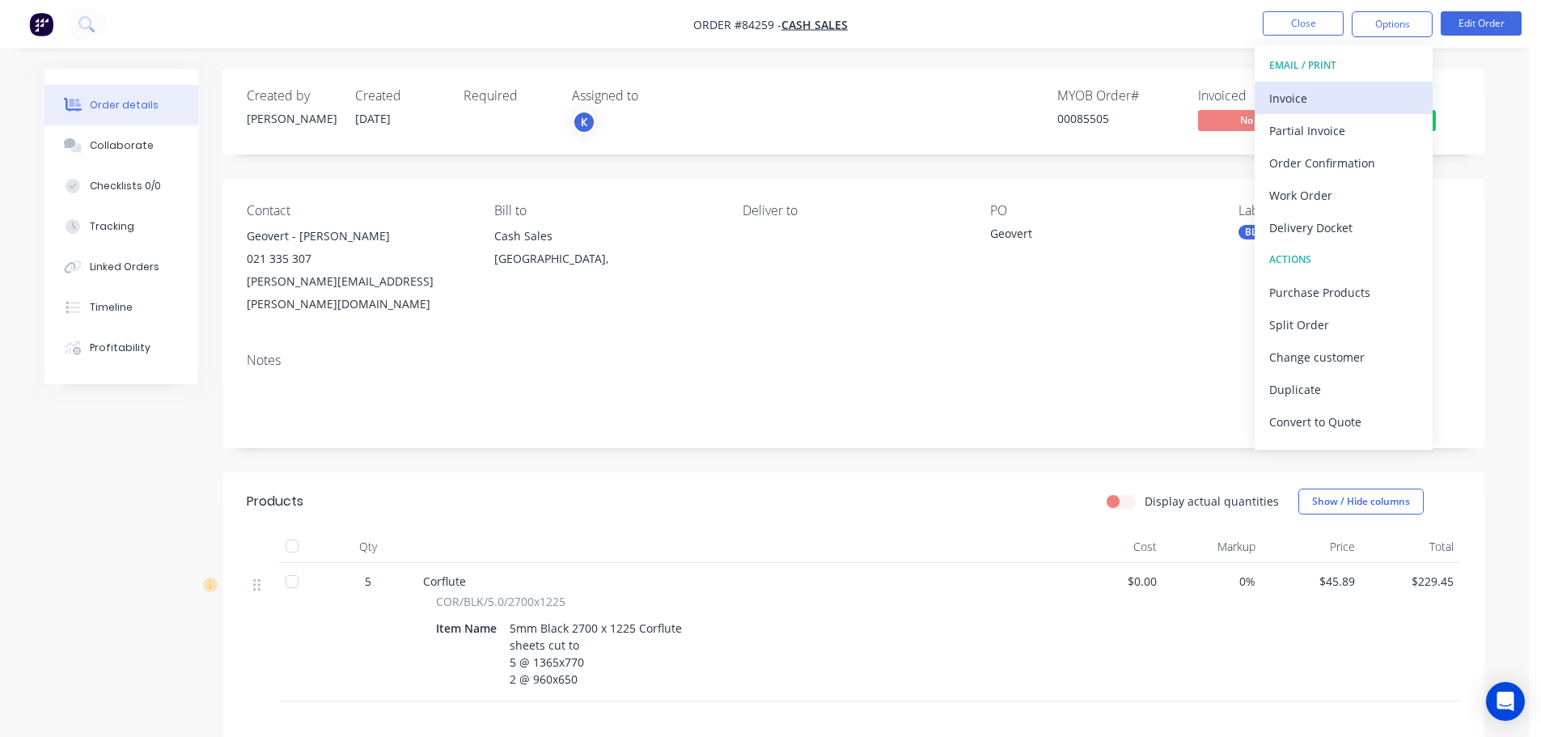
click at [1343, 95] on div "Invoice" at bounding box center [1343, 98] width 149 height 23
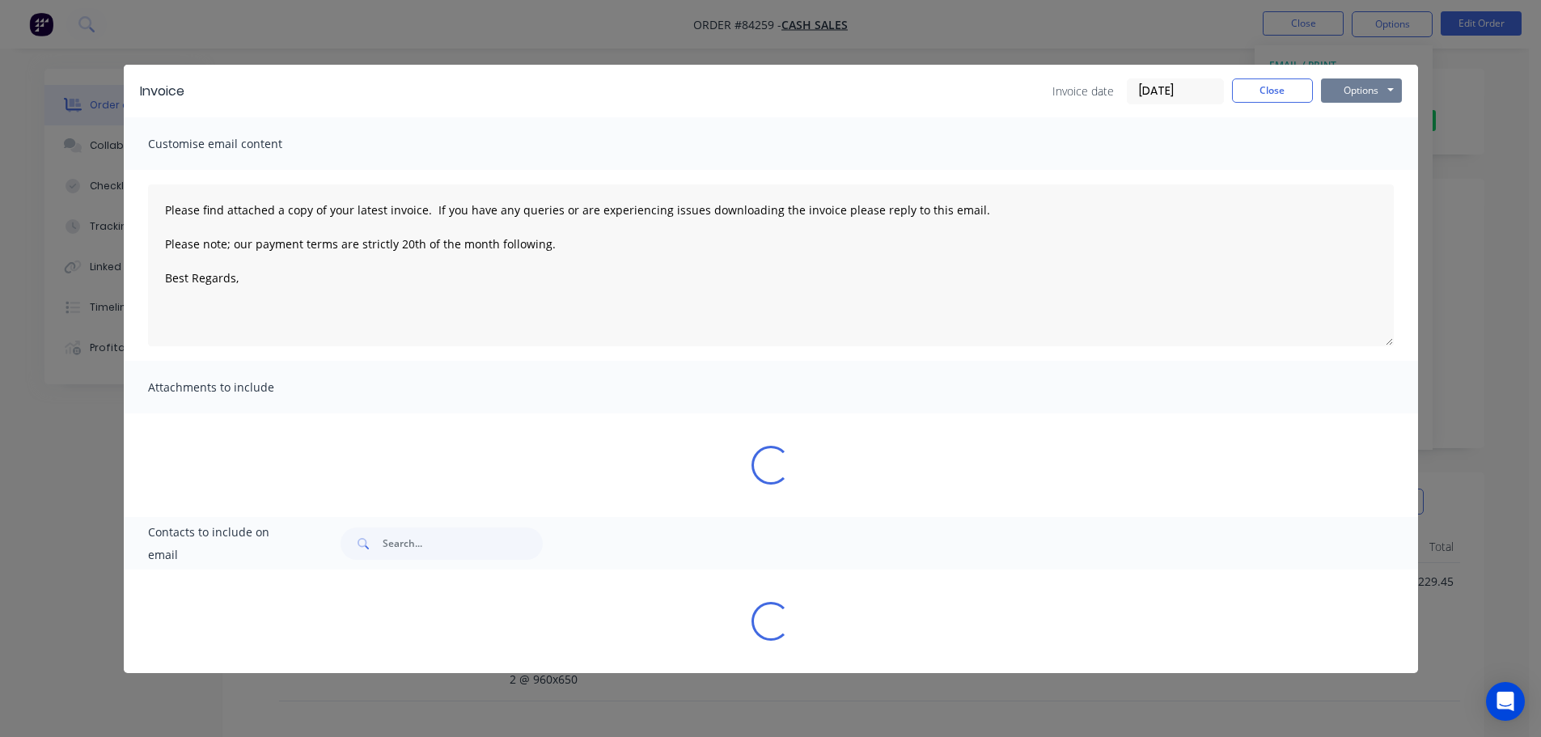
click at [1372, 93] on button "Options" at bounding box center [1361, 90] width 81 height 24
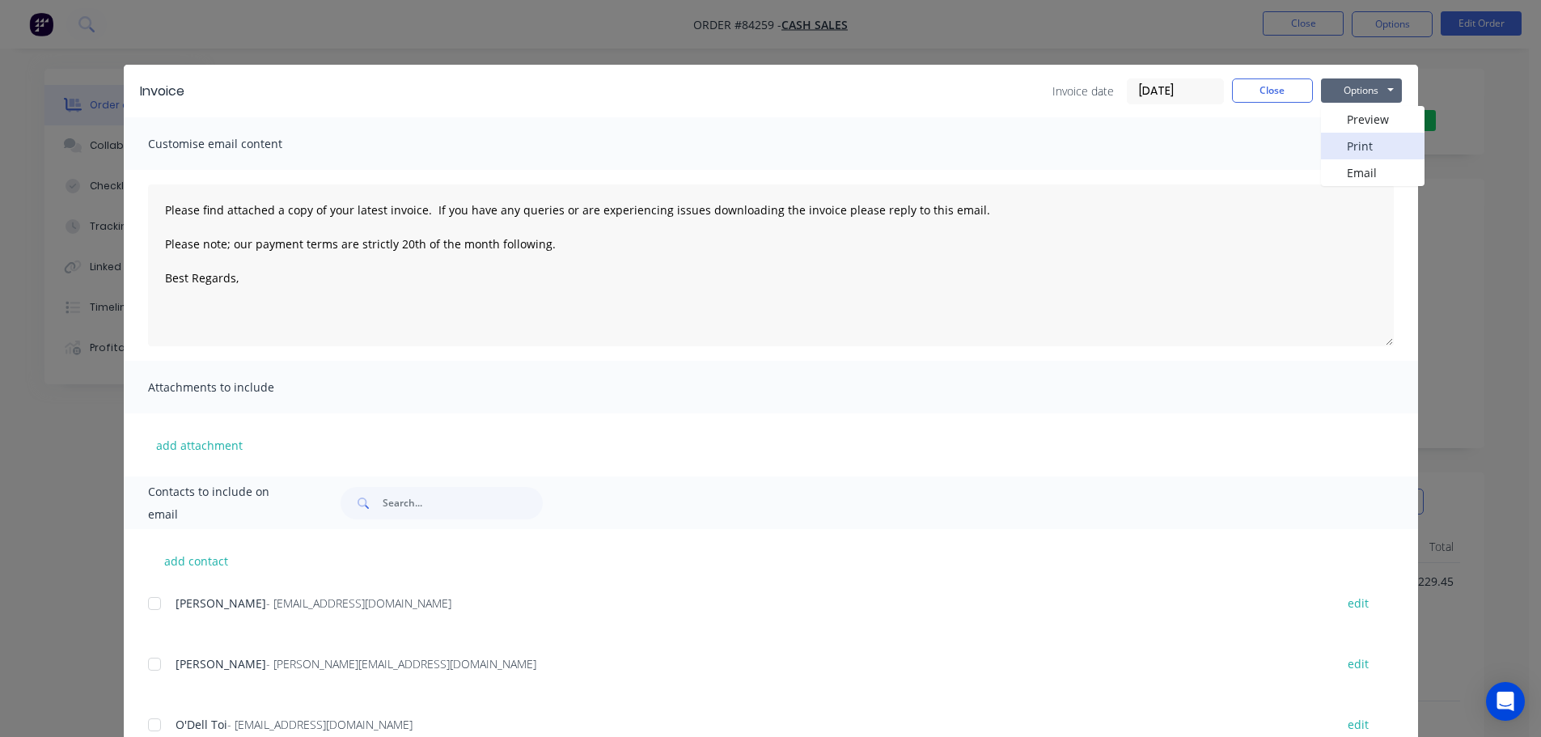
click at [1371, 140] on button "Print" at bounding box center [1373, 146] width 104 height 27
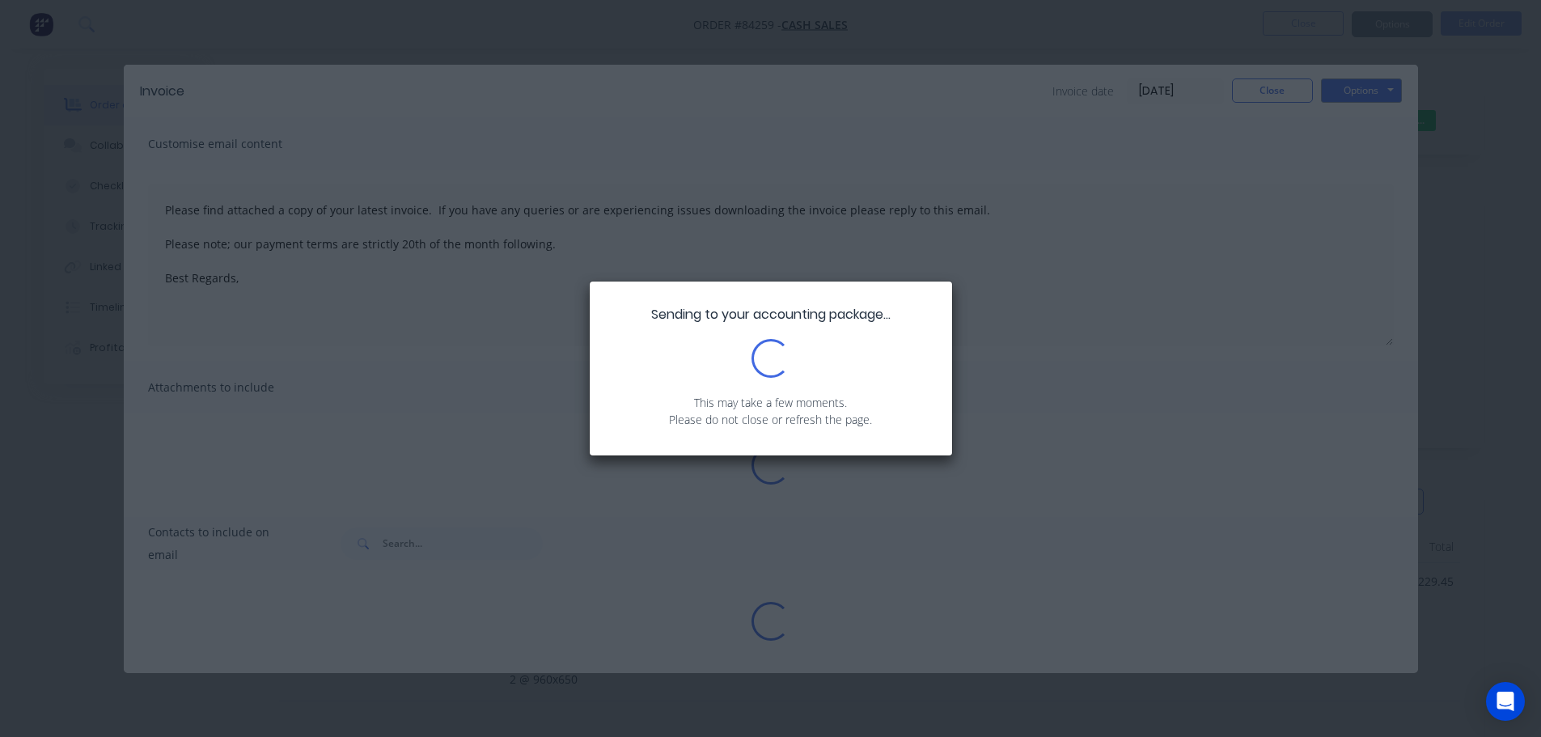
type textarea "Please find attached a copy of your latest invoice. If you have any queries or …"
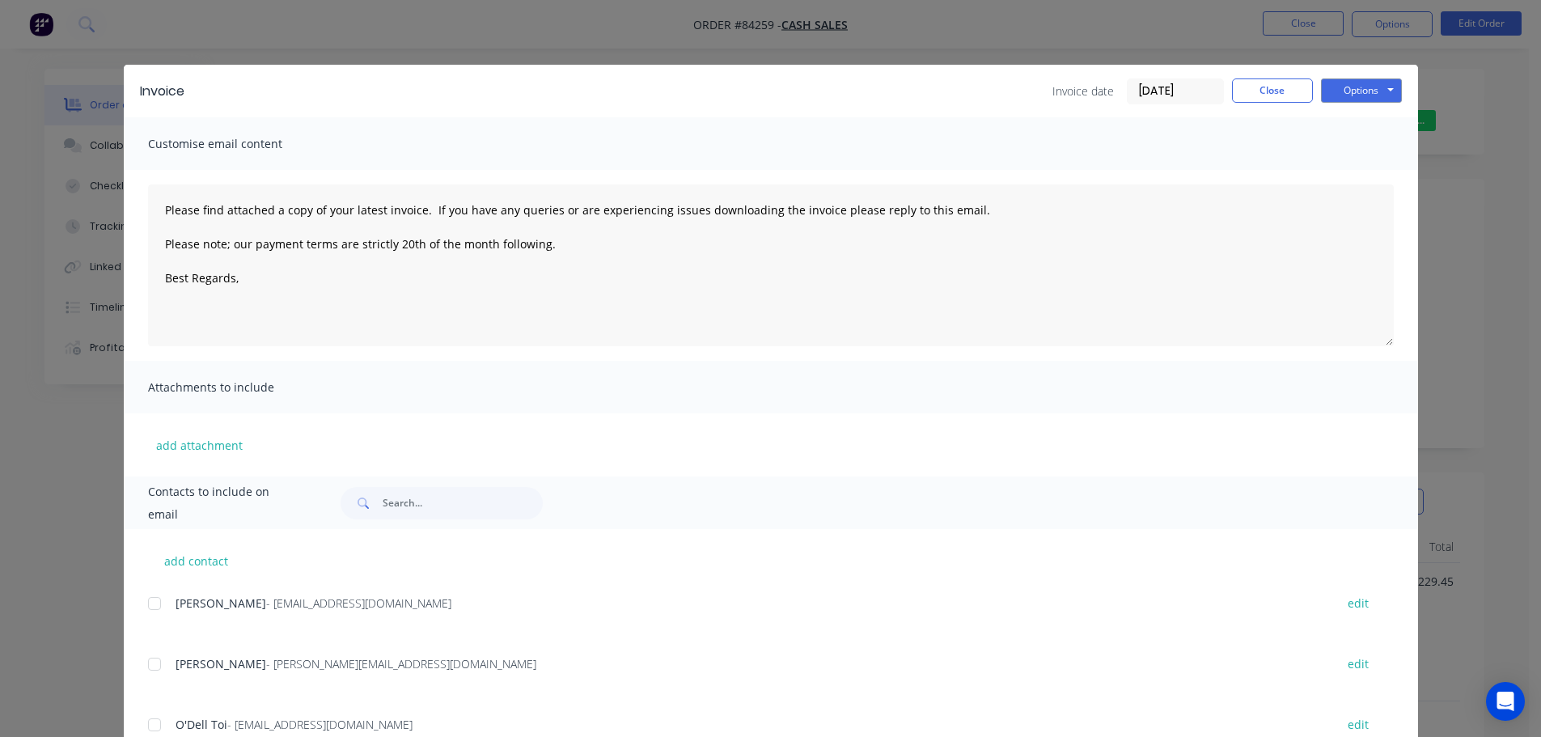
click at [172, 32] on div "Invoice Invoice date 08/09/25 Close Options Preview Print Email Customise email…" at bounding box center [770, 368] width 1541 height 737
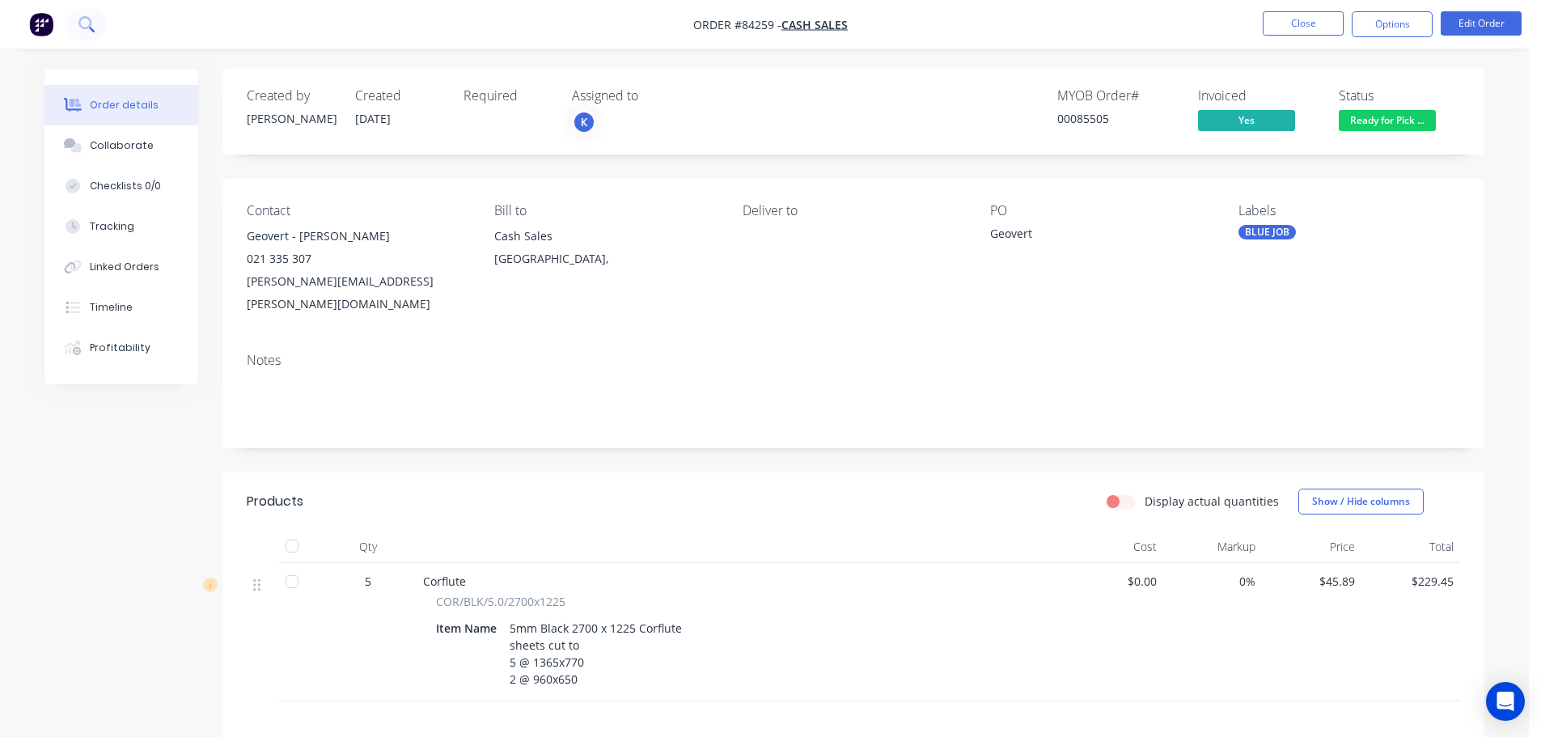
click at [87, 15] on button at bounding box center [86, 24] width 40 height 32
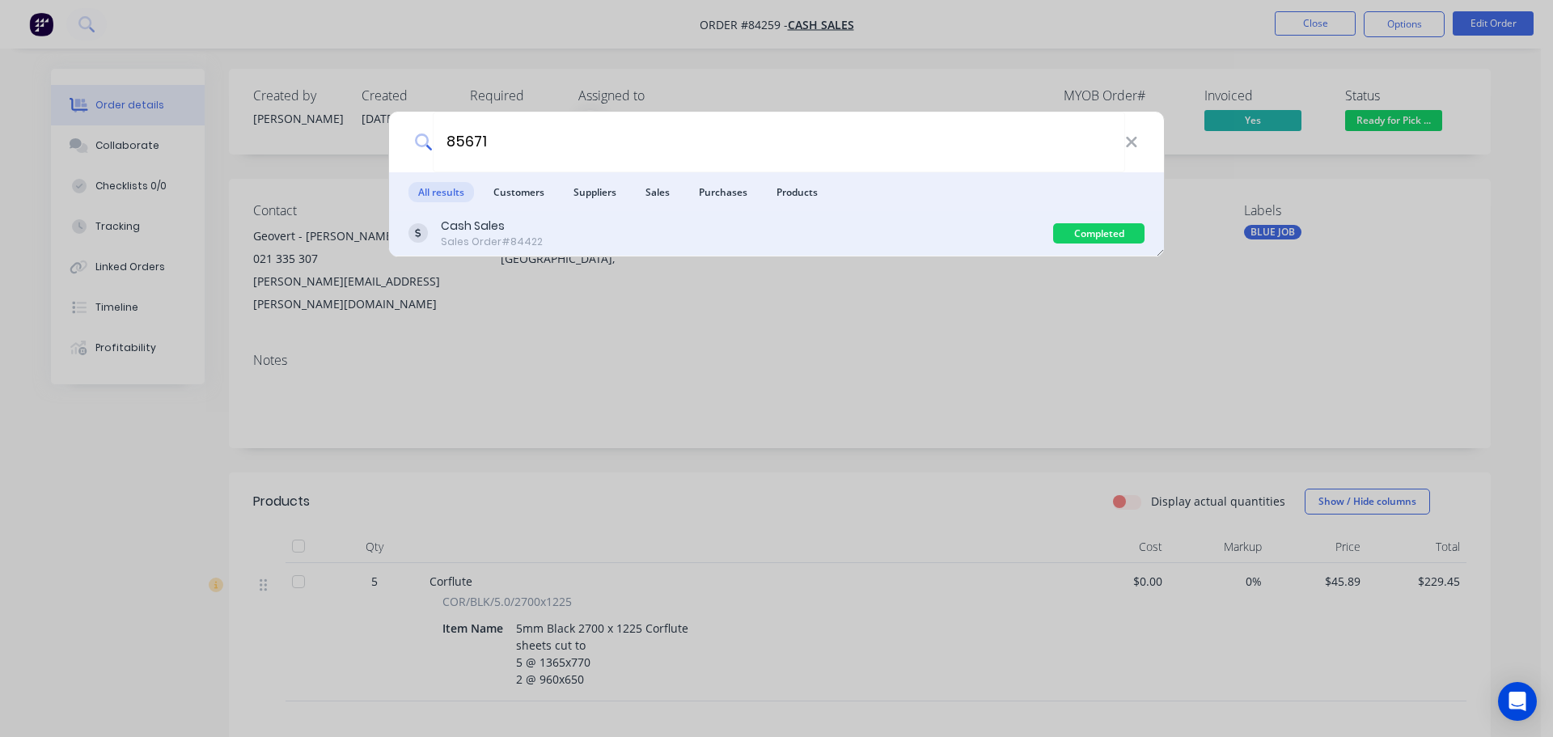
type input "85671"
click at [742, 214] on div "Cash Sales Sales Order #84422 Completed" at bounding box center [776, 233] width 775 height 45
click at [934, 243] on div "Cash Sales Sales Order #84422" at bounding box center [730, 234] width 645 height 32
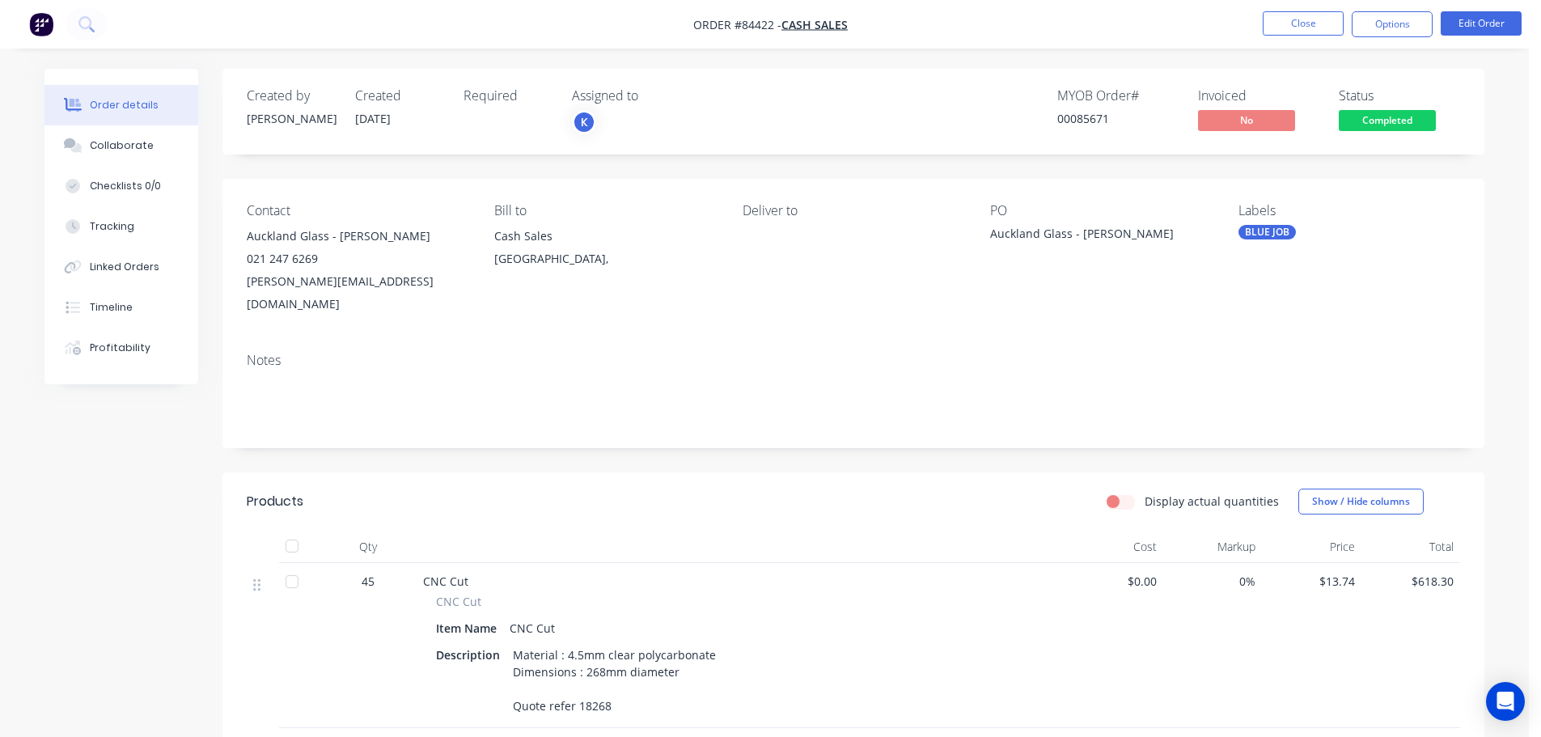
click at [1351, 123] on span "Completed" at bounding box center [1387, 120] width 97 height 20
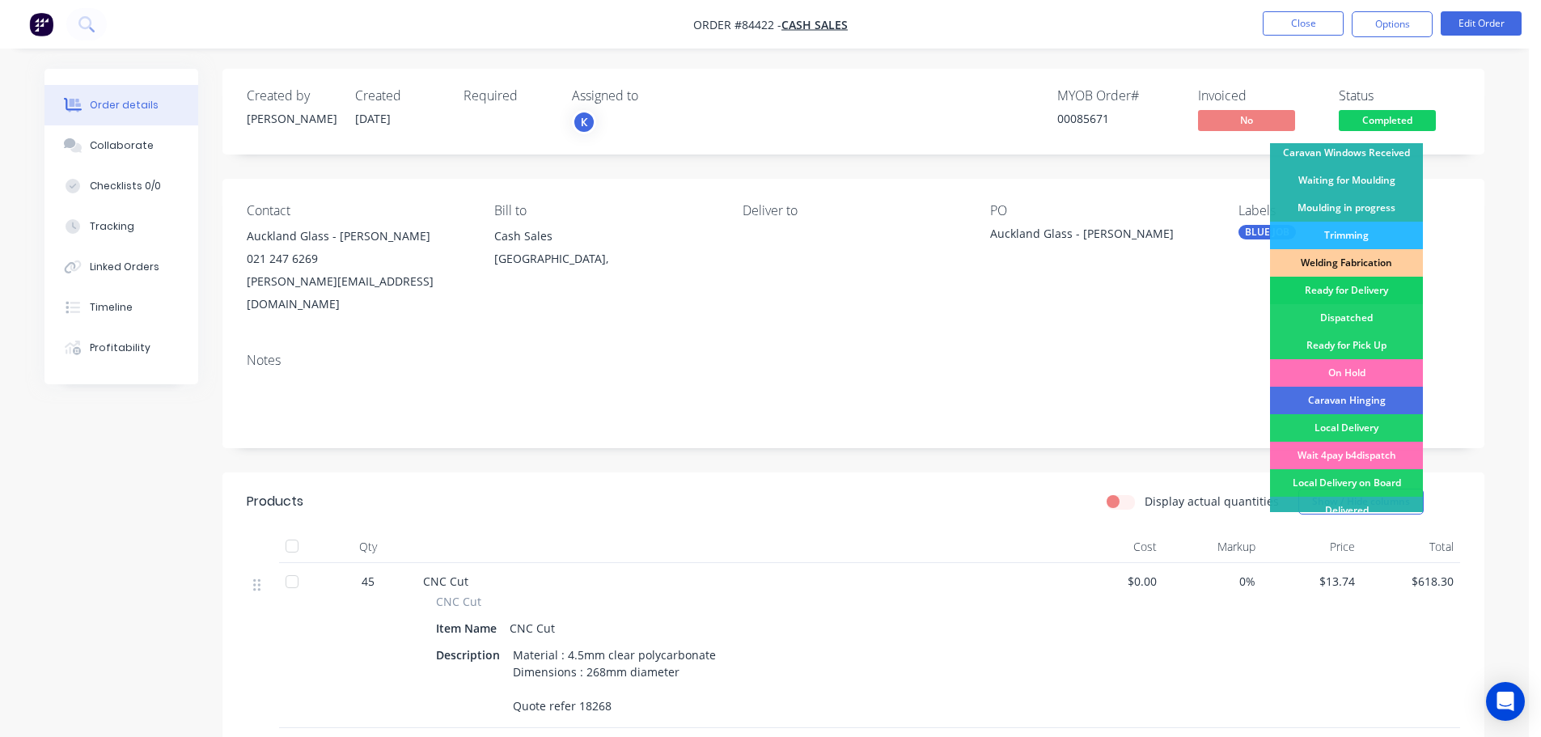
scroll to position [319, 0]
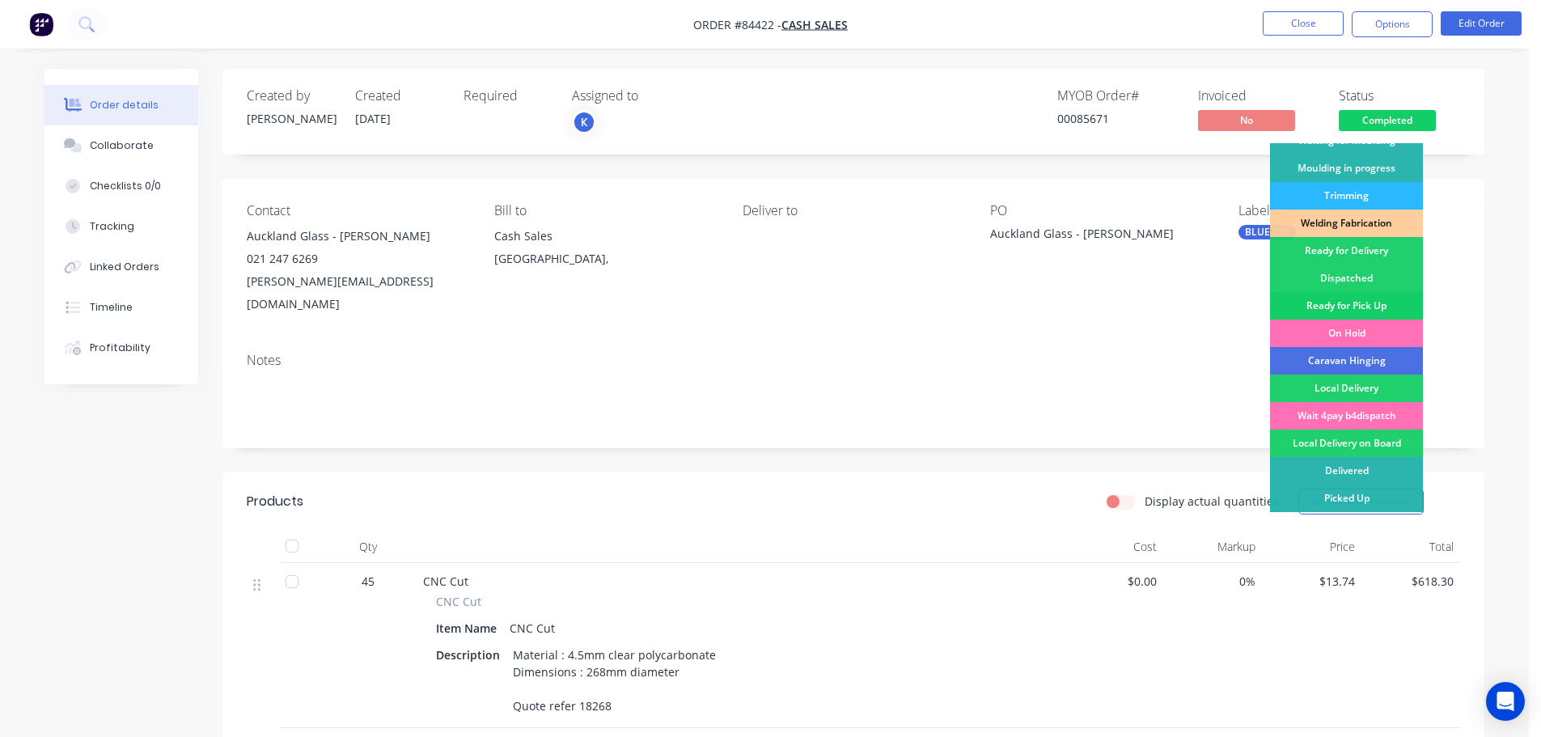
click at [1356, 306] on div "Ready for Pick Up" at bounding box center [1346, 305] width 153 height 27
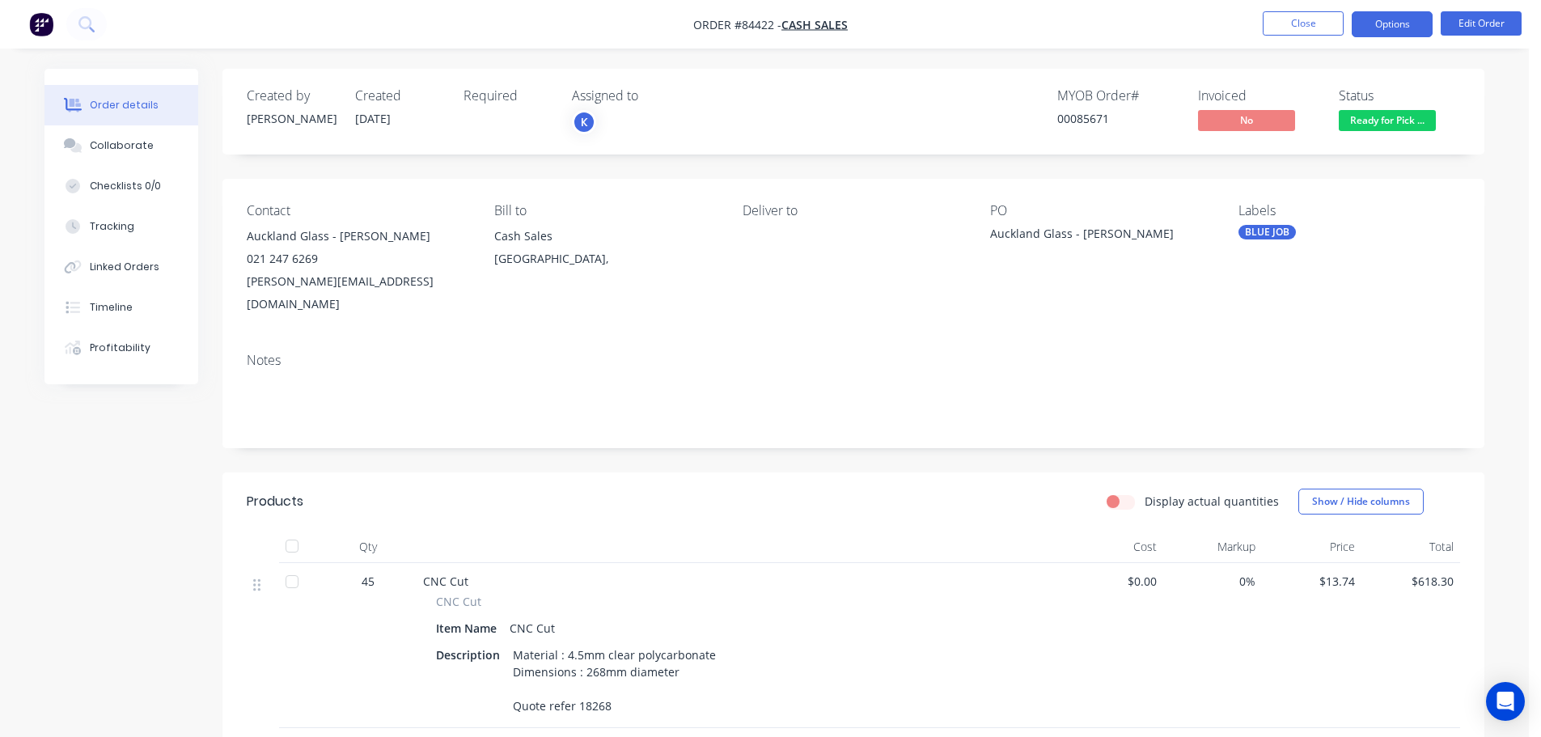
click at [1381, 26] on button "Options" at bounding box center [1392, 24] width 81 height 26
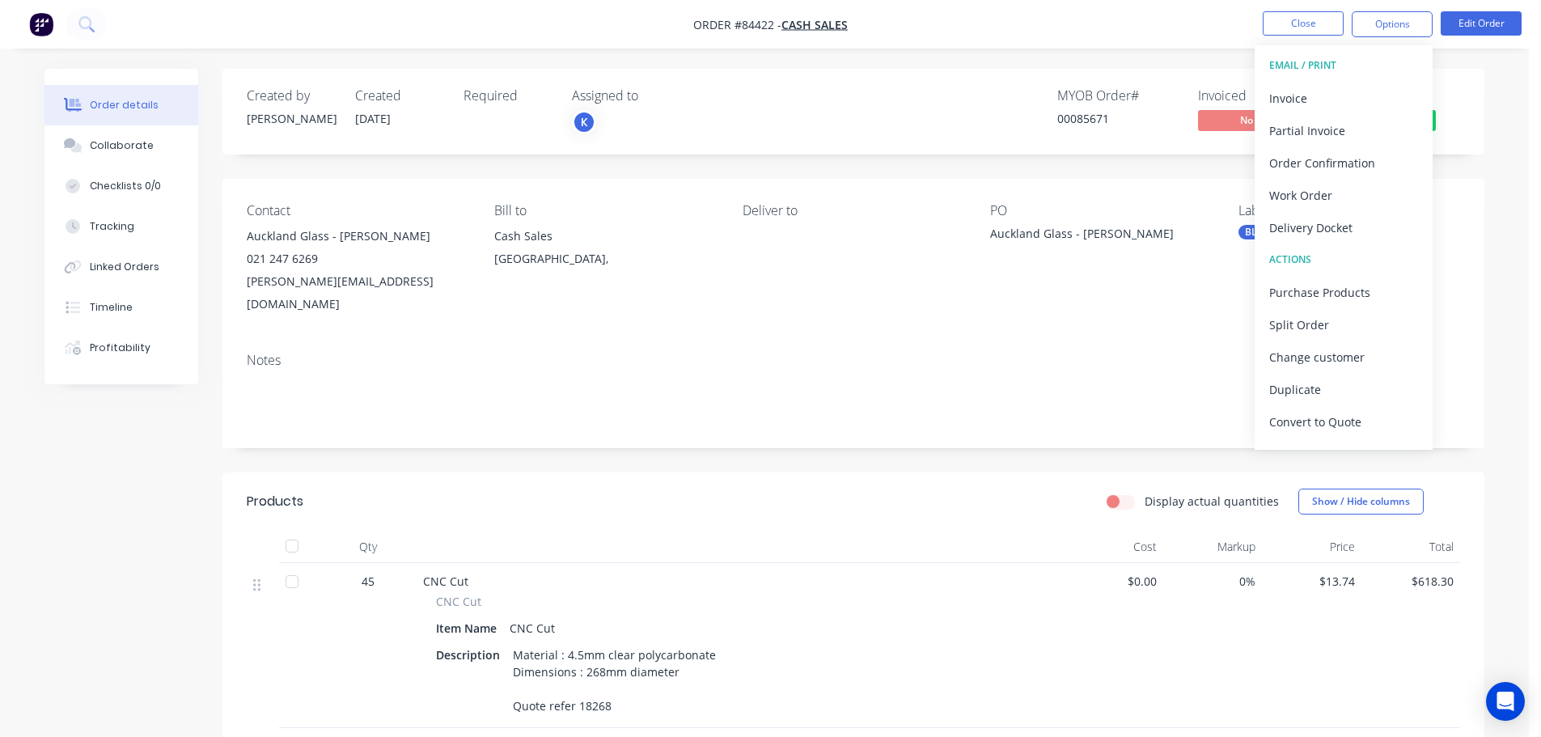
click at [1450, 66] on div "Order details Collaborate Checklists 0/0 Tracking Linked Orders Timeline Profit…" at bounding box center [764, 508] width 1529 height 1016
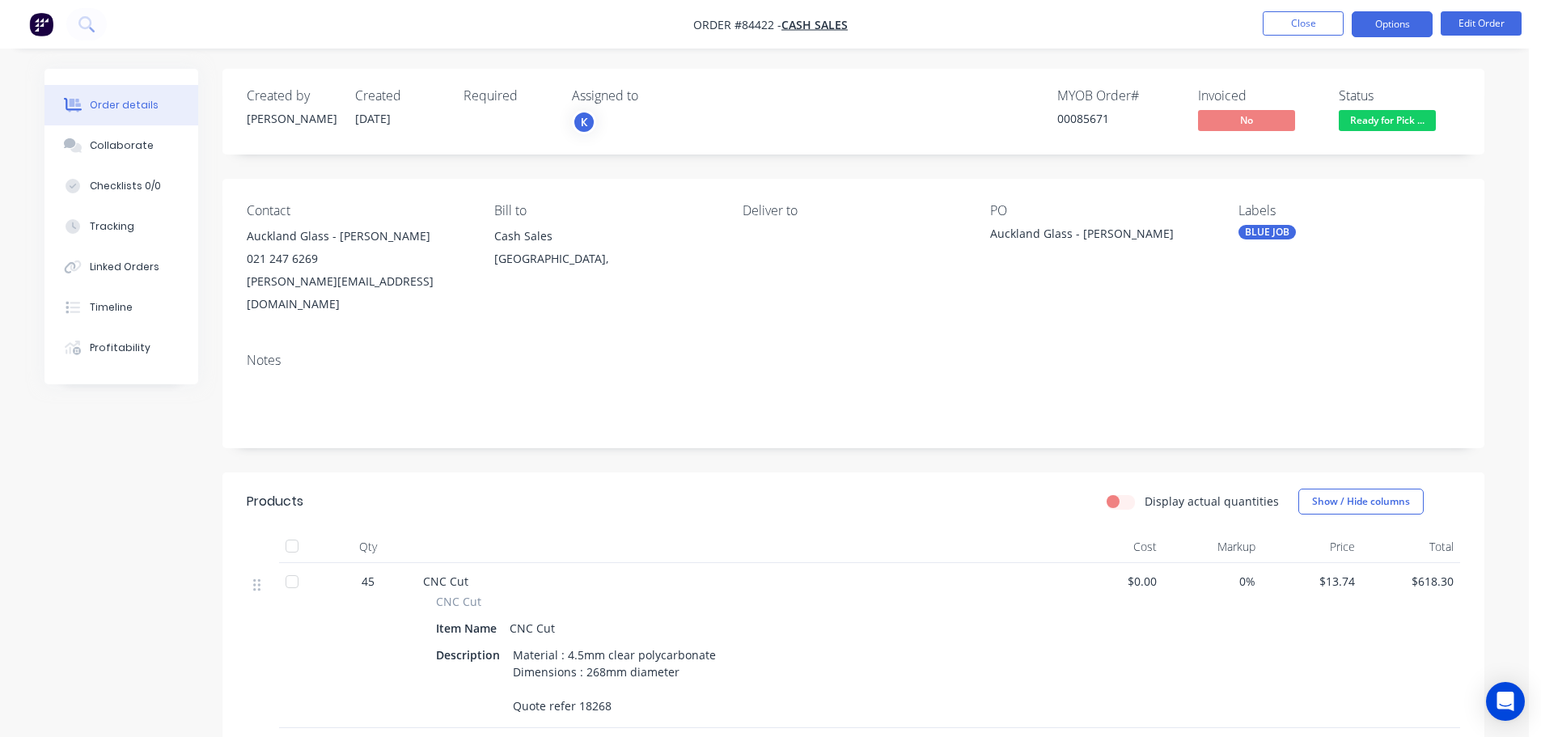
click at [1385, 28] on button "Options" at bounding box center [1392, 24] width 81 height 26
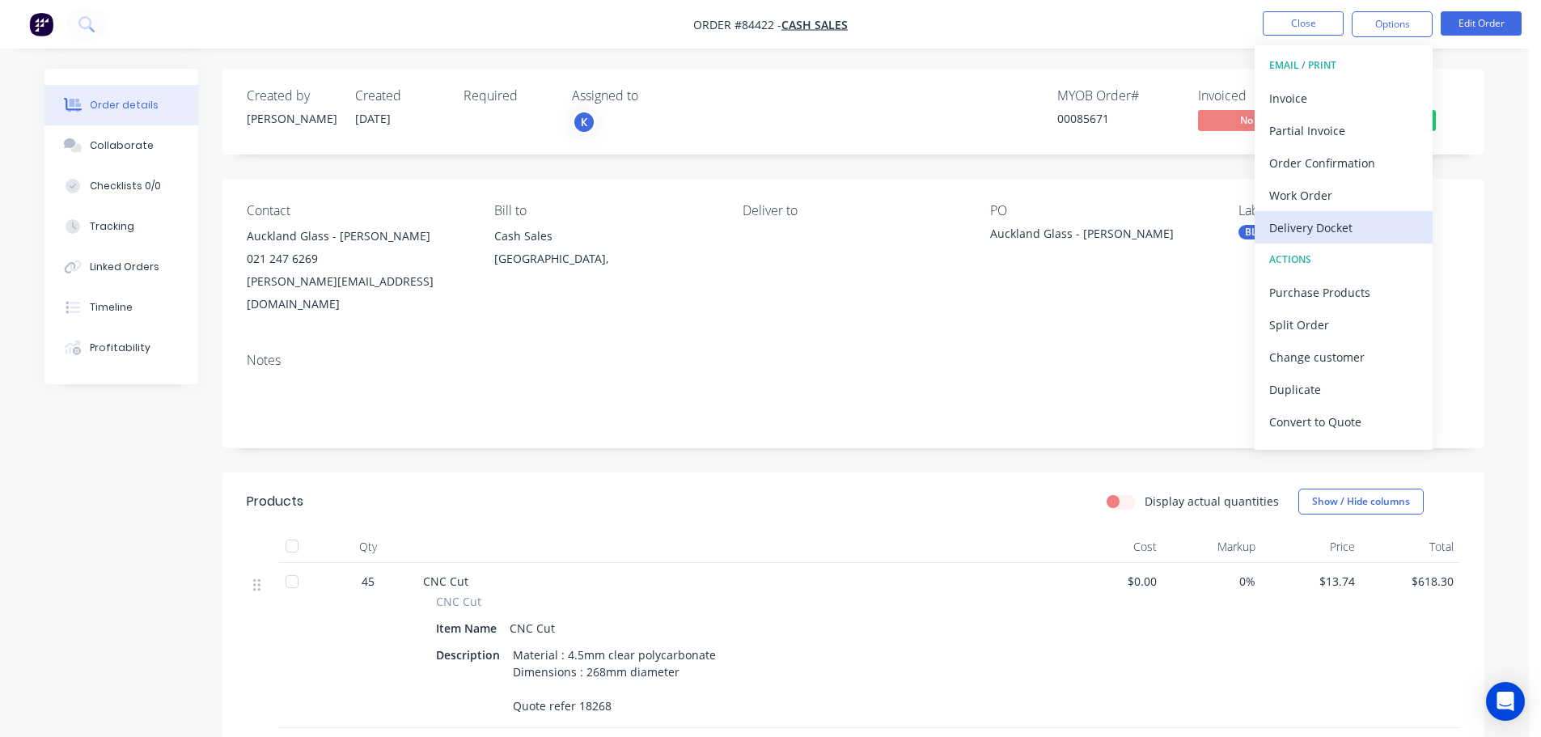
click at [1377, 218] on div "Delivery Docket" at bounding box center [1343, 227] width 149 height 23
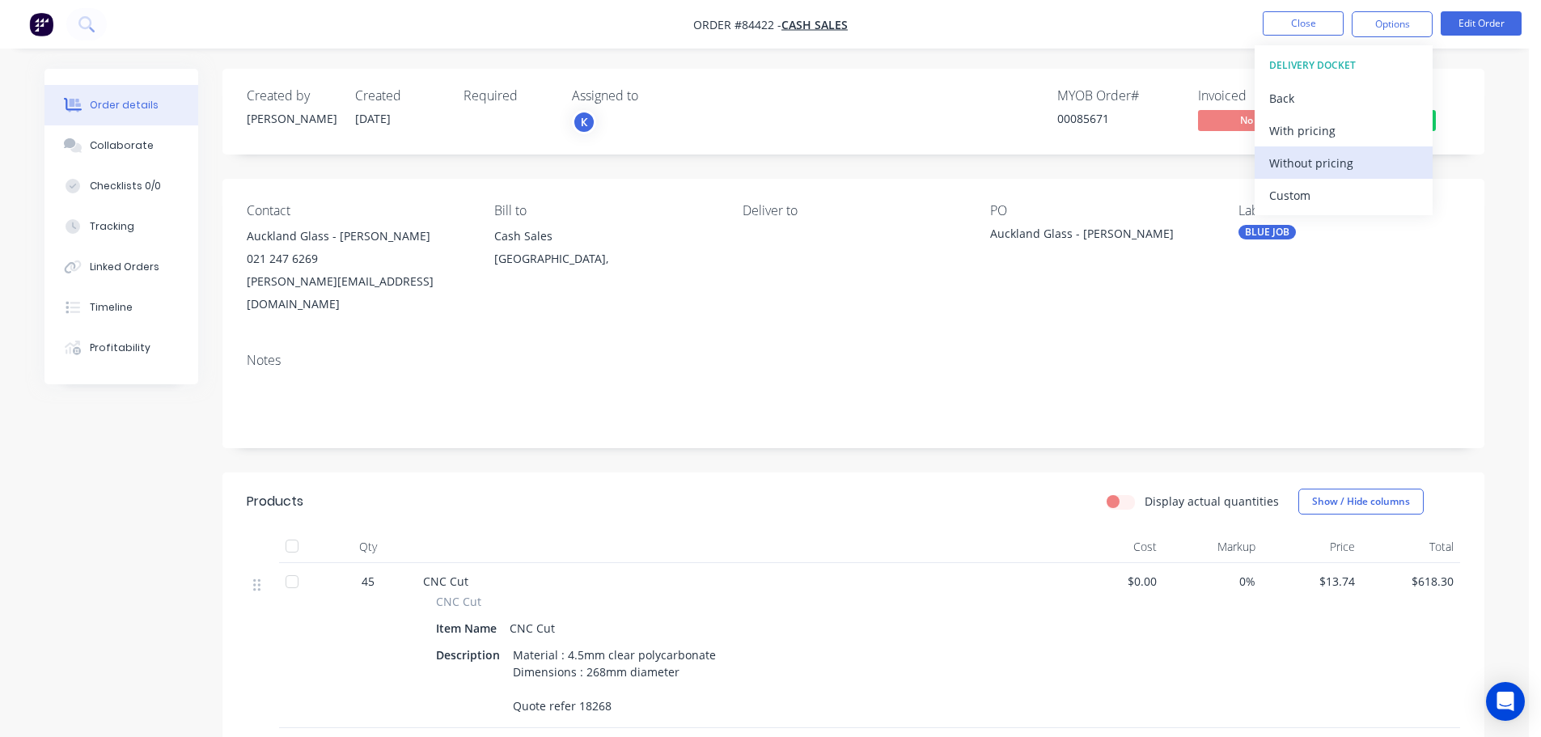
click at [1353, 163] on div "Without pricing" at bounding box center [1343, 162] width 149 height 23
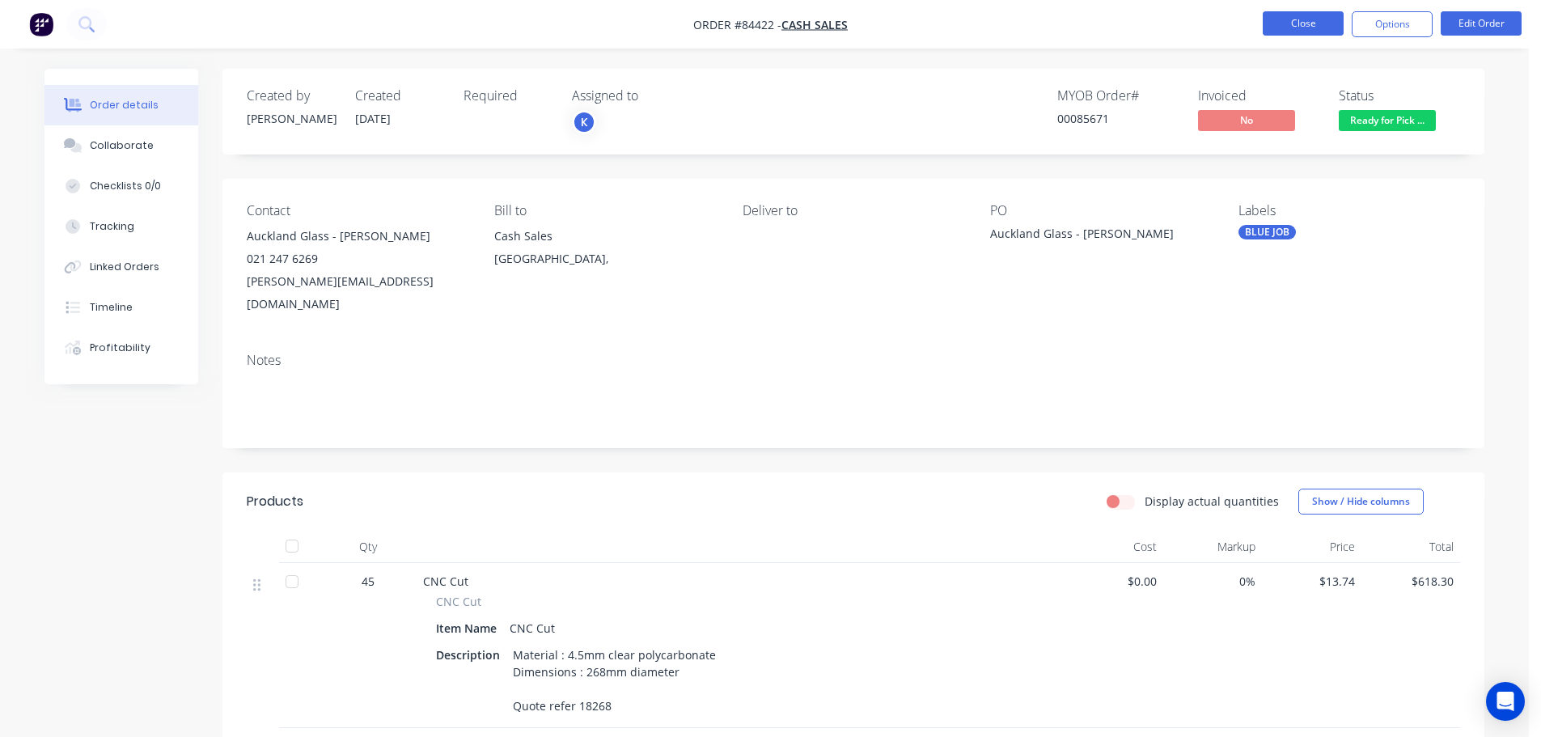
click at [1305, 15] on button "Close" at bounding box center [1303, 23] width 81 height 24
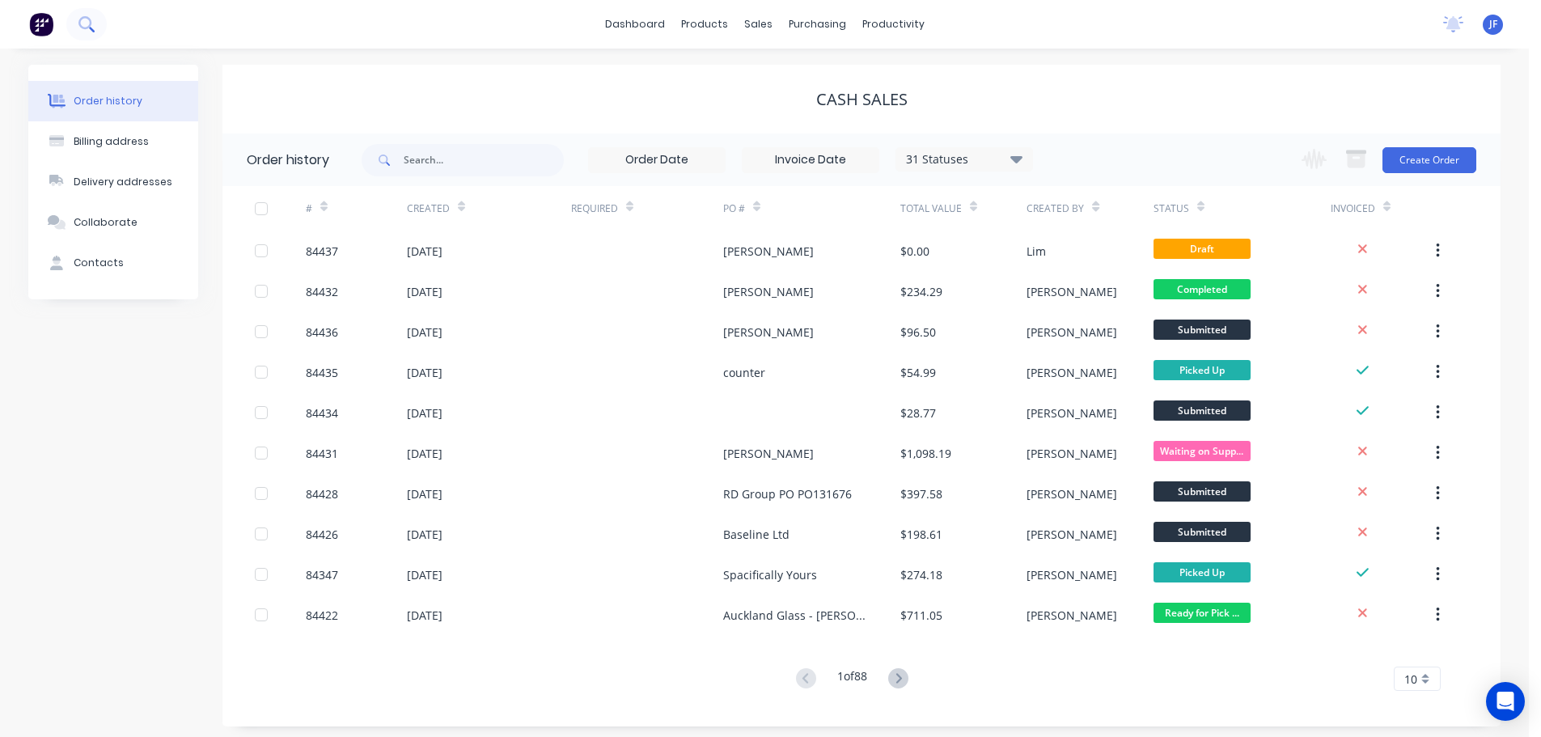
click at [67, 26] on button at bounding box center [86, 24] width 40 height 32
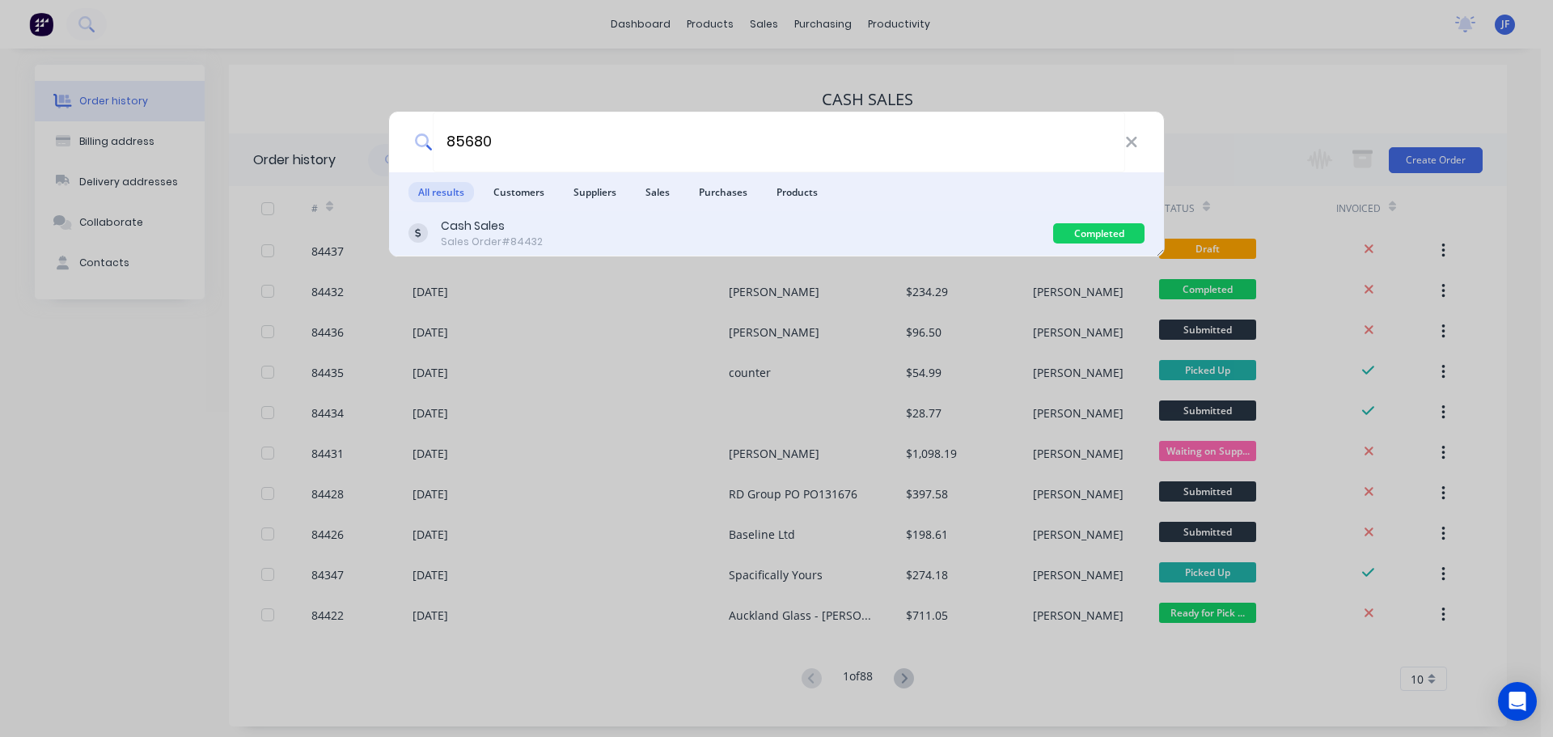
type input "85680"
click at [944, 226] on div "Cash Sales Sales Order #84432" at bounding box center [730, 234] width 645 height 32
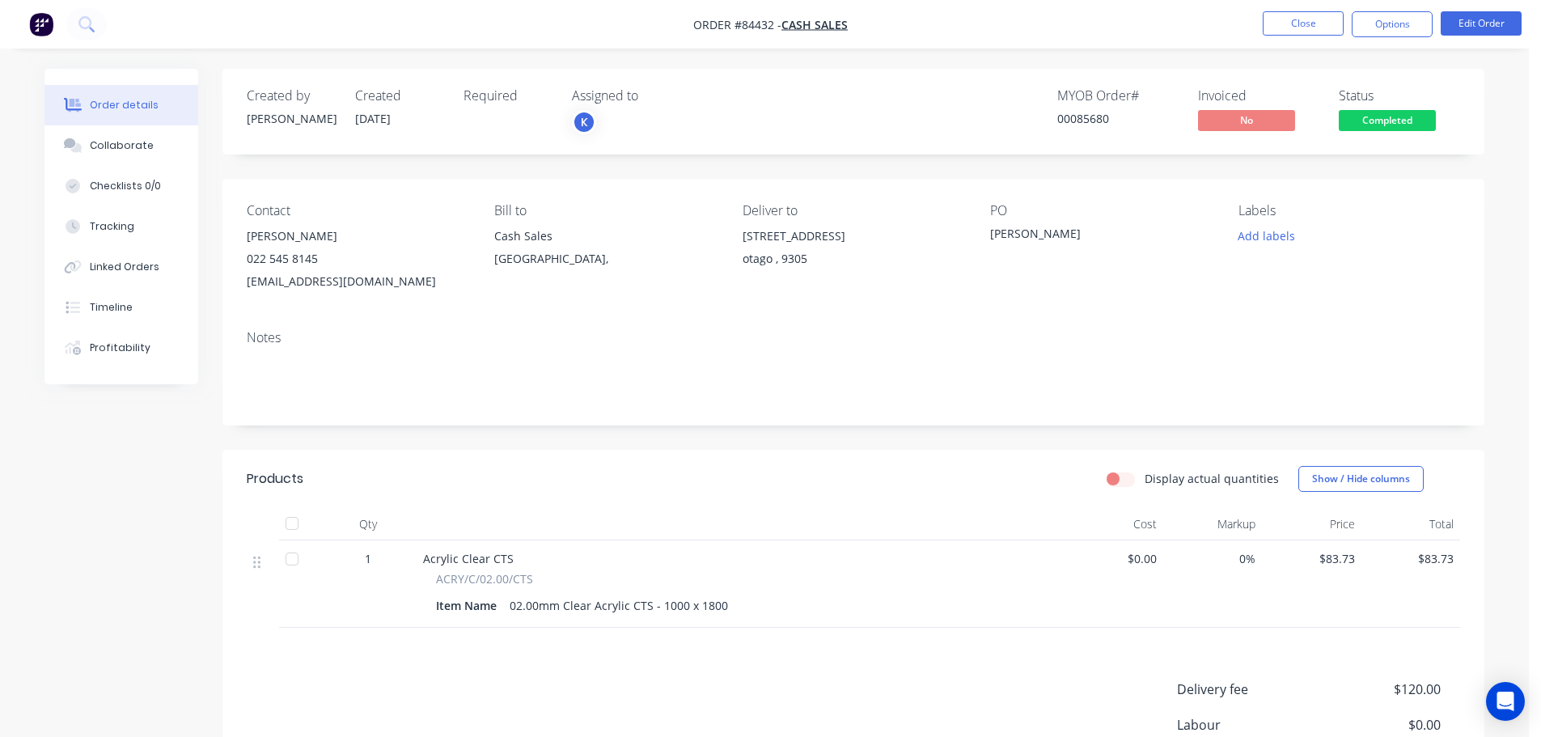
click at [1368, 110] on span "Completed" at bounding box center [1387, 120] width 97 height 20
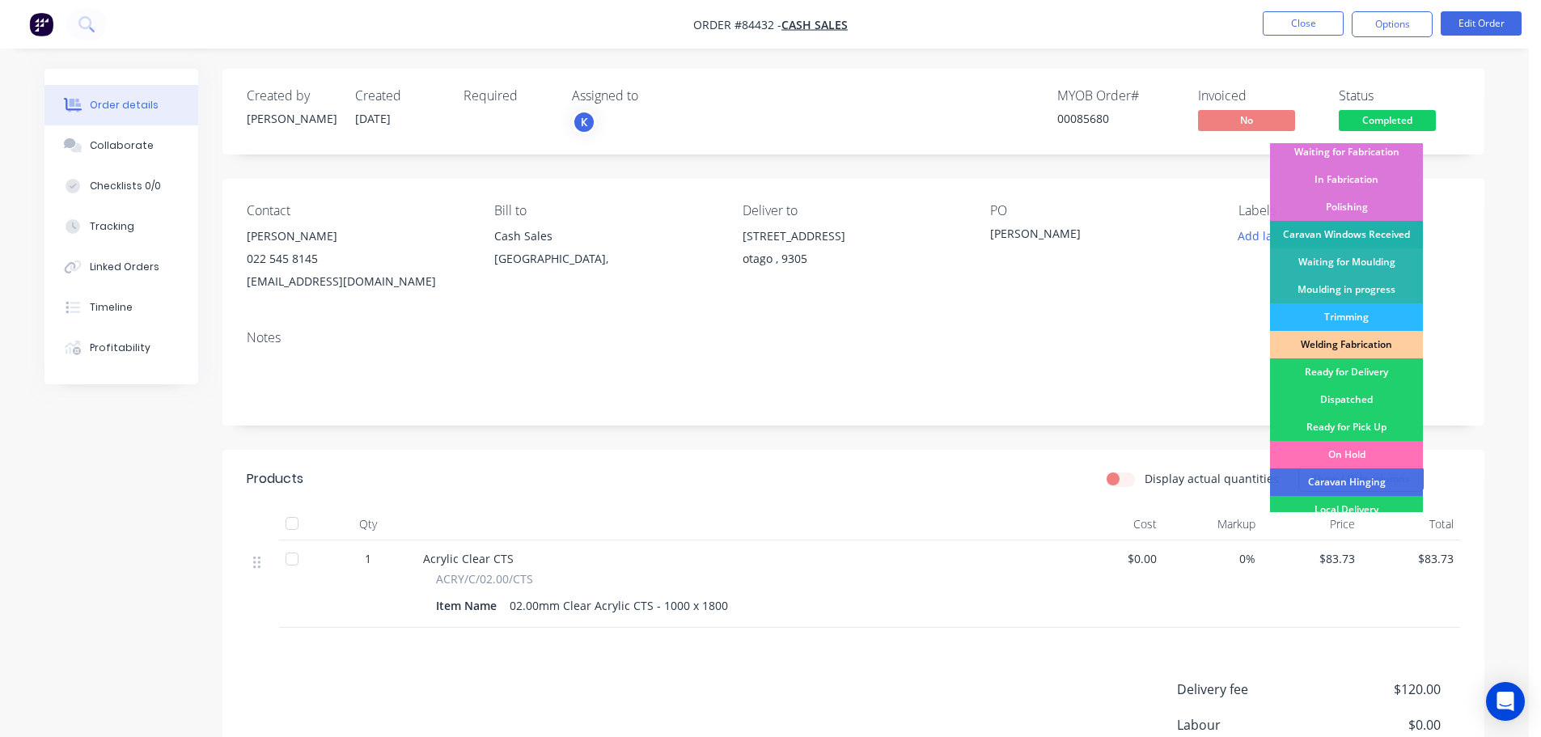
scroll to position [319, 0]
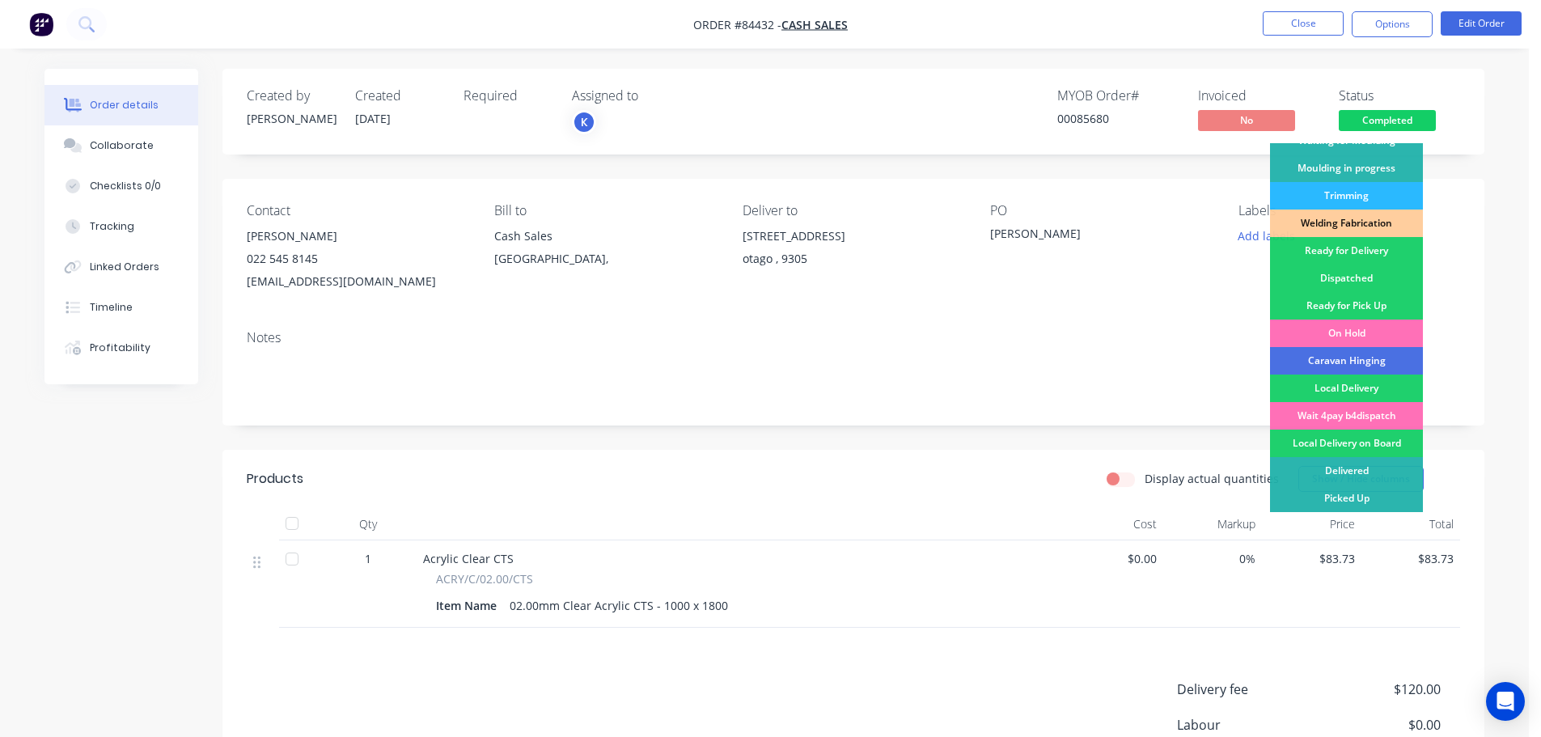
click at [1376, 258] on div "Ready for Delivery" at bounding box center [1346, 250] width 153 height 27
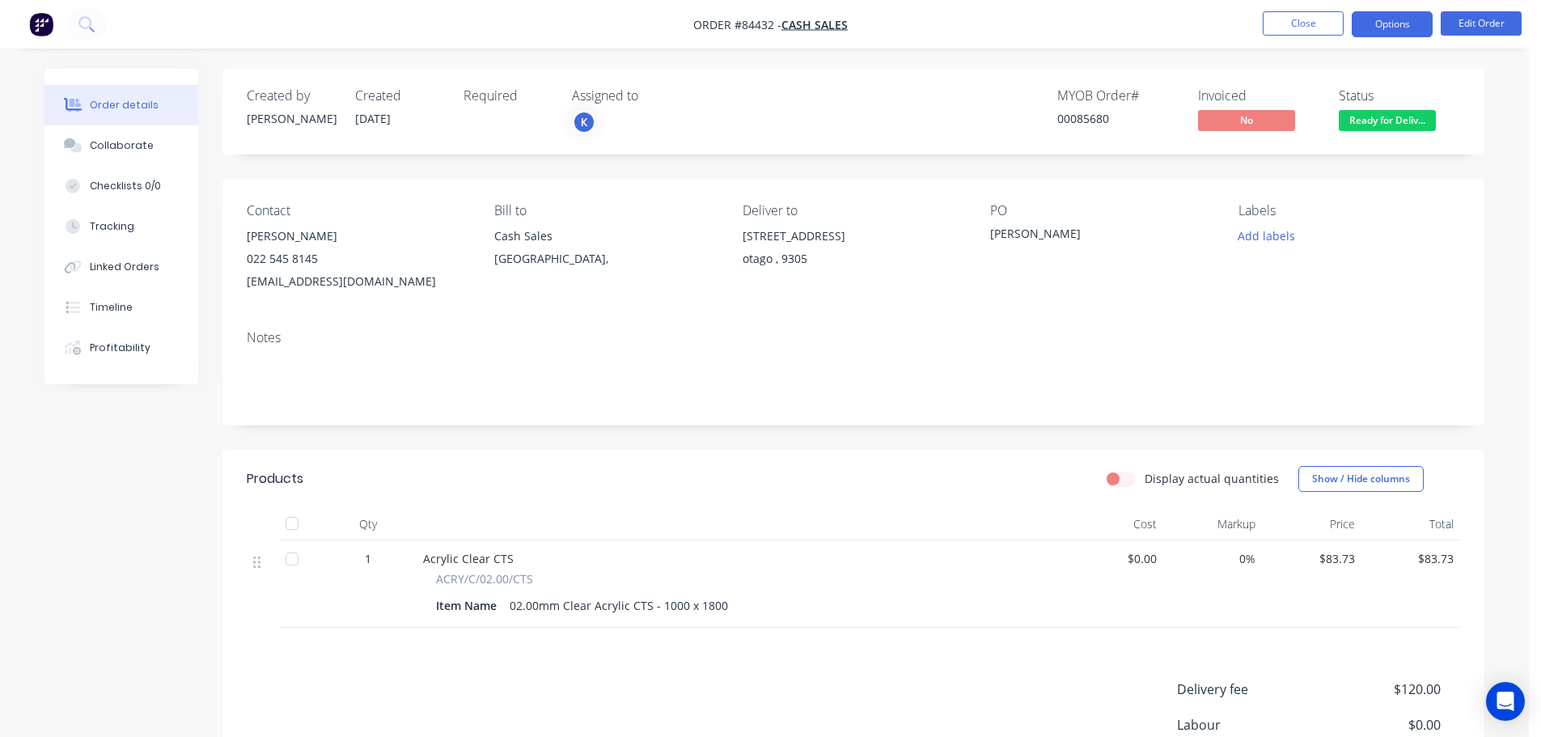
click at [1374, 36] on button "Options" at bounding box center [1392, 24] width 81 height 26
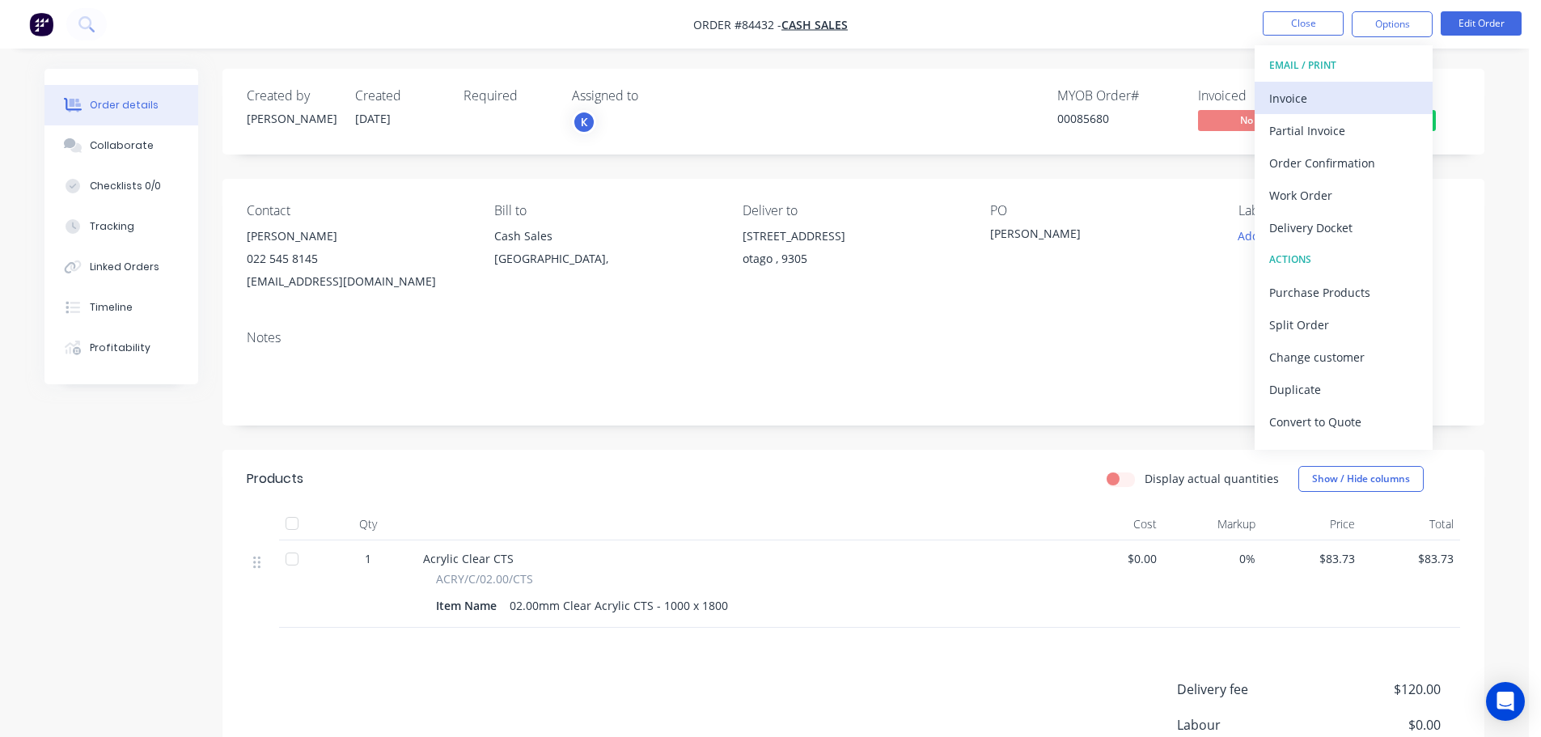
click at [1329, 94] on div "Invoice" at bounding box center [1343, 98] width 149 height 23
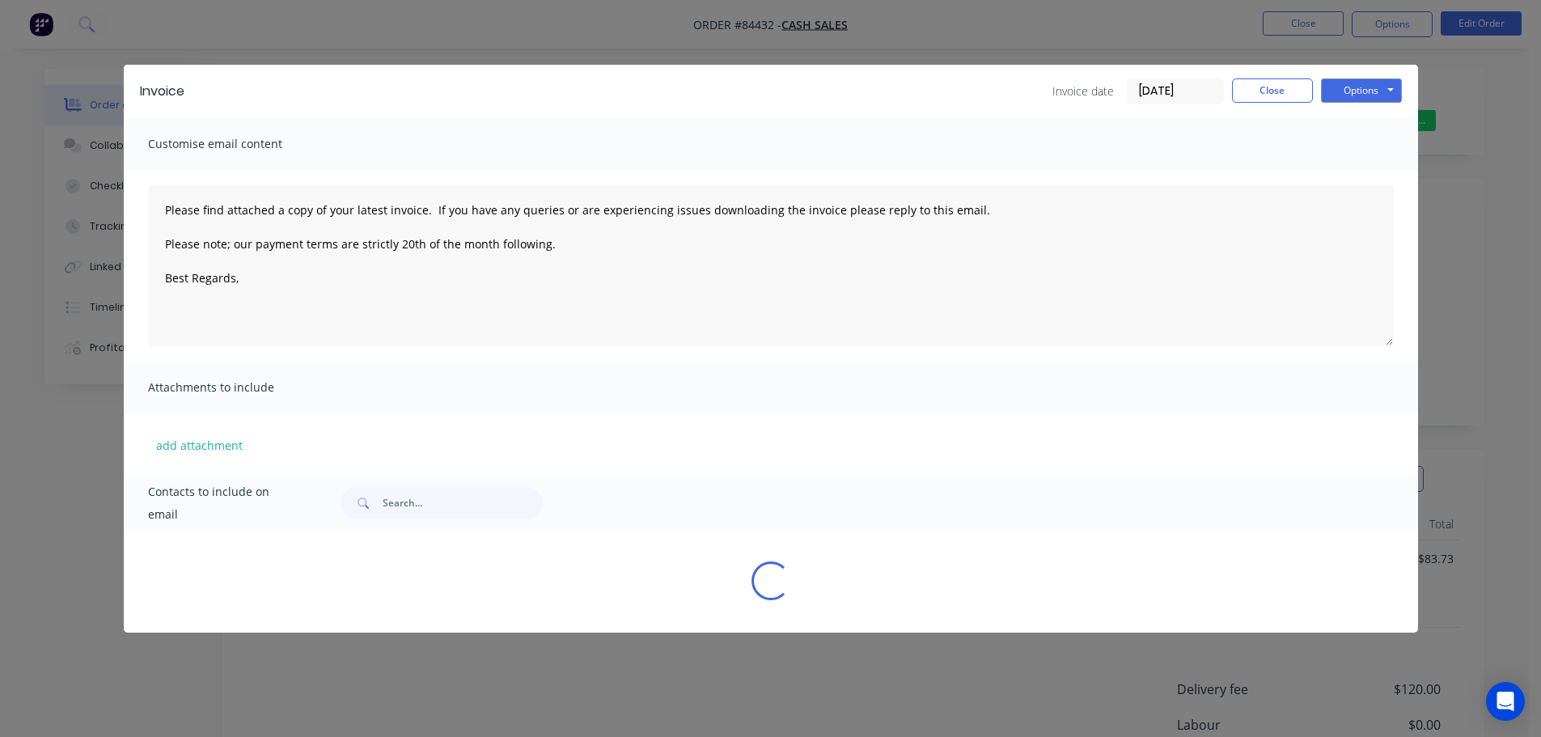
click at [1350, 82] on button "Options" at bounding box center [1361, 90] width 81 height 24
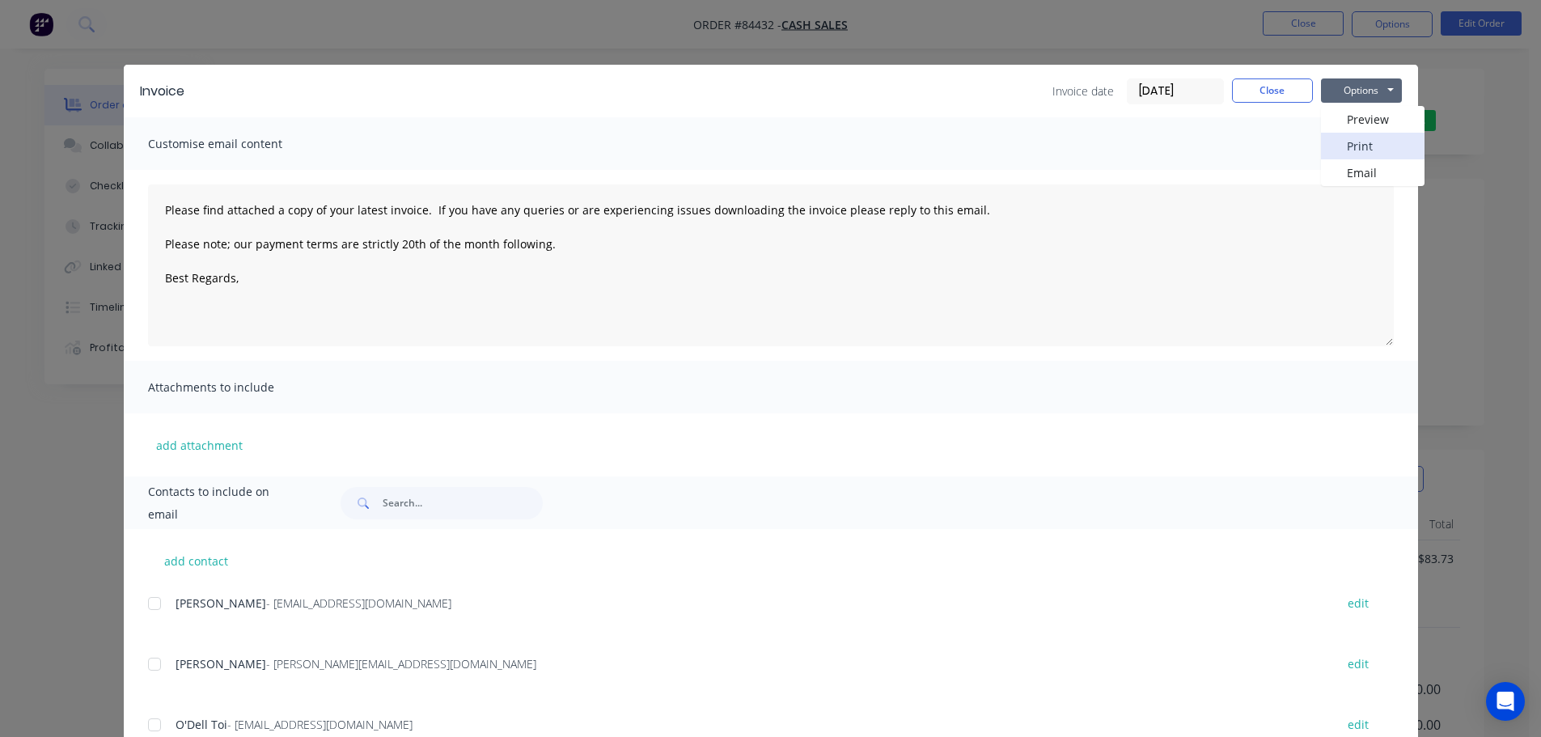
click at [1352, 148] on button "Print" at bounding box center [1373, 146] width 104 height 27
type textarea "Please find attached a copy of your latest invoice. If you have any queries or …"
click at [165, 55] on div "Invoice Invoice date 08/09/25 Close Options Preview Print Email Customise email…" at bounding box center [770, 368] width 1541 height 737
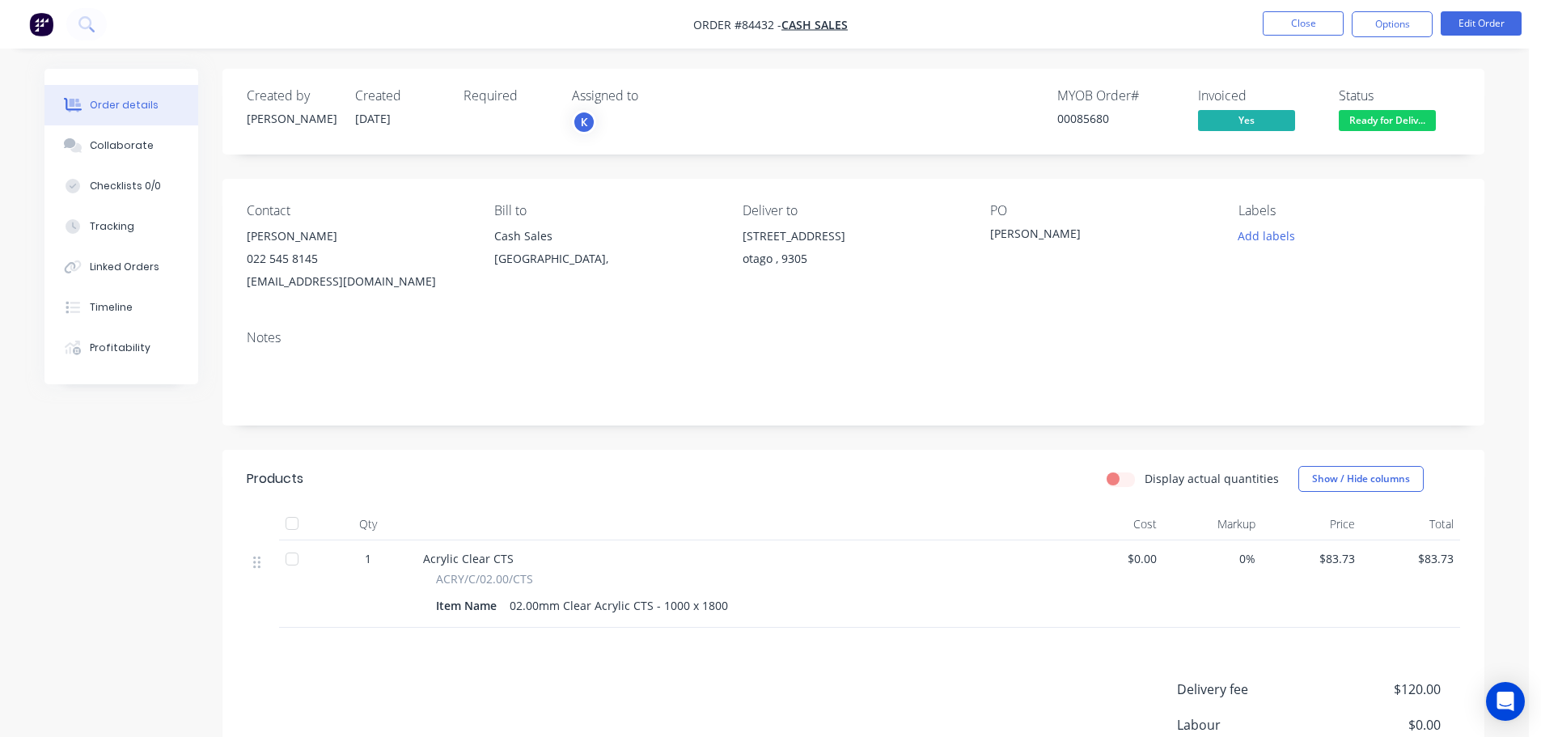
click at [70, 10] on nav "Order #84432 - Cash Sales Close Options Edit Order" at bounding box center [770, 24] width 1541 height 49
click at [80, 15] on button at bounding box center [86, 24] width 40 height 32
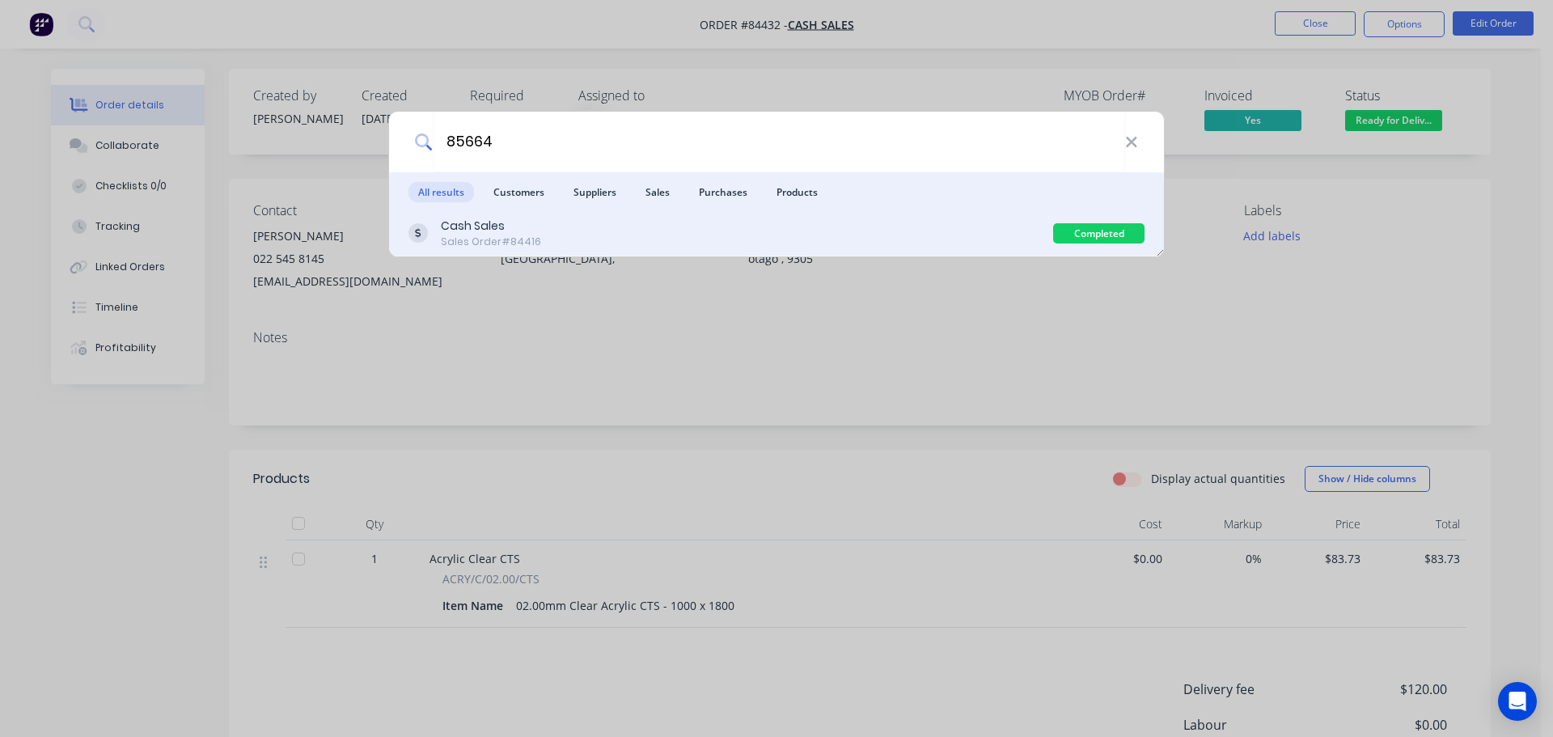
type input "85664"
click at [946, 235] on div "Cash Sales Sales Order #84416" at bounding box center [730, 234] width 645 height 32
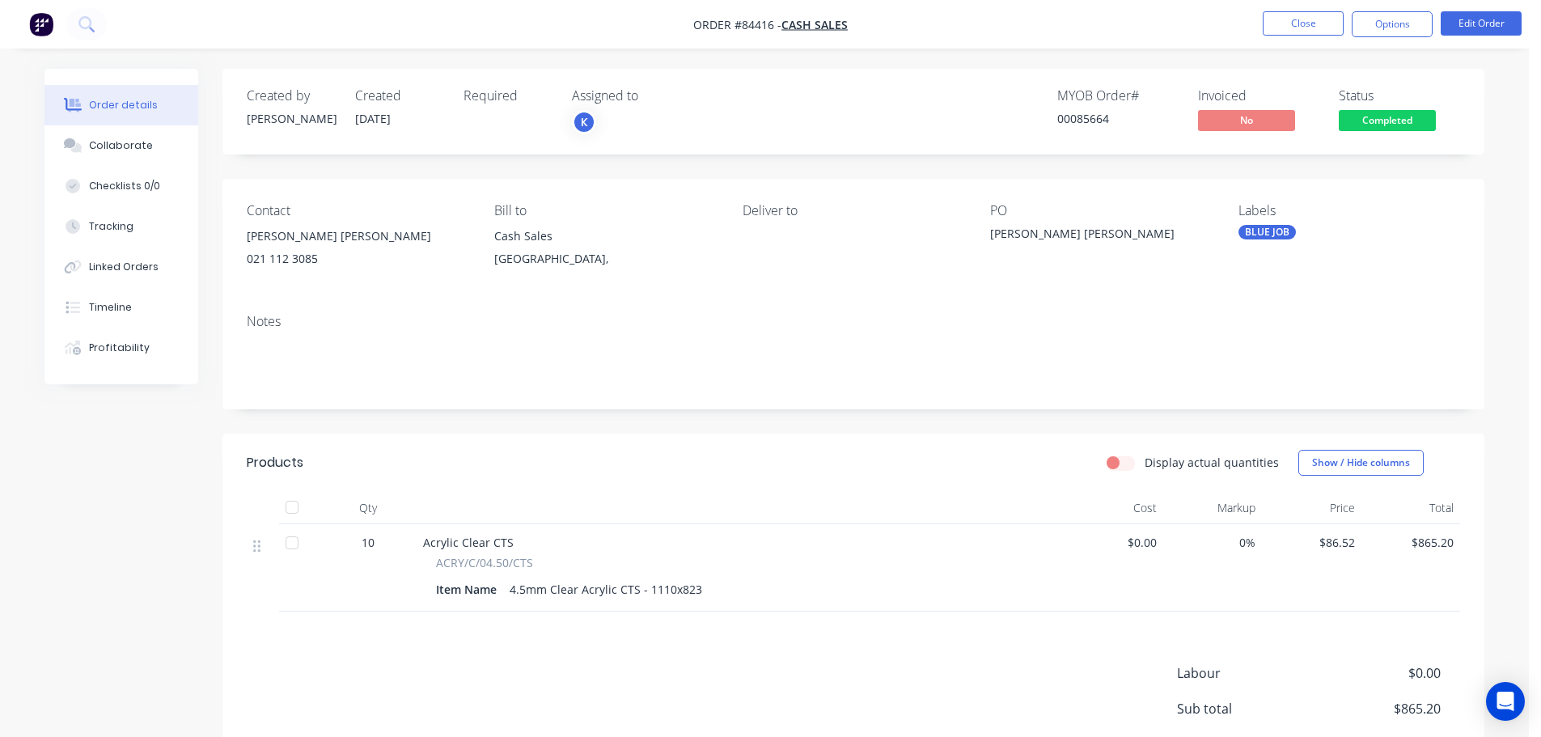
click at [1369, 125] on span "Completed" at bounding box center [1387, 120] width 97 height 20
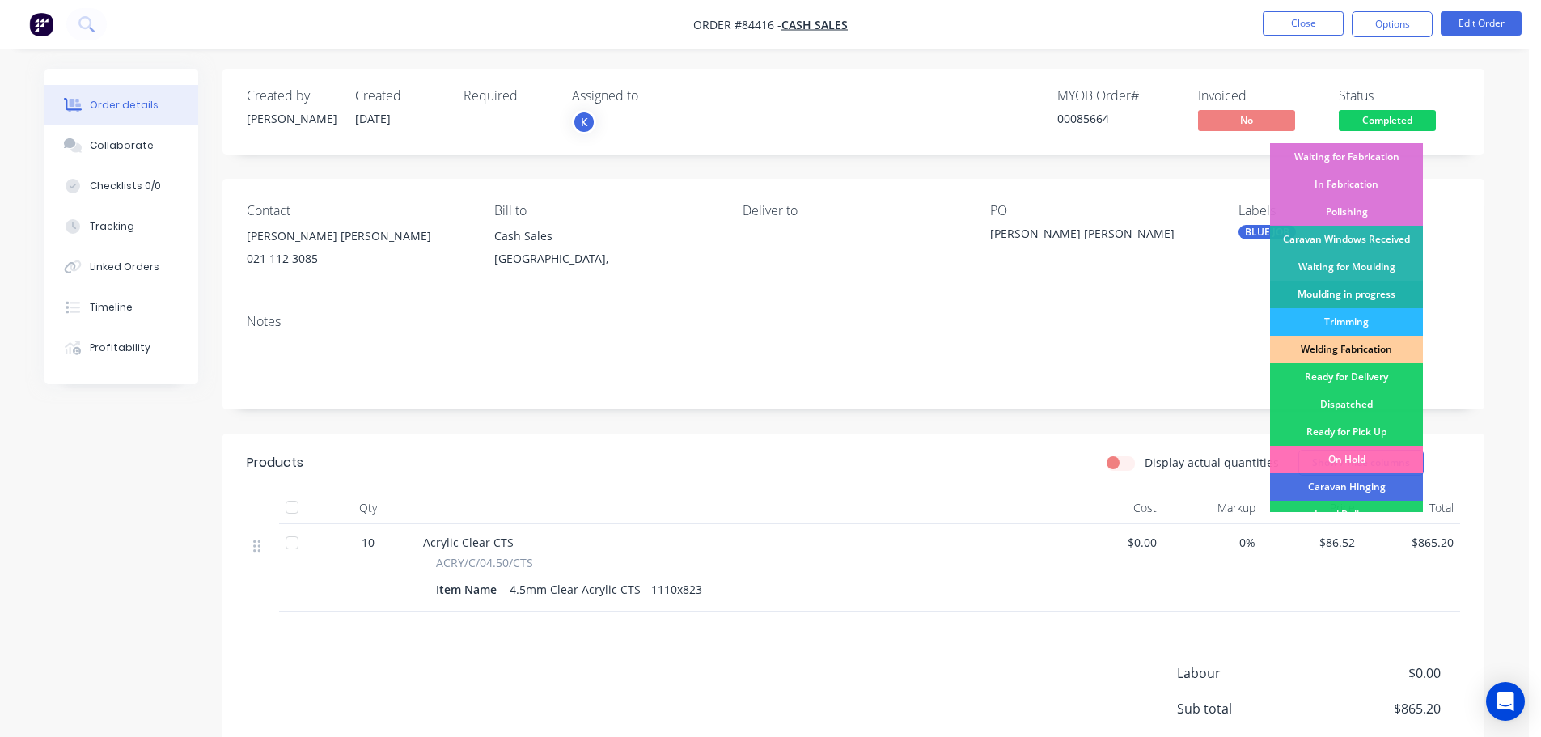
scroll to position [319, 0]
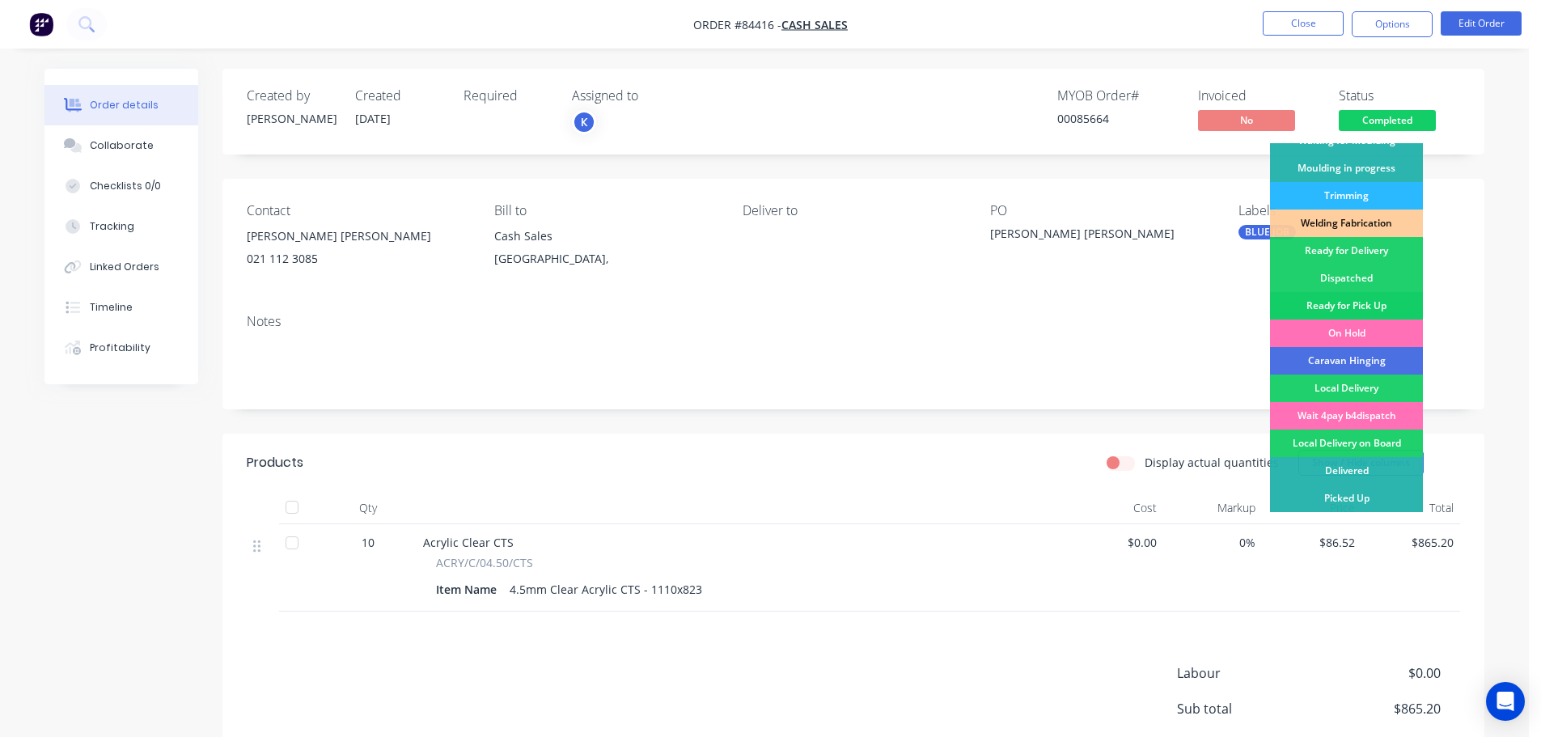
click at [1358, 311] on div "Ready for Pick Up" at bounding box center [1346, 305] width 153 height 27
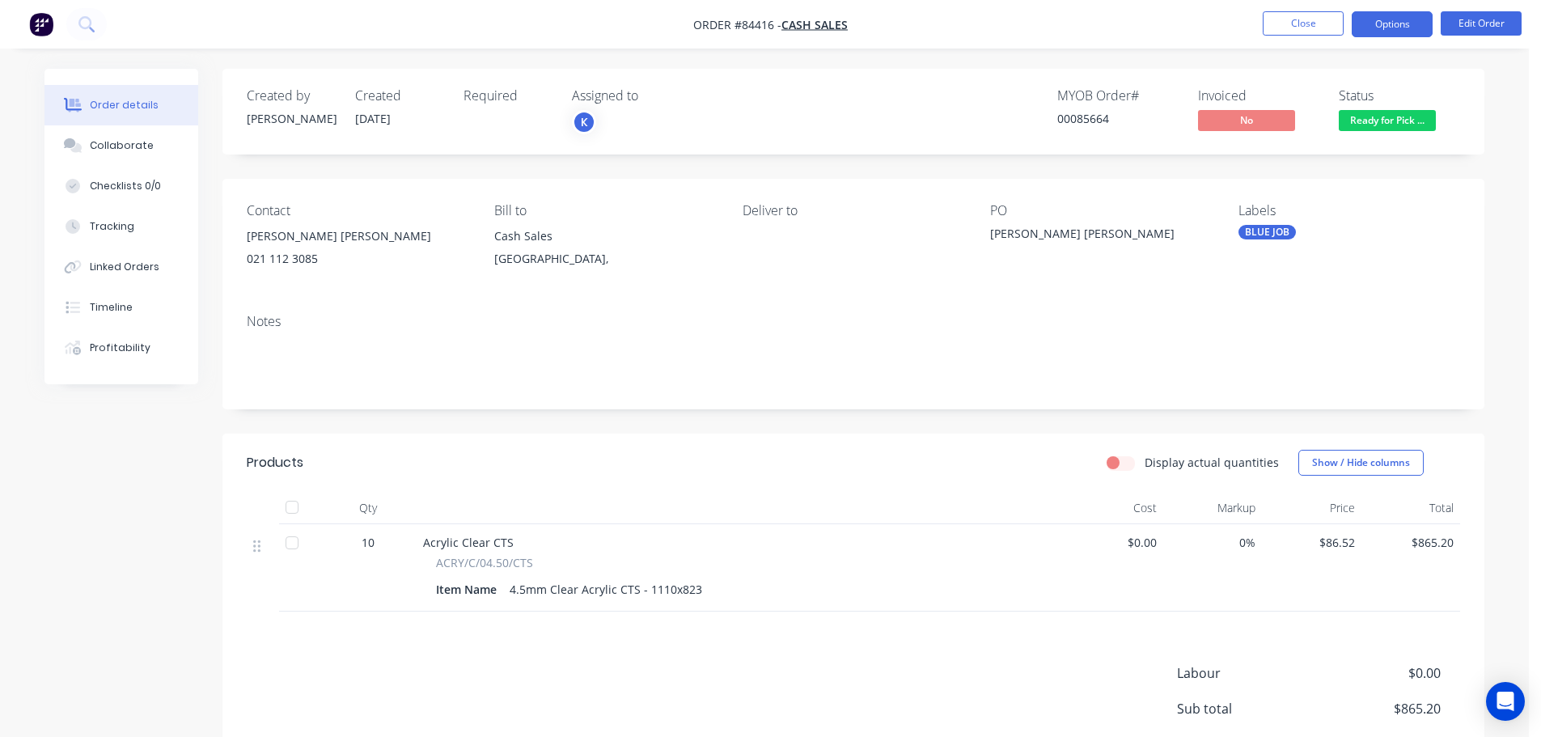
click at [1387, 27] on button "Options" at bounding box center [1392, 24] width 81 height 26
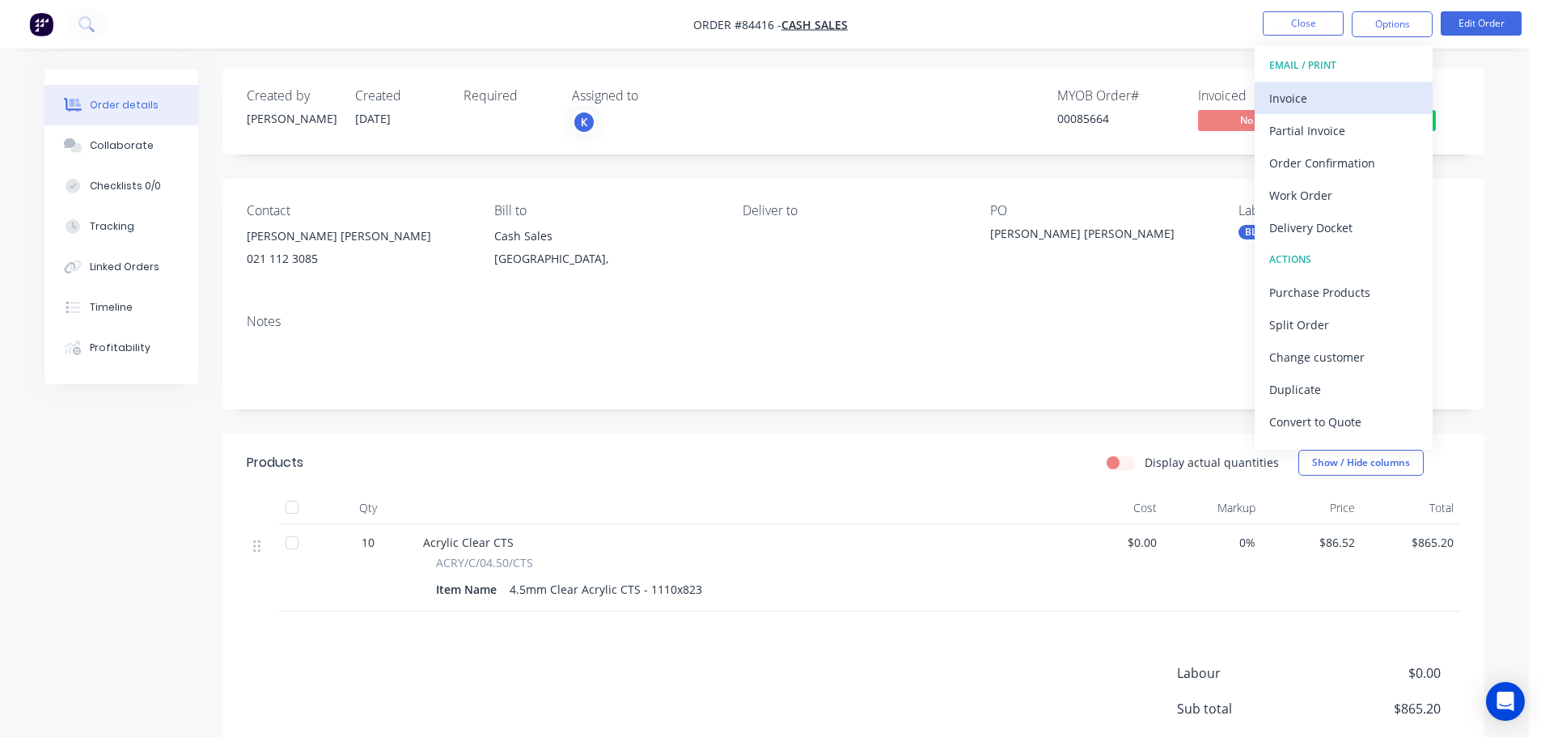
click at [1335, 99] on div "Invoice" at bounding box center [1343, 98] width 149 height 23
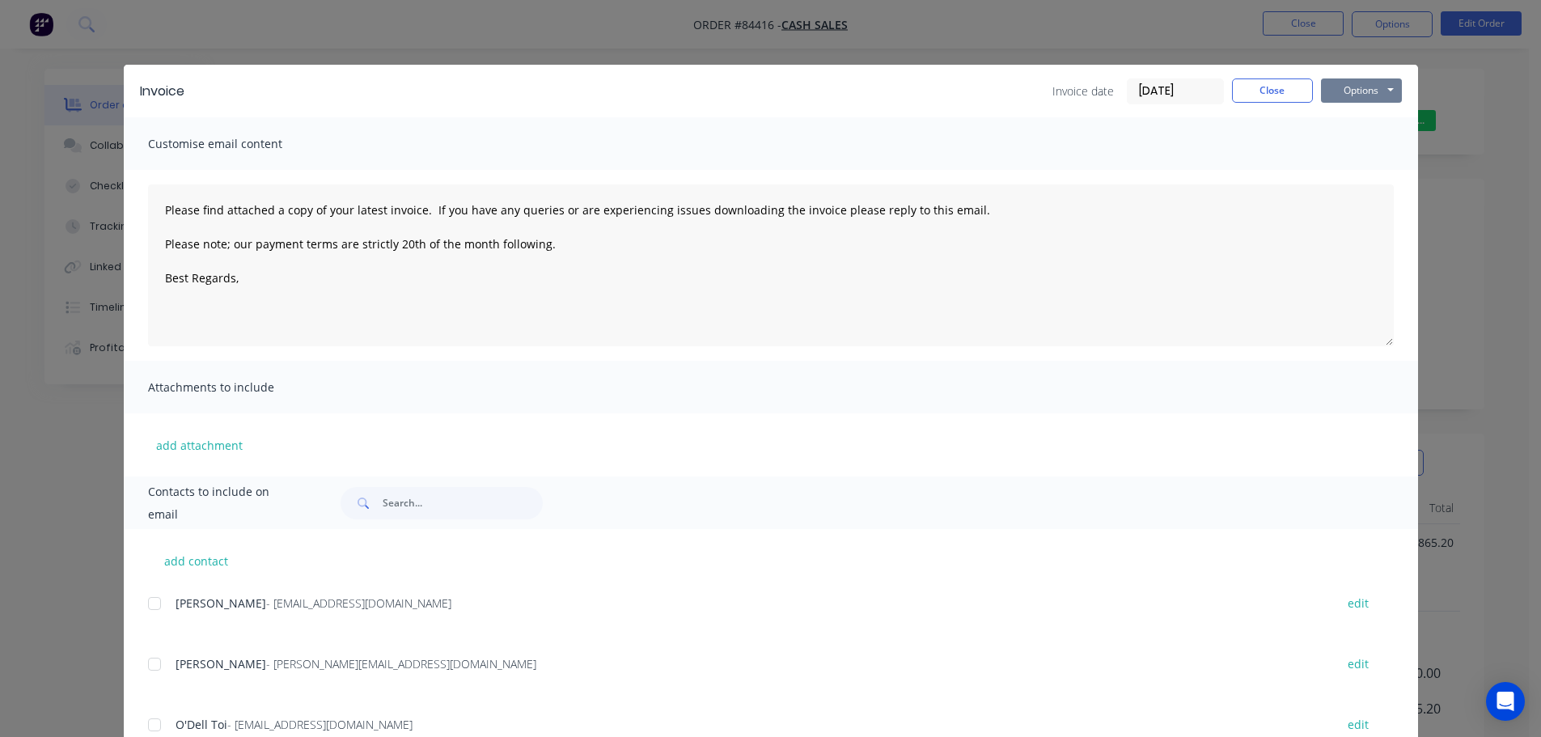
click at [1352, 99] on button "Options" at bounding box center [1361, 90] width 81 height 24
click at [1350, 141] on button "Print" at bounding box center [1373, 146] width 104 height 27
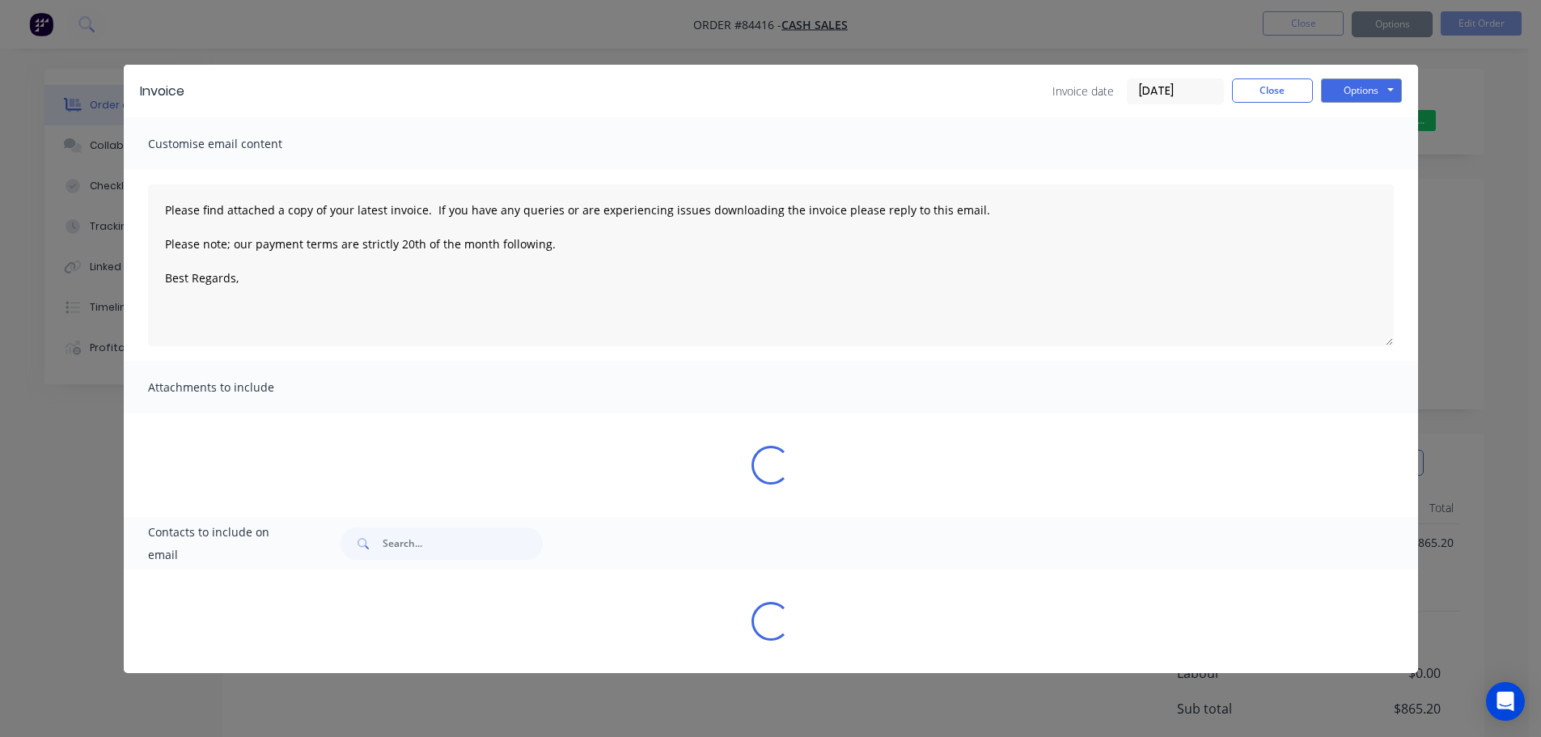
type textarea "Please find attached a copy of your latest invoice. If you have any queries or …"
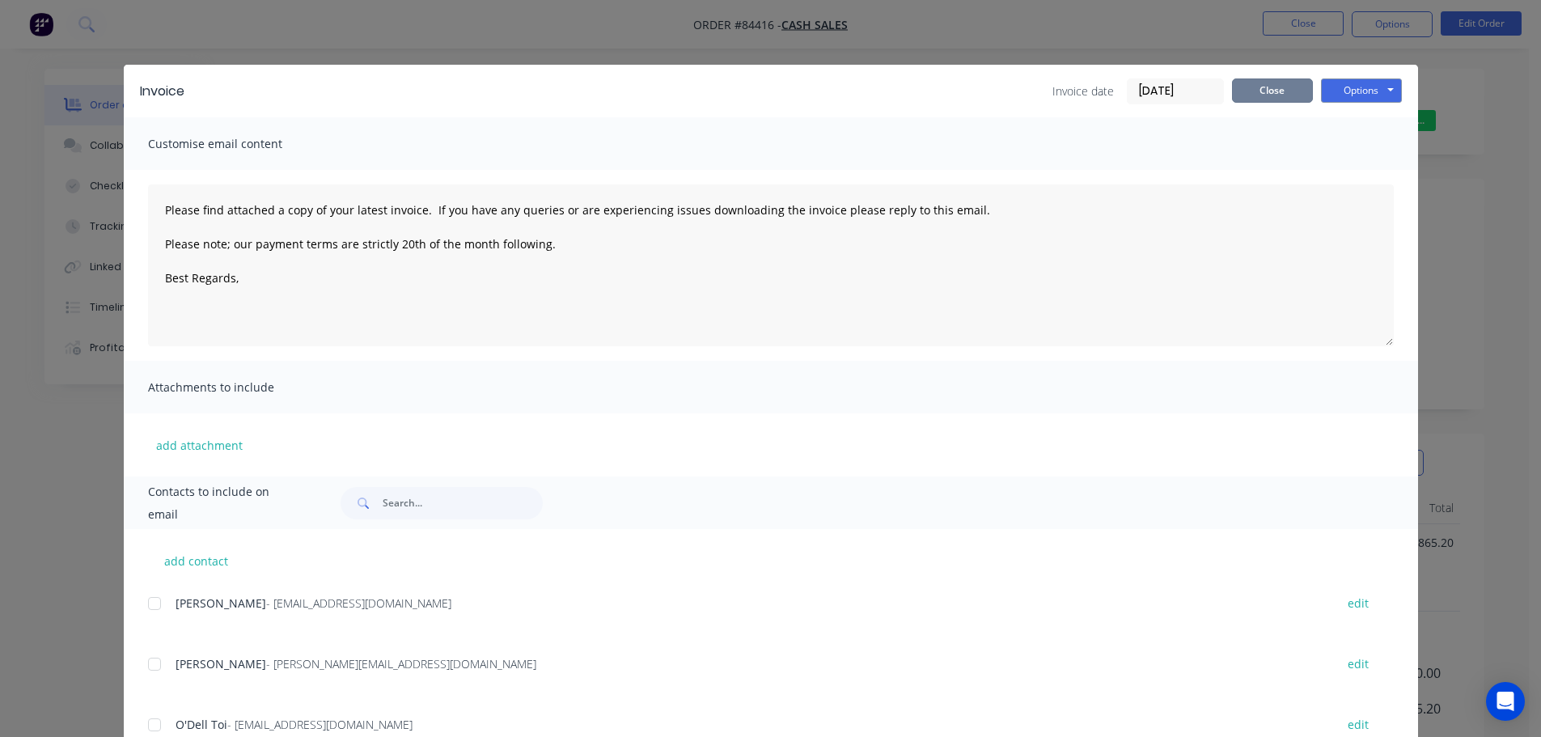
drag, startPoint x: 1258, startPoint y: 94, endPoint x: 1263, endPoint y: 80, distance: 14.6
click at [1258, 93] on button "Close" at bounding box center [1272, 90] width 81 height 24
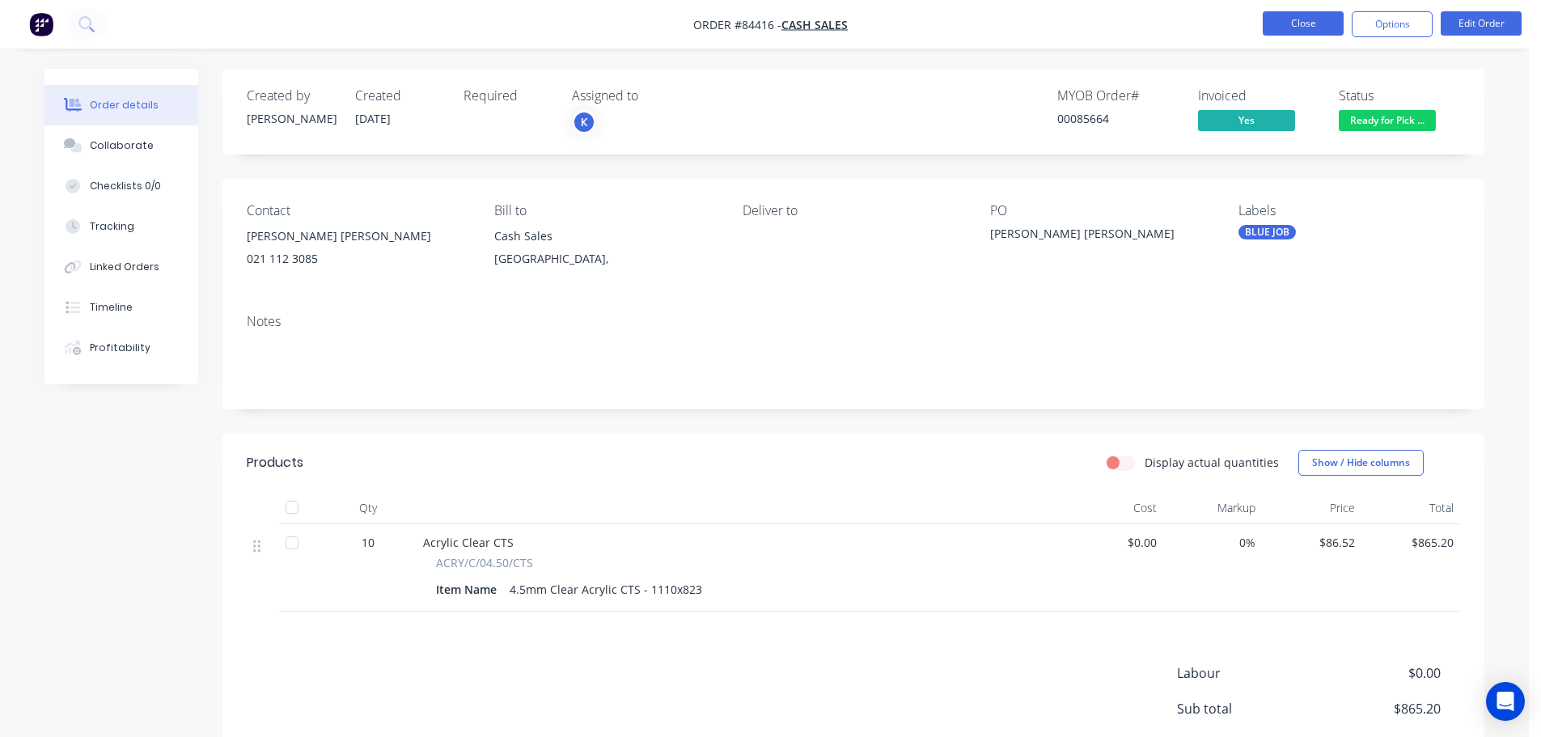
click at [1278, 30] on button "Close" at bounding box center [1303, 23] width 81 height 24
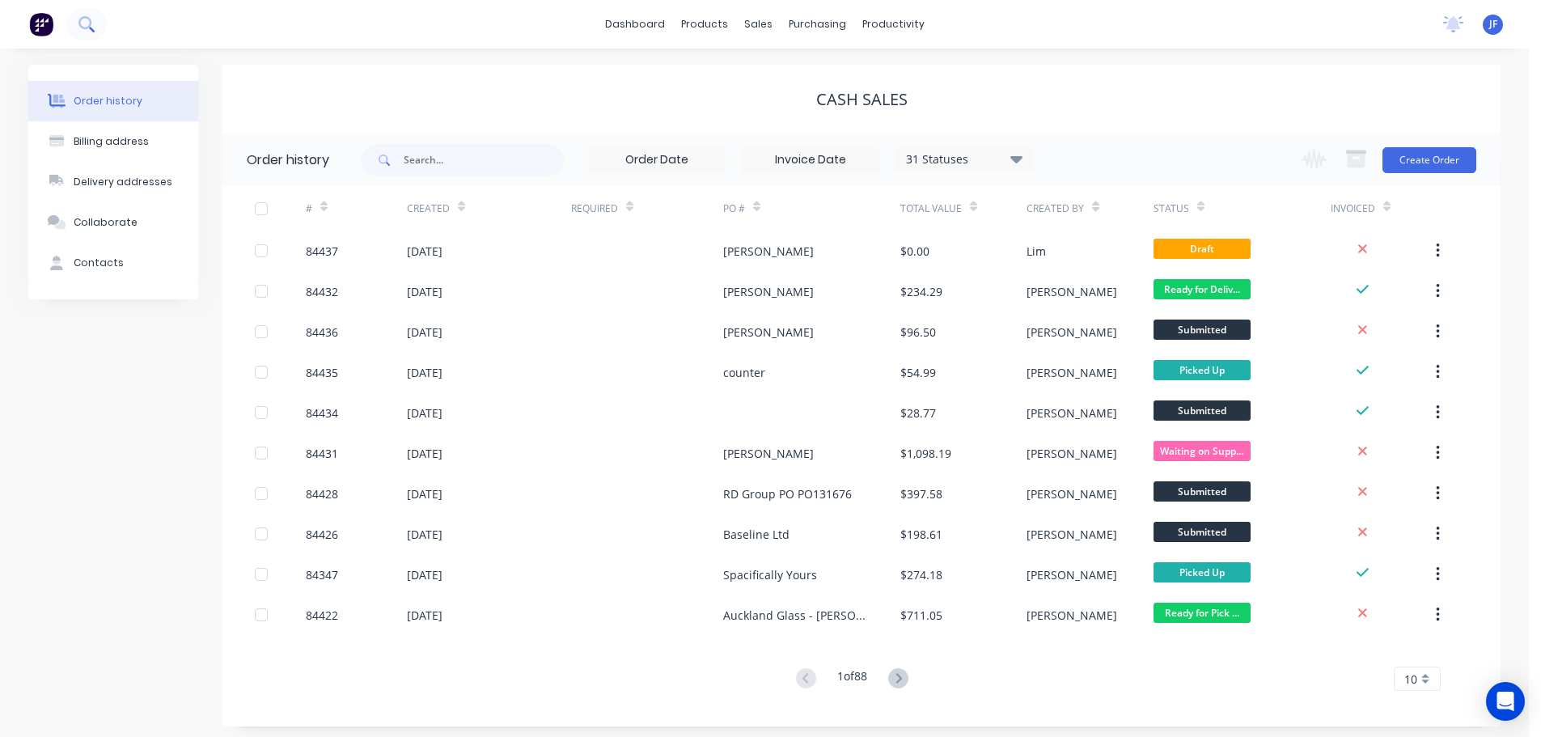
click at [85, 30] on icon at bounding box center [85, 23] width 15 height 15
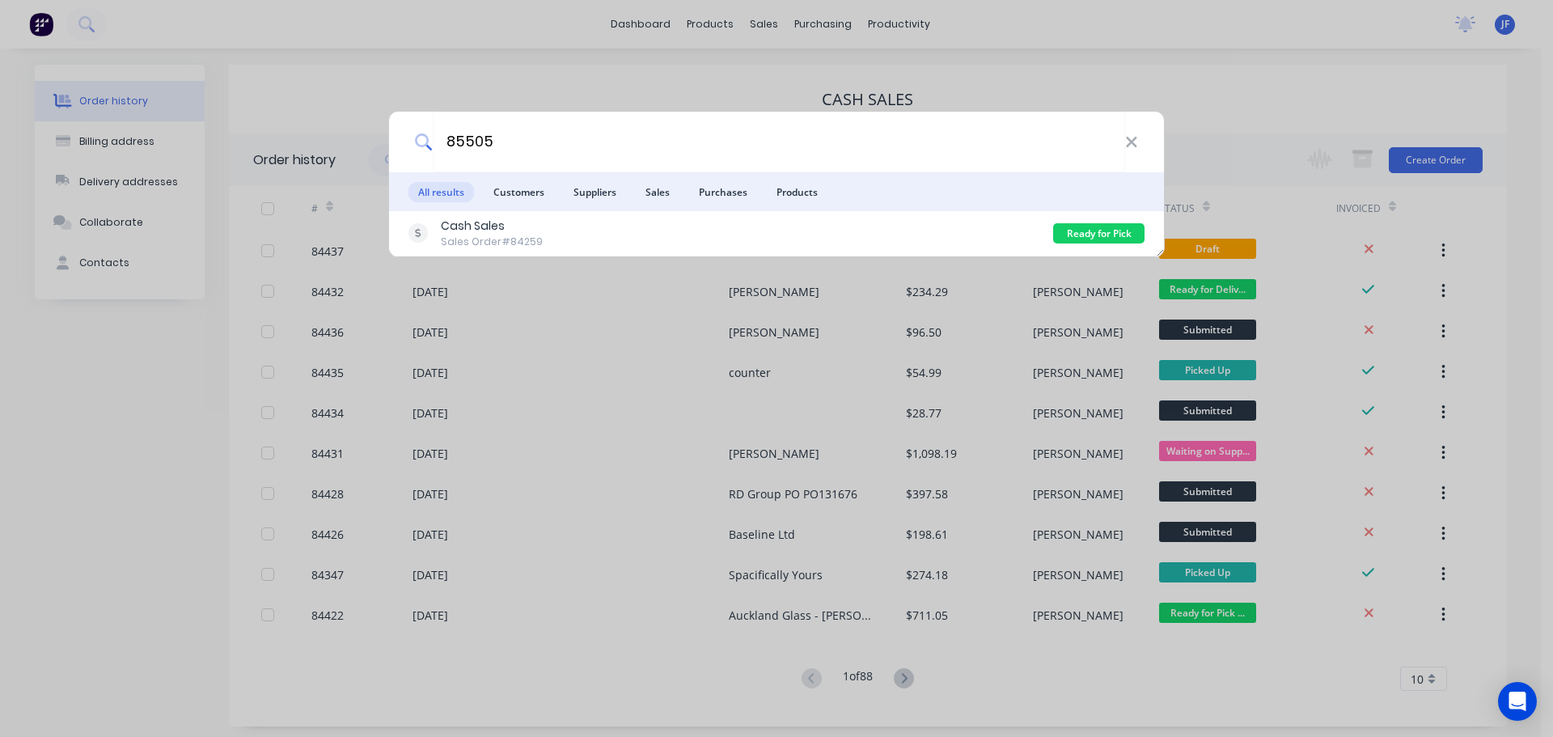
type input "85505"
click at [455, 66] on div "85505 All results Customers Suppliers Sales Purchases Products Cash Sales Sales…" at bounding box center [776, 368] width 1553 height 737
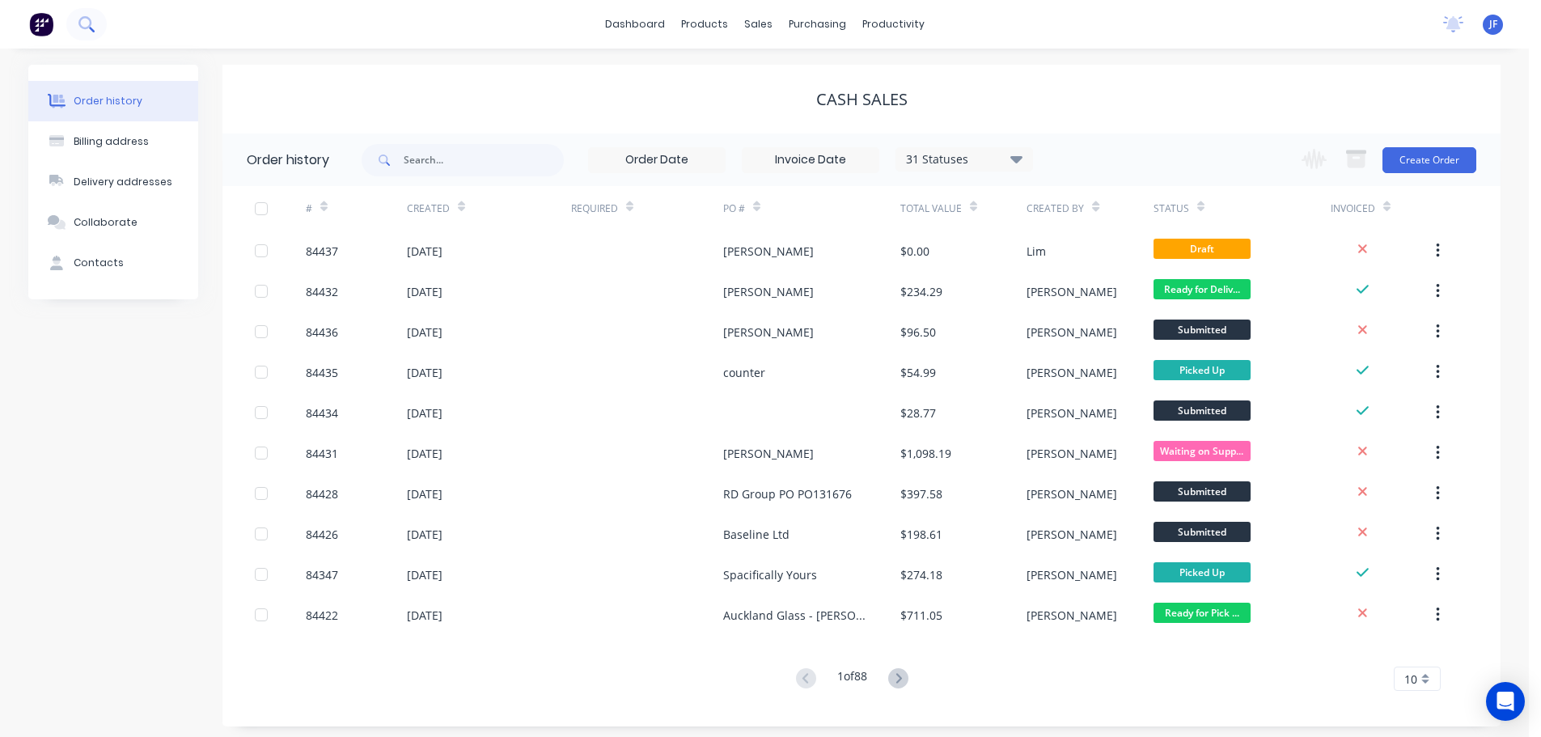
click at [96, 35] on button at bounding box center [86, 24] width 40 height 32
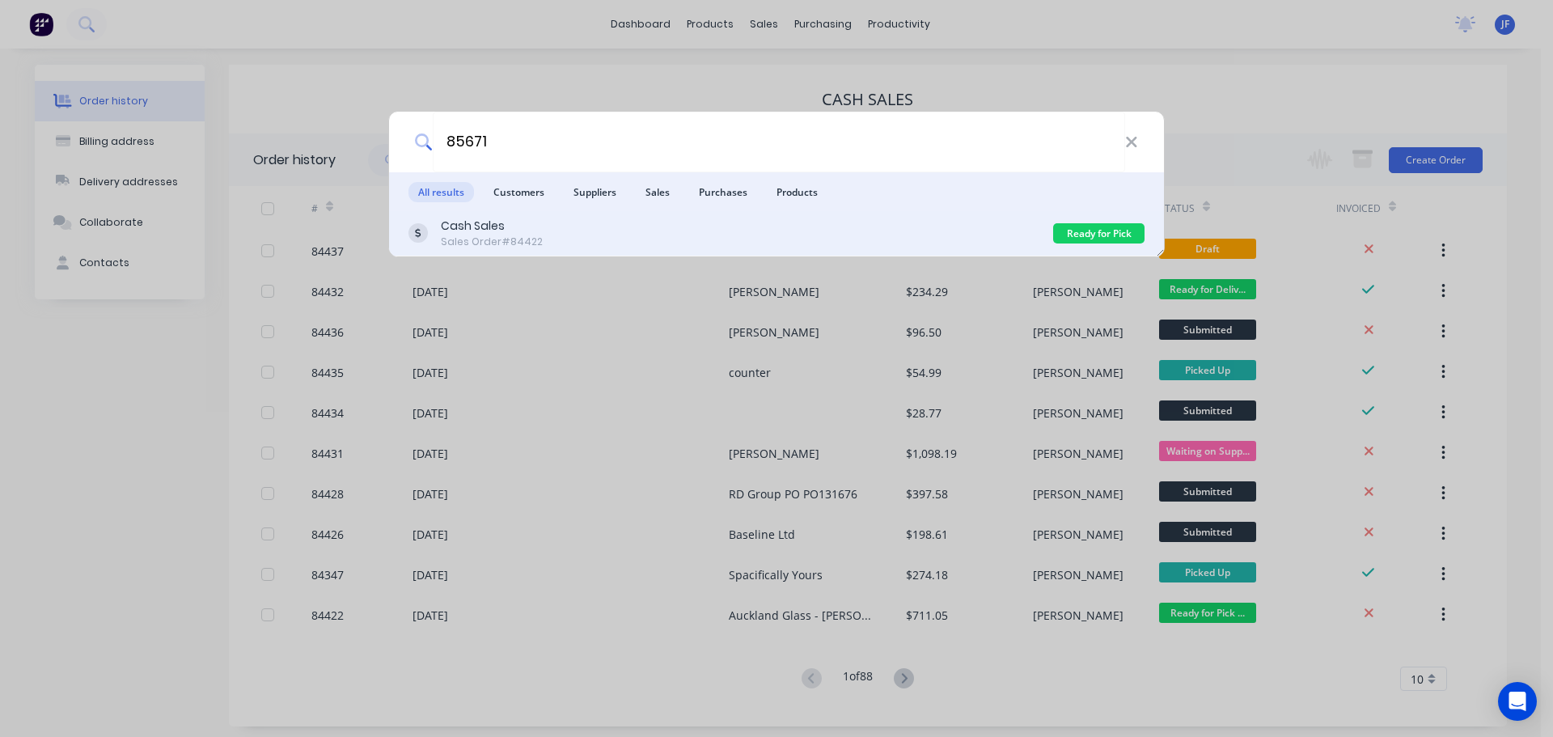
type input "85671"
click at [905, 223] on div "Cash Sales Sales Order #84422" at bounding box center [730, 234] width 645 height 32
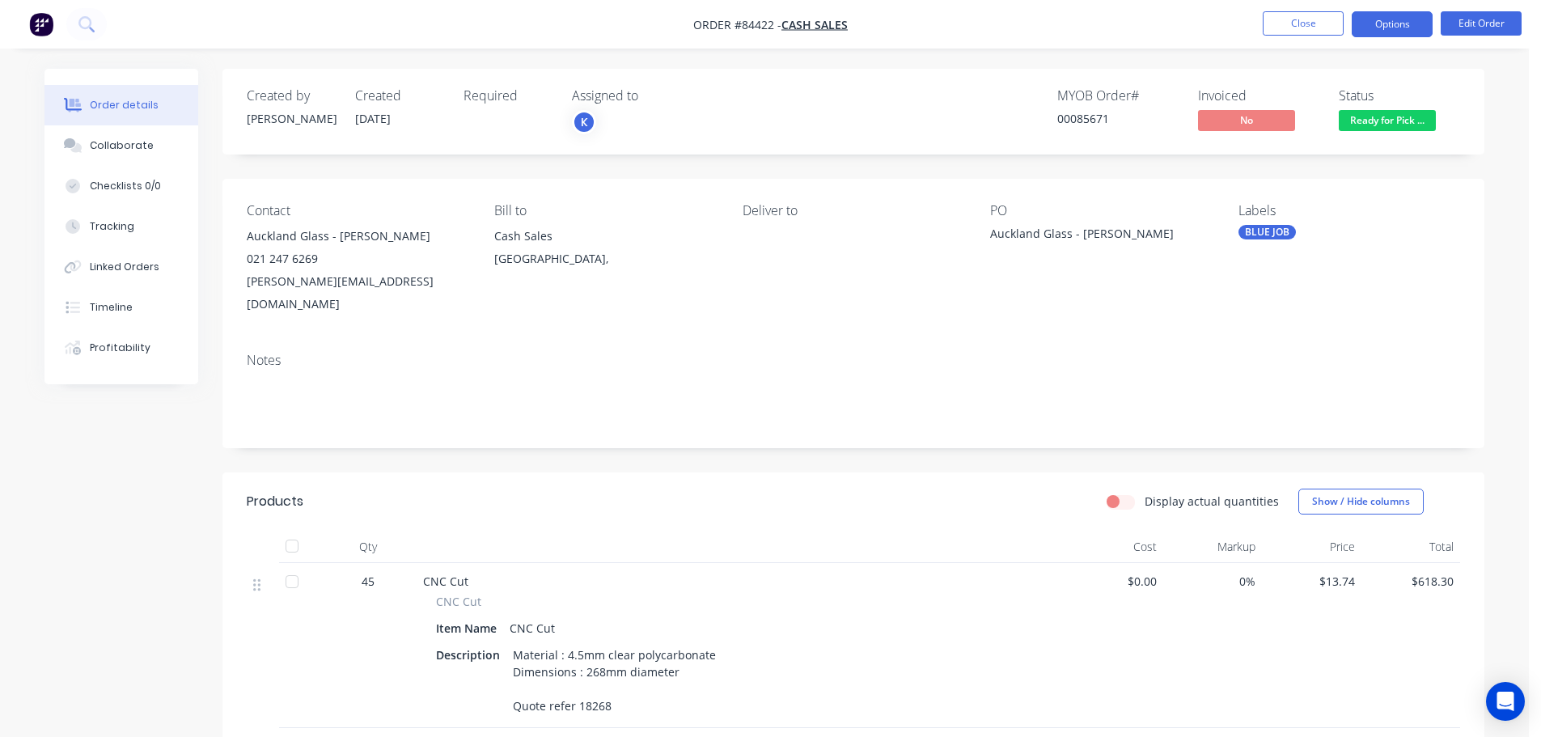
click at [1379, 23] on button "Options" at bounding box center [1392, 24] width 81 height 26
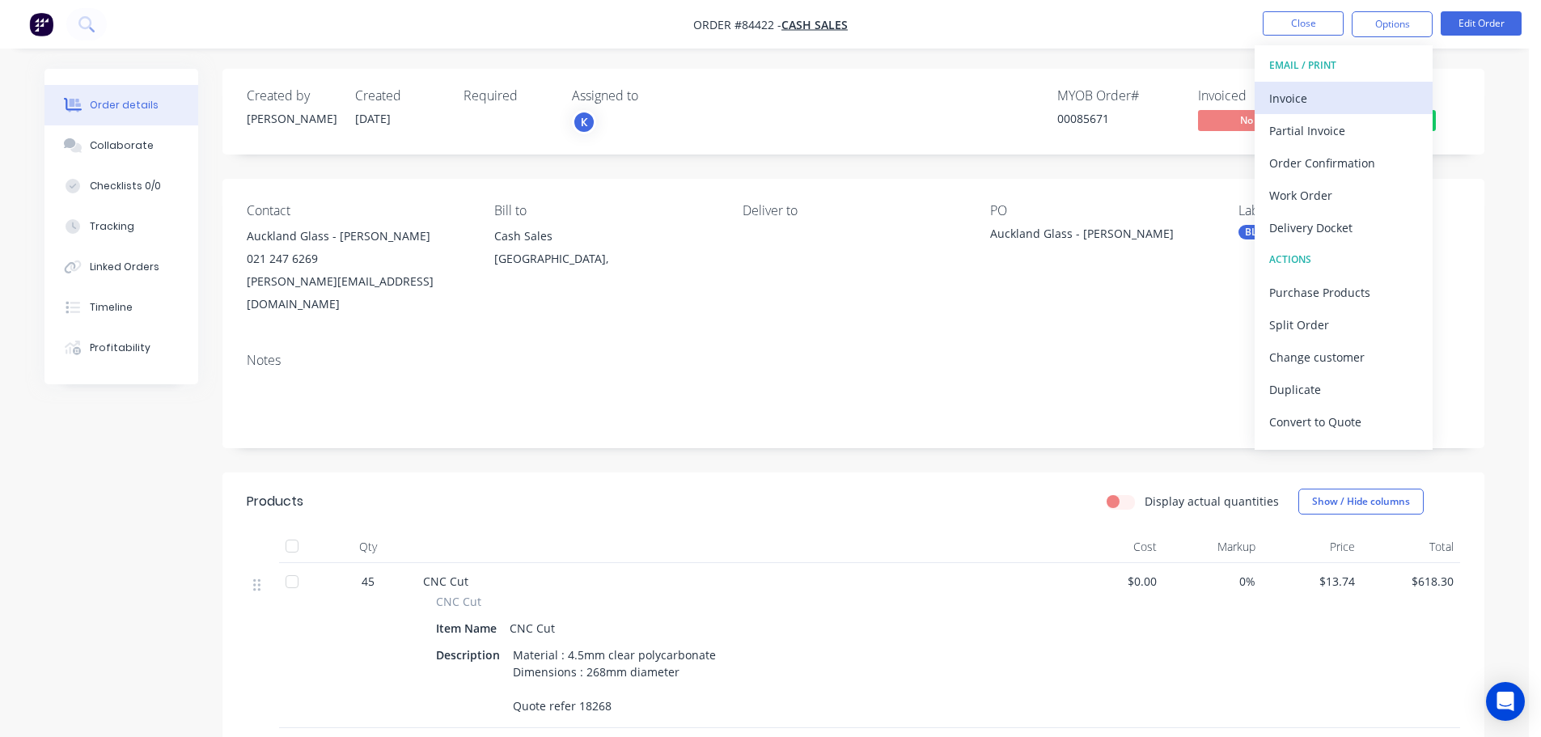
click at [1346, 99] on div "Invoice" at bounding box center [1343, 98] width 149 height 23
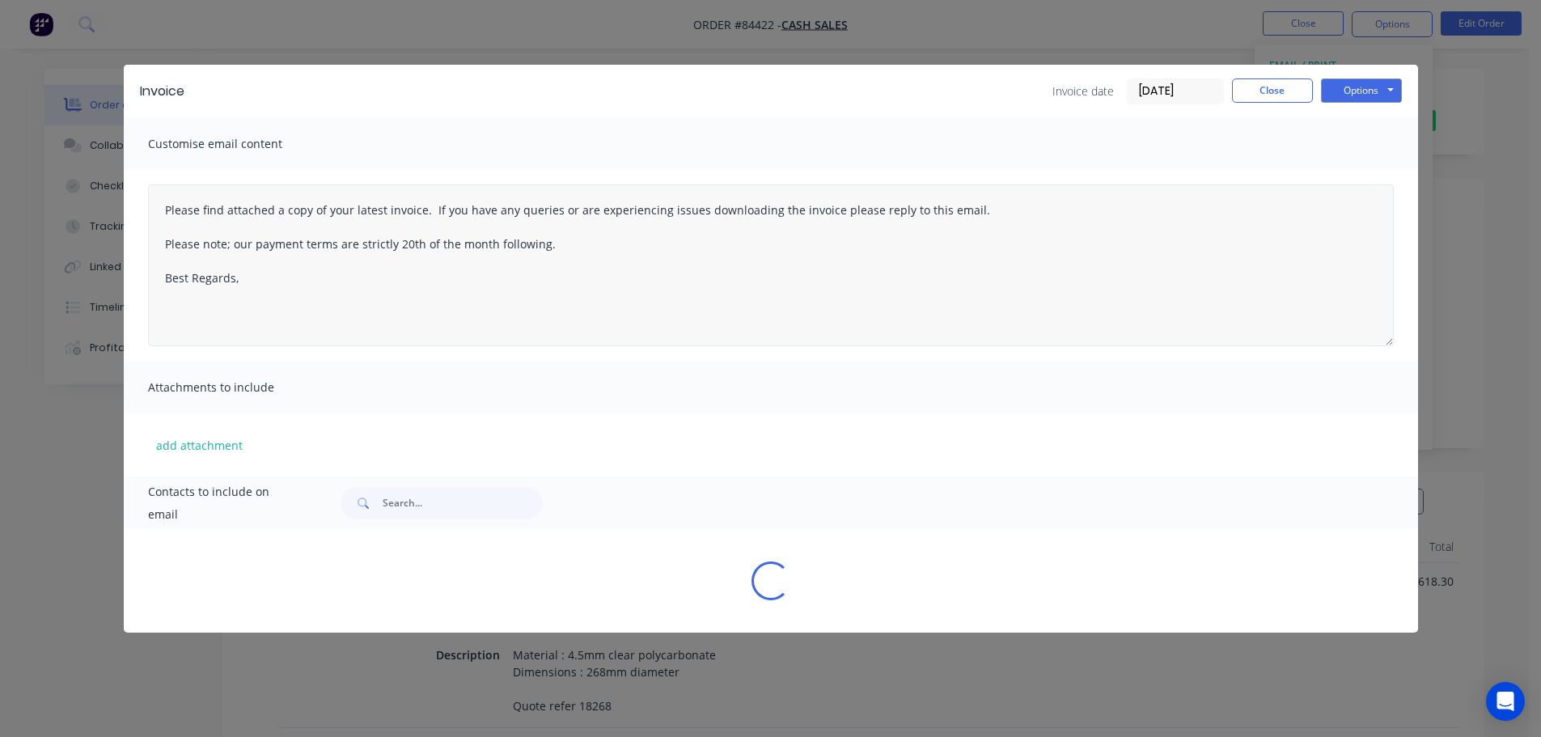
type textarea "Please find attached a copy of your latest invoice. If you have any queries or …"
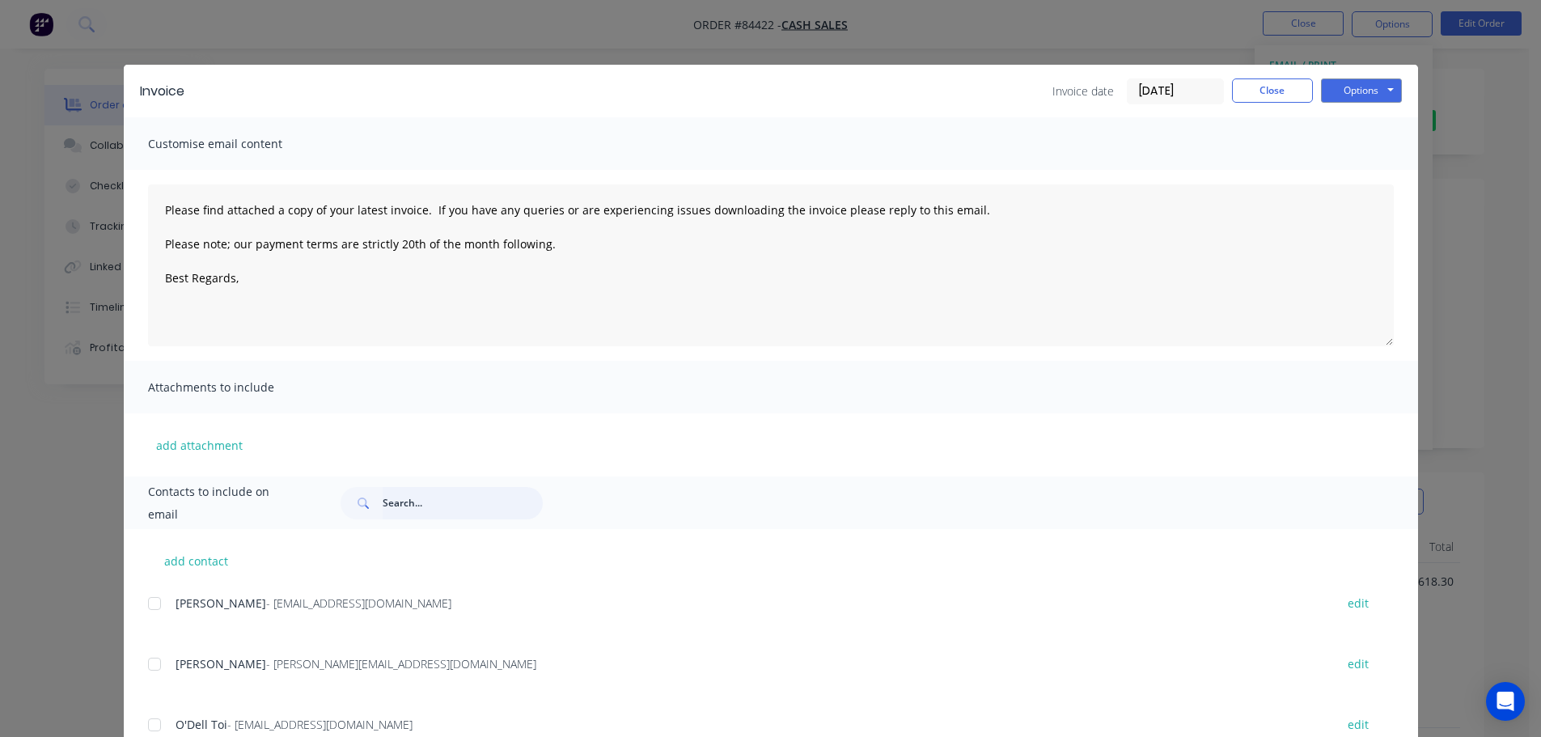
click at [417, 501] on input "text" at bounding box center [463, 503] width 160 height 32
click at [1258, 92] on button "Close" at bounding box center [1272, 90] width 81 height 24
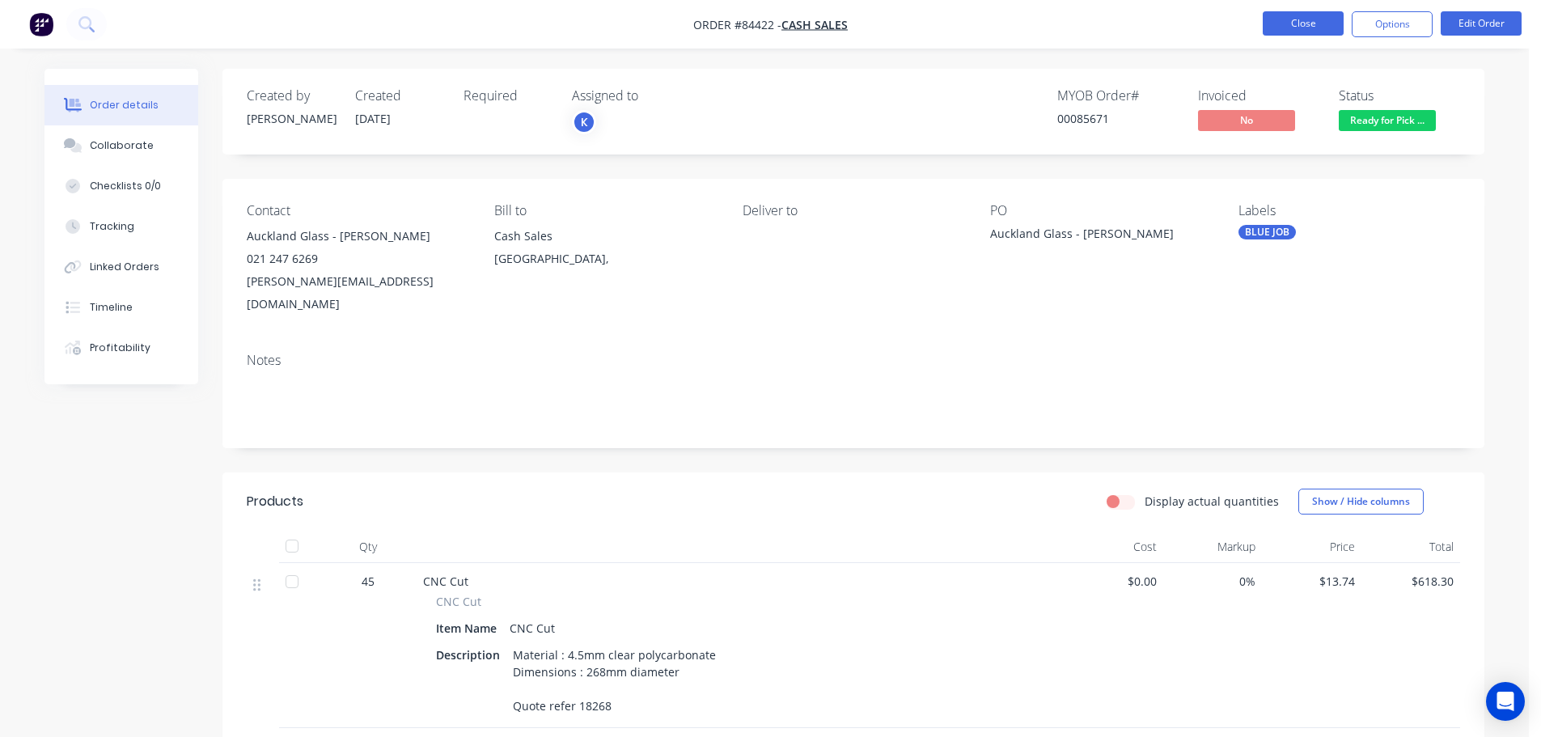
drag, startPoint x: 1264, startPoint y: 8, endPoint x: 1283, endPoint y: 22, distance: 23.1
click at [1267, 9] on nav "Order #84422 - Cash Sales Close Options Edit Order" at bounding box center [770, 24] width 1541 height 49
click at [1285, 23] on button "Close" at bounding box center [1303, 23] width 81 height 24
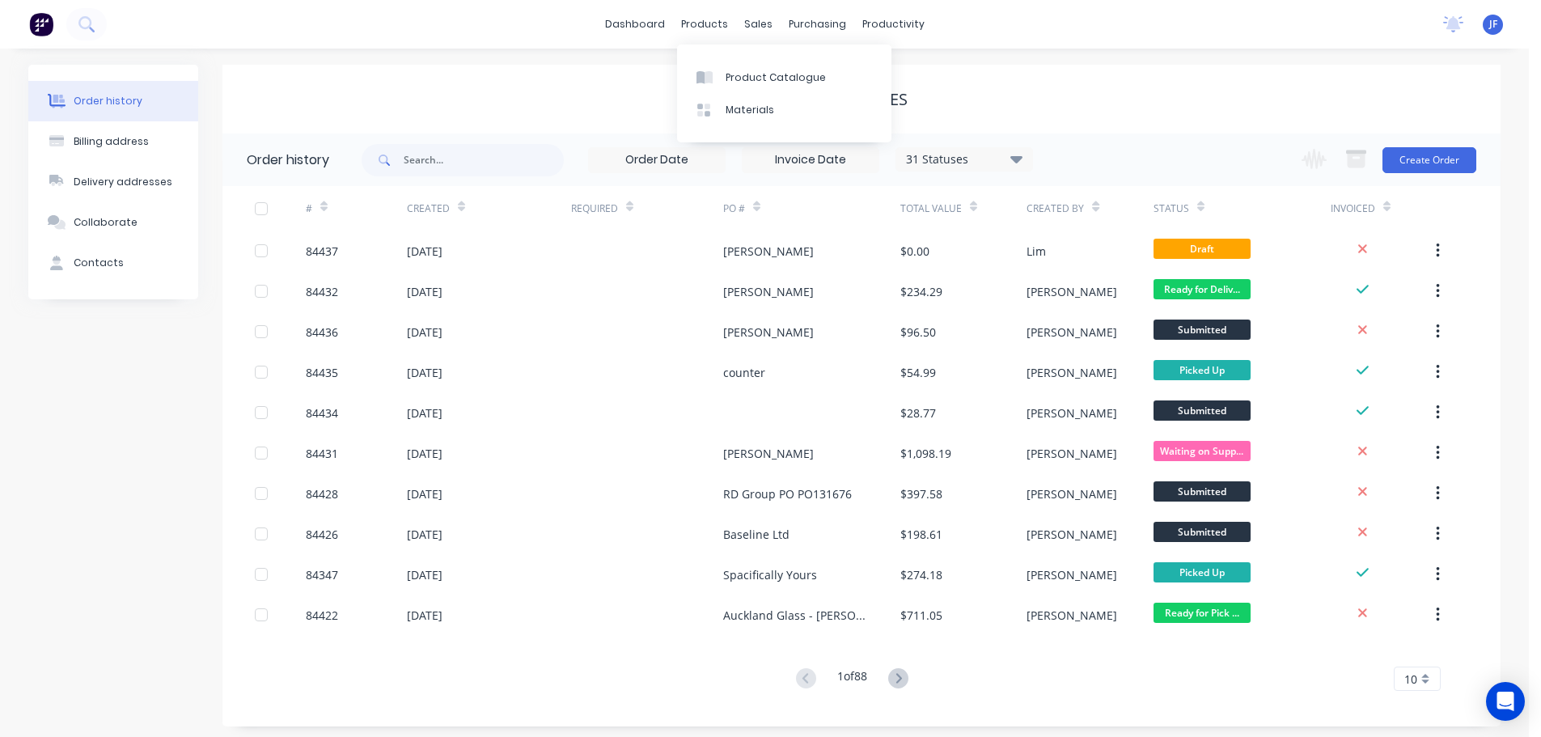
click at [37, 28] on img at bounding box center [41, 24] width 24 height 24
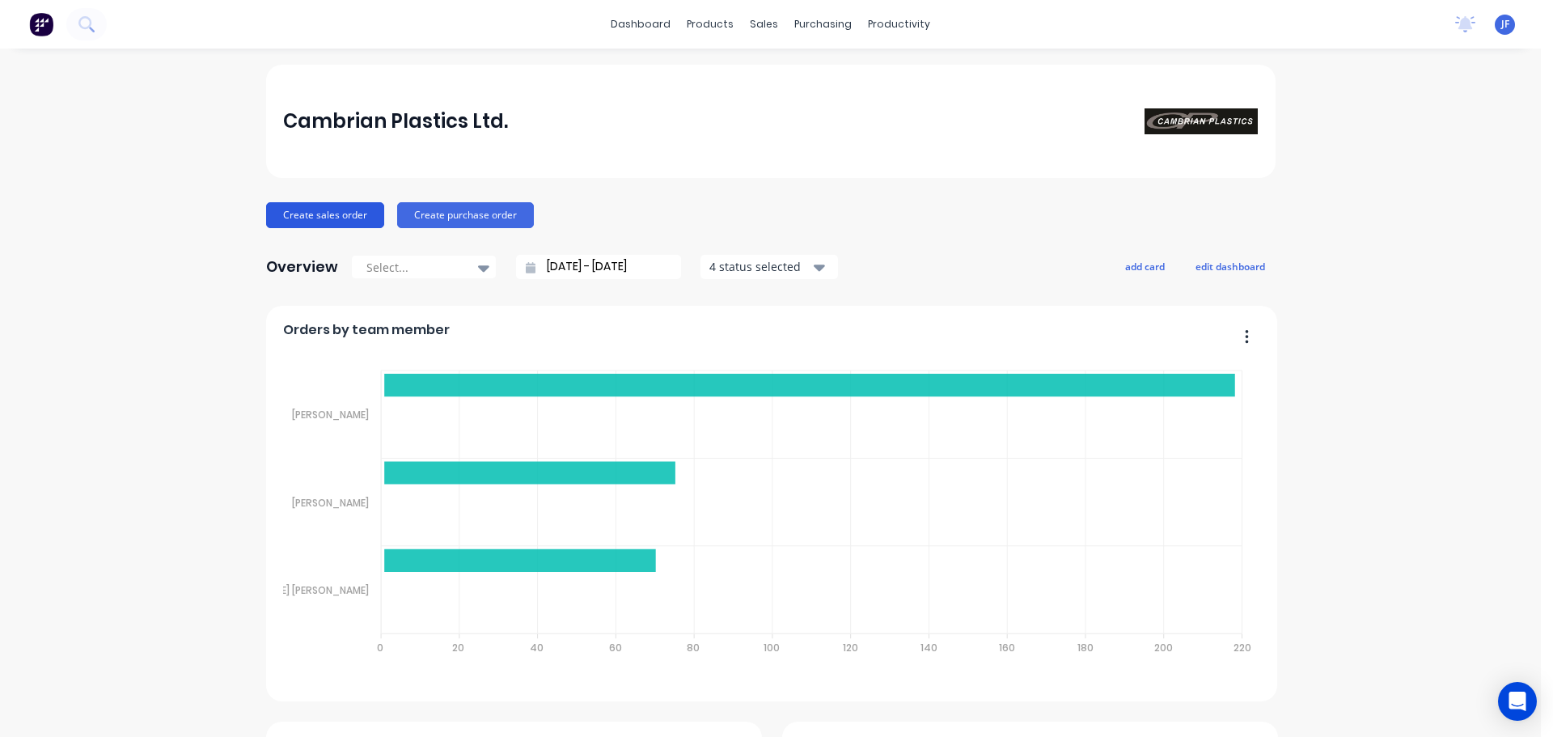
click at [279, 224] on button "Create sales order" at bounding box center [325, 215] width 118 height 26
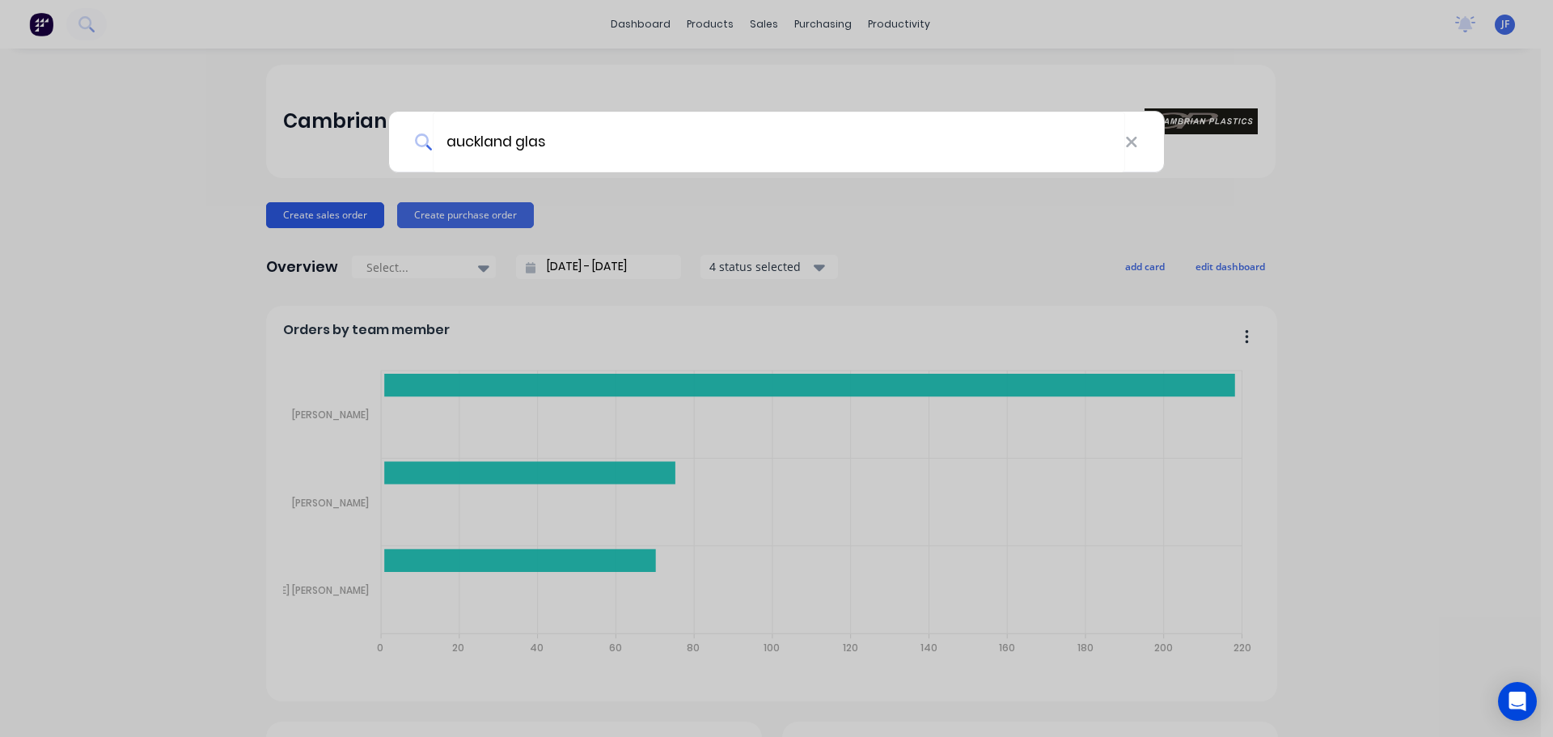
type input "auckland glass"
click at [764, 73] on div at bounding box center [776, 368] width 1553 height 737
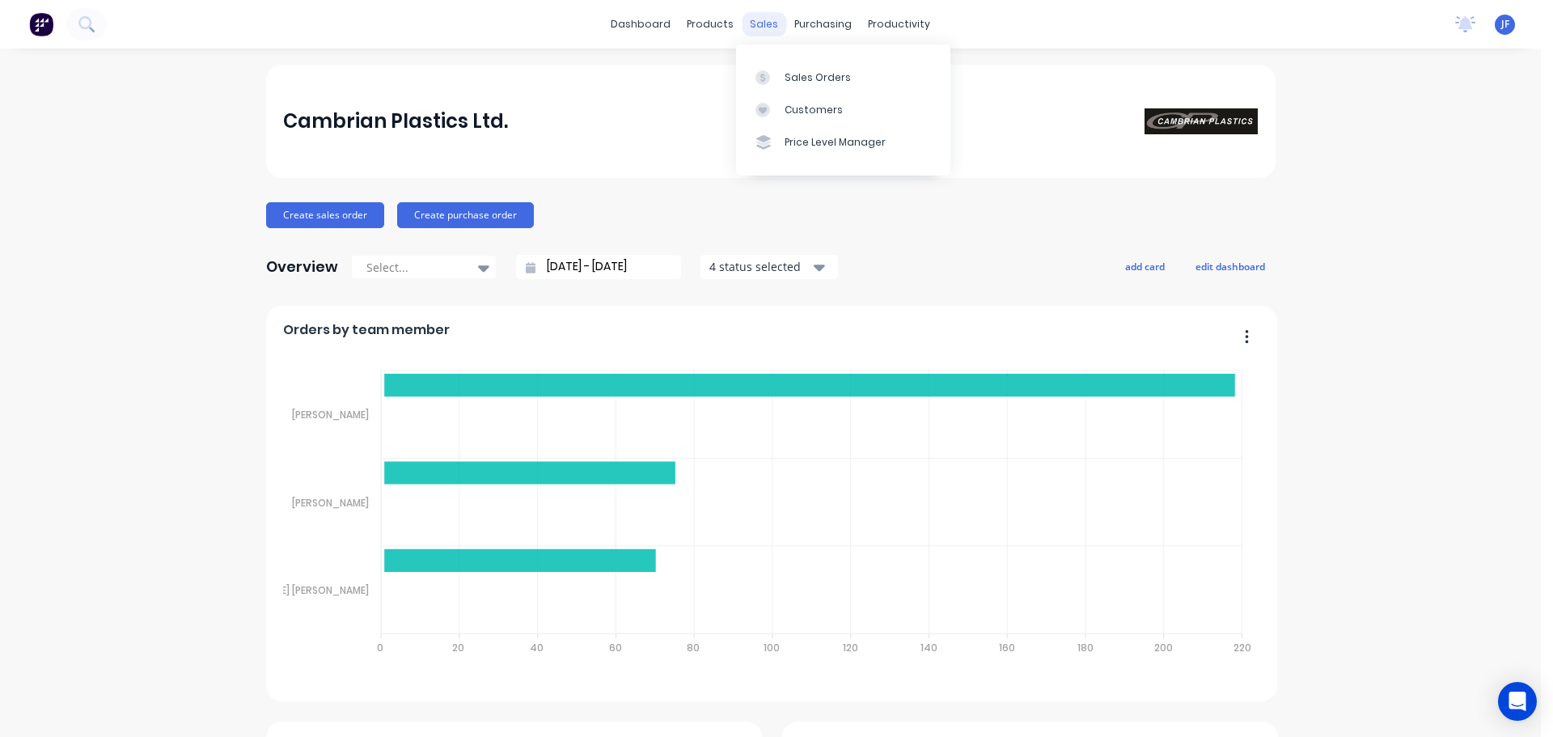
click at [758, 26] on div "sales" at bounding box center [764, 24] width 44 height 24
click at [797, 92] on link "Sales Orders" at bounding box center [843, 77] width 214 height 32
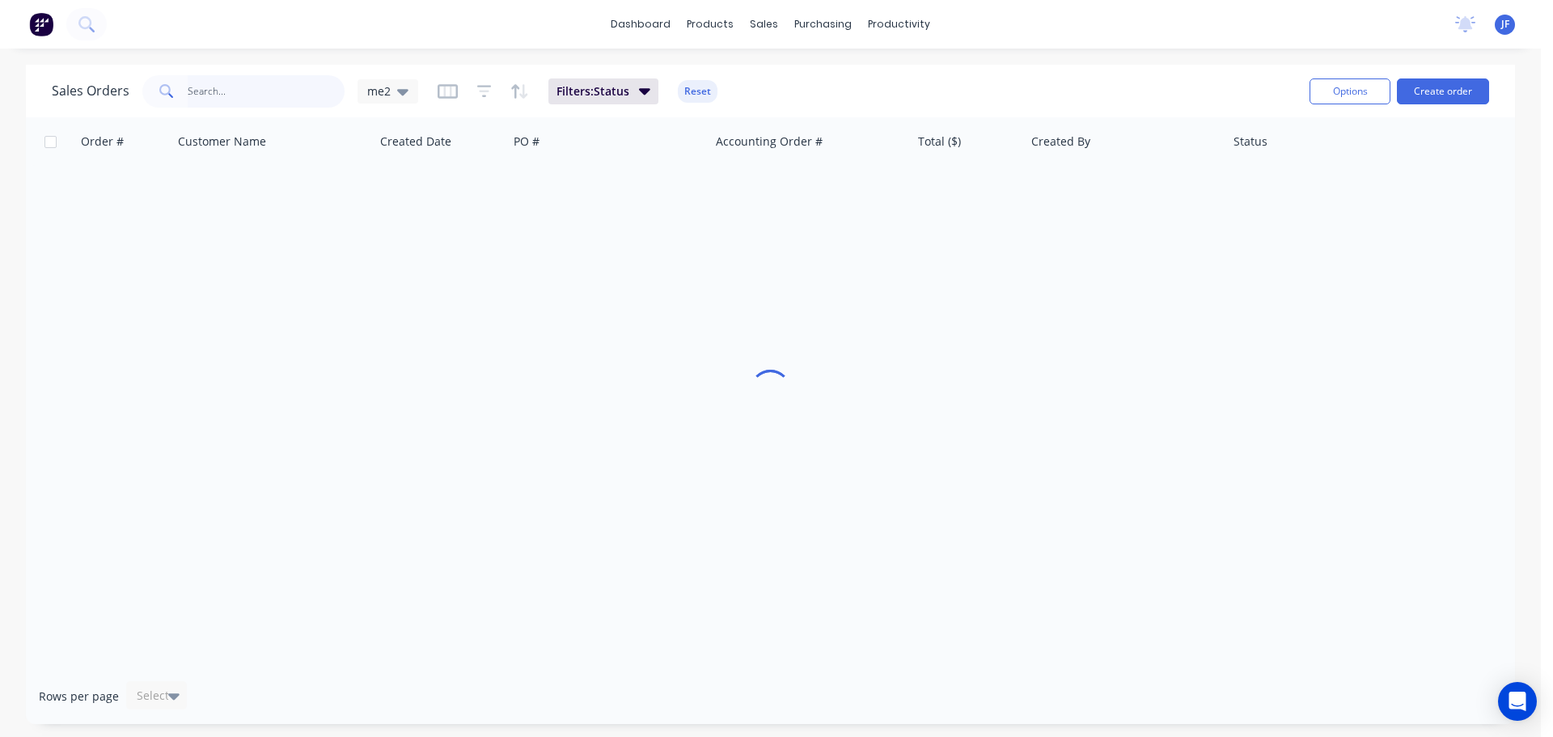
click at [226, 87] on input "text" at bounding box center [267, 91] width 158 height 32
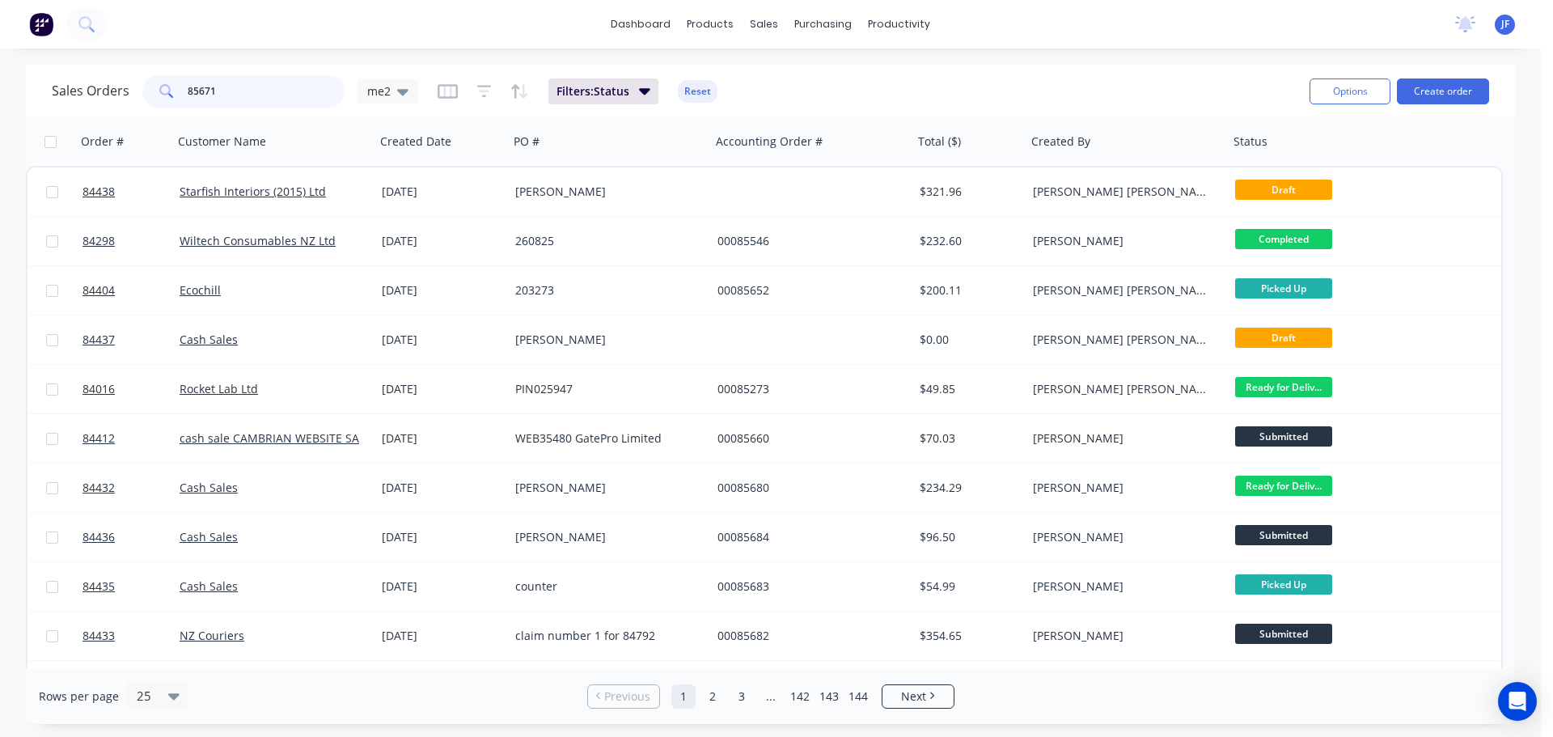
type input "85671"
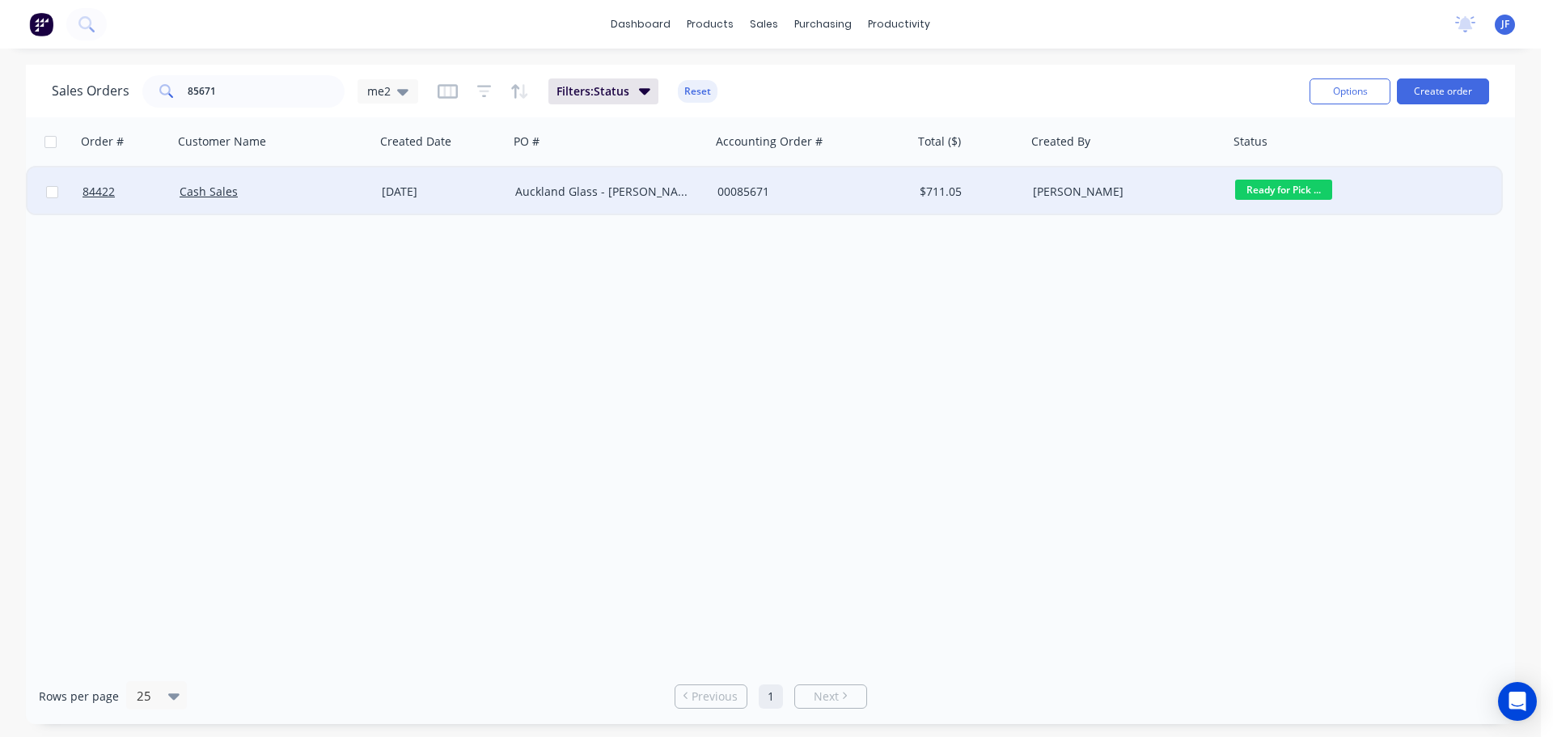
click at [396, 194] on div "05 Sep 2025" at bounding box center [442, 192] width 121 height 16
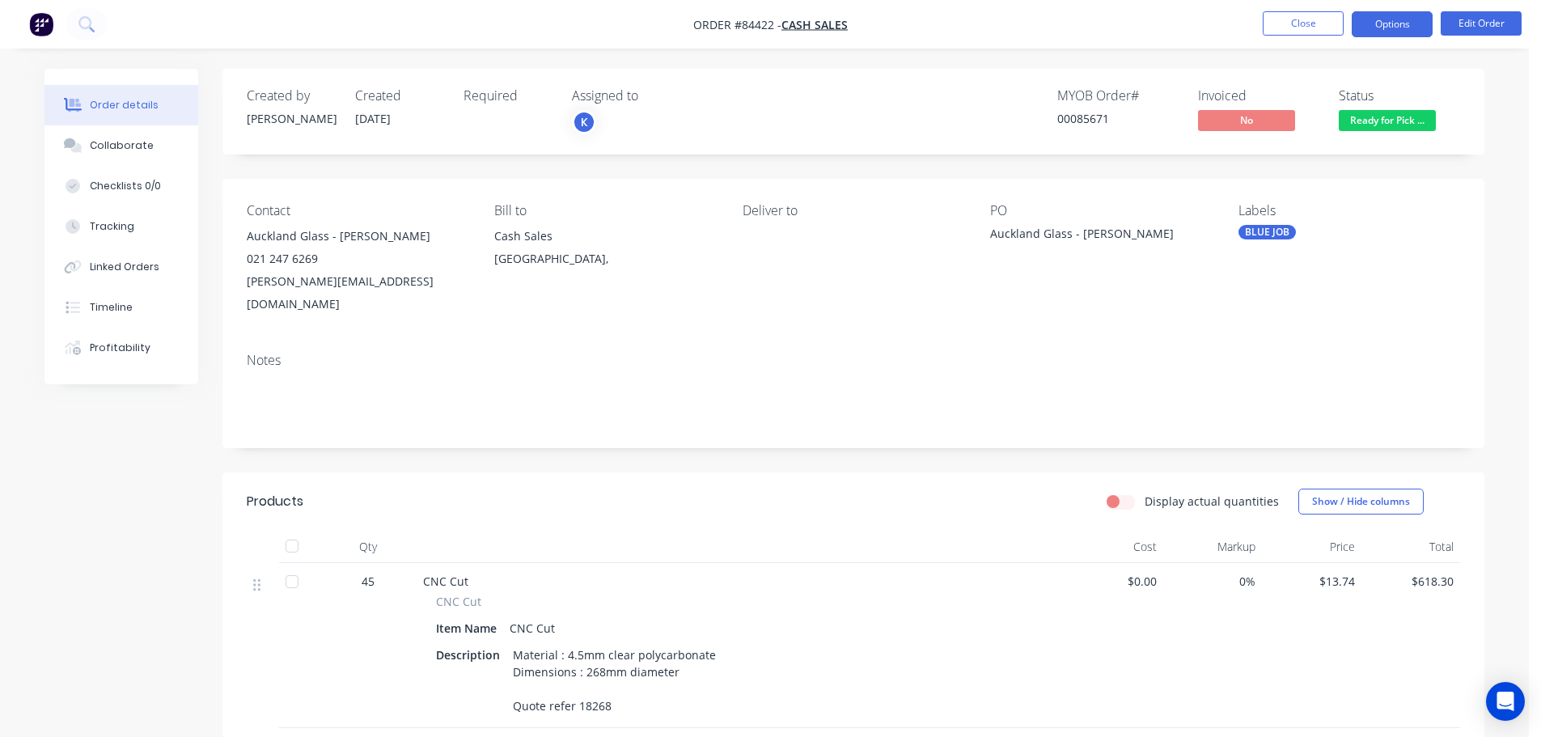
click at [1411, 27] on button "Options" at bounding box center [1392, 24] width 81 height 26
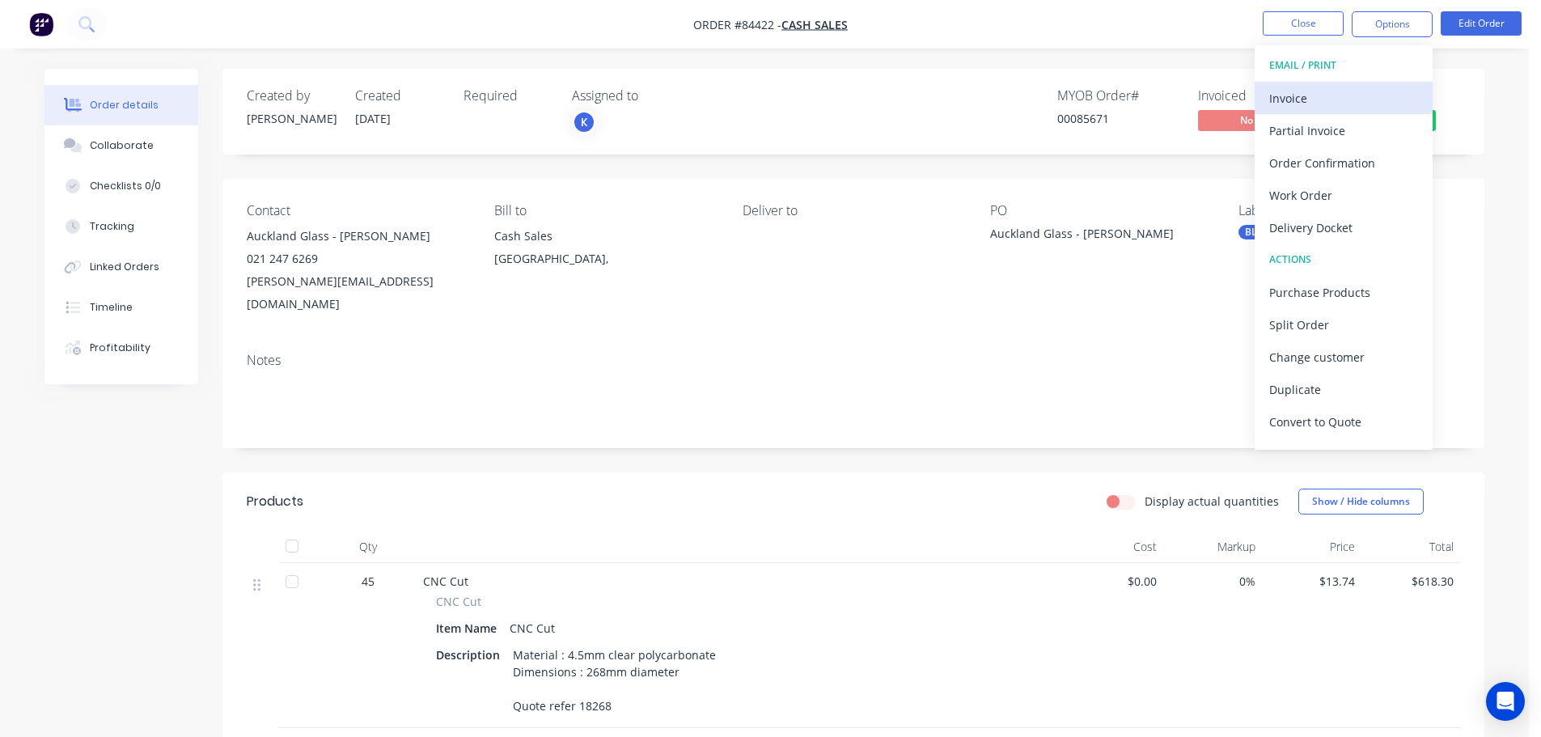
click at [1364, 95] on div "Invoice" at bounding box center [1343, 98] width 149 height 23
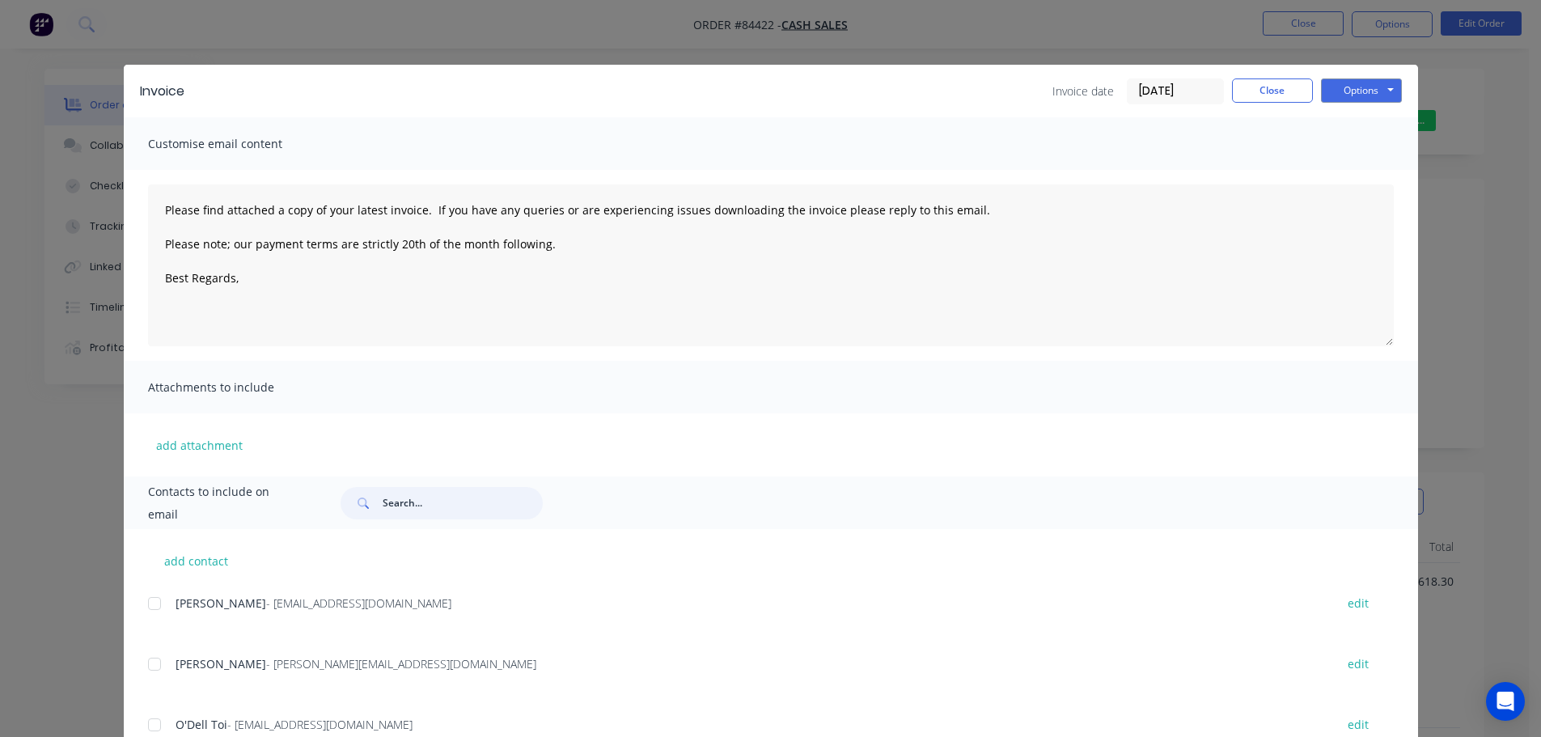
click at [423, 501] on input "text" at bounding box center [463, 503] width 160 height 32
type input "ger"
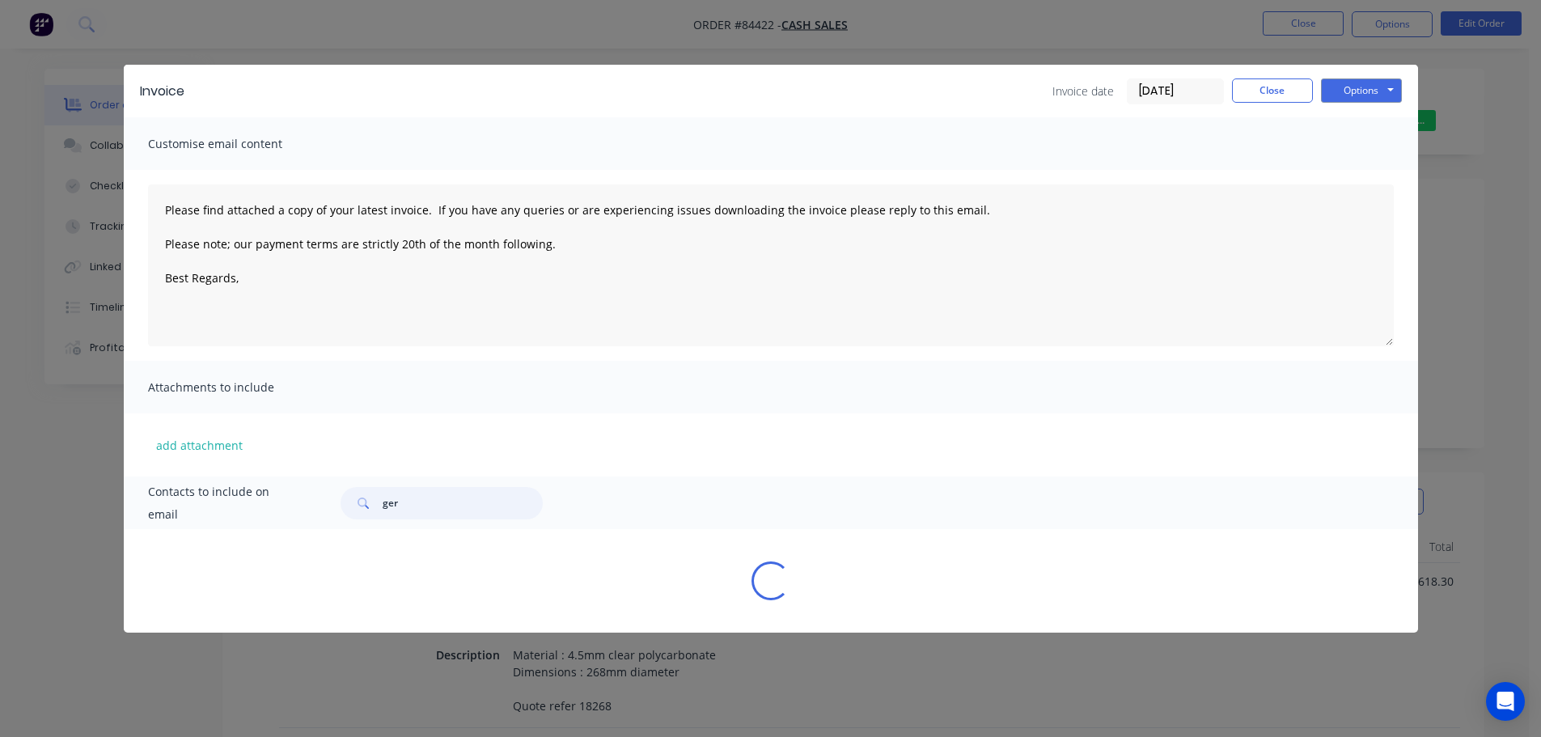
type textarea "Please find attached a copy of your latest invoice. If you have any queries or …"
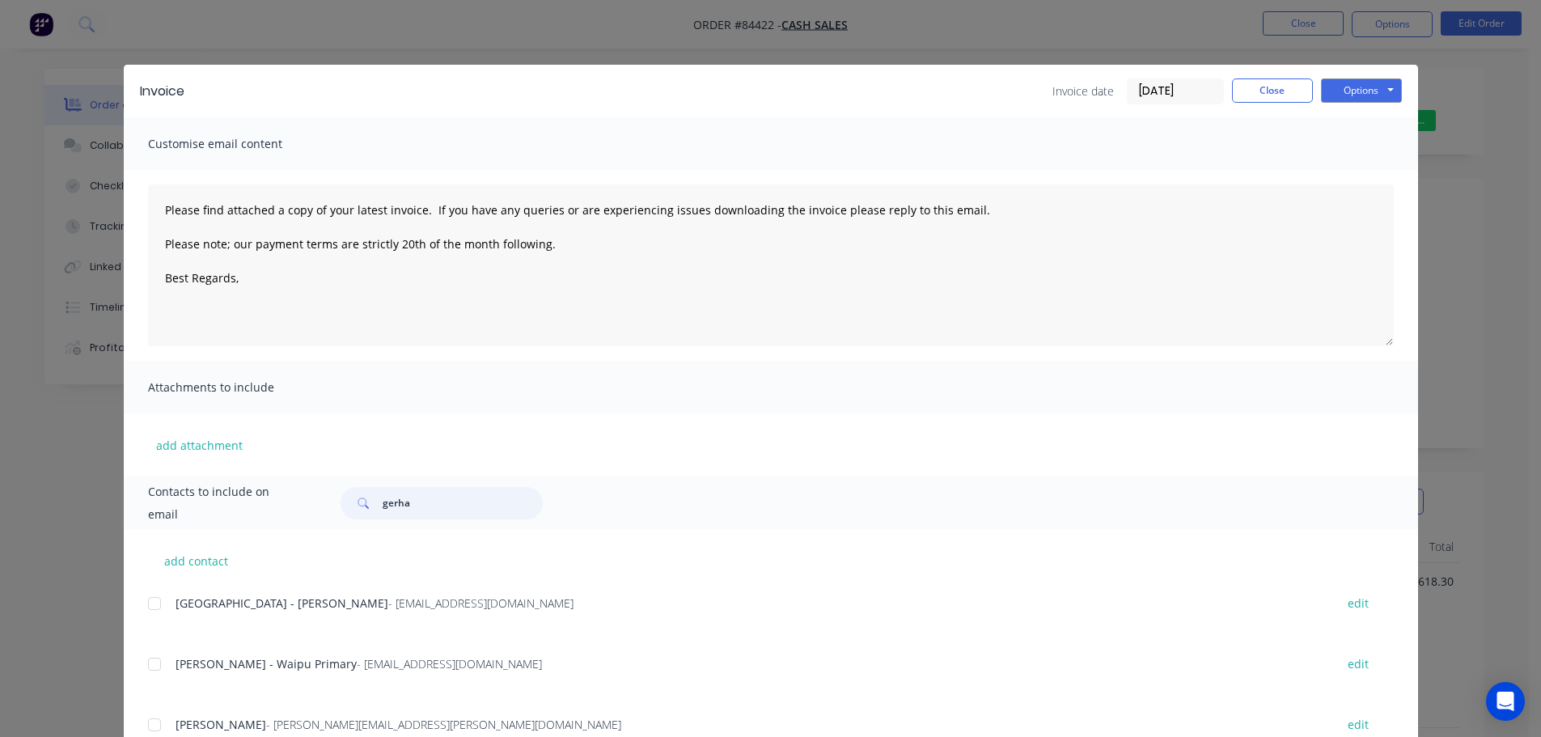
type input "gerhad"
type textarea "Please find attached a copy of your latest invoice. If you have any queries or …"
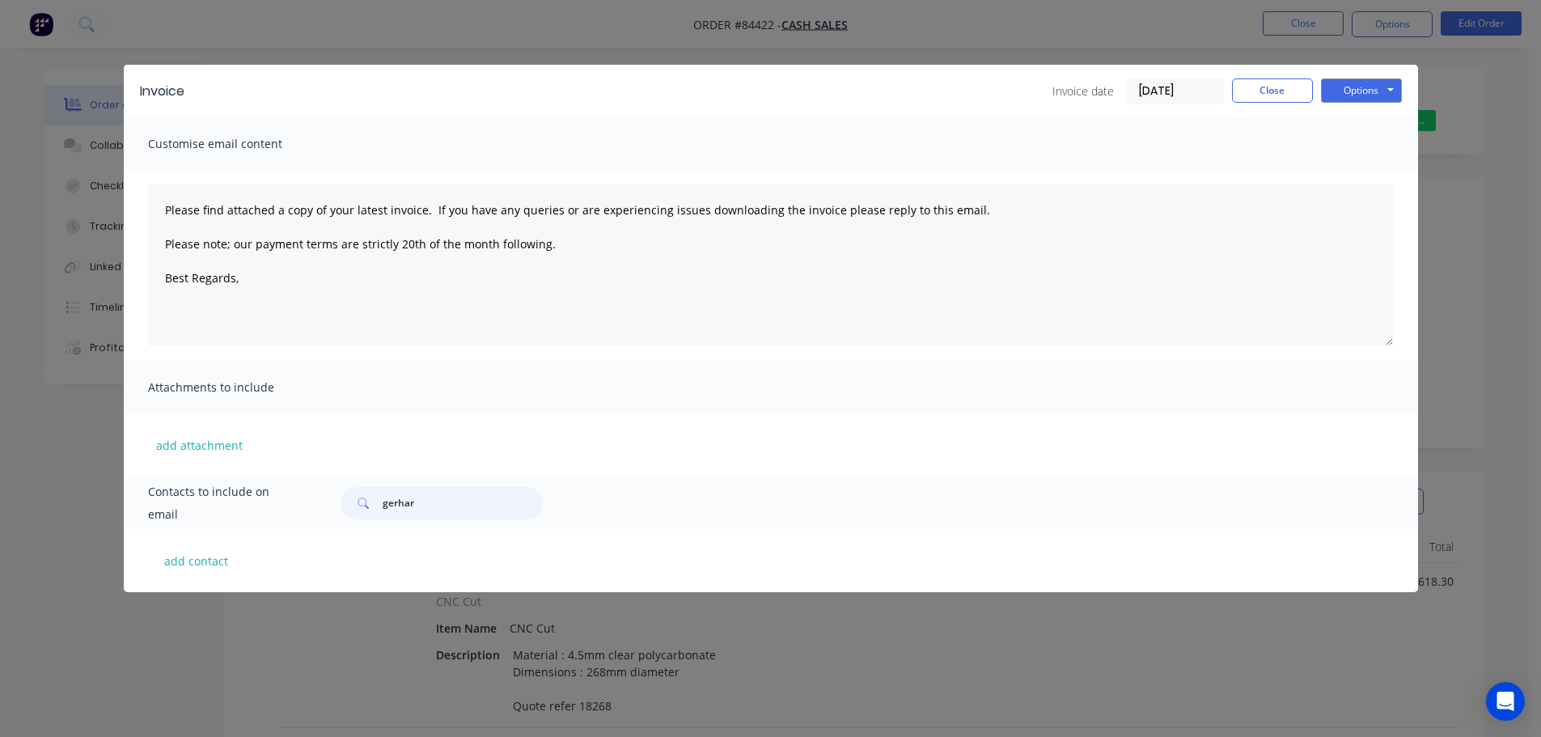
type input "gerhard"
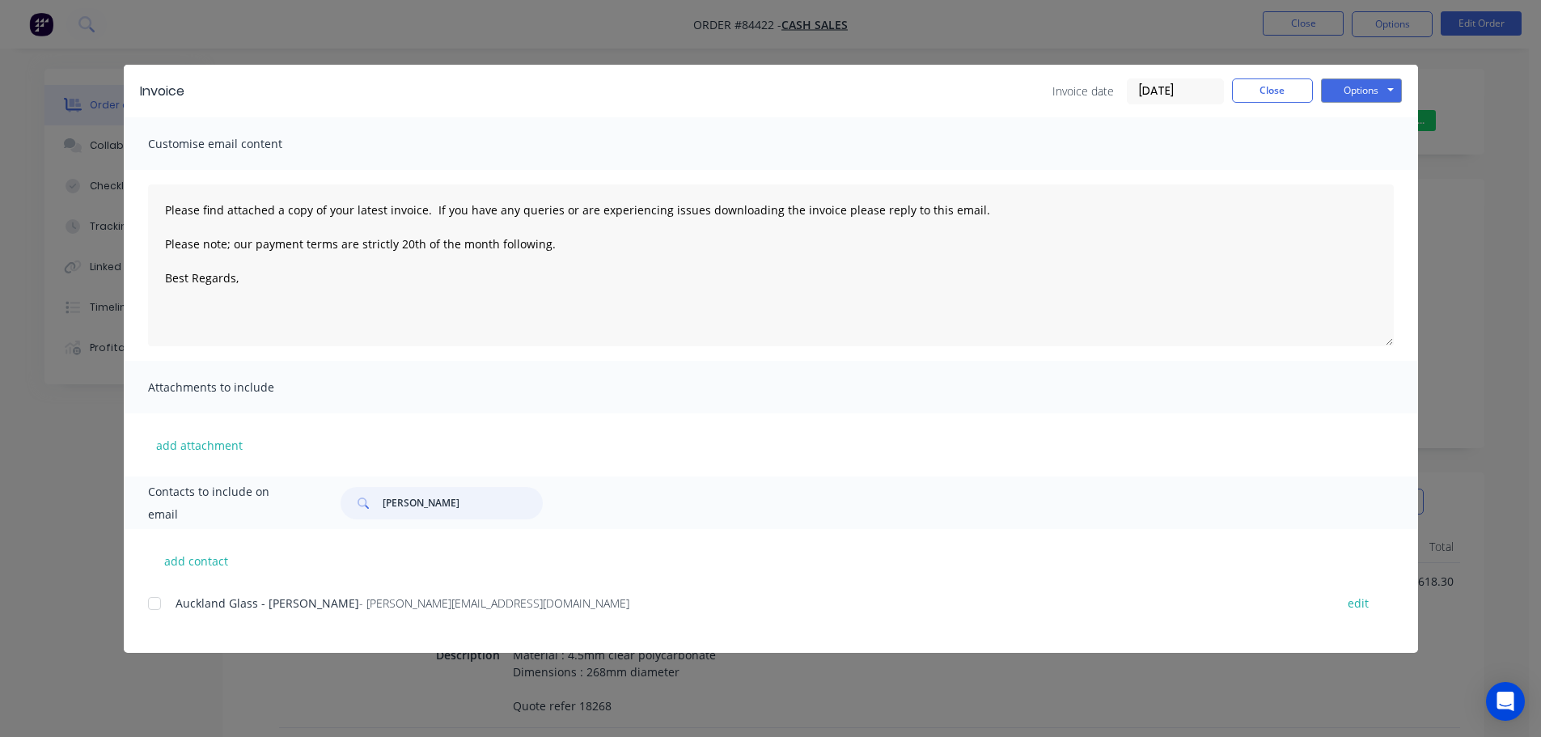
click at [165, 601] on div at bounding box center [154, 603] width 32 height 32
type textarea "Please find attached a copy of your latest invoice. If you have any queries or …"
type input "gerhard"
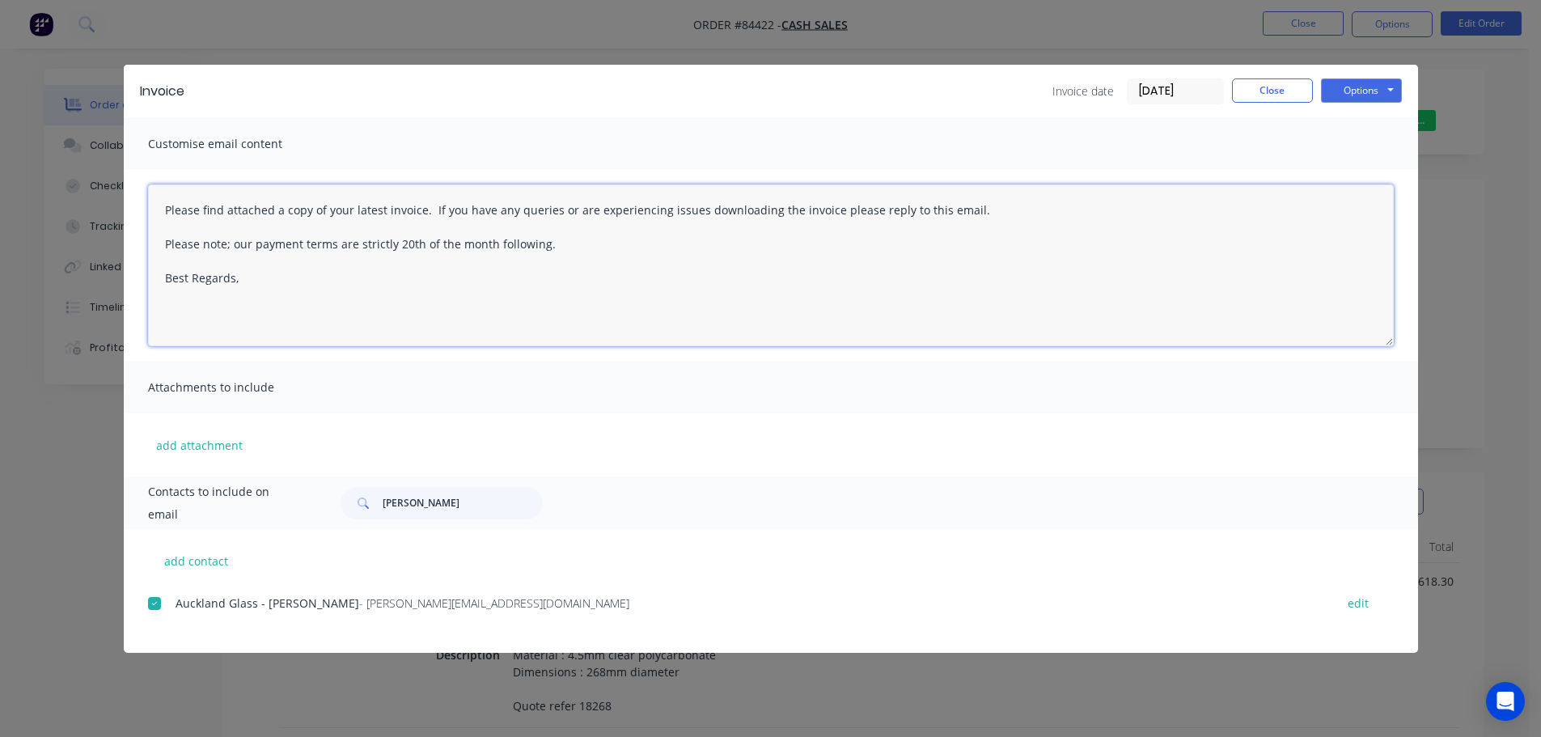
click at [345, 277] on textarea "Please find attached a copy of your latest invoice. If you have any queries or …" at bounding box center [771, 265] width 1246 height 162
paste textarea "Hi, your order is now ready for collection."
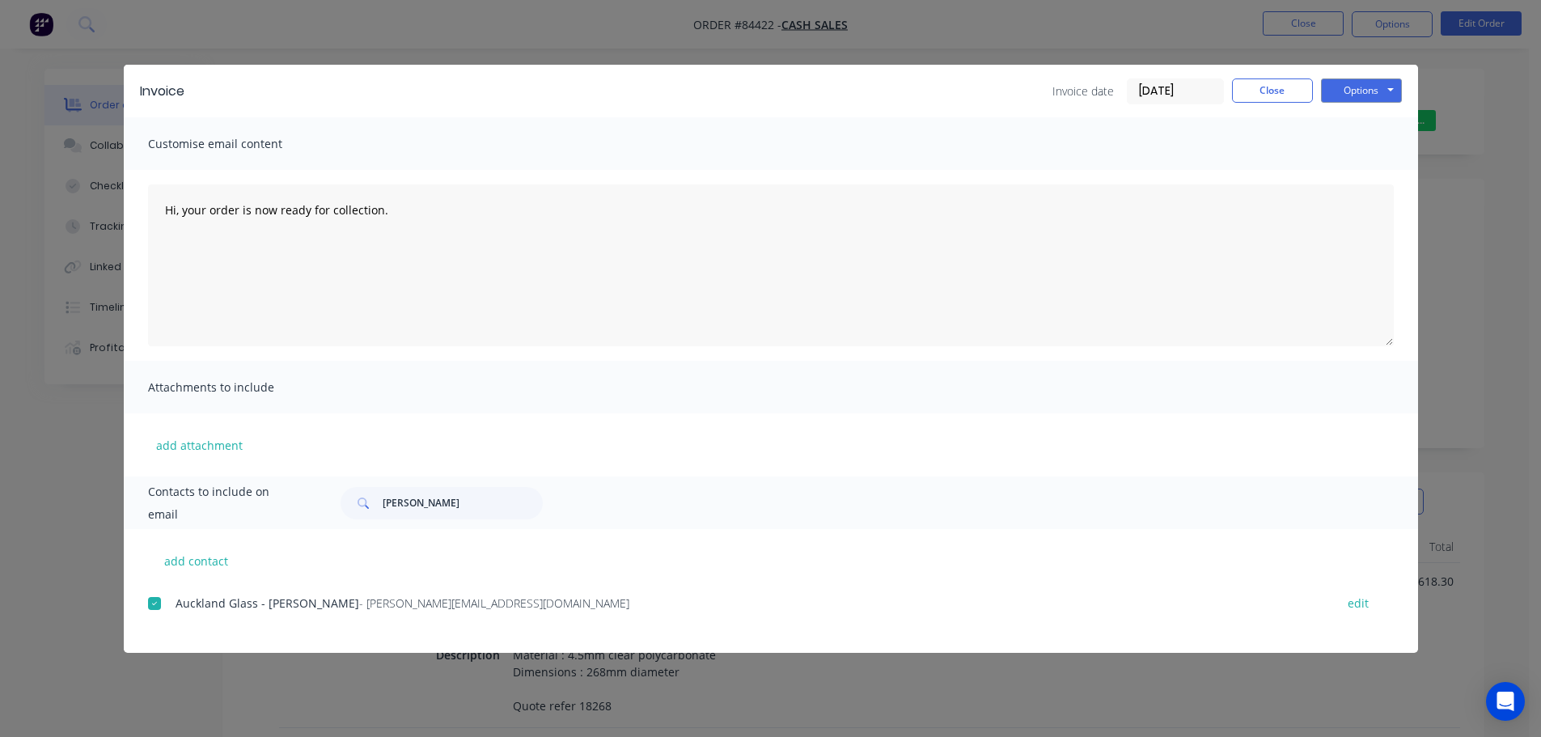
click at [1353, 74] on div "Invoice Invoice date 08/09/25 Close Options Preview Print Email" at bounding box center [771, 91] width 1294 height 53
drag, startPoint x: 1356, startPoint y: 84, endPoint x: 1359, endPoint y: 95, distance: 11.6
click at [1358, 85] on button "Options" at bounding box center [1361, 90] width 81 height 24
click at [1380, 172] on button "Email" at bounding box center [1373, 172] width 104 height 27
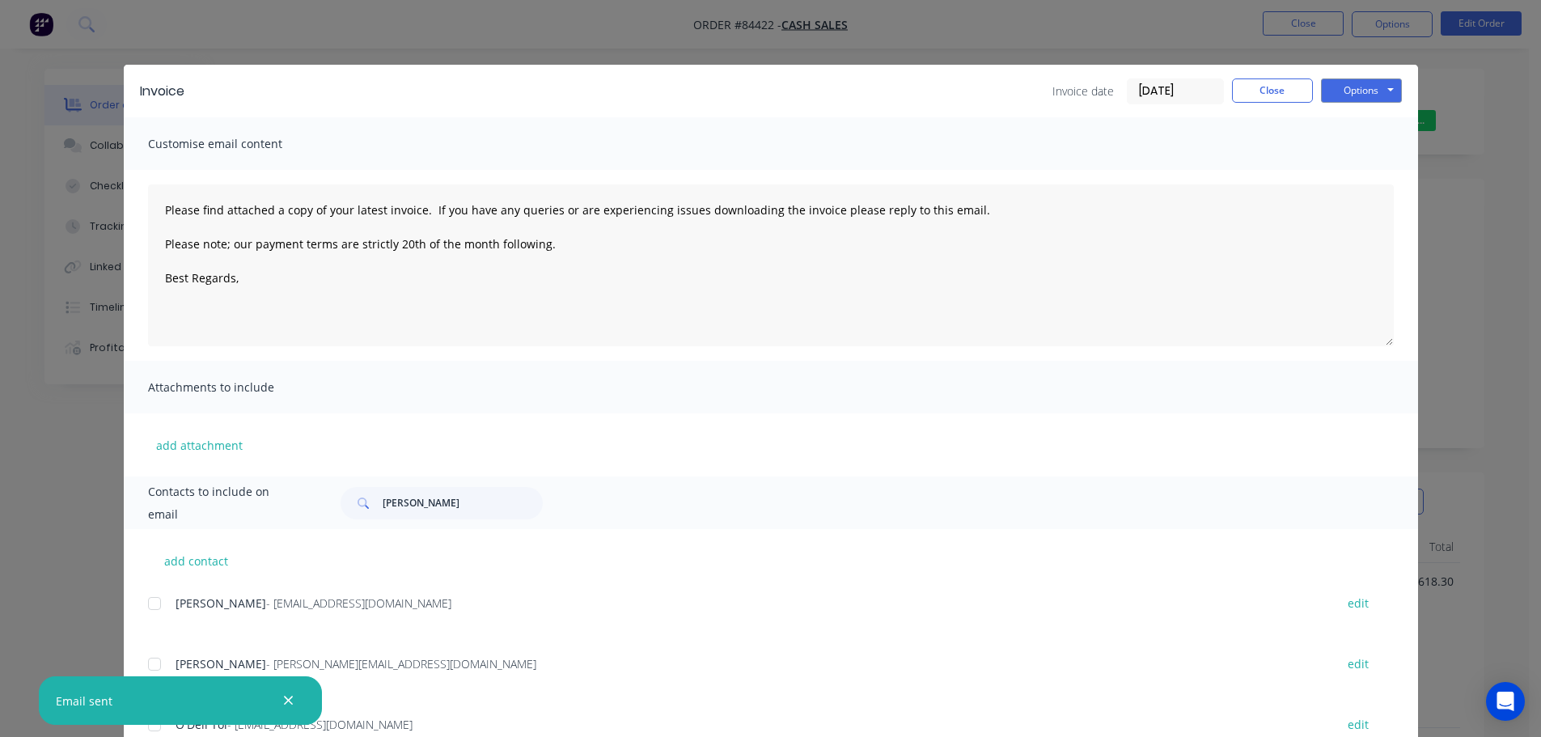
type textarea "Please find attached a copy of your latest invoice. If you have any queries or …"
click at [1271, 86] on button "Close" at bounding box center [1272, 90] width 81 height 24
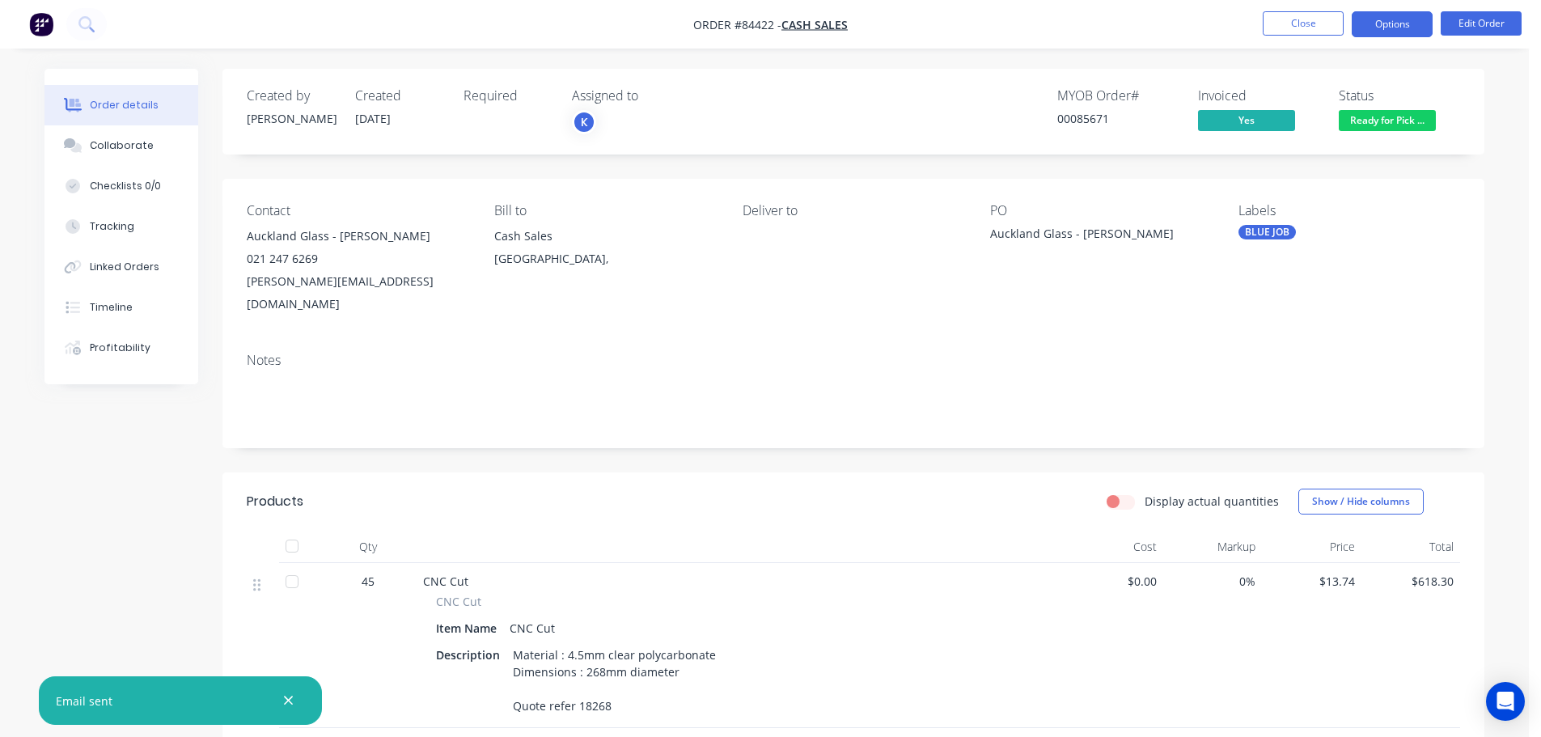
click at [1411, 20] on button "Options" at bounding box center [1392, 24] width 81 height 26
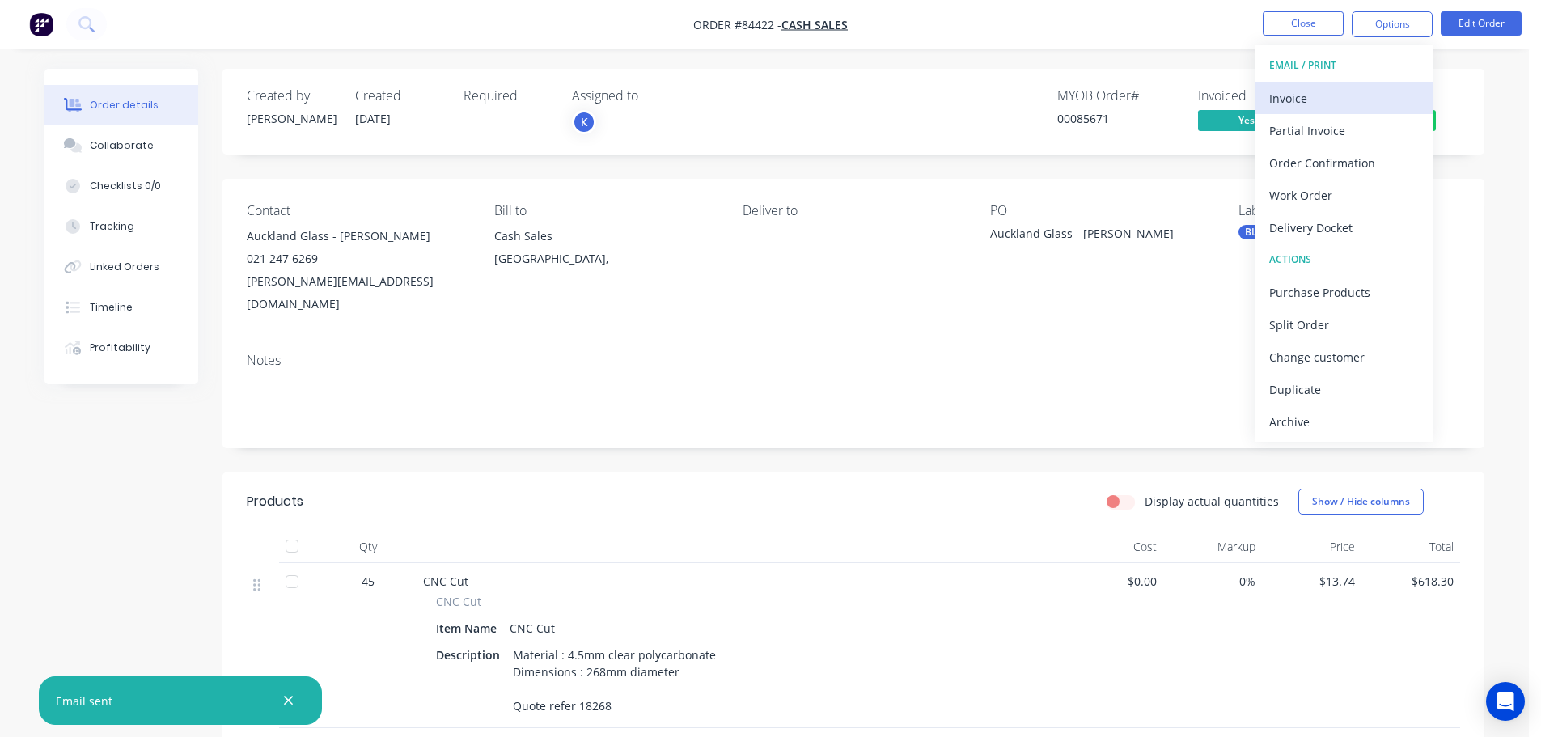
click at [1378, 101] on div "Invoice" at bounding box center [1343, 98] width 149 height 23
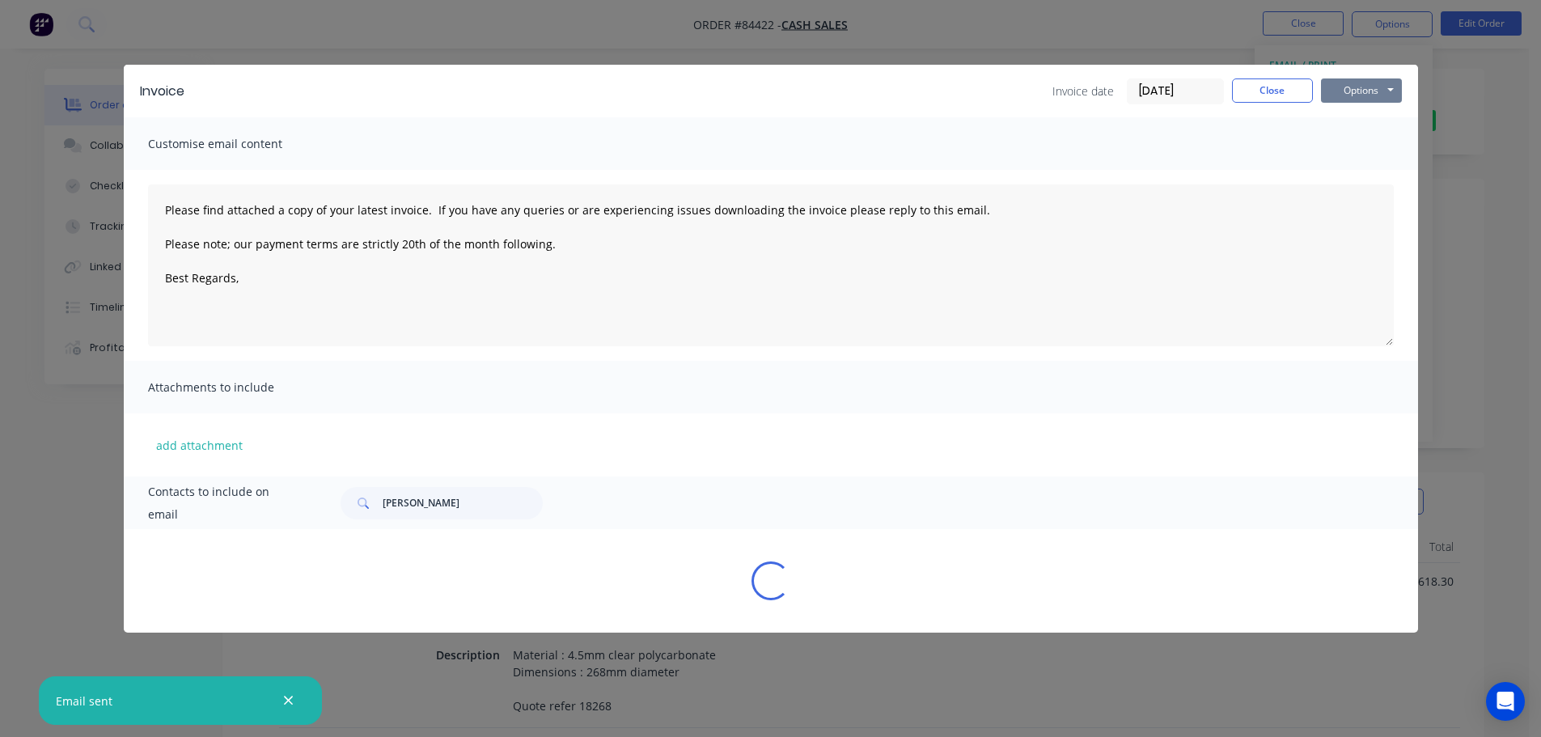
click at [1377, 101] on button "Options" at bounding box center [1361, 90] width 81 height 24
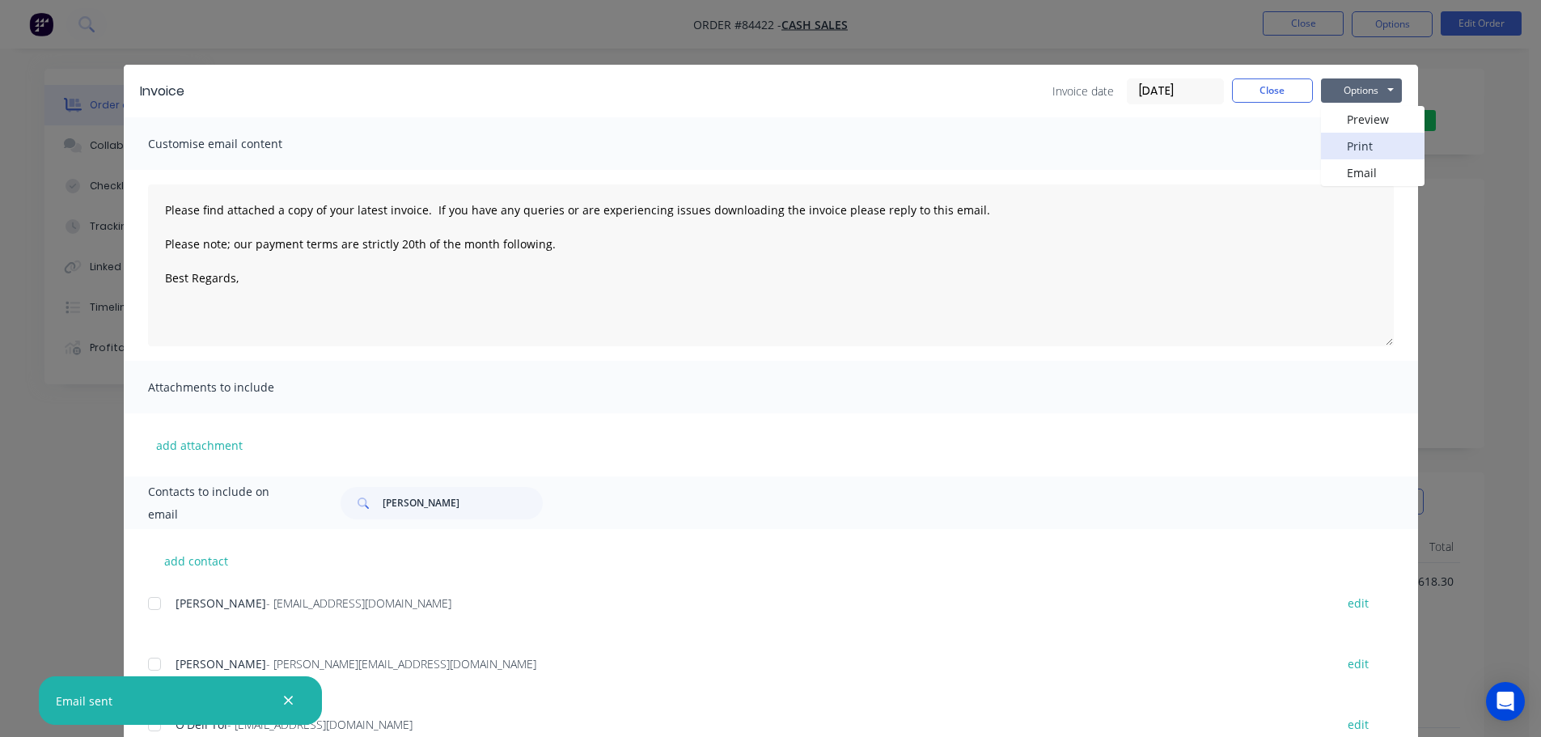
click at [1376, 143] on button "Print" at bounding box center [1373, 146] width 104 height 27
type textarea "Please find attached a copy of your latest invoice. If you have any queries or …"
click at [99, 21] on div "Invoice Invoice date 08/09/25 Close Options Preview Print Email Customise email…" at bounding box center [770, 368] width 1541 height 737
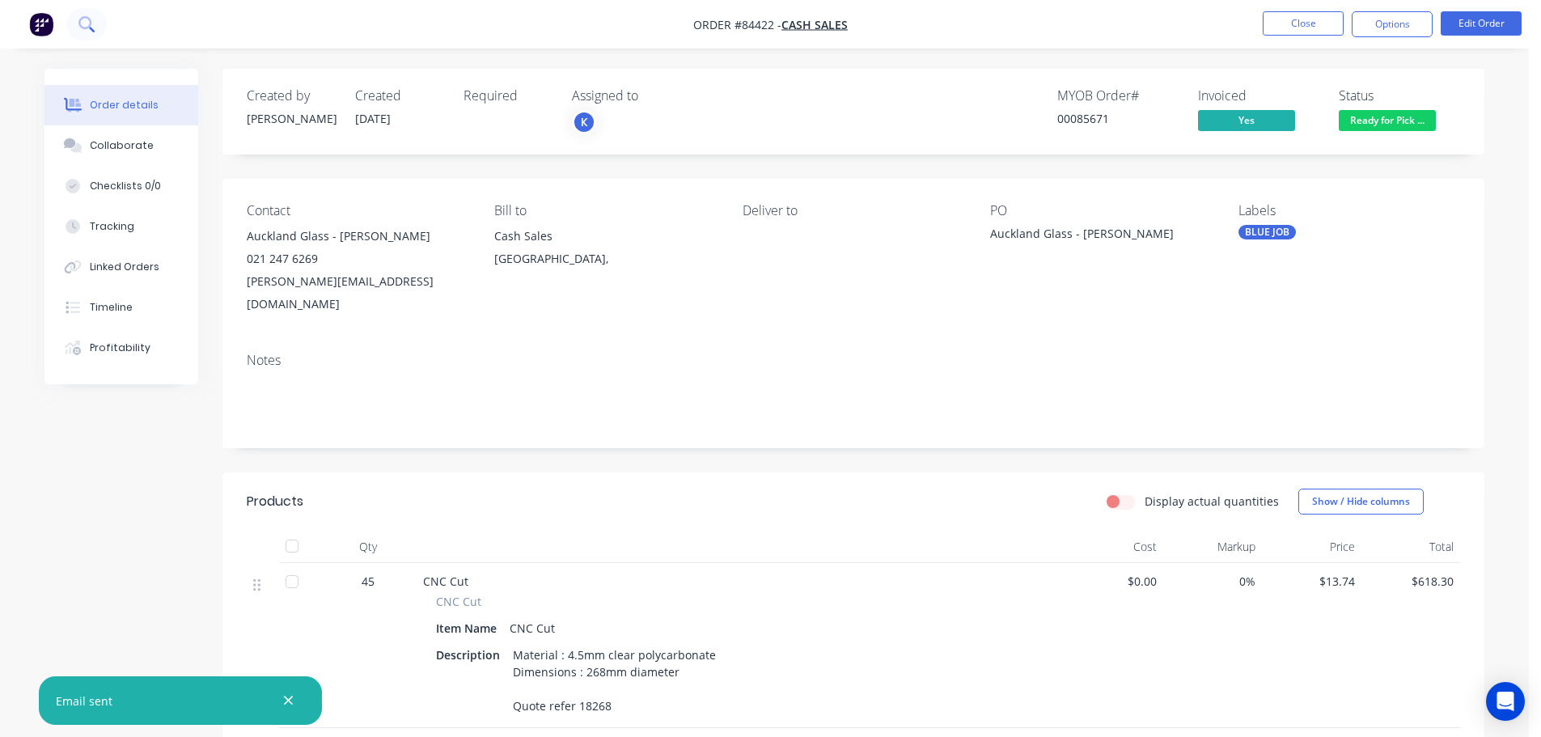
click at [82, 23] on icon at bounding box center [85, 23] width 15 height 15
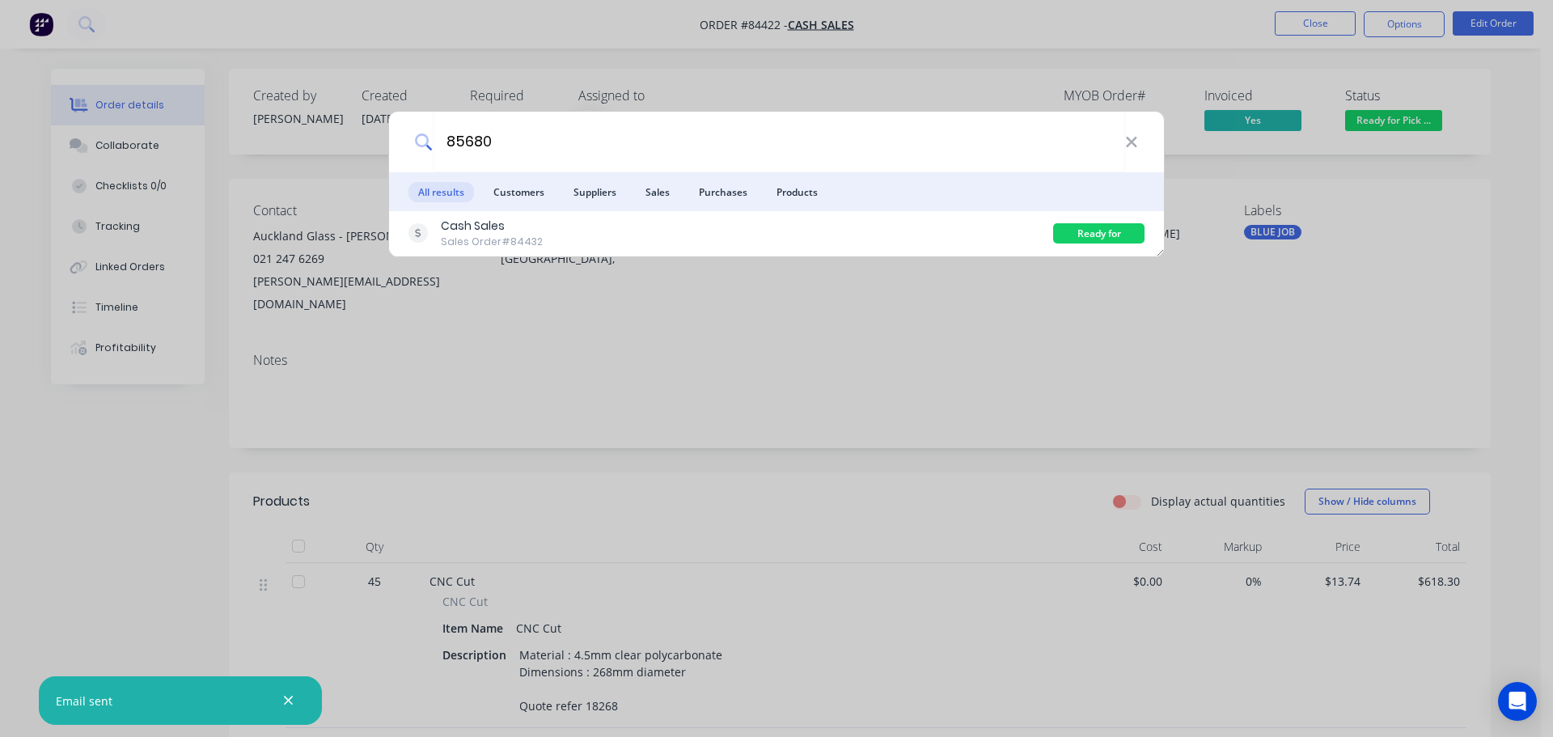
type input "85680"
click at [1029, 235] on div "Cash Sales Sales Order #84432" at bounding box center [730, 234] width 645 height 32
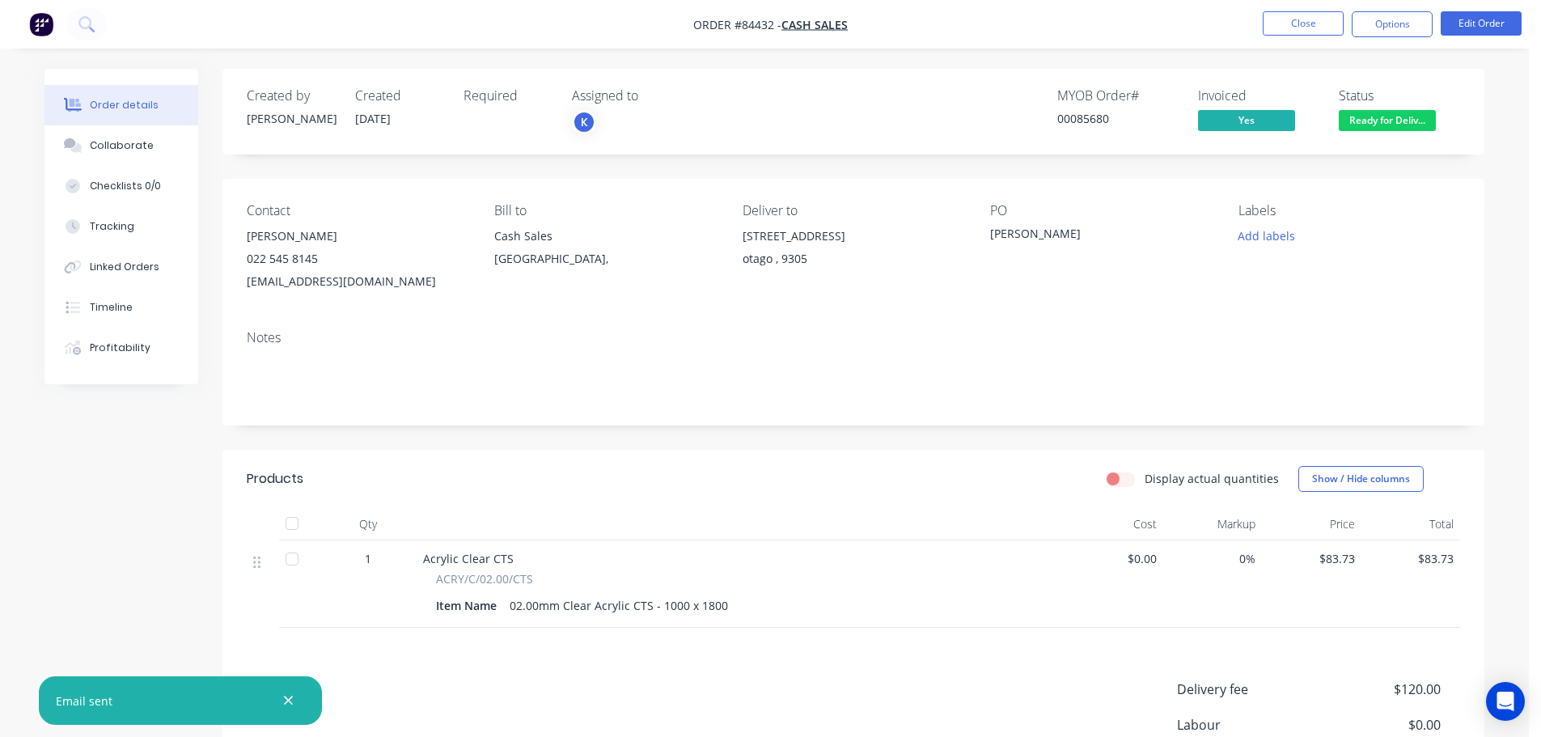
click at [1402, 125] on span "Ready for Deliv..." at bounding box center [1387, 120] width 97 height 20
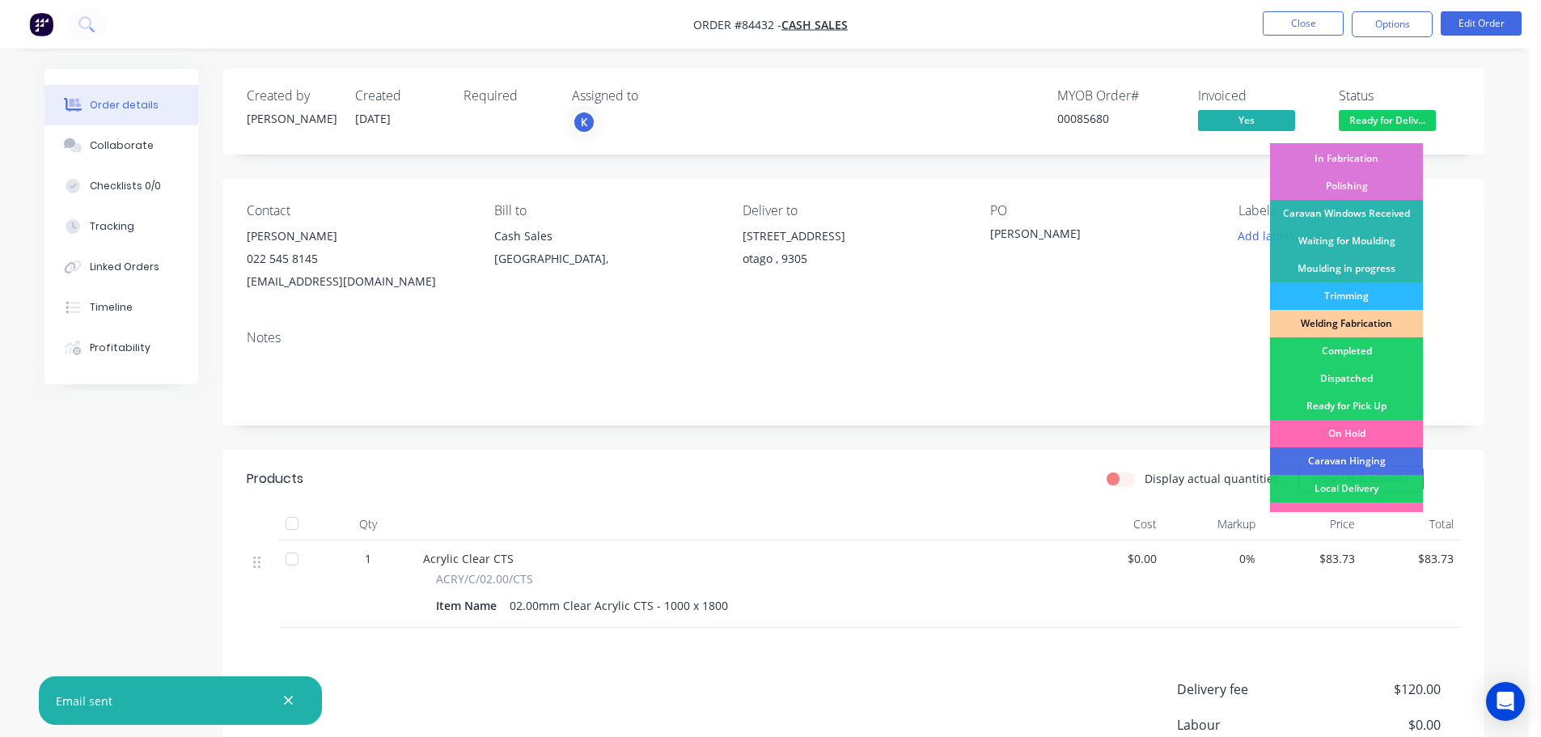
scroll to position [319, 0]
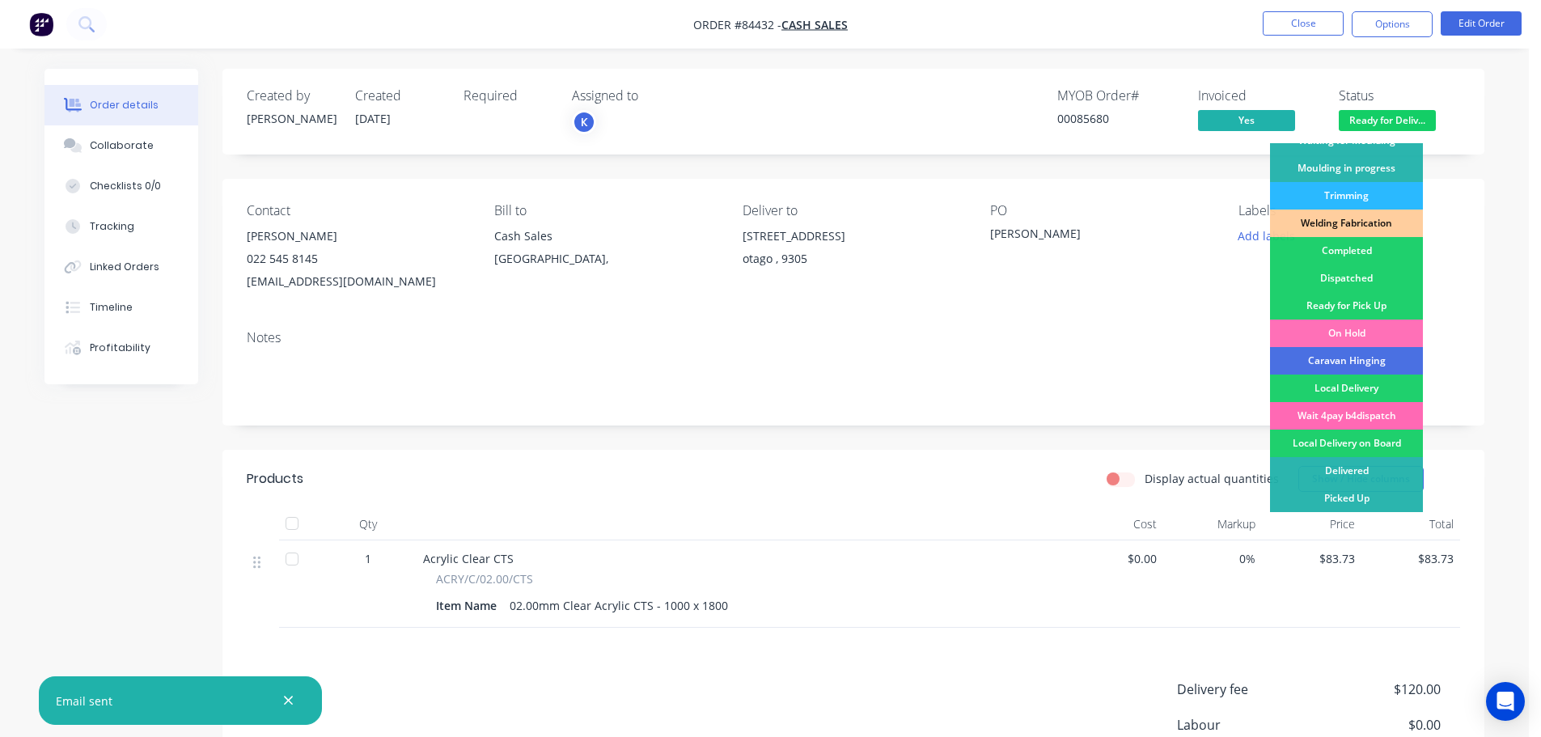
click at [1379, 414] on div "Wait 4pay b4dispatch" at bounding box center [1346, 415] width 153 height 27
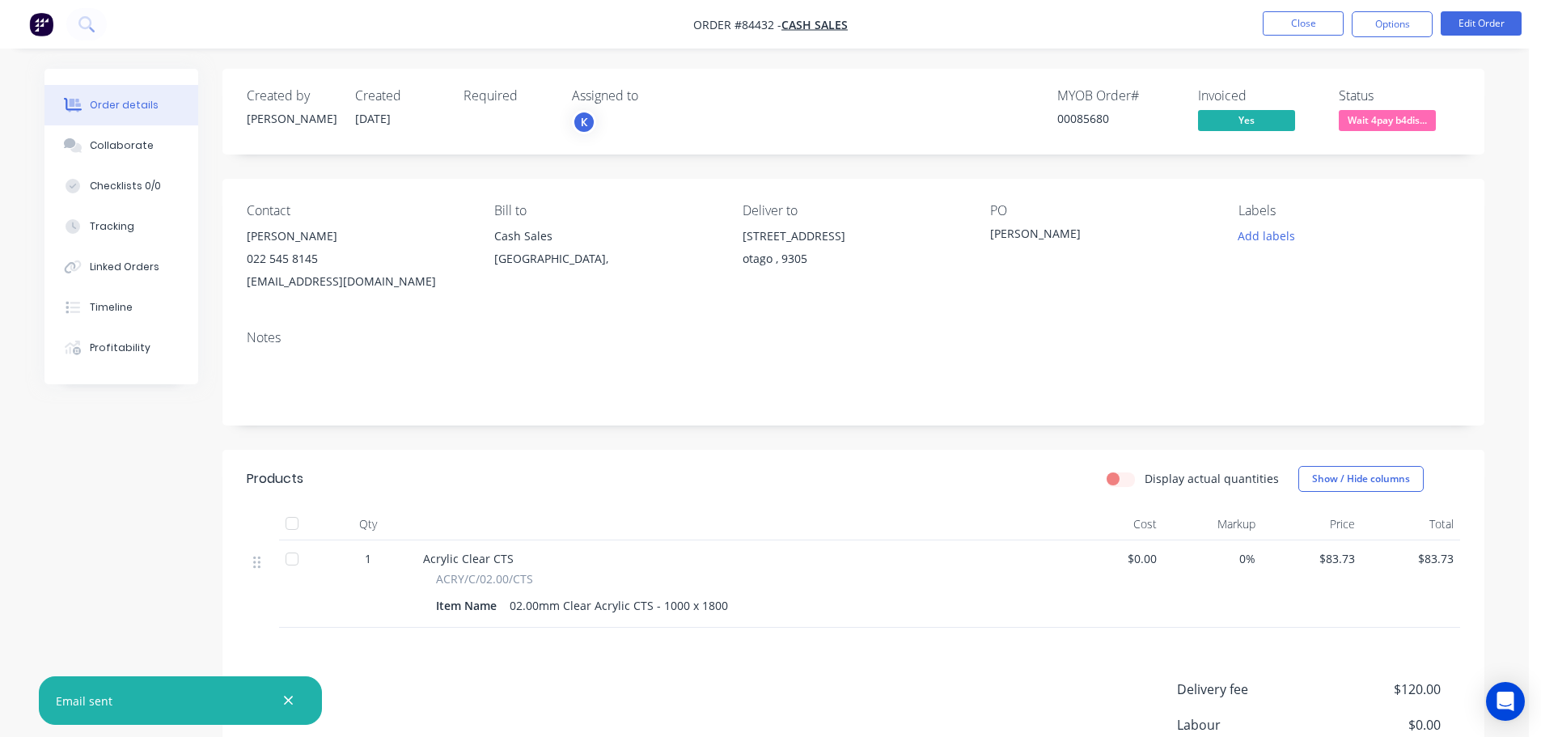
click at [1388, 40] on nav "Order #84432 - Cash Sales Close Options Edit Order" at bounding box center [770, 24] width 1541 height 49
click at [1381, 15] on button "Options" at bounding box center [1392, 24] width 81 height 26
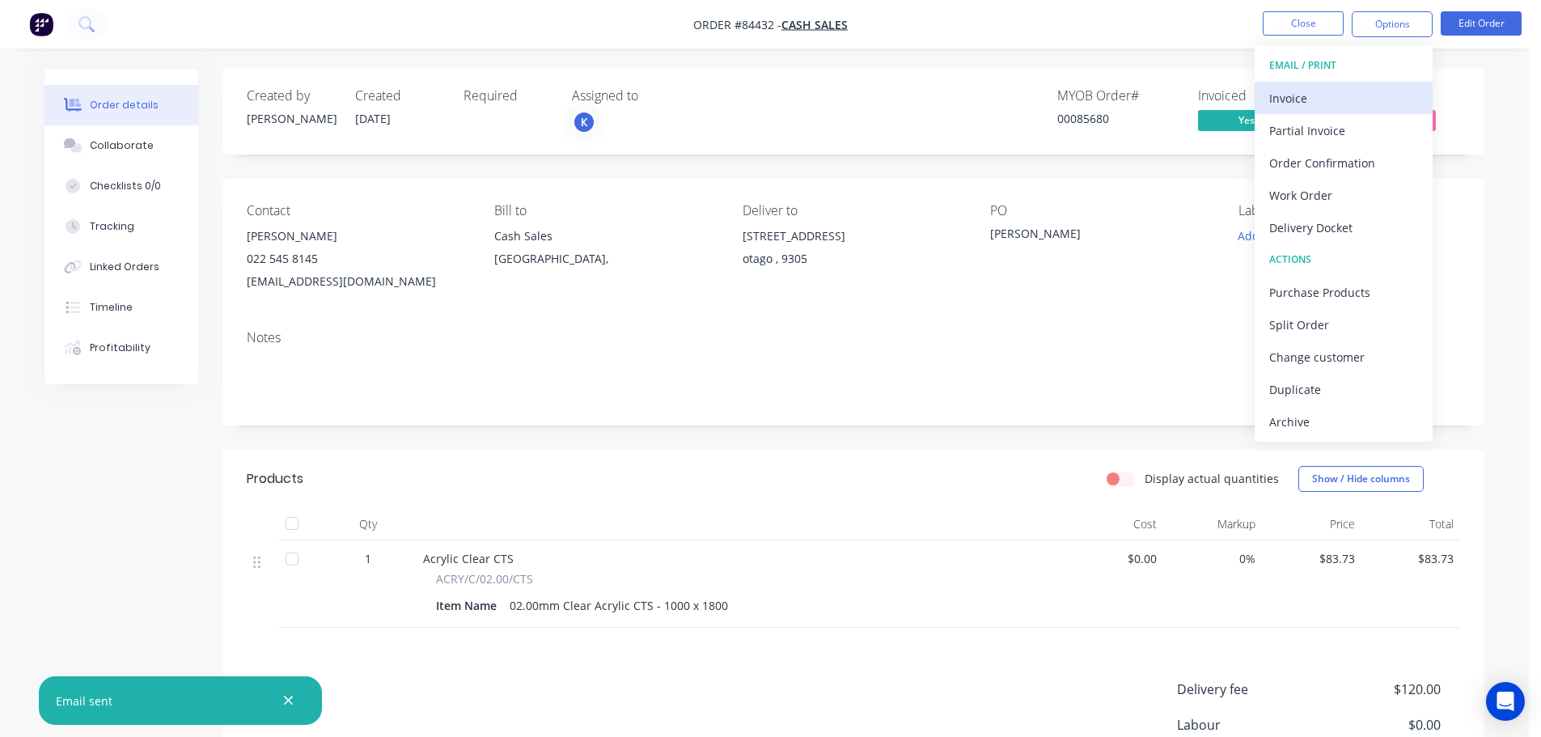
click at [1364, 85] on button "Invoice" at bounding box center [1343, 98] width 178 height 32
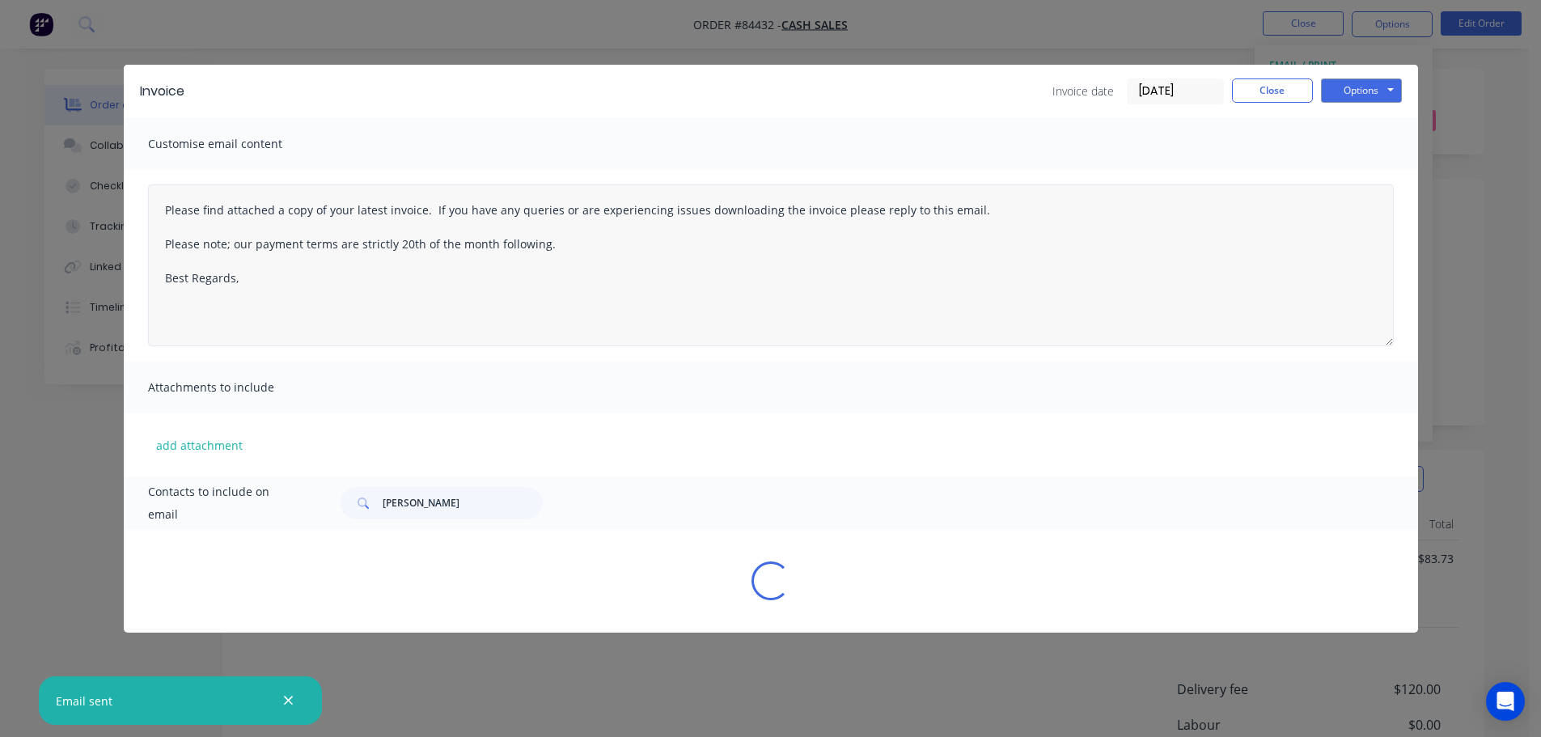
type textarea "Please find attached a copy of your latest invoice. If you have any queries or …"
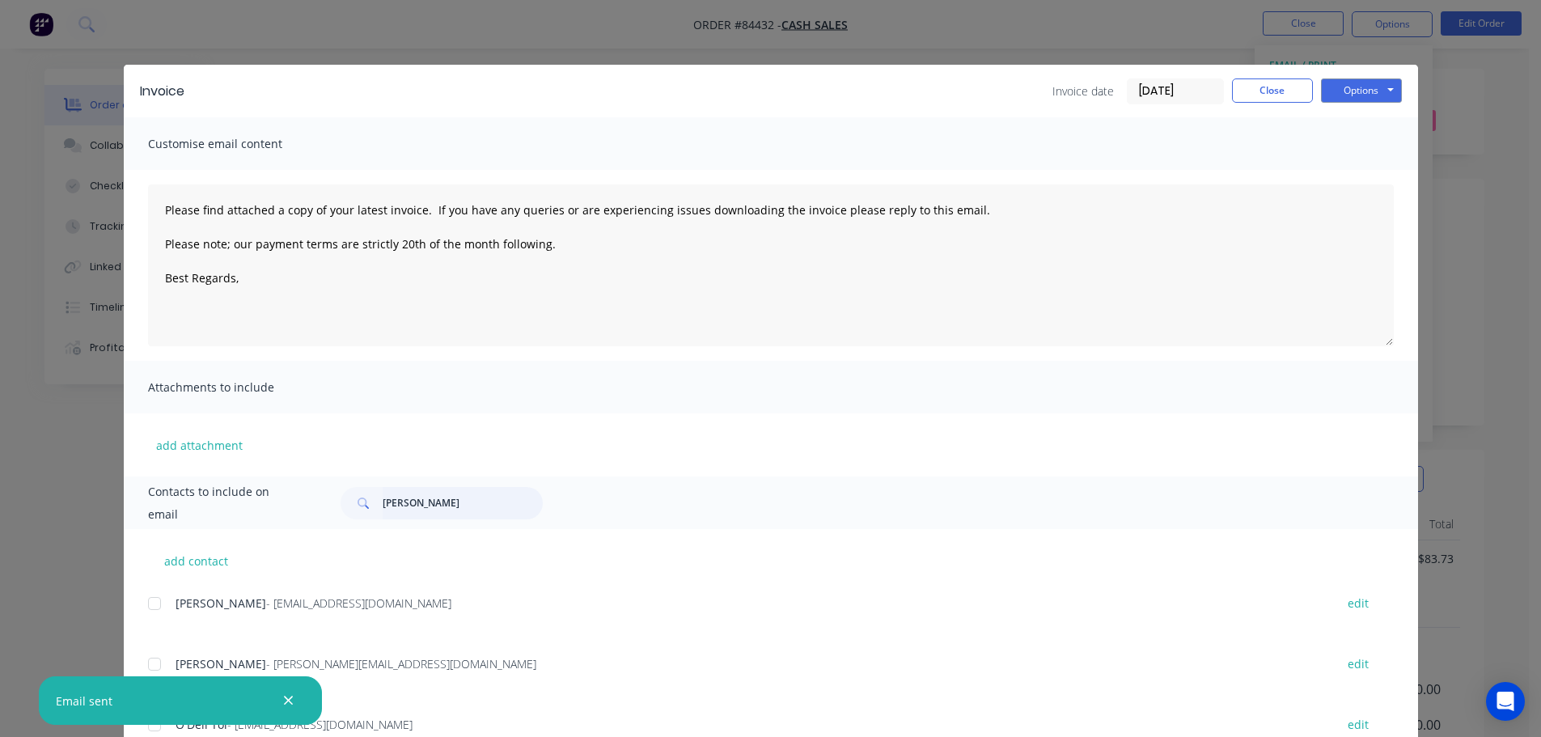
click at [470, 508] on input "gerhard" at bounding box center [463, 503] width 160 height 32
type input "rion"
type textarea "Please find attached a copy of your latest invoice. If you have any queries or …"
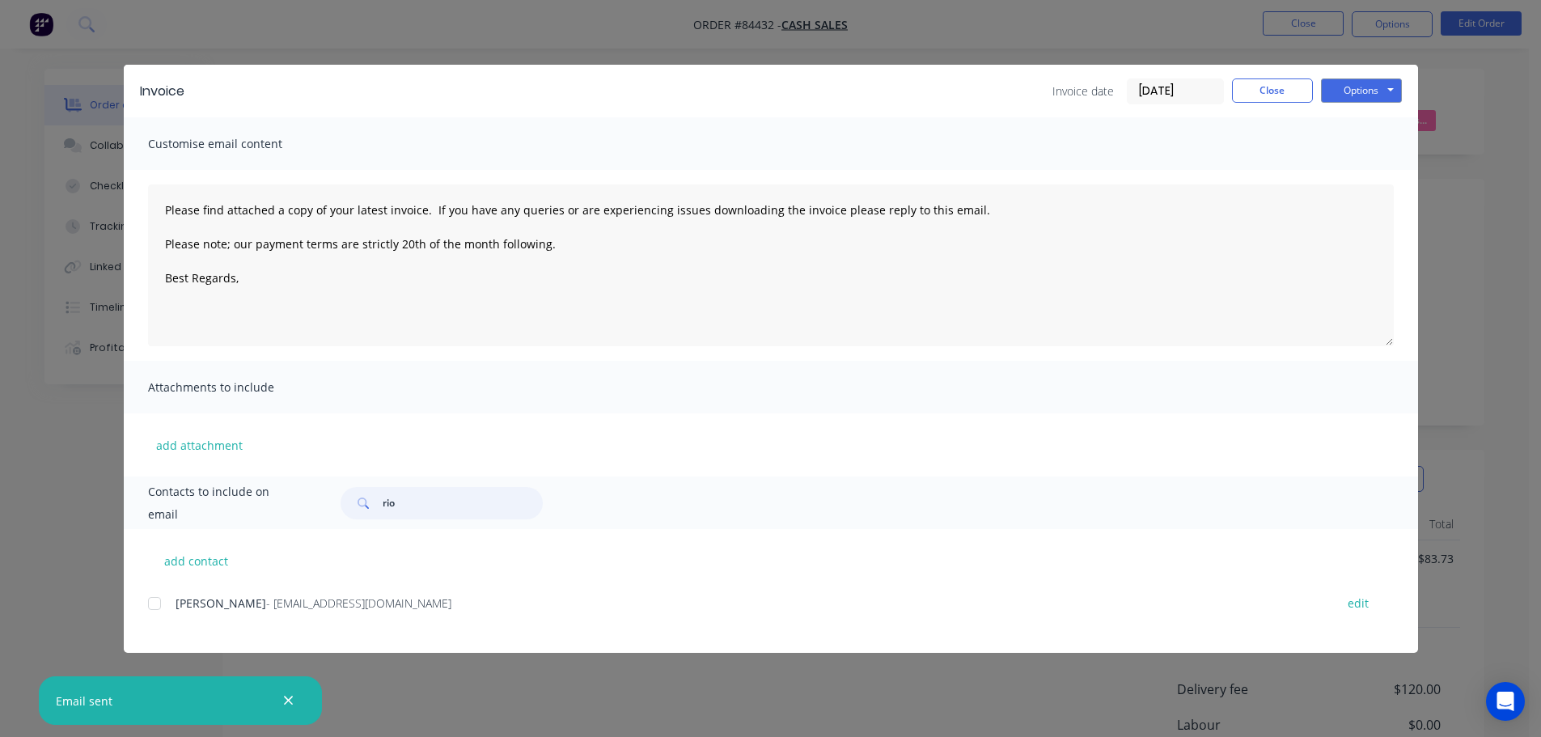
type input "rior"
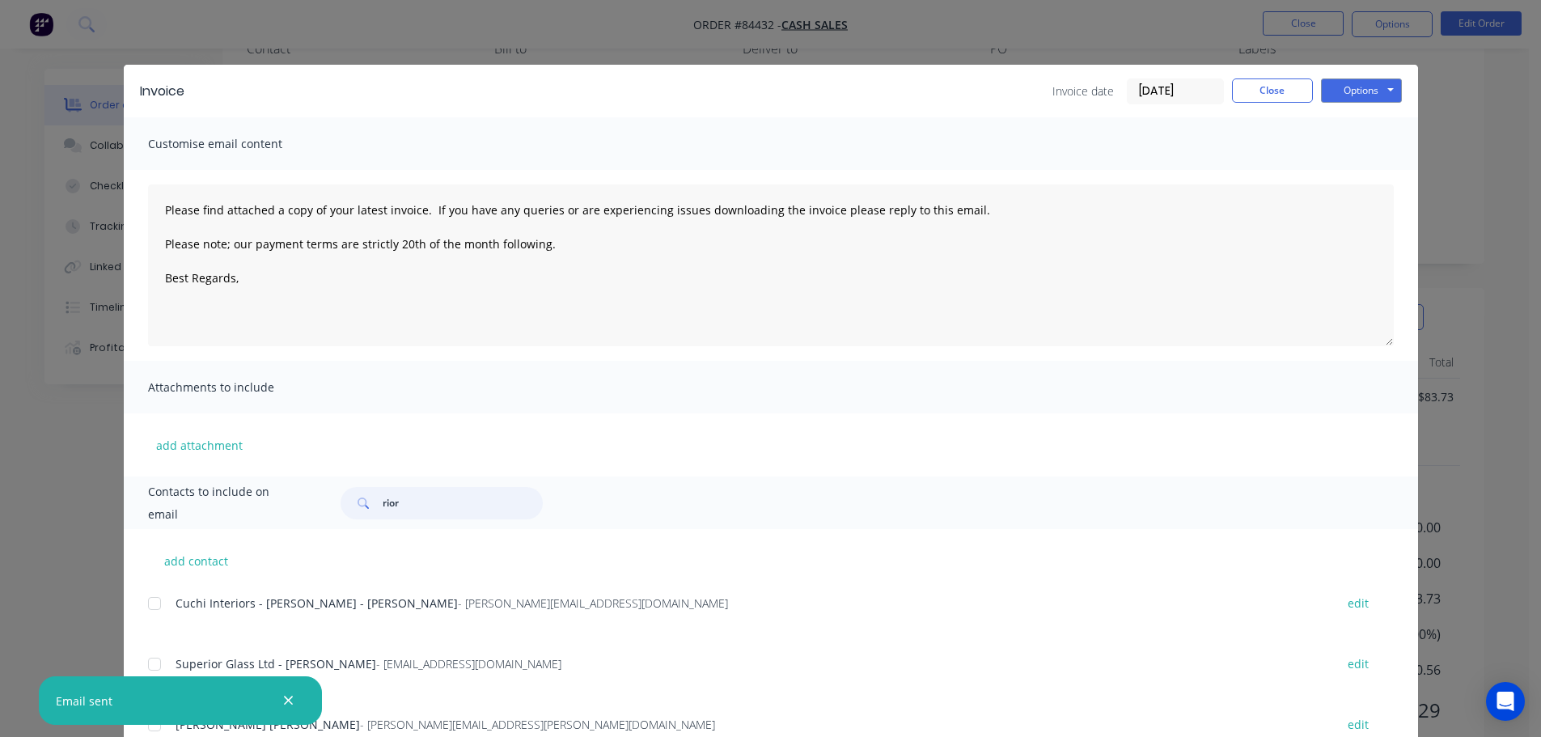
scroll to position [121, 0]
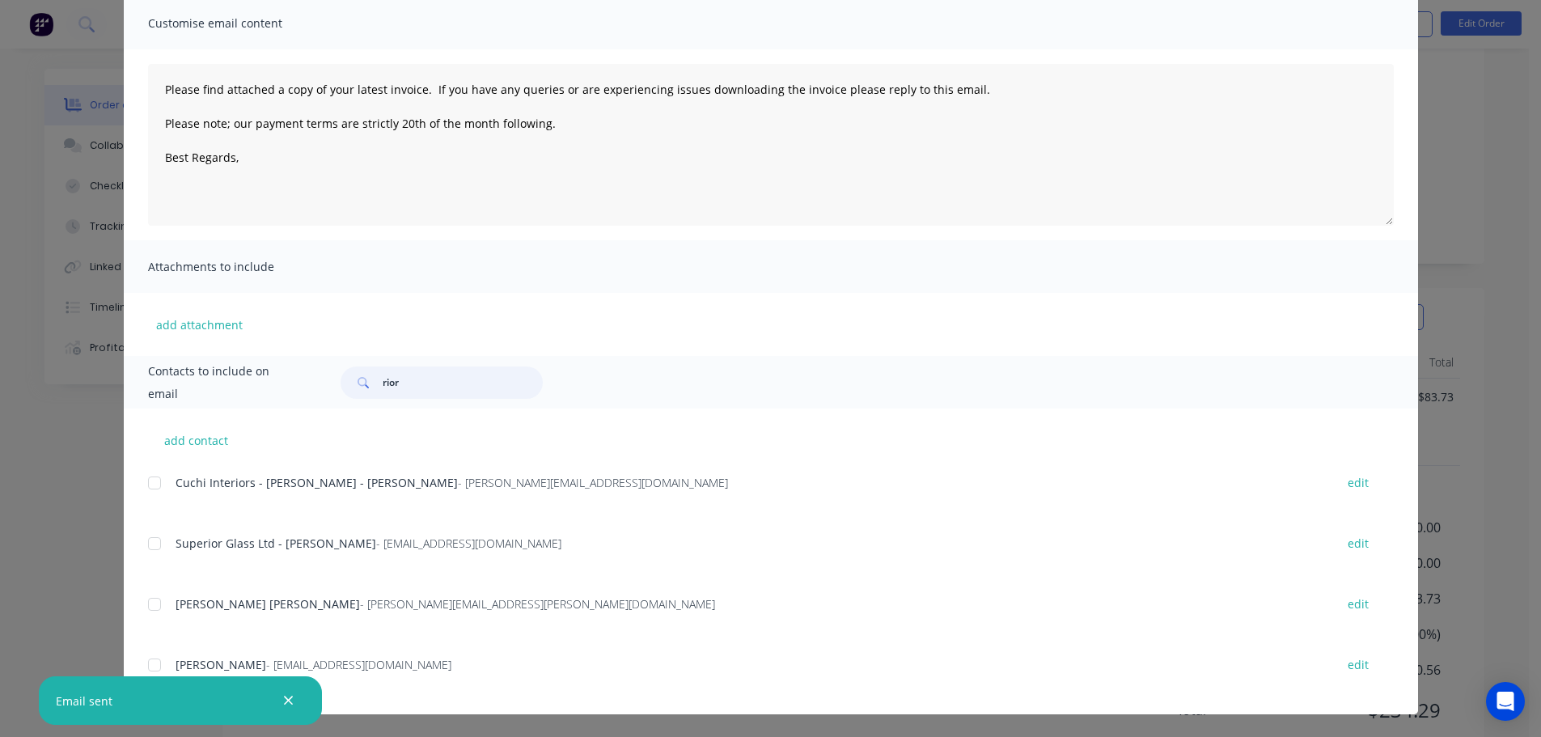
click at [145, 656] on div at bounding box center [154, 665] width 32 height 32
type textarea "Please find attached a copy of your latest invoice. If you have any queries or …"
type input "rior"
click at [697, 150] on textarea "Please find attached a copy of your latest invoice. If you have any queries or …" at bounding box center [771, 145] width 1246 height 162
paste textarea "Thank you for your order. Your order is ready, and will be dispatched upon rece…"
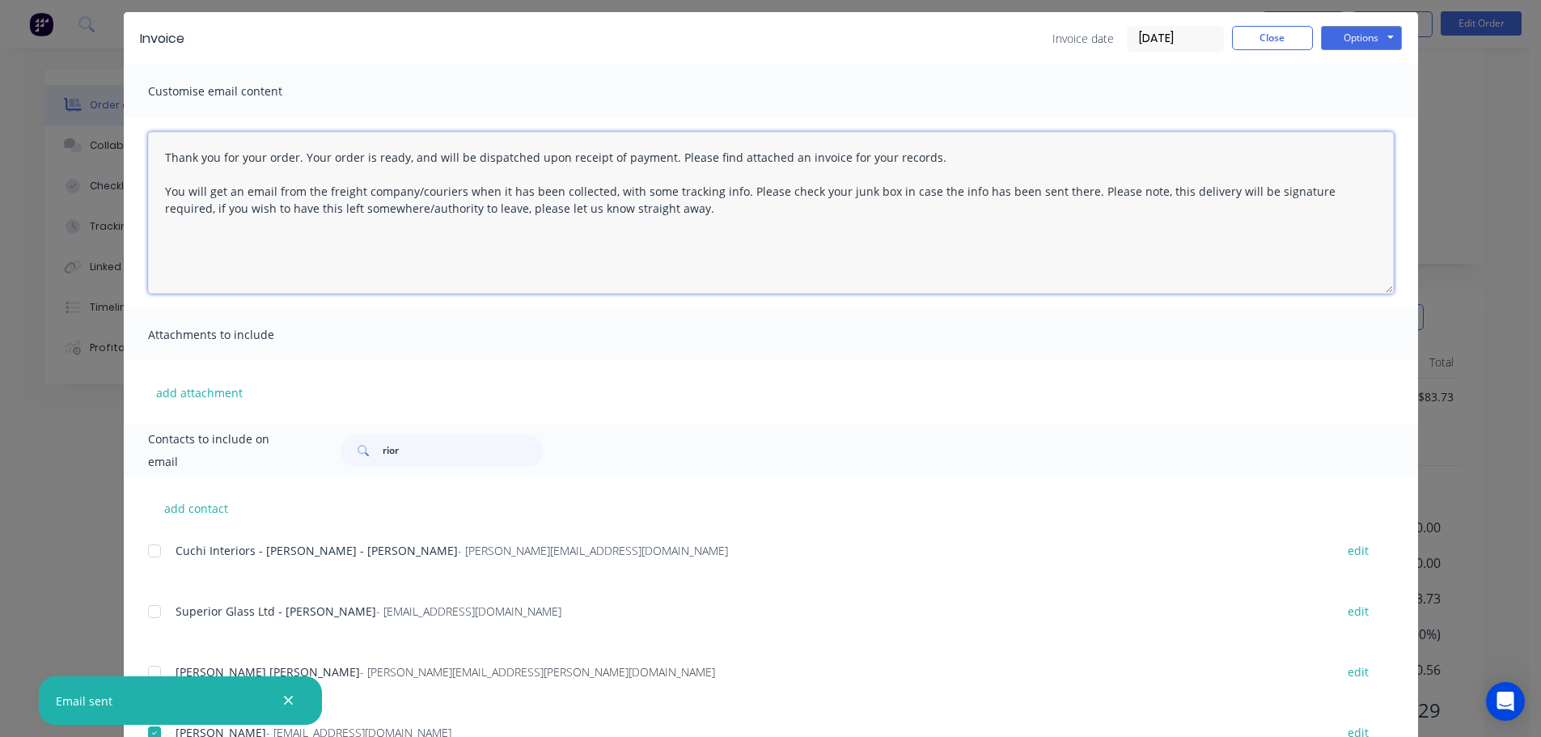
scroll to position [0, 0]
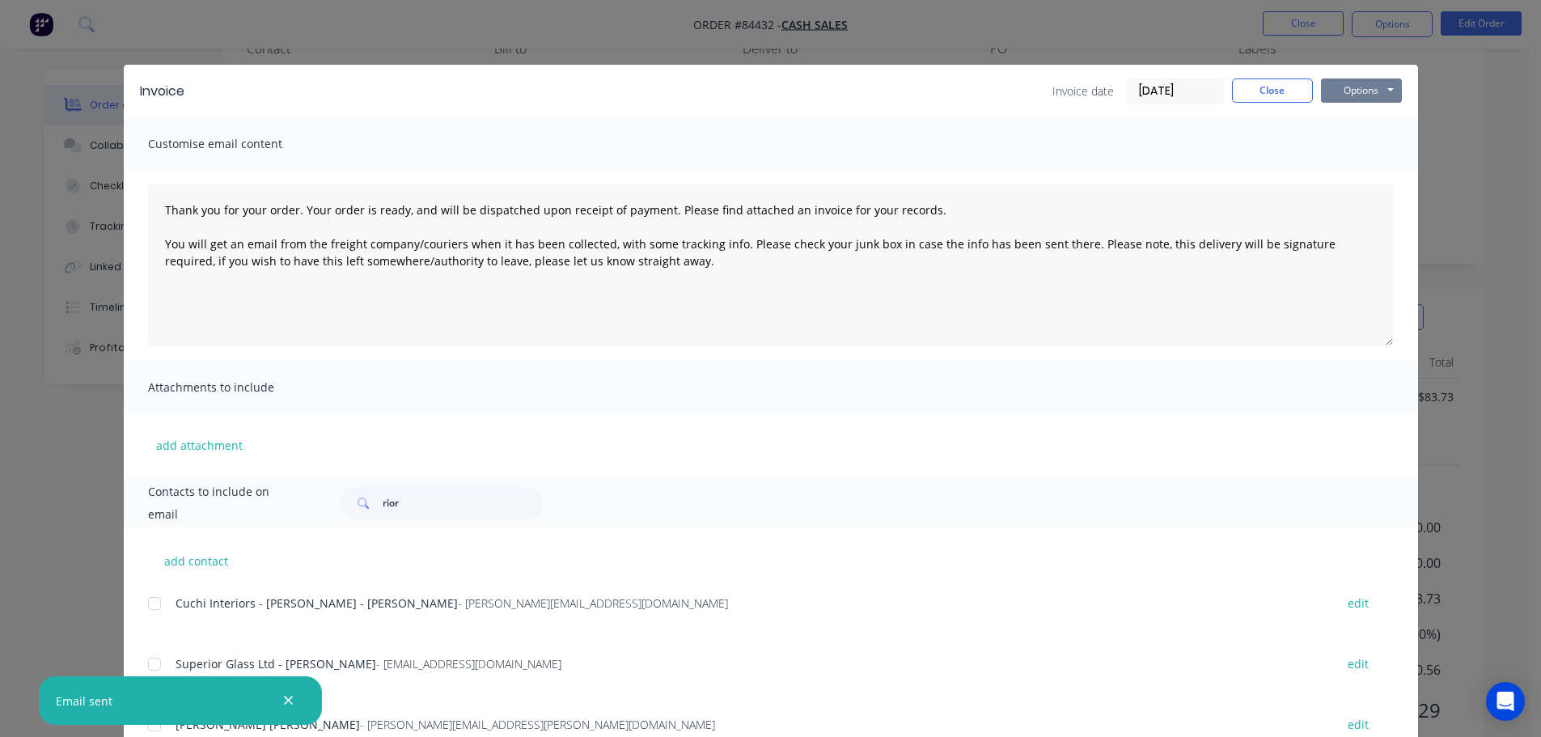
click at [1355, 88] on button "Options" at bounding box center [1361, 90] width 81 height 24
click at [1357, 175] on button "Email" at bounding box center [1373, 172] width 104 height 27
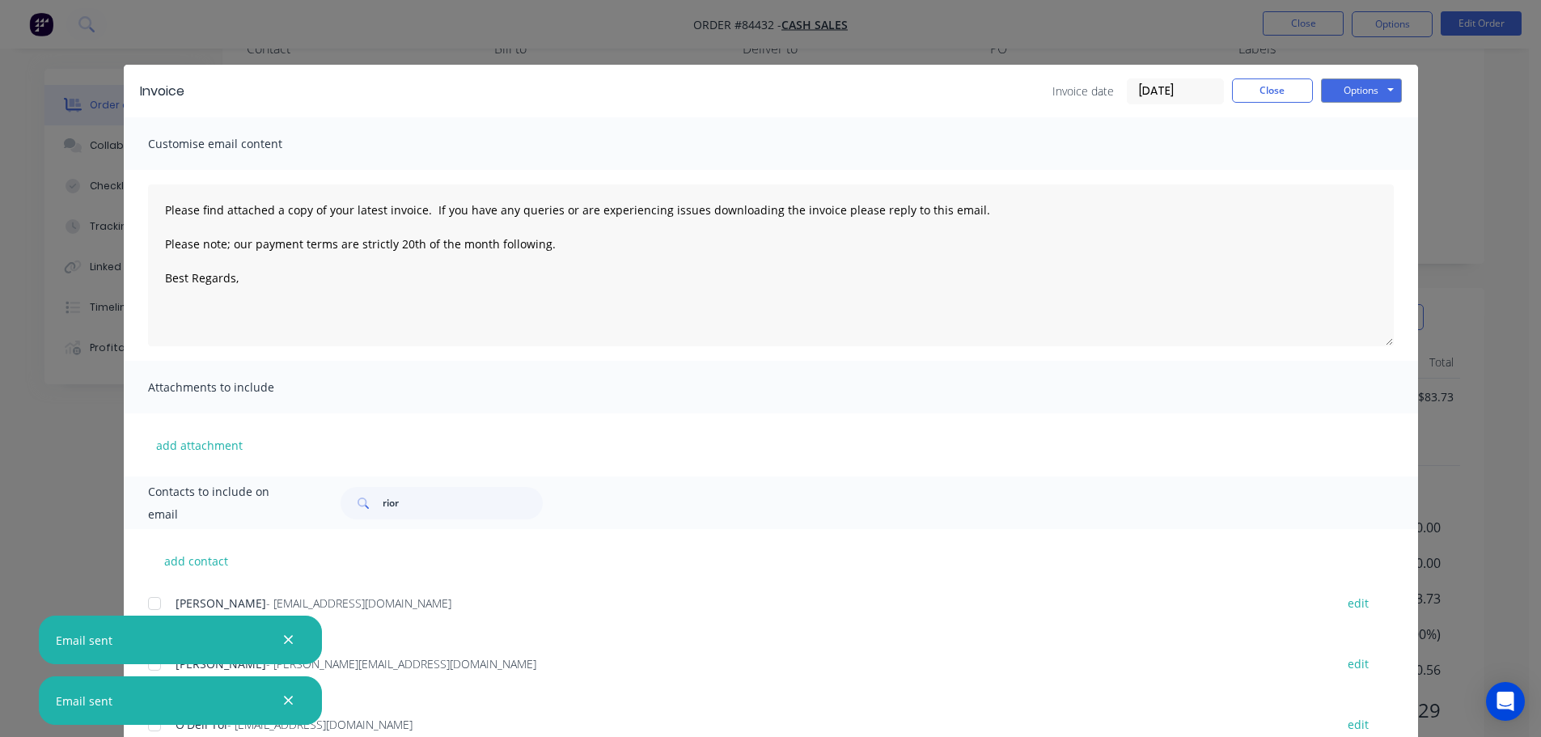
type textarea "Please find attached a copy of your latest invoice. If you have any queries or …"
click at [1250, 81] on button "Close" at bounding box center [1272, 90] width 81 height 24
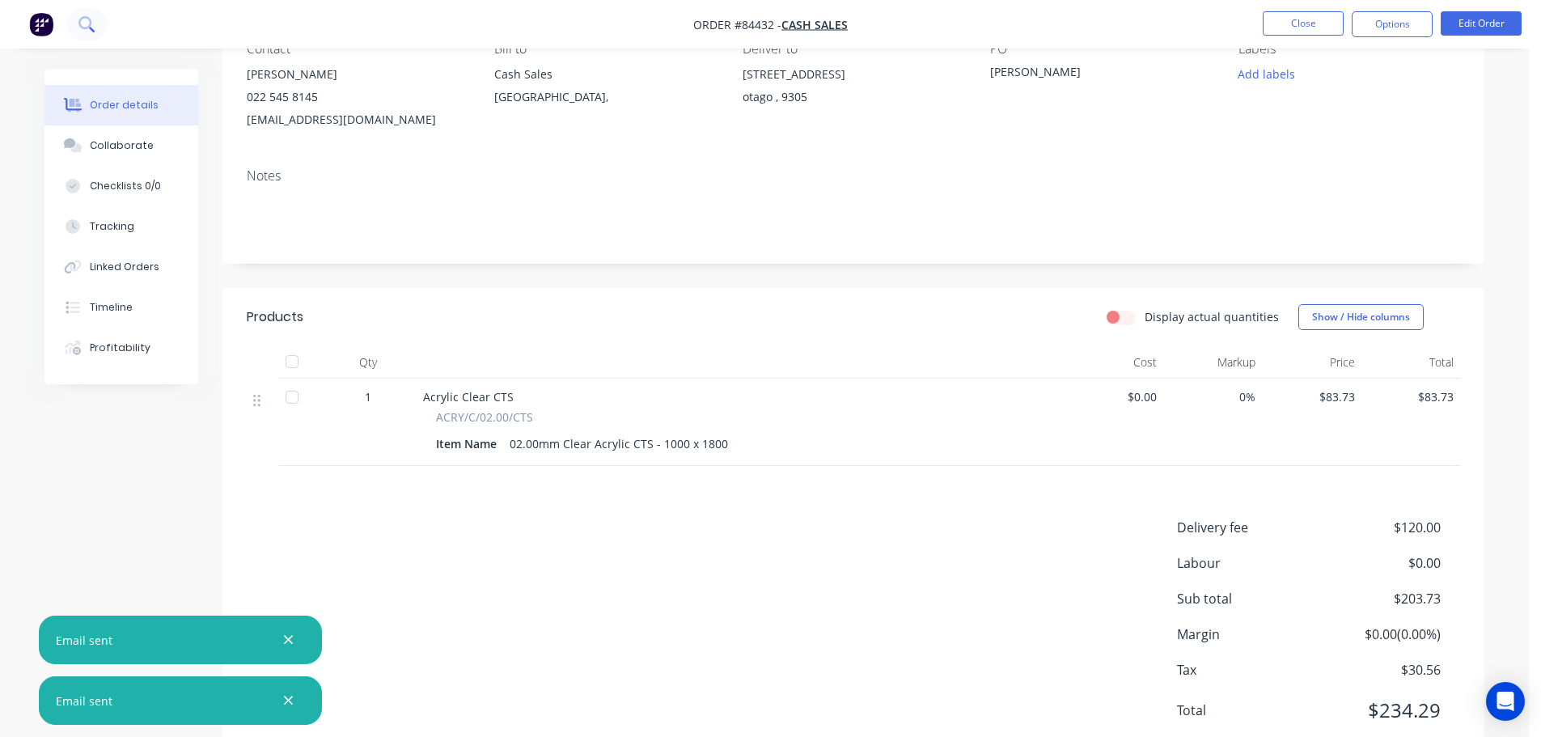
click at [87, 12] on button at bounding box center [86, 24] width 40 height 32
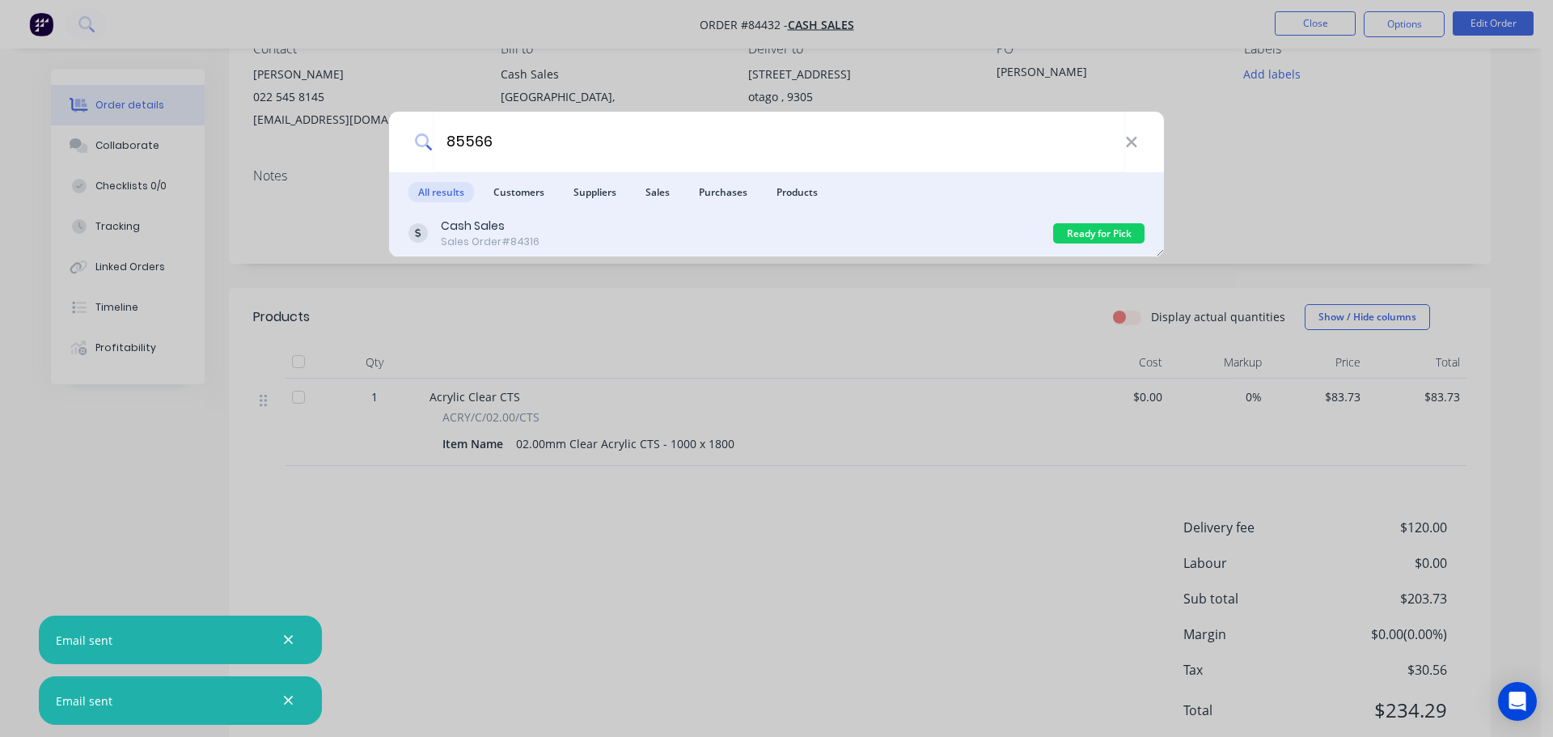
type input "85566"
click at [542, 249] on div "Cash Sales Sales Order #84316 Ready for Pick Up" at bounding box center [776, 233] width 775 height 45
click at [847, 248] on div "Cash Sales Sales Order #84316" at bounding box center [730, 234] width 645 height 32
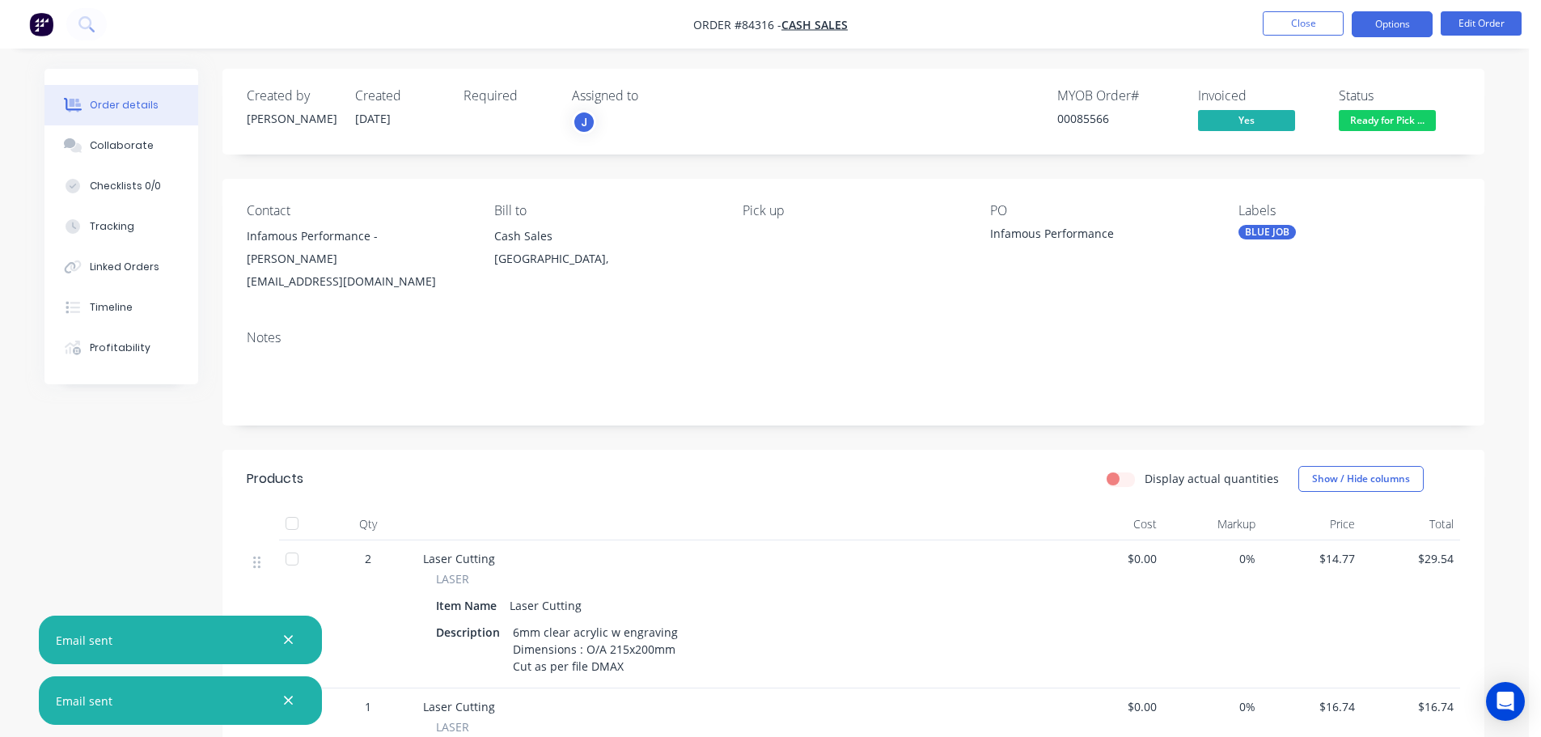
click at [1381, 27] on button "Options" at bounding box center [1392, 24] width 81 height 26
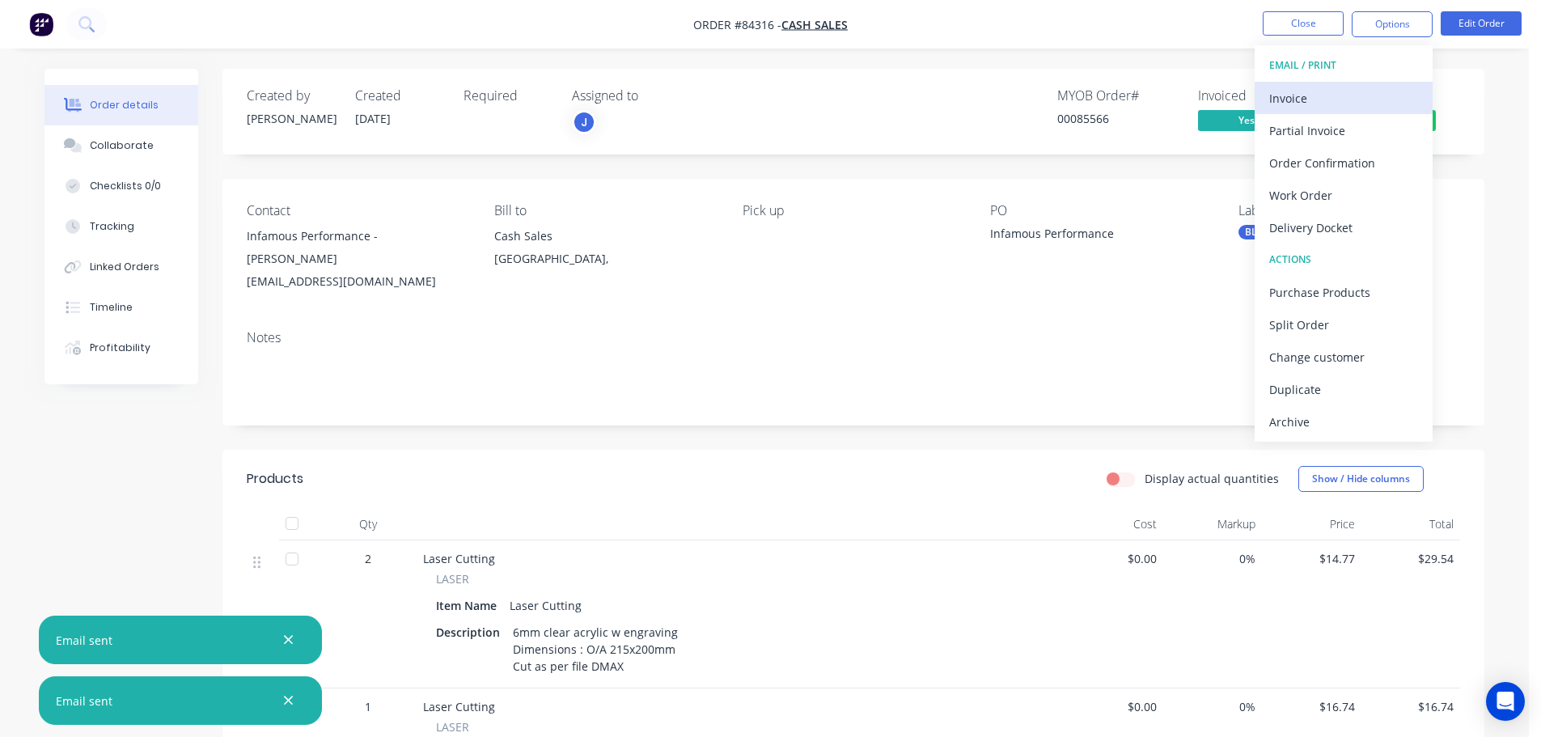
click at [1326, 100] on div "Invoice" at bounding box center [1343, 98] width 149 height 23
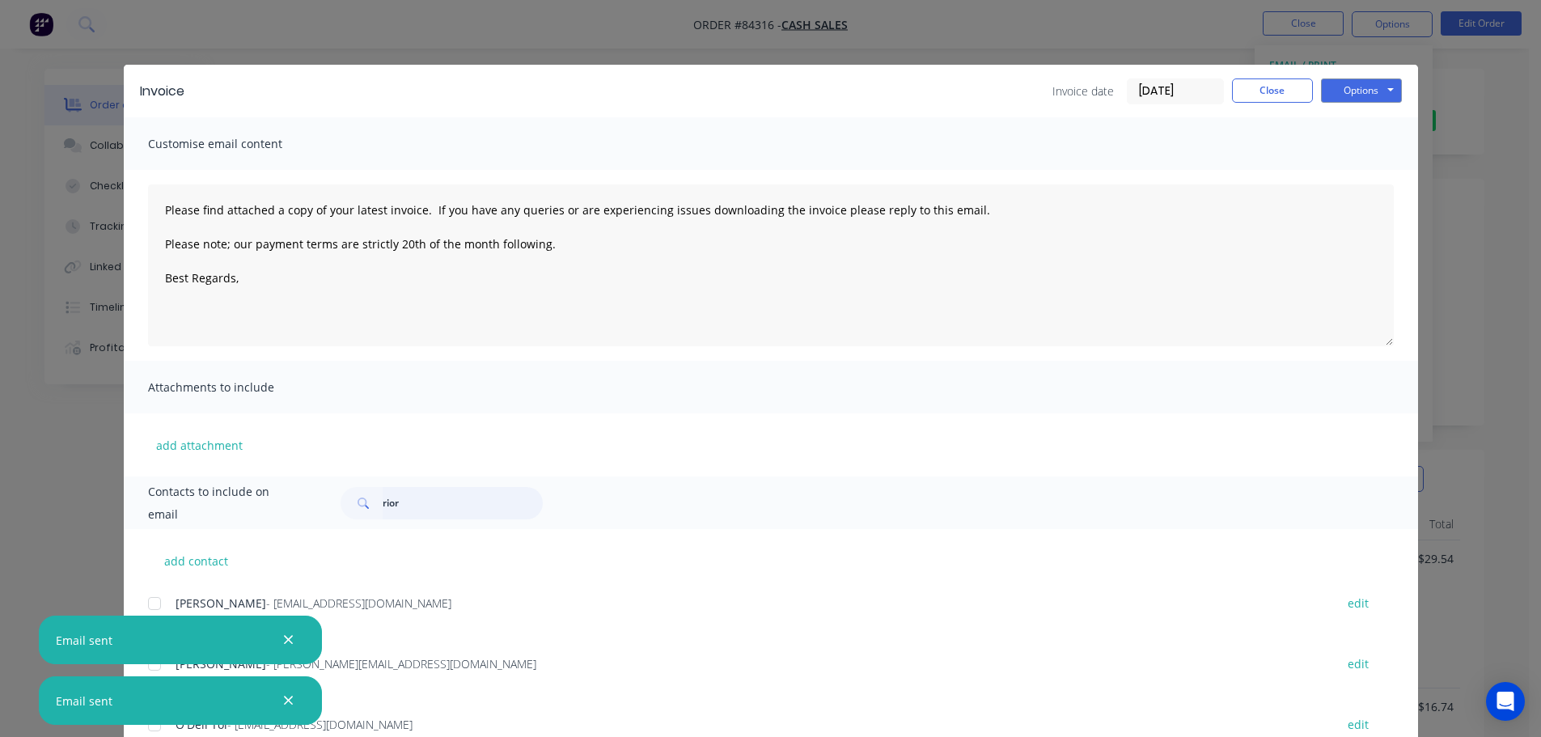
click at [454, 493] on input "rior" at bounding box center [463, 503] width 160 height 32
type input "infamous"
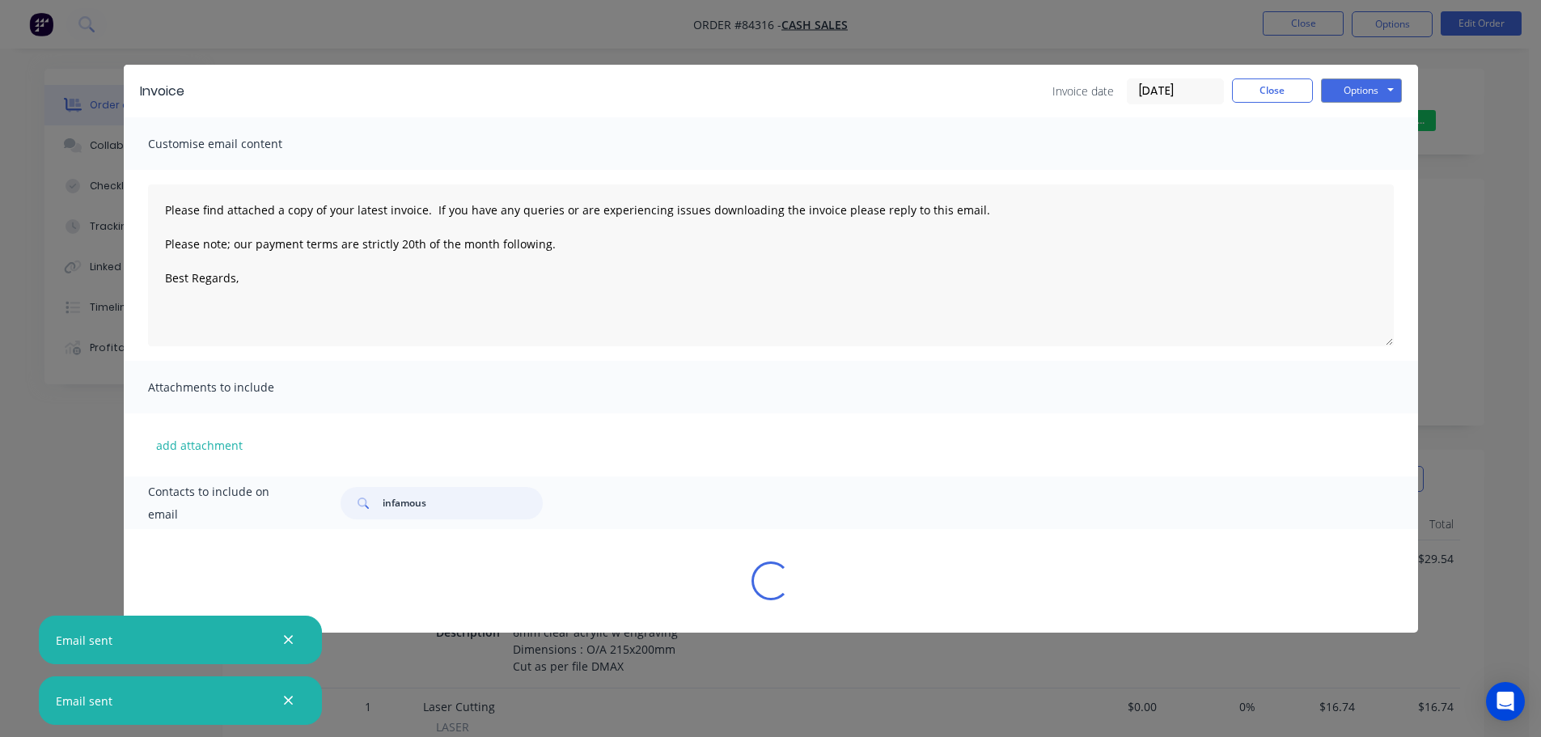
type textarea "Please find attached a copy of your latest invoice. If you have any queries or …"
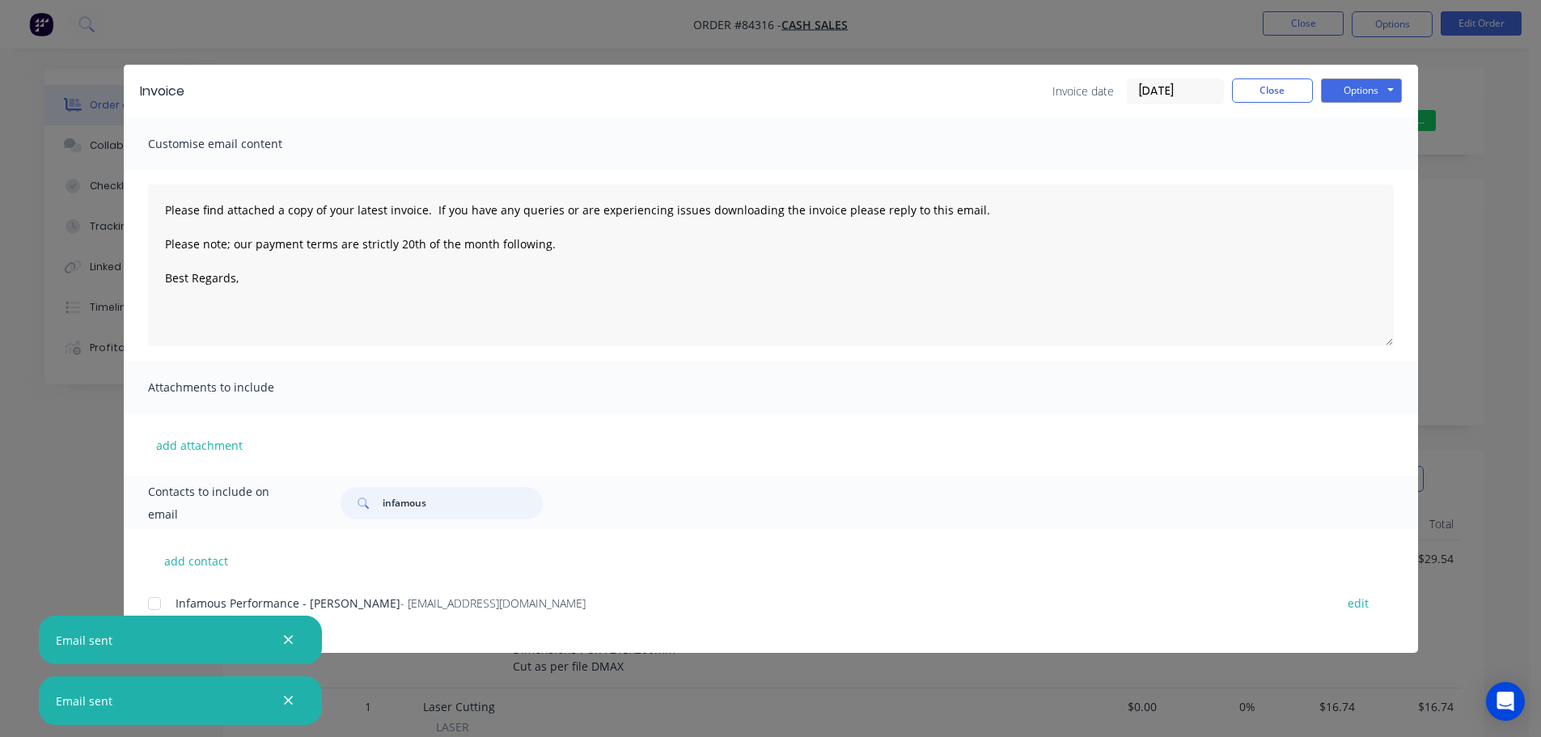
type input "infamous"
click at [291, 700] on icon "button" at bounding box center [288, 700] width 11 height 15
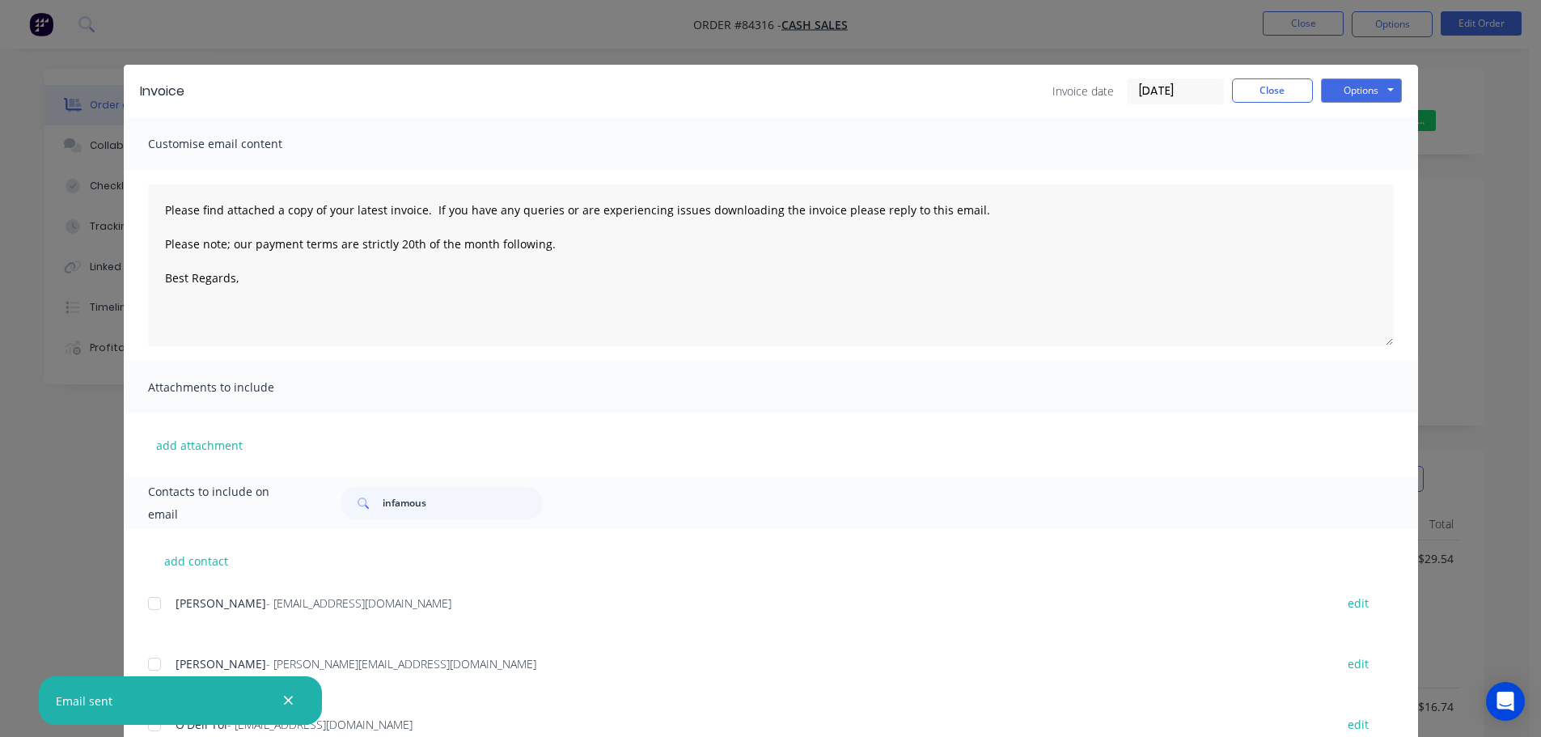
click at [291, 706] on icon "button" at bounding box center [288, 700] width 11 height 15
type textarea "Please find attached a copy of your latest invoice. If you have any queries or …"
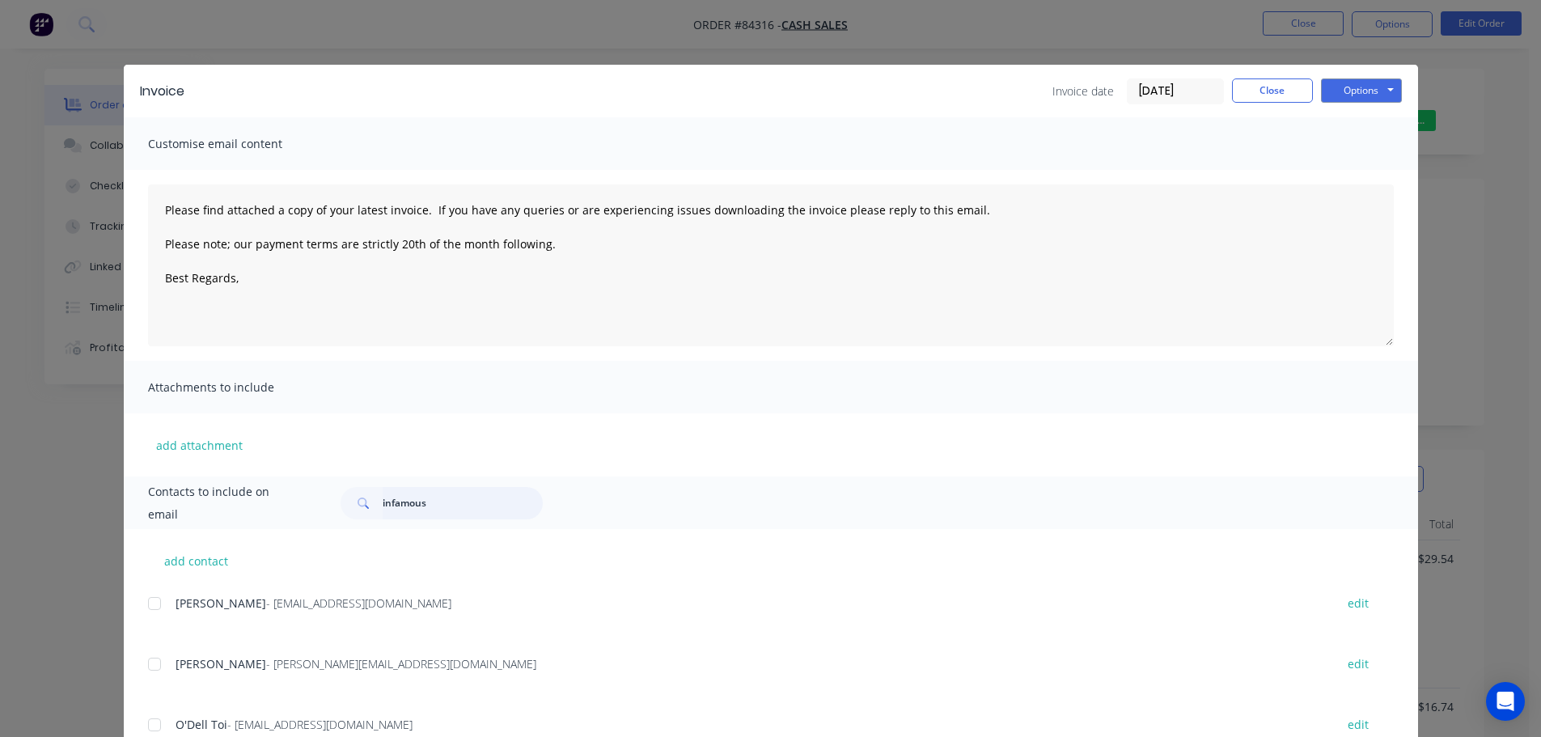
click at [453, 492] on input "infamous" at bounding box center [463, 503] width 160 height 32
type input "infamous"
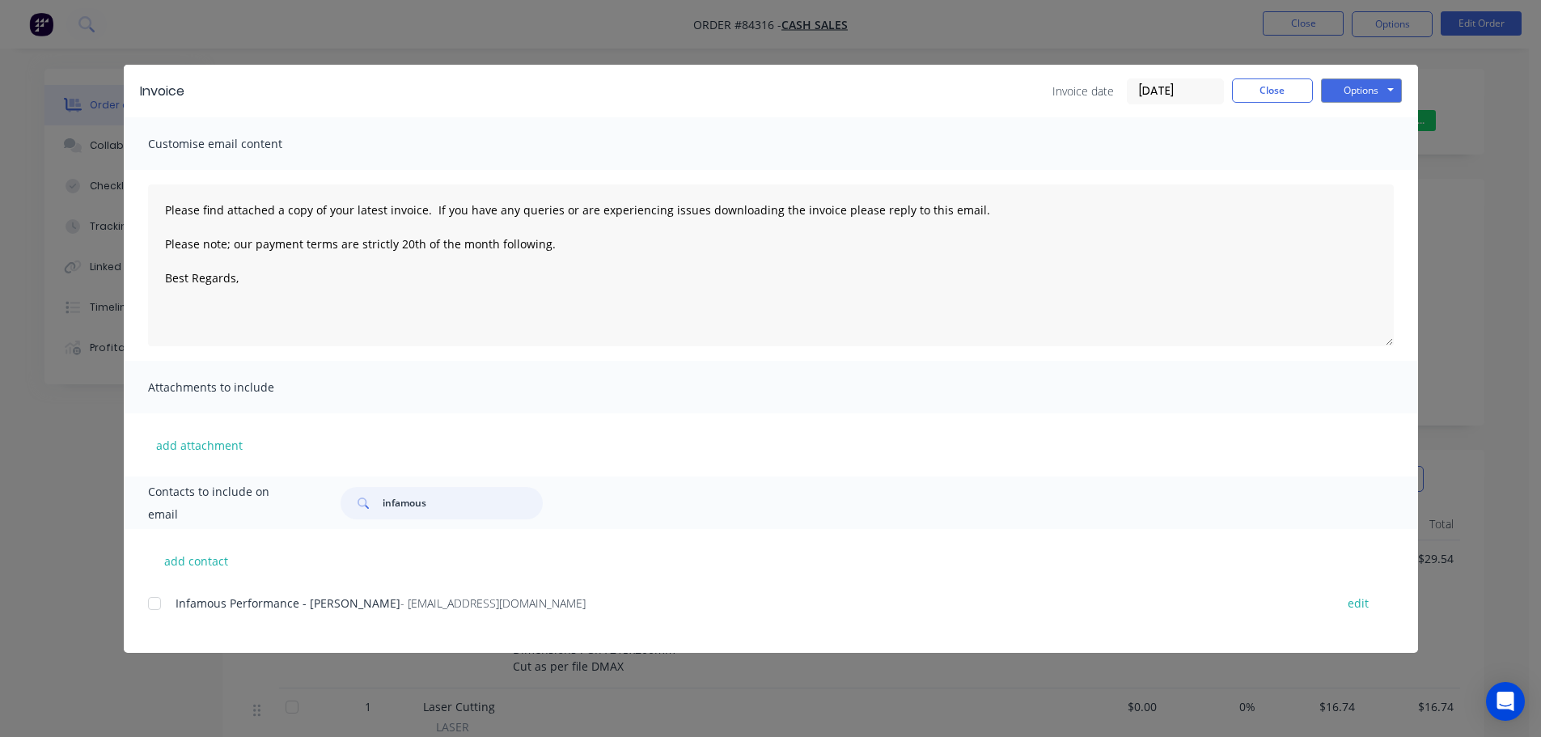
click at [157, 612] on div at bounding box center [154, 603] width 32 height 32
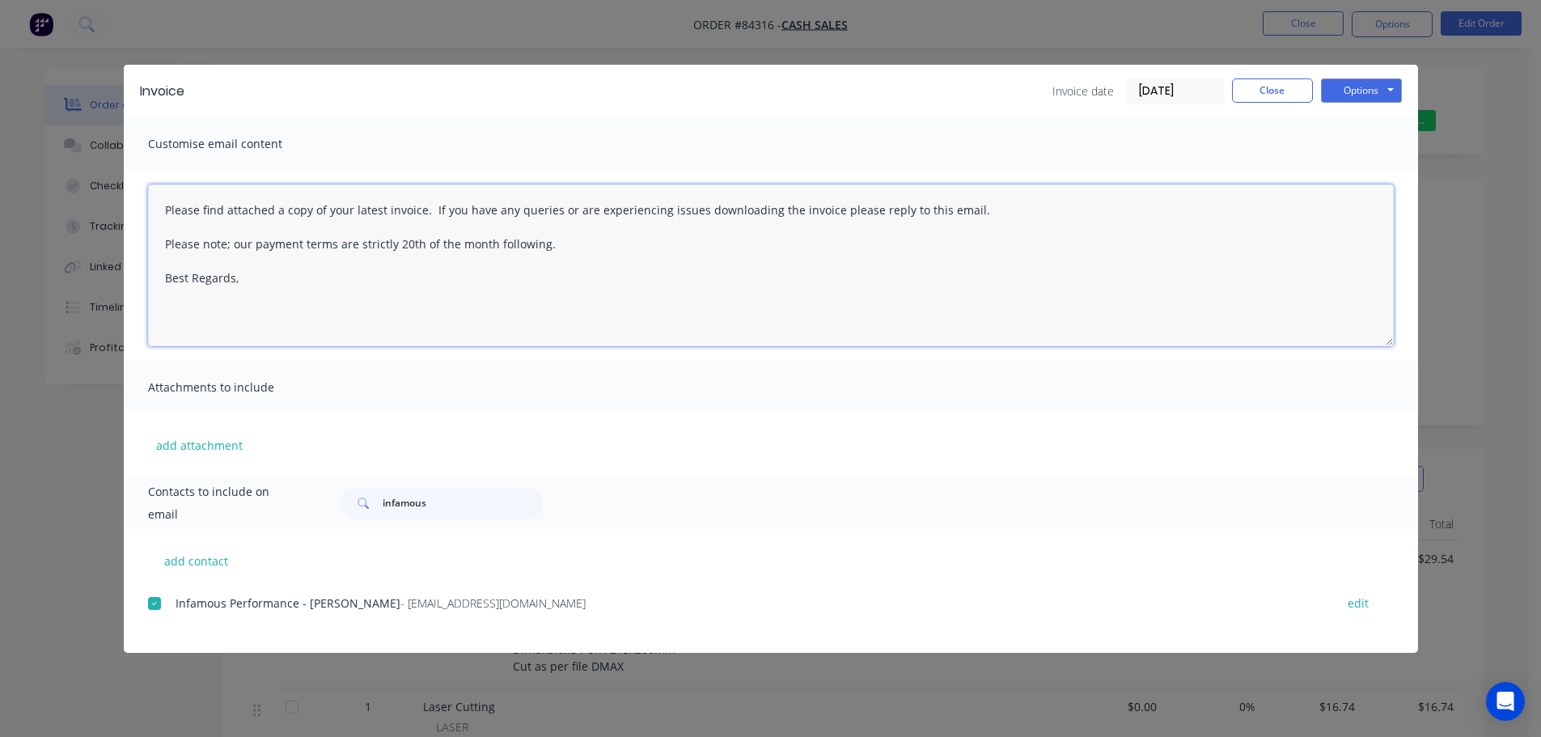
drag, startPoint x: 494, startPoint y: 209, endPoint x: 535, endPoint y: 213, distance: 41.4
click at [494, 209] on textarea "Please find attached a copy of your latest invoice. If you have any queries or …" at bounding box center [771, 265] width 1246 height 162
paste textarea "Hi, your order is now ready for collection."
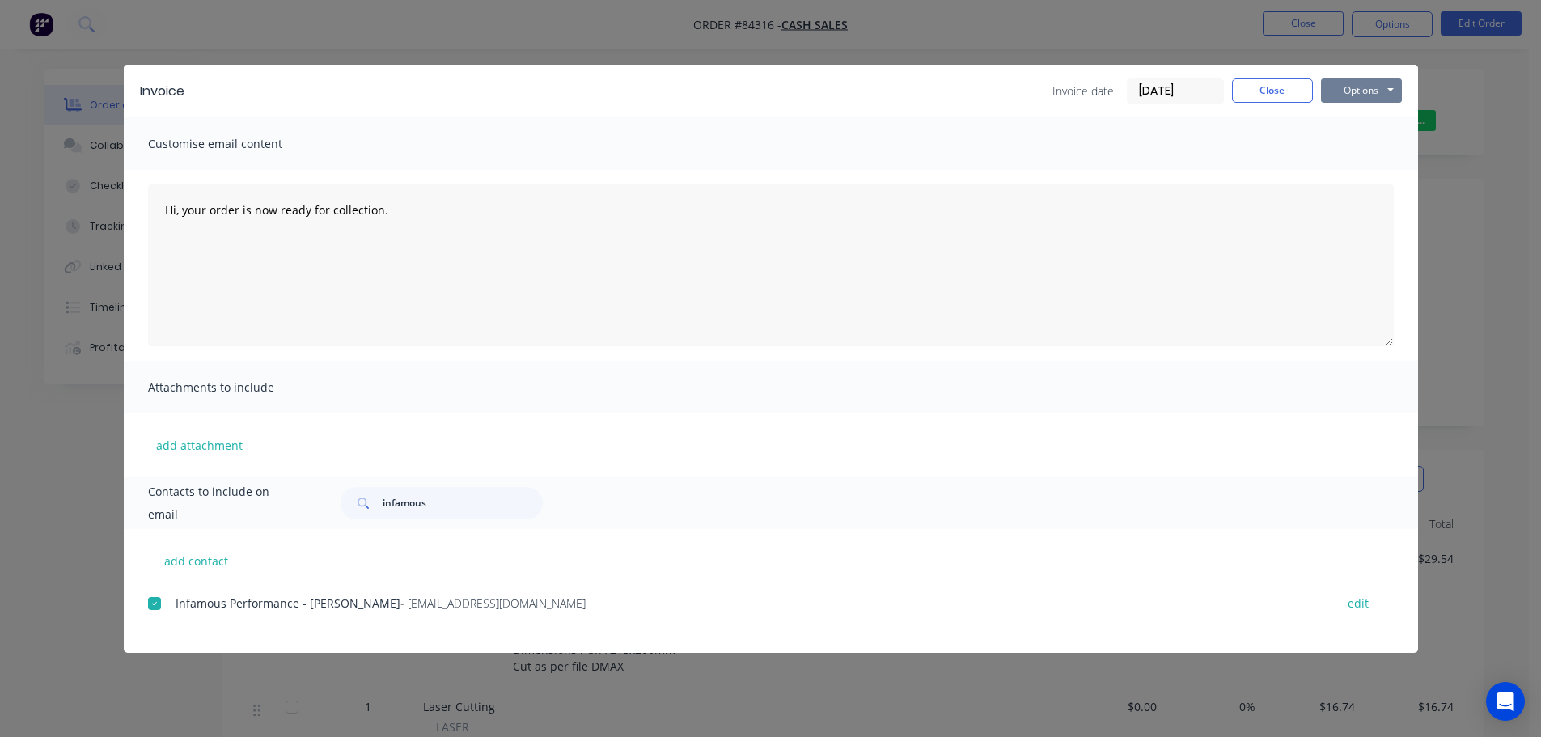
click at [1354, 95] on button "Options" at bounding box center [1361, 90] width 81 height 24
click at [1362, 168] on button "Email" at bounding box center [1373, 172] width 104 height 27
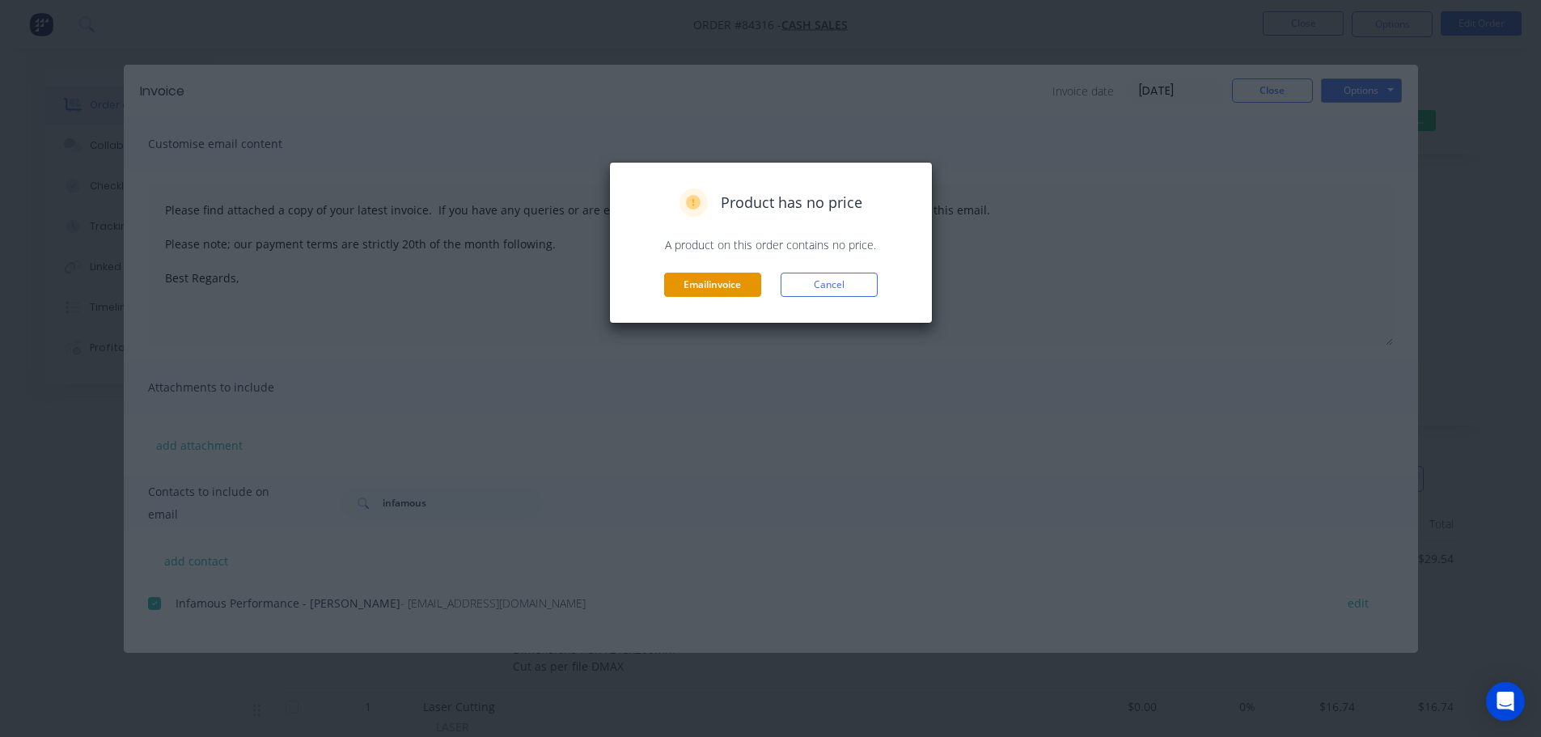
click at [758, 294] on button "Email invoice" at bounding box center [712, 285] width 97 height 24
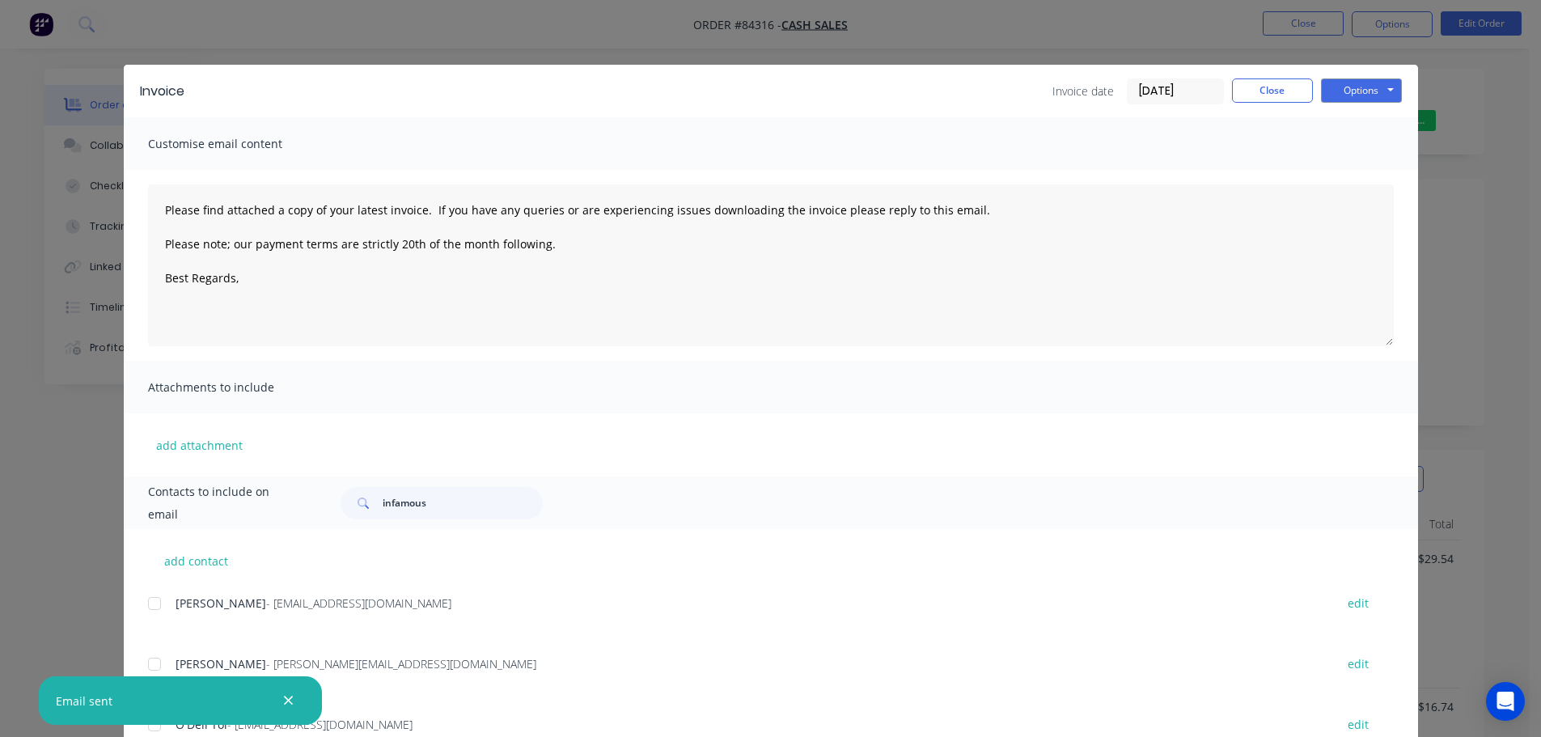
type textarea "Please find attached a copy of your latest invoice. If you have any queries or …"
click at [69, 81] on div "Invoice Invoice date 08/09/25 Close Options Preview Print Email Customise email…" at bounding box center [770, 368] width 1541 height 737
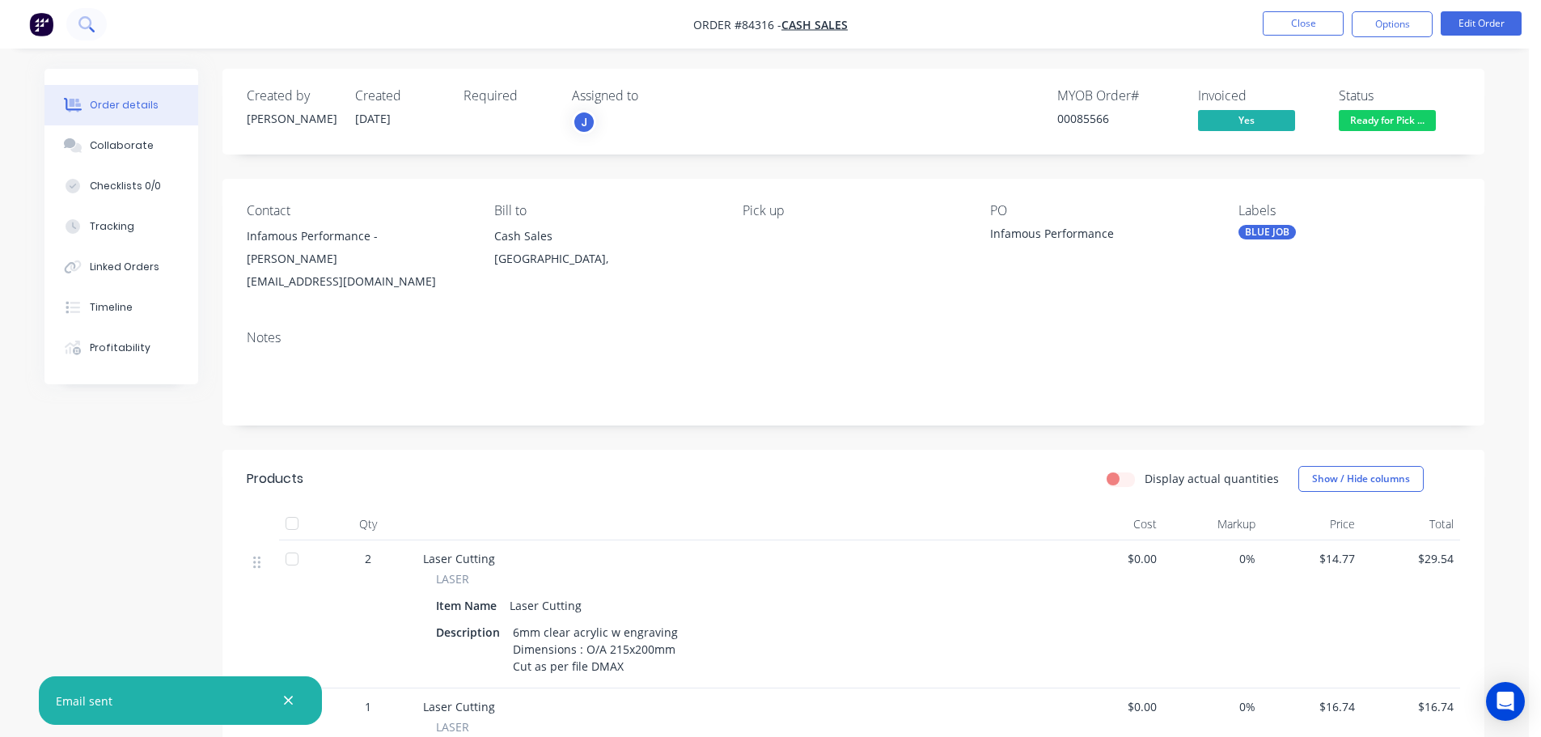
click at [85, 25] on icon at bounding box center [85, 23] width 15 height 15
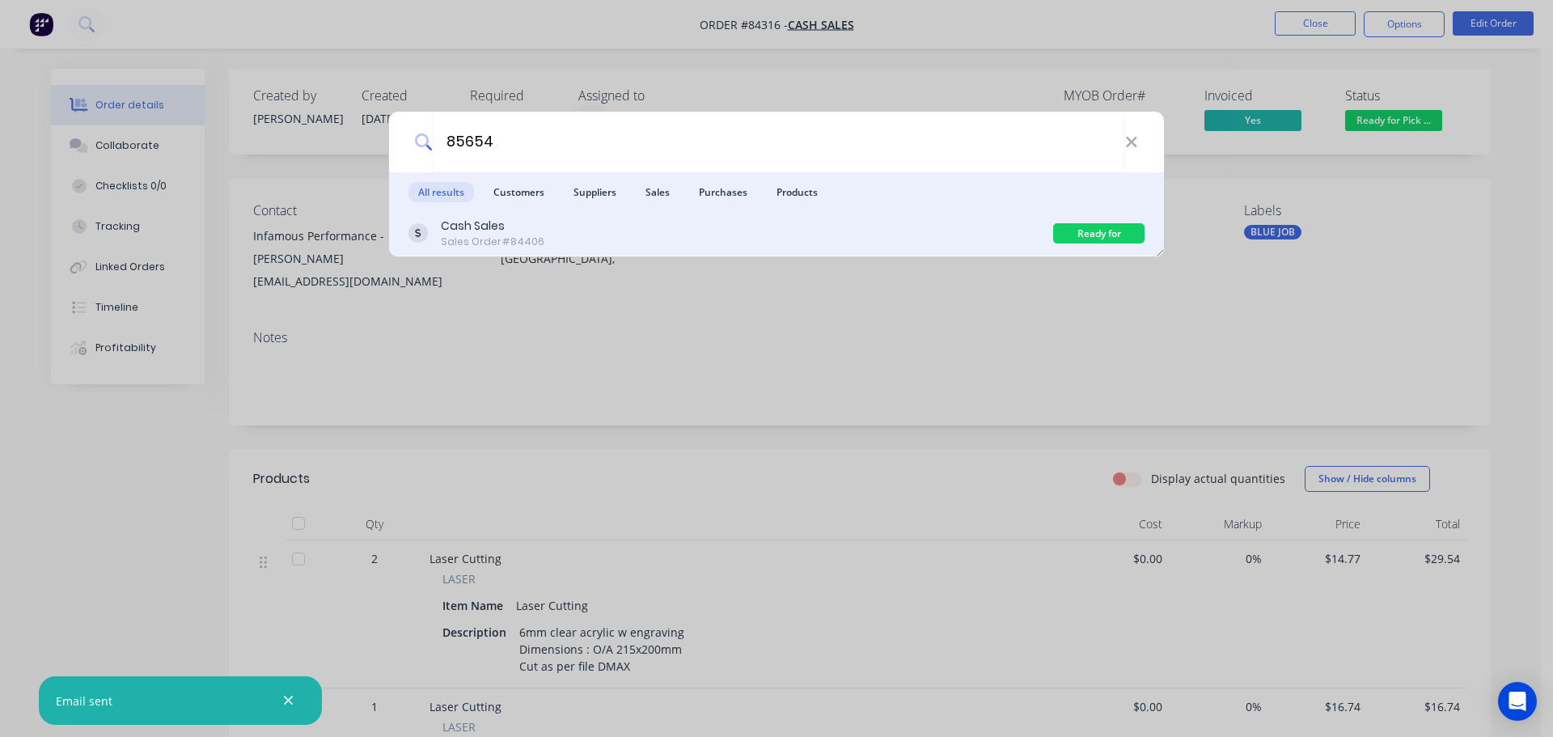
type input "85654"
click at [529, 222] on div "Cash Sales" at bounding box center [493, 226] width 104 height 17
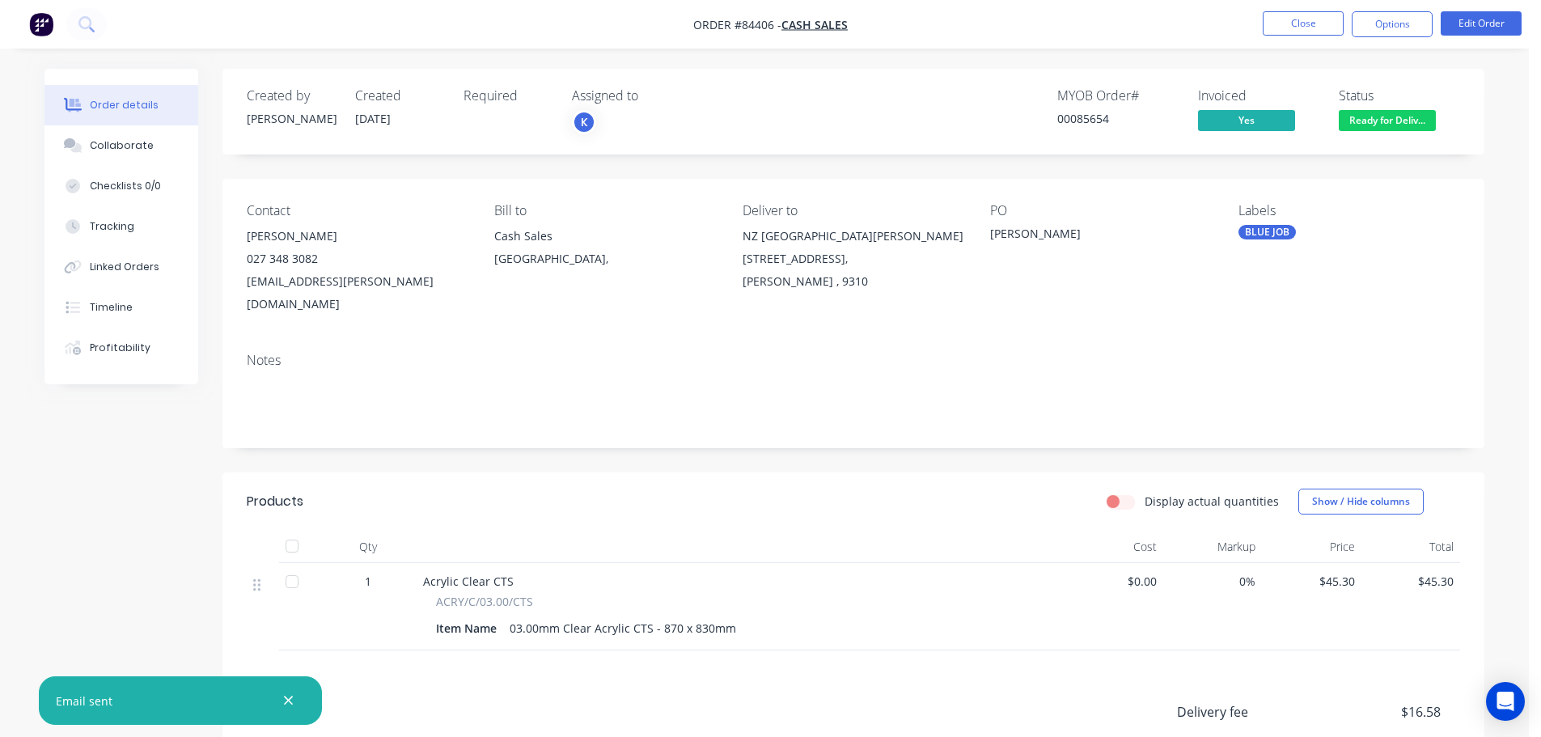
click at [106, 36] on nav "Order #84406 - Cash Sales Close Options Edit Order" at bounding box center [770, 24] width 1541 height 49
click at [82, 27] on icon at bounding box center [84, 22] width 13 height 13
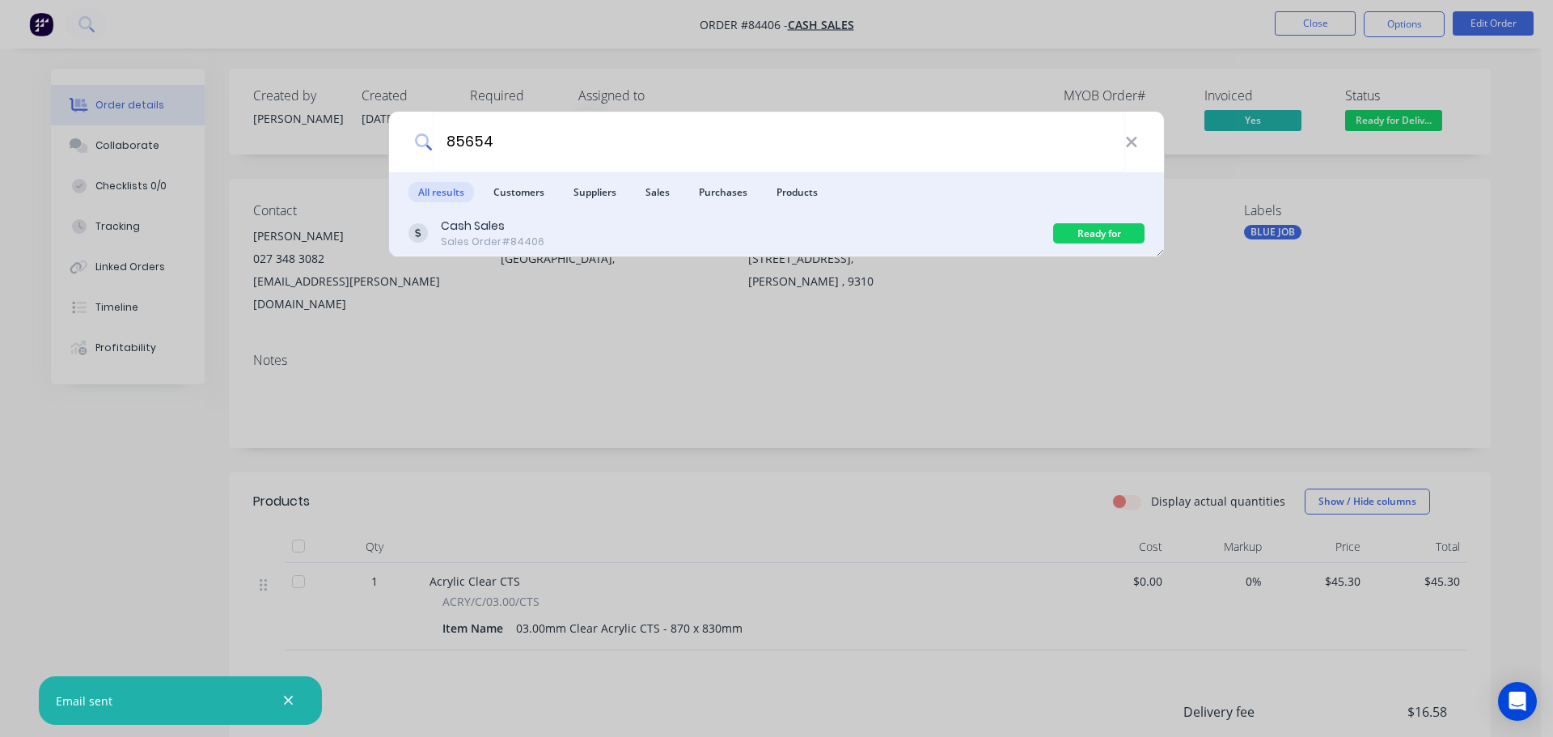
type input "85654"
click at [498, 214] on div "Cash Sales Sales Order #84406 Ready for Delivery" at bounding box center [776, 233] width 775 height 45
click at [1056, 244] on div "Cash Sales Sales Order #84406 Ready for Delivery" at bounding box center [776, 233] width 775 height 45
click at [1034, 236] on div "Cash Sales Sales Order #84406" at bounding box center [730, 234] width 645 height 32
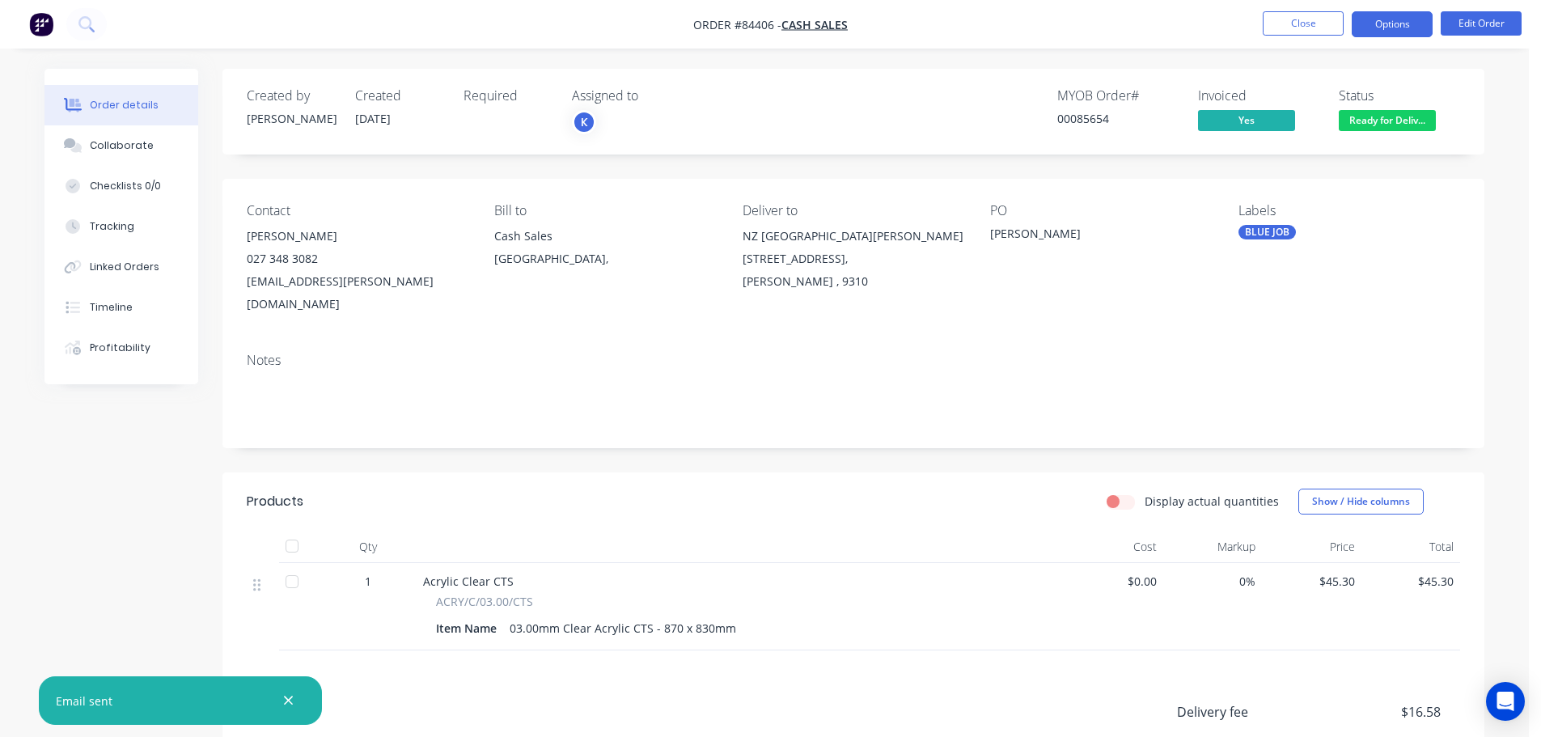
click at [1404, 26] on button "Options" at bounding box center [1392, 24] width 81 height 26
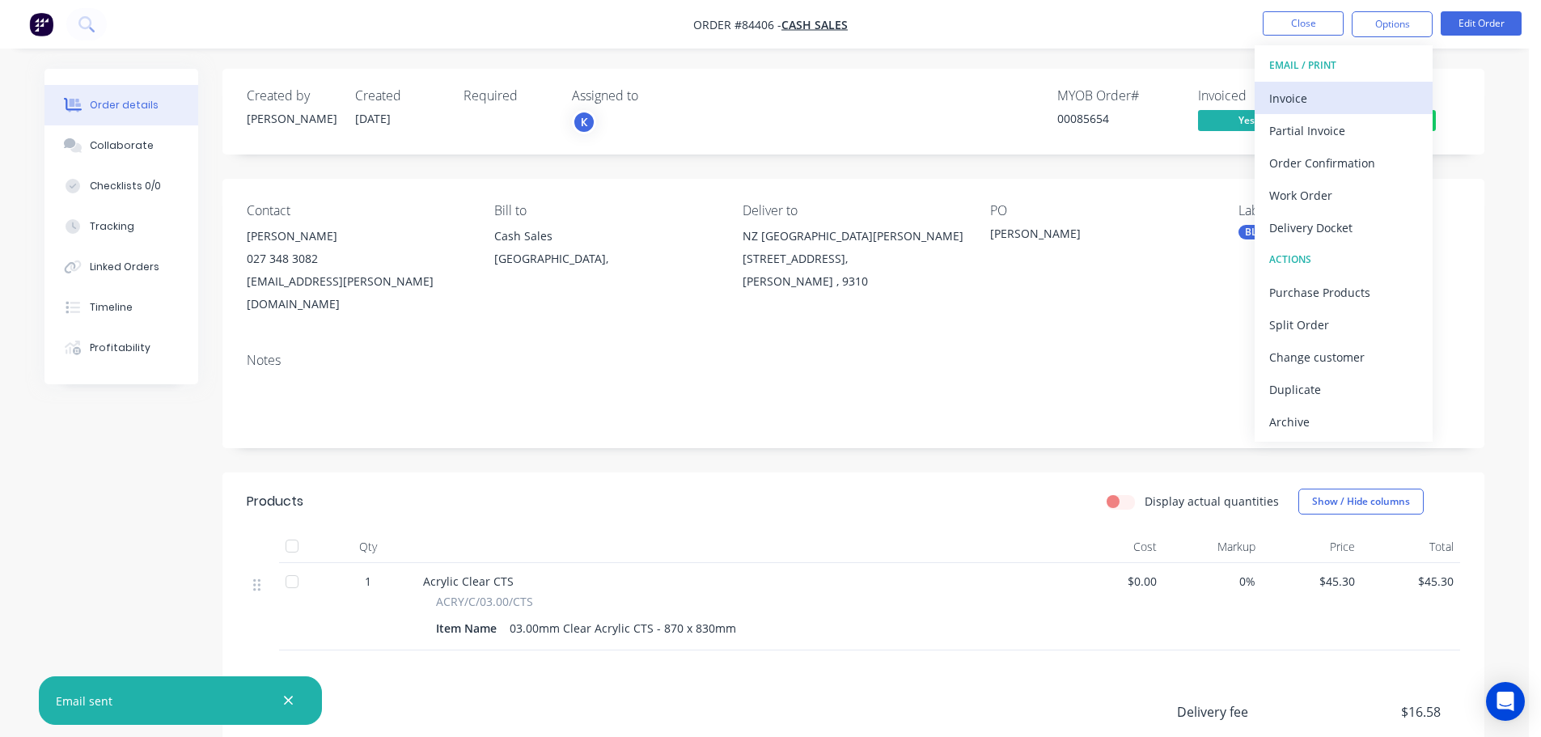
click at [1330, 96] on div "Invoice" at bounding box center [1343, 98] width 149 height 23
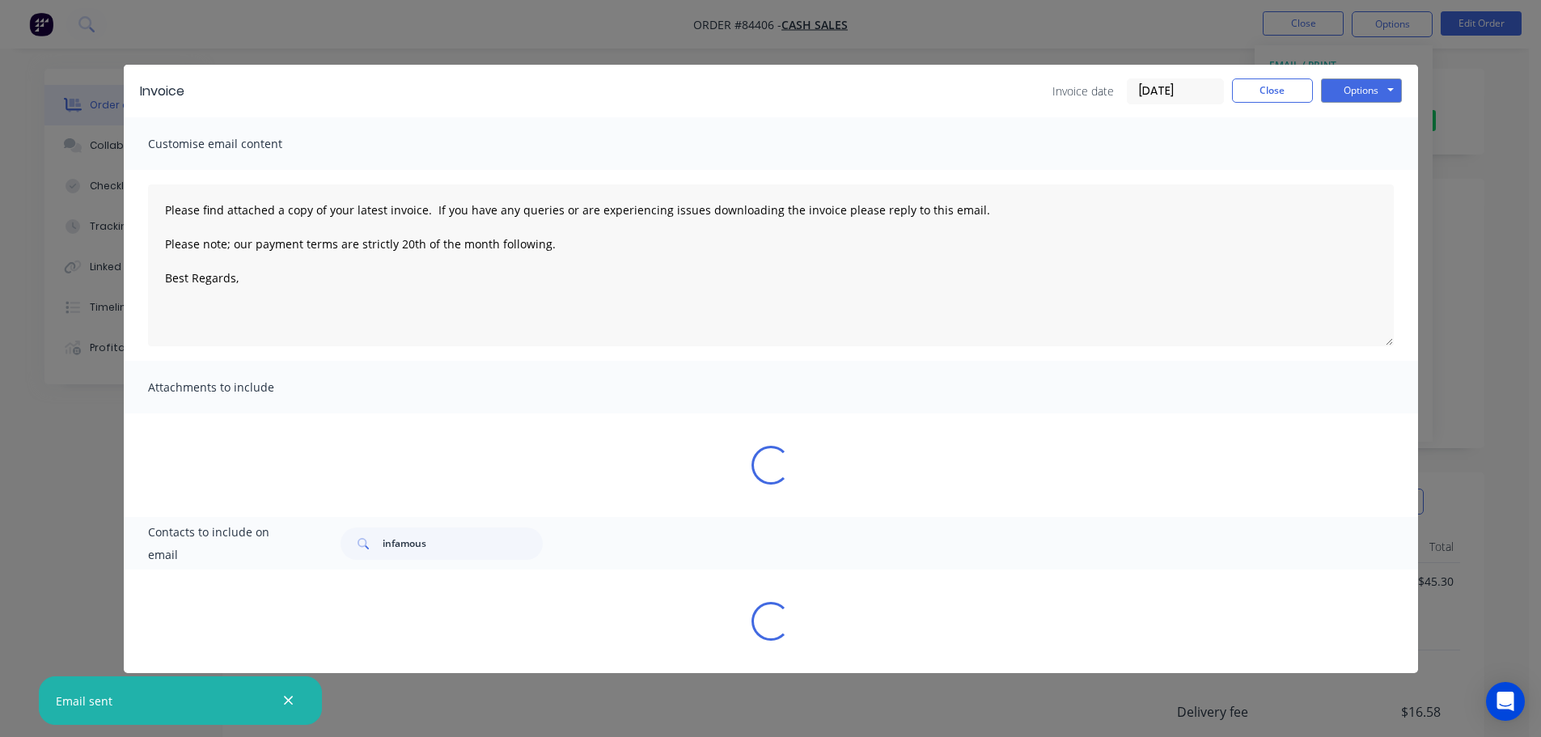
type textarea "Please find attached a copy of your latest invoice. If you have any queries or …"
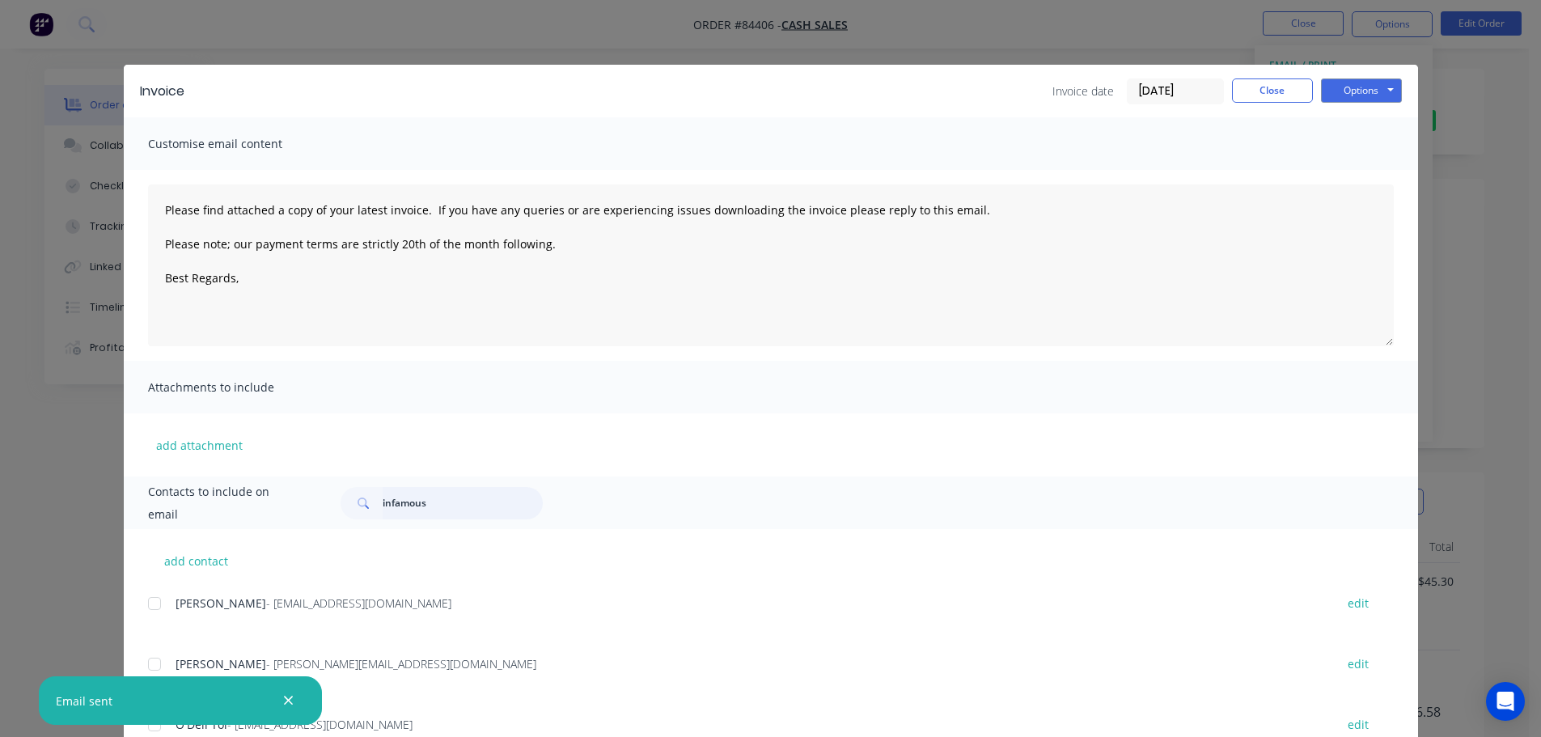
click at [484, 491] on input "infamous" at bounding box center [463, 503] width 160 height 32
type input "hayman"
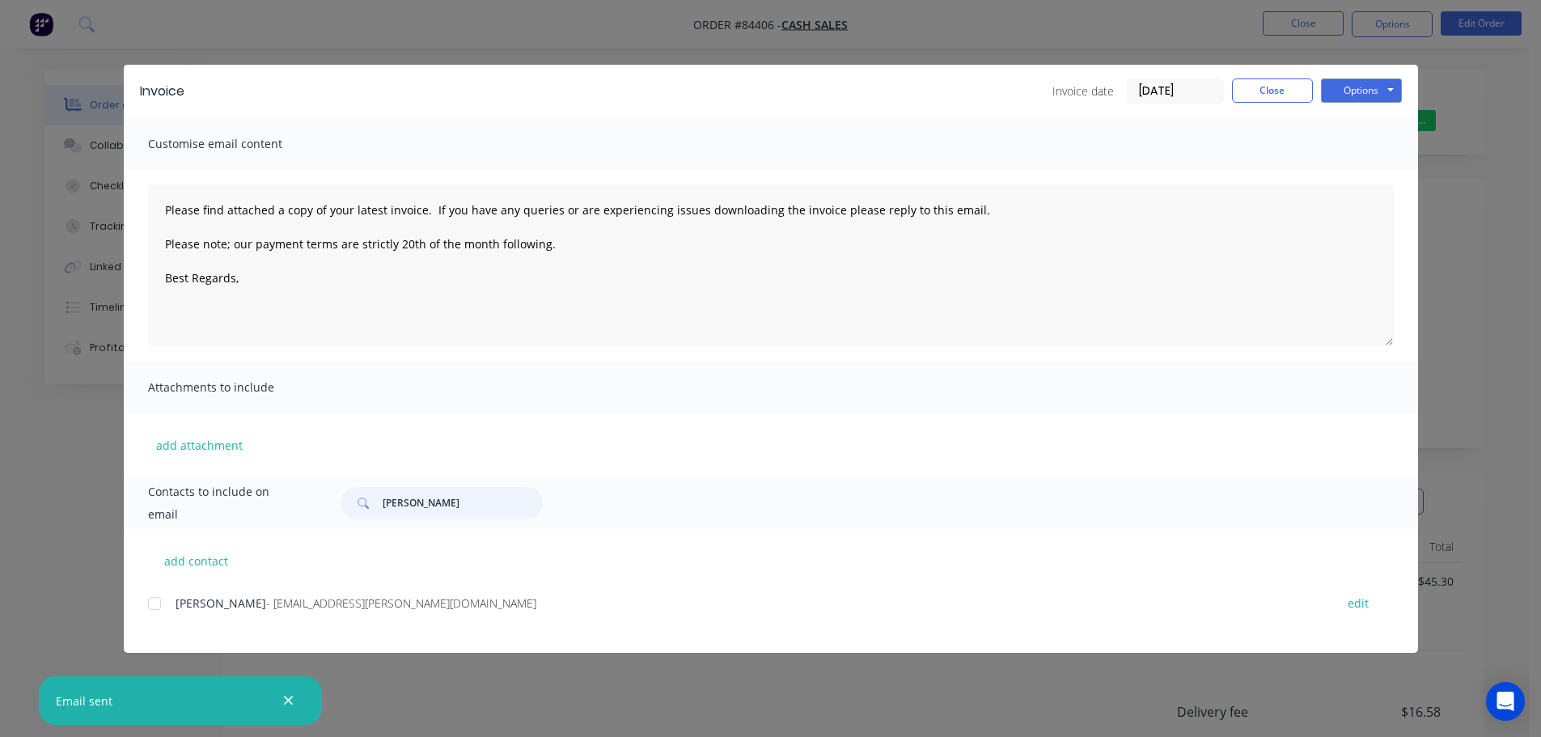
click at [150, 602] on div at bounding box center [154, 603] width 32 height 32
type textarea "Please find attached a copy of your latest invoice. If you have any queries or …"
type input "hayman"
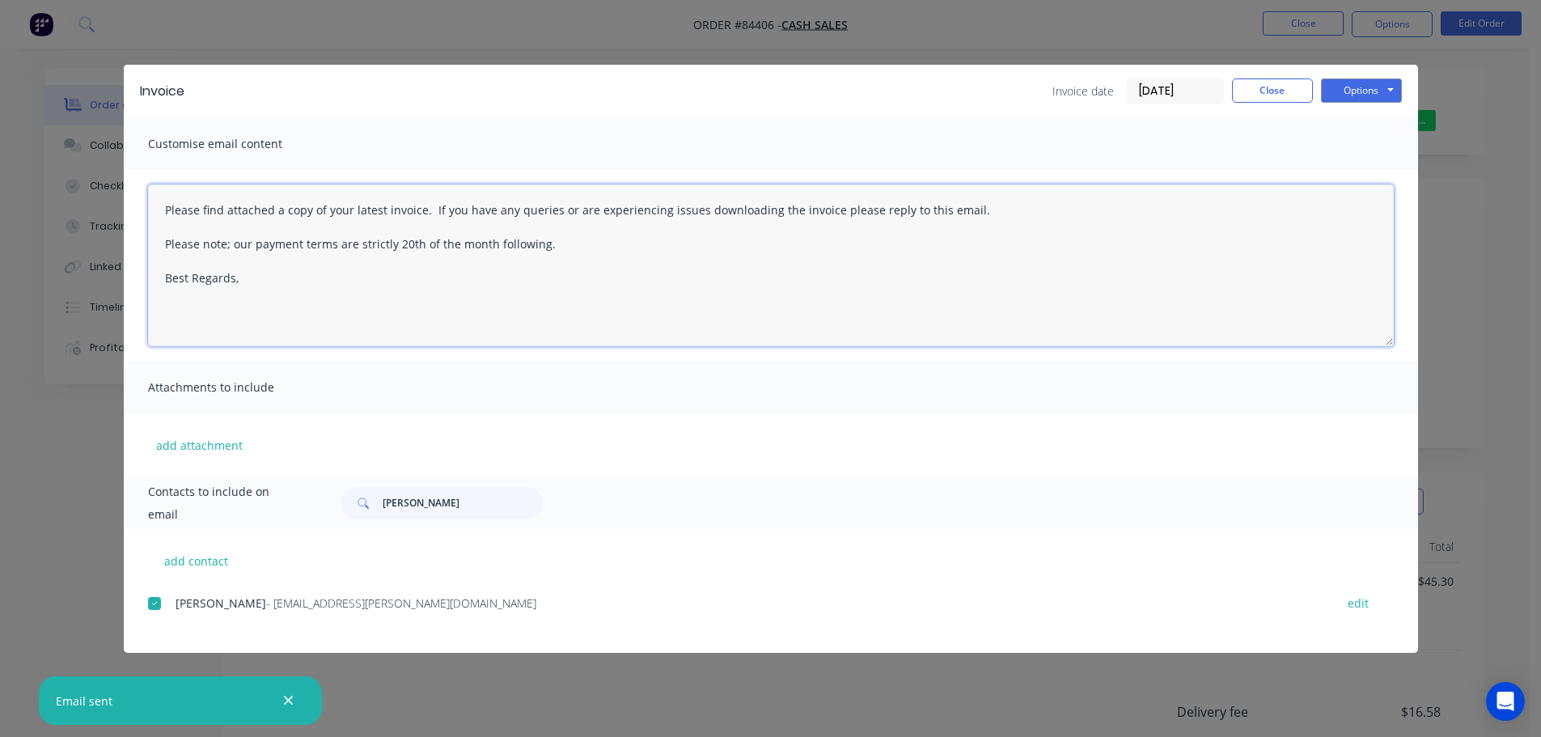
click at [267, 279] on textarea "Please find attached a copy of your latest invoice. If you have any queries or …" at bounding box center [771, 265] width 1246 height 162
paste textarea "Thank you for your order. Your order is ready, and will be dispatched upon rece…"
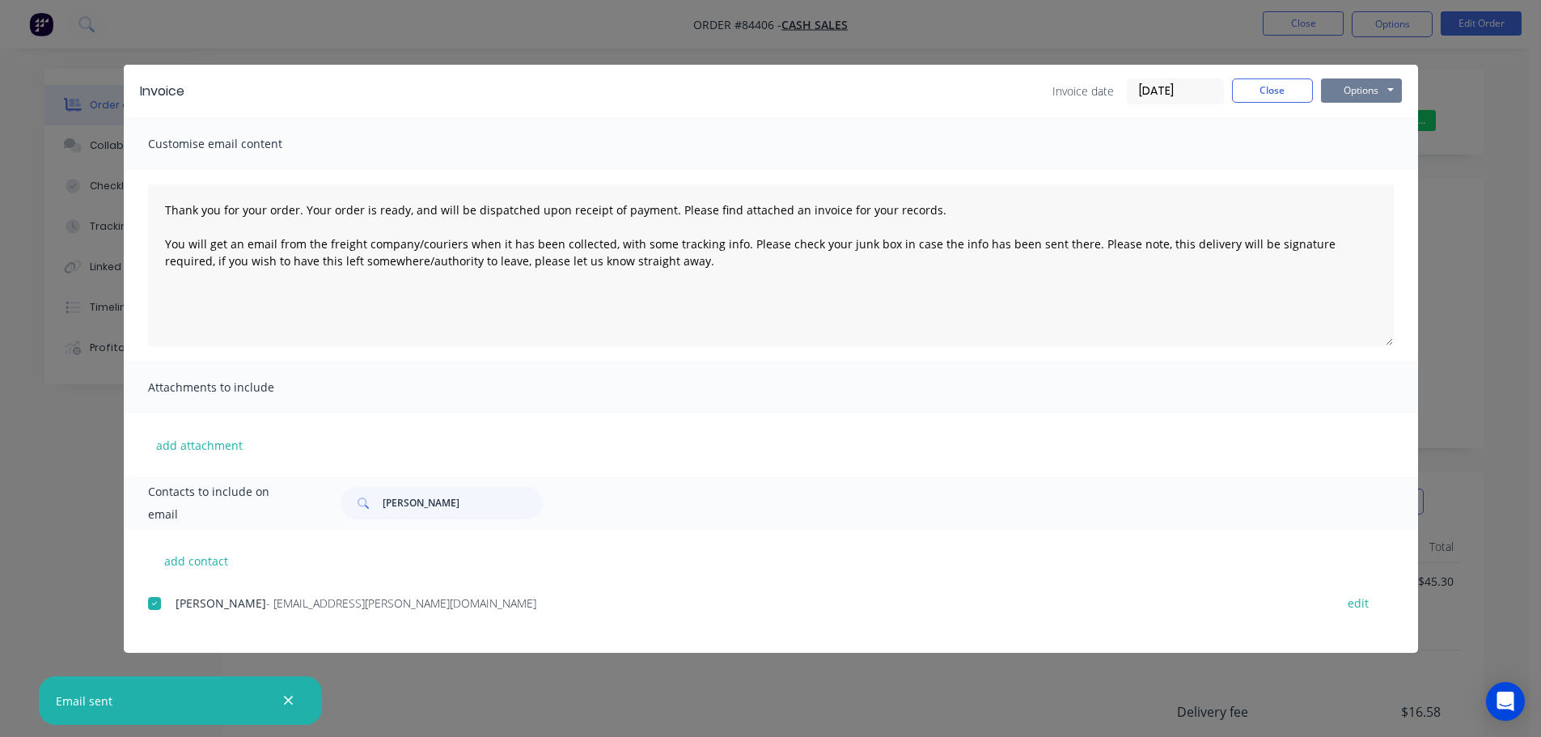
click at [1346, 90] on button "Options" at bounding box center [1361, 90] width 81 height 24
click at [1360, 174] on button "Email" at bounding box center [1373, 172] width 104 height 27
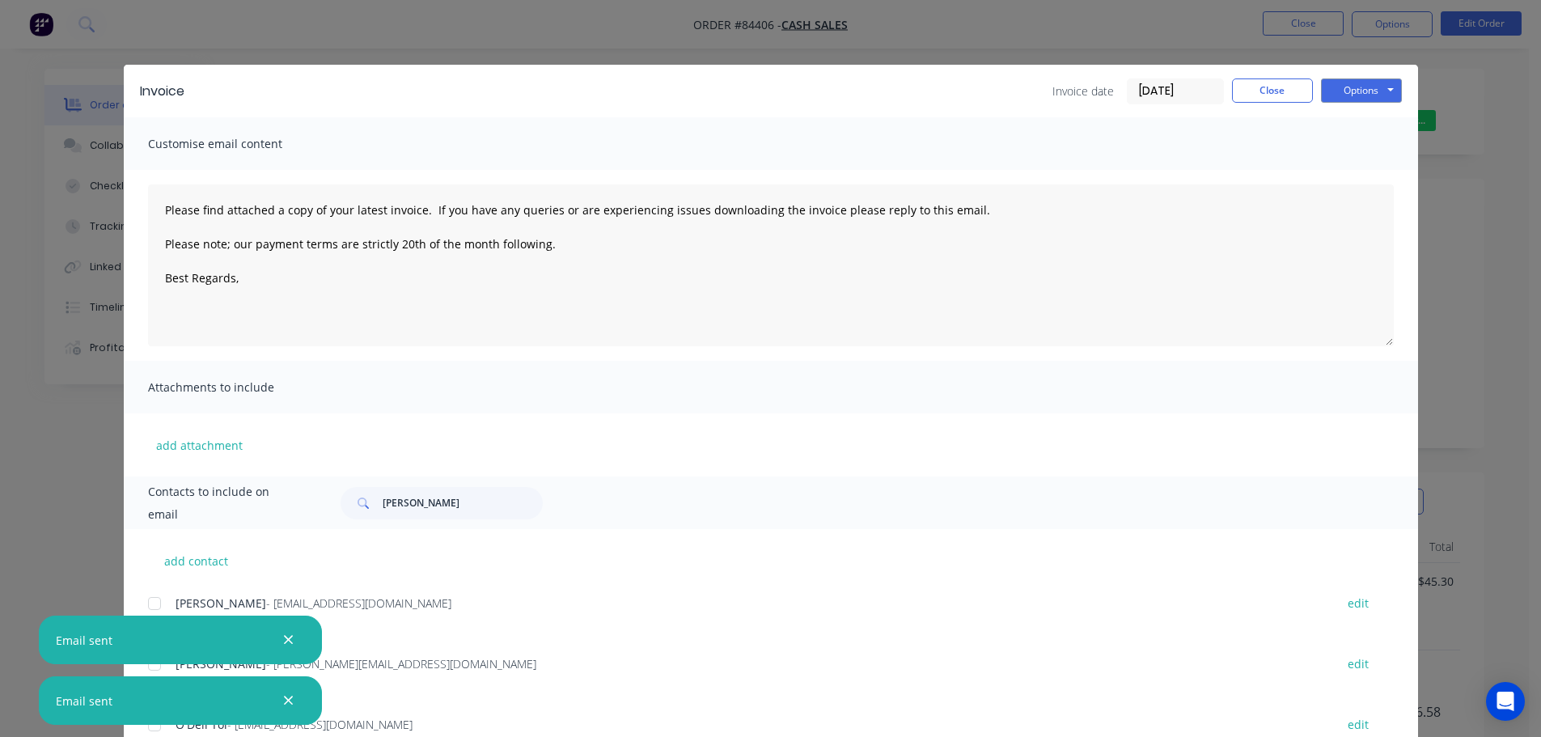
type textarea "Please find attached a copy of your latest invoice. If you have any queries or …"
click at [1241, 93] on button "Close" at bounding box center [1272, 90] width 81 height 24
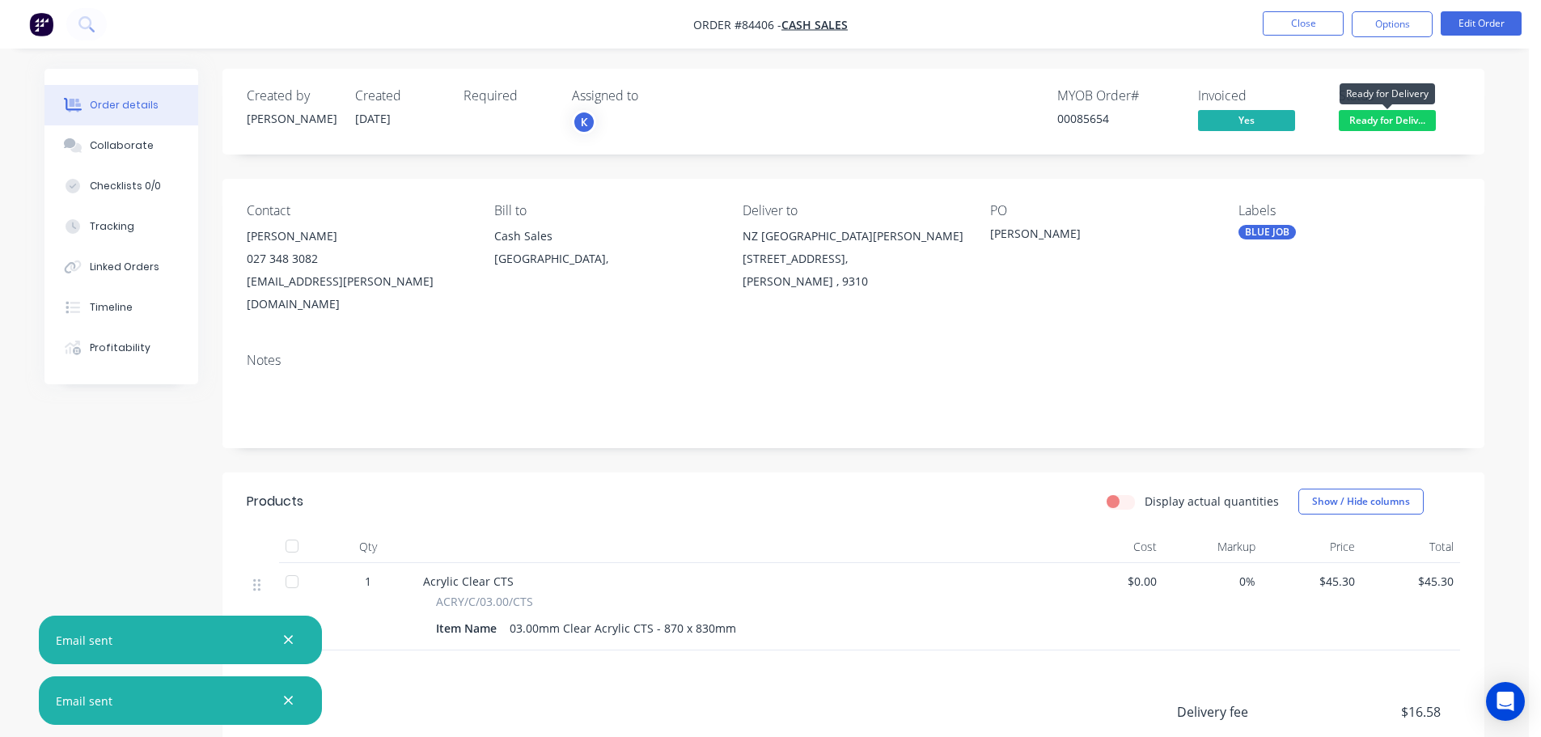
click at [1401, 121] on span "Ready for Deliv..." at bounding box center [1387, 120] width 97 height 20
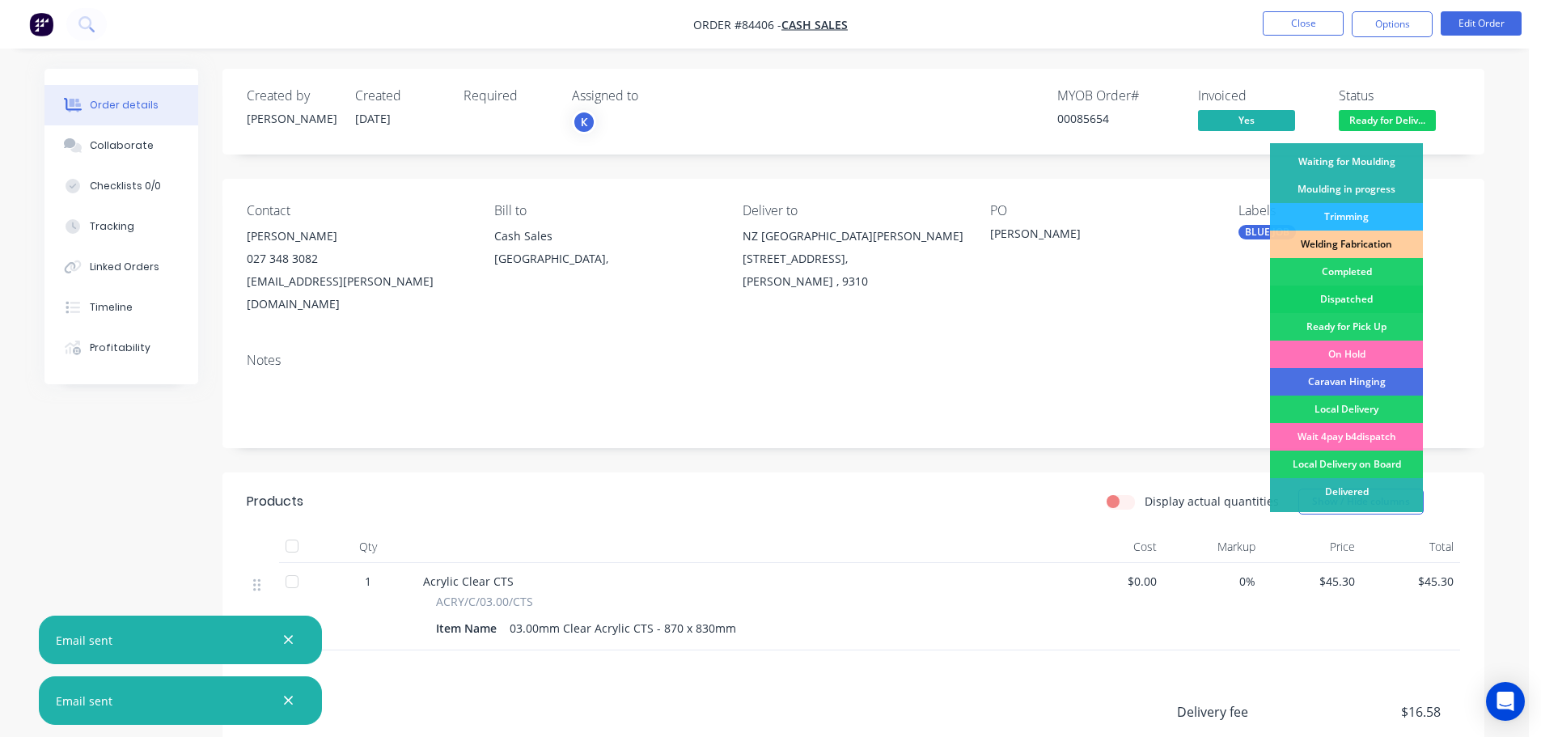
scroll to position [319, 0]
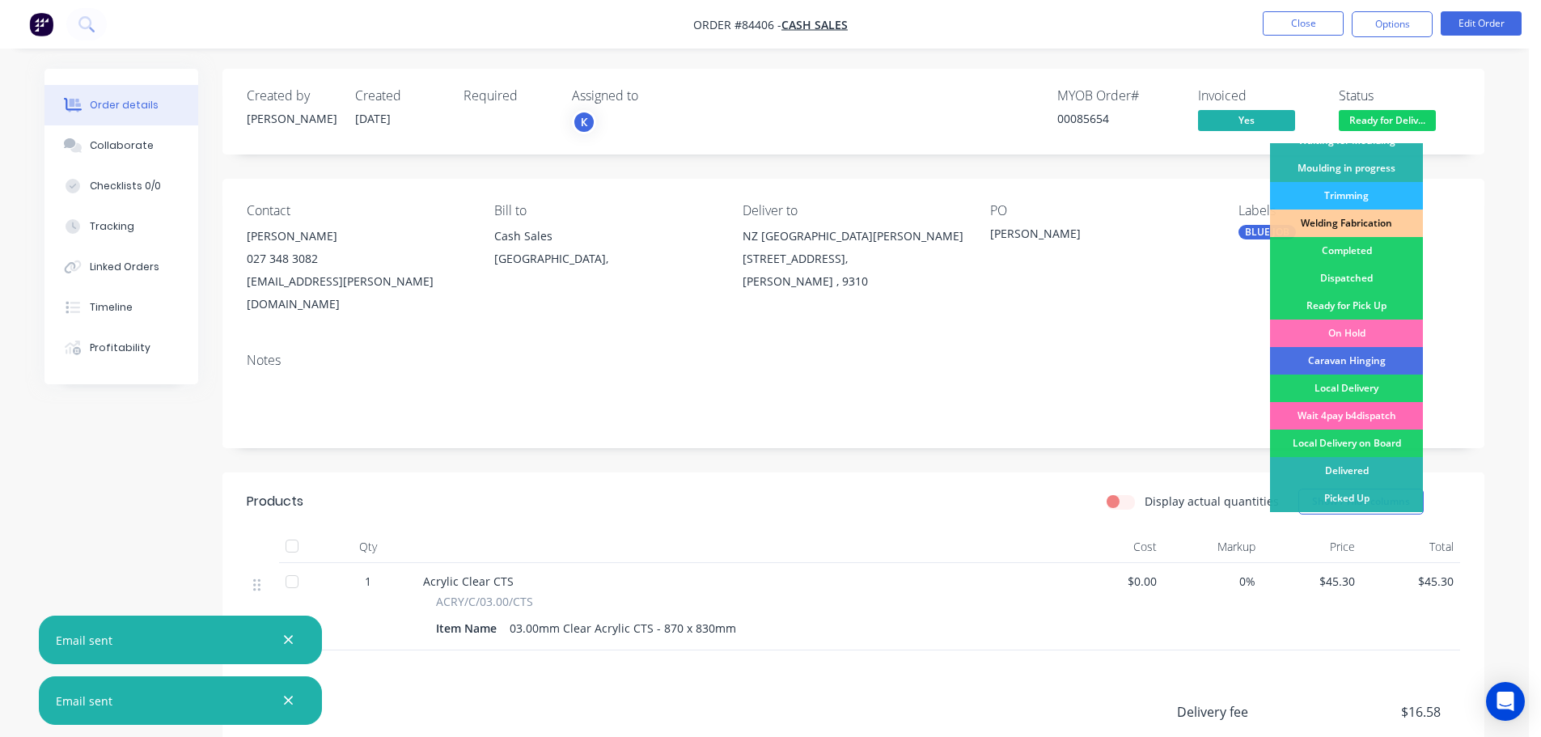
click at [1360, 412] on div "Wait 4pay b4dispatch" at bounding box center [1346, 415] width 153 height 27
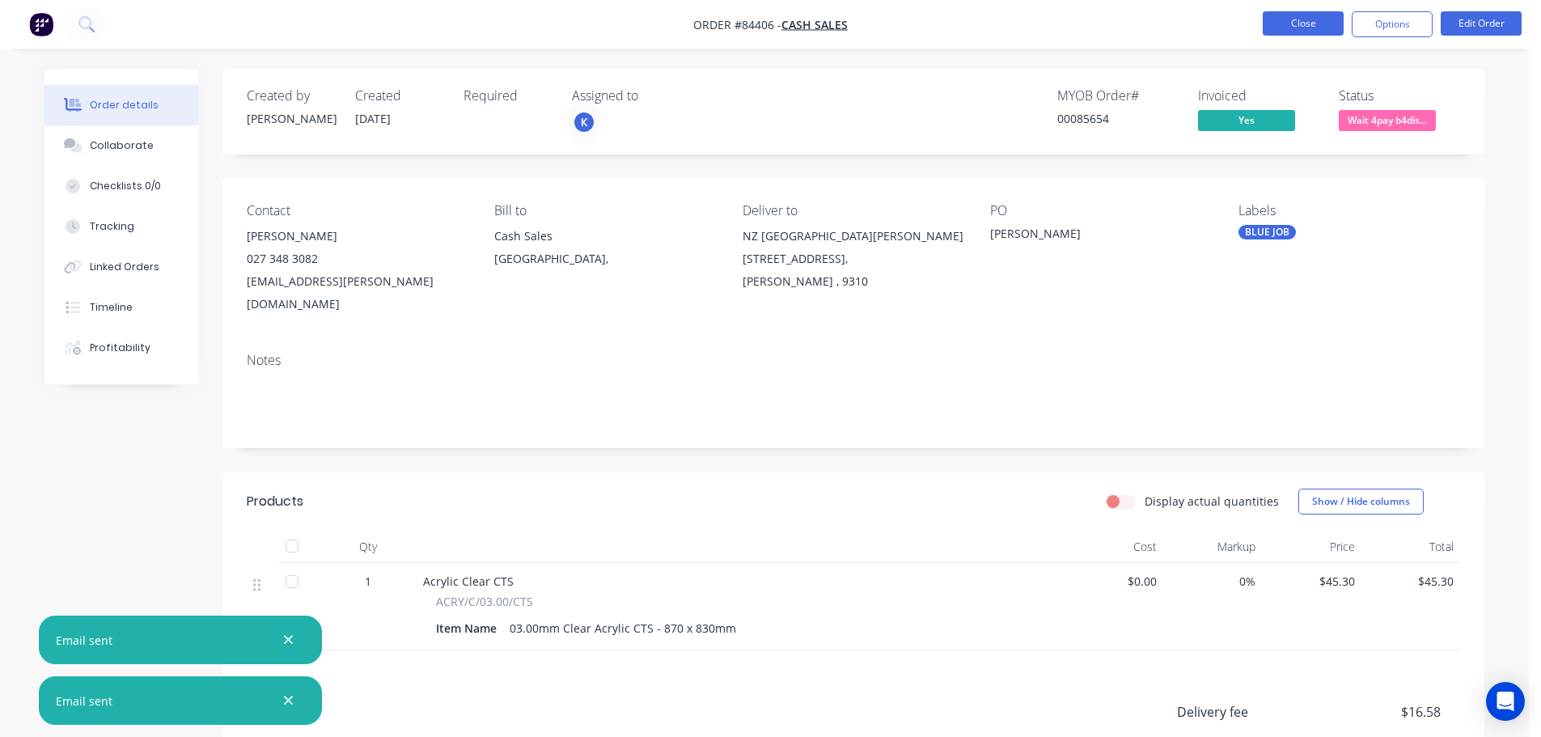
click at [1286, 35] on li "Close" at bounding box center [1303, 24] width 81 height 26
click at [282, 696] on button "button" at bounding box center [288, 701] width 20 height 20
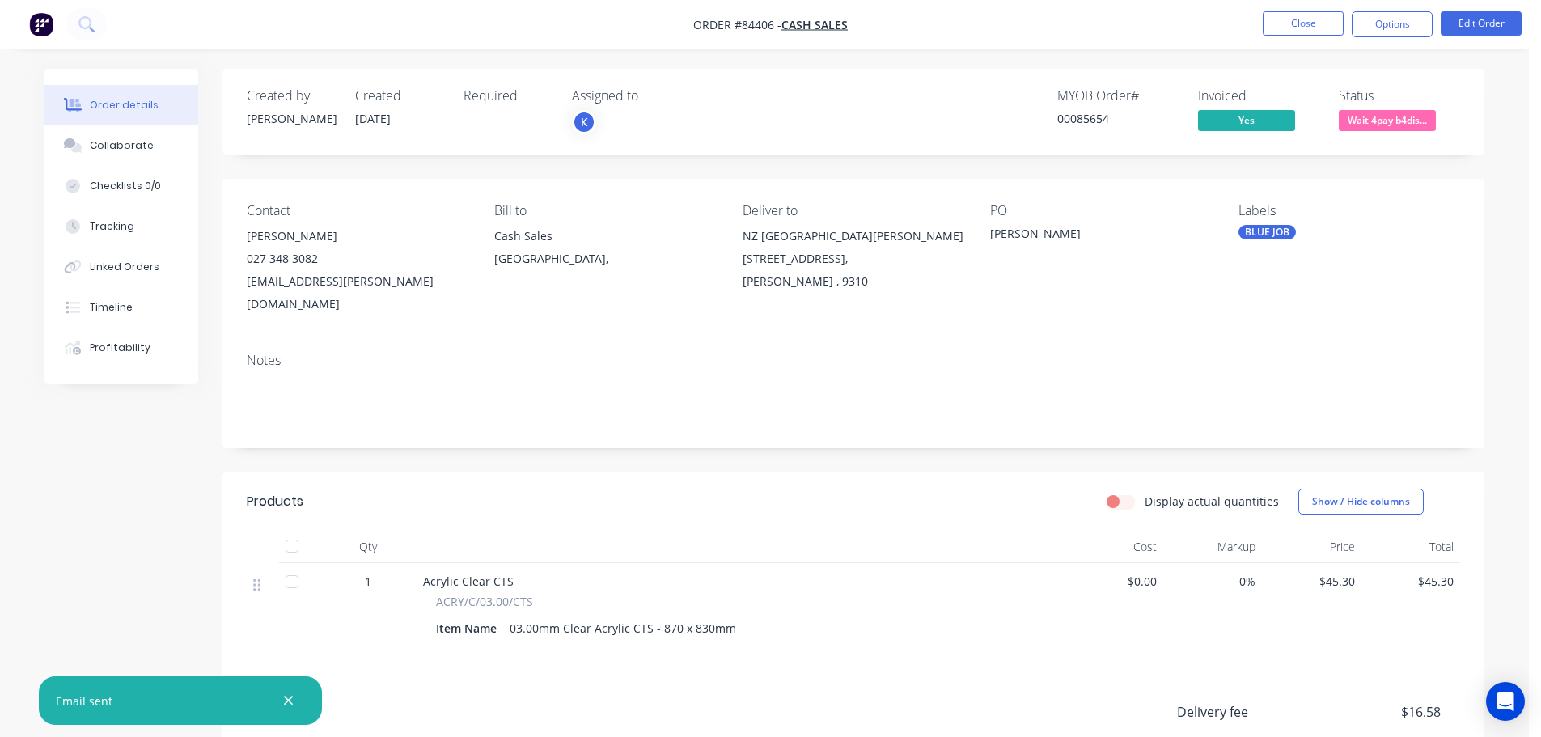
click at [283, 696] on icon "button" at bounding box center [288, 700] width 11 height 15
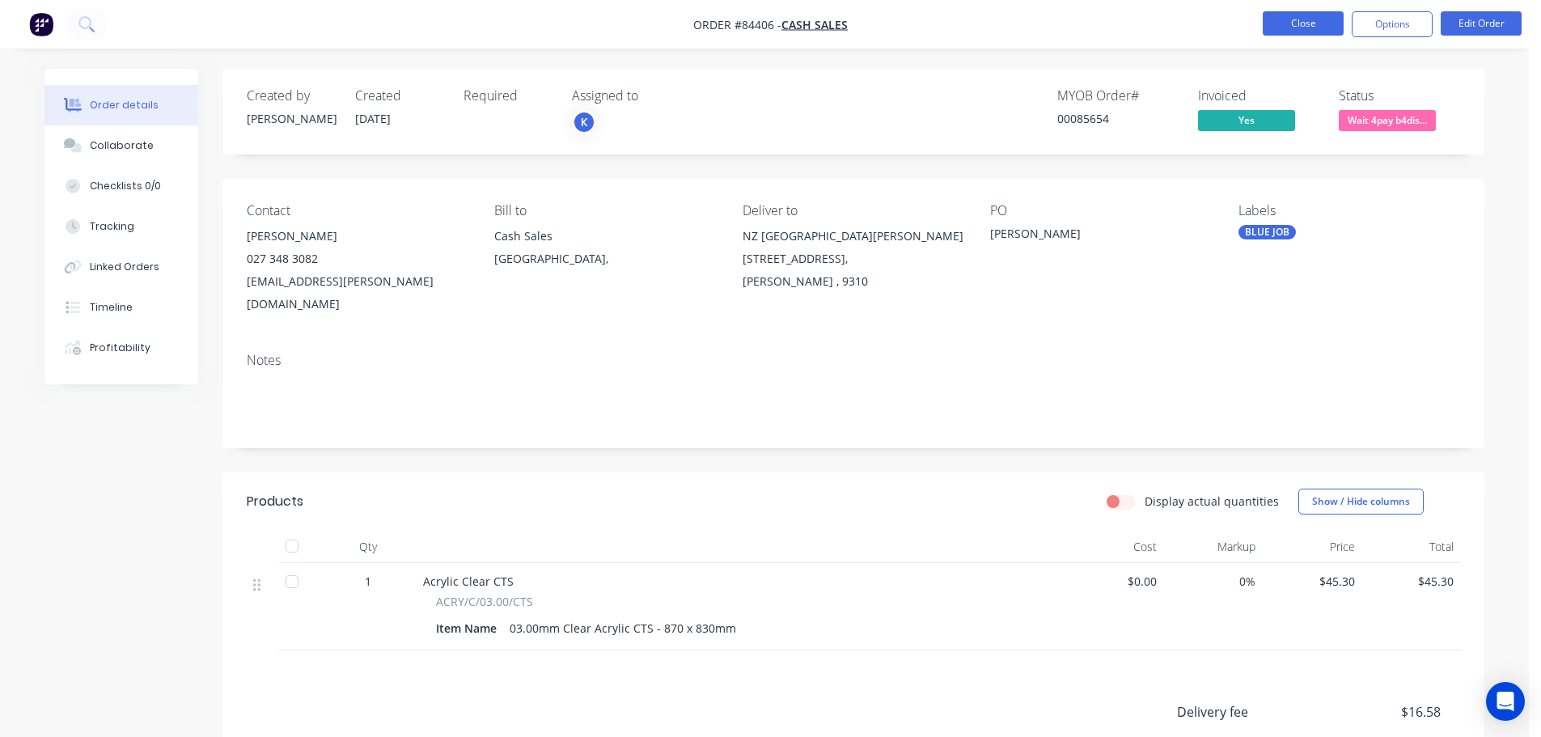
click at [1301, 23] on button "Close" at bounding box center [1303, 23] width 81 height 24
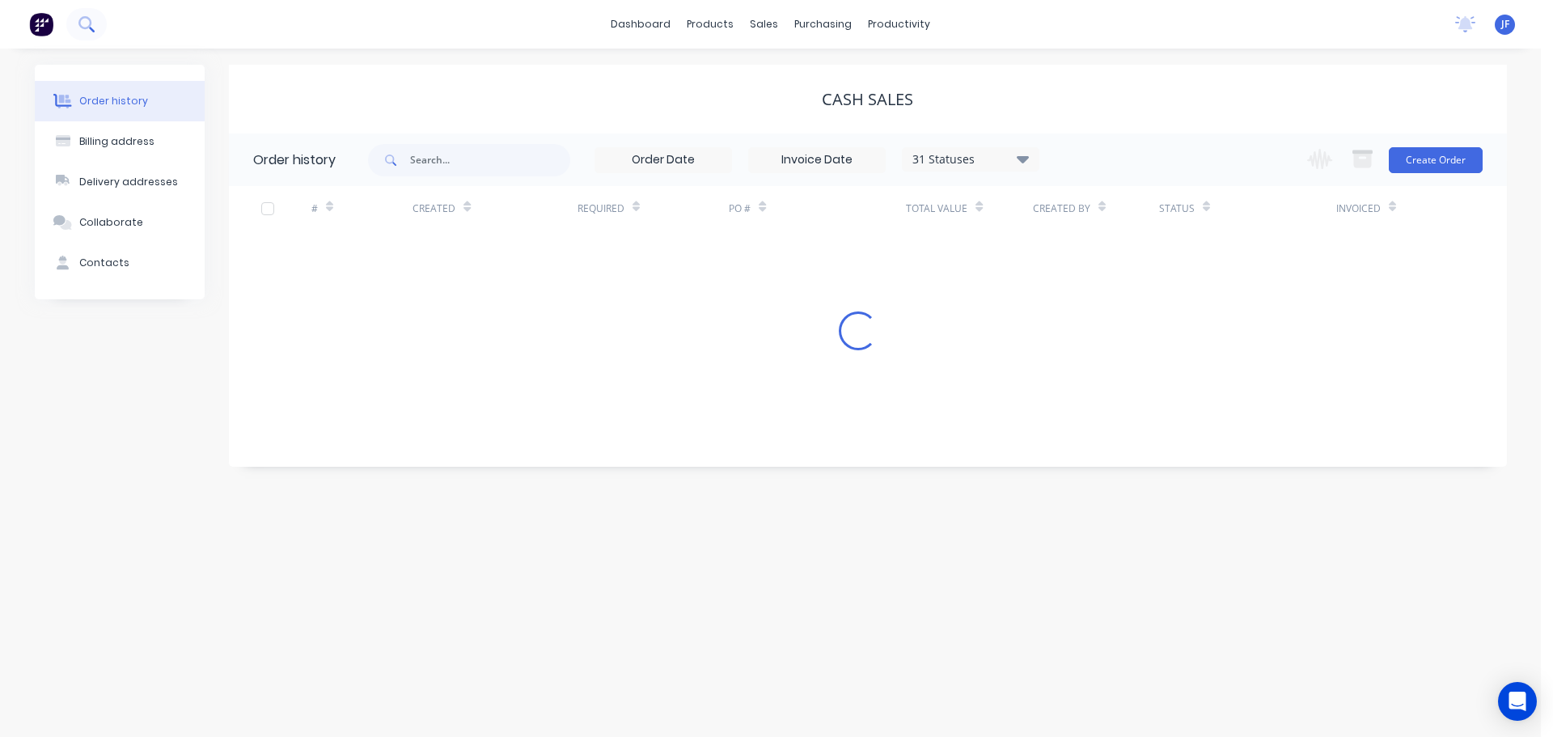
click at [86, 9] on button at bounding box center [86, 24] width 40 height 32
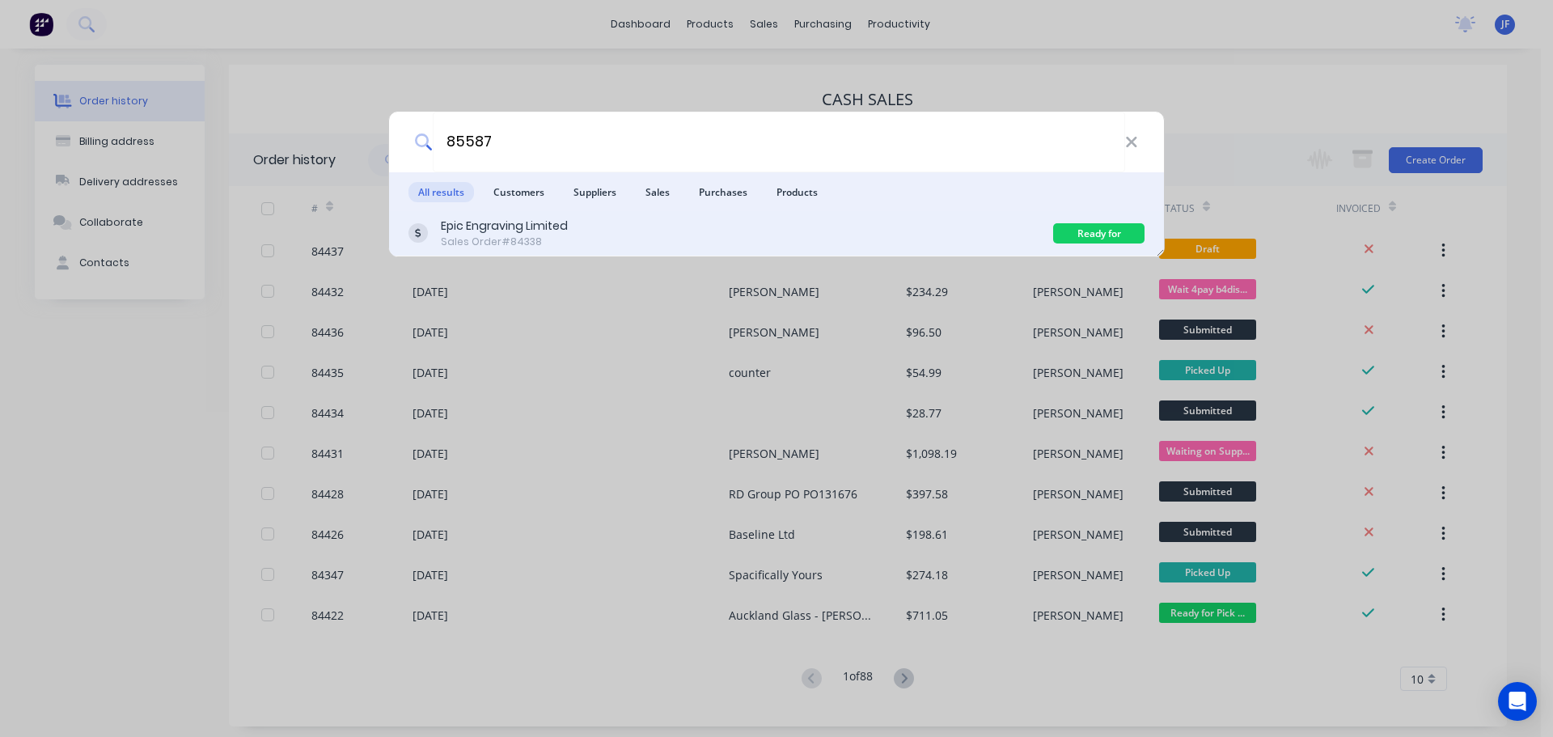
type input "85587"
click at [978, 228] on div "Epic Engraving Limited Sales Order #84338" at bounding box center [730, 234] width 645 height 32
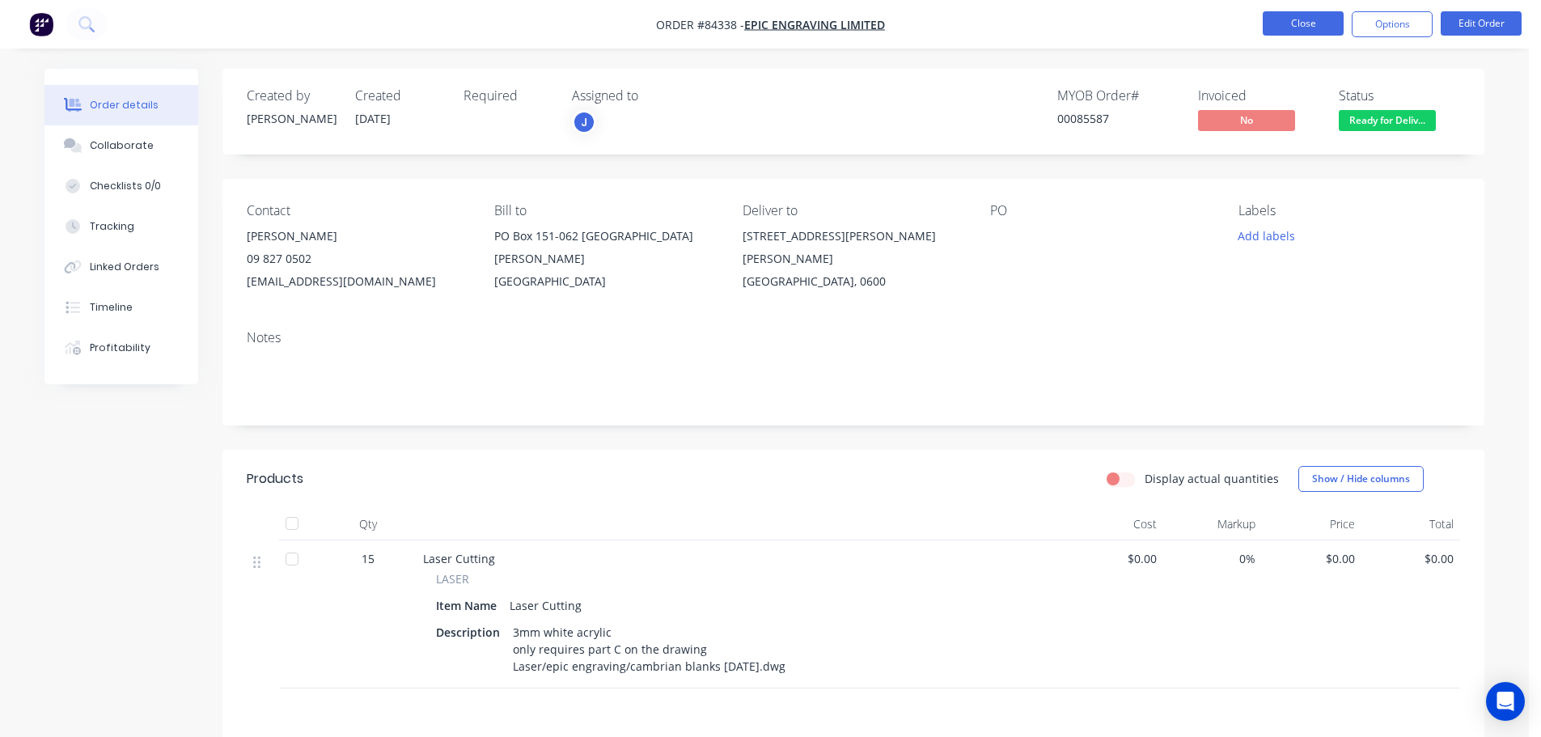
click at [1303, 24] on button "Close" at bounding box center [1303, 23] width 81 height 24
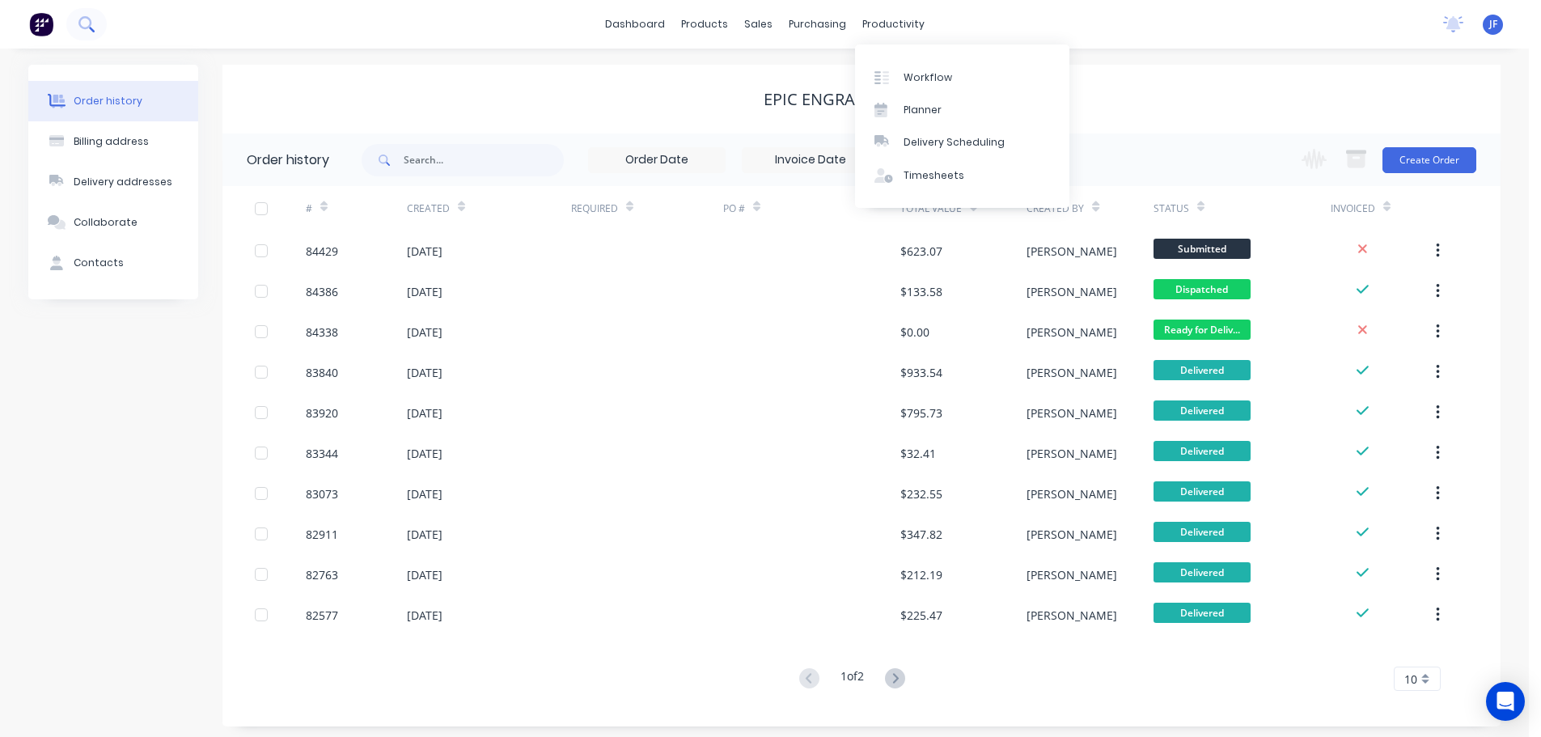
click at [86, 21] on icon at bounding box center [85, 23] width 15 height 15
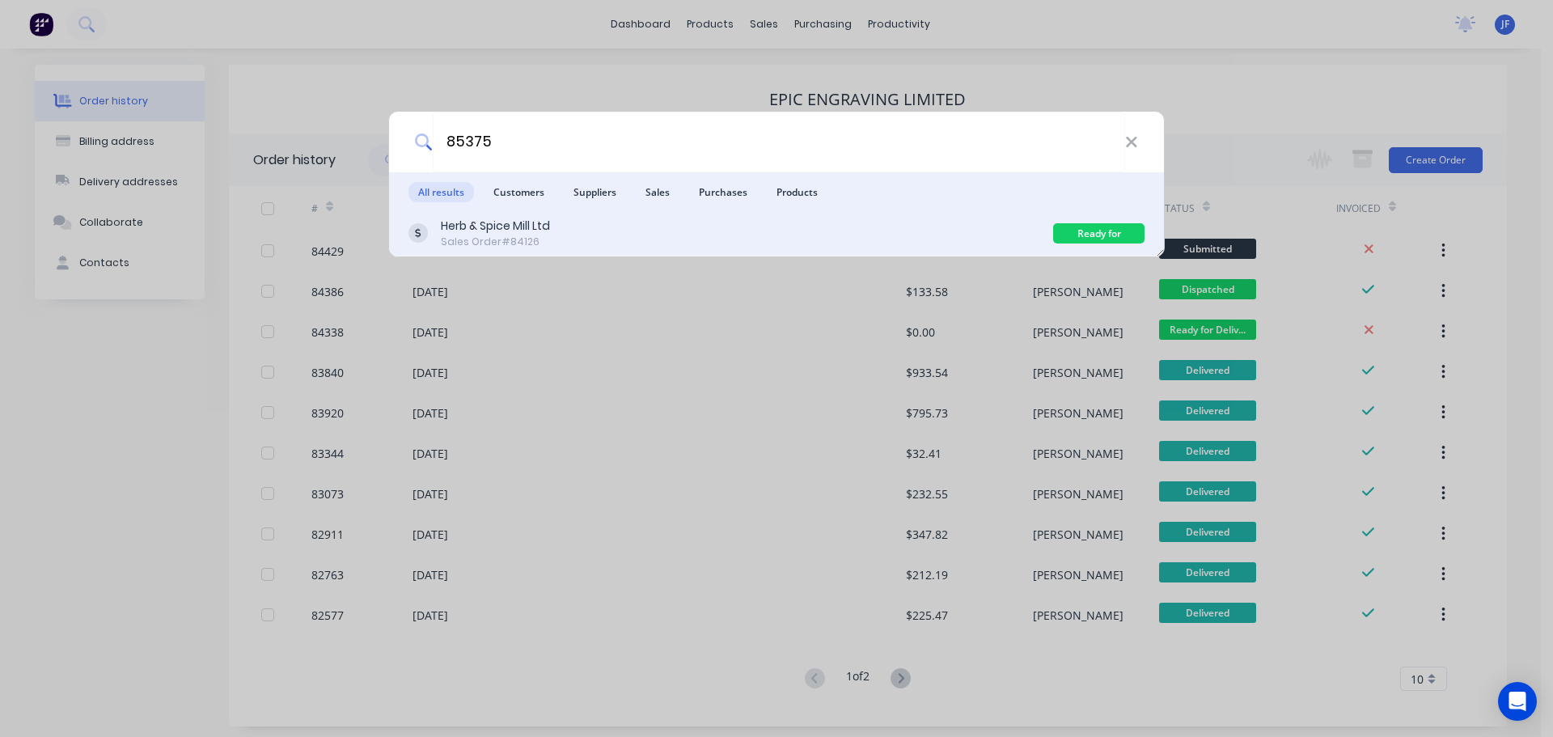
type input "85375"
click at [976, 231] on div "Herb & Spice Mill Ltd Sales Order #84126" at bounding box center [730, 234] width 645 height 32
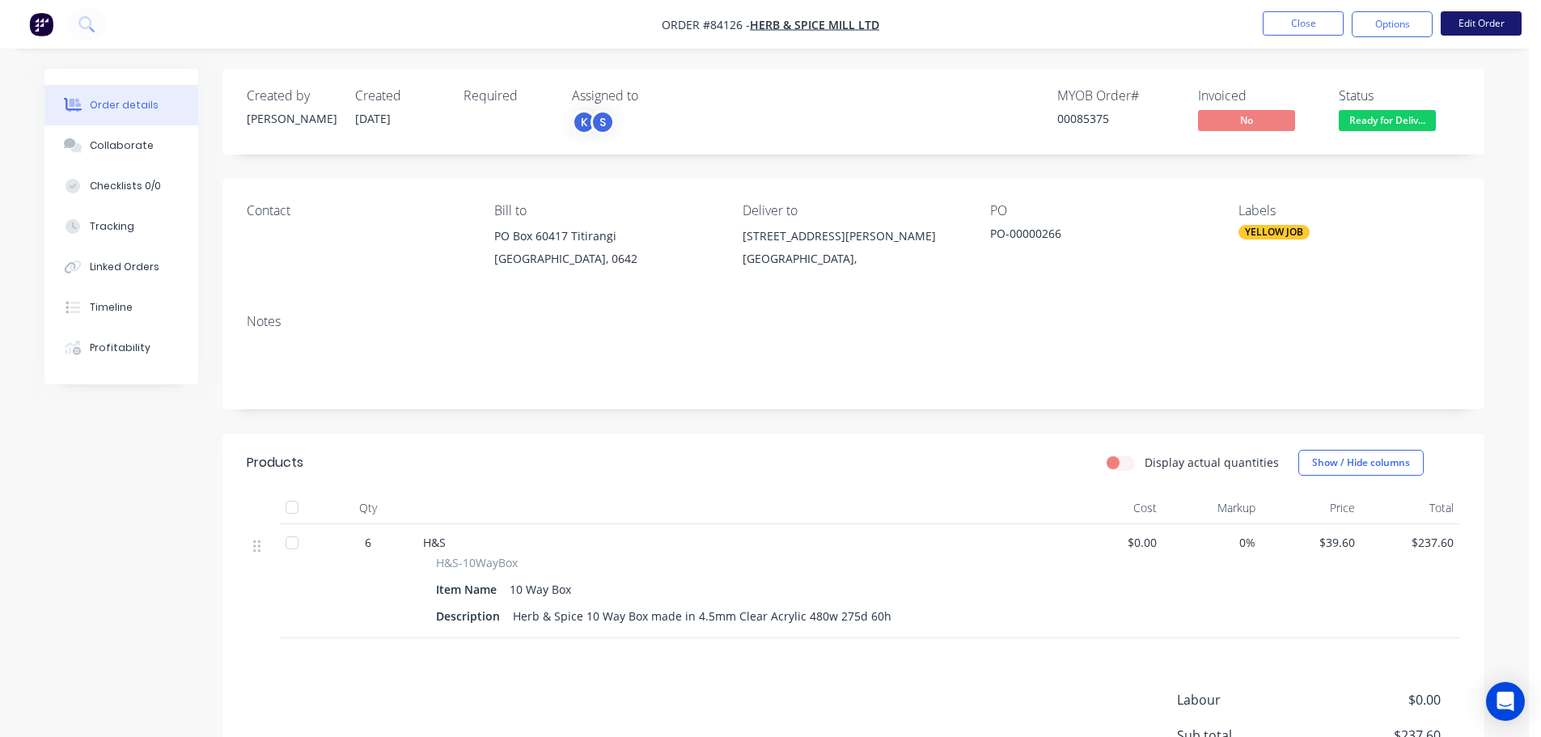
click at [1479, 26] on button "Edit Order" at bounding box center [1480, 23] width 81 height 24
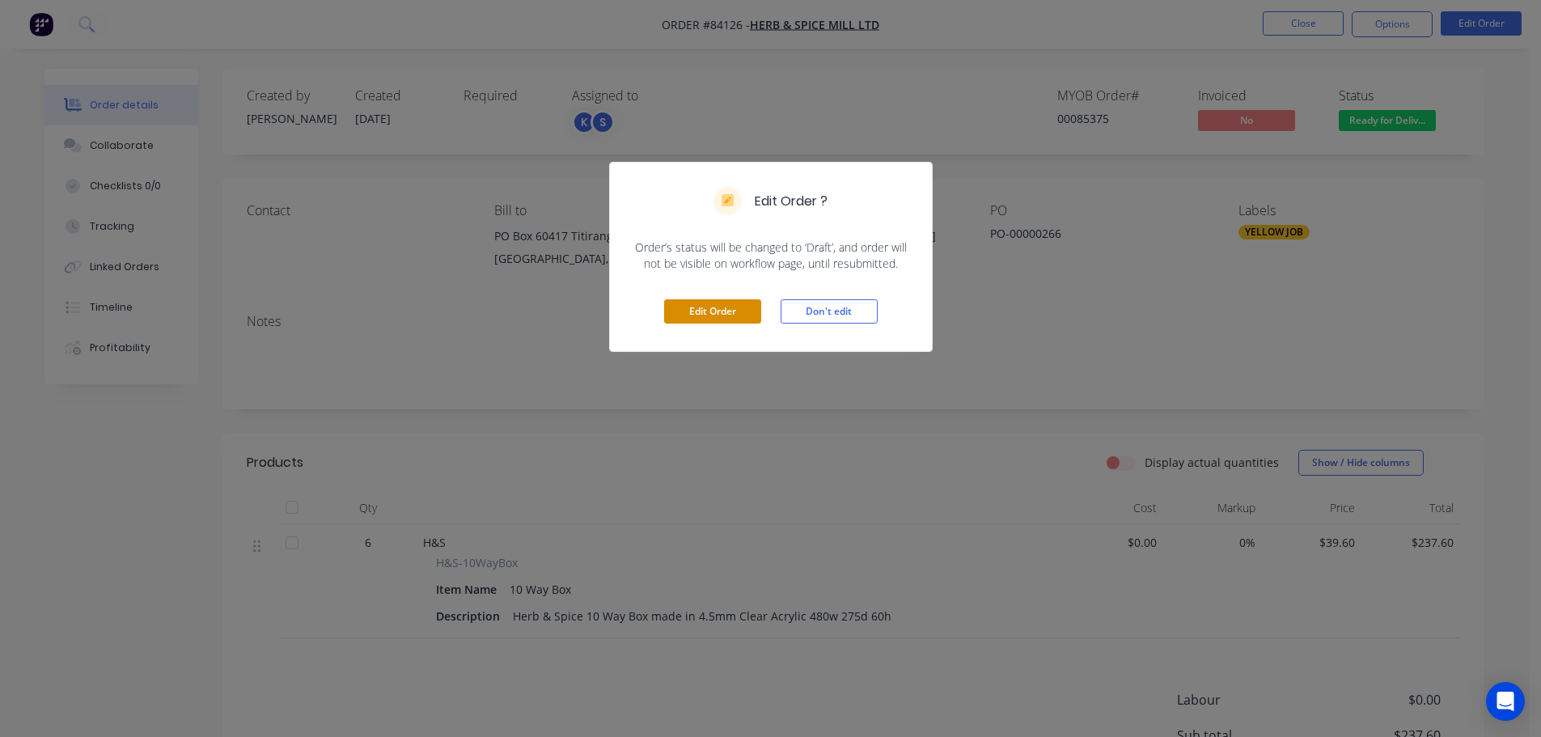
click at [692, 317] on button "Edit Order" at bounding box center [712, 311] width 97 height 24
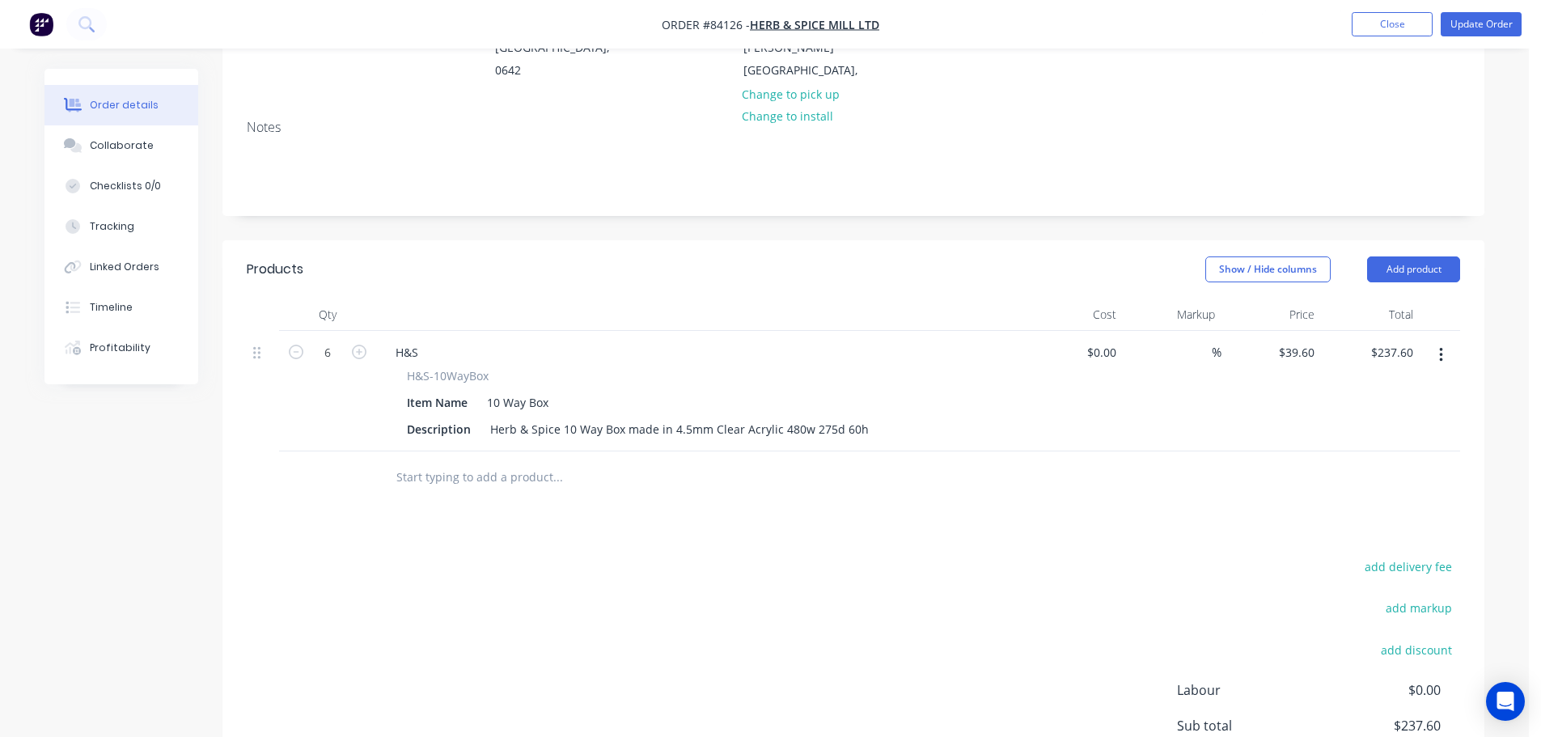
scroll to position [324, 0]
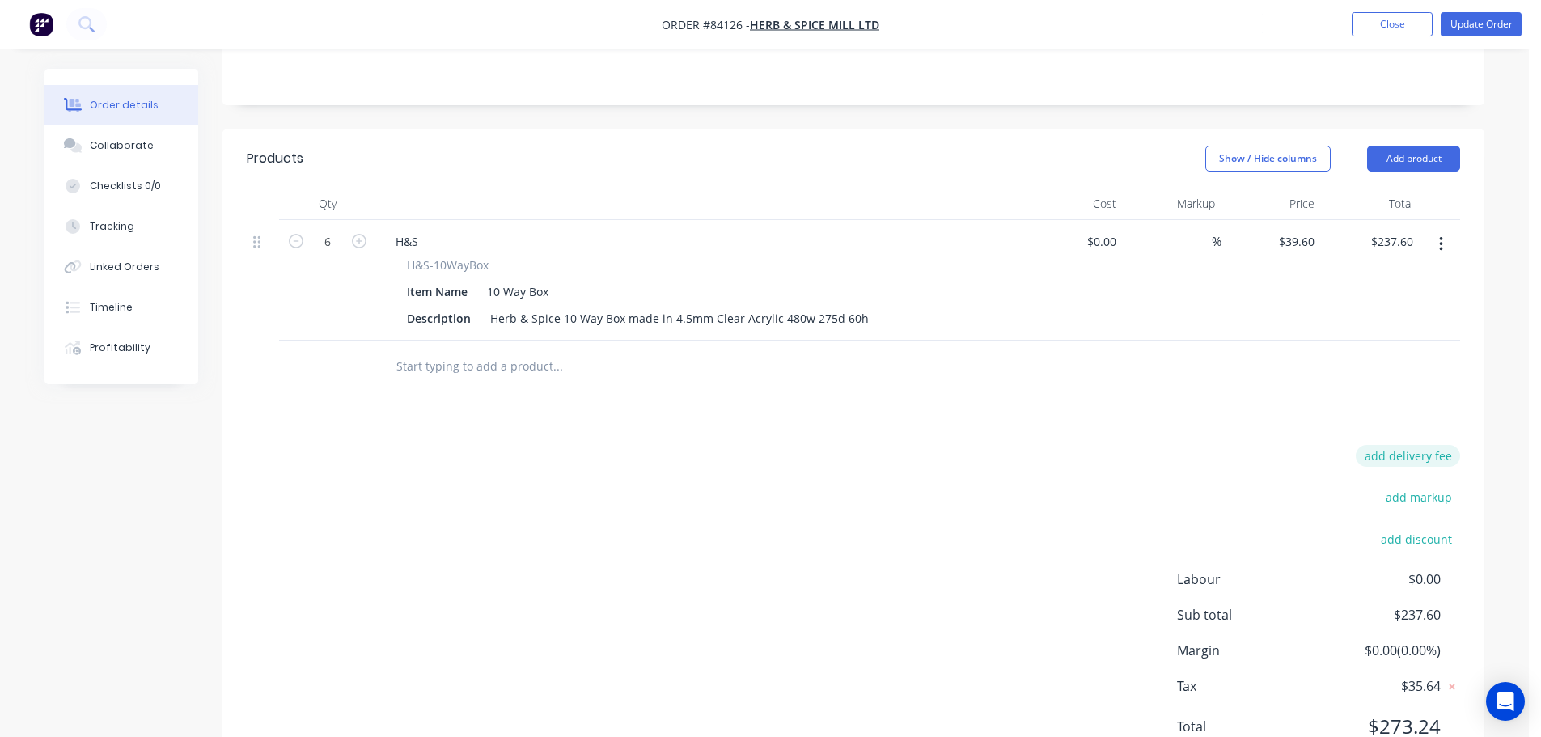
click at [1420, 459] on button "add delivery fee" at bounding box center [1408, 456] width 104 height 22
type input "25"
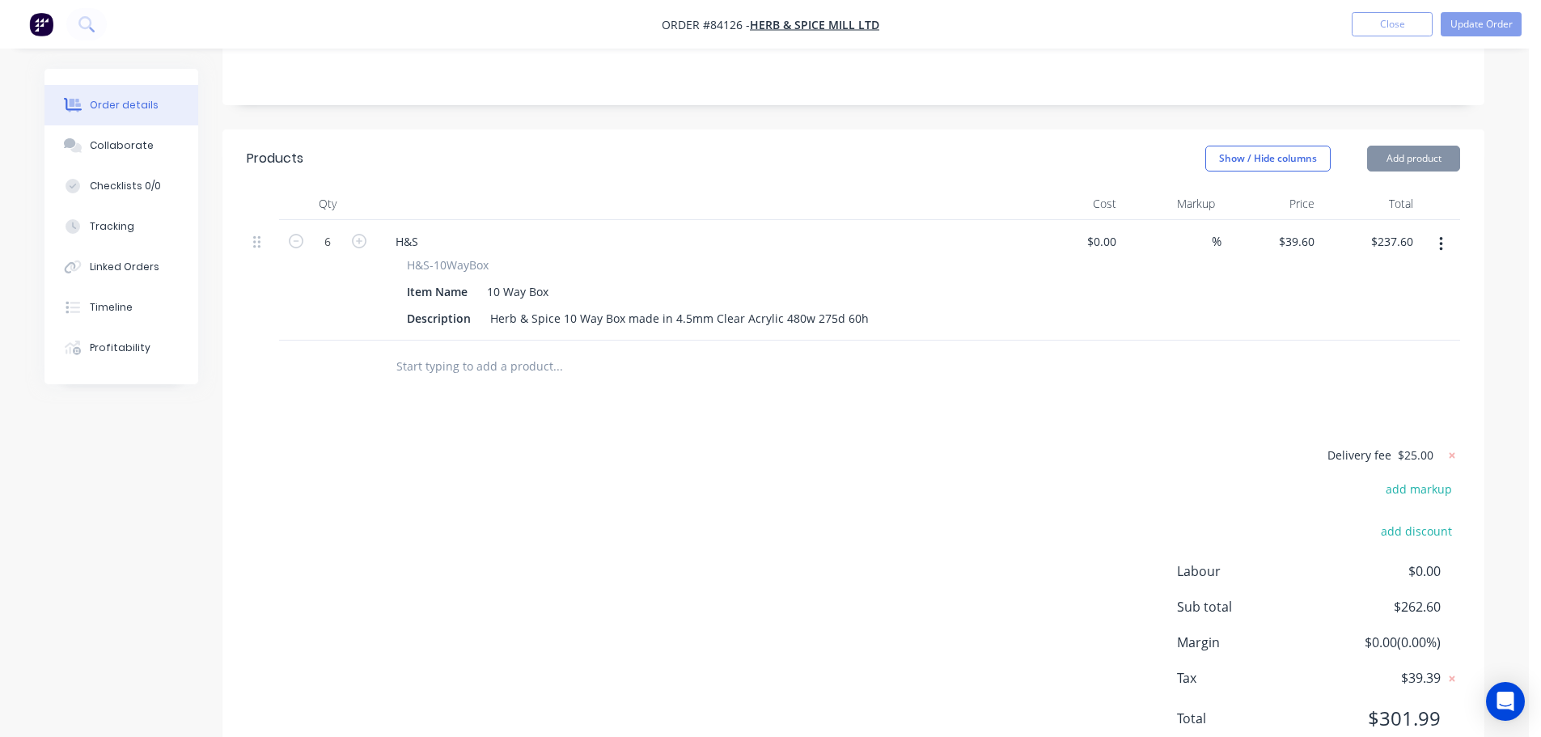
click at [1474, 38] on nav "Order #84126 - Herb & Spice Mill Ltd Add product Close Update Order" at bounding box center [770, 24] width 1541 height 49
click at [1474, 29] on button "Update Order" at bounding box center [1480, 24] width 81 height 24
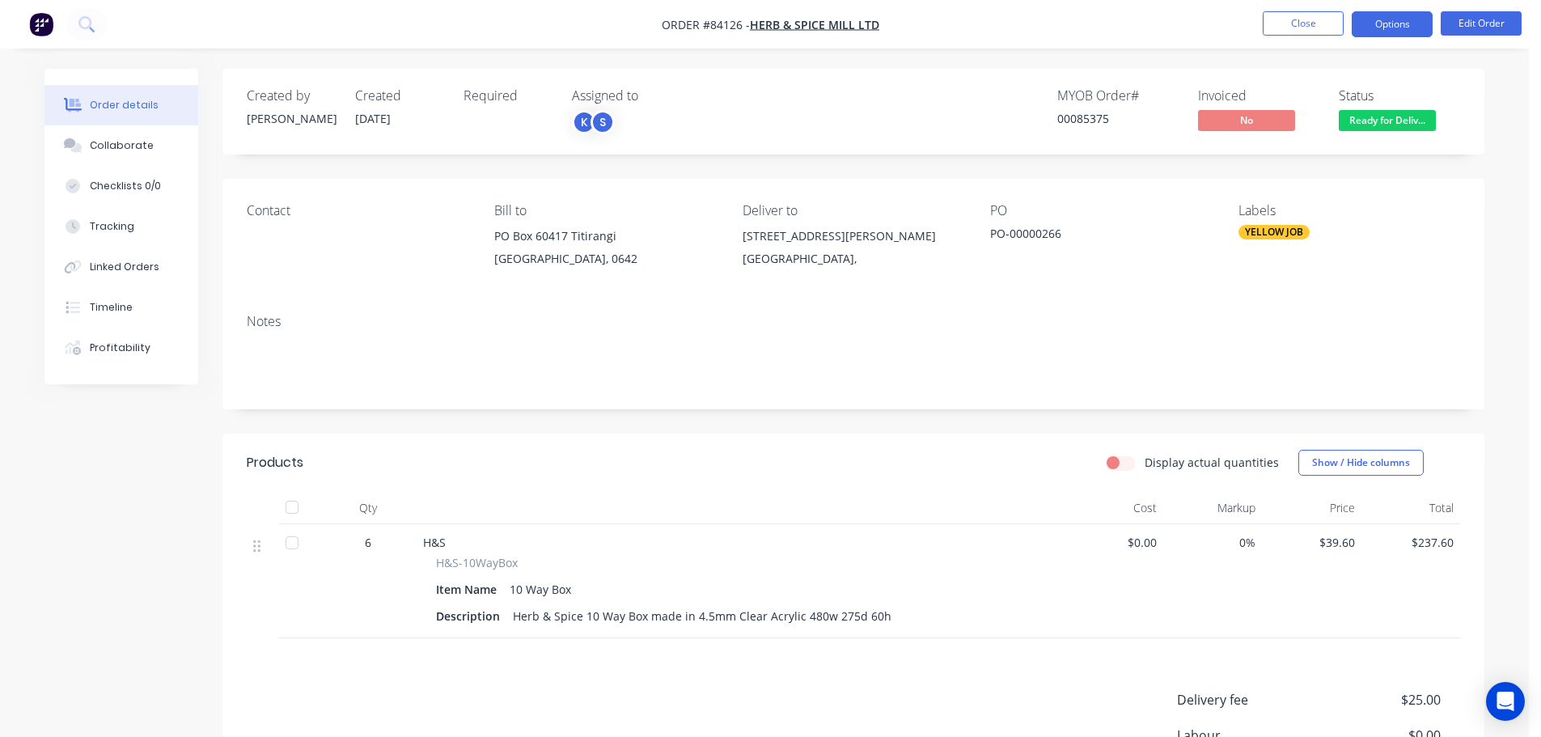
click at [1391, 24] on button "Options" at bounding box center [1392, 24] width 81 height 26
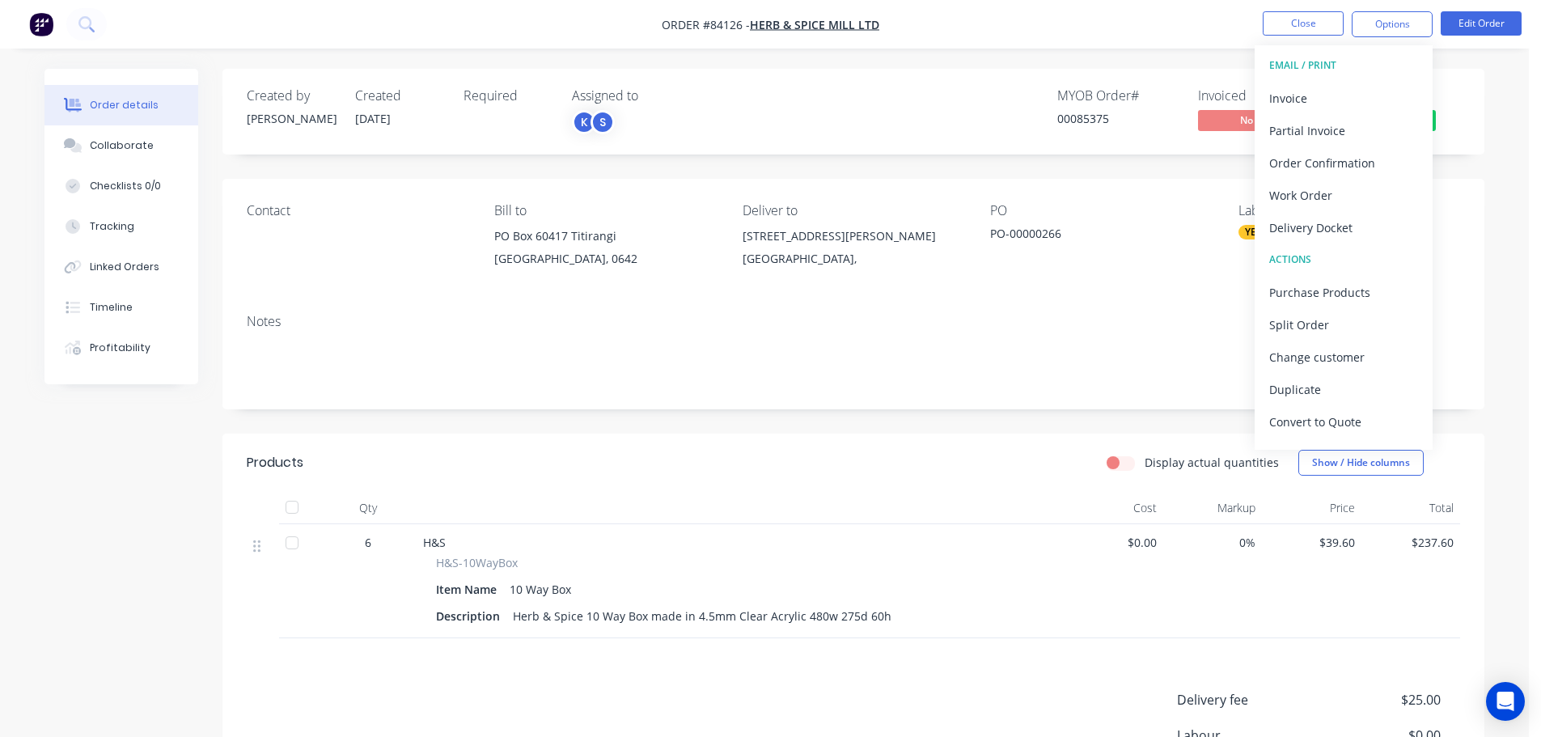
click at [1364, 74] on div "EMAIL / PRINT" at bounding box center [1343, 65] width 149 height 21
click at [1356, 97] on div "Invoice" at bounding box center [1343, 98] width 149 height 23
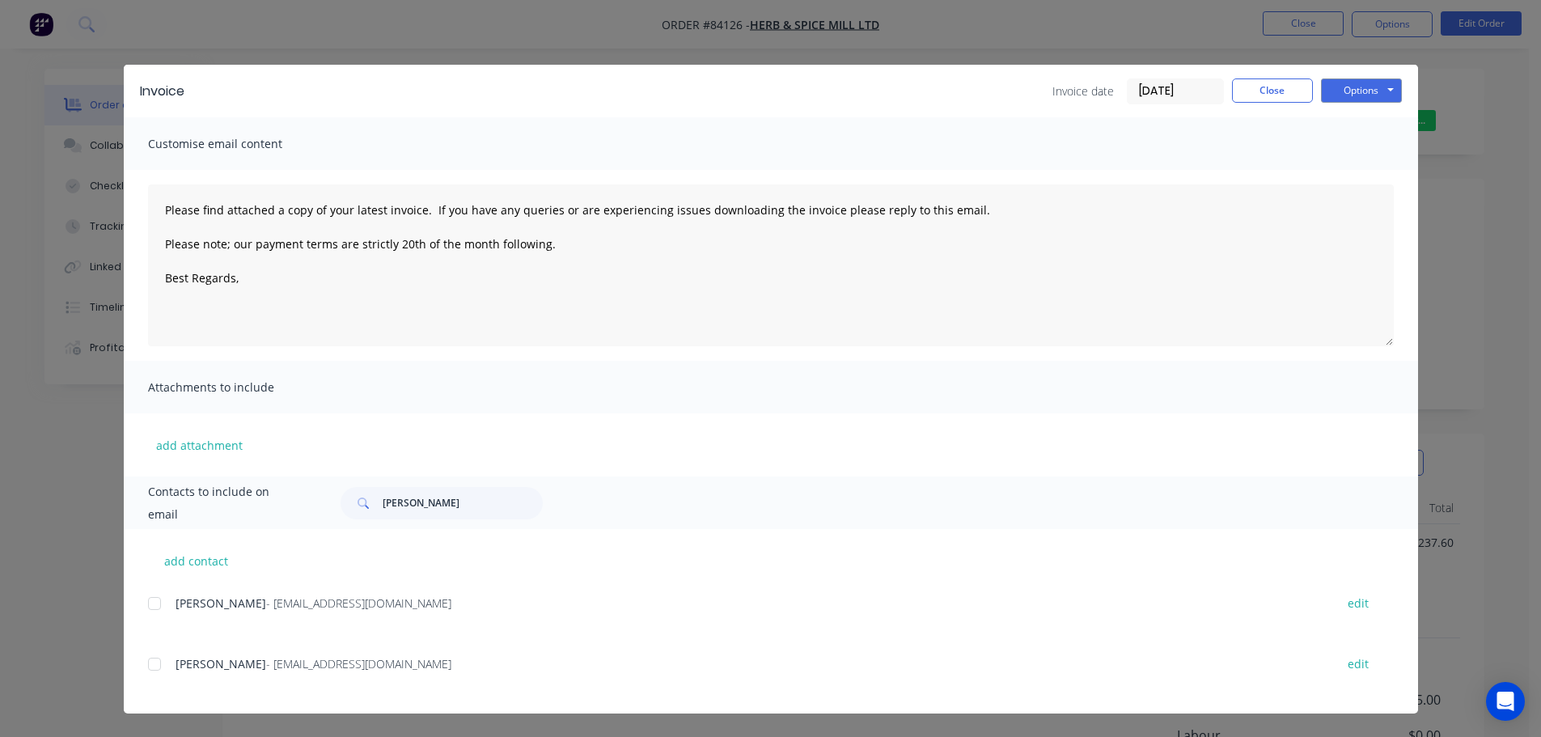
click at [156, 604] on div at bounding box center [154, 603] width 32 height 32
click at [1354, 95] on button "Options" at bounding box center [1361, 90] width 81 height 24
click at [1350, 167] on button "Email" at bounding box center [1373, 172] width 104 height 27
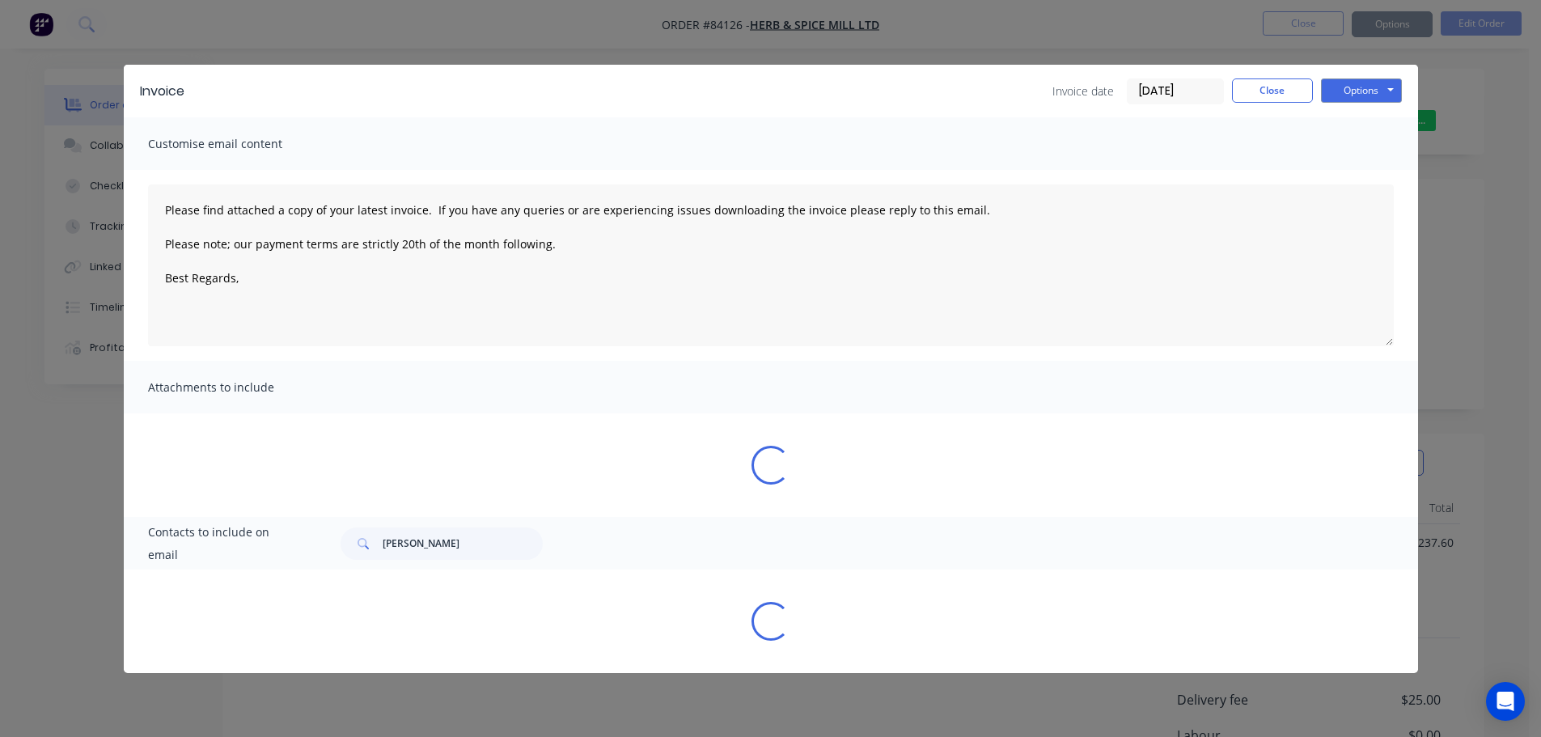
type textarea "Please find attached a copy of your latest invoice. If you have any queries or …"
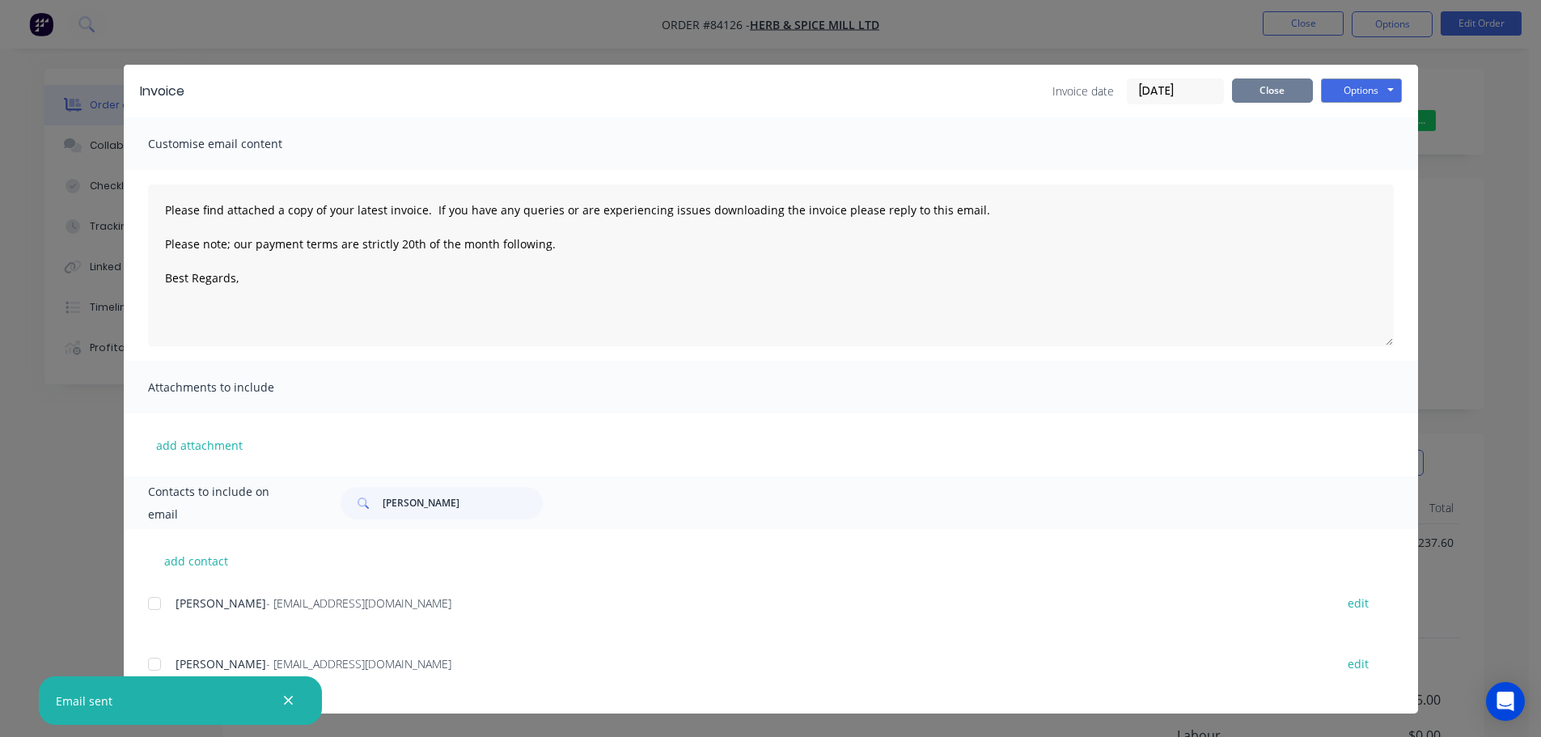
click at [1278, 102] on div "Invoice date 08/09/25 Close Options Preview Print Email" at bounding box center [1226, 91] width 349 height 26
click at [1315, 89] on div "Invoice date 08/09/25 Close Options Preview Print Email" at bounding box center [1226, 91] width 349 height 26
drag, startPoint x: 1301, startPoint y: 88, endPoint x: 1301, endPoint y: 66, distance: 21.8
click at [1301, 87] on button "Close" at bounding box center [1272, 90] width 81 height 24
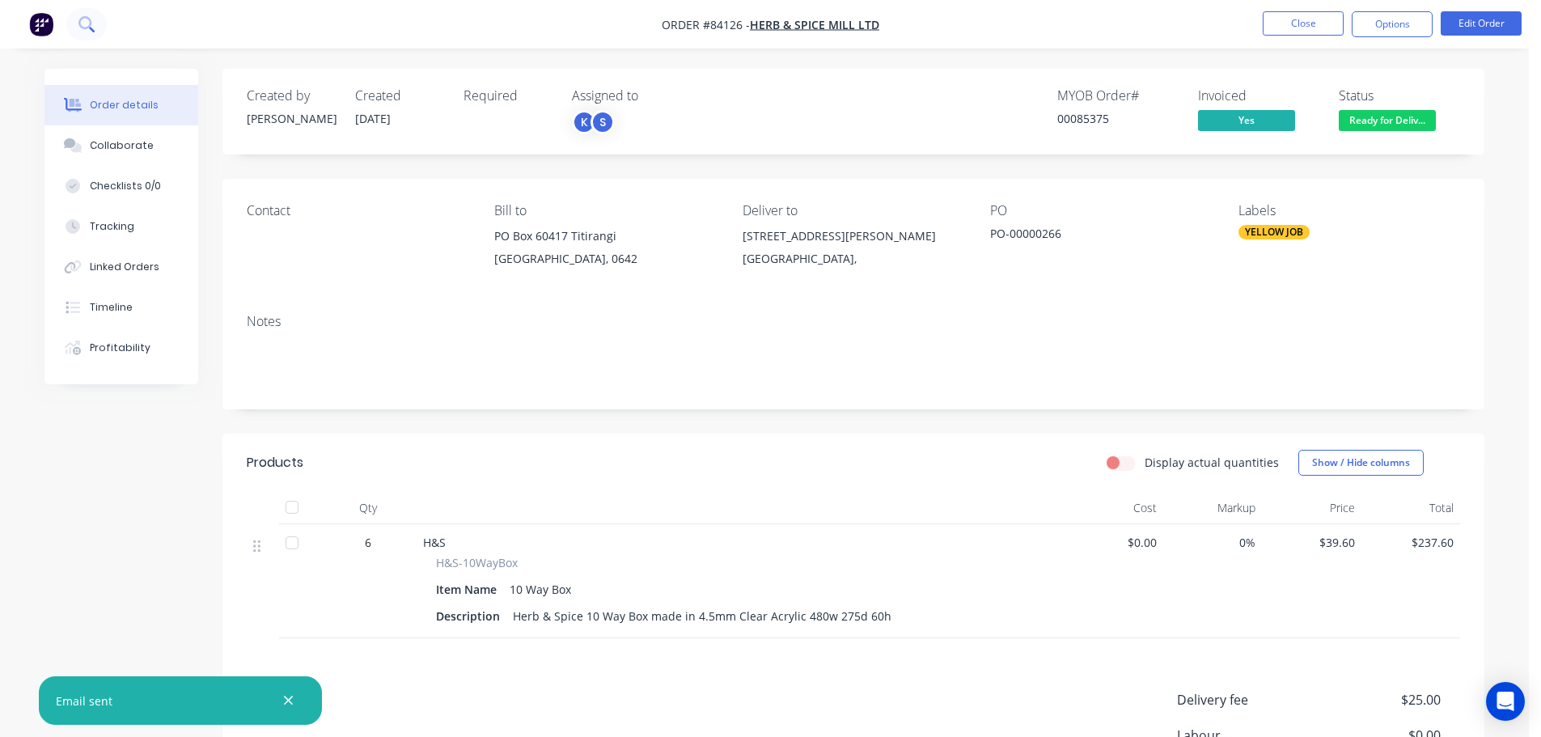
click at [95, 37] on button at bounding box center [86, 24] width 40 height 32
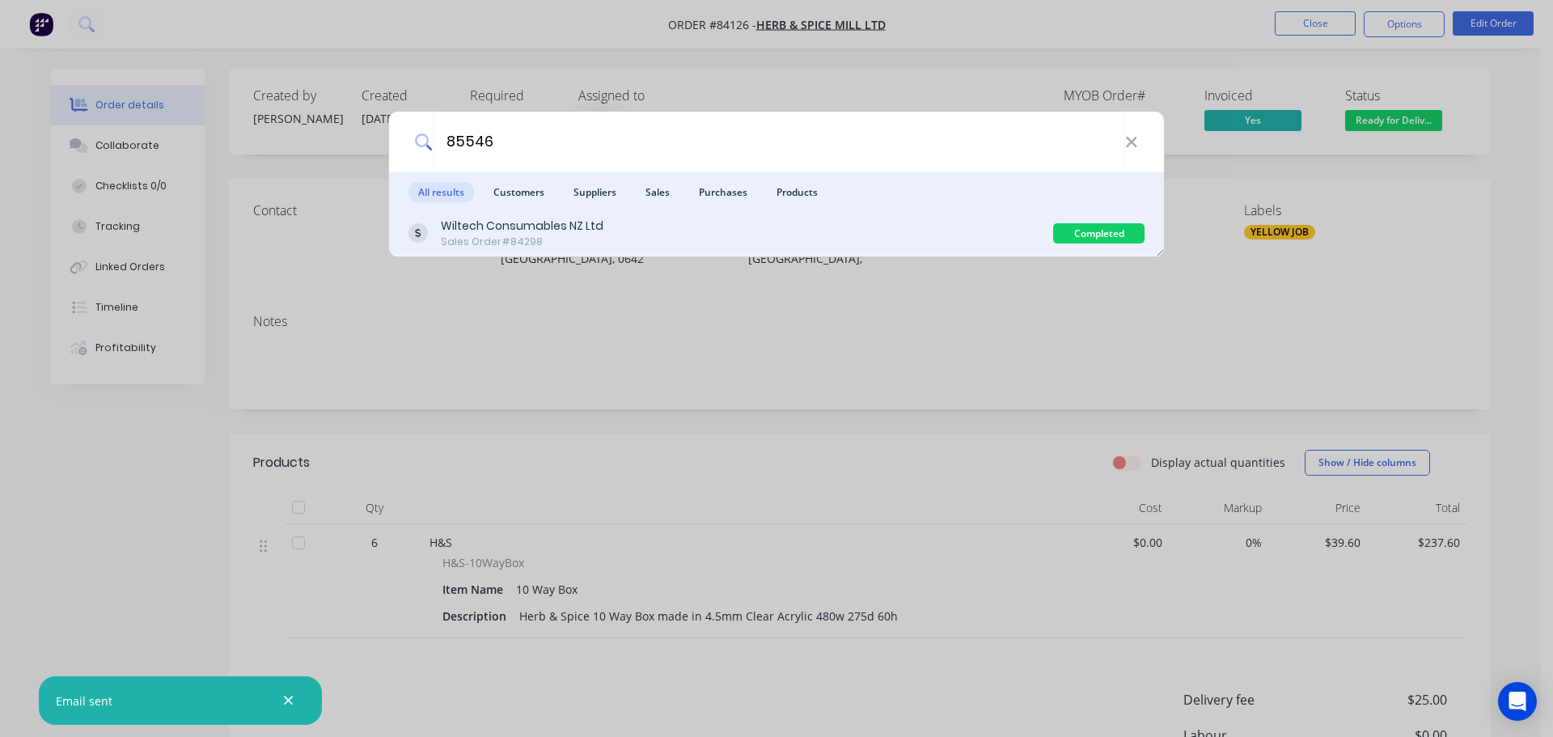
type input "85546"
click at [827, 235] on div "Wiltech Consumables NZ Ltd Sales Order #84298" at bounding box center [730, 234] width 645 height 32
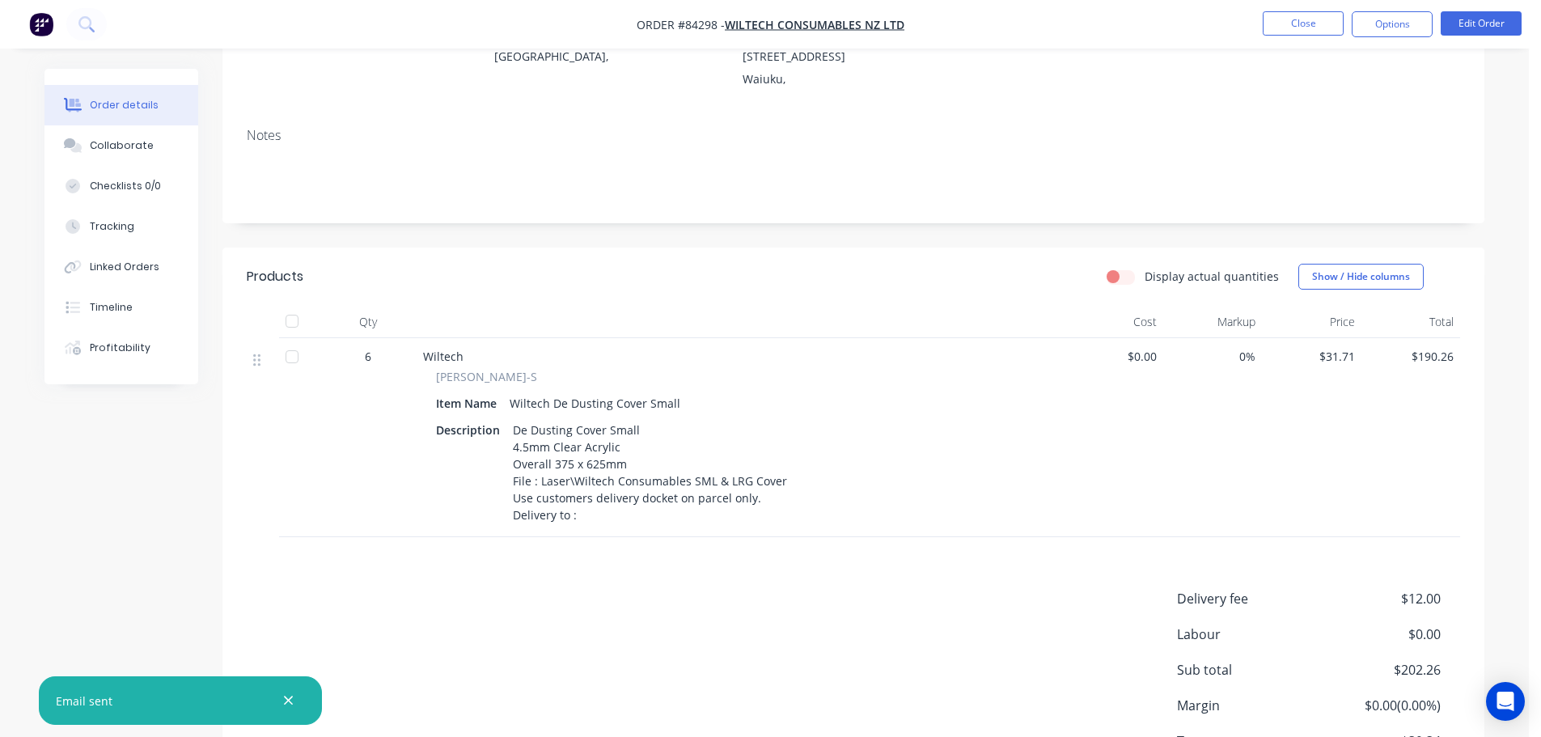
scroll to position [164, 0]
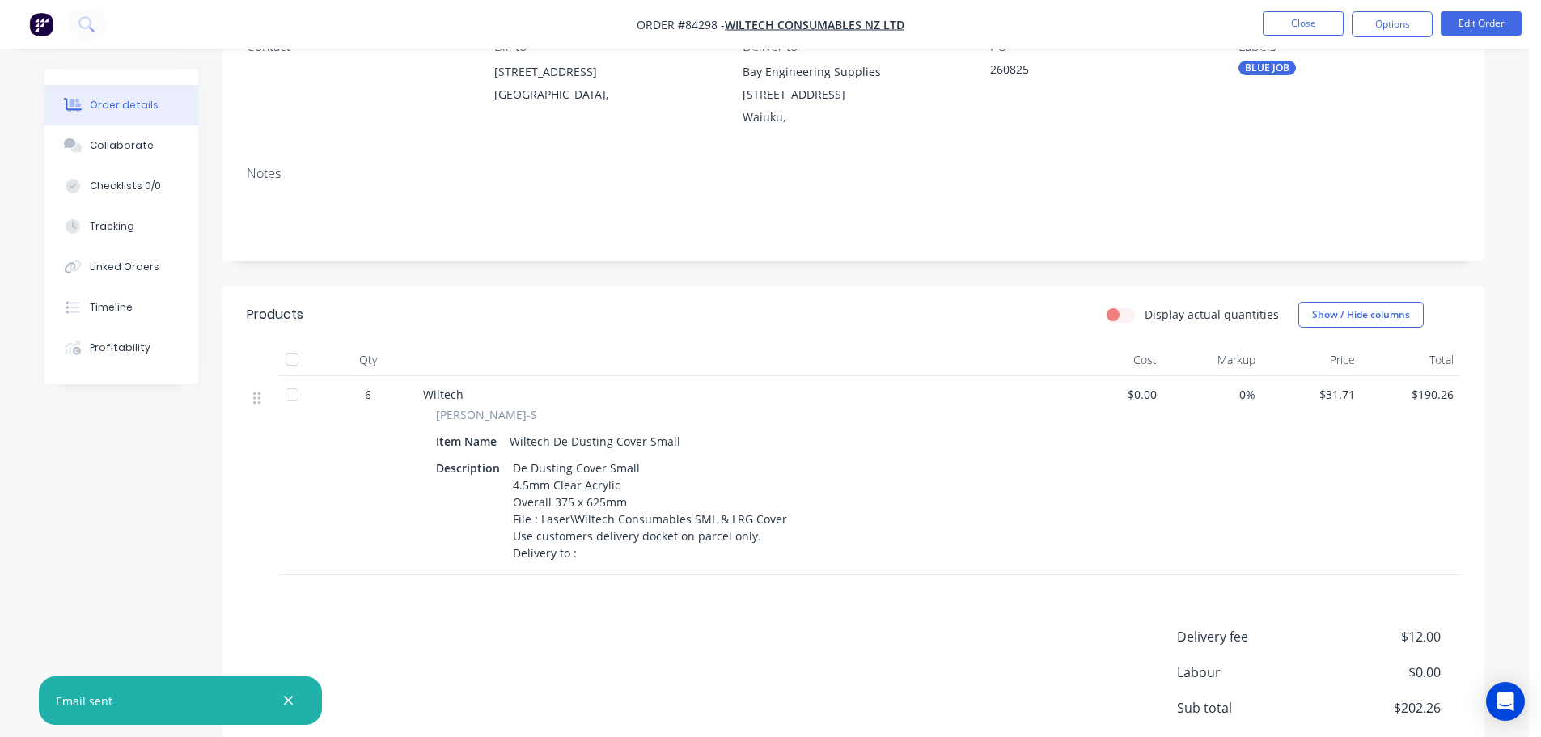
click at [1379, 34] on button "Options" at bounding box center [1392, 24] width 81 height 26
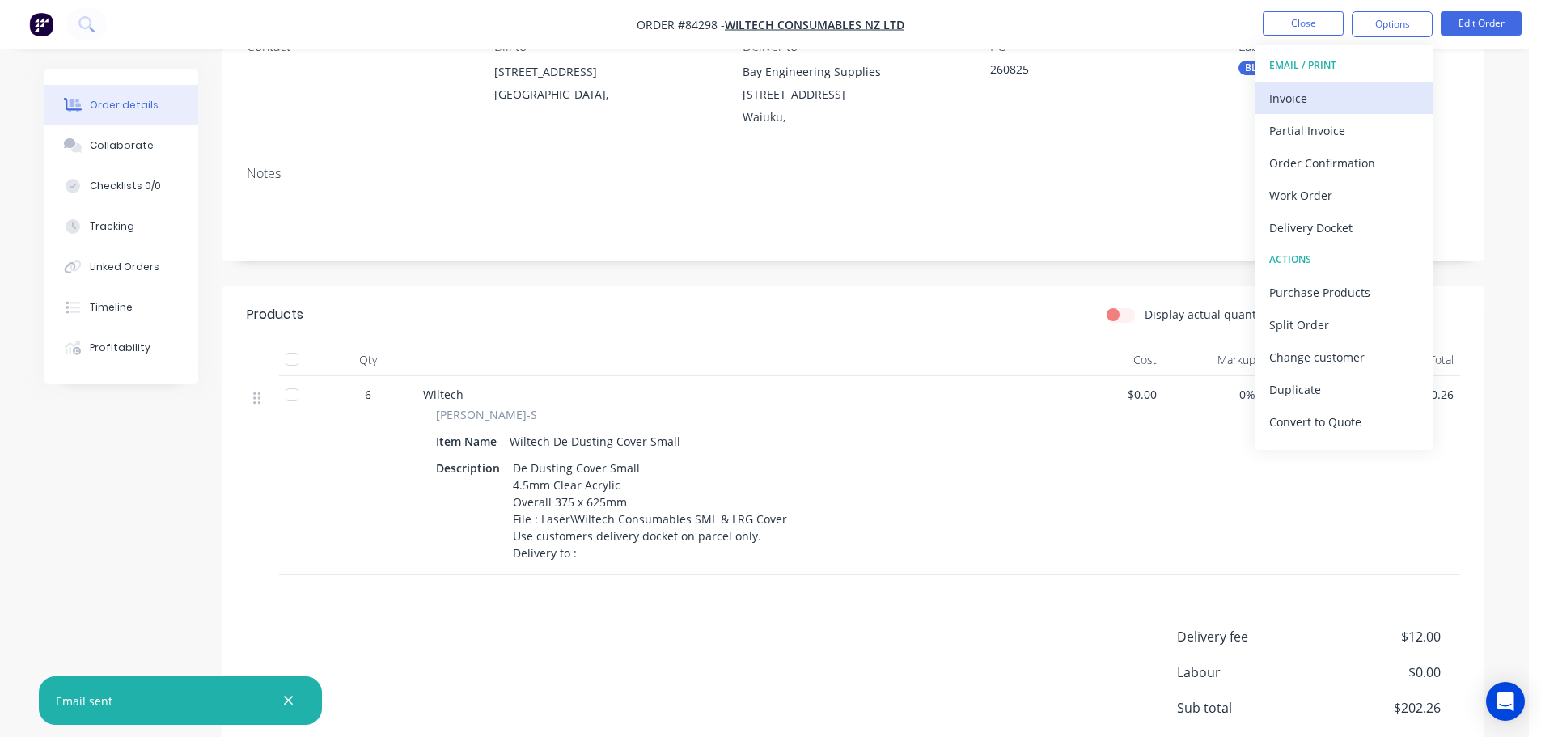
click at [1363, 95] on div "Invoice" at bounding box center [1343, 98] width 149 height 23
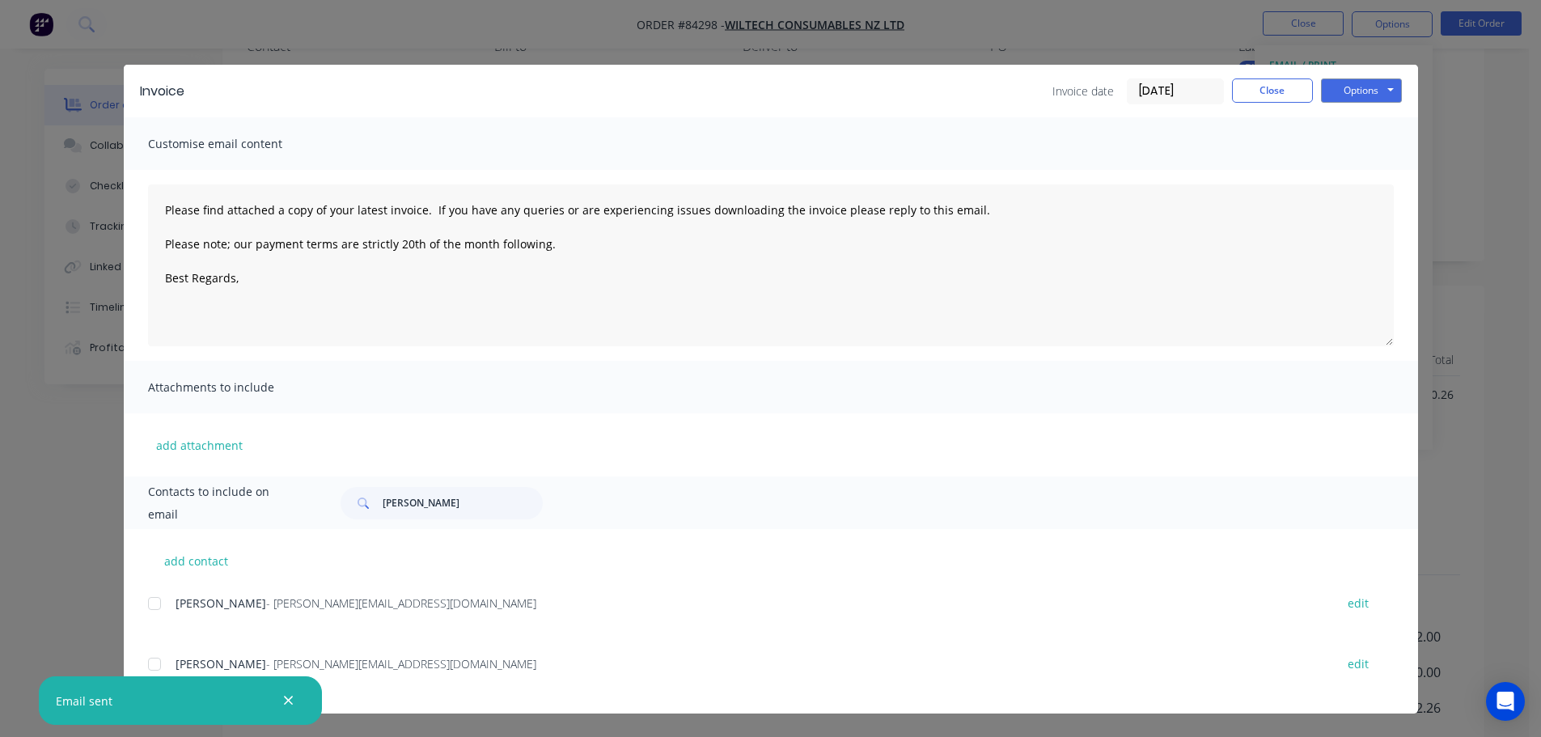
click at [147, 602] on div at bounding box center [154, 603] width 32 height 32
click at [1356, 90] on button "Options" at bounding box center [1361, 90] width 81 height 24
click at [1347, 169] on button "Email" at bounding box center [1373, 172] width 104 height 27
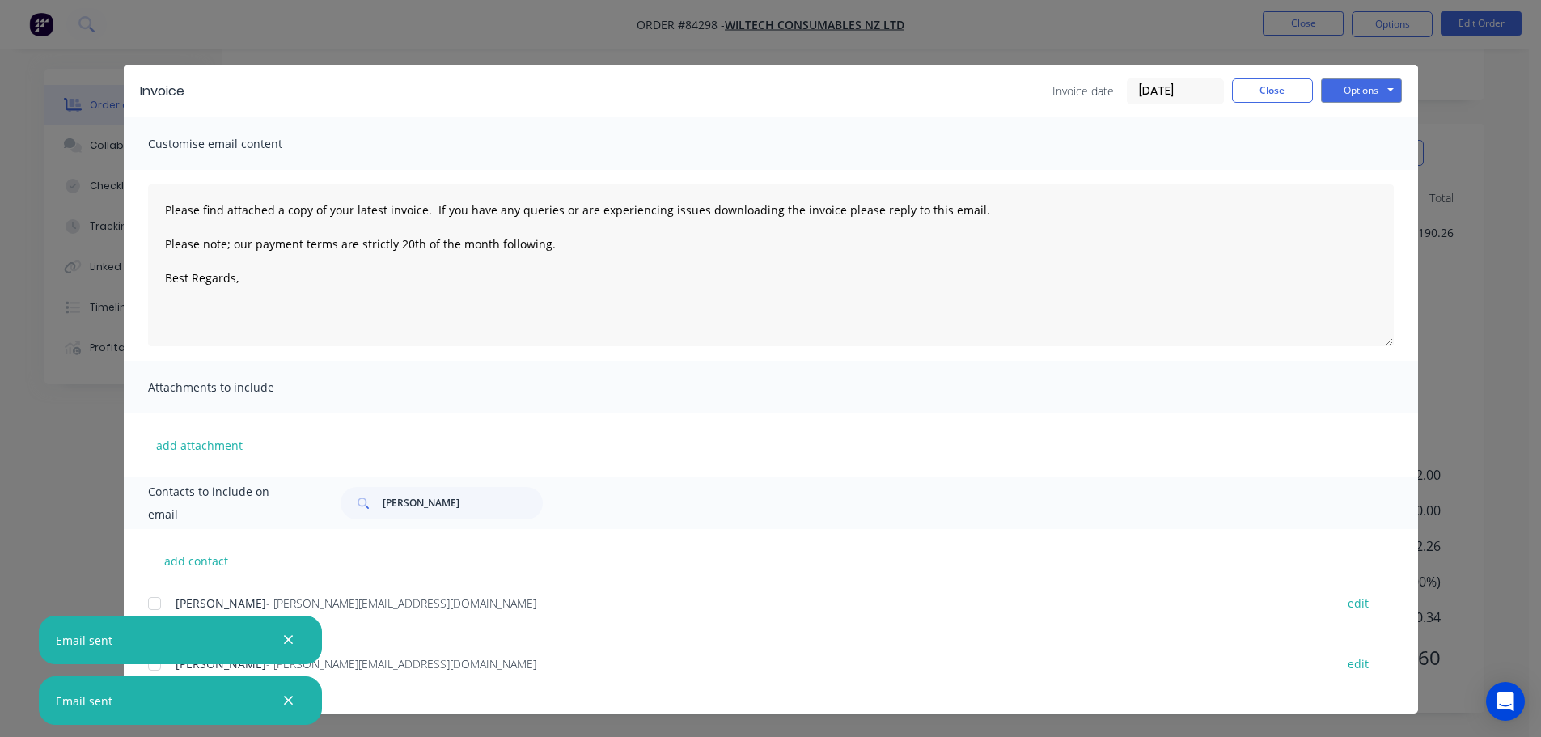
type textarea "Please find attached a copy of your latest invoice. If you have any queries or …"
click at [106, 111] on div "Invoice Invoice date 08/09/25 Close Options Preview Print Email Customise email…" at bounding box center [770, 368] width 1541 height 737
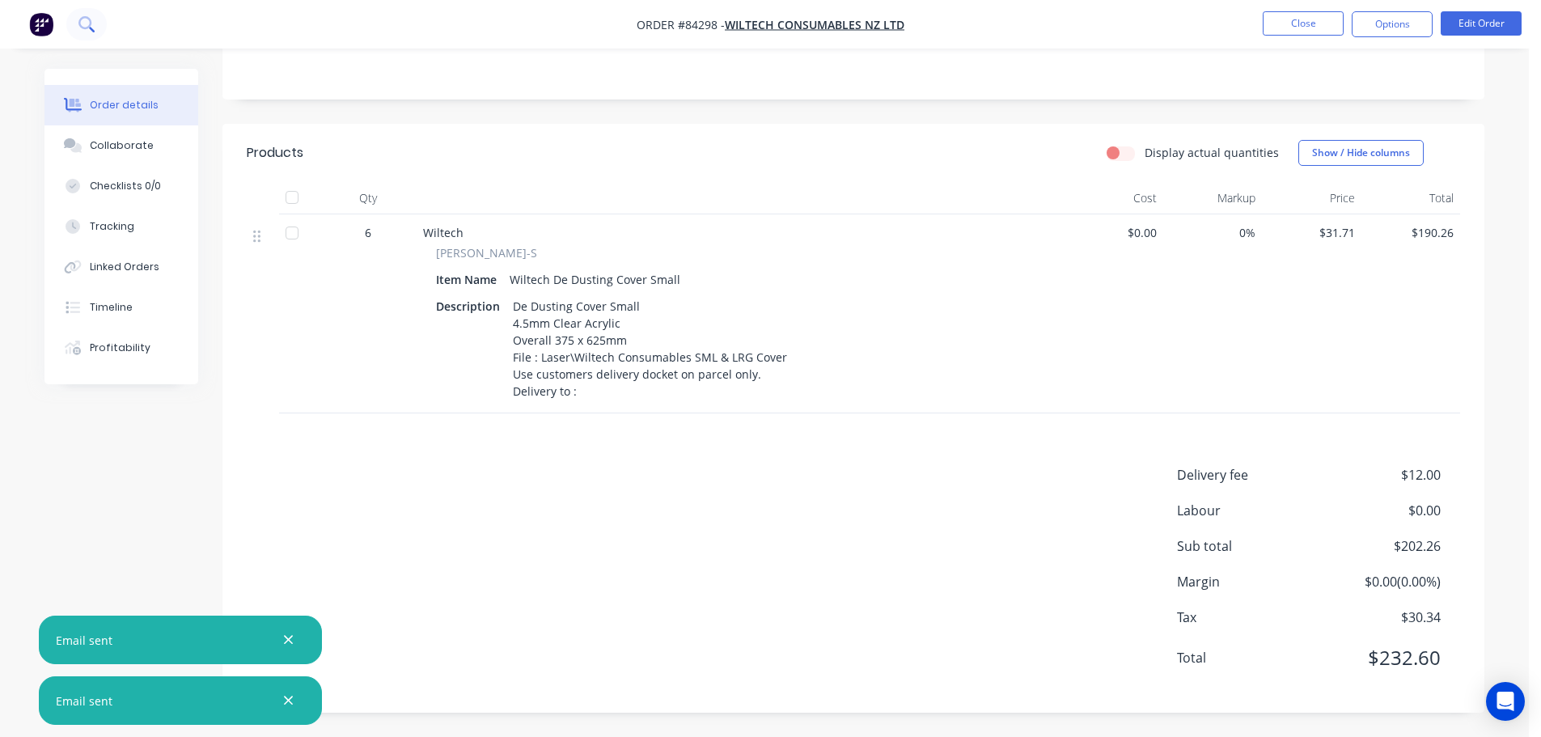
click at [70, 19] on button at bounding box center [86, 24] width 40 height 32
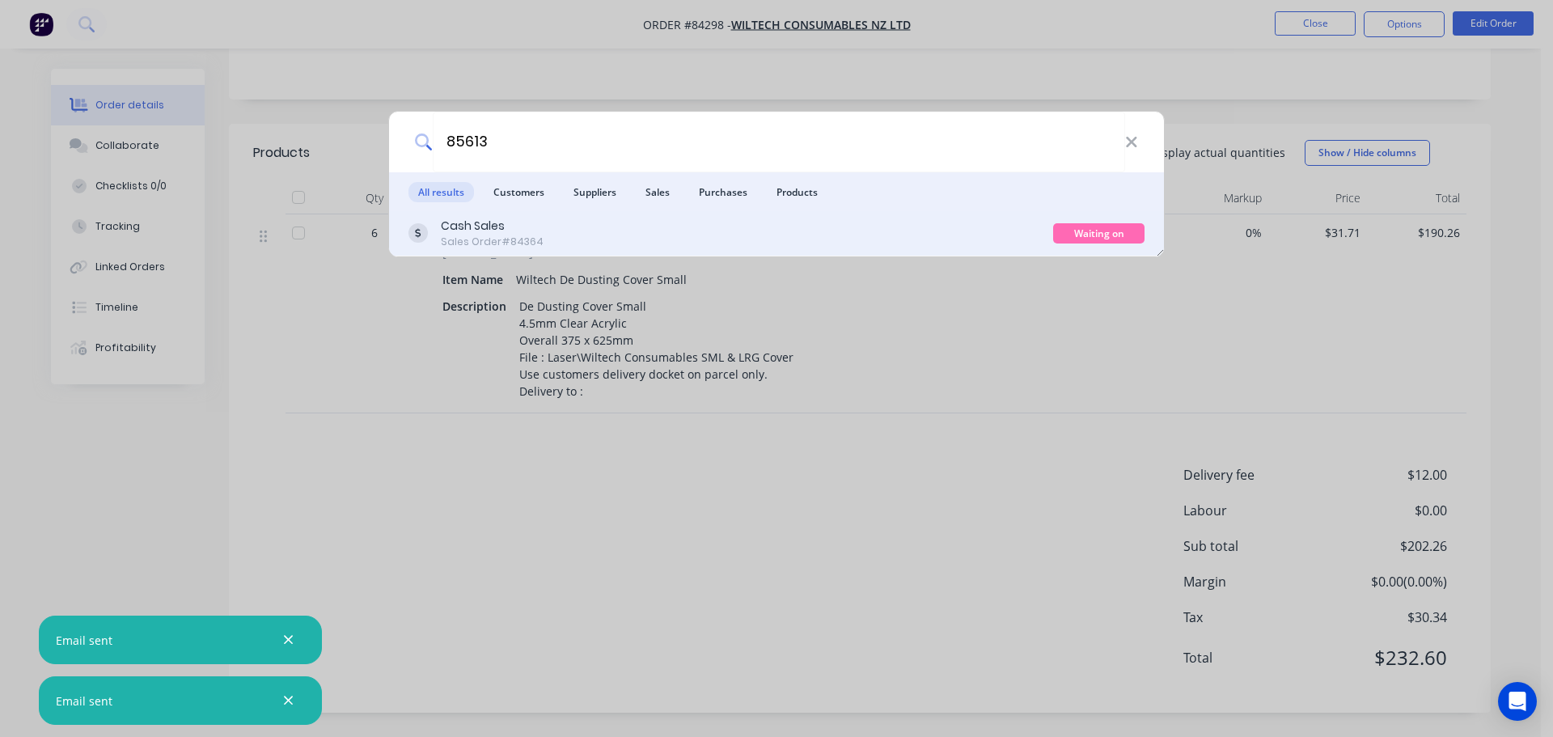
type input "85613"
click at [709, 222] on div "Cash Sales Sales Order #84364" at bounding box center [730, 234] width 645 height 32
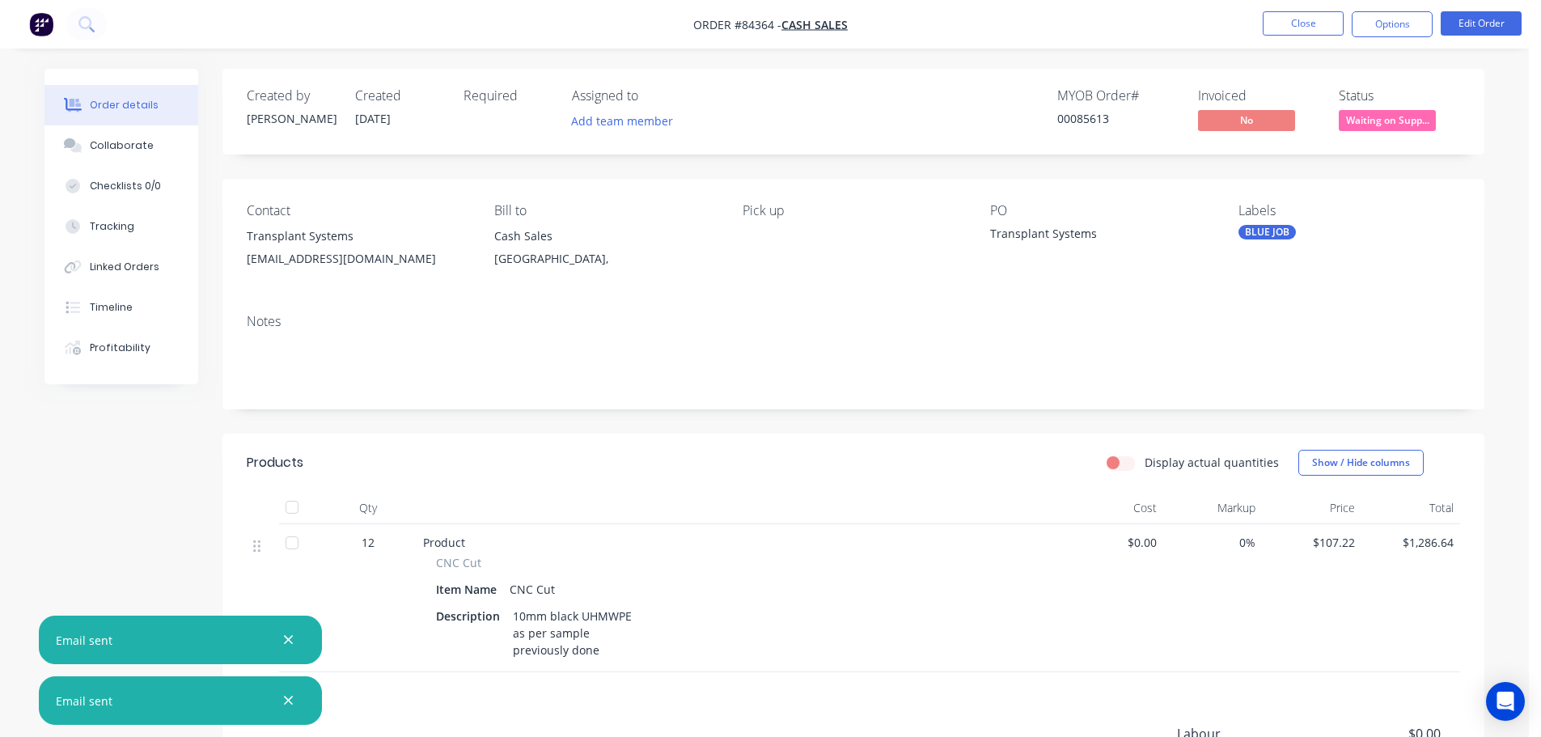
click at [286, 698] on icon "button" at bounding box center [288, 700] width 9 height 9
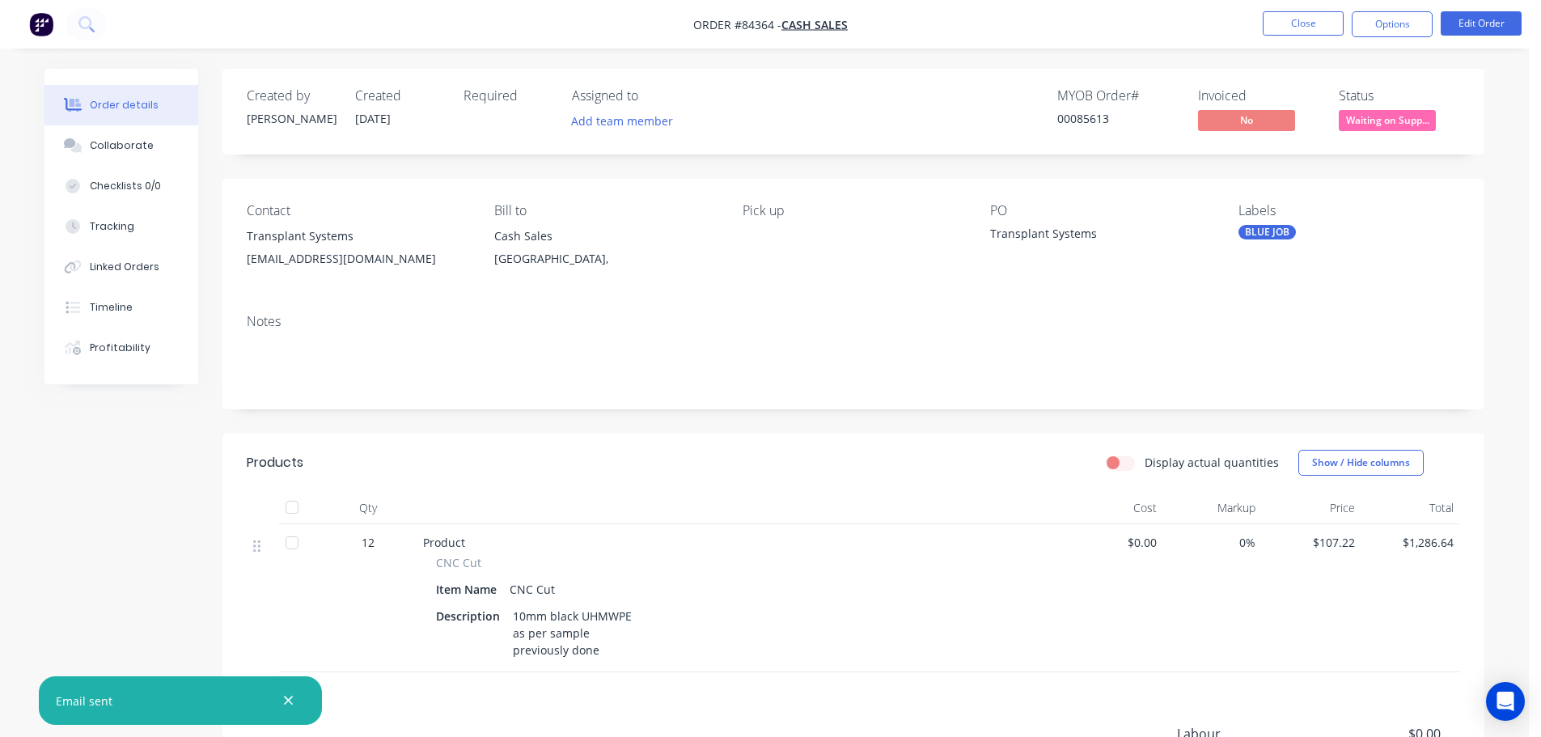
click at [286, 698] on icon "button" at bounding box center [288, 700] width 9 height 9
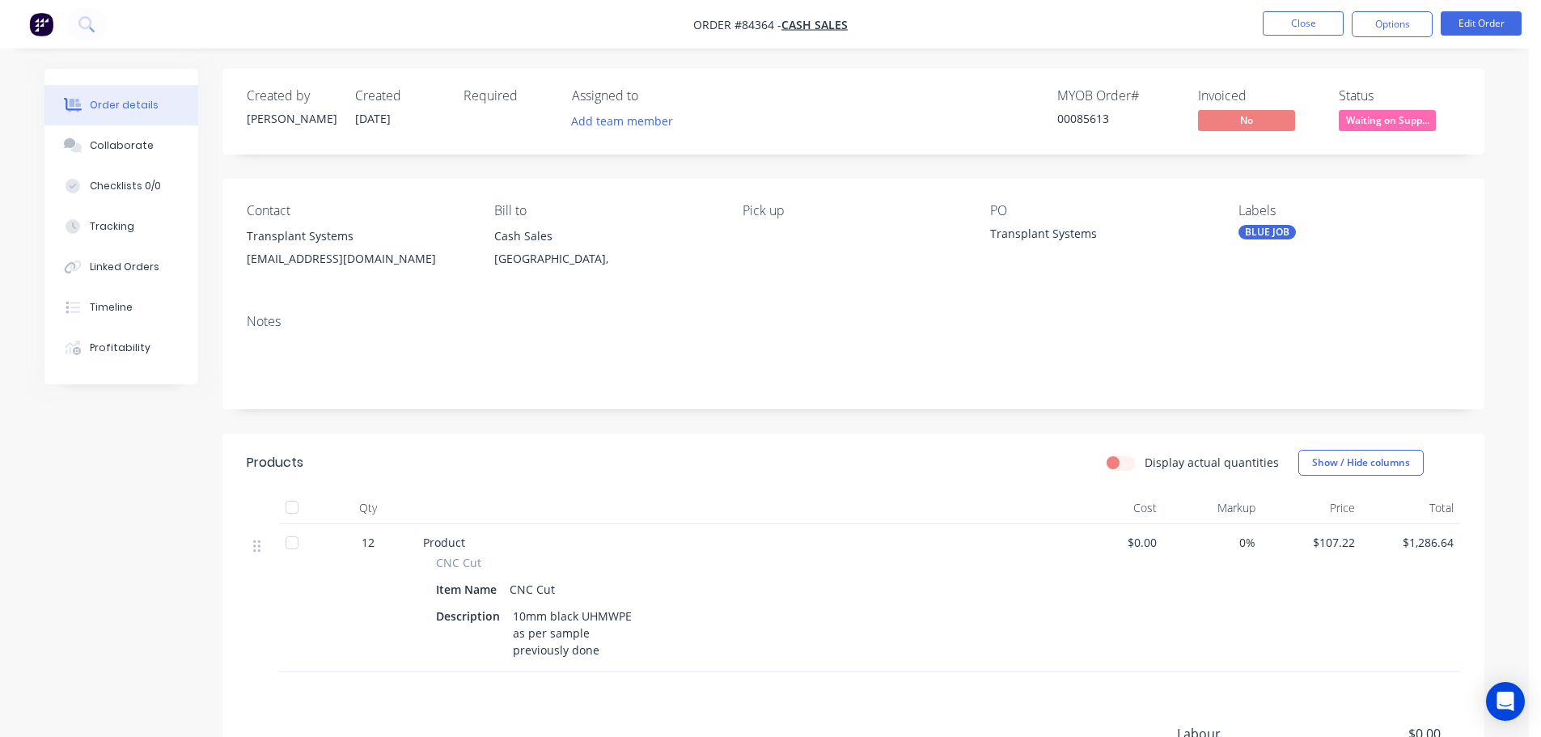
click at [1394, 119] on span "Waiting on Supp..." at bounding box center [1387, 120] width 97 height 20
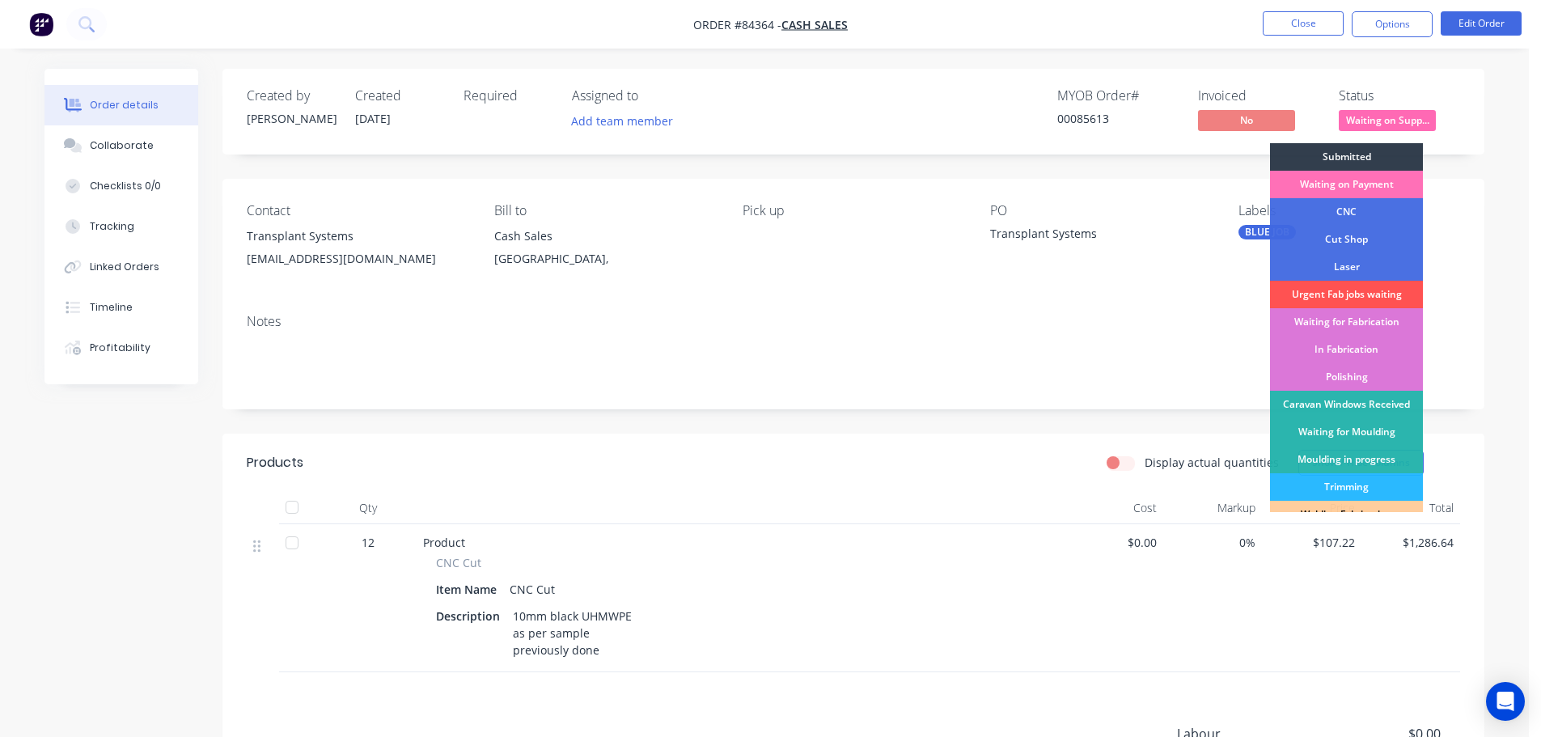
drag, startPoint x: 1365, startPoint y: 158, endPoint x: 1339, endPoint y: 126, distance: 40.8
click at [1364, 158] on div "Submitted" at bounding box center [1346, 156] width 153 height 27
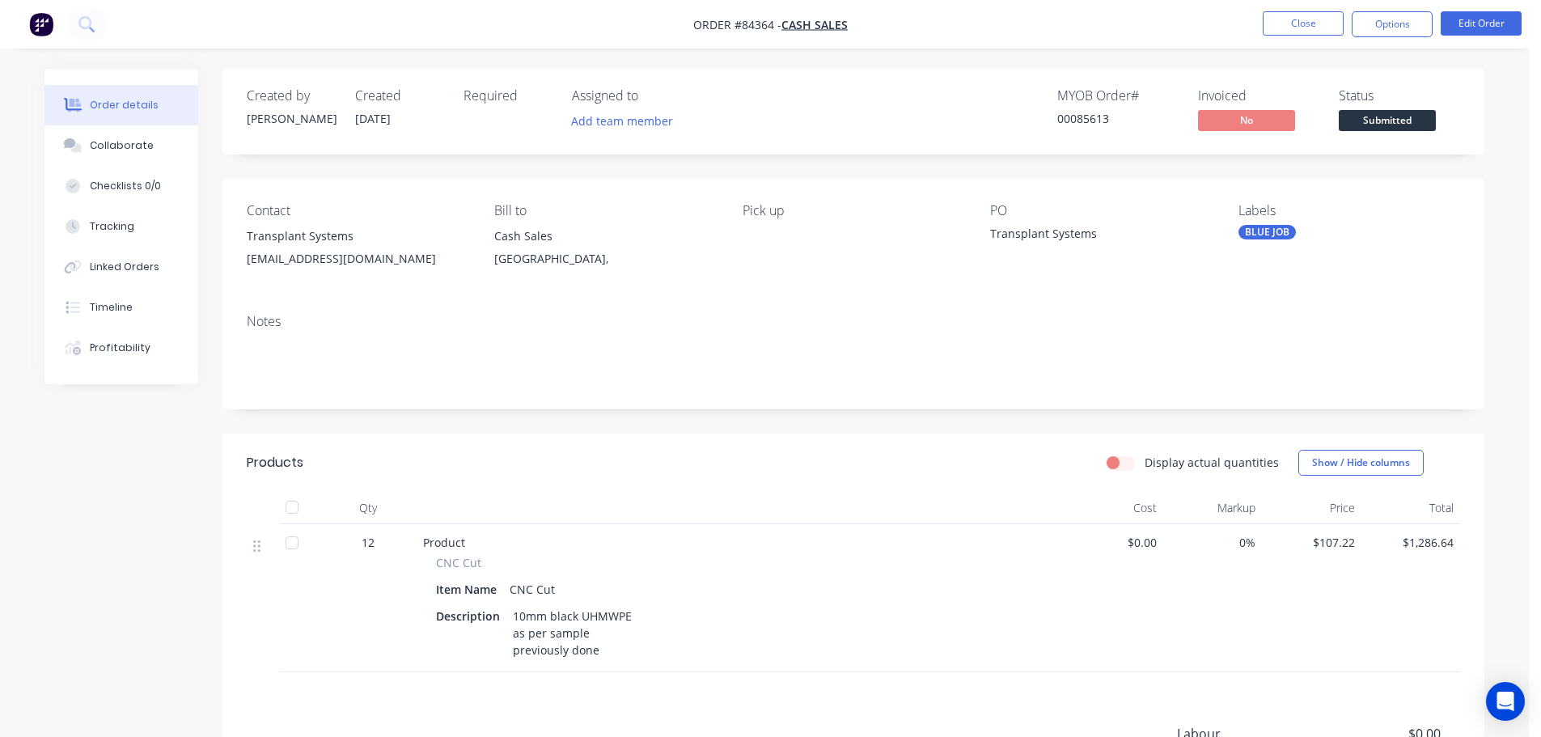
click at [1317, 103] on div "Invoiced" at bounding box center [1258, 95] width 121 height 15
click at [95, 33] on button at bounding box center [86, 24] width 40 height 32
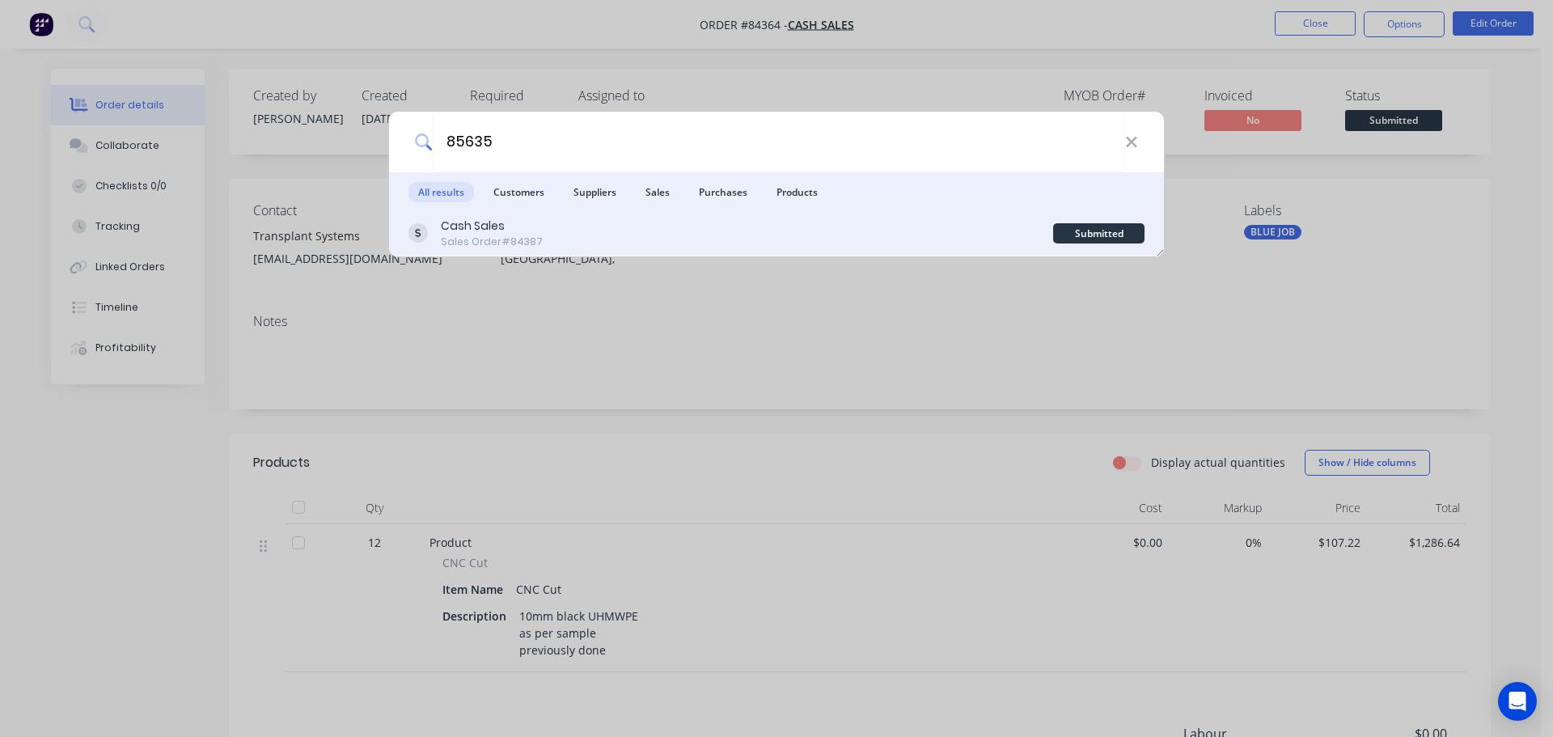
type input "85635"
click at [679, 237] on div "Cash Sales Sales Order #84387" at bounding box center [730, 234] width 645 height 32
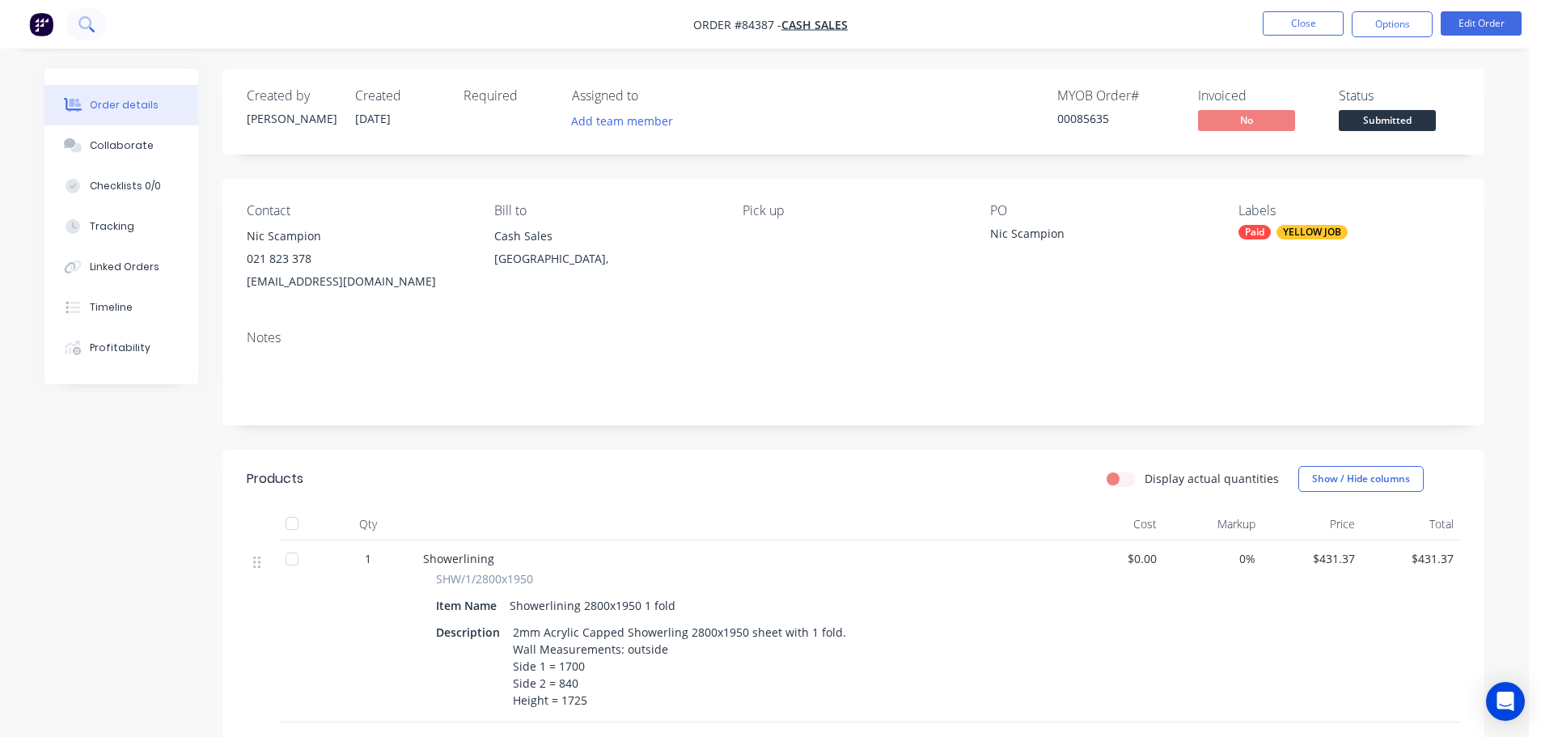
click at [90, 22] on icon at bounding box center [84, 22] width 13 height 13
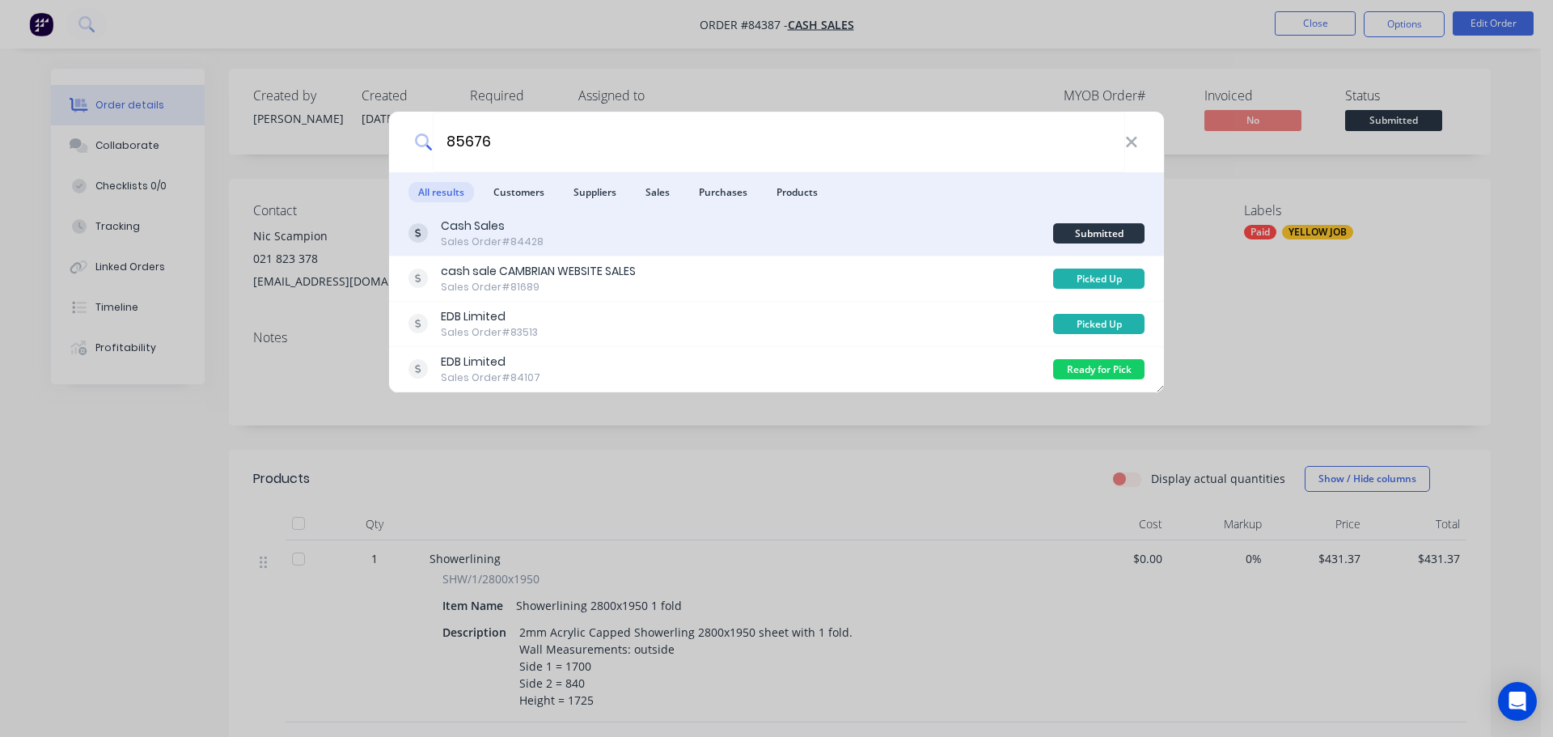
type input "85676"
click at [897, 245] on div "Cash Sales Sales Order #84428" at bounding box center [730, 234] width 645 height 32
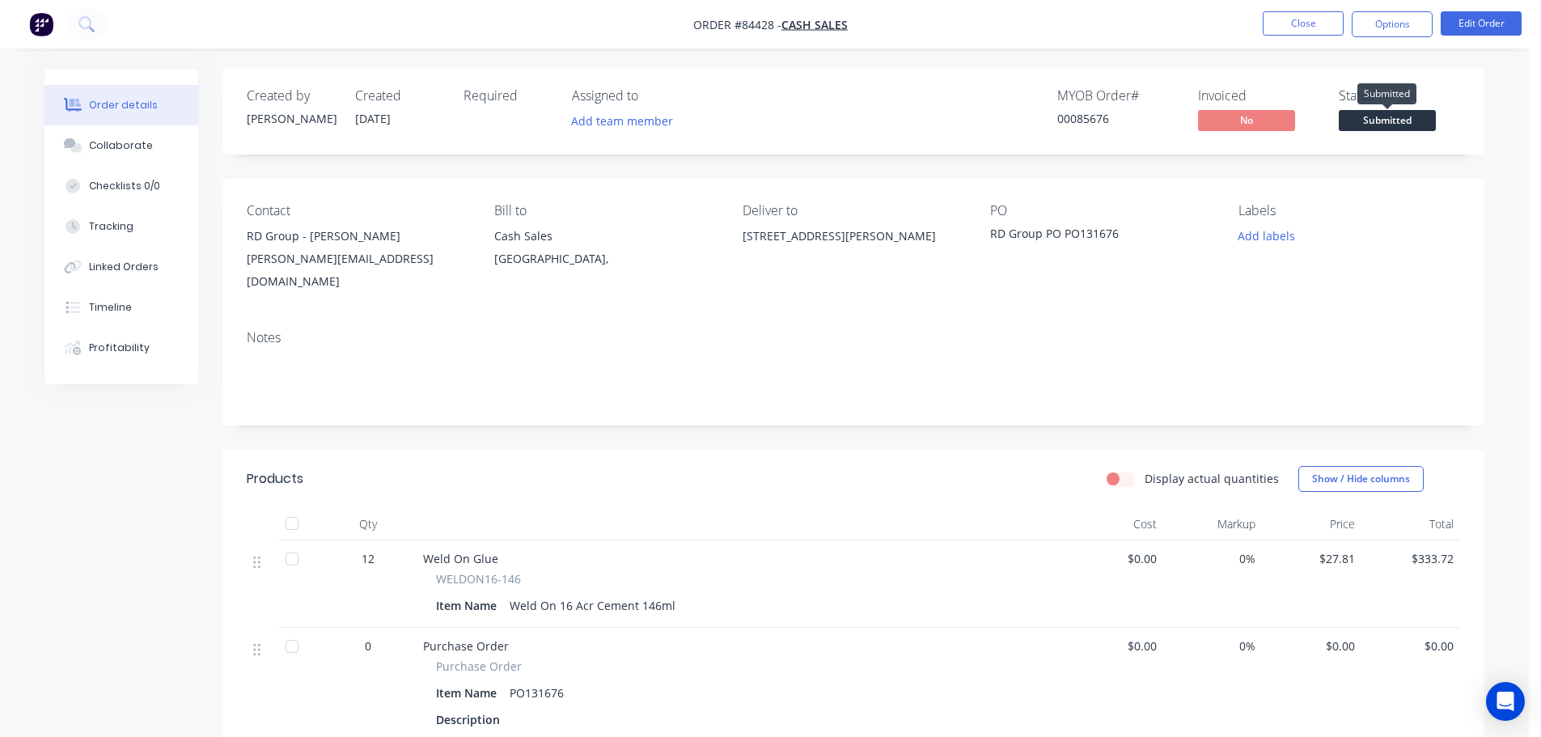
click at [1389, 122] on span "Submitted" at bounding box center [1387, 120] width 97 height 20
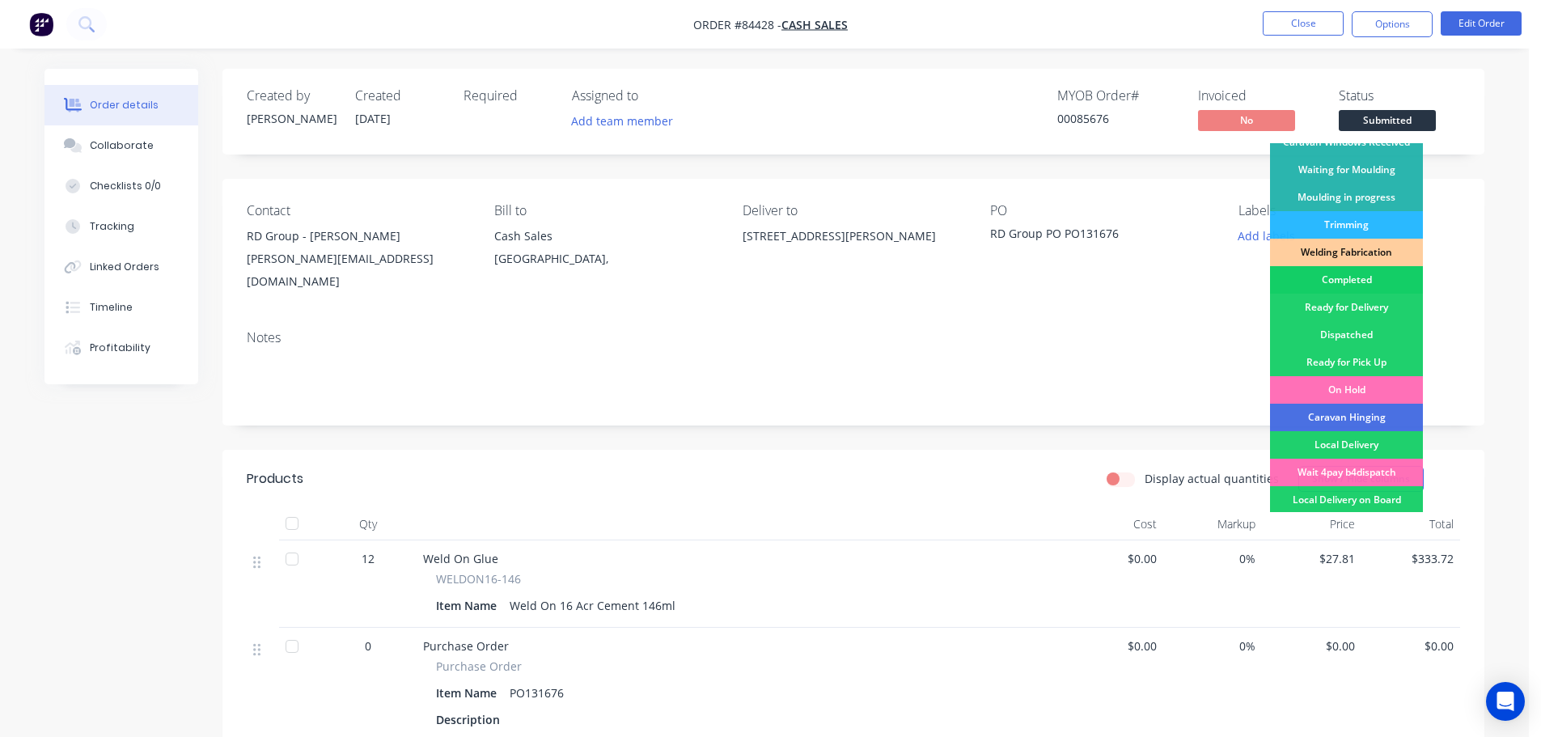
scroll to position [319, 0]
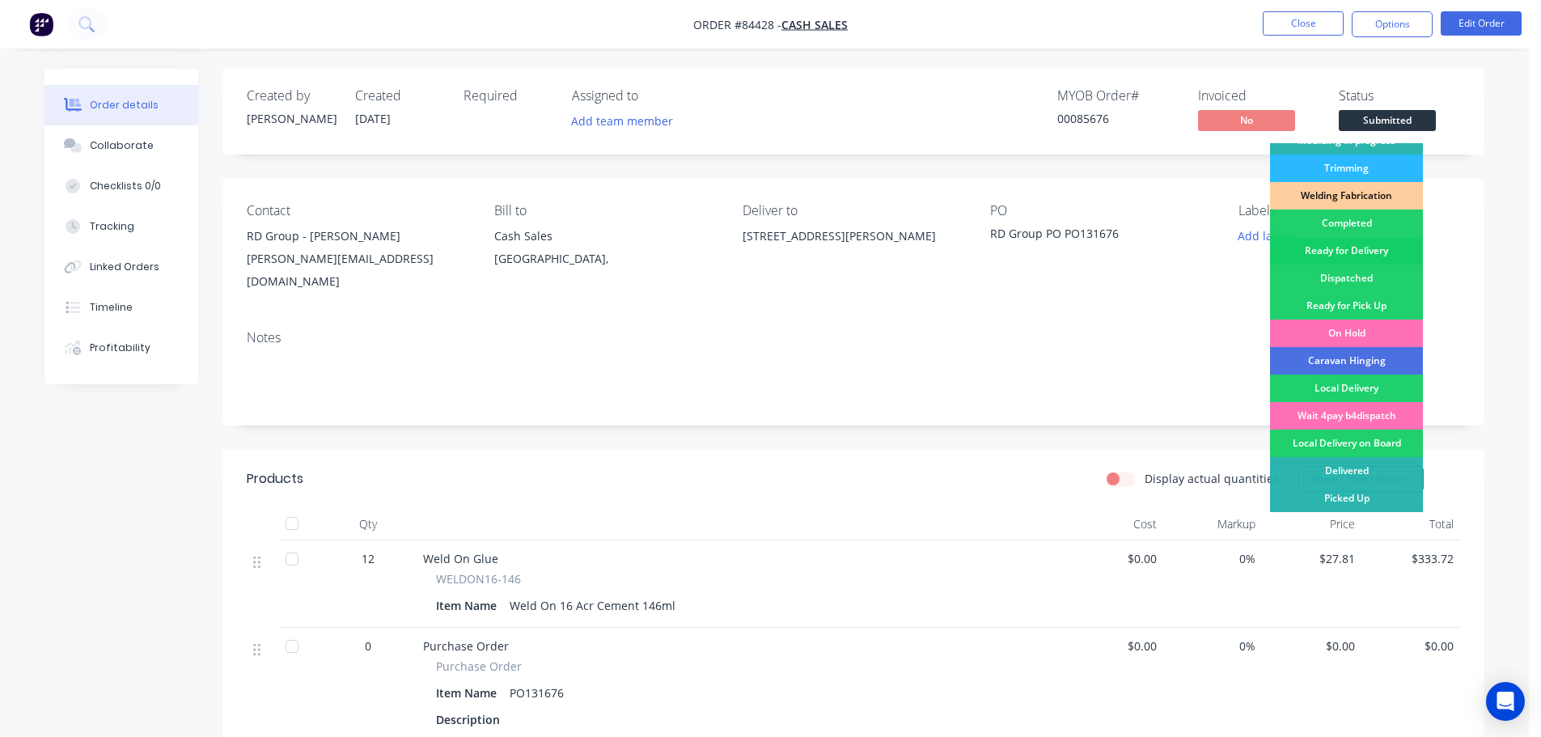
click at [1344, 247] on div "Ready for Delivery" at bounding box center [1346, 250] width 153 height 27
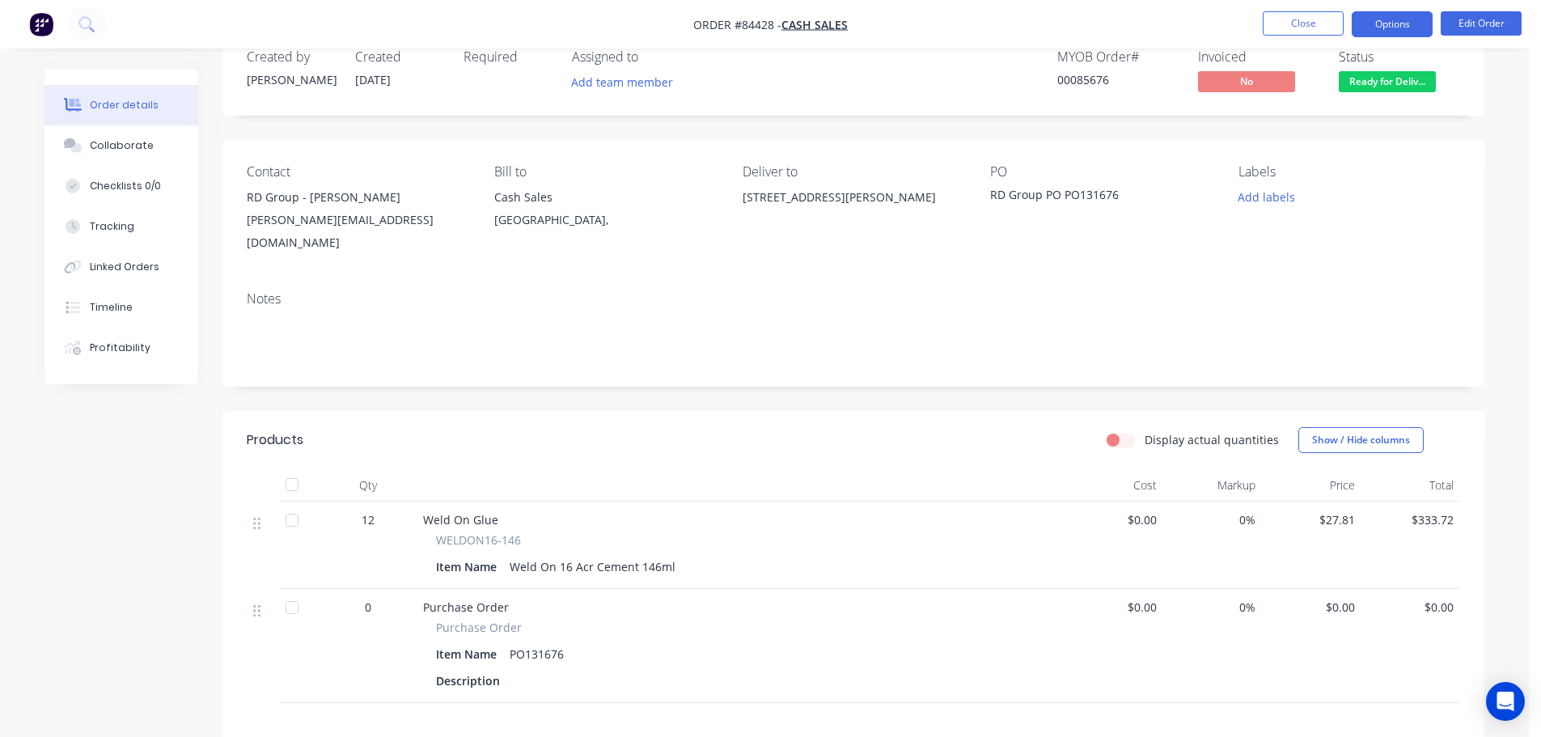
scroll to position [0, 0]
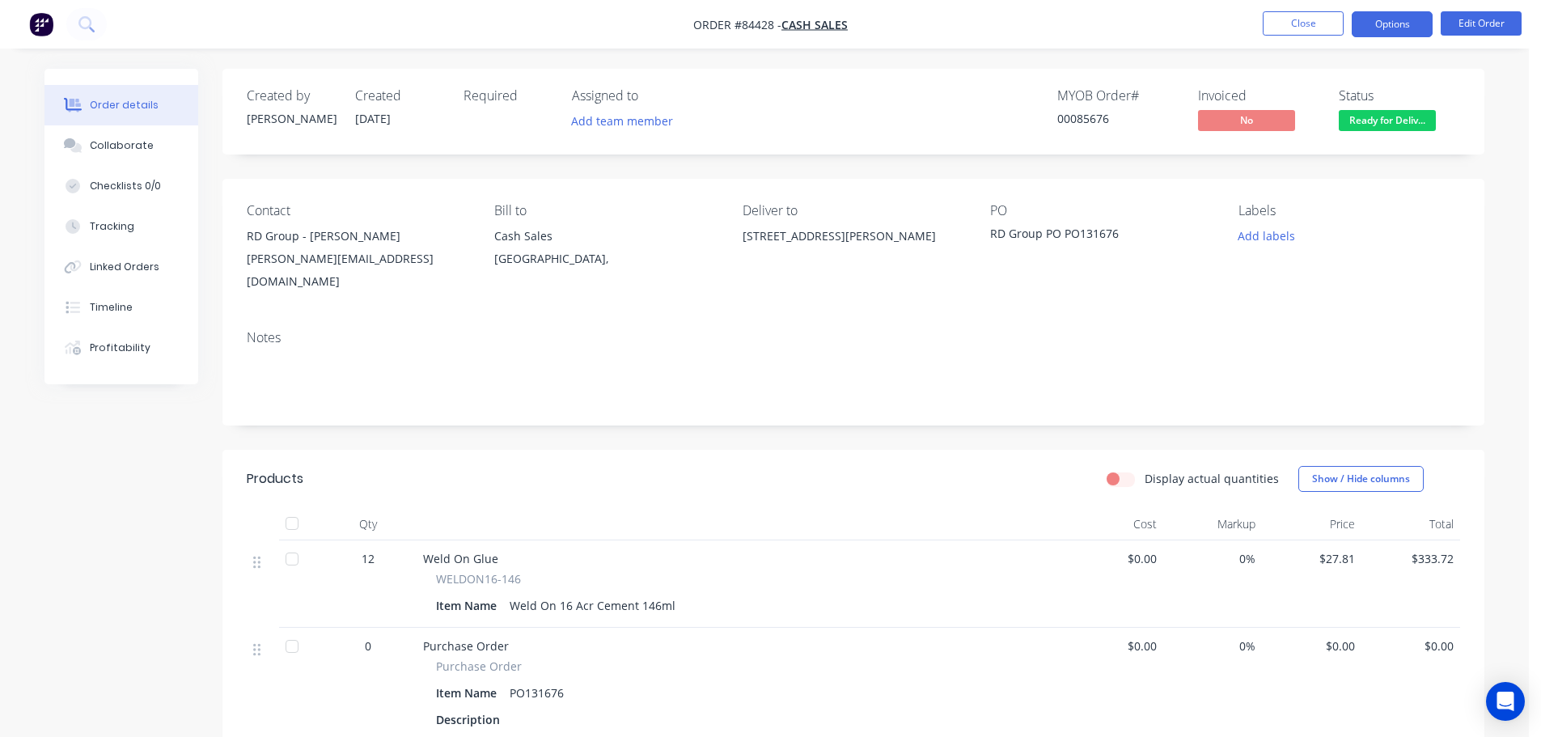
click at [1391, 16] on button "Options" at bounding box center [1392, 24] width 81 height 26
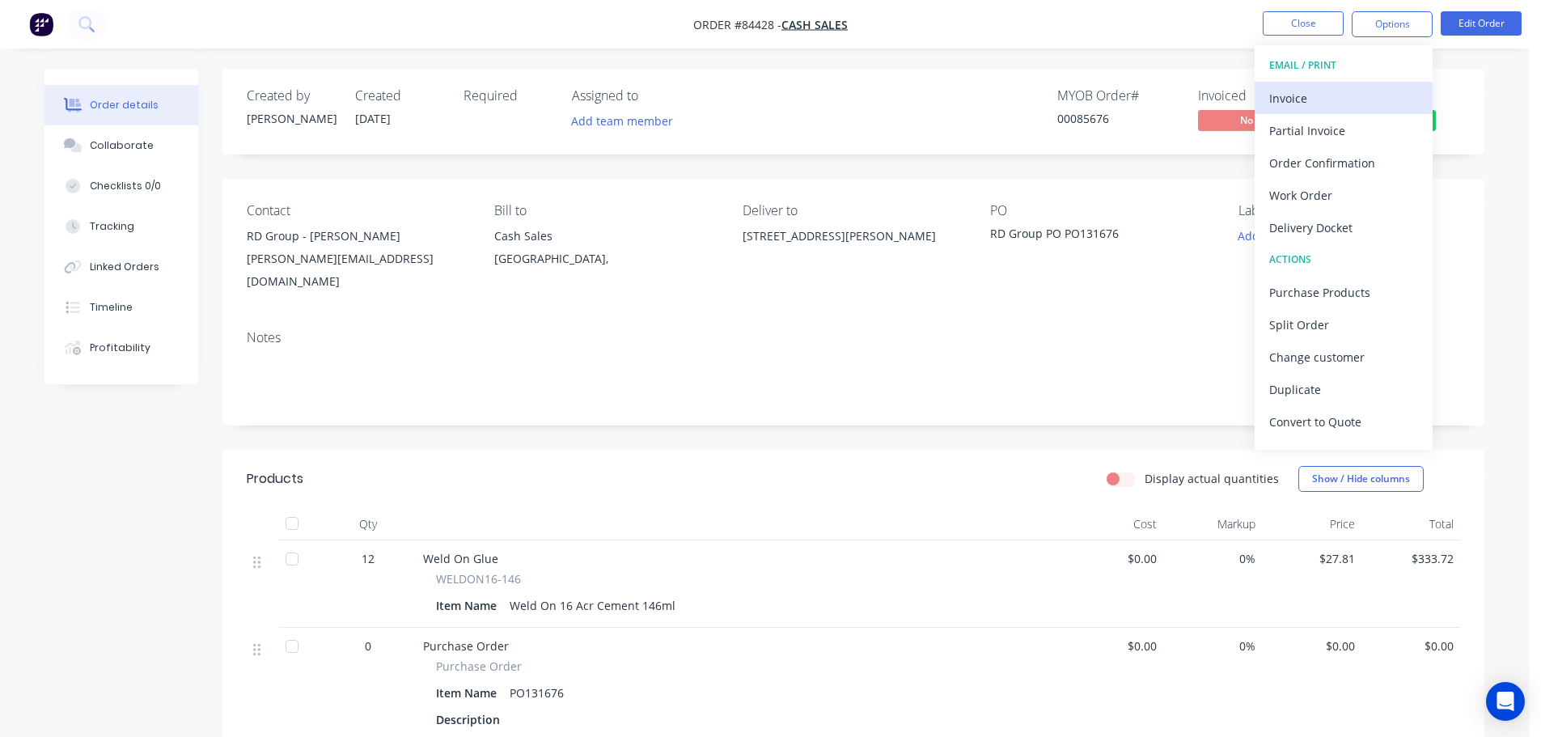
click at [1322, 104] on div "Invoice" at bounding box center [1343, 98] width 149 height 23
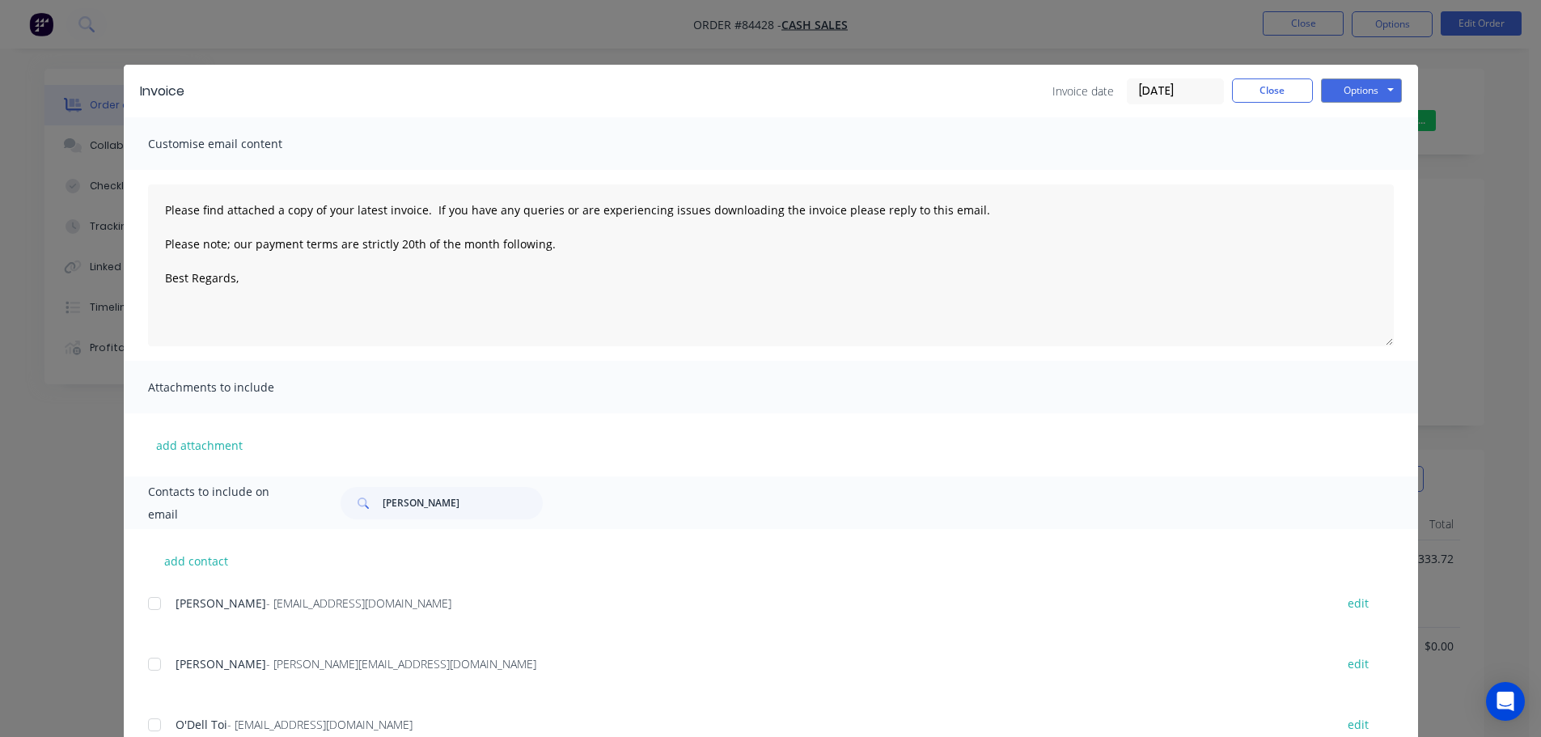
click at [1369, 91] on button "Options" at bounding box center [1361, 90] width 81 height 24
click at [1367, 141] on button "Print" at bounding box center [1373, 146] width 104 height 27
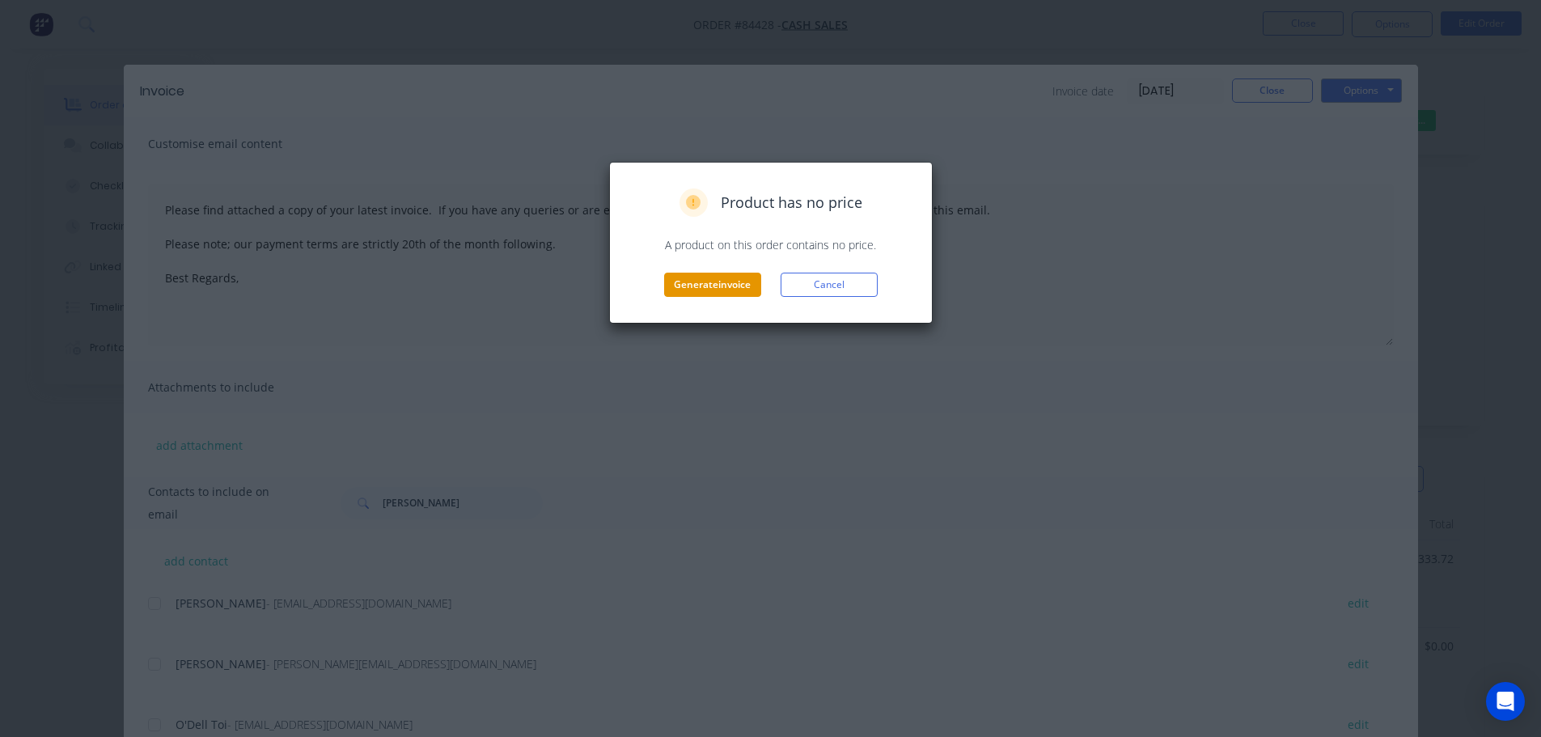
click at [706, 279] on button "Generate invoice" at bounding box center [712, 285] width 97 height 24
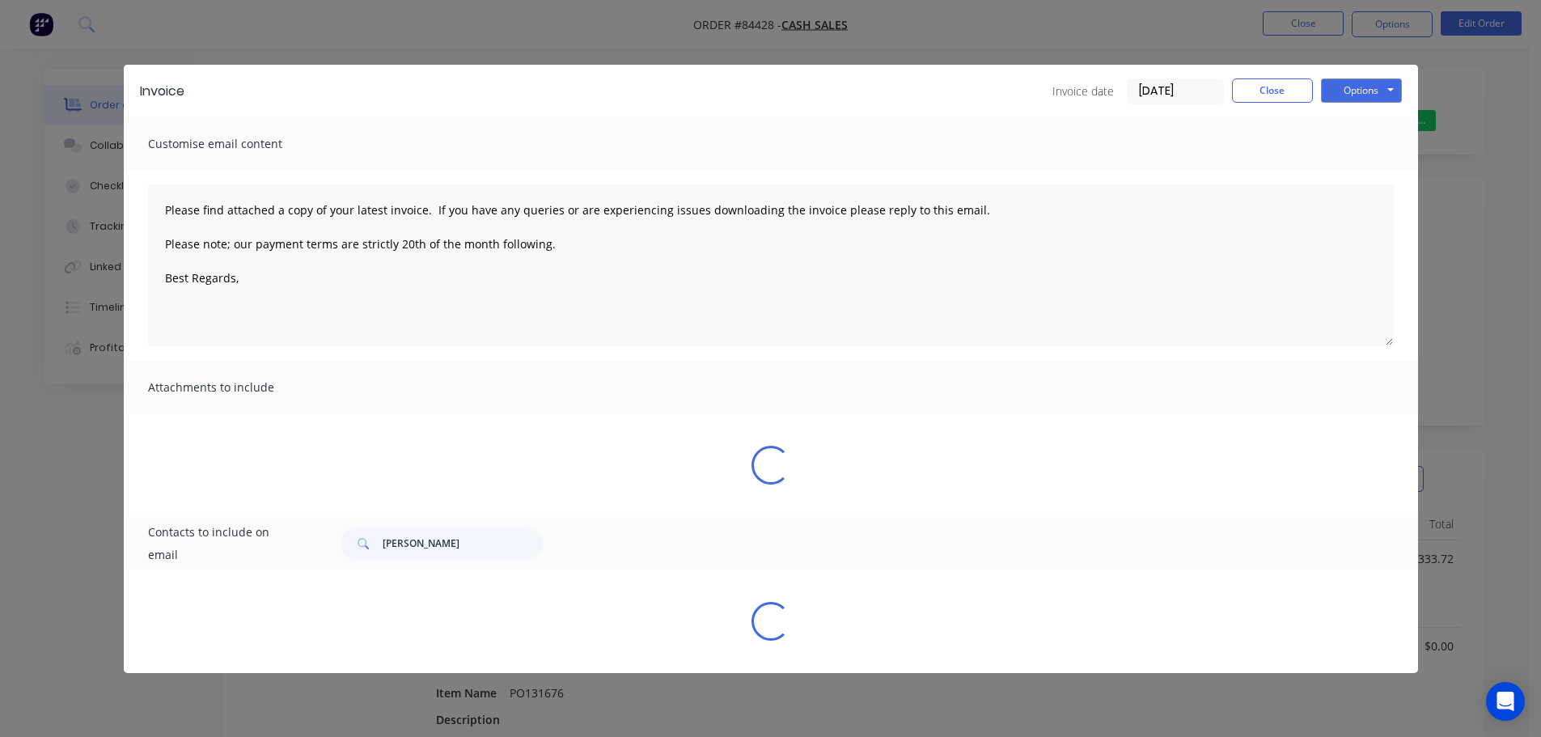
type textarea "Please find attached a copy of your latest invoice. If you have any queries or …"
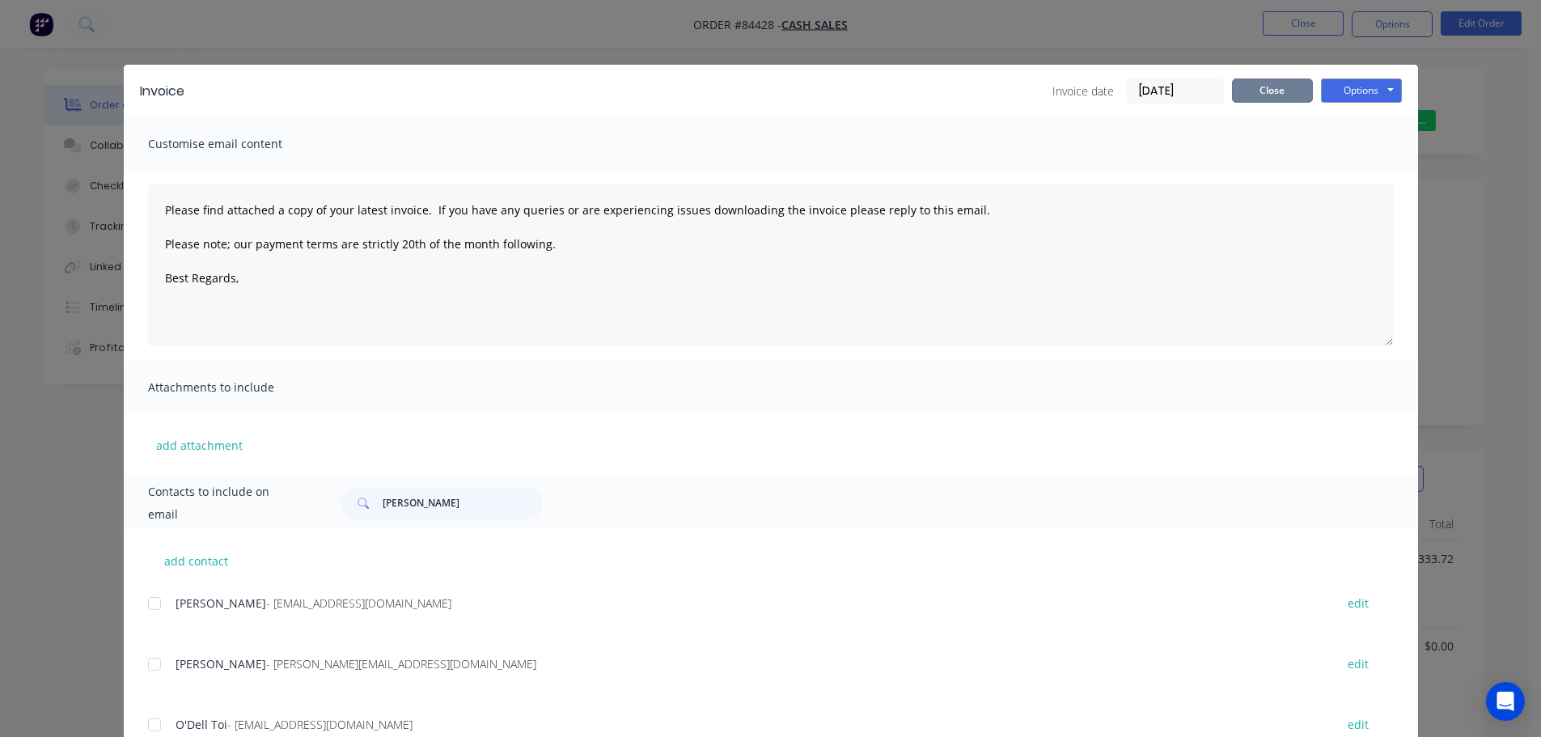
drag, startPoint x: 1250, startPoint y: 89, endPoint x: 1317, endPoint y: 105, distance: 69.1
click at [1251, 89] on button "Close" at bounding box center [1272, 90] width 81 height 24
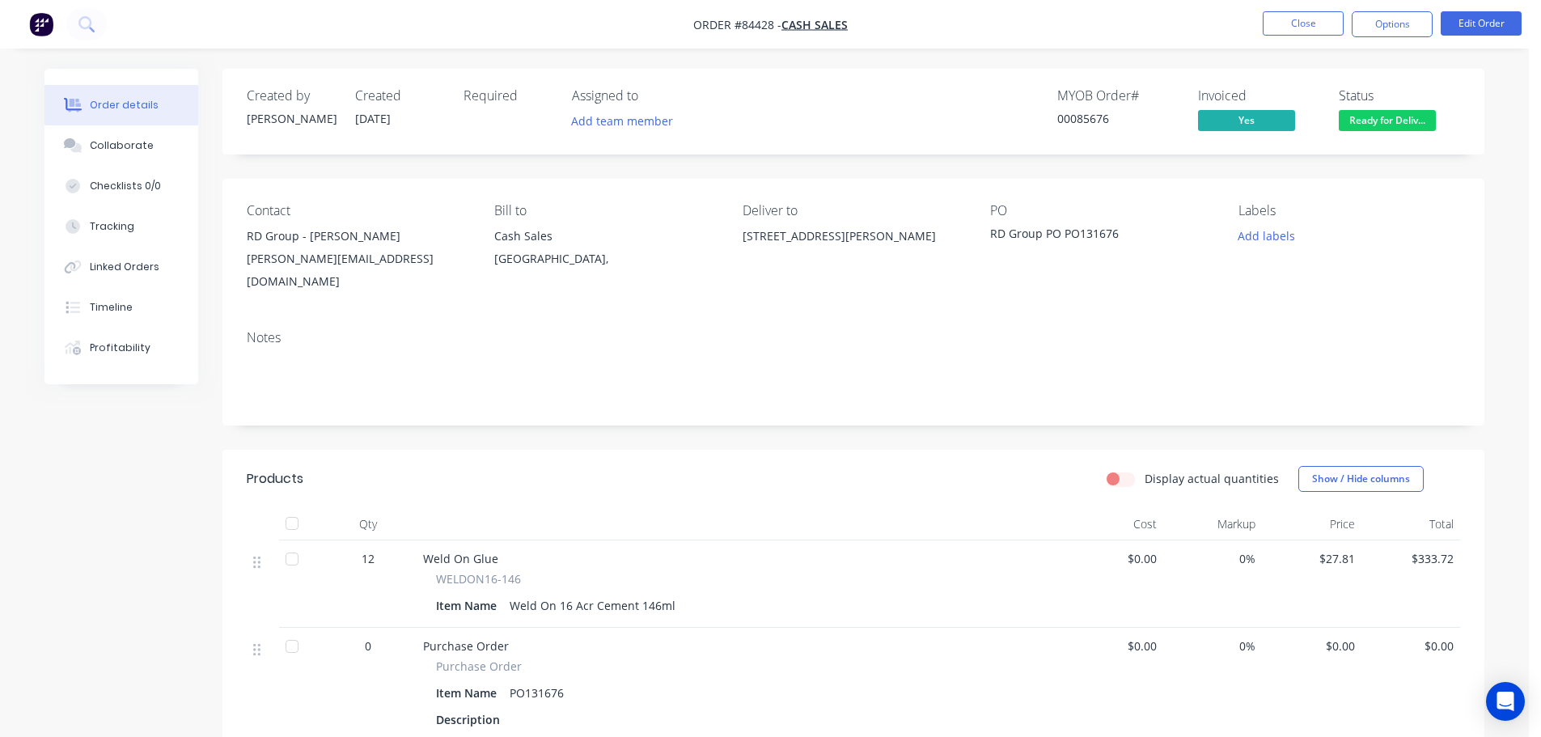
click at [1347, 116] on span "Ready for Deliv..." at bounding box center [1387, 120] width 97 height 20
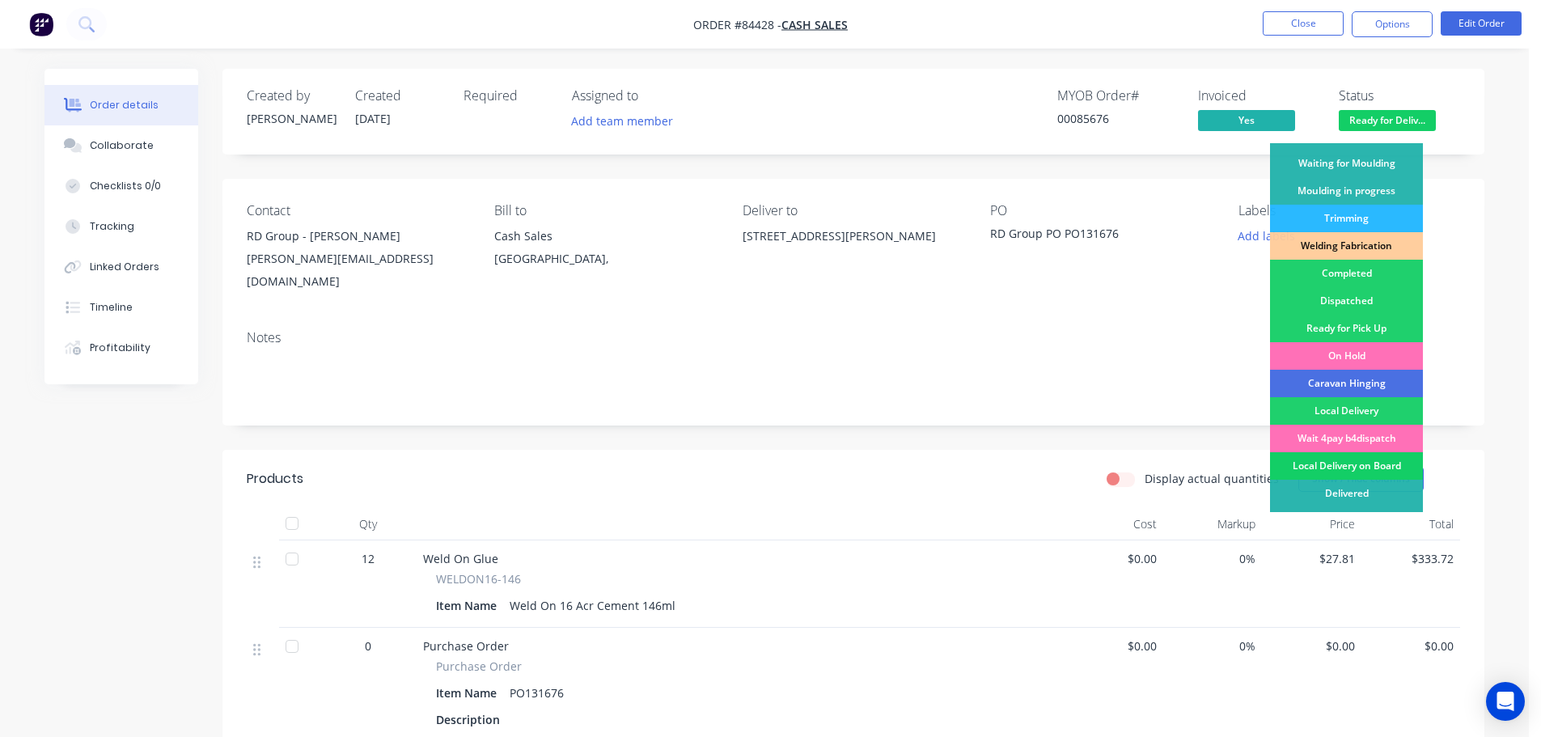
scroll to position [319, 0]
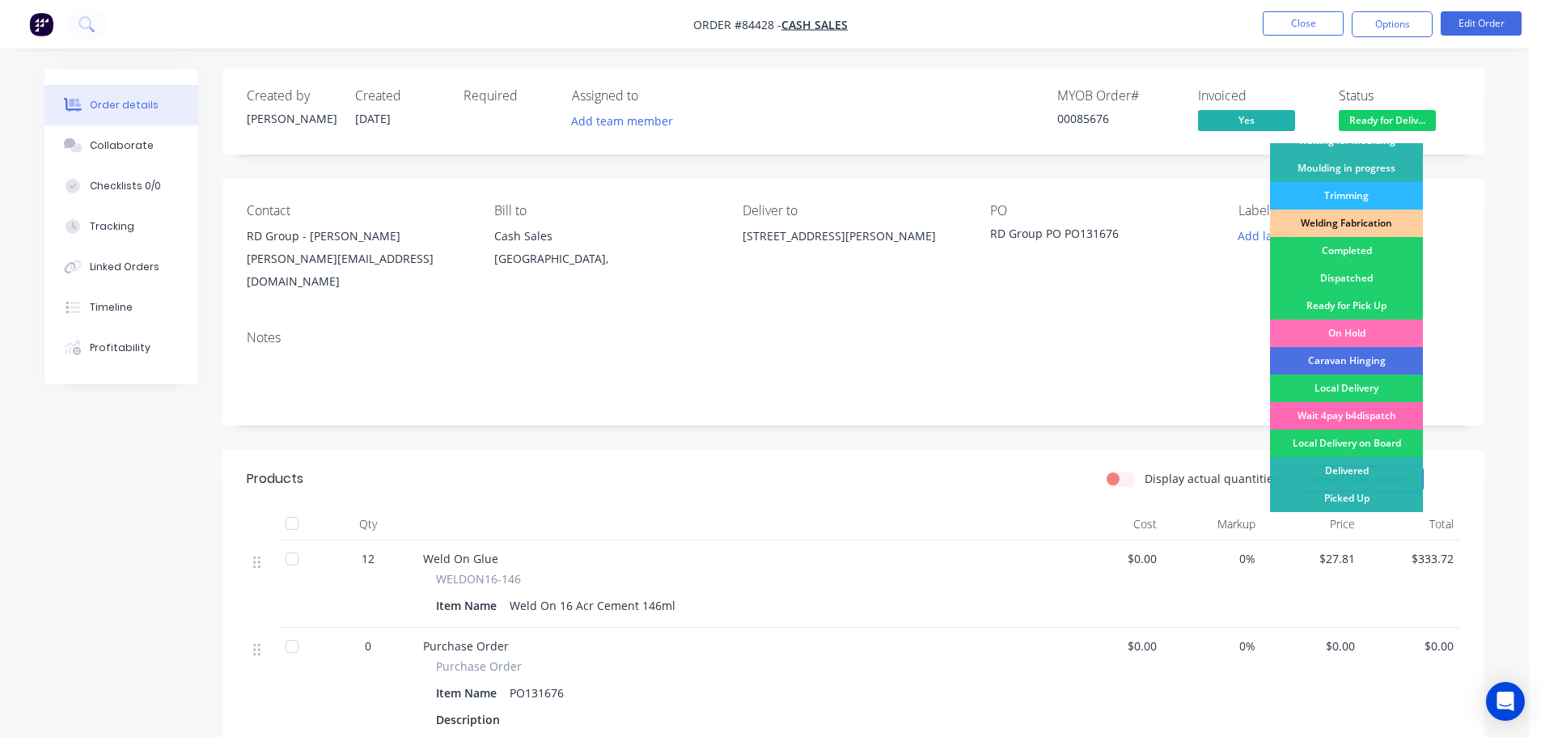
click at [1402, 412] on div "Wait 4pay b4dispatch" at bounding box center [1346, 415] width 153 height 27
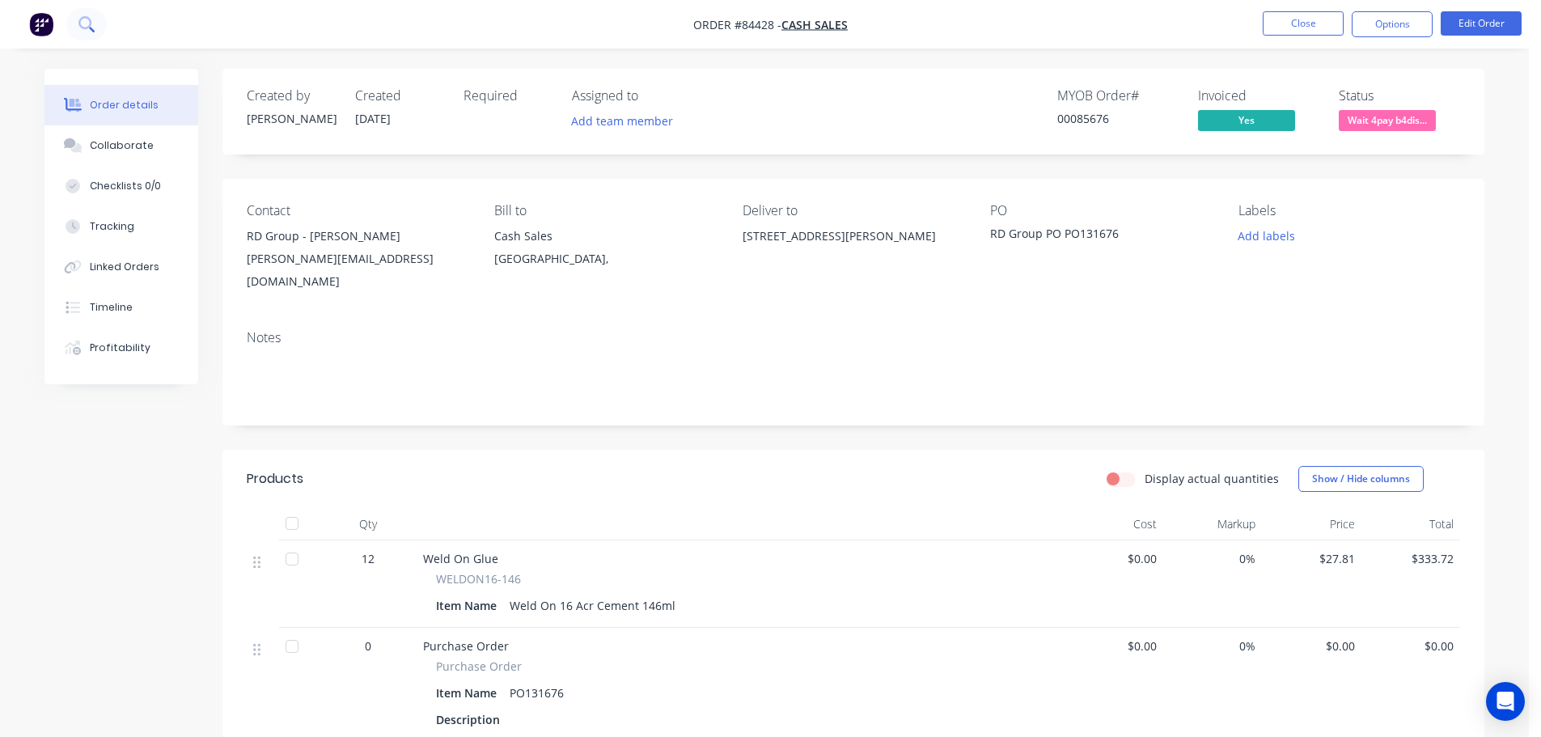
click at [87, 18] on icon at bounding box center [84, 22] width 13 height 13
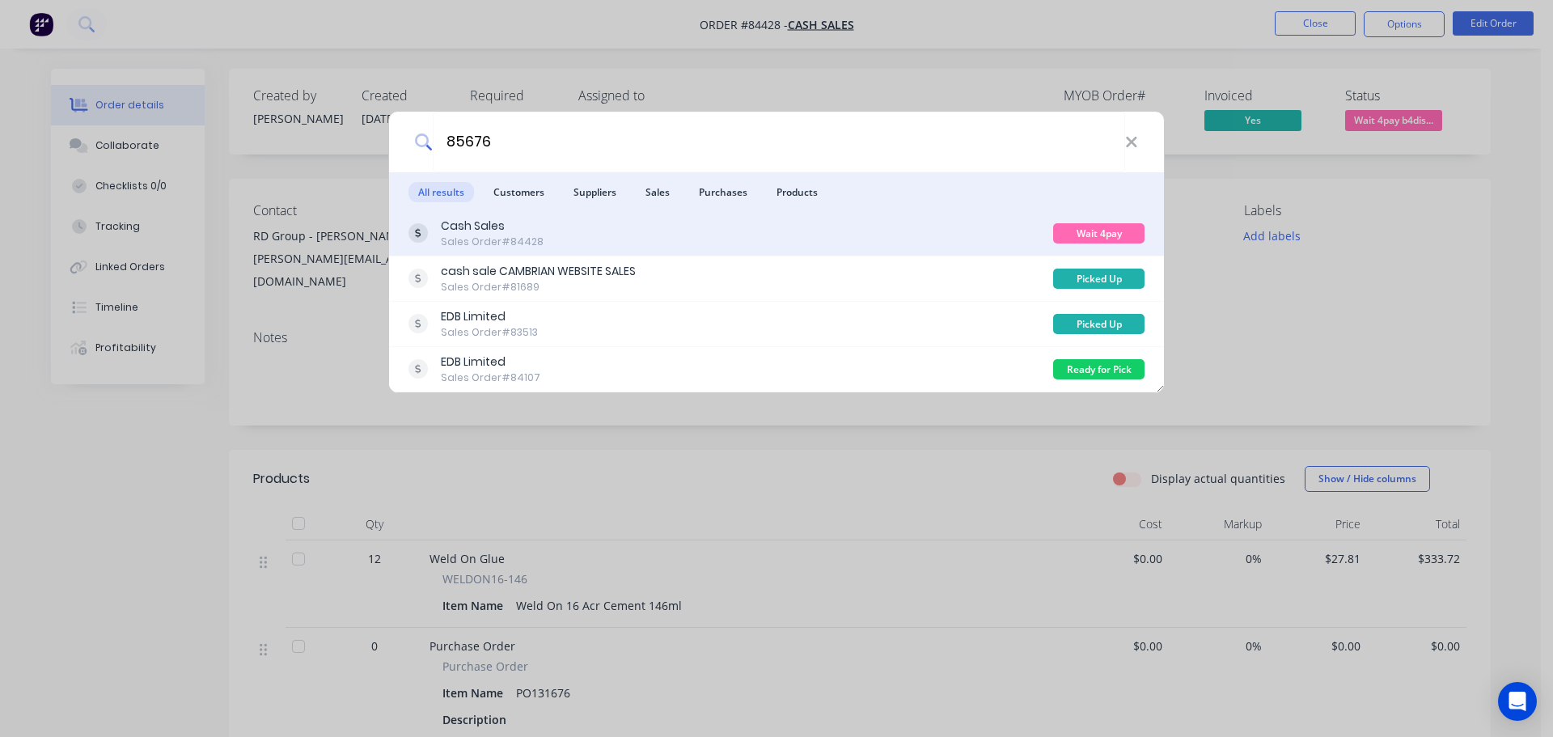
type input "85676"
click at [693, 252] on div "Cash Sales Sales Order #84428 Wait 4pay b4dispatch" at bounding box center [776, 233] width 775 height 45
click at [694, 240] on div "Cash Sales Sales Order #84428" at bounding box center [730, 234] width 645 height 32
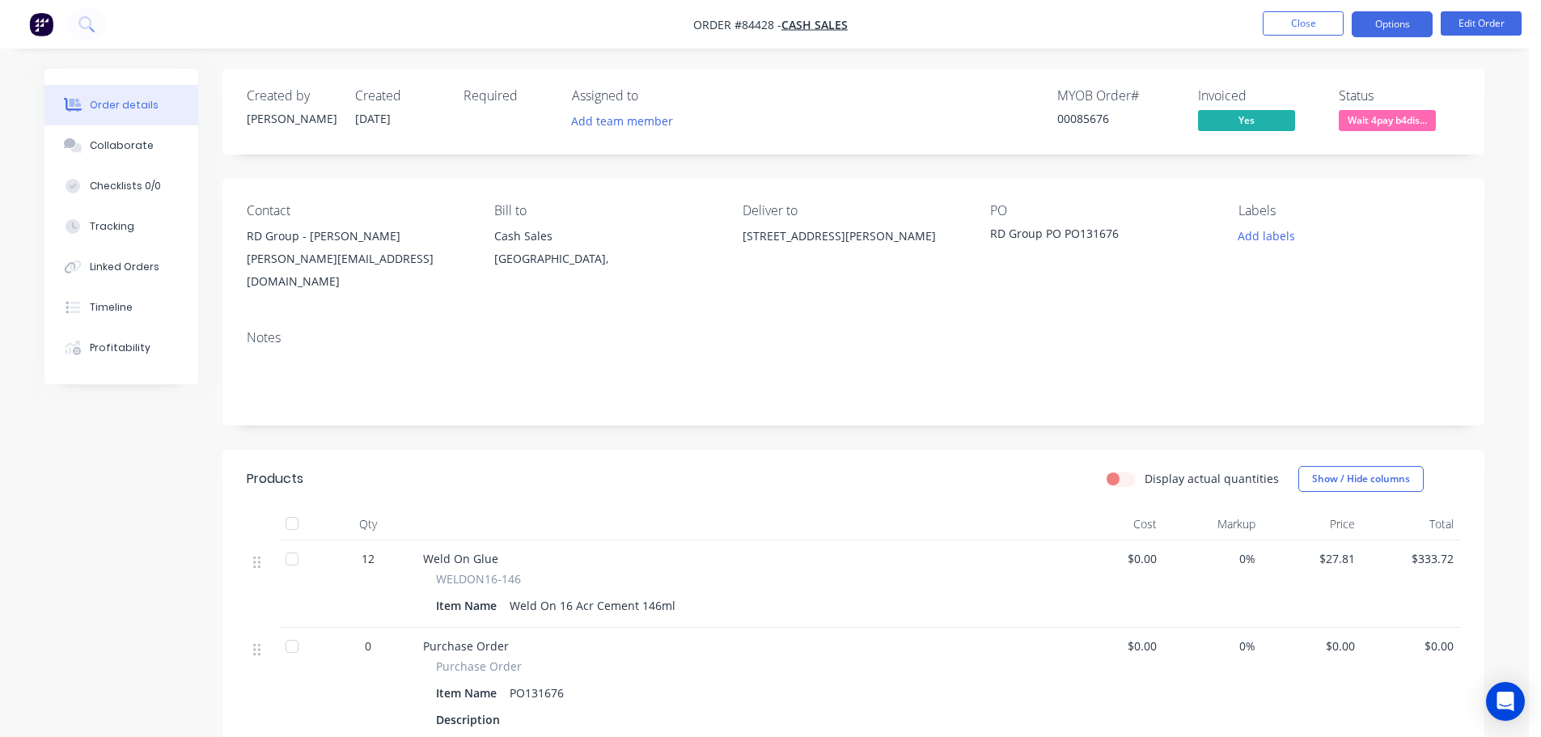
click at [1380, 30] on button "Options" at bounding box center [1392, 24] width 81 height 26
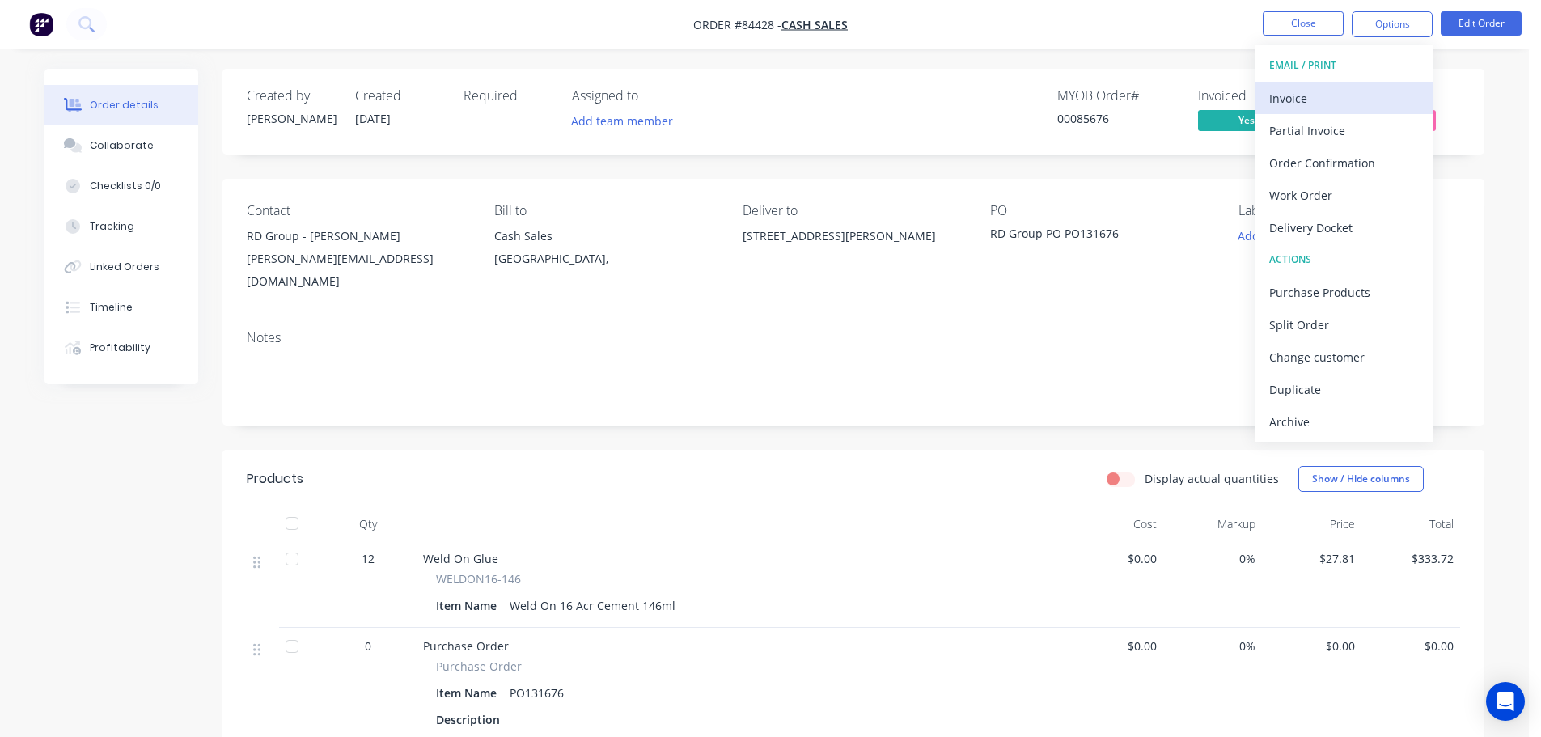
click at [1355, 93] on div "Invoice" at bounding box center [1343, 98] width 149 height 23
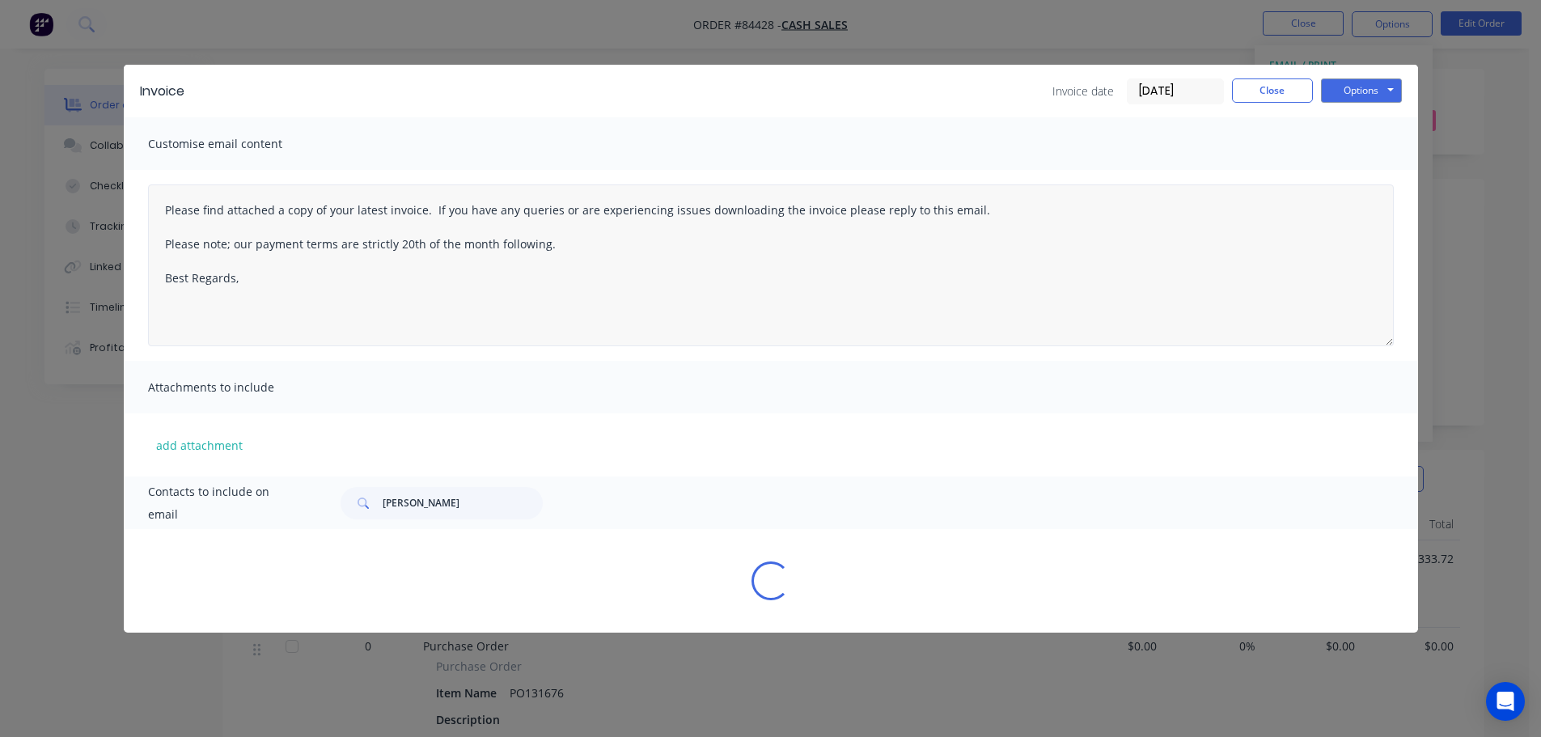
type textarea "Please find attached a copy of your latest invoice. If you have any queries or …"
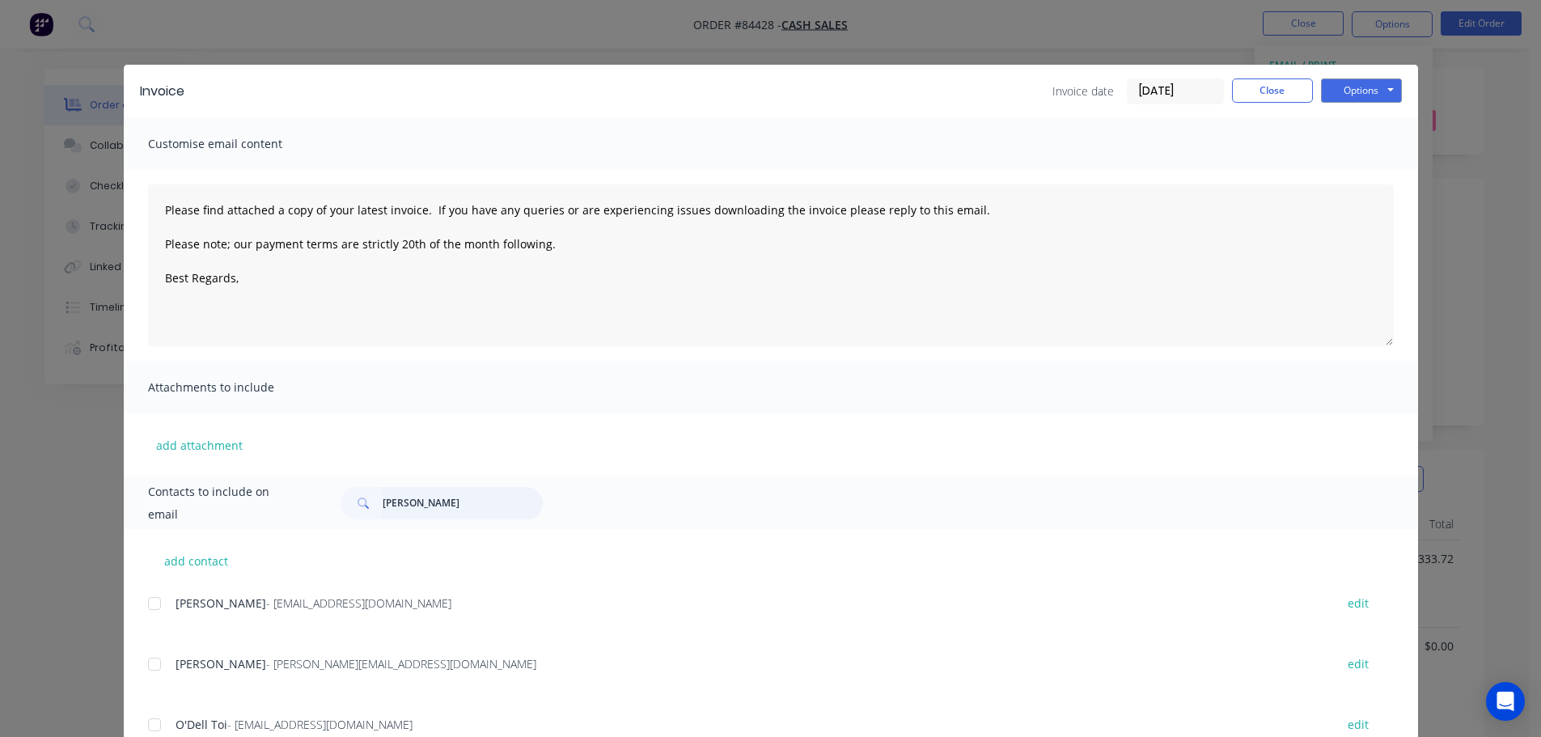
click at [399, 515] on input "hayman" at bounding box center [463, 503] width 160 height 32
type input "RD Group"
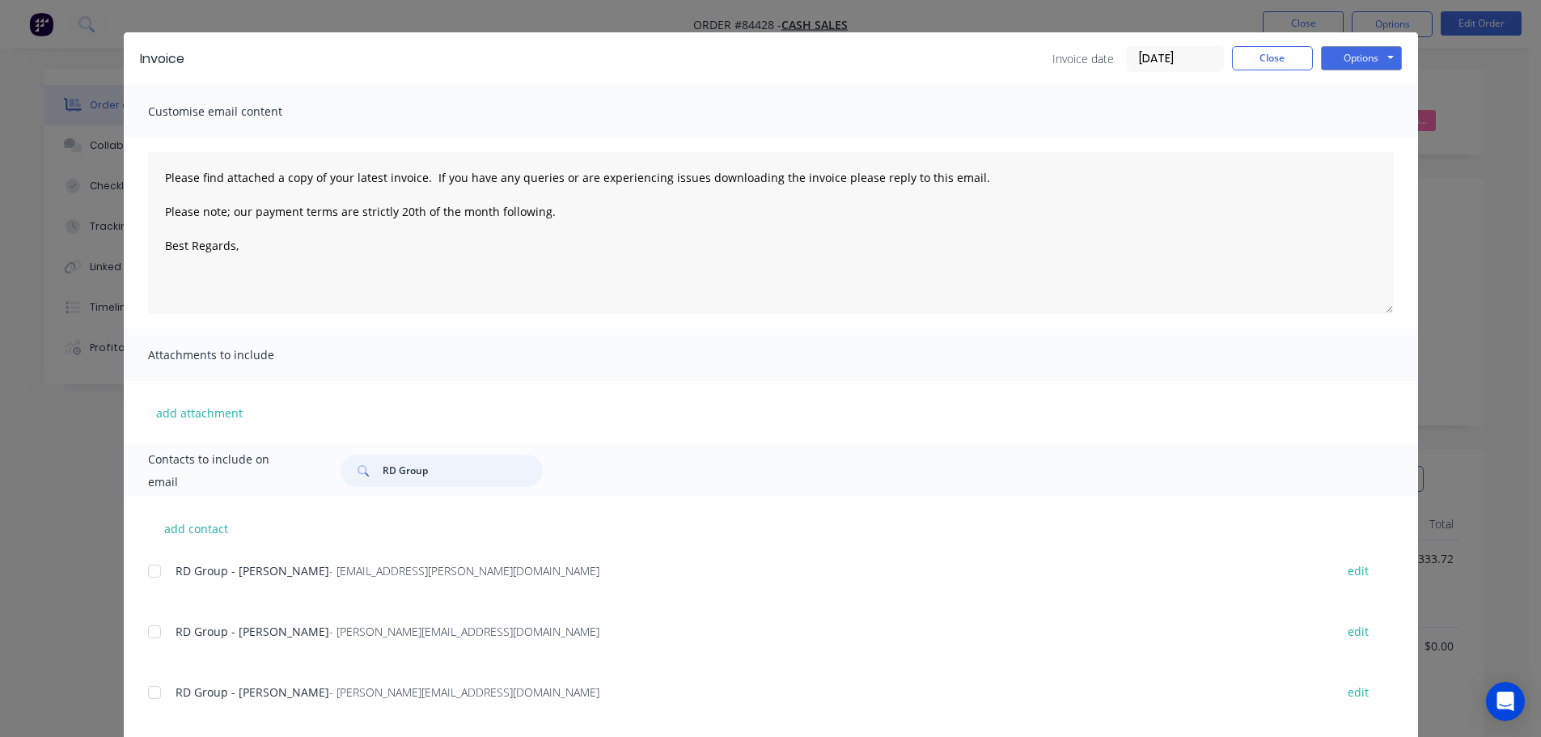
scroll to position [60, 0]
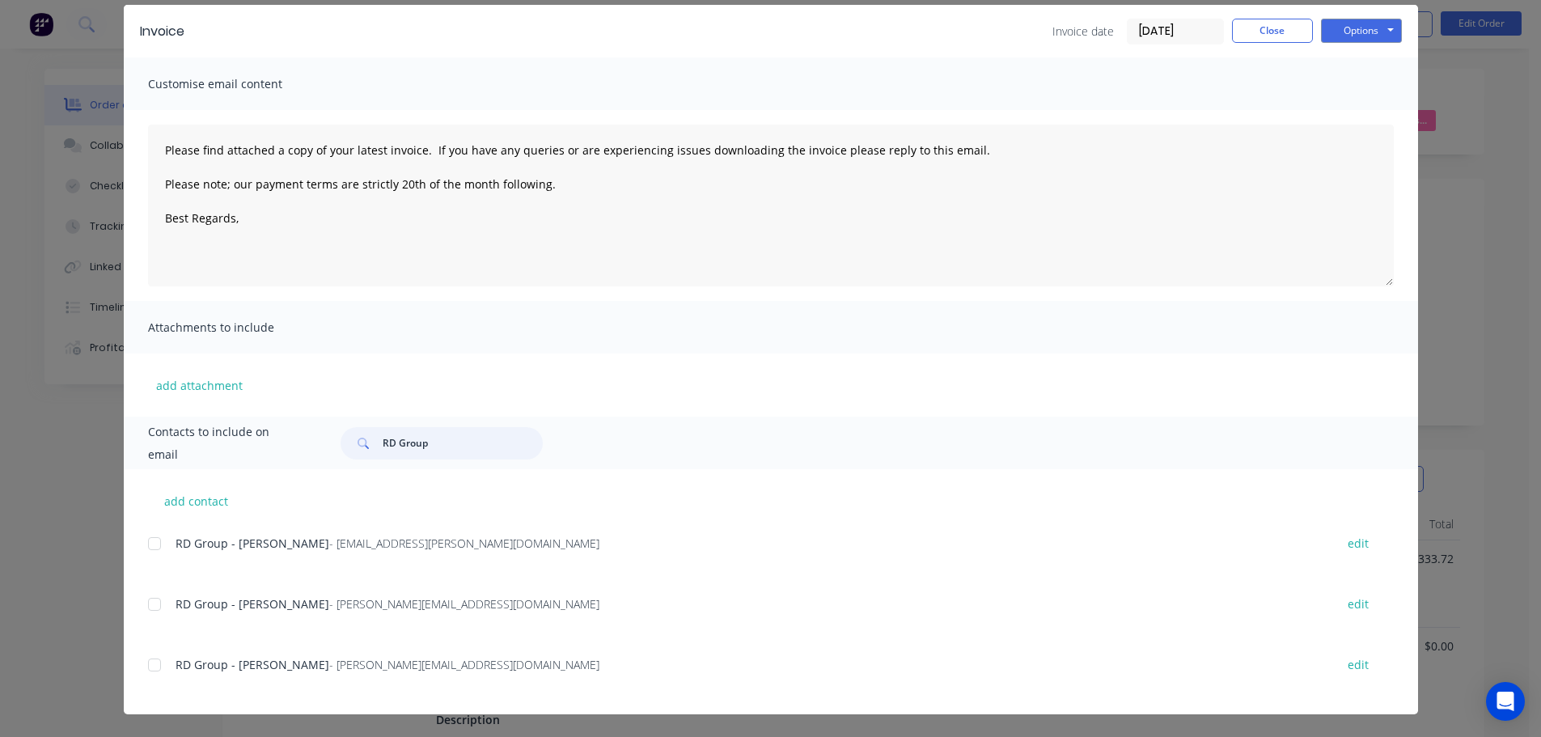
click at [154, 605] on div at bounding box center [154, 604] width 32 height 32
type textarea "Please find attached a copy of your latest invoice. If you have any queries or …"
type input "RD Group"
click at [573, 238] on textarea "Please find attached a copy of your latest invoice. If you have any queries or …" at bounding box center [771, 206] width 1246 height 162
paste textarea "Thank you for your order. Your order is ready, and will be dispatched upon rece…"
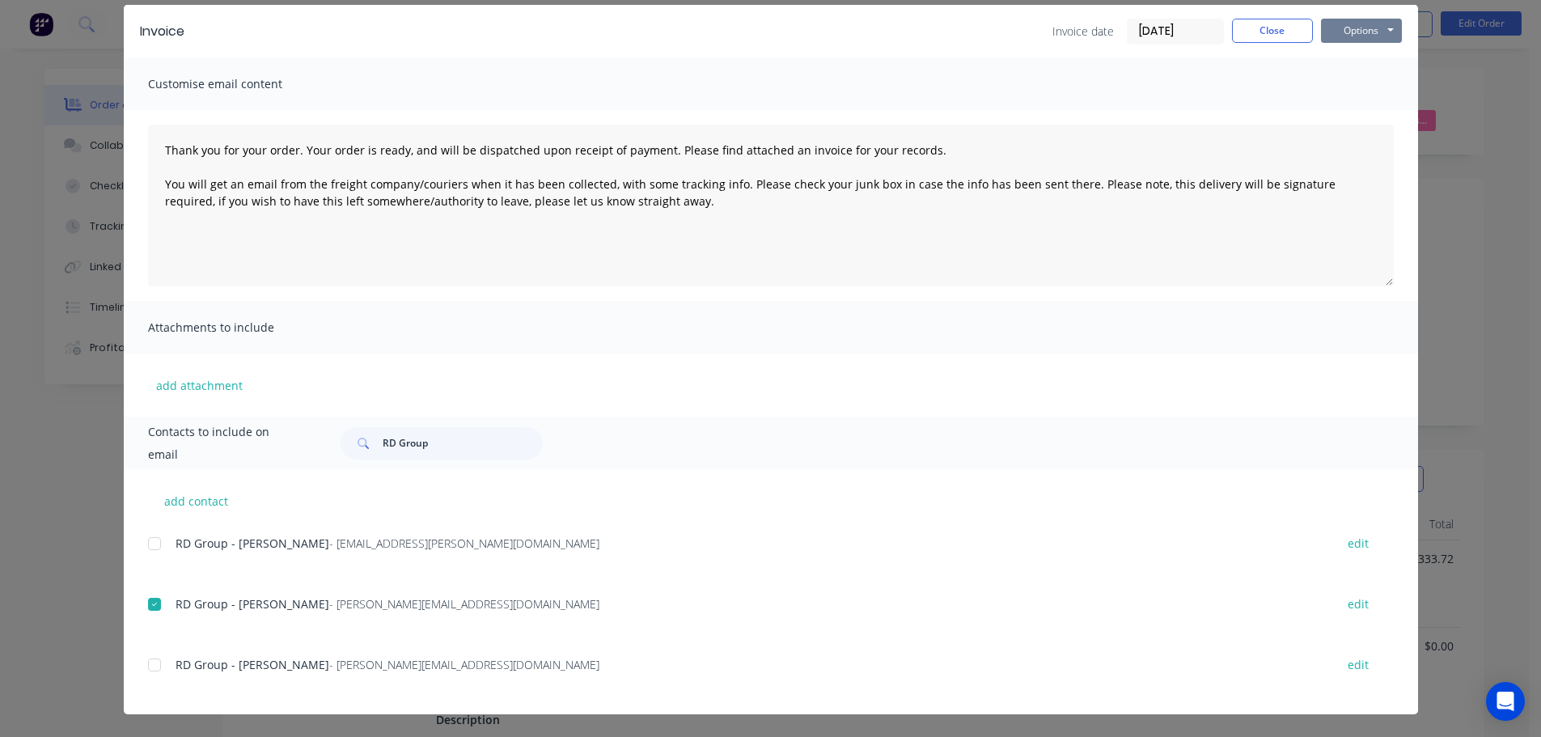
click at [1344, 36] on button "Options" at bounding box center [1361, 31] width 81 height 24
click at [1362, 107] on button "Email" at bounding box center [1373, 112] width 104 height 27
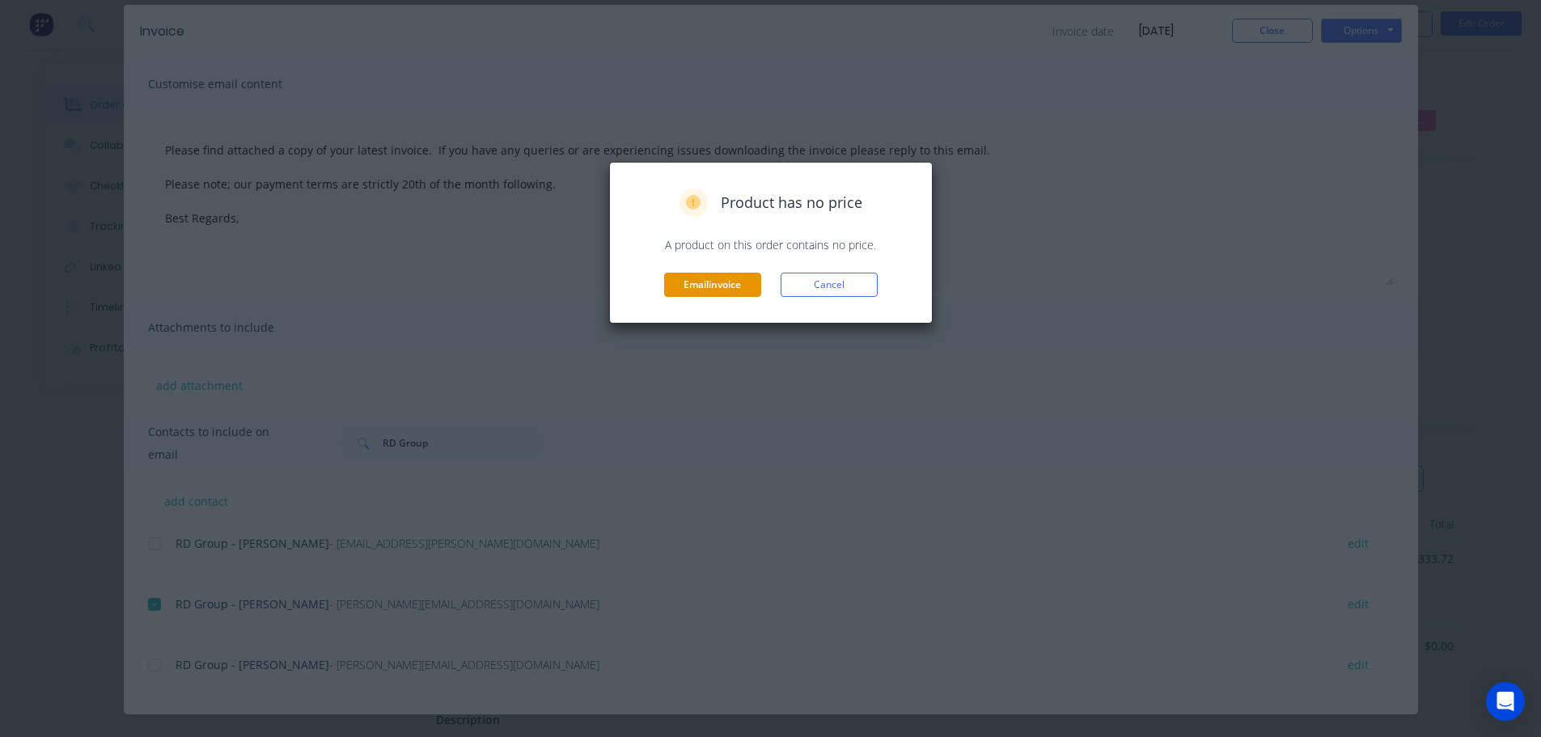
click at [746, 286] on button "Email invoice" at bounding box center [712, 285] width 97 height 24
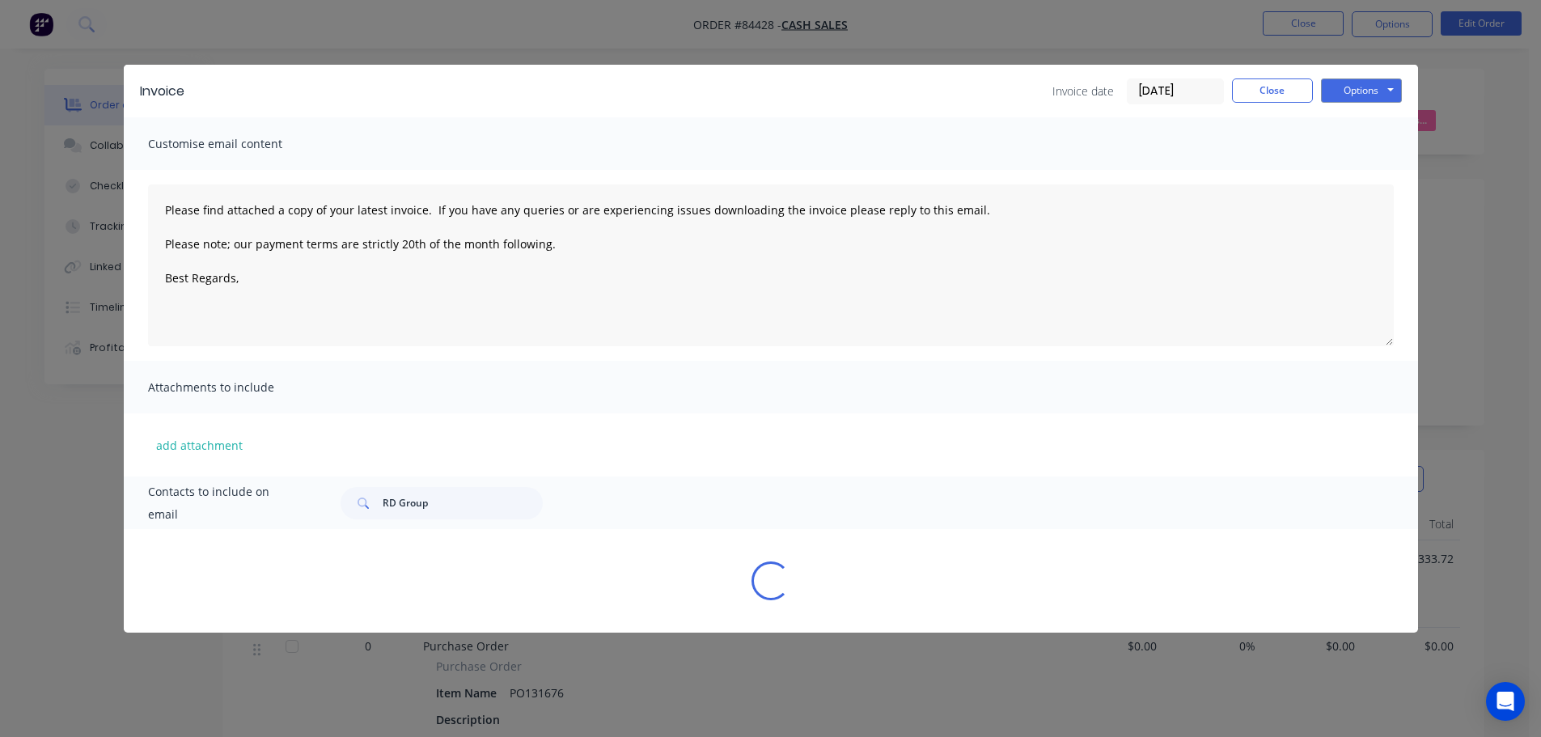
scroll to position [0, 0]
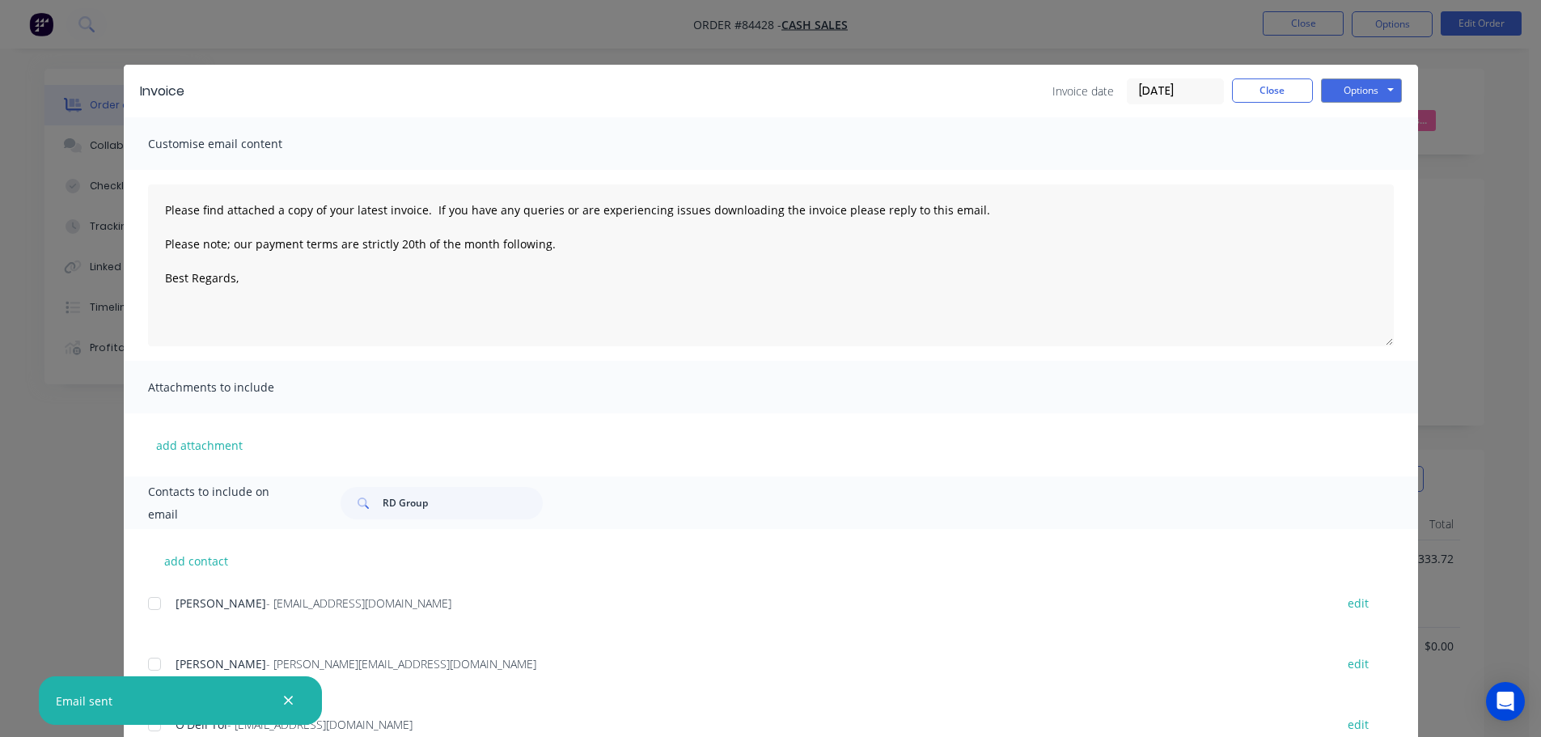
type textarea "Please find attached a copy of your latest invoice. If you have any queries or …"
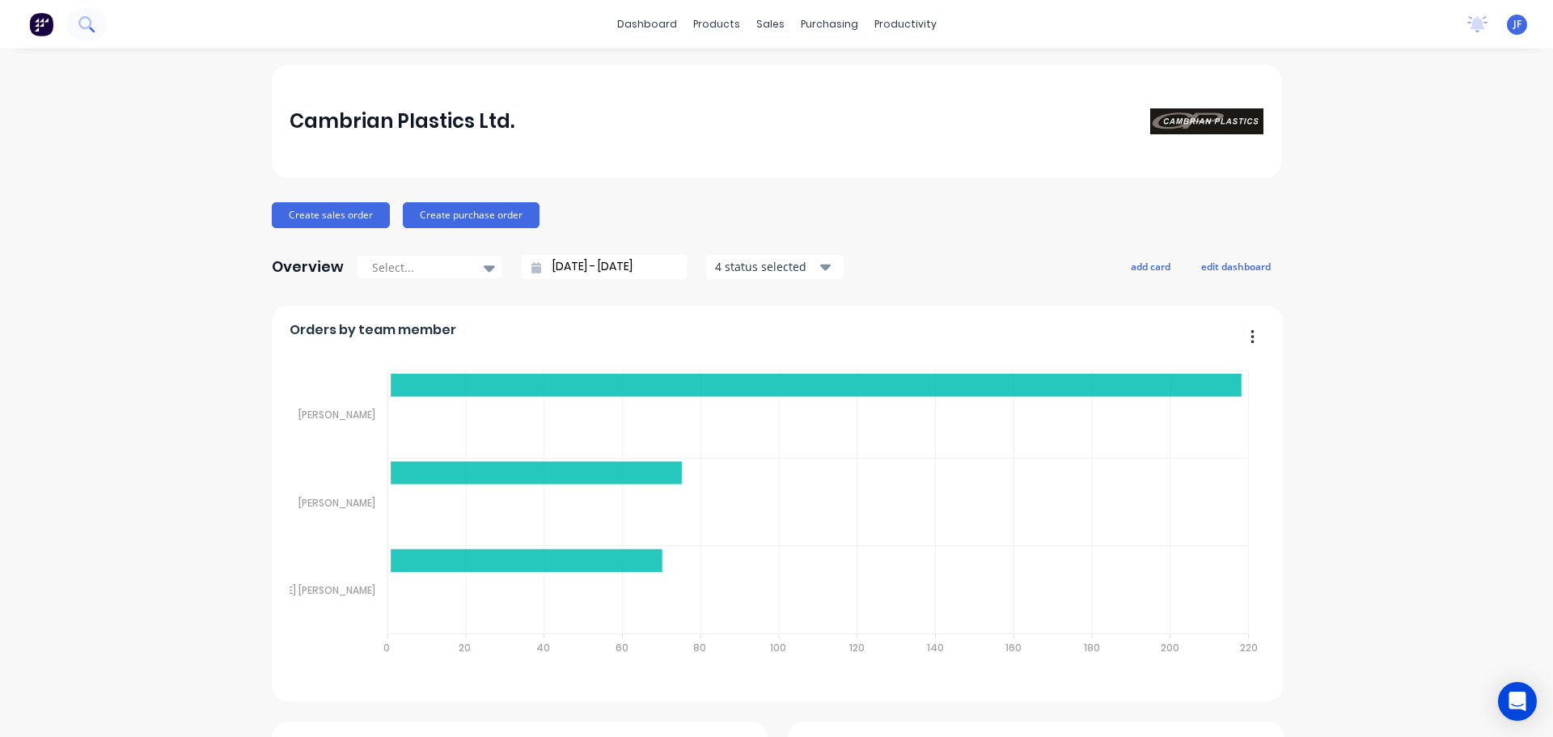
click at [78, 35] on button at bounding box center [86, 24] width 40 height 32
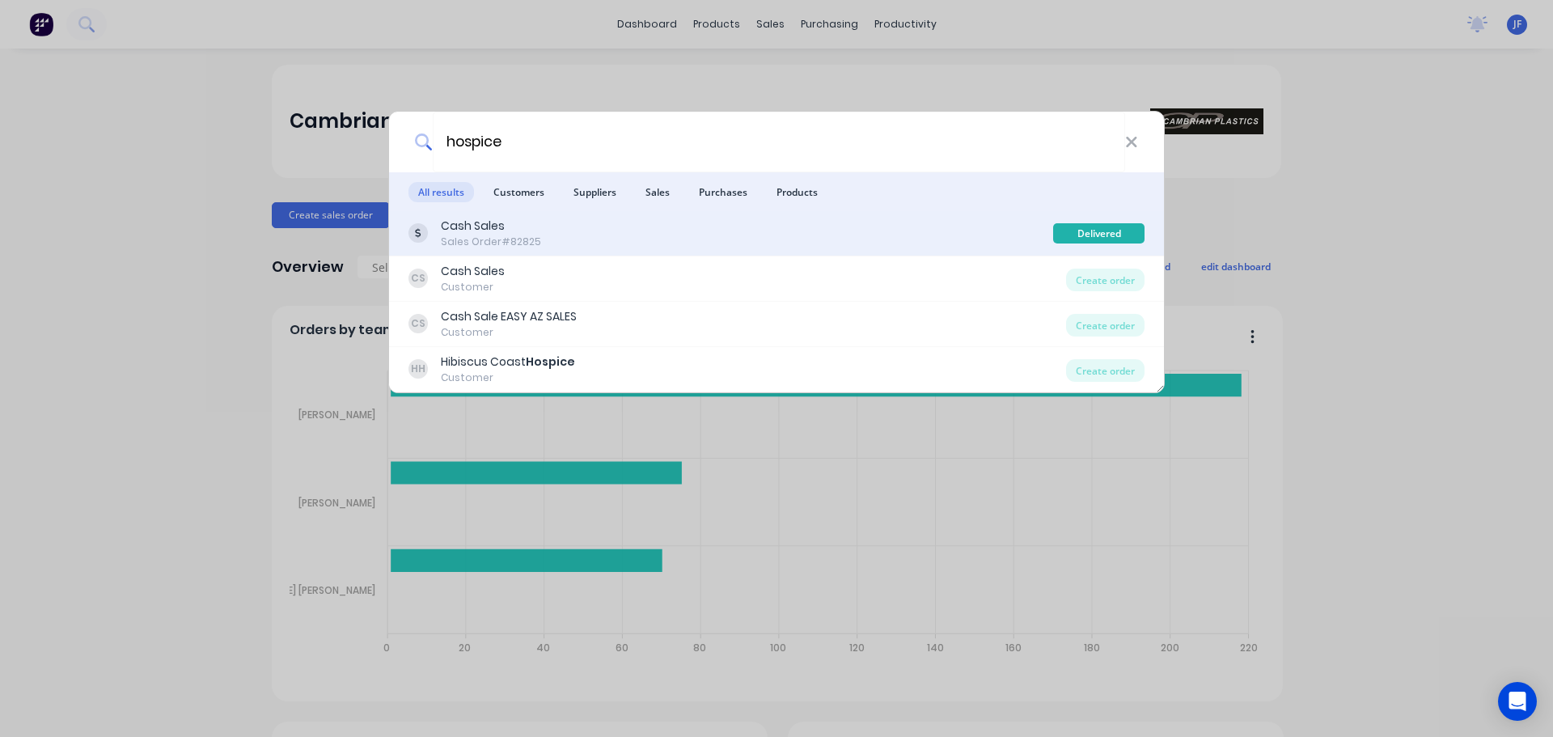
type input "hospice"
click at [654, 237] on div "Cash Sales Sales Order #82825" at bounding box center [730, 234] width 645 height 32
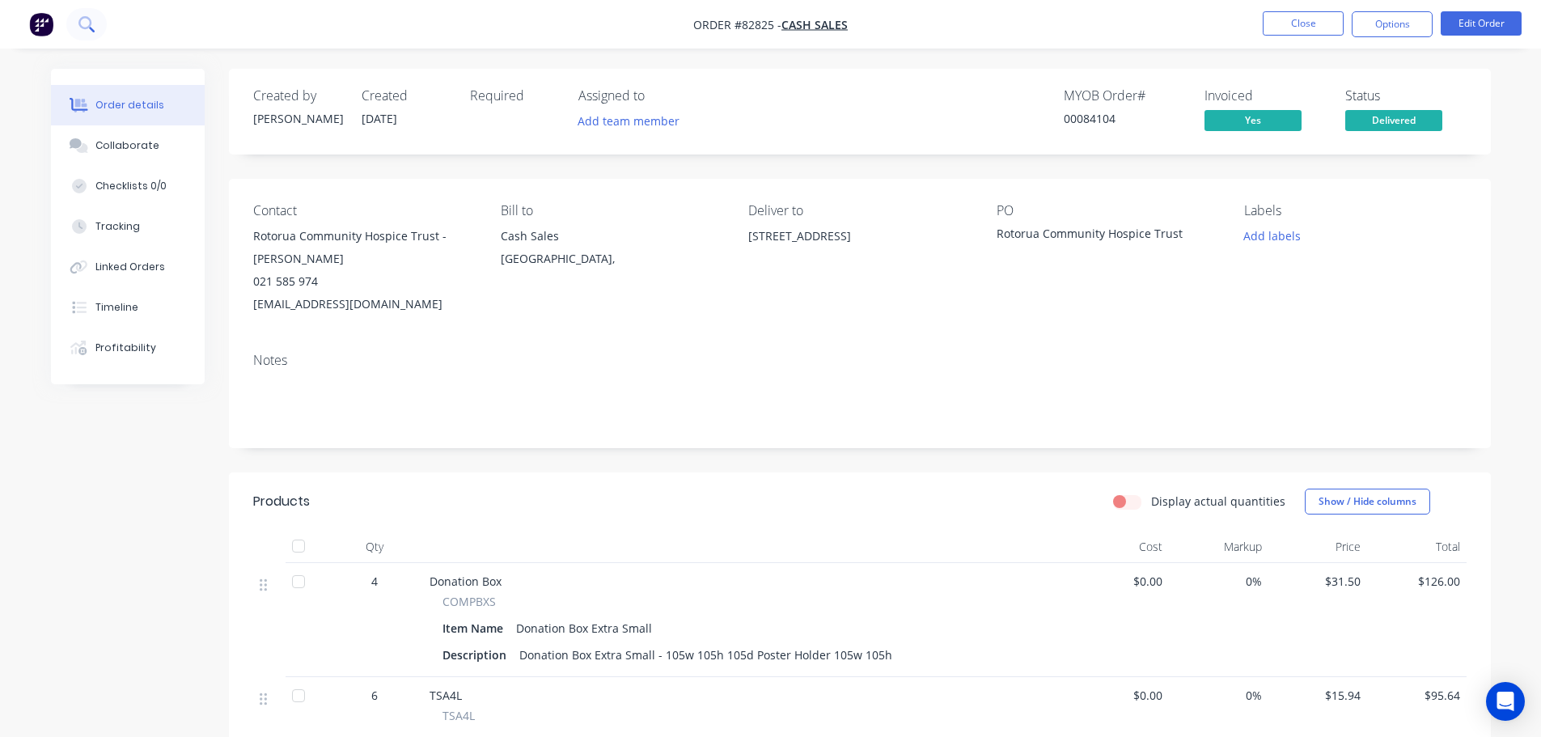
click at [79, 34] on button at bounding box center [86, 24] width 40 height 32
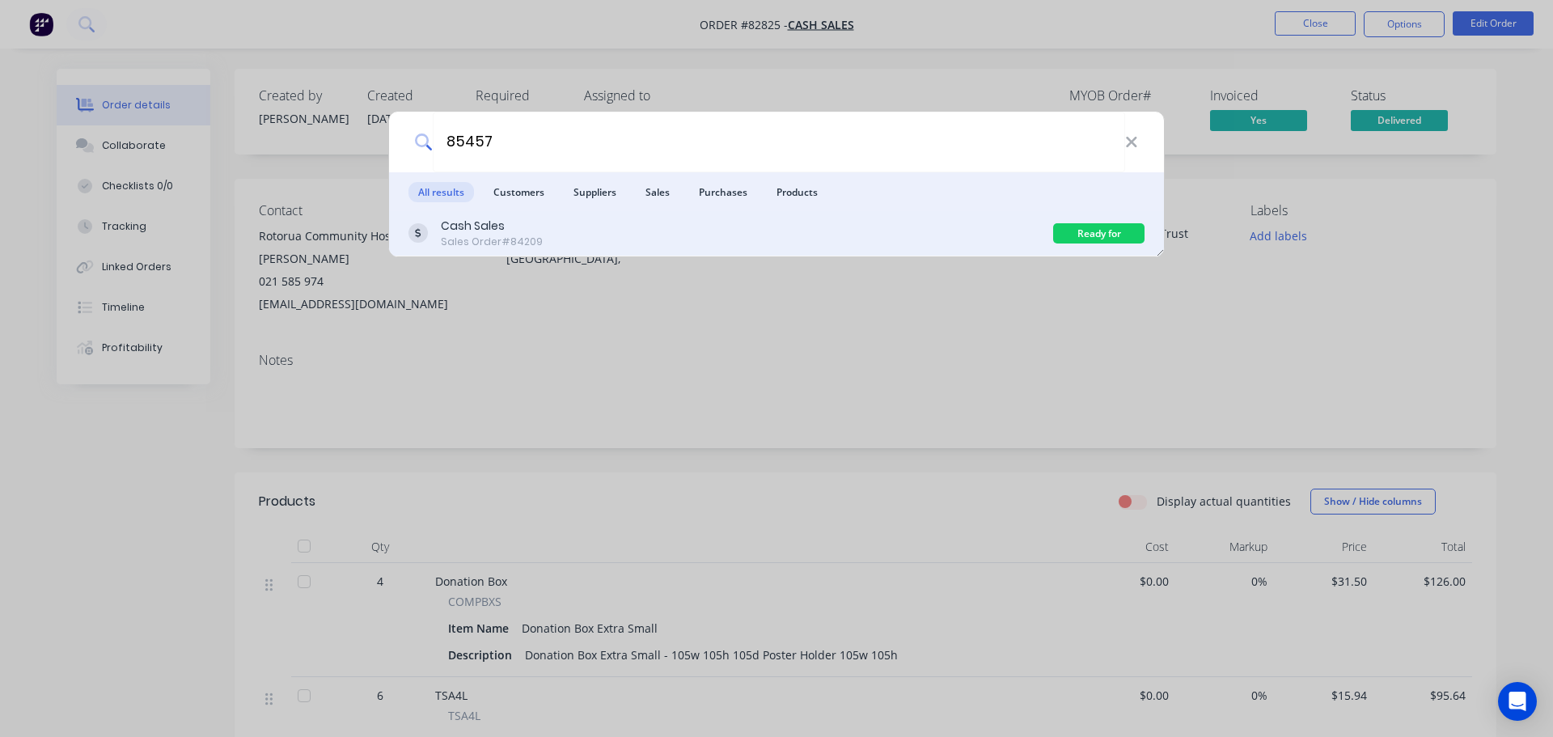
type input "85457"
click at [861, 222] on div "Cash Sales Sales Order #84209" at bounding box center [730, 234] width 645 height 32
